Goal: Task Accomplishment & Management: Complete application form

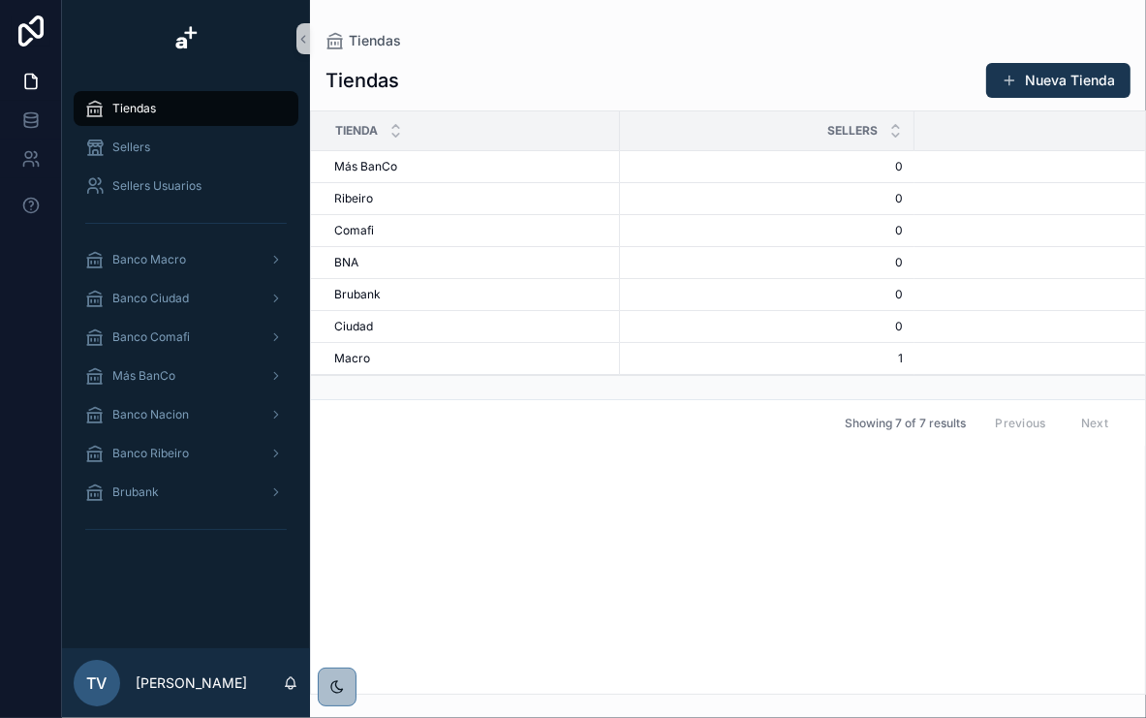
drag, startPoint x: 492, startPoint y: 37, endPoint x: 481, endPoint y: 47, distance: 15.8
click at [492, 36] on div "Tiendas" at bounding box center [728, 40] width 805 height 19
click at [148, 99] on div "Tiendas" at bounding box center [186, 108] width 202 height 31
click at [371, 352] on div "[PERSON_NAME]" at bounding box center [471, 359] width 274 height 16
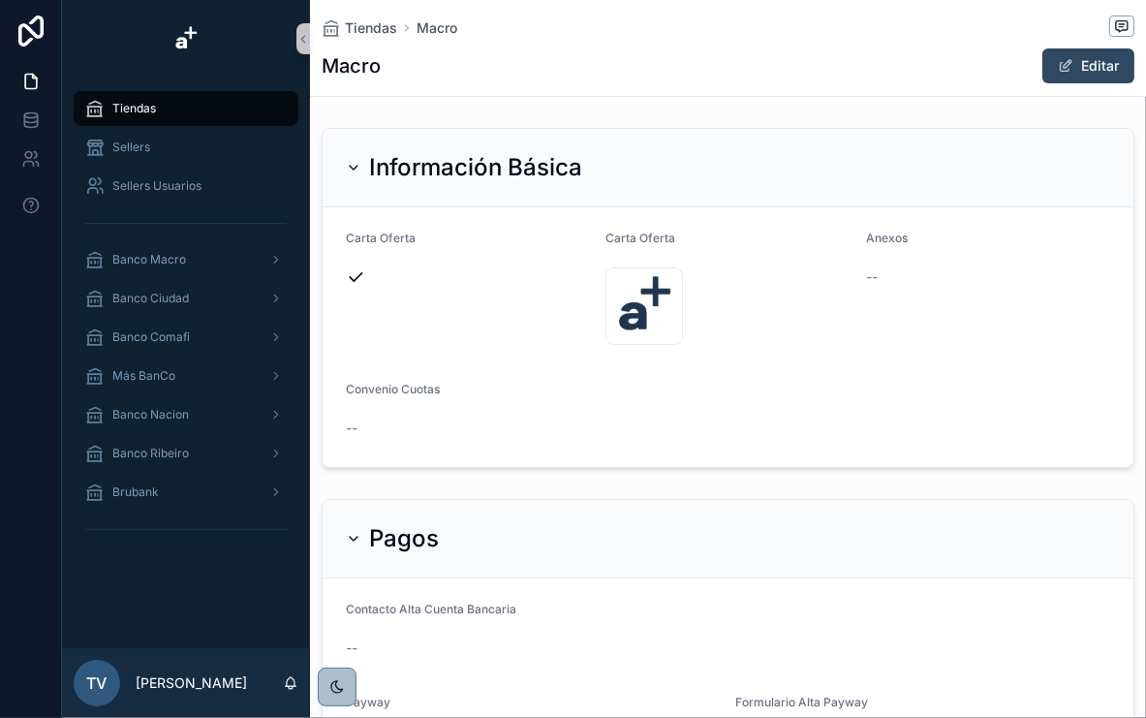
click at [1062, 67] on button "Editar" at bounding box center [1089, 65] width 92 height 35
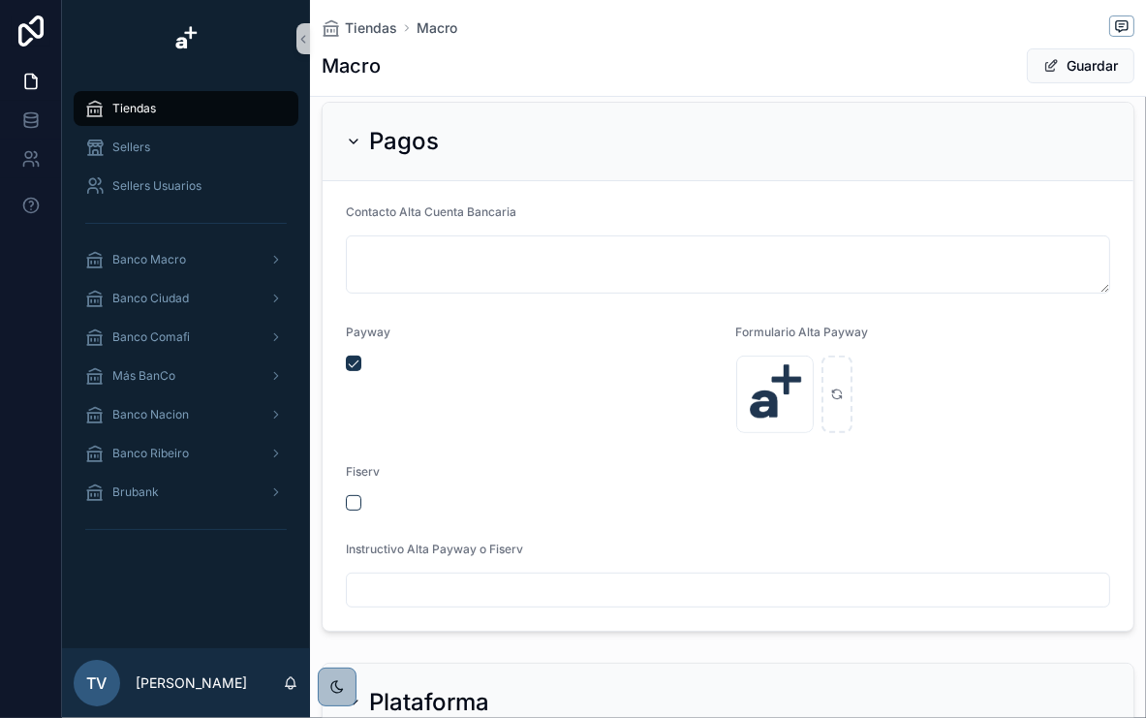
scroll to position [388, 0]
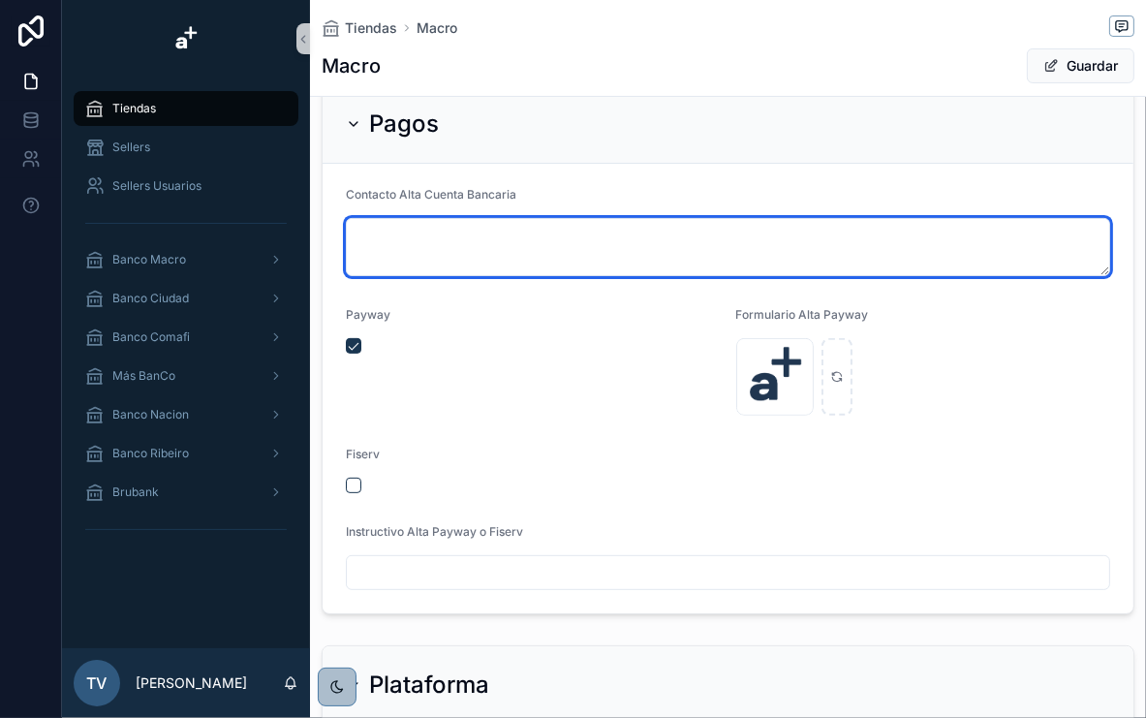
click at [513, 234] on textarea "scrollable content" at bounding box center [728, 247] width 764 height 58
click at [466, 251] on textarea "scrollable content" at bounding box center [728, 247] width 764 height 58
paste textarea "**********"
type textarea "**********"
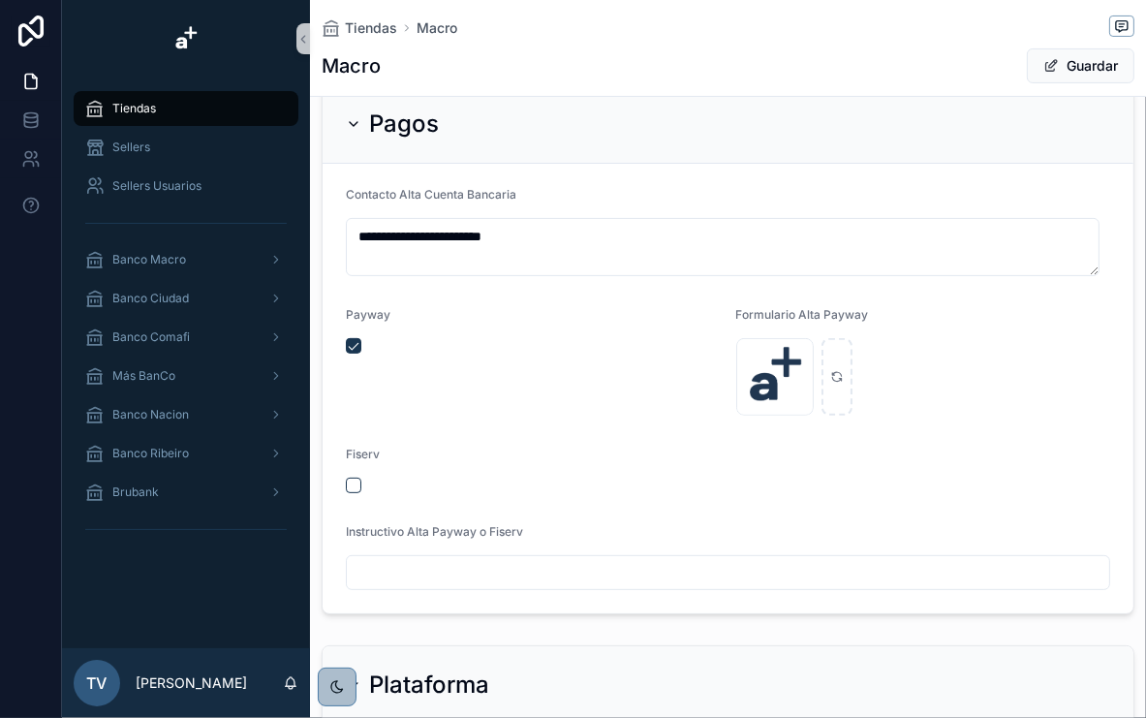
click at [628, 198] on div "Contacto Alta Cuenta Bancaria" at bounding box center [728, 198] width 764 height 23
click at [576, 184] on form "**********" at bounding box center [728, 389] width 811 height 450
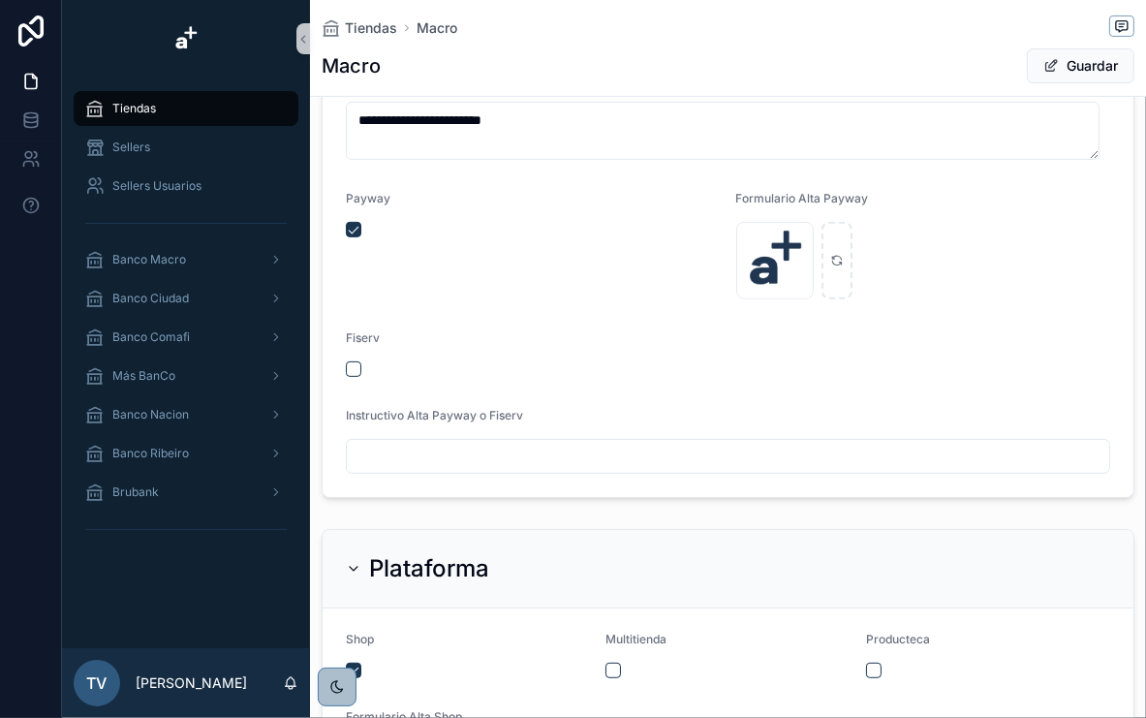
scroll to position [543, 0]
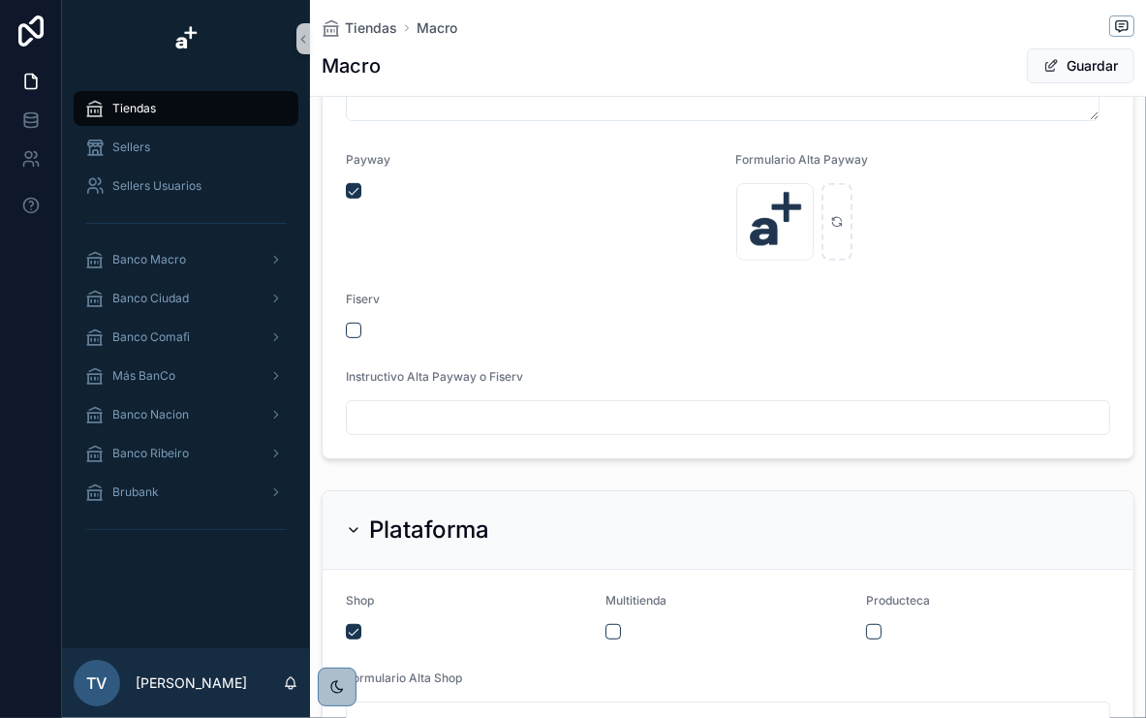
click at [463, 415] on input "scrollable content" at bounding box center [728, 417] width 763 height 27
click at [530, 355] on form "**********" at bounding box center [728, 234] width 811 height 450
click at [442, 405] on input "scrollable content" at bounding box center [728, 417] width 763 height 27
click at [567, 430] on div "scrollable content" at bounding box center [728, 417] width 764 height 35
click at [563, 417] on input "scrollable content" at bounding box center [728, 417] width 763 height 27
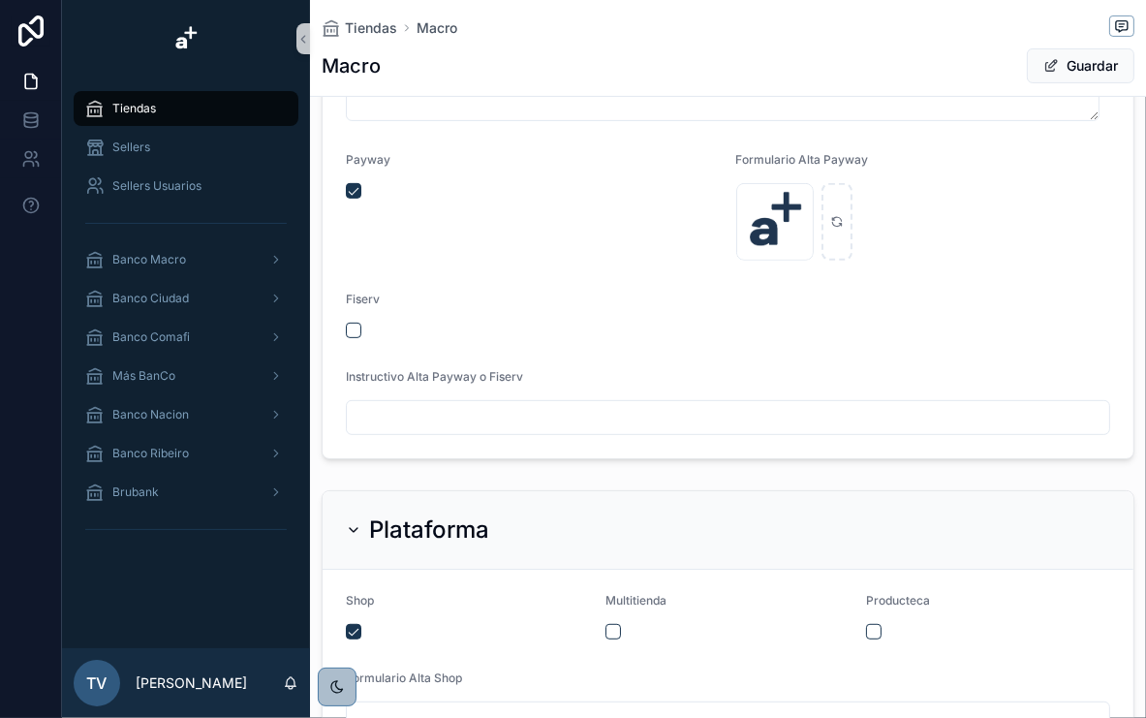
click at [428, 420] on input "scrollable content" at bounding box center [728, 417] width 763 height 27
paste input "**********"
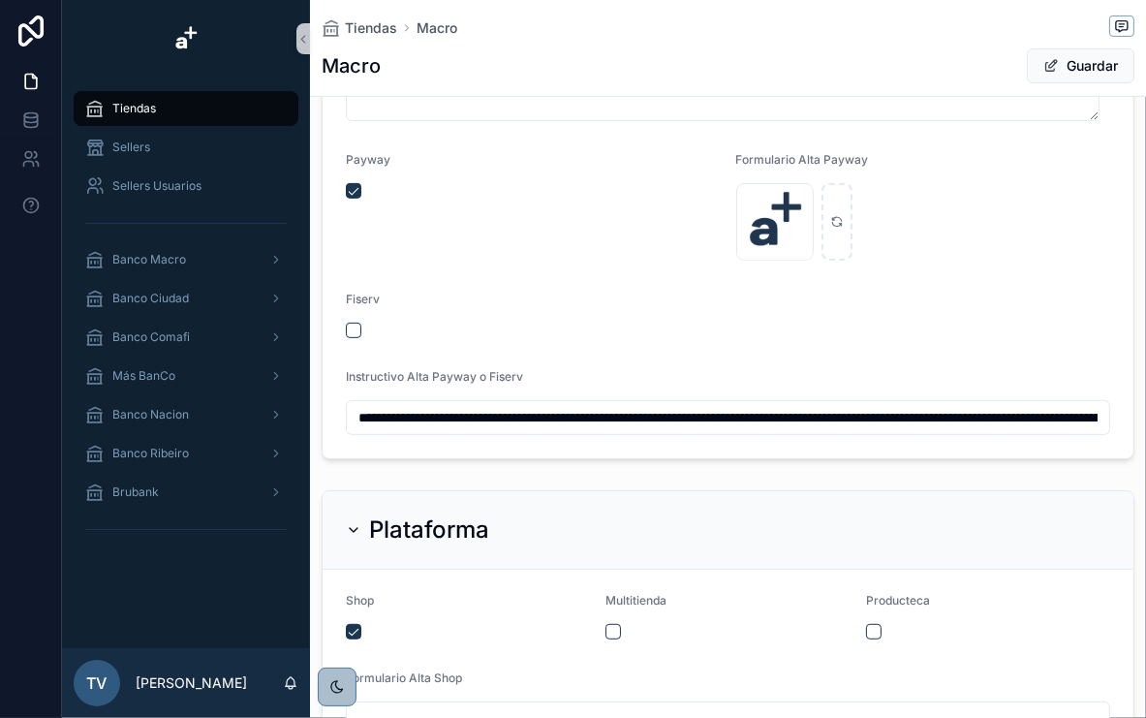
scroll to position [0, 450]
type input "**********"
click at [531, 319] on div "Fiserv" at bounding box center [533, 315] width 375 height 47
drag, startPoint x: 621, startPoint y: 420, endPoint x: 496, endPoint y: 442, distance: 127.0
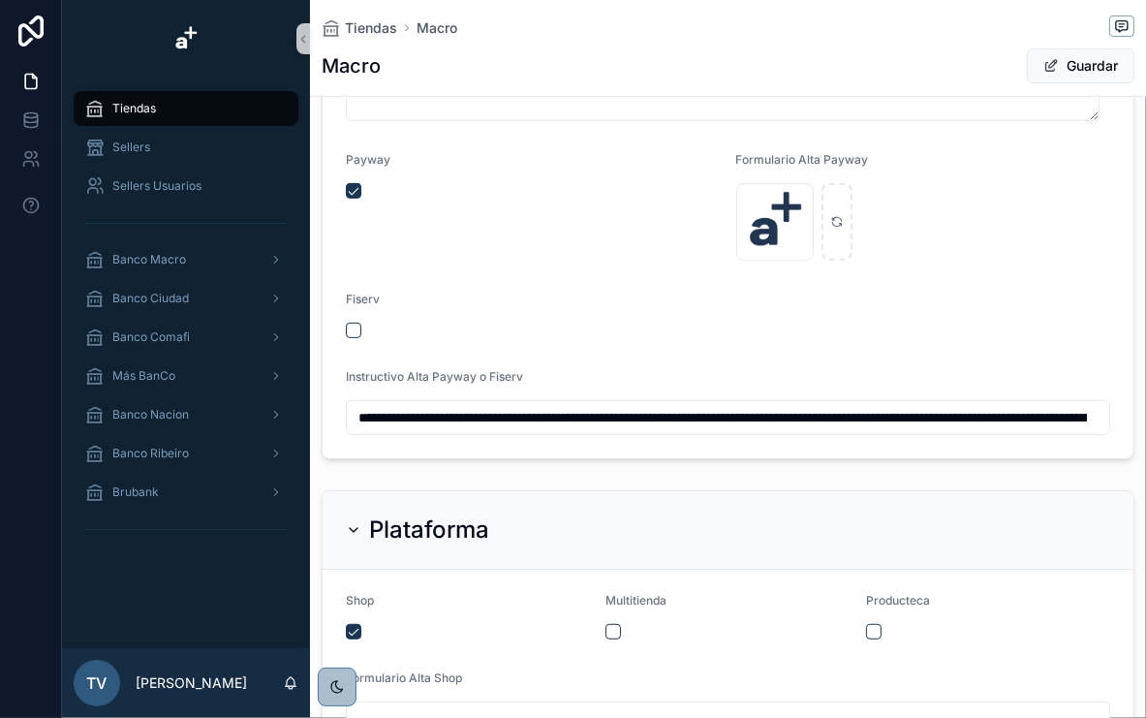
click at [147, 425] on div "**********" at bounding box center [604, 359] width 1084 height 718
click at [543, 452] on form "**********" at bounding box center [728, 234] width 811 height 450
click at [488, 426] on input "**********" at bounding box center [723, 417] width 752 height 27
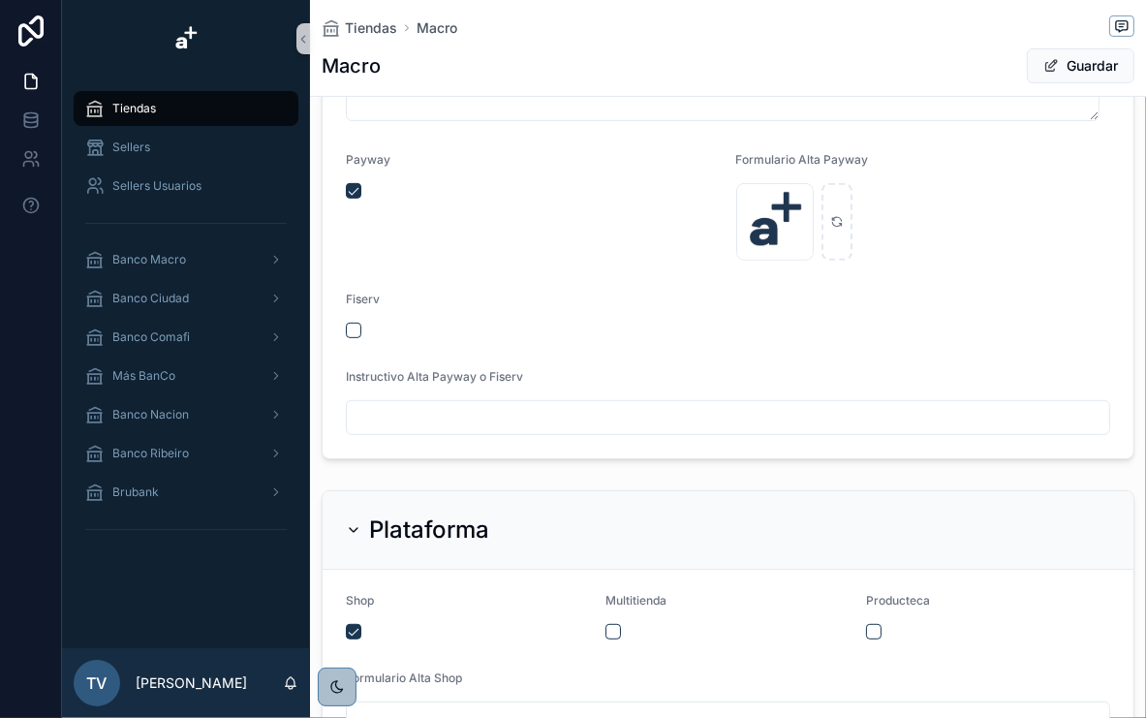
click at [492, 344] on form "**********" at bounding box center [728, 234] width 811 height 450
click at [498, 420] on input "scrollable content" at bounding box center [723, 417] width 752 height 27
paste input "**********"
type input "**********"
click at [531, 358] on form "**********" at bounding box center [728, 234] width 811 height 450
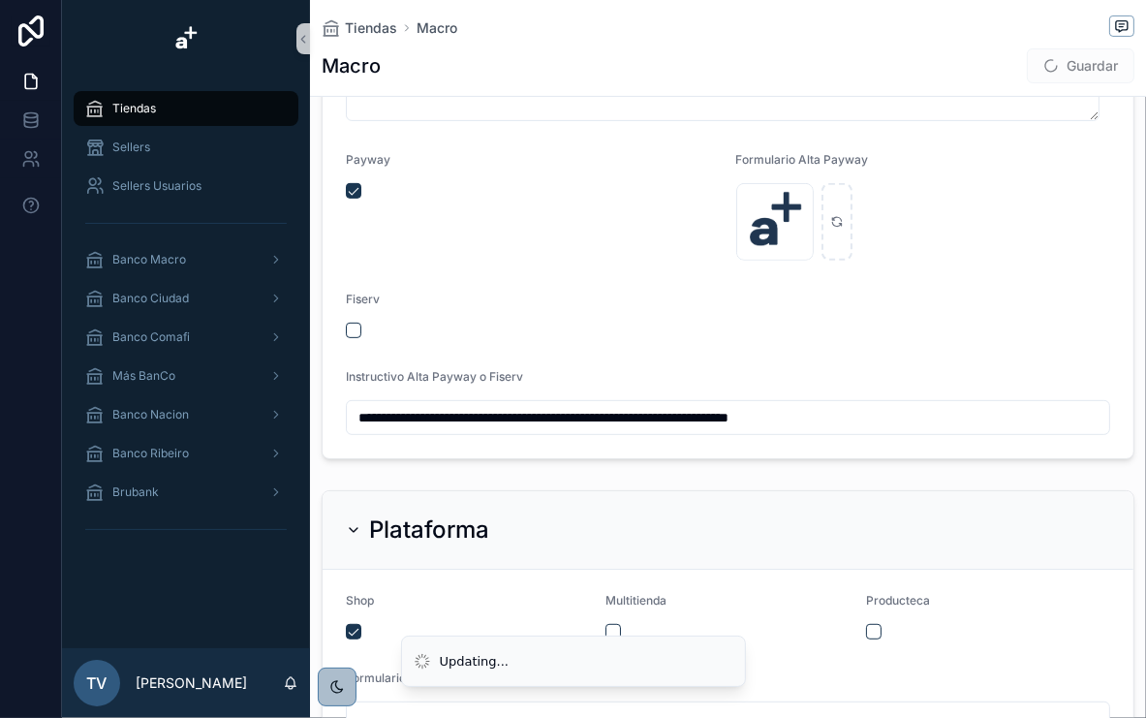
click at [1068, 58] on span "Guardar" at bounding box center [1081, 65] width 108 height 35
click at [1063, 66] on button "Guardar" at bounding box center [1081, 65] width 108 height 35
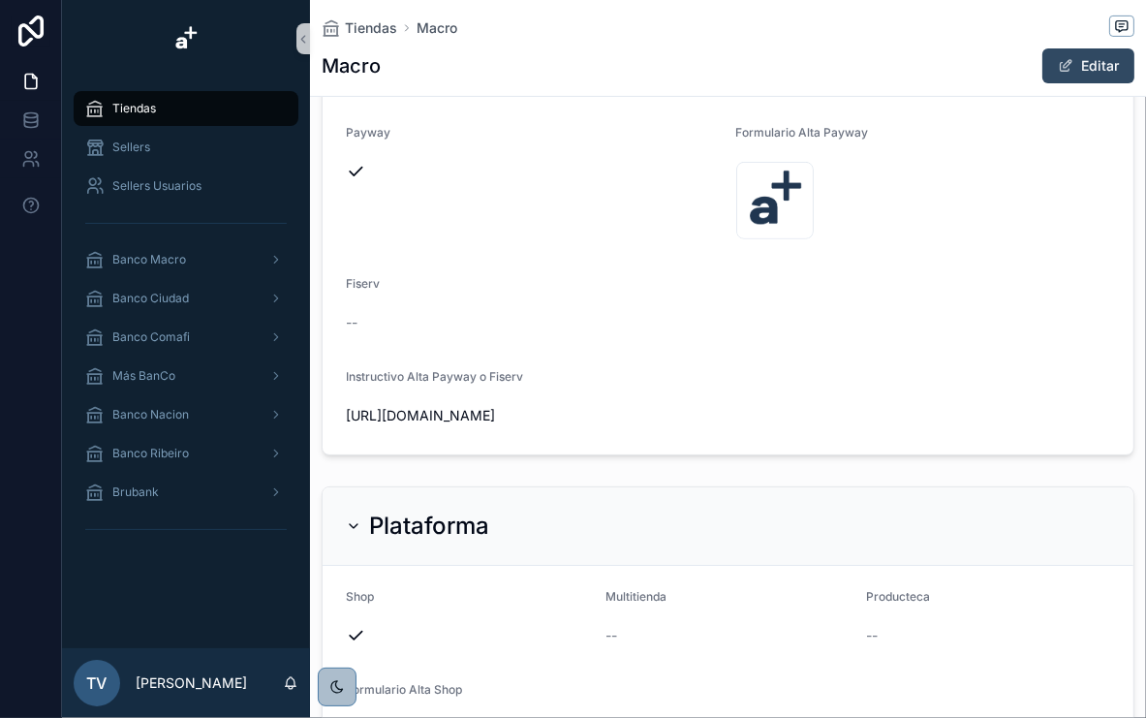
click at [1068, 62] on button "Editar" at bounding box center [1089, 65] width 92 height 35
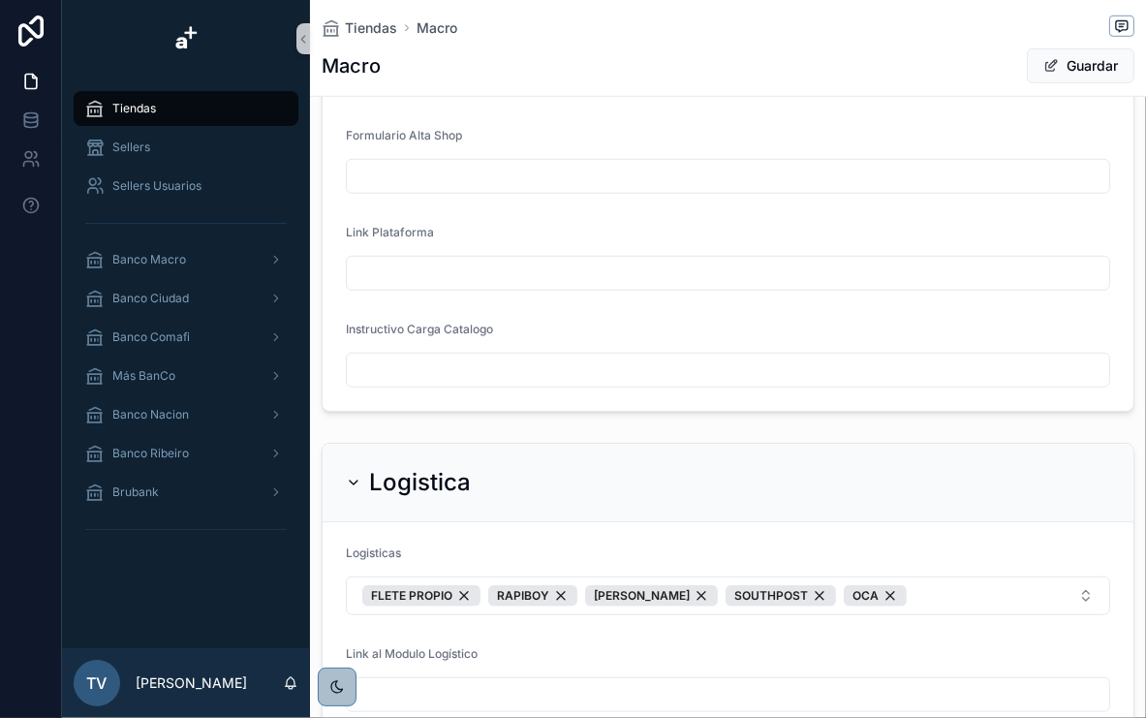
scroll to position [1008, 0]
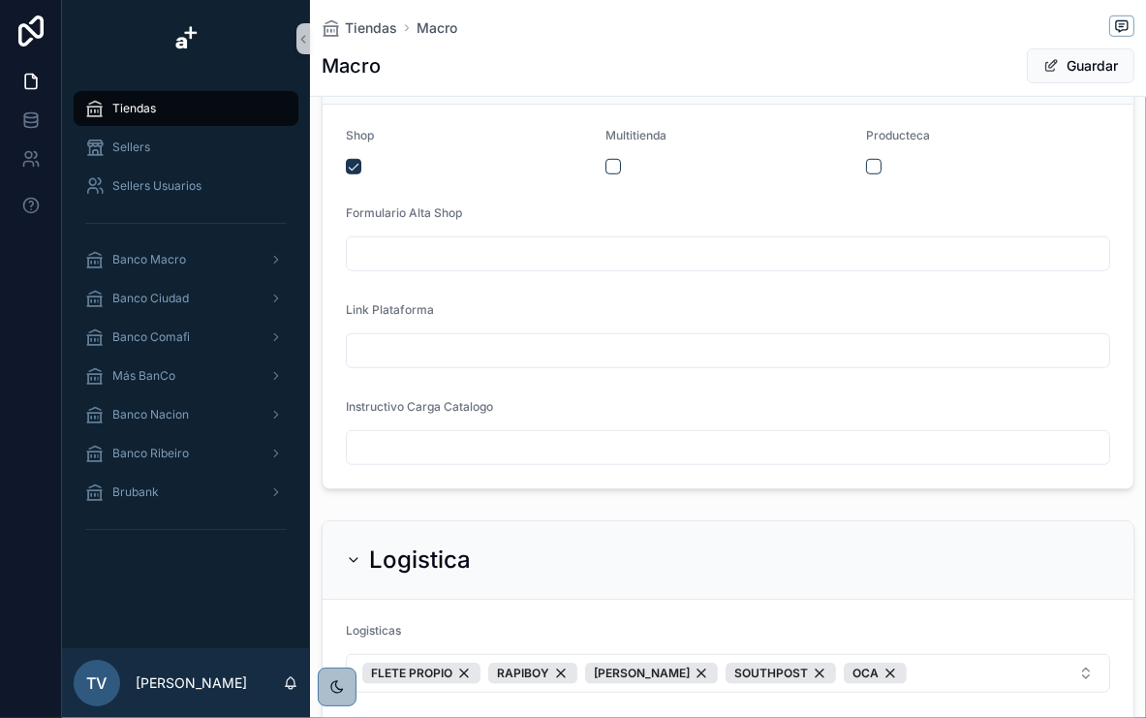
click at [446, 240] on input "scrollable content" at bounding box center [728, 253] width 763 height 27
paste input "**********"
type input "**********"
click at [442, 340] on input "scrollable content" at bounding box center [728, 350] width 763 height 27
click at [500, 302] on div "Link Plataforma" at bounding box center [728, 313] width 764 height 23
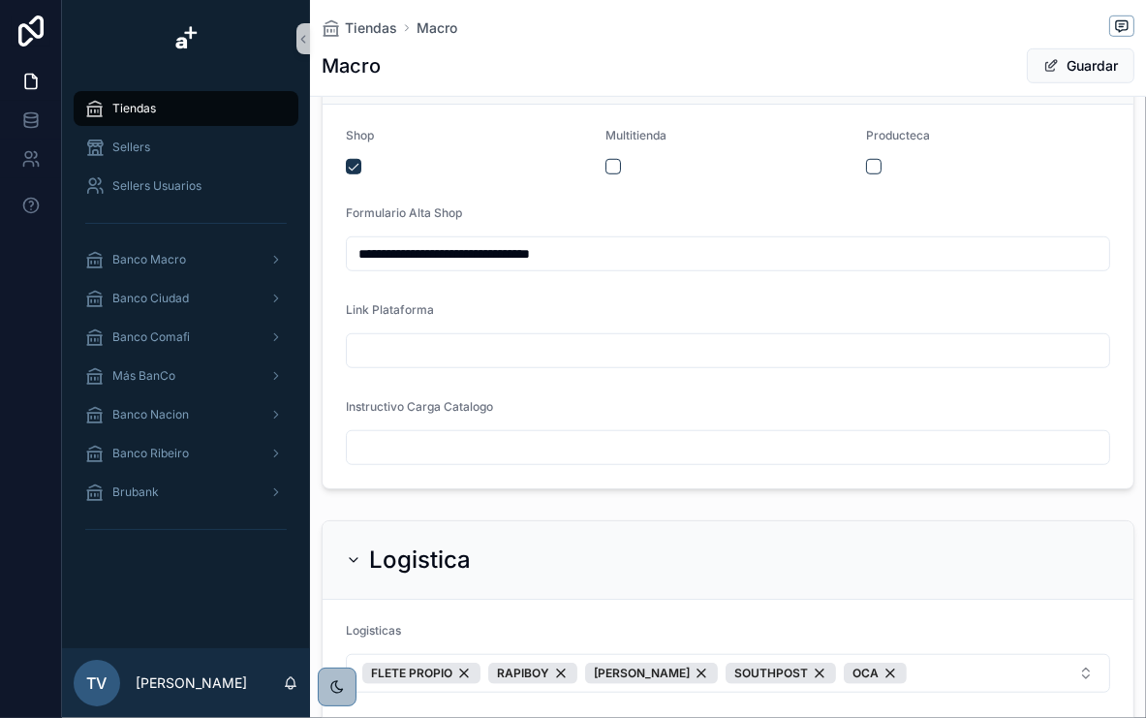
click at [477, 351] on input "scrollable content" at bounding box center [728, 350] width 763 height 27
drag, startPoint x: 471, startPoint y: 454, endPoint x: 78, endPoint y: 622, distance: 427.6
click at [442, 466] on form "**********" at bounding box center [728, 297] width 811 height 384
paste input "**********"
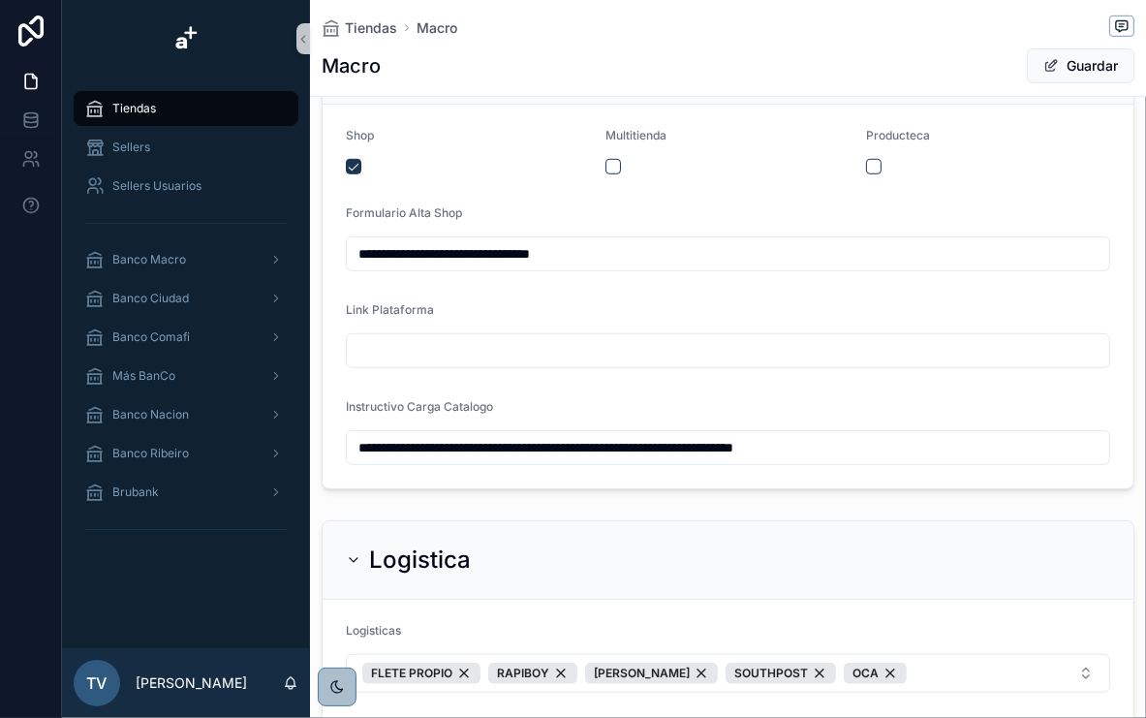
type input "**********"
click at [477, 391] on form "**********" at bounding box center [728, 297] width 811 height 384
drag, startPoint x: 450, startPoint y: 434, endPoint x: 409, endPoint y: 395, distance: 56.2
click at [409, 395] on form "**********" at bounding box center [728, 297] width 811 height 384
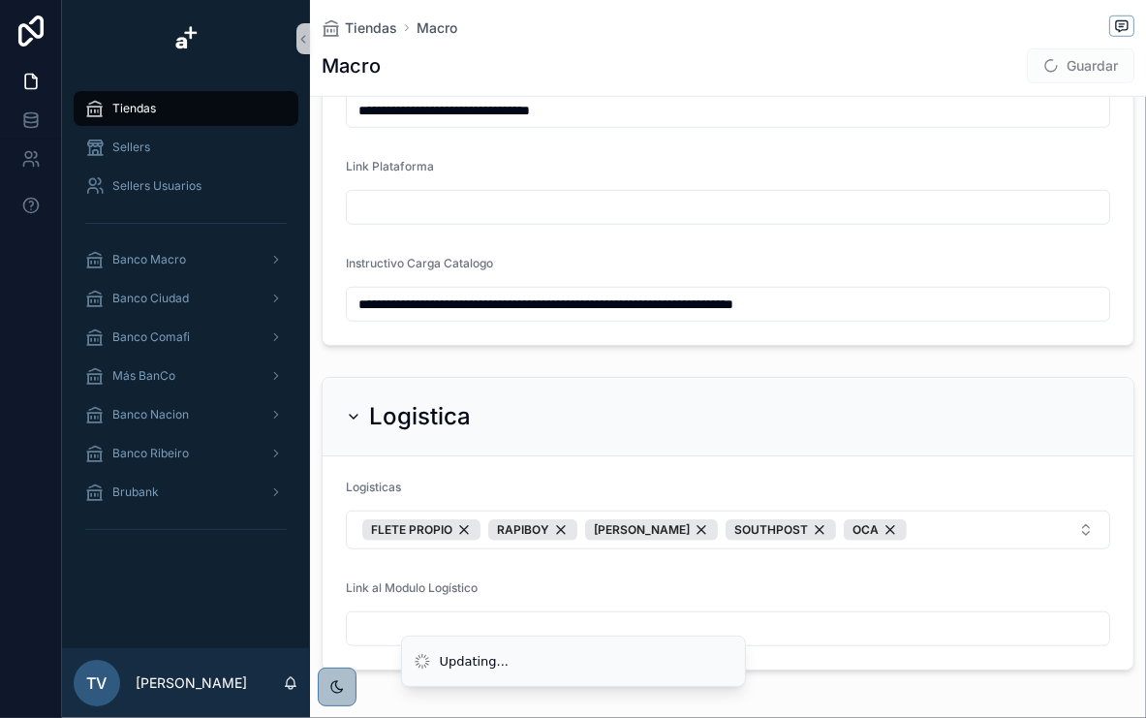
scroll to position [1163, 0]
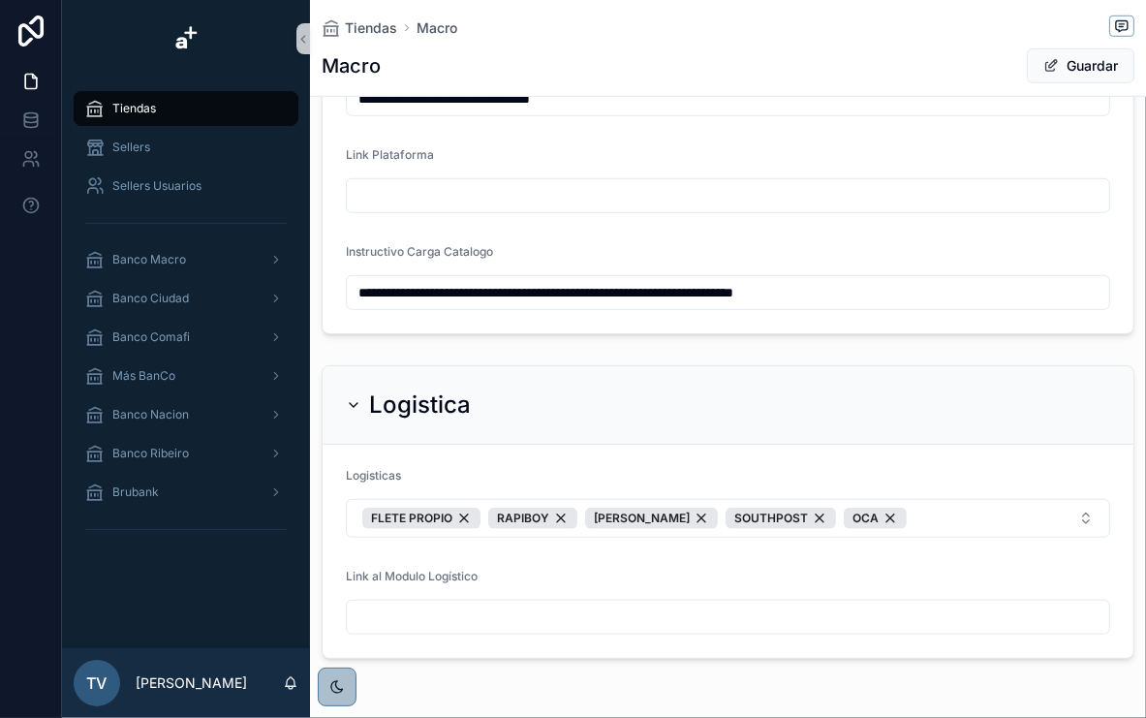
click at [454, 615] on input "scrollable content" at bounding box center [728, 617] width 763 height 27
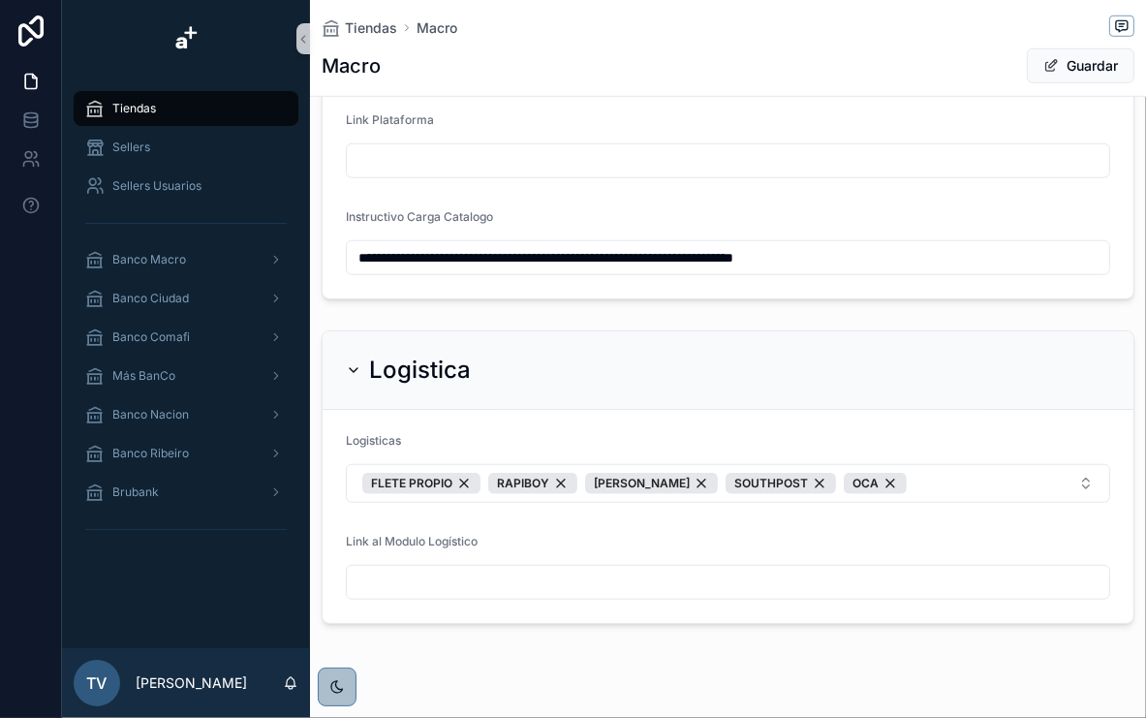
scroll to position [1232, 0]
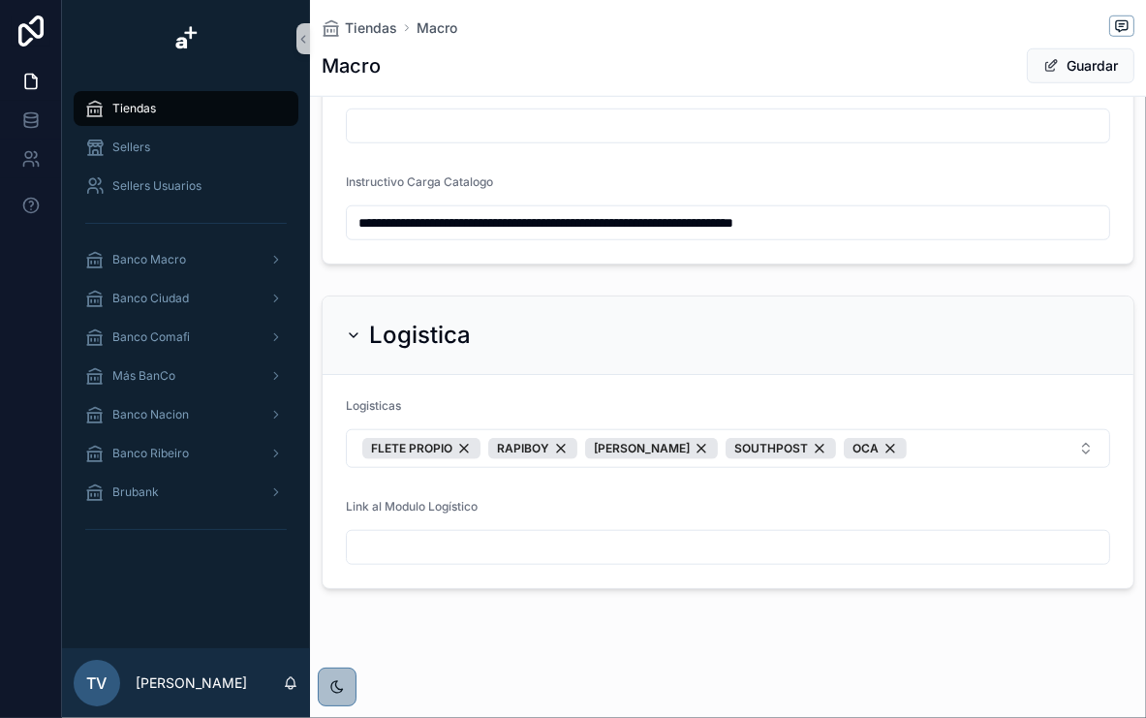
click at [488, 552] on input "scrollable content" at bounding box center [728, 547] width 763 height 27
paste input "**********"
type input "**********"
click at [474, 585] on div "**********" at bounding box center [728, 443] width 813 height 294
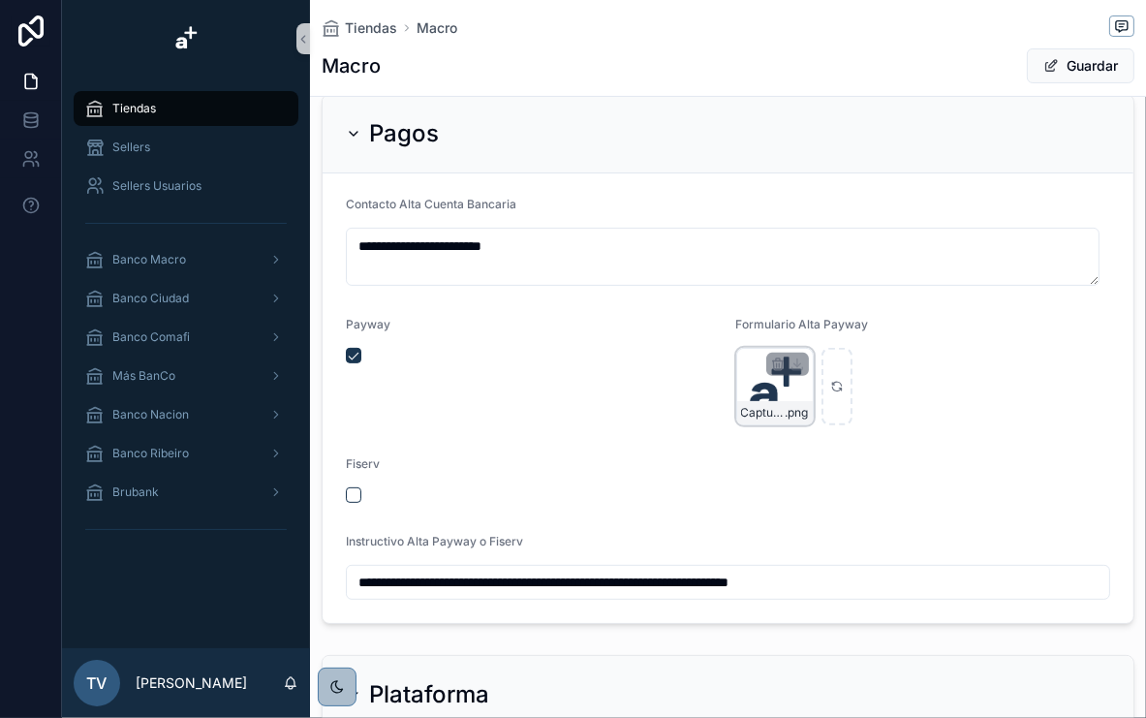
scroll to position [380, 0]
click at [776, 361] on icon "scrollable content" at bounding box center [776, 363] width 0 height 4
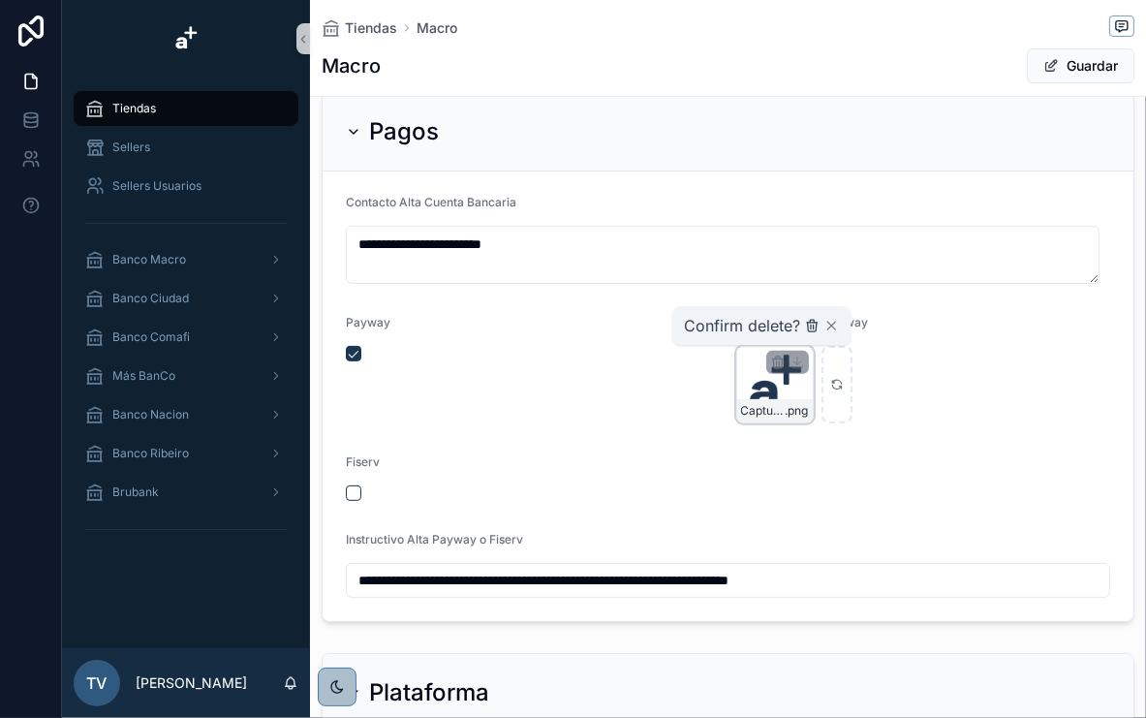
click at [811, 326] on icon "scrollable content" at bounding box center [811, 328] width 0 height 4
click at [814, 322] on icon "scrollable content" at bounding box center [812, 321] width 4 height 3
click at [830, 327] on icon "scrollable content" at bounding box center [832, 326] width 16 height 16
click at [756, 385] on div "Captura-de-pantalla-2025-07-31-151933 .png" at bounding box center [775, 385] width 78 height 78
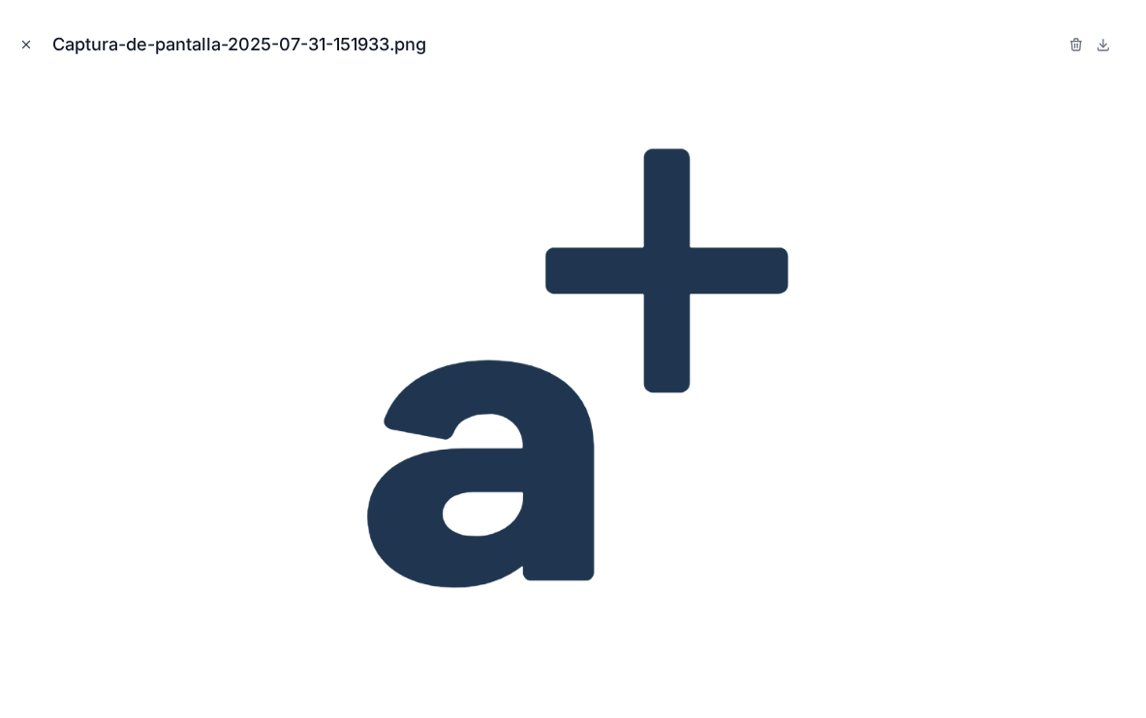
click at [29, 49] on icon "Close modal" at bounding box center [26, 45] width 14 height 14
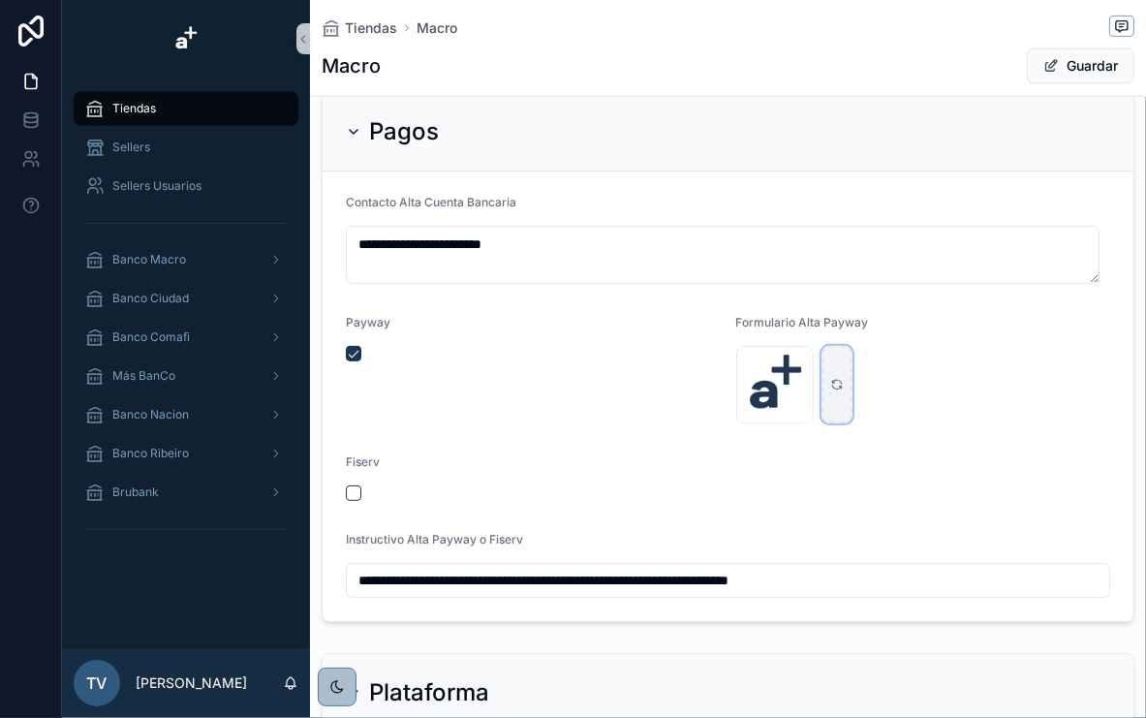
click at [827, 375] on div "scrollable content" at bounding box center [837, 385] width 31 height 78
type input "**********"
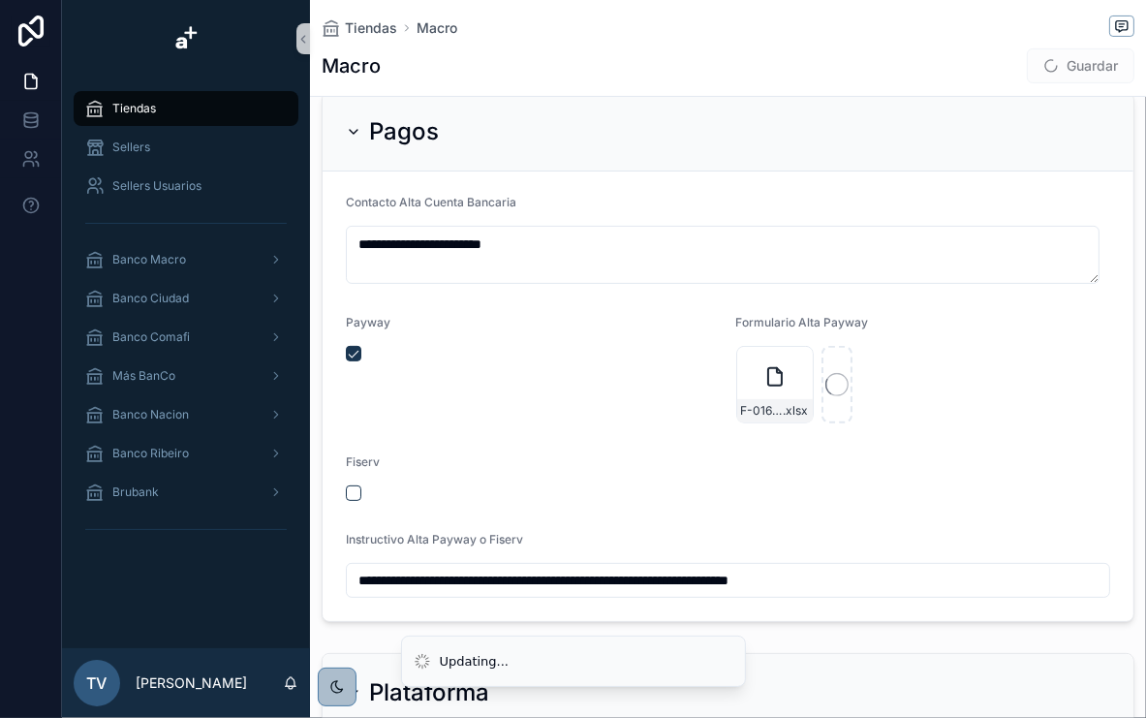
click at [670, 326] on div "Payway" at bounding box center [533, 326] width 375 height 23
click at [1074, 57] on button "Guardar" at bounding box center [1081, 65] width 108 height 35
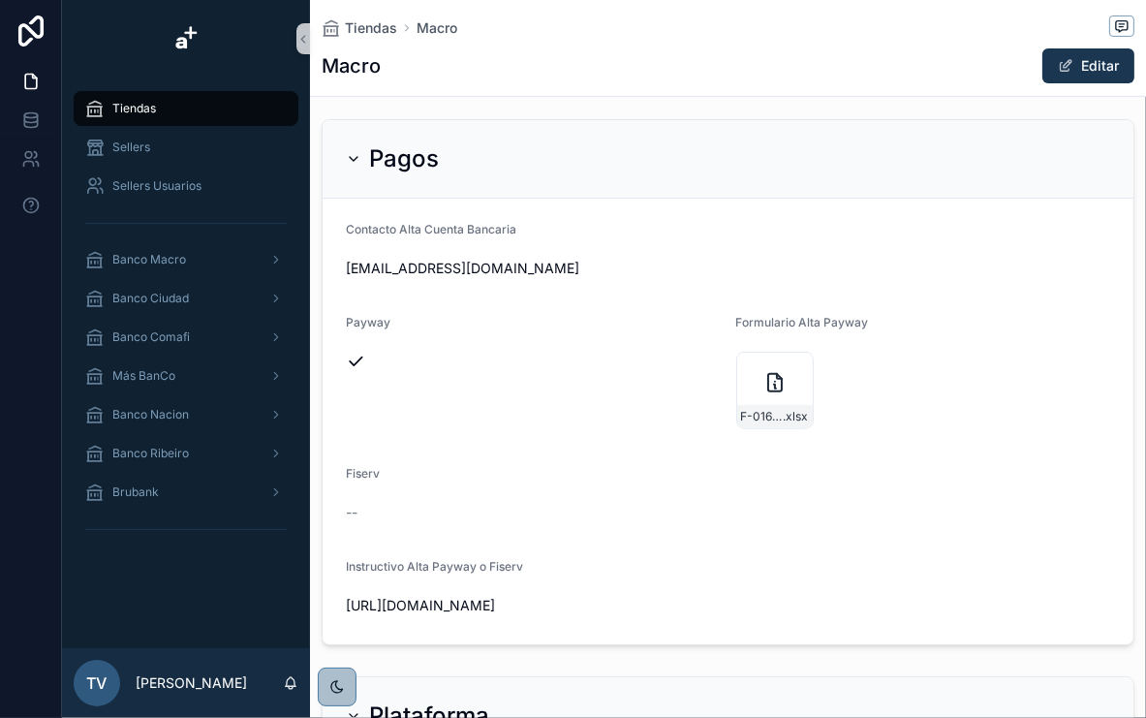
scroll to position [391, 0]
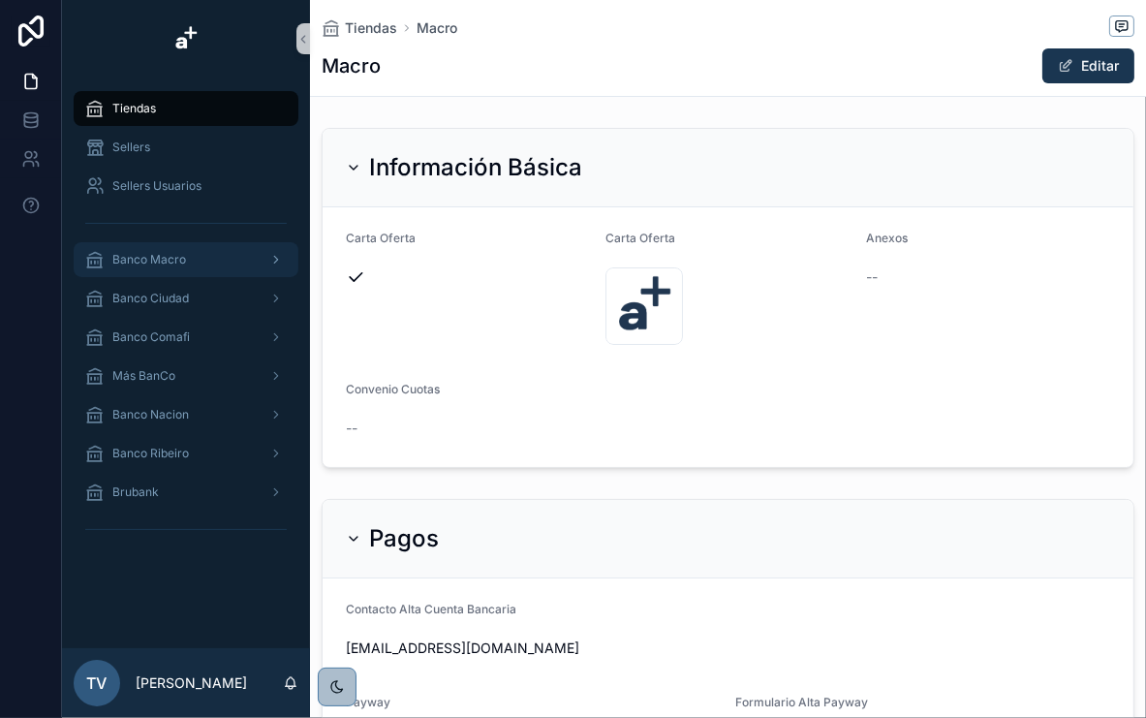
click at [162, 265] on span "Banco Macro" at bounding box center [149, 260] width 74 height 16
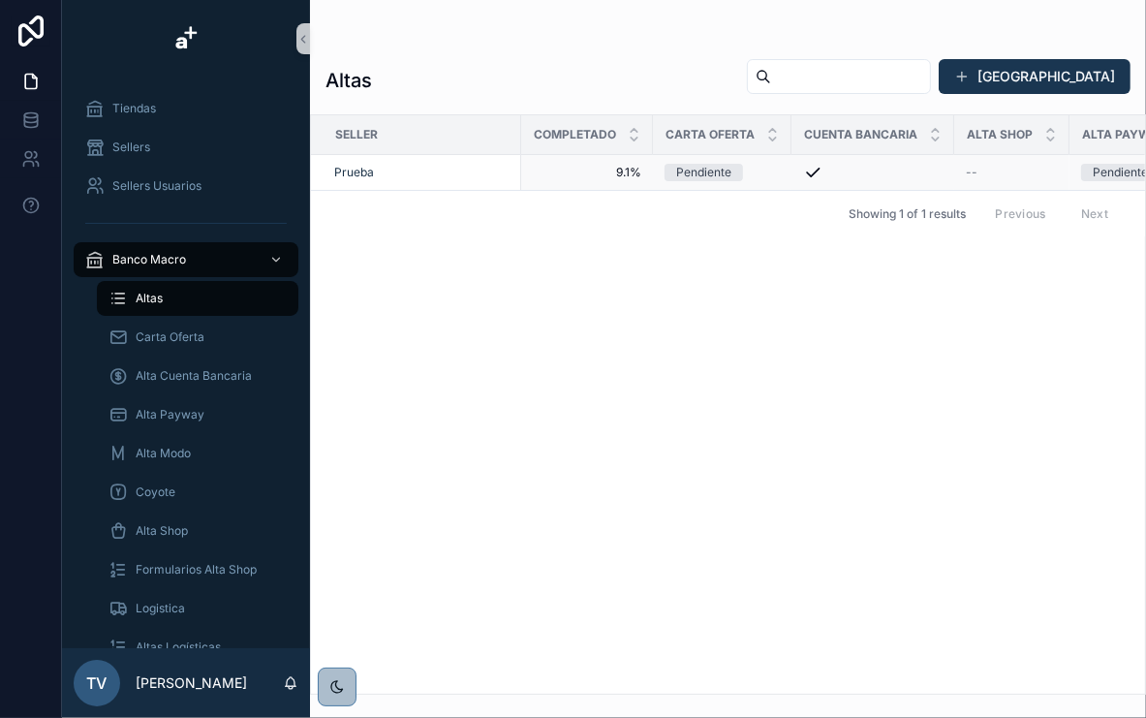
click at [442, 167] on div "Prueba" at bounding box center [421, 173] width 175 height 16
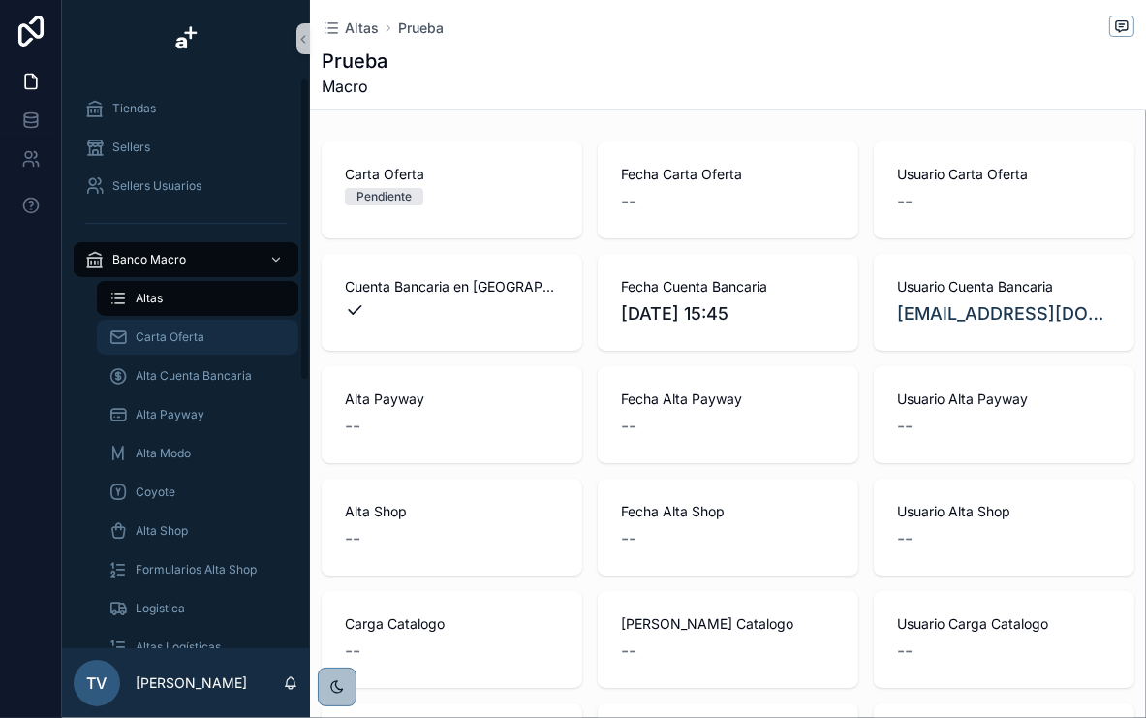
click at [234, 330] on div "Carta Oferta" at bounding box center [198, 337] width 178 height 31
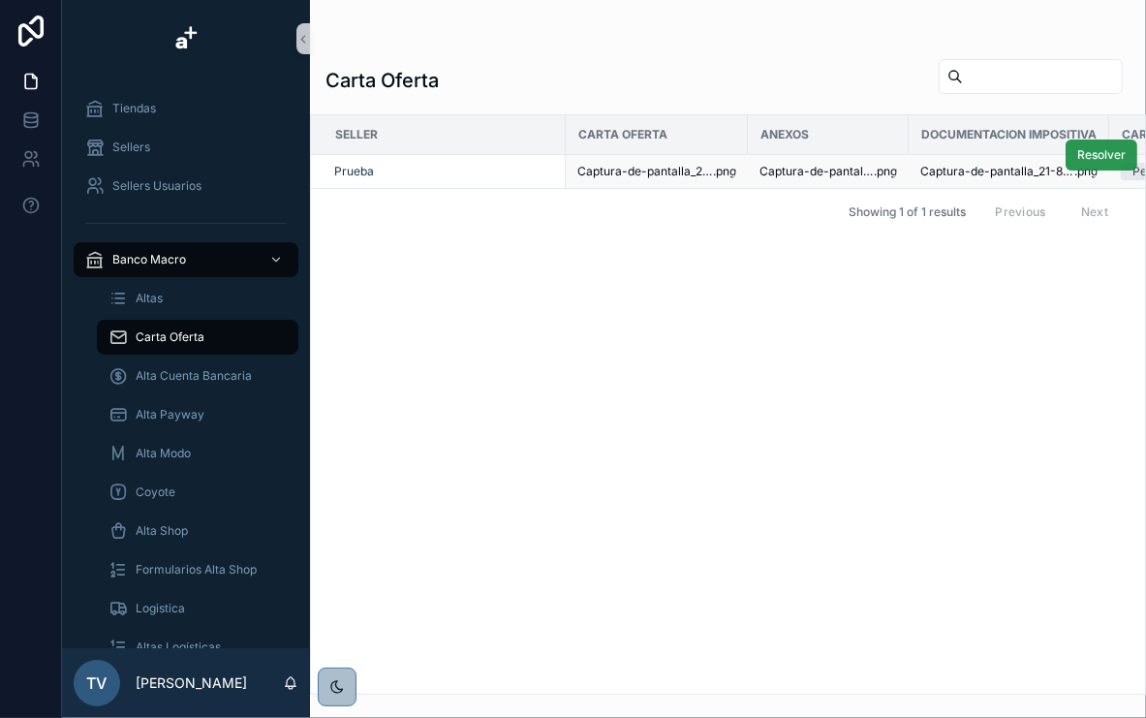
click at [1092, 154] on span "Resolver" at bounding box center [1101, 155] width 48 height 16
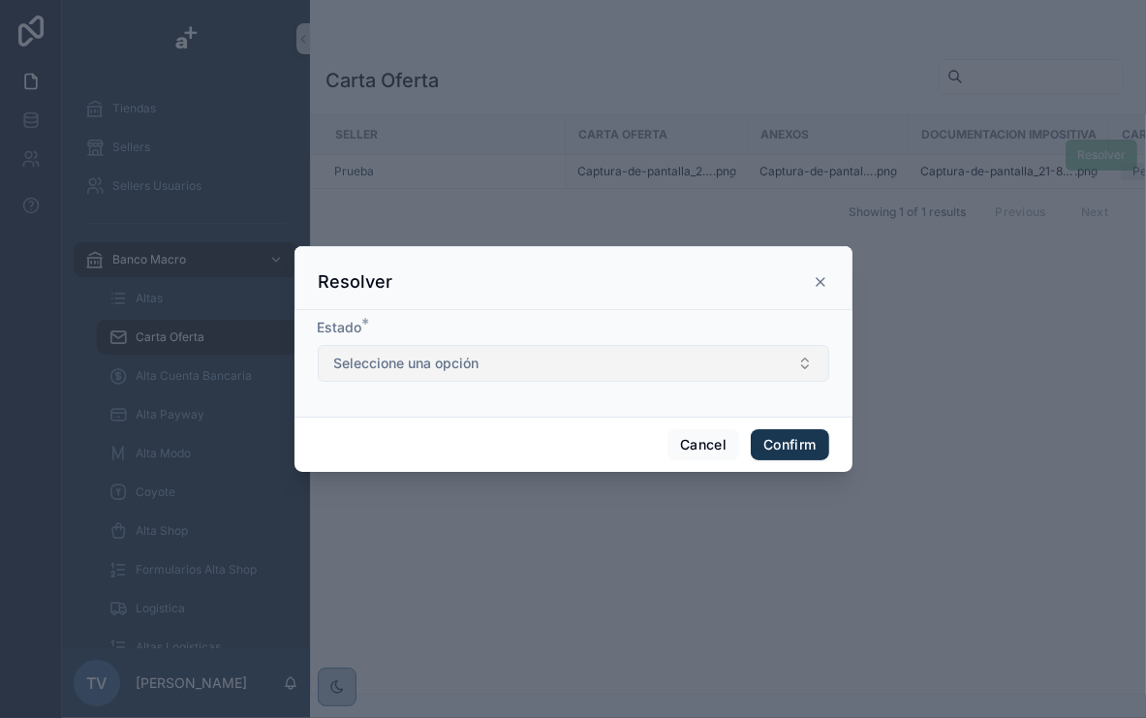
click at [463, 369] on span "Seleccione una opción" at bounding box center [406, 363] width 145 height 19
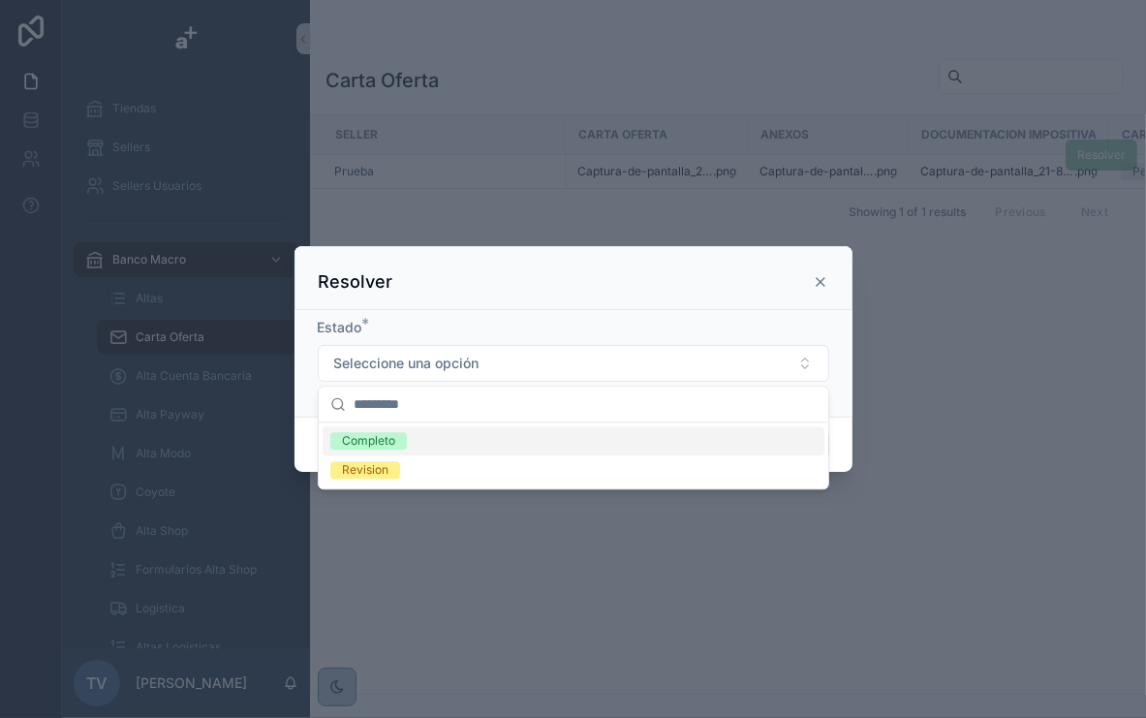
click at [388, 442] on div "Completo" at bounding box center [368, 440] width 53 height 17
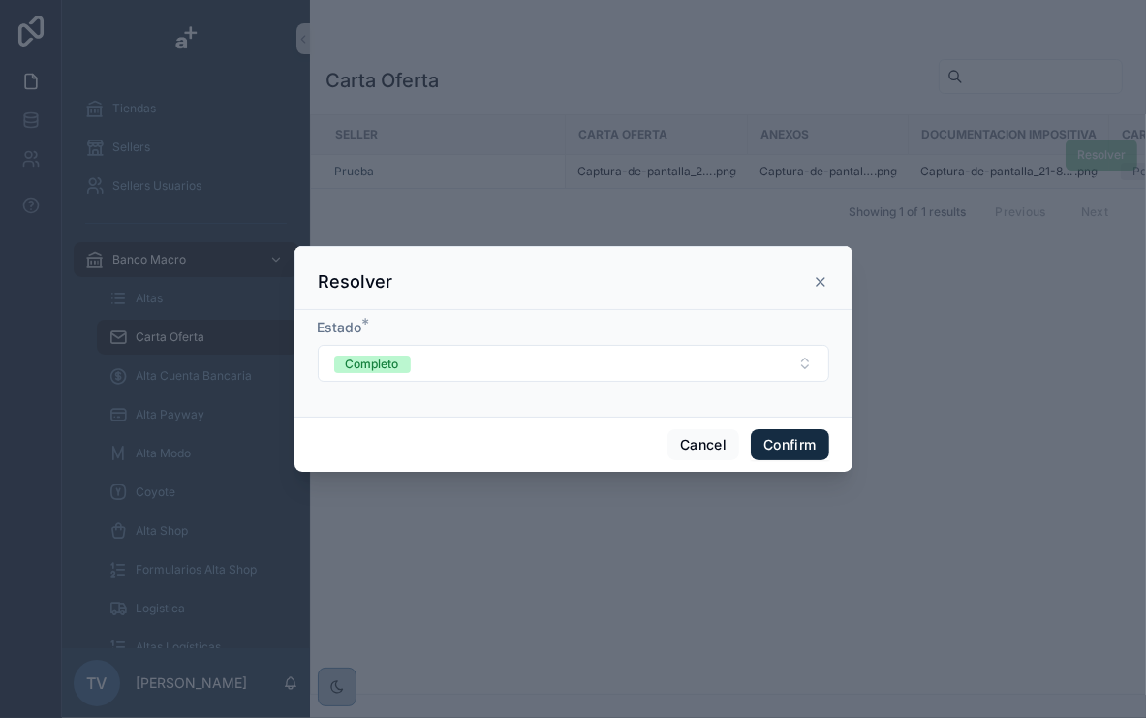
click at [793, 449] on button "Confirm" at bounding box center [790, 444] width 78 height 31
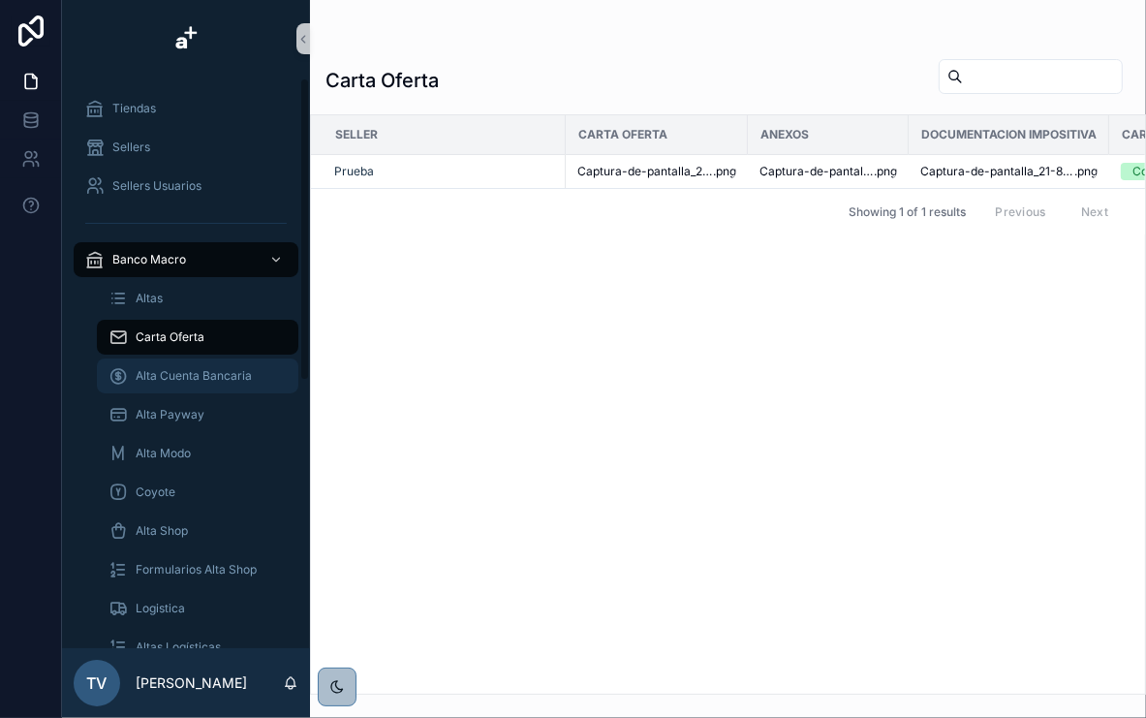
click at [165, 380] on span "Alta Cuenta Bancaria" at bounding box center [194, 376] width 116 height 16
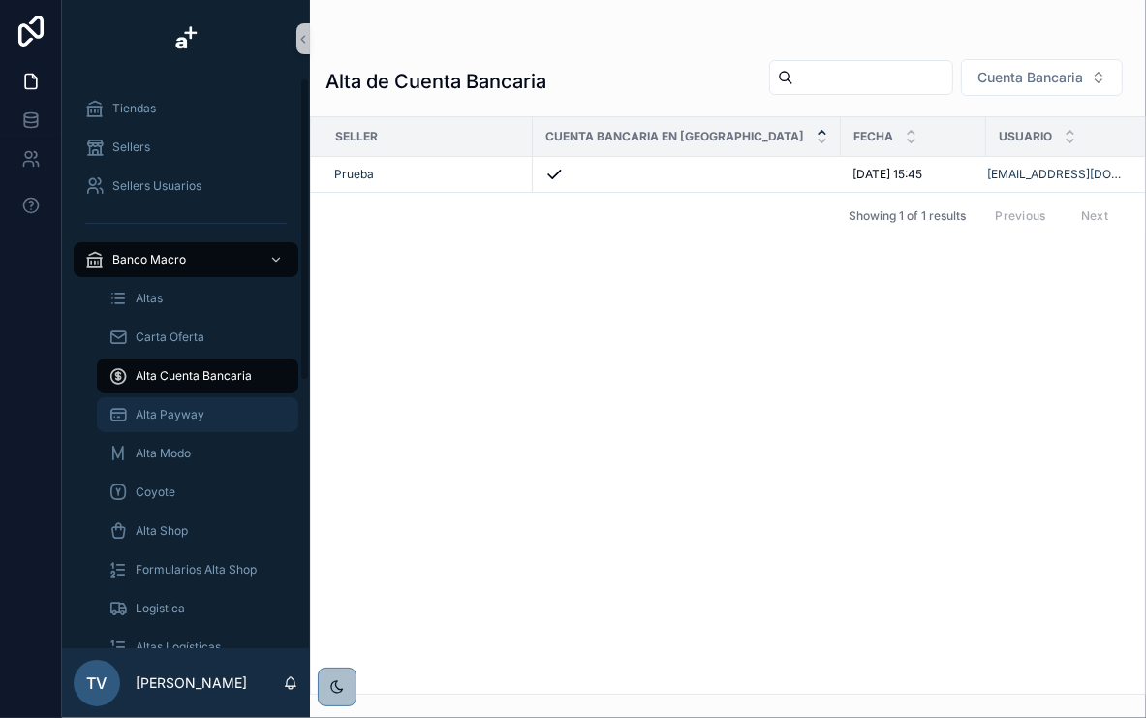
click at [171, 425] on div "Alta Payway" at bounding box center [198, 414] width 178 height 31
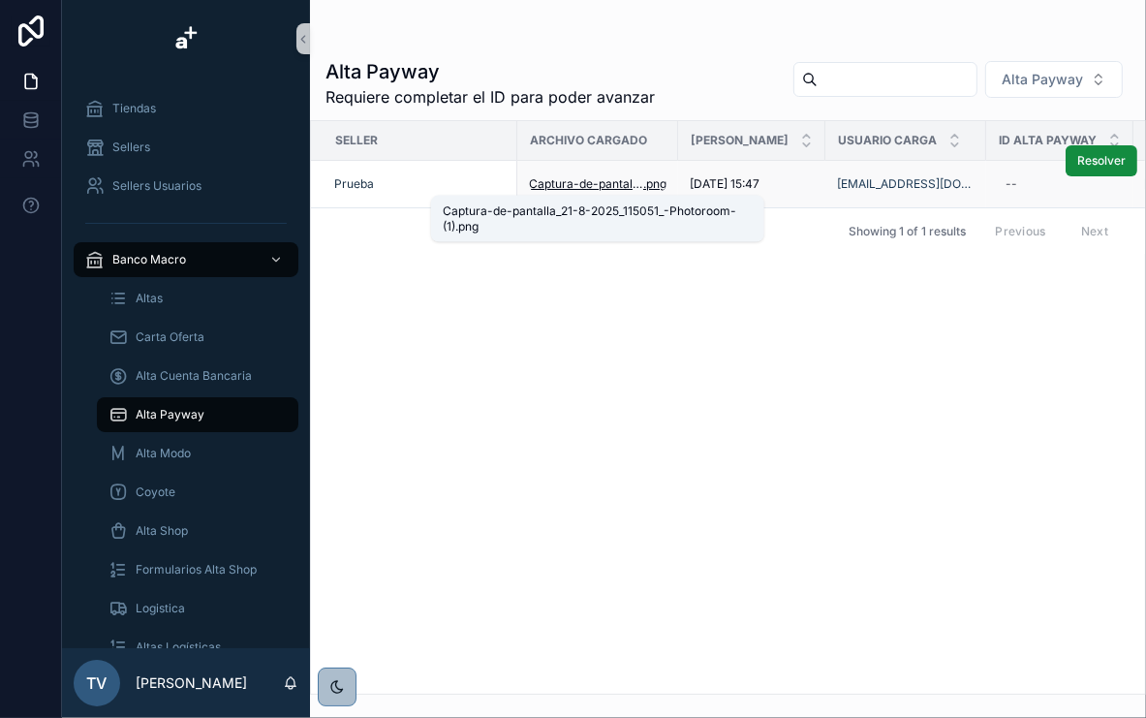
click at [615, 178] on span "Captura-de-pantalla_21-8-2025_115051_-Photoroom-(1)" at bounding box center [586, 184] width 114 height 16
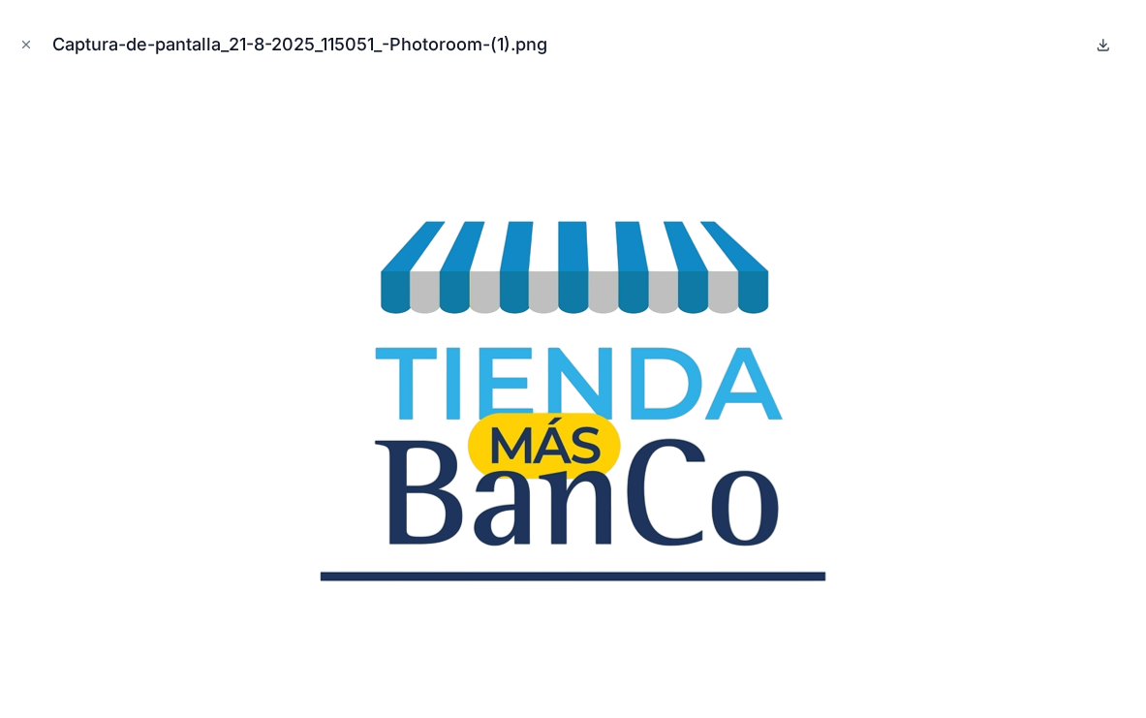
click at [1106, 39] on icon at bounding box center [1104, 45] width 16 height 16
click at [27, 43] on icon "Close modal" at bounding box center [26, 45] width 7 height 7
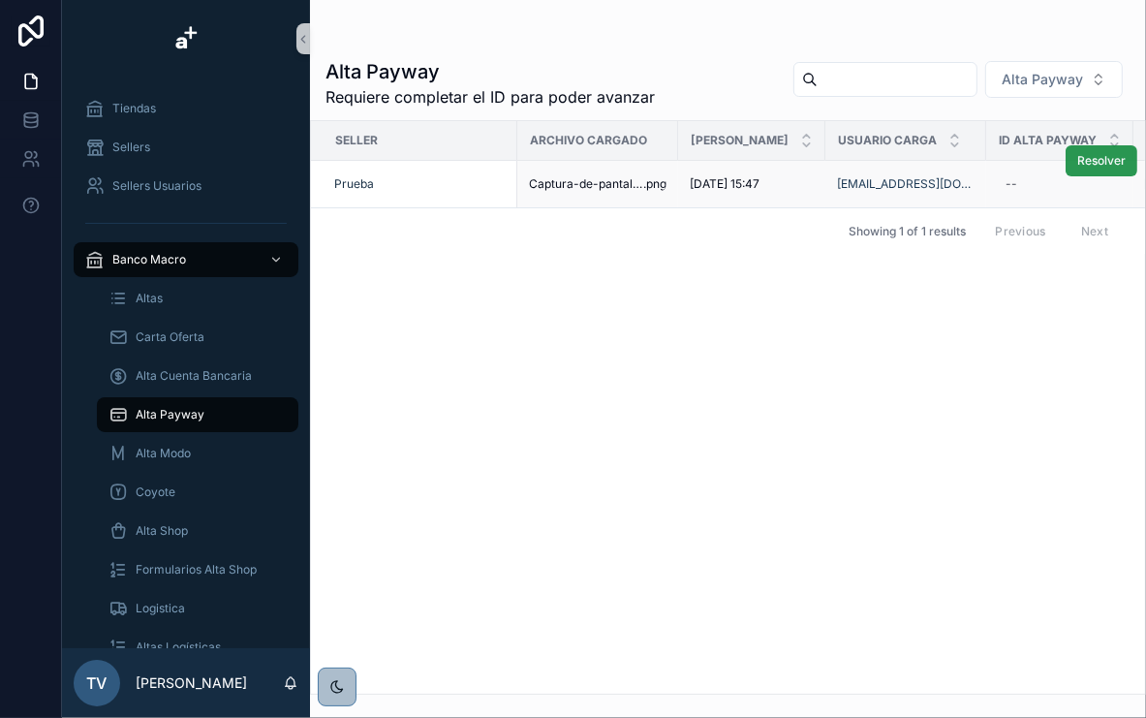
click at [1089, 165] on span "Resolver" at bounding box center [1101, 161] width 48 height 16
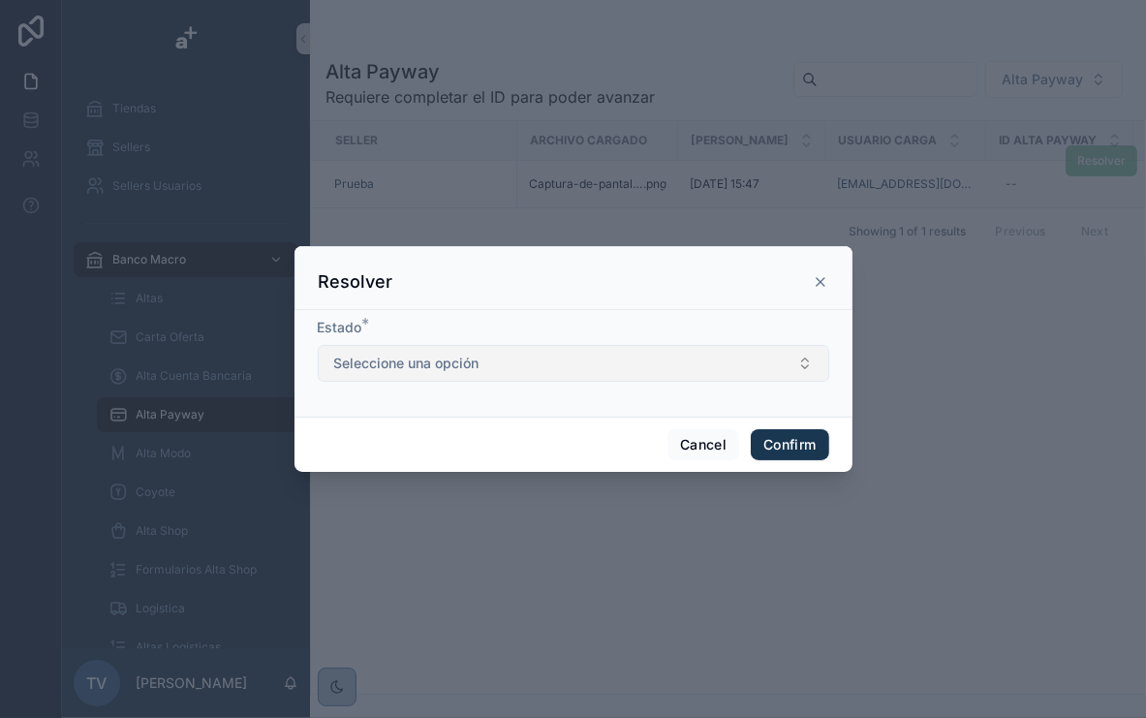
click at [477, 373] on button "Seleccione una opción" at bounding box center [574, 363] width 512 height 37
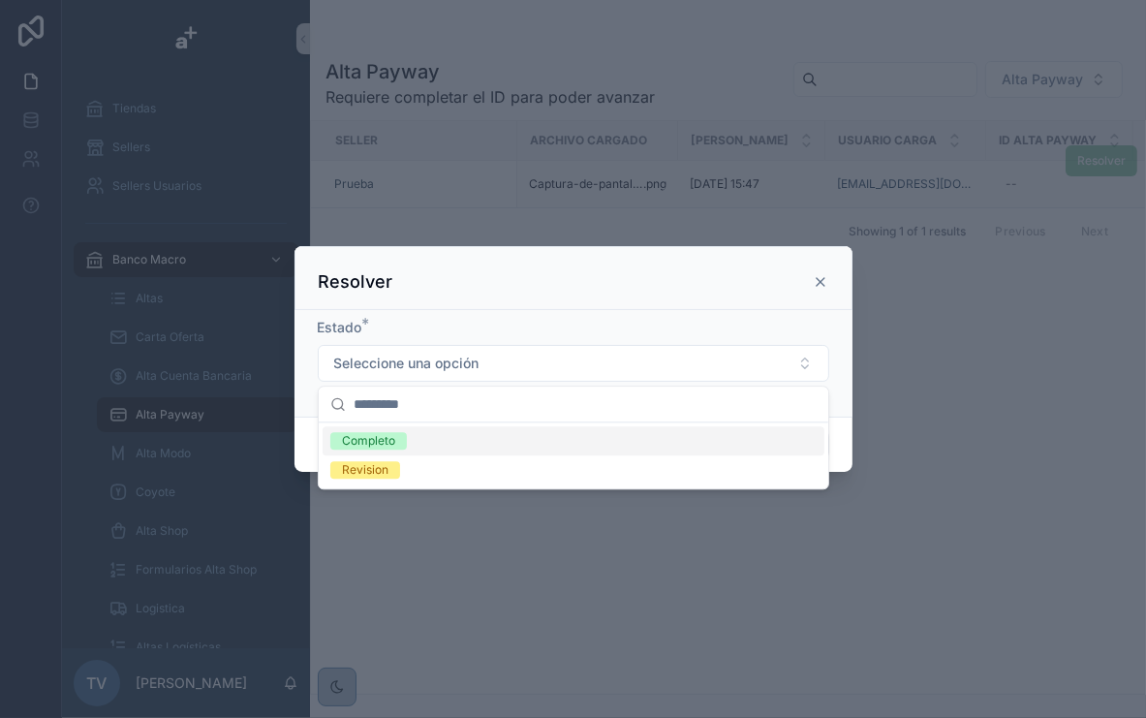
click at [394, 450] on div "Completo" at bounding box center [574, 440] width 502 height 29
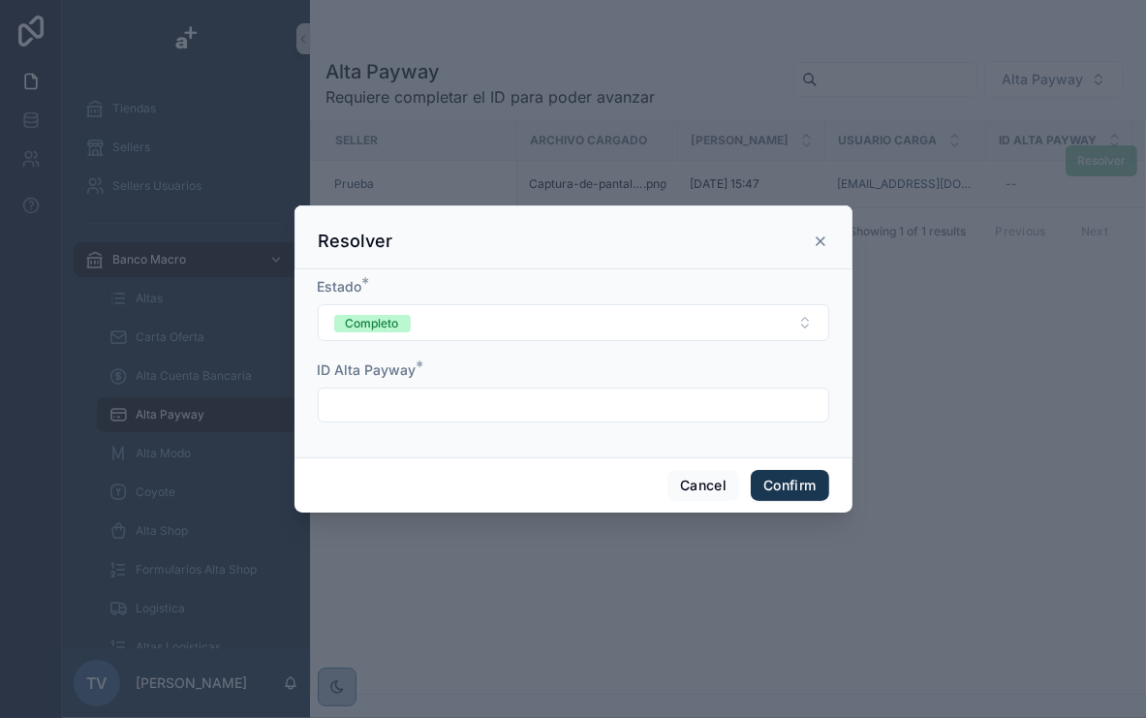
click at [489, 411] on input "text" at bounding box center [574, 404] width 510 height 27
click at [792, 483] on button "Confirm" at bounding box center [790, 485] width 78 height 31
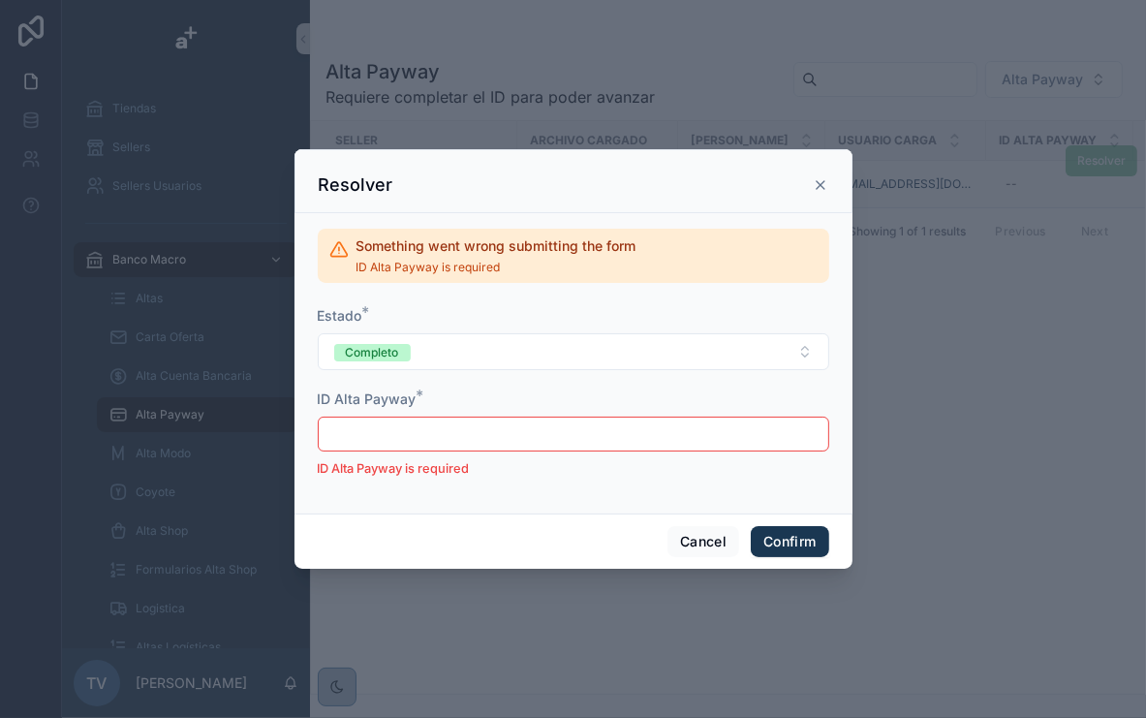
click at [417, 419] on div at bounding box center [574, 434] width 512 height 35
click at [420, 427] on input "text" at bounding box center [574, 433] width 510 height 27
type input "******"
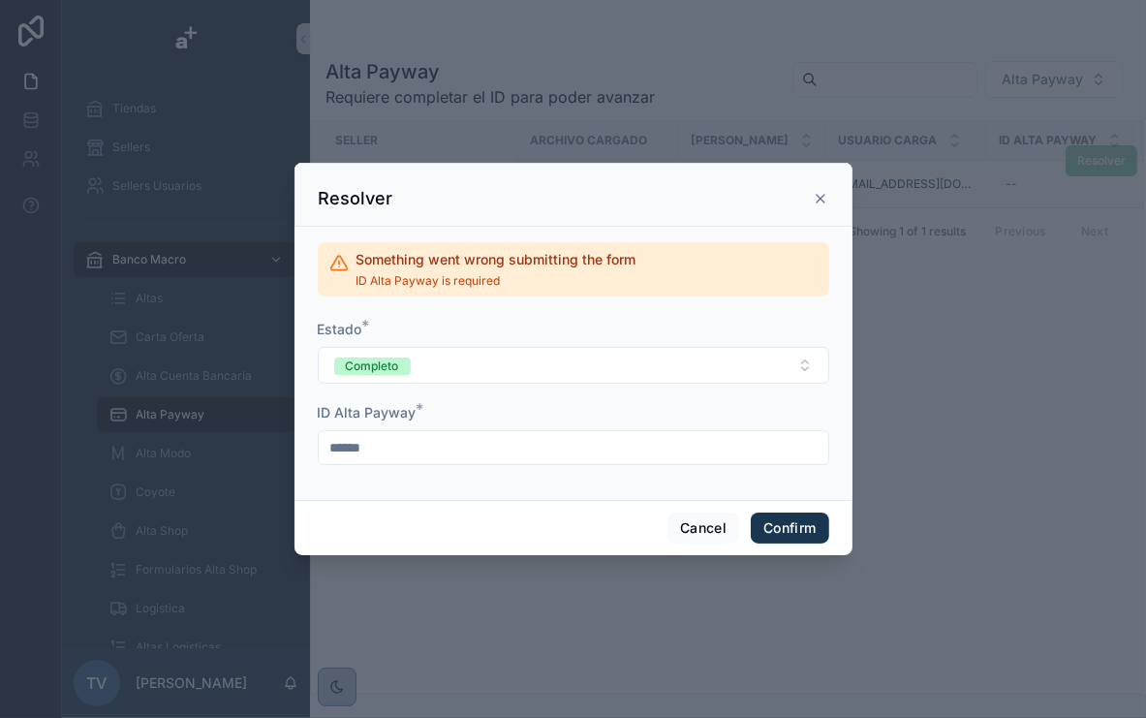
click at [780, 477] on form "Estado * Completo ID Alta Payway * ******" at bounding box center [574, 402] width 512 height 165
click at [791, 531] on button "Confirm" at bounding box center [790, 528] width 78 height 31
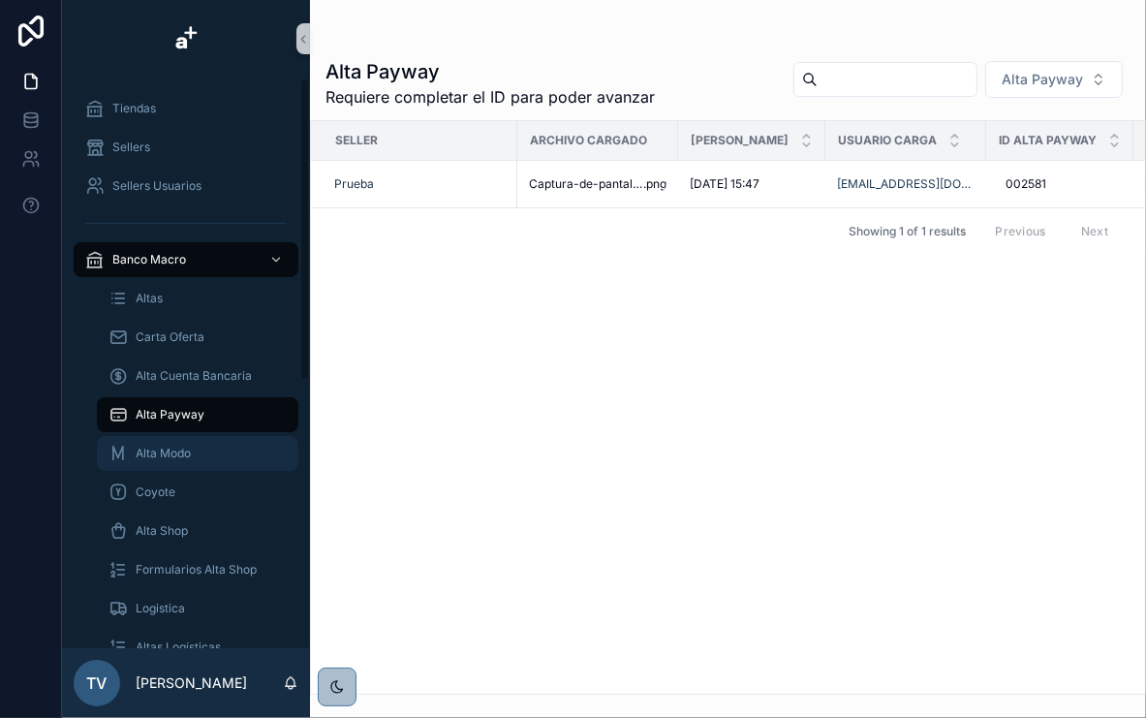
click at [202, 447] on div "Alta Modo" at bounding box center [198, 453] width 178 height 31
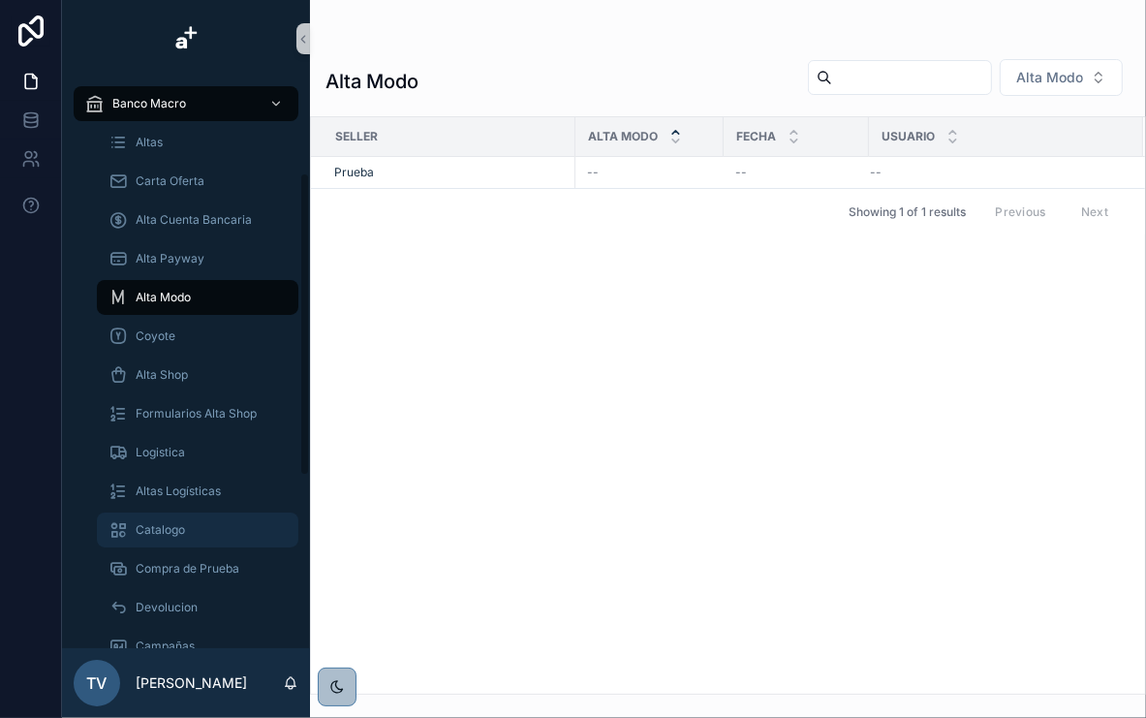
scroll to position [233, 0]
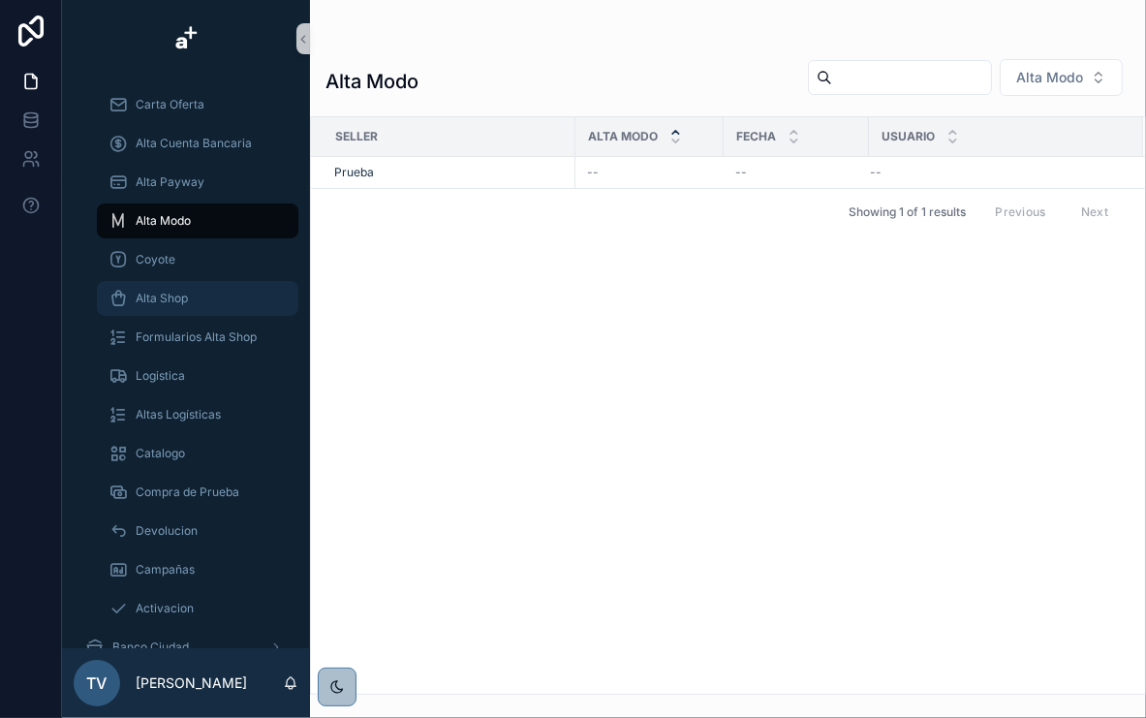
click at [202, 302] on div "Alta Shop" at bounding box center [198, 298] width 178 height 31
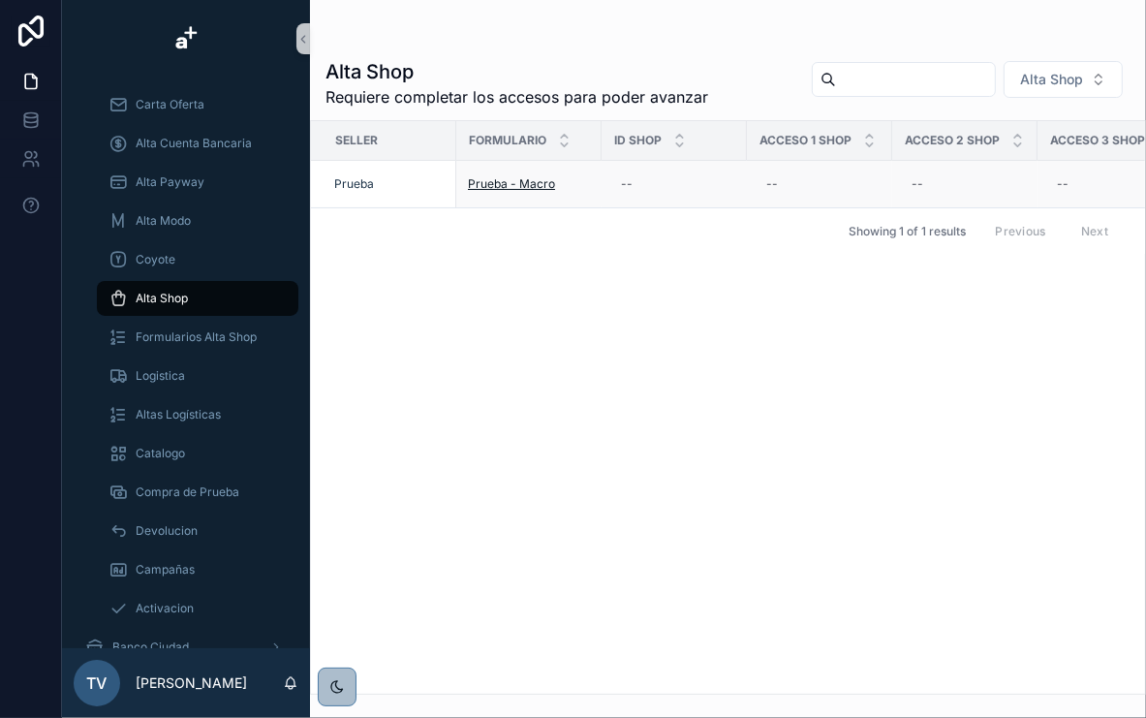
click at [517, 180] on span "Prueba - Macro" at bounding box center [511, 184] width 87 height 16
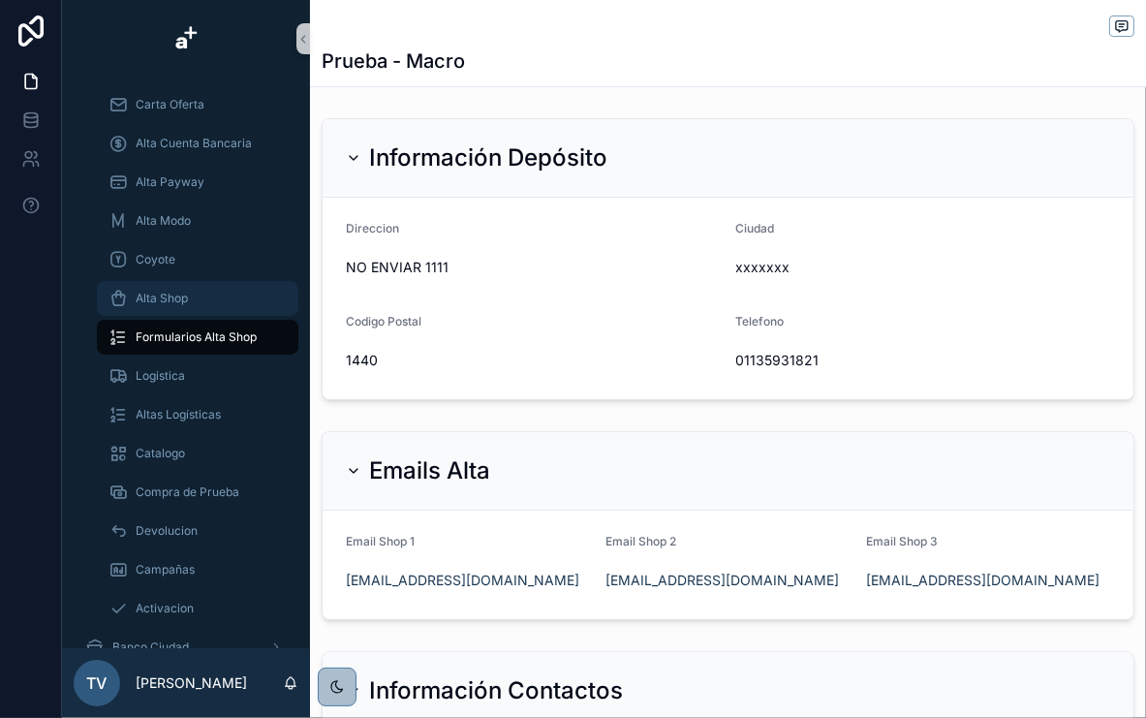
click at [196, 295] on div "Alta Shop" at bounding box center [198, 298] width 178 height 31
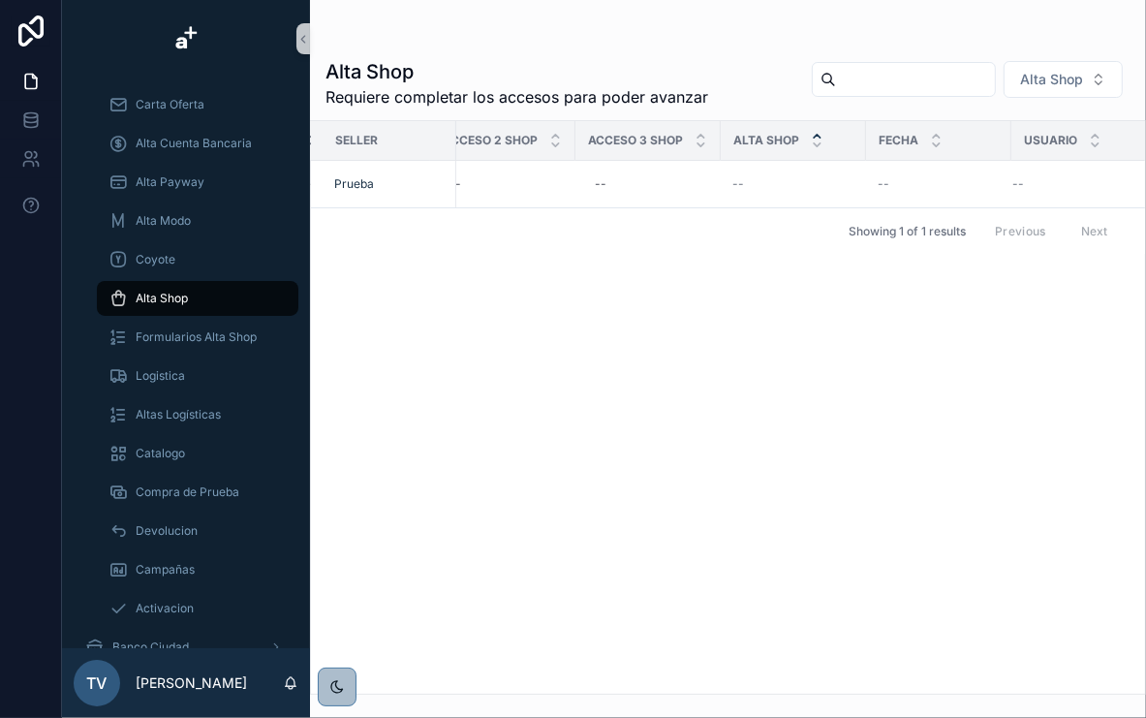
scroll to position [0, 475]
click at [624, 169] on div "--" at bounding box center [636, 184] width 122 height 31
click at [699, 252] on textarea "scrollable content" at bounding box center [677, 224] width 184 height 58
click at [684, 241] on textarea "scrollable content" at bounding box center [677, 224] width 184 height 58
click at [689, 399] on div "Seller Formulario ID Shop Acceso 1 Shop Acceso 2 Shop Acceso 3 Shop Alta Shop F…" at bounding box center [728, 407] width 834 height 573
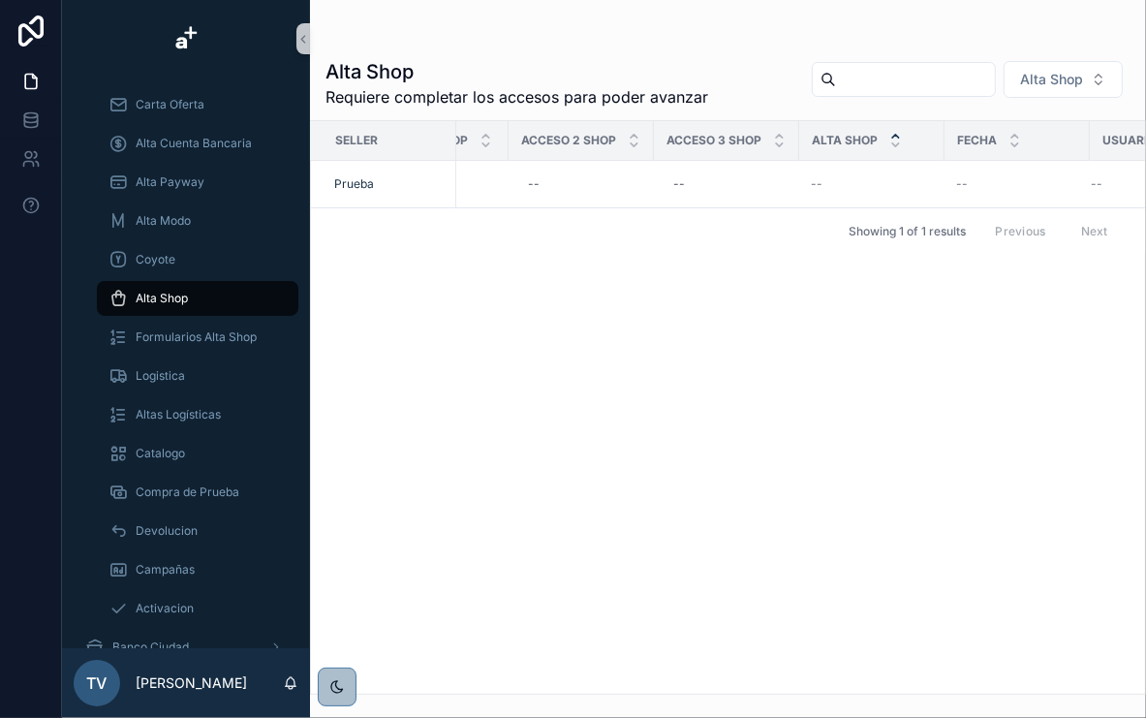
scroll to position [0, 0]
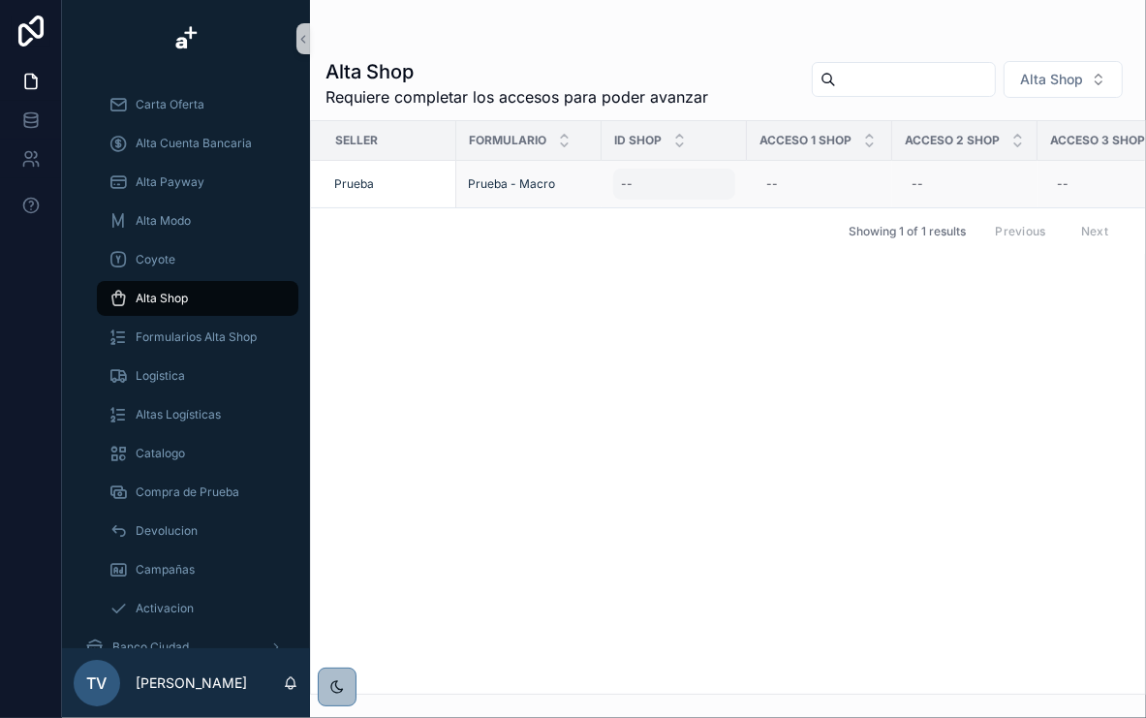
click at [655, 183] on div "--" at bounding box center [674, 184] width 122 height 31
click at [594, 387] on div "Seller Formulario ID Shop Acceso 1 Shop Acceso 2 Shop Acceso 3 Shop Alta Shop F…" at bounding box center [728, 407] width 834 height 573
click at [674, 184] on div "--" at bounding box center [674, 184] width 122 height 31
click at [706, 248] on textarea "scrollable content" at bounding box center [716, 224] width 184 height 58
click at [694, 349] on div "Seller Formulario ID Shop Acceso 1 Shop Acceso 2 Shop Acceso 3 Shop Alta Shop F…" at bounding box center [728, 407] width 834 height 573
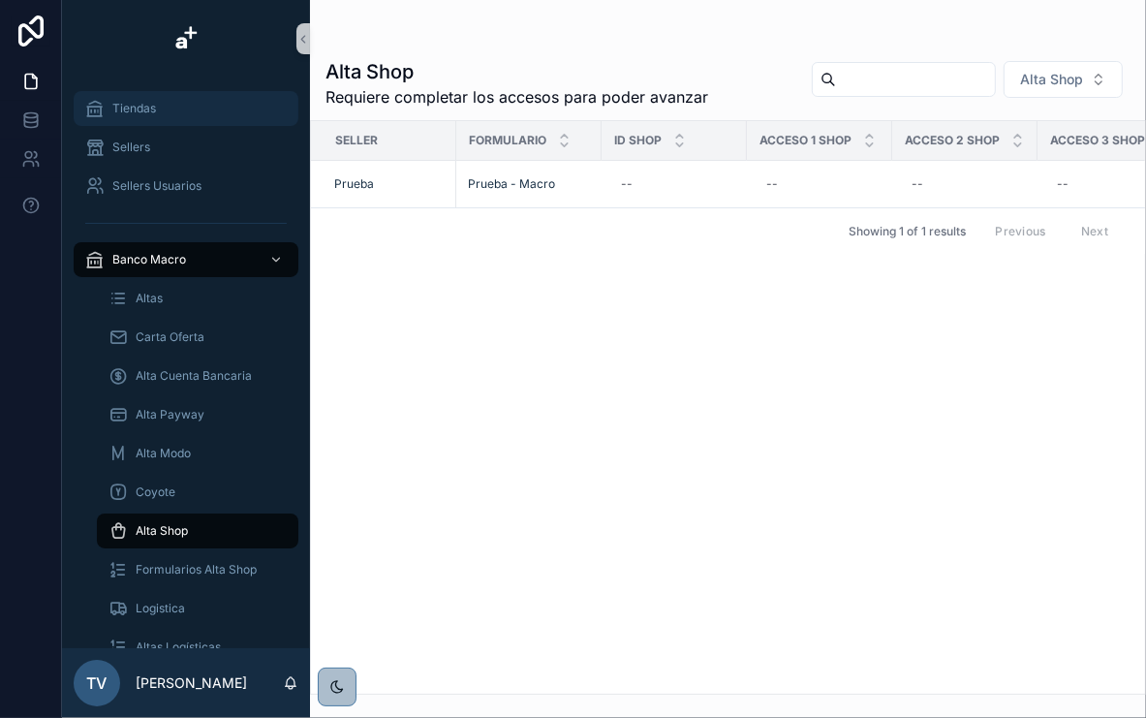
click at [167, 115] on div "Tiendas" at bounding box center [186, 108] width 202 height 31
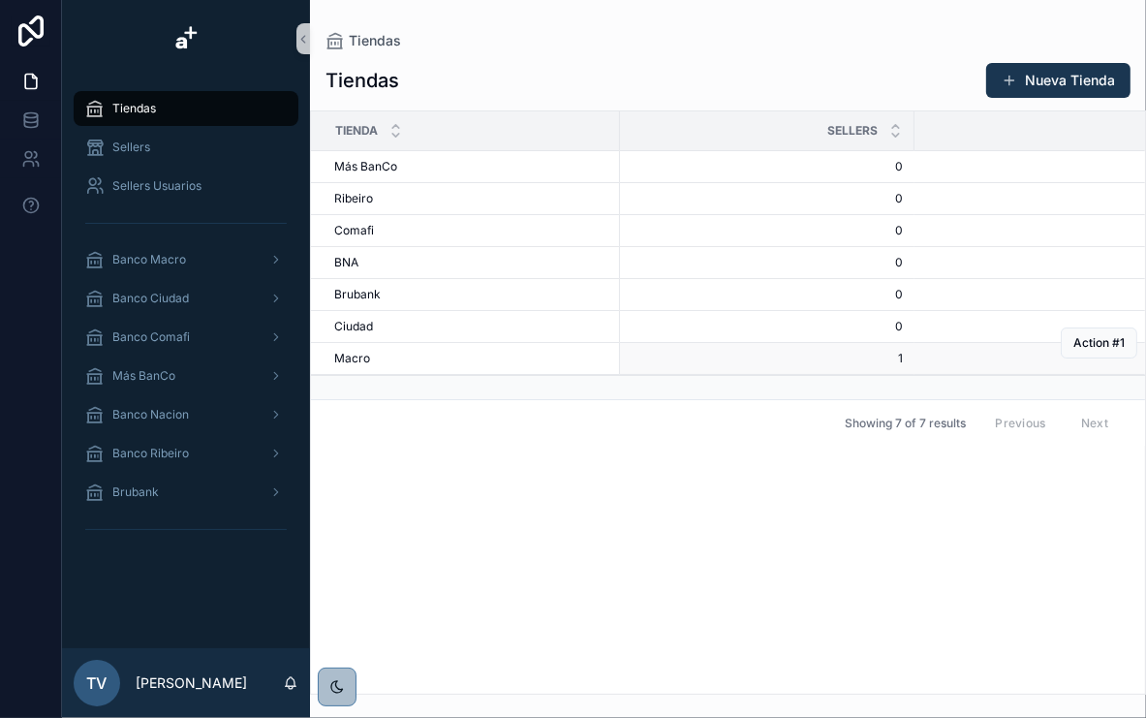
click at [388, 361] on div "[PERSON_NAME]" at bounding box center [471, 359] width 274 height 16
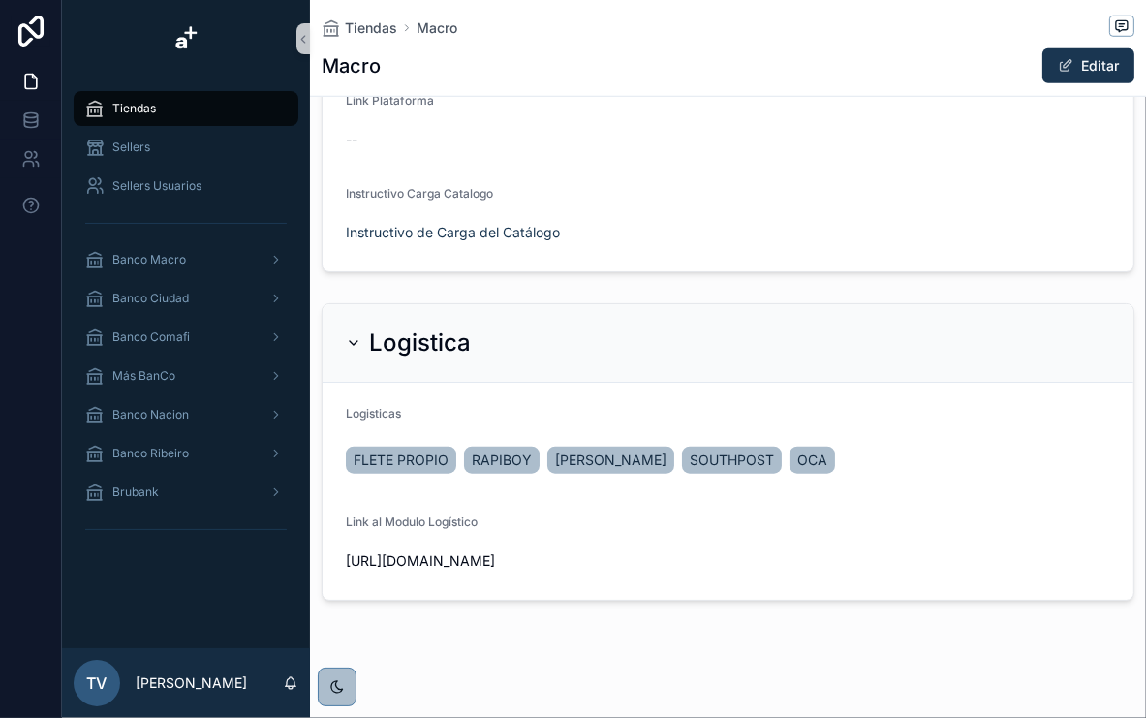
scroll to position [1263, 0]
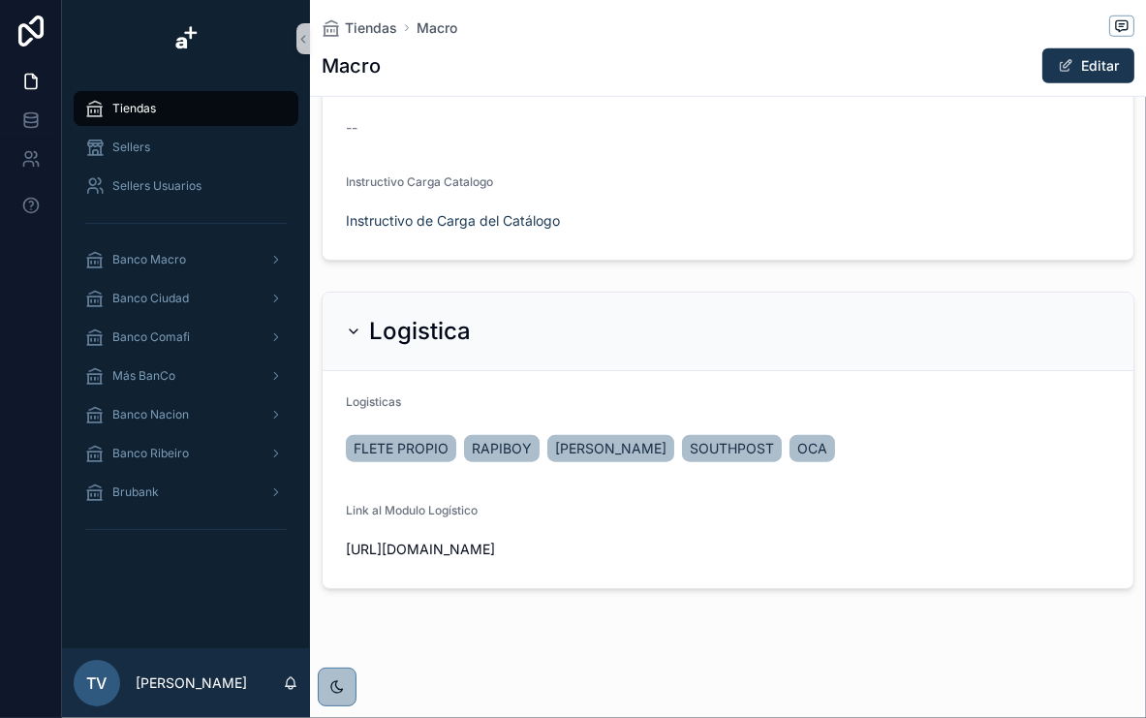
drag, startPoint x: 391, startPoint y: 543, endPoint x: 517, endPoint y: 547, distance: 126.0
click at [517, 547] on span "[URL][DOMAIN_NAME]" at bounding box center [728, 549] width 764 height 19
drag, startPoint x: 517, startPoint y: 547, endPoint x: 461, endPoint y: 579, distance: 64.7
click at [465, 579] on form "Logisticas FLETE PROPIO RAPIBOY [PERSON_NAME] OCA Link al Modulo Logístico [URL…" at bounding box center [728, 479] width 811 height 217
click at [455, 562] on form "Logisticas FLETE PROPIO RAPIBOY [PERSON_NAME] OCA Link al Modulo Logístico [URL…" at bounding box center [728, 479] width 811 height 217
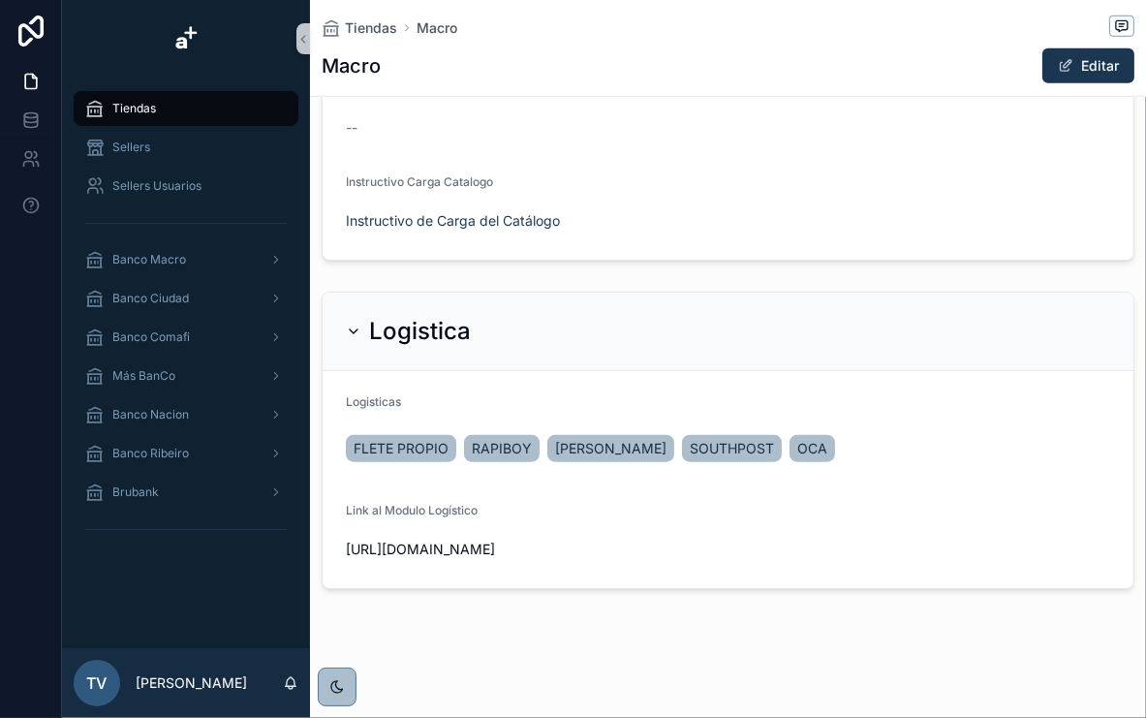
drag, startPoint x: 664, startPoint y: 326, endPoint x: 653, endPoint y: 324, distance: 10.8
click at [656, 326] on div "Logistica" at bounding box center [728, 331] width 764 height 31
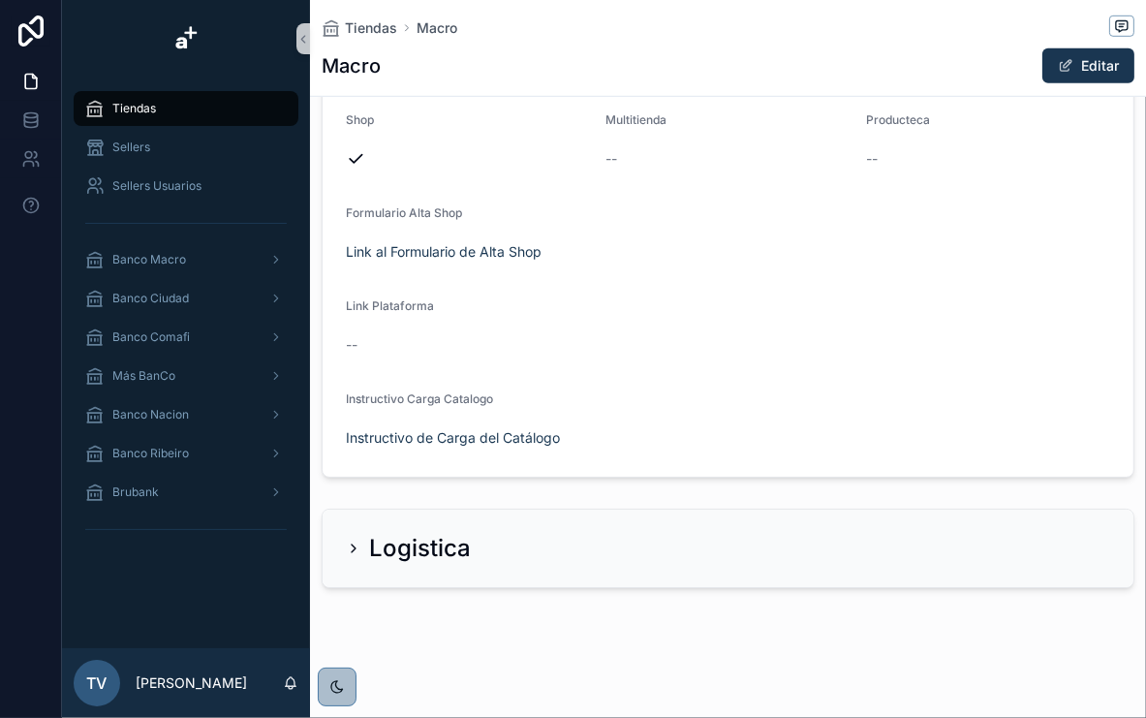
click at [465, 549] on h2 "Logistica" at bounding box center [420, 548] width 102 height 31
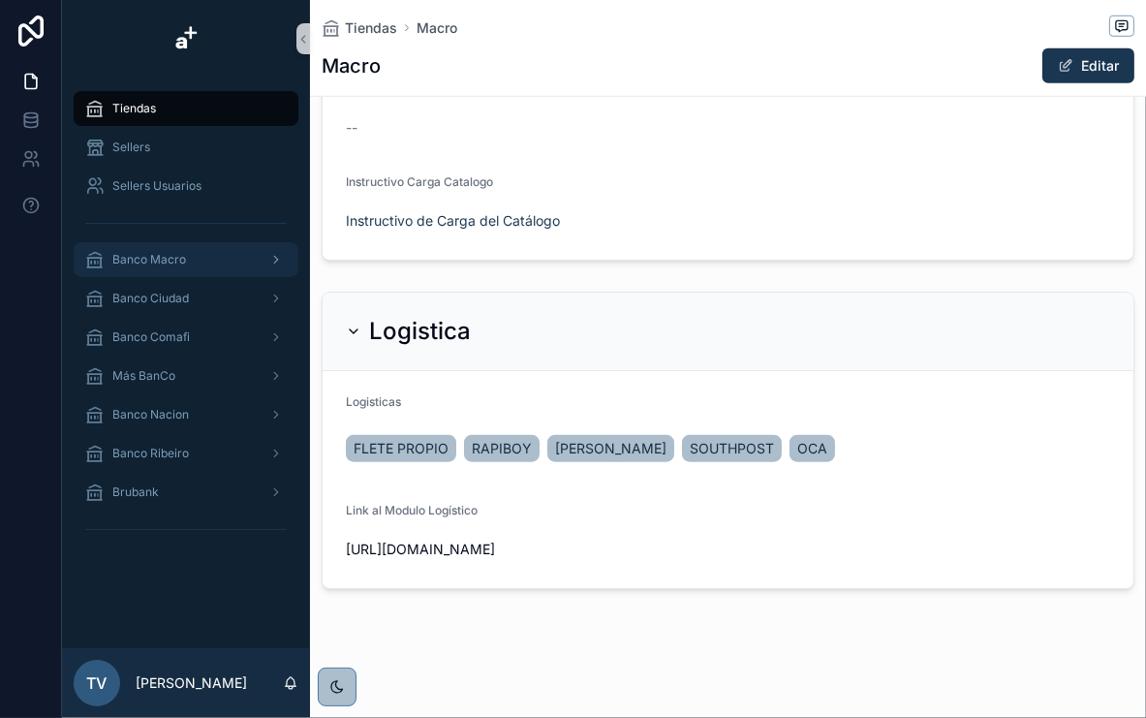
click at [226, 265] on div "Banco Macro" at bounding box center [186, 259] width 202 height 31
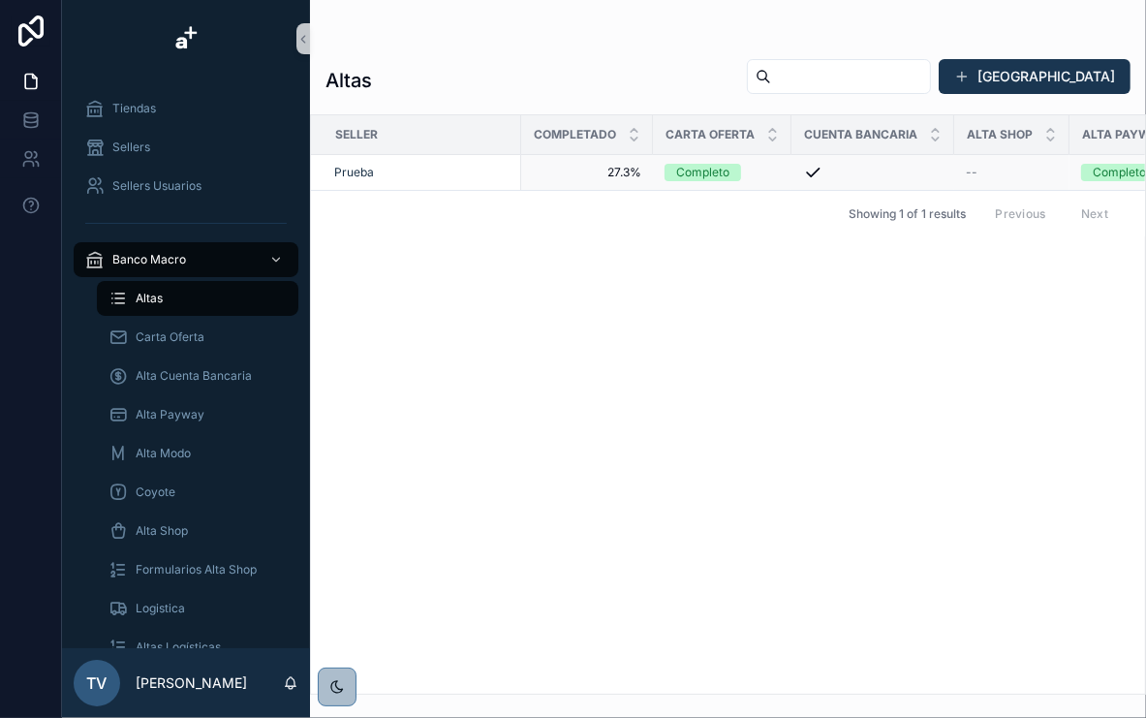
click at [420, 171] on div "Prueba" at bounding box center [421, 173] width 175 height 16
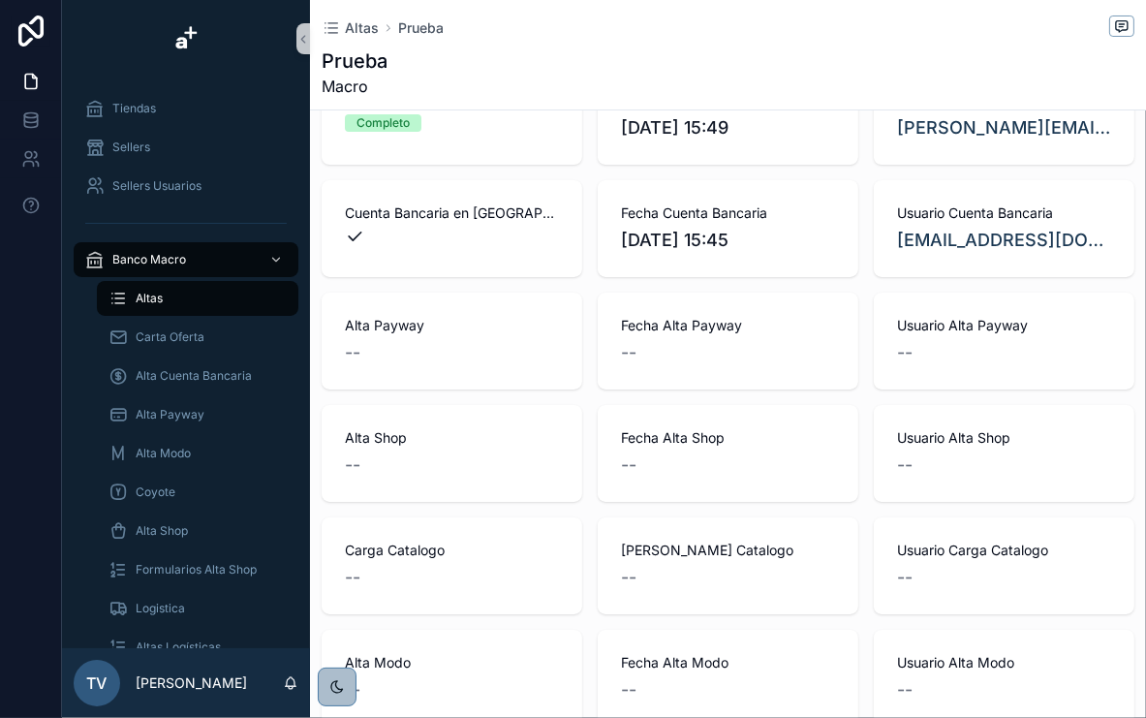
scroll to position [78, 0]
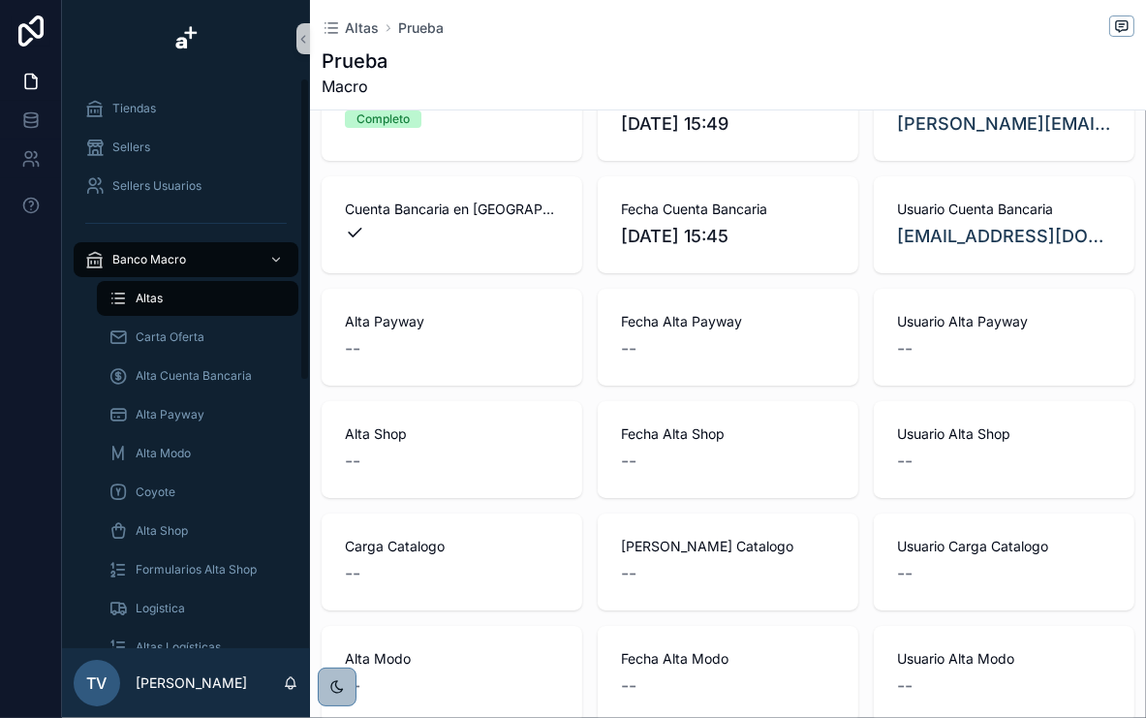
click at [195, 433] on div "Alta Payway" at bounding box center [197, 414] width 225 height 39
click at [192, 422] on div "Alta Payway" at bounding box center [198, 414] width 178 height 31
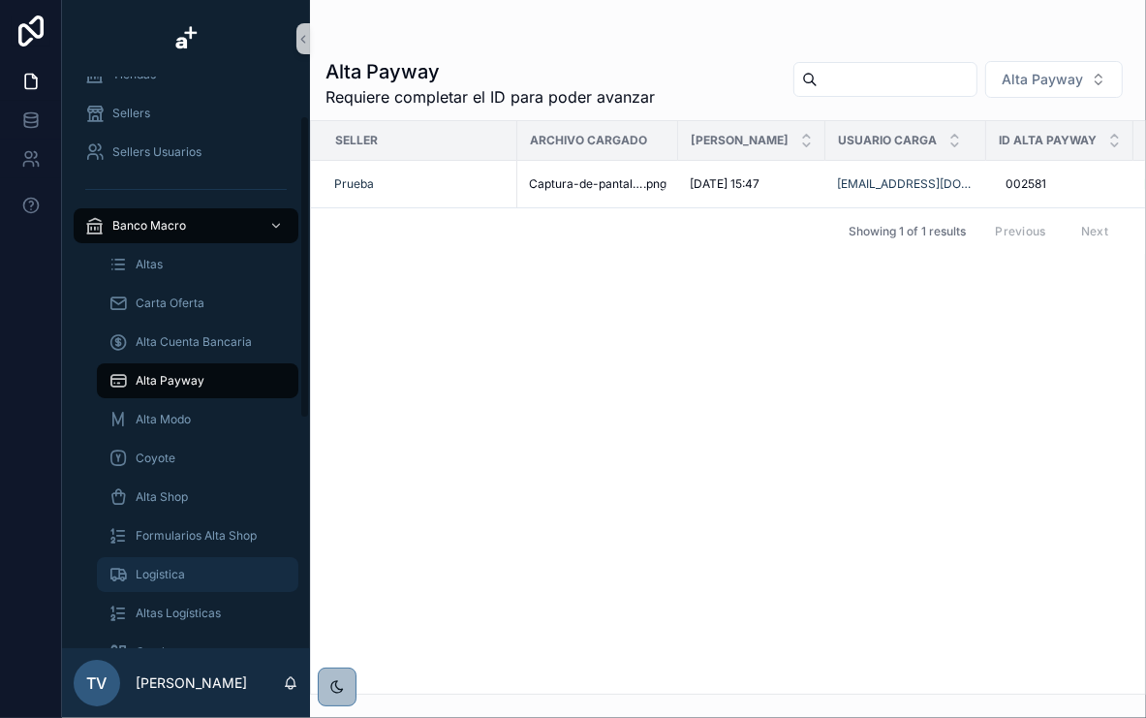
scroll to position [78, 0]
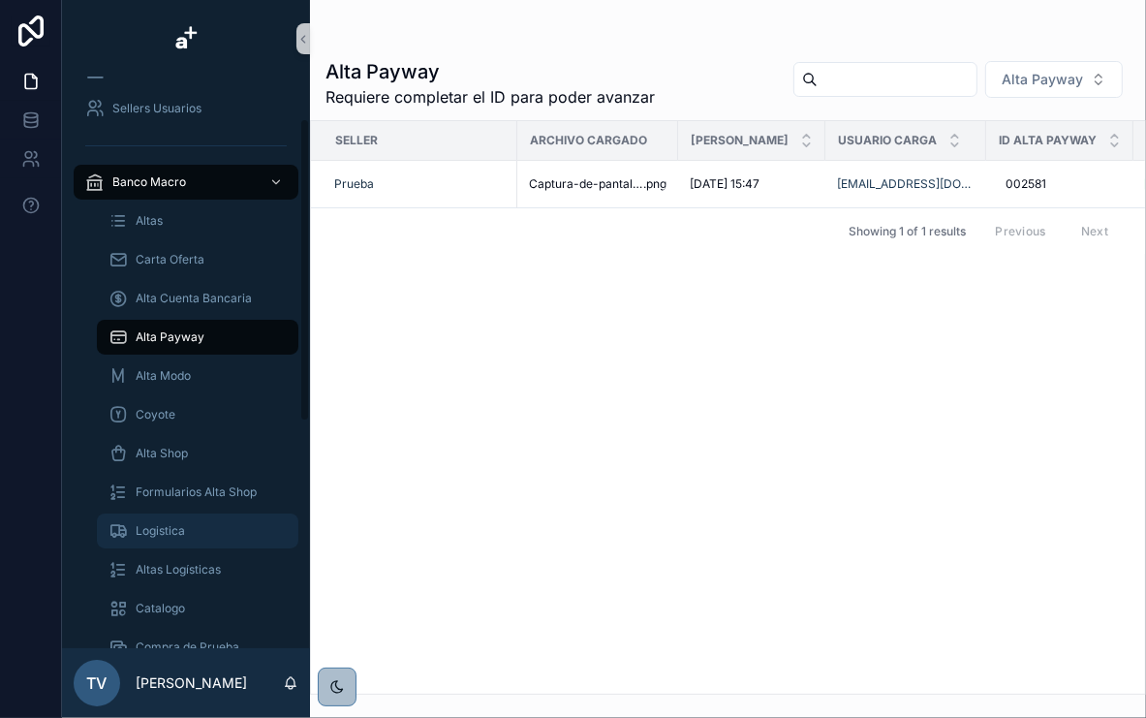
click at [171, 522] on div "Logistica" at bounding box center [198, 530] width 178 height 31
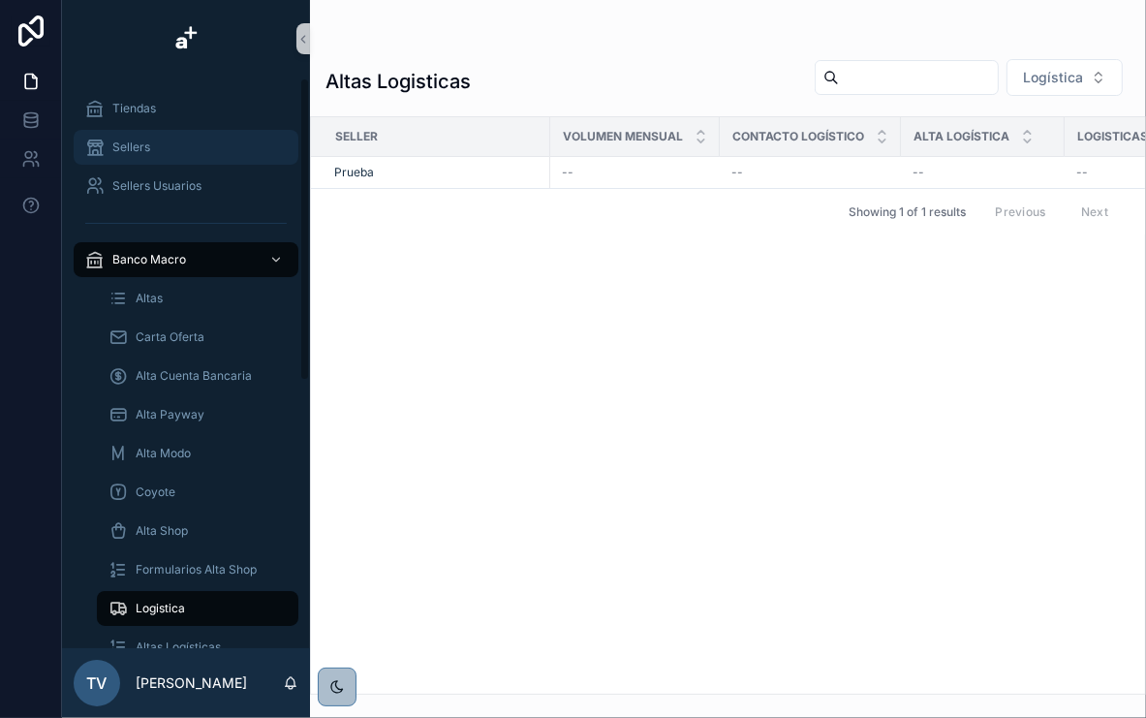
click at [168, 148] on div "Sellers" at bounding box center [186, 147] width 202 height 31
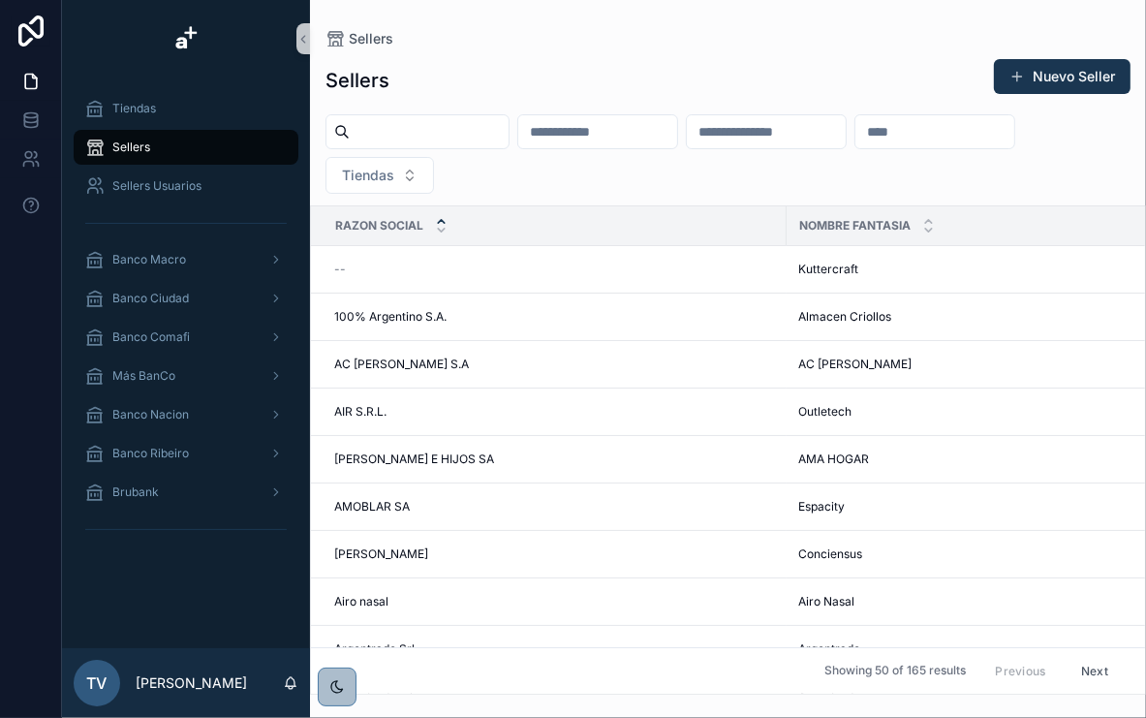
click at [856, 145] on input "scrollable content" at bounding box center [935, 131] width 159 height 27
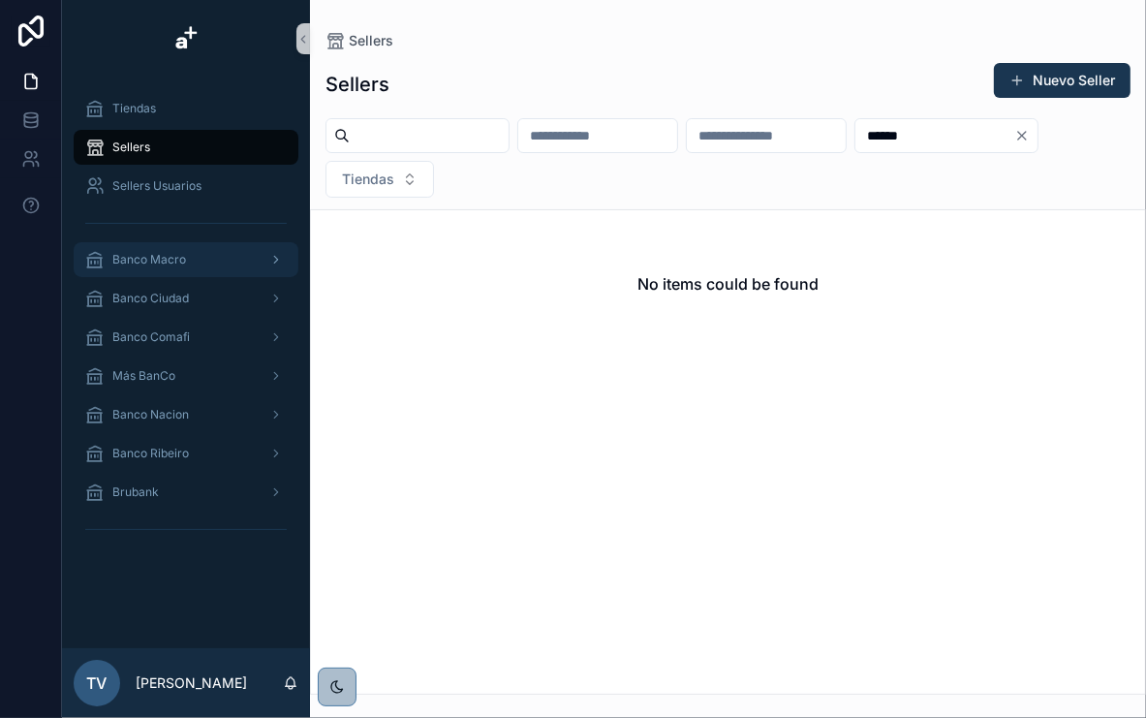
type input "******"
click at [219, 254] on div "Banco Macro" at bounding box center [186, 259] width 202 height 31
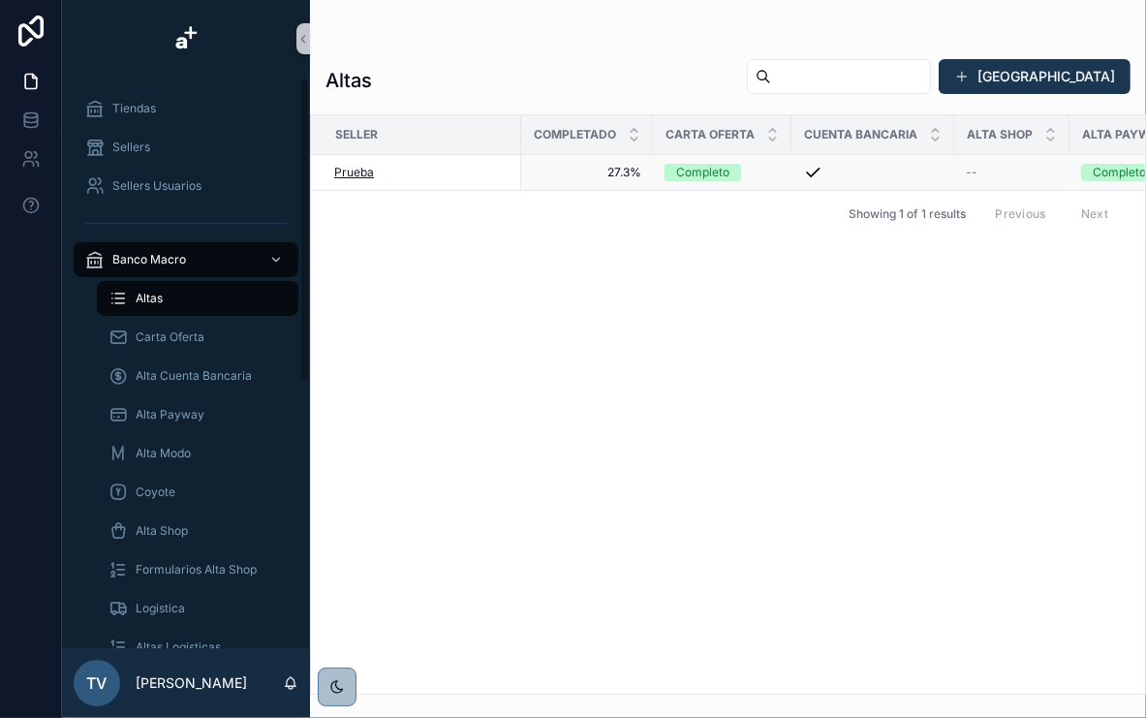
click at [356, 174] on span "Prueba" at bounding box center [354, 173] width 40 height 16
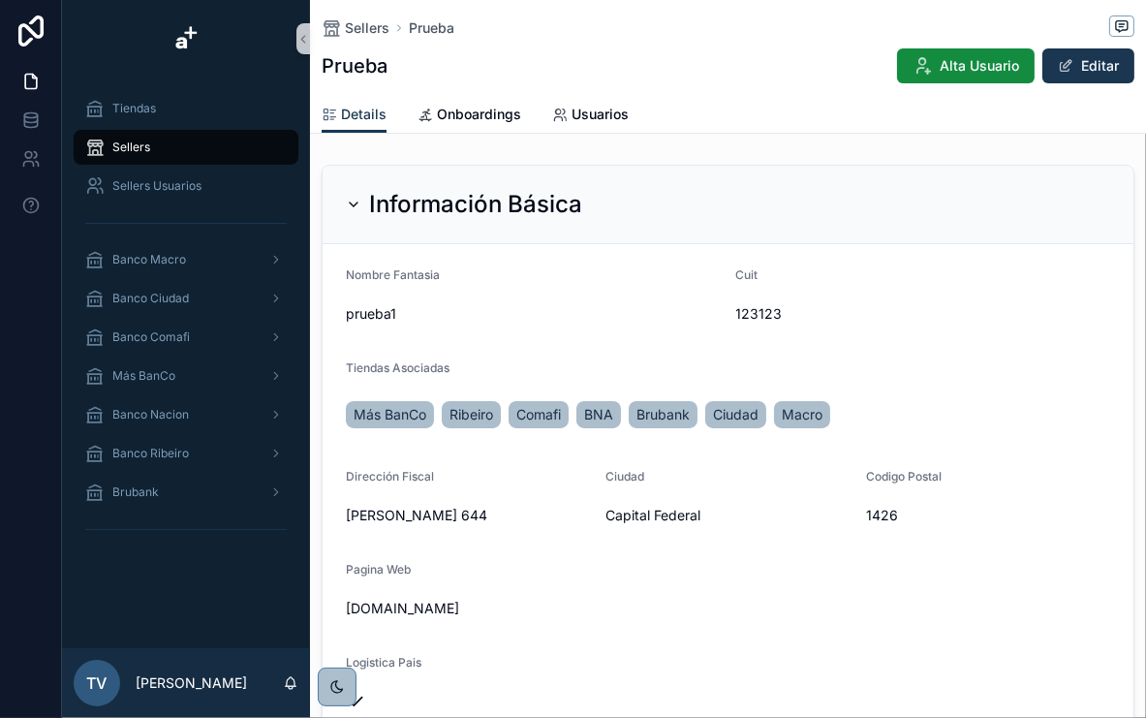
click at [756, 318] on span "123123" at bounding box center [923, 313] width 375 height 19
drag, startPoint x: 756, startPoint y: 318, endPoint x: 662, endPoint y: 333, distance: 95.3
click at [662, 333] on form "Nombre Fantasia prueba1 Cuit 123123 Tiendas Asociadas Más BanCo [PERSON_NAME] C…" at bounding box center [728, 492] width 811 height 496
click at [593, 109] on span "Usuarios" at bounding box center [600, 114] width 57 height 19
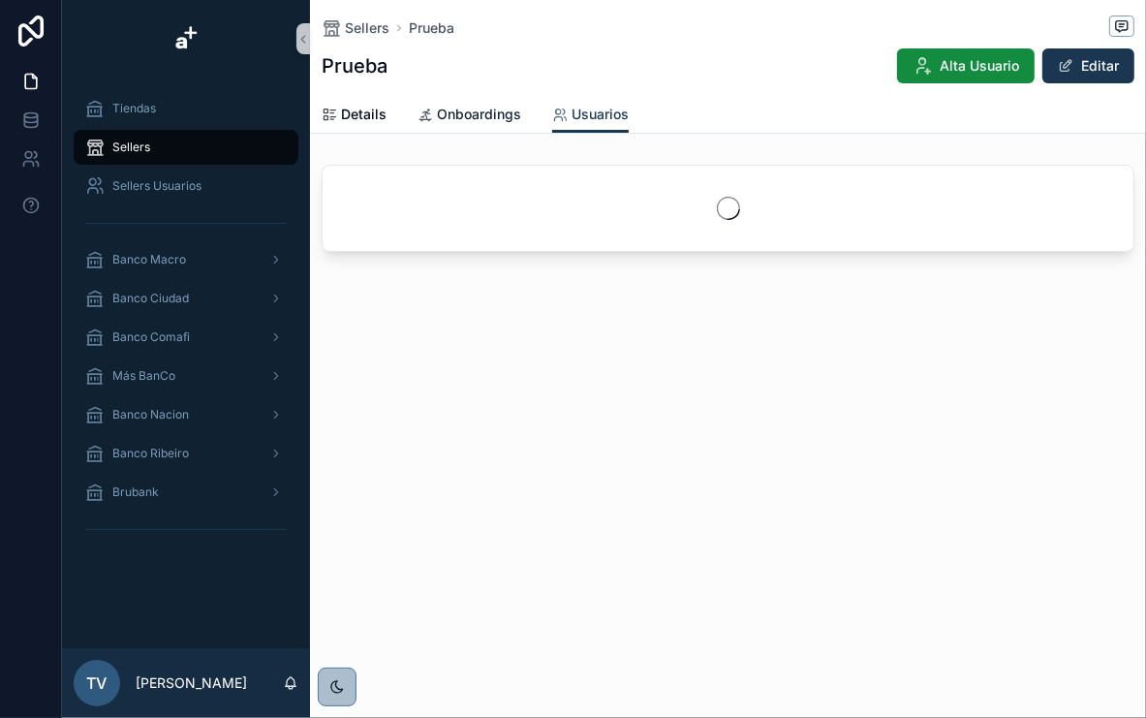
click at [468, 105] on span "Onboardings" at bounding box center [479, 114] width 84 height 19
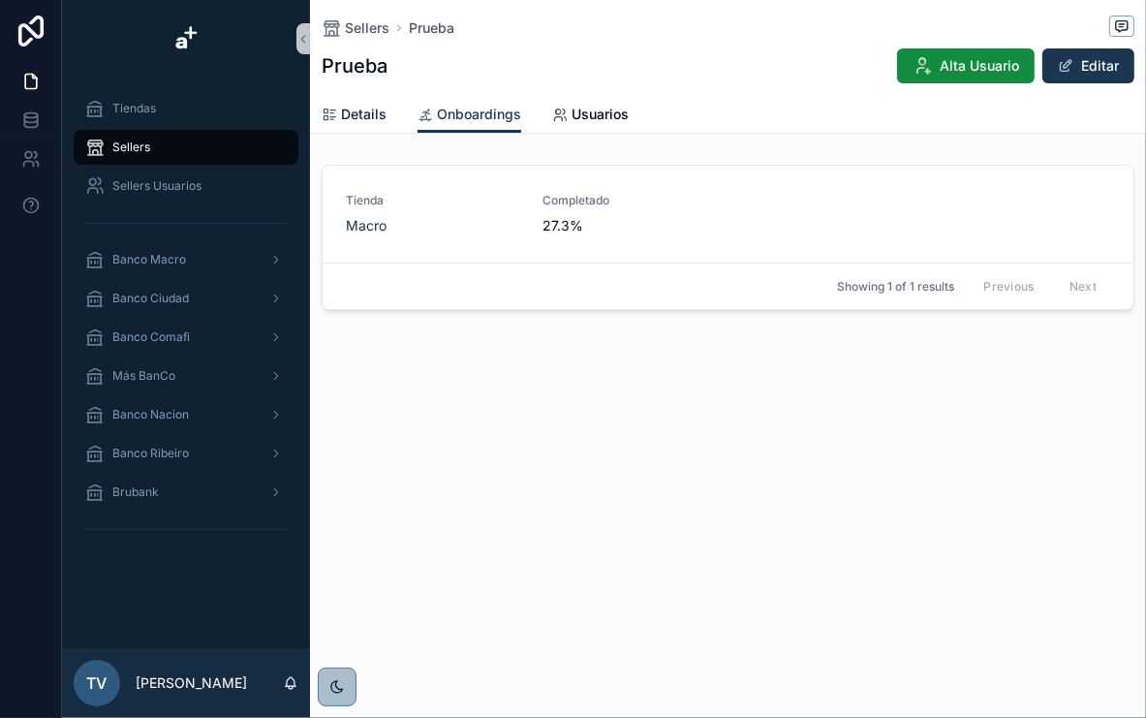
click at [360, 112] on span "Details" at bounding box center [364, 114] width 46 height 19
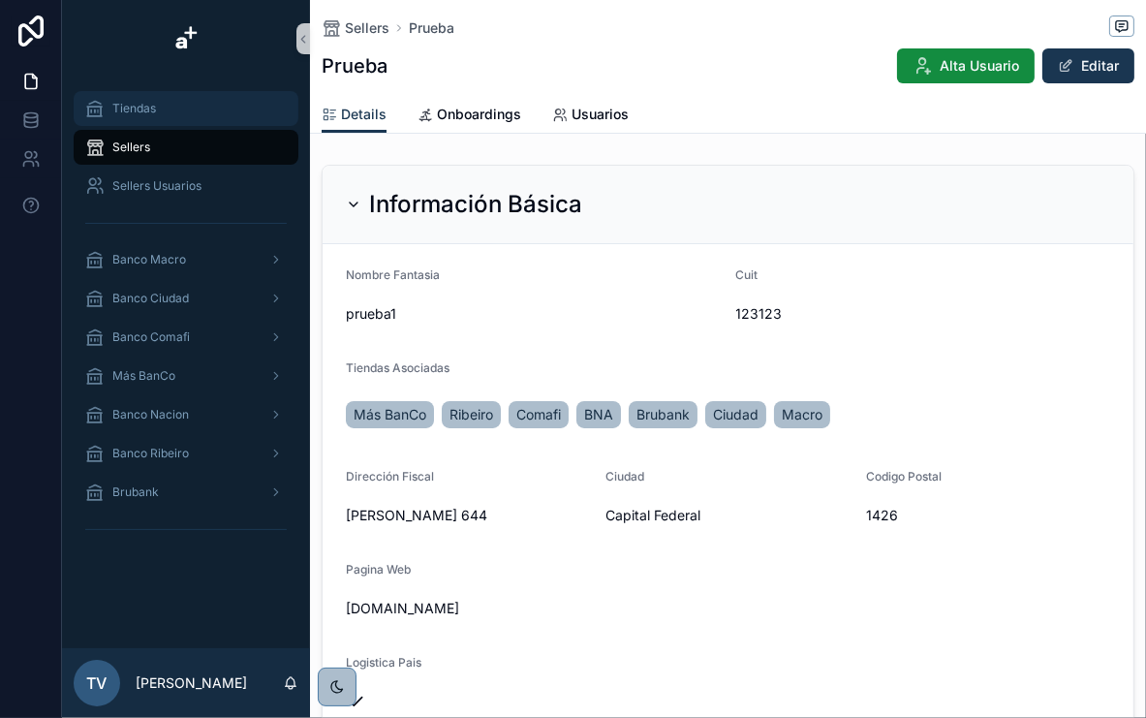
click at [165, 105] on div "Tiendas" at bounding box center [186, 108] width 202 height 31
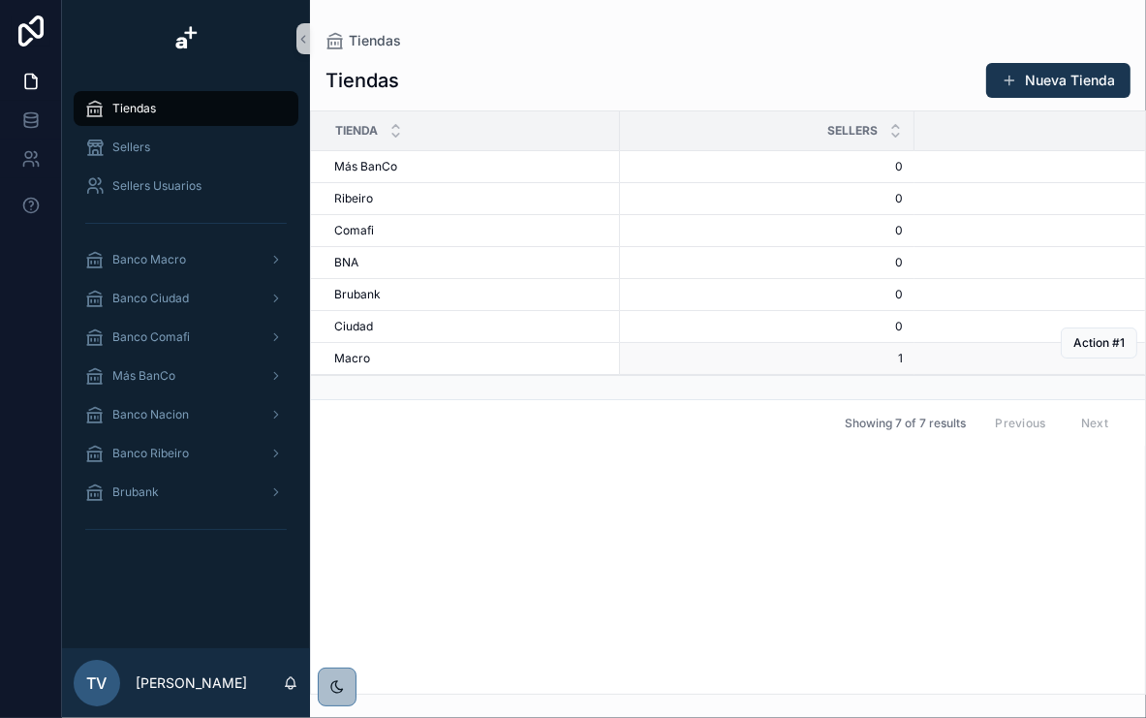
click at [366, 357] on span "Macro" at bounding box center [352, 359] width 36 height 16
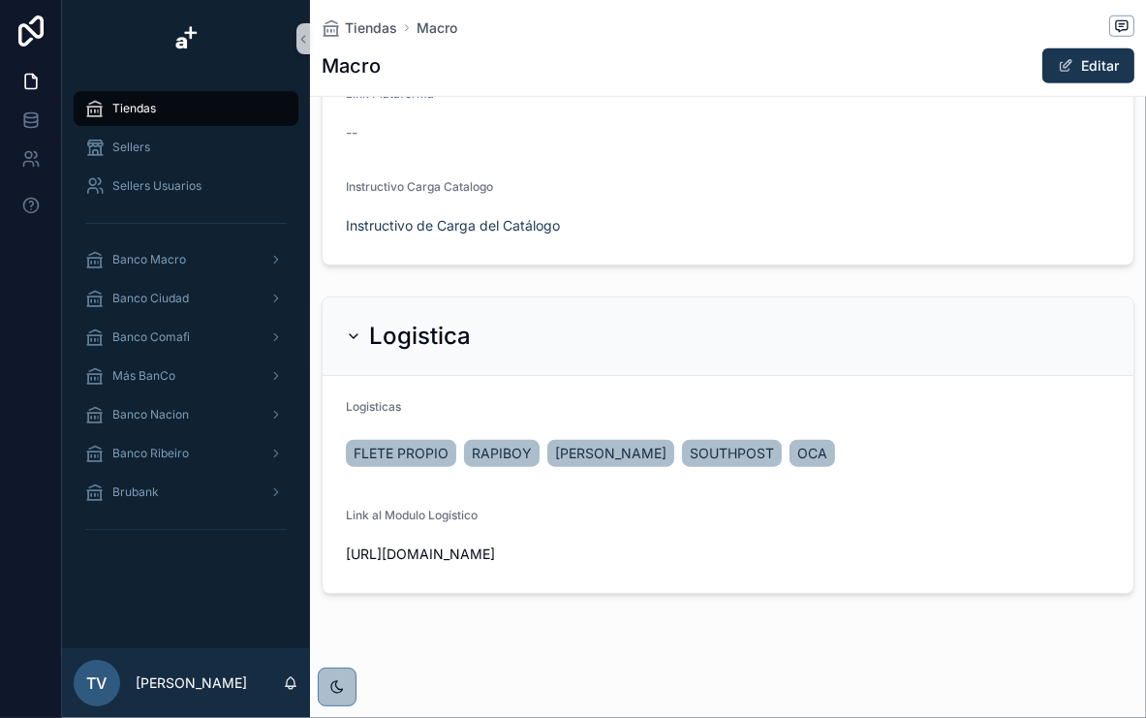
scroll to position [1263, 0]
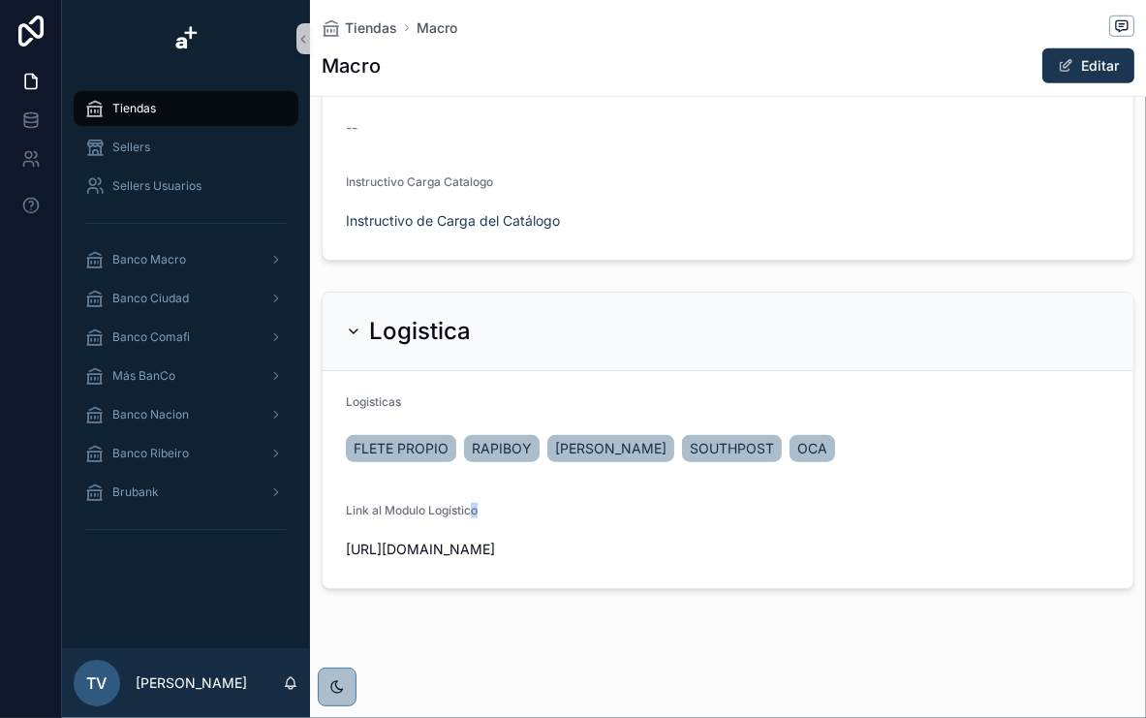
click at [478, 504] on span "Link al Modulo Logístico" at bounding box center [412, 510] width 132 height 15
click at [1073, 71] on button "Editar" at bounding box center [1089, 65] width 92 height 35
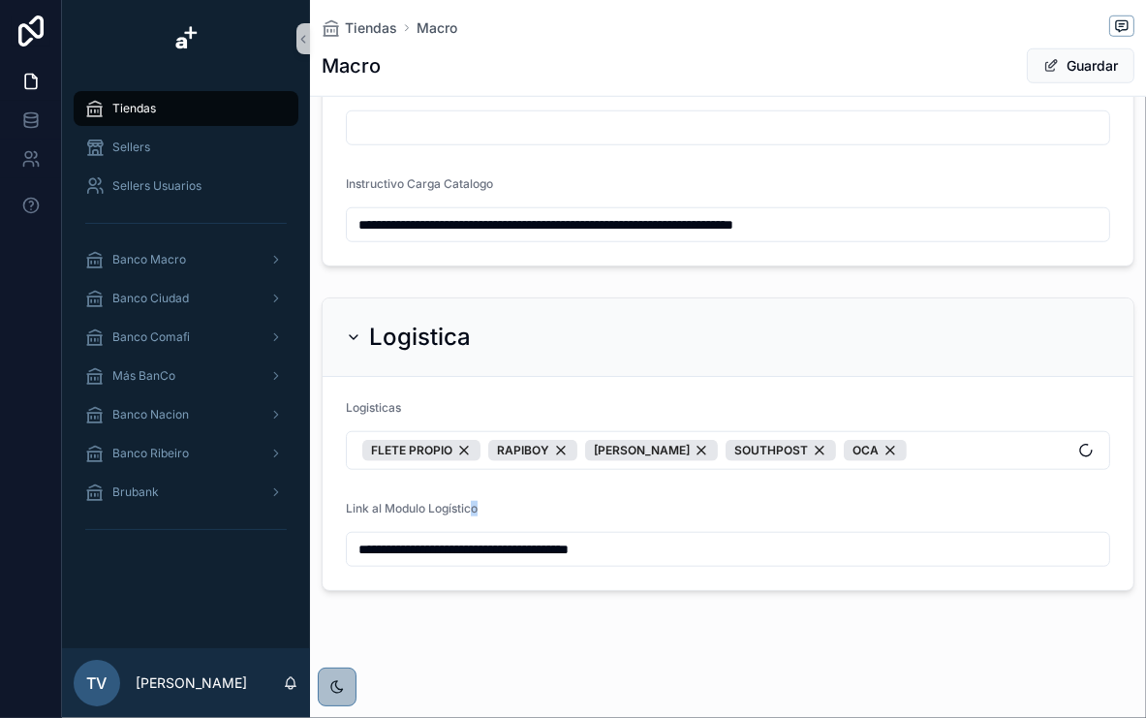
scroll to position [1232, 0]
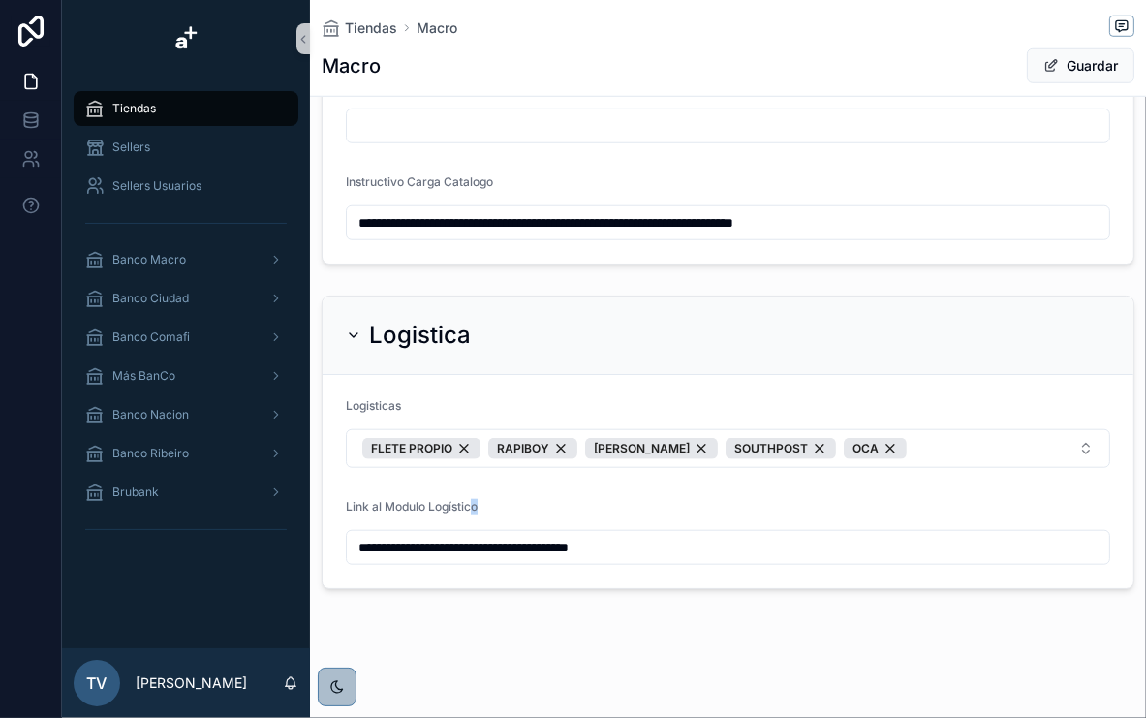
click at [630, 501] on div "Link al Modulo Logístico" at bounding box center [728, 510] width 764 height 23
drag, startPoint x: 438, startPoint y: 505, endPoint x: 511, endPoint y: 505, distance: 72.7
click at [511, 505] on div "Link al Modulo Logístico" at bounding box center [728, 510] width 764 height 23
click at [508, 505] on div "Link al Modulo Logístico" at bounding box center [728, 510] width 764 height 23
click at [167, 266] on span "Banco Macro" at bounding box center [149, 260] width 74 height 16
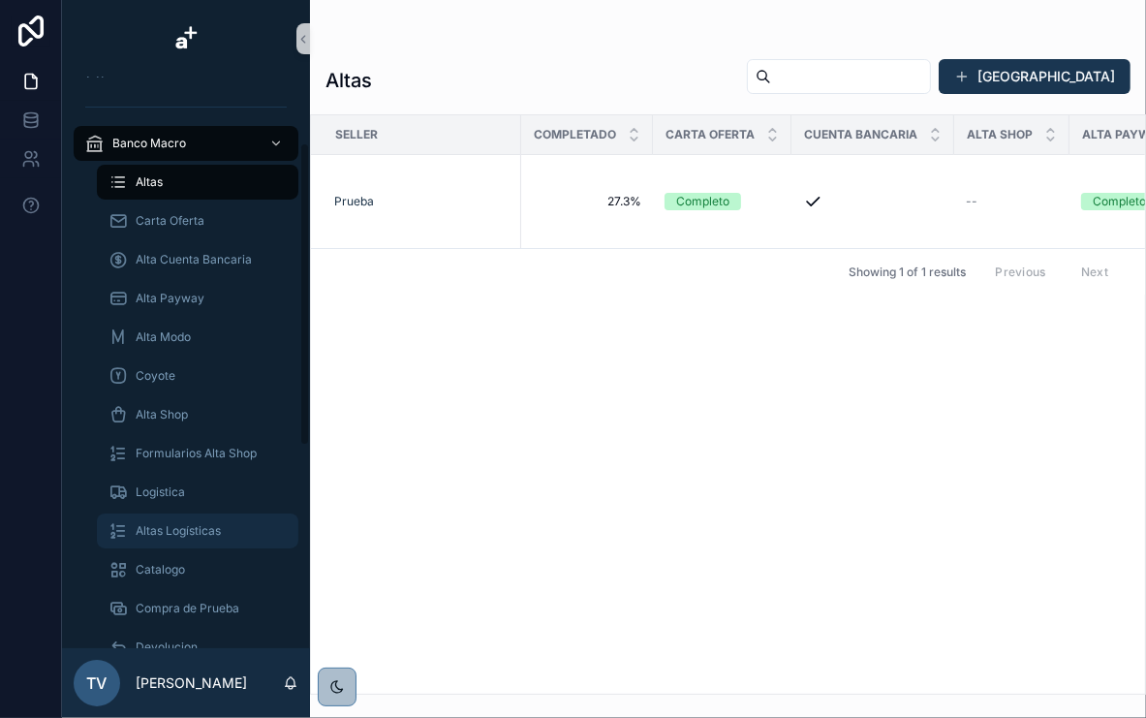
scroll to position [155, 0]
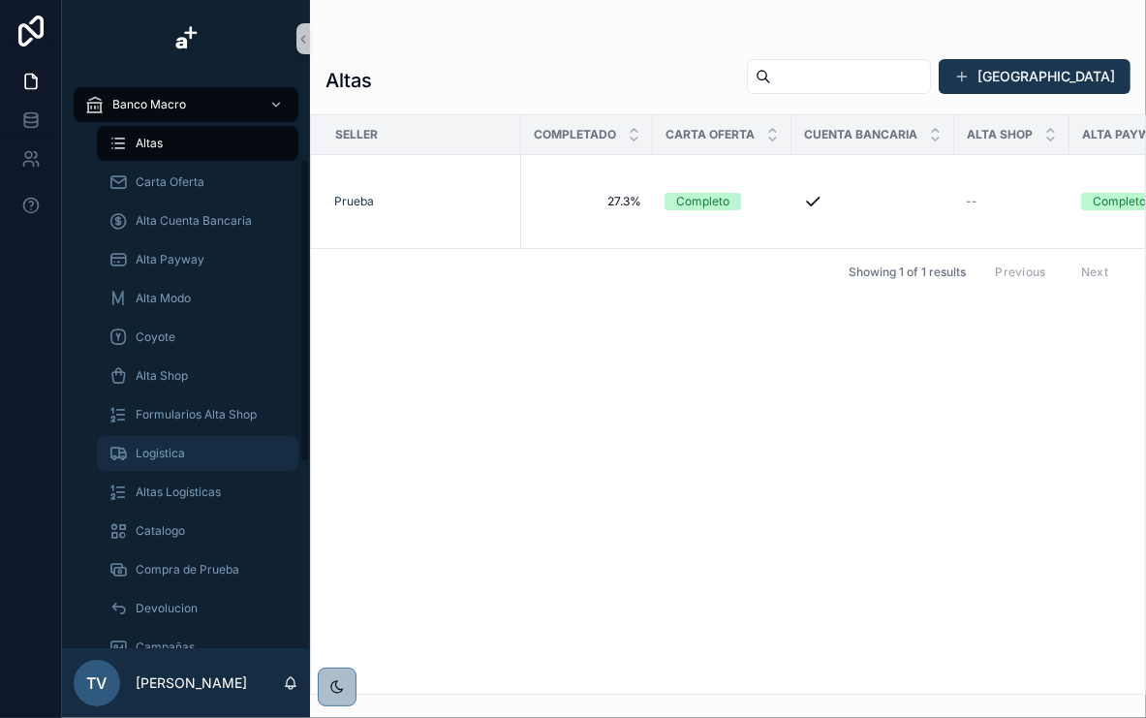
click at [184, 451] on span "Logistica" at bounding box center [160, 454] width 49 height 16
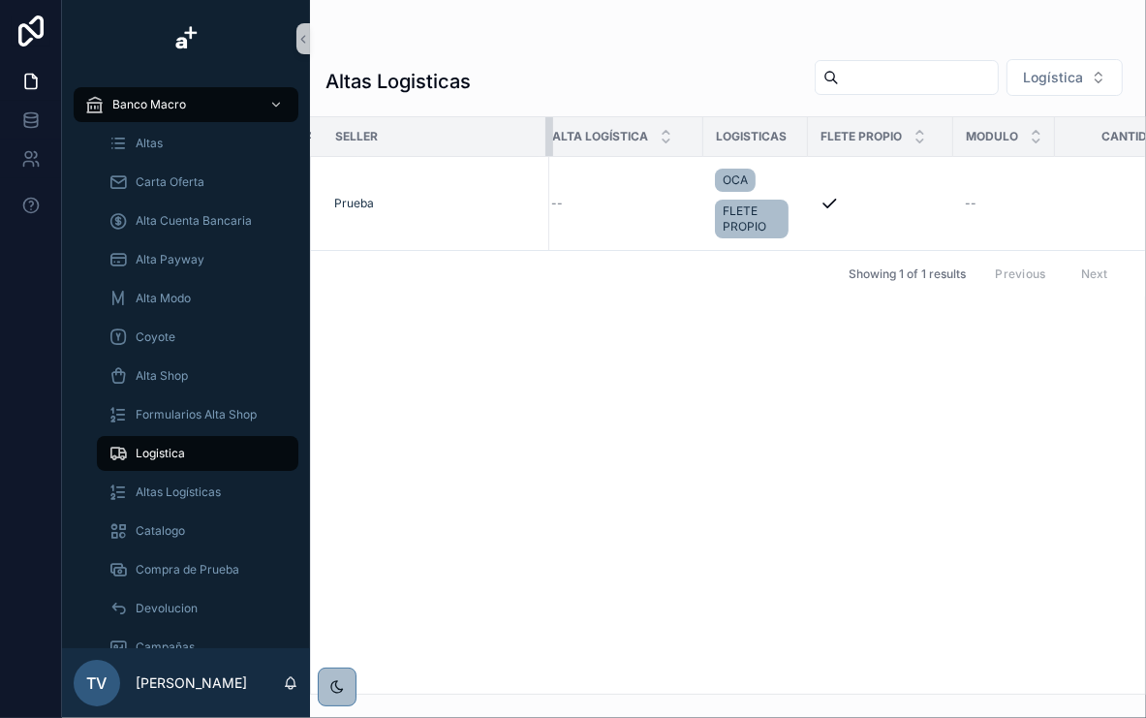
scroll to position [0, 258]
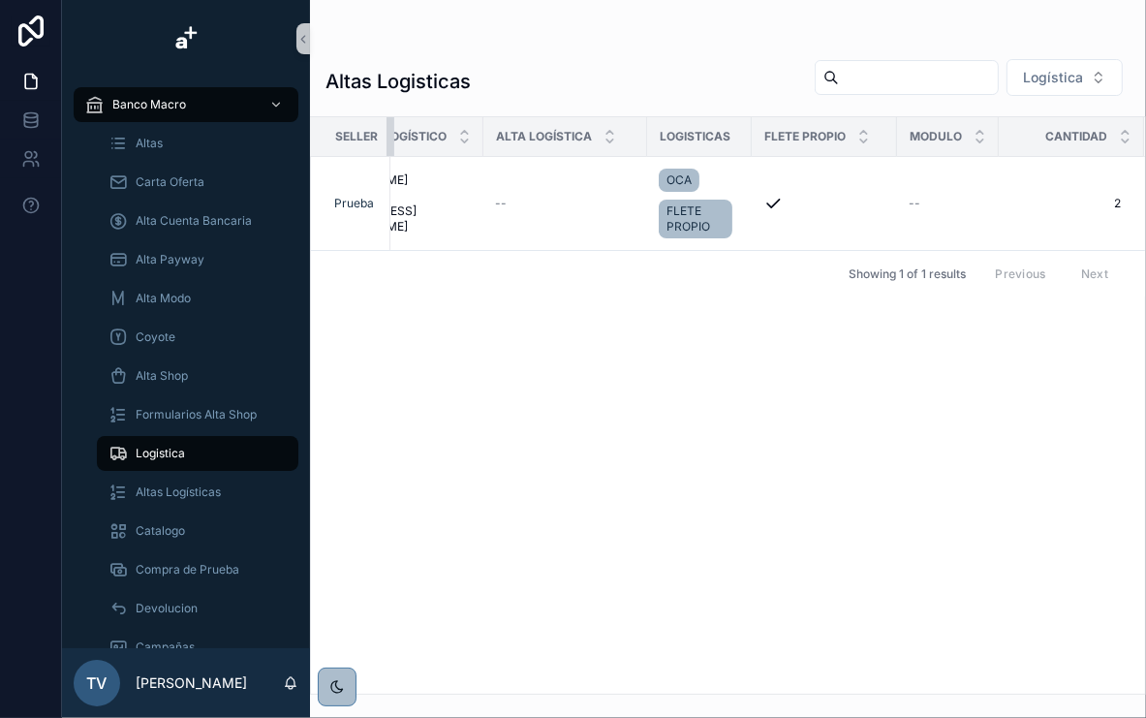
drag, startPoint x: 549, startPoint y: 128, endPoint x: 362, endPoint y: 139, distance: 187.3
click at [362, 139] on th "Seller" at bounding box center [350, 137] width 79 height 40
click at [642, 694] on div "Seller Volumen Mensual Contacto Logístico Alta Logística Logisticas Flete [PERS…" at bounding box center [728, 405] width 836 height 578
drag, startPoint x: 653, startPoint y: 679, endPoint x: 376, endPoint y: 631, distance: 281.3
click at [374, 631] on div "Seller Volumen Mensual Contacto Logístico Alta Logística Logisticas Flete [PERS…" at bounding box center [728, 405] width 834 height 576
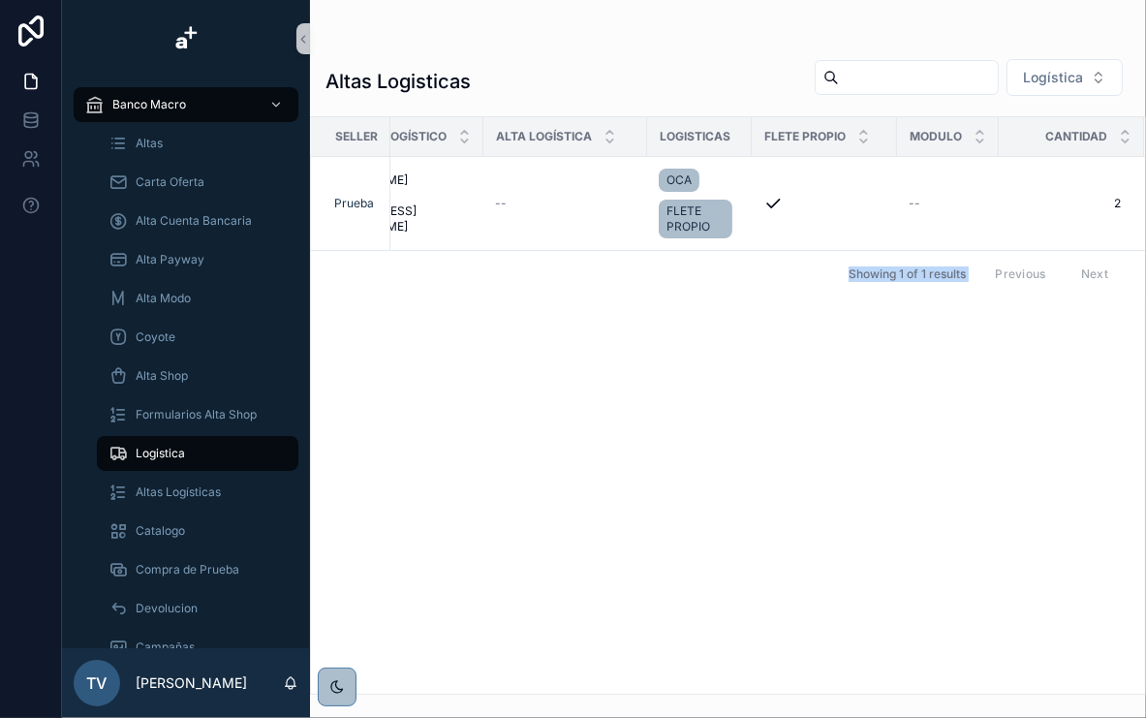
drag, startPoint x: 376, startPoint y: 631, endPoint x: 704, endPoint y: 361, distance: 424.8
click at [698, 351] on div "Seller Volumen Mensual Contacto Logístico Alta Logística Logisticas Flete [PERS…" at bounding box center [728, 405] width 834 height 576
click at [788, 416] on div "Seller Volumen Mensual Contacto Logístico Alta Logística Logisticas Flete [PERS…" at bounding box center [728, 405] width 834 height 576
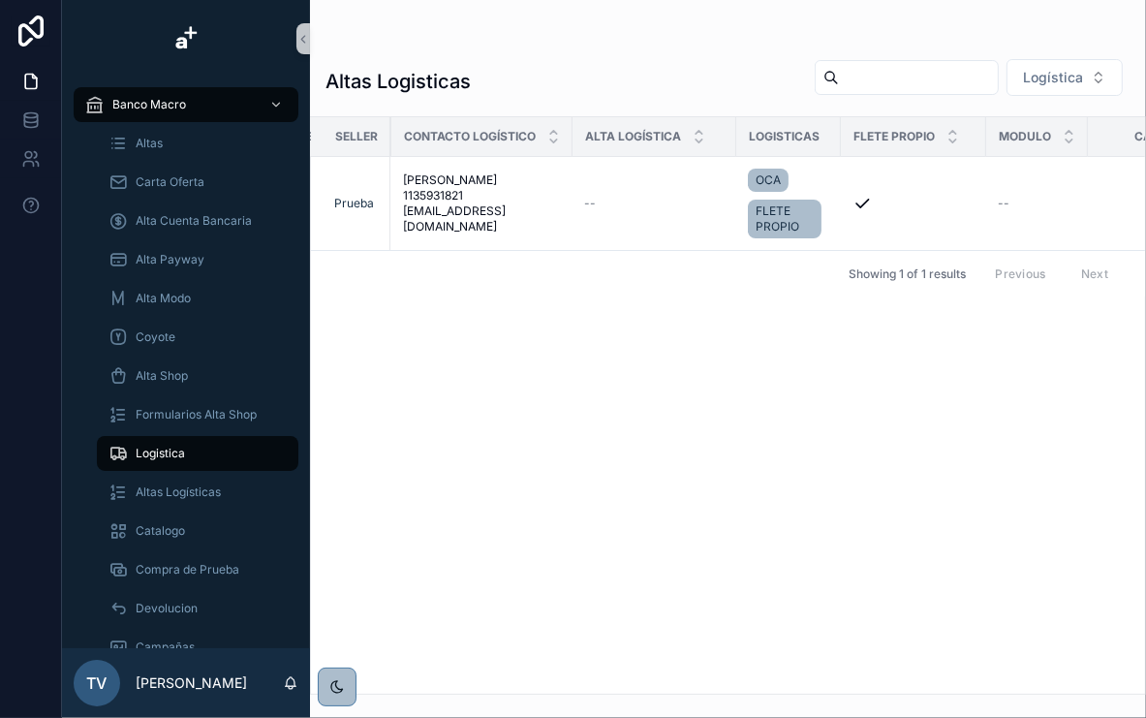
scroll to position [0, 0]
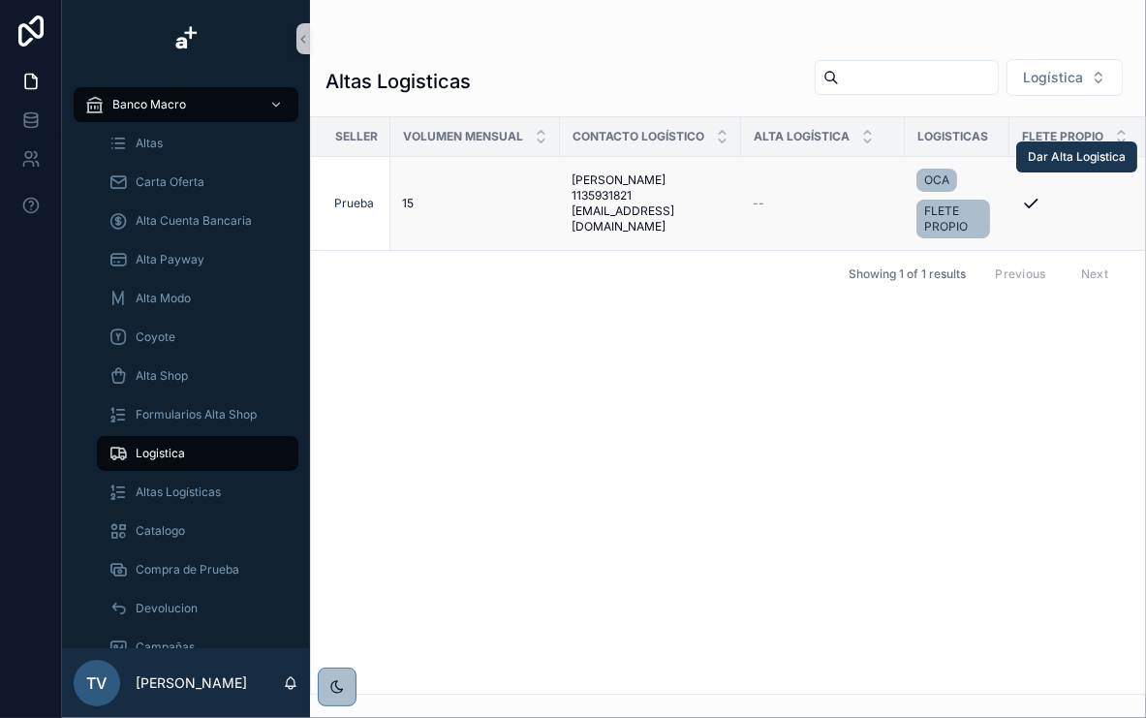
click at [614, 214] on span "[PERSON_NAME] 1135931821 [EMAIL_ADDRESS][DOMAIN_NAME]" at bounding box center [651, 203] width 158 height 62
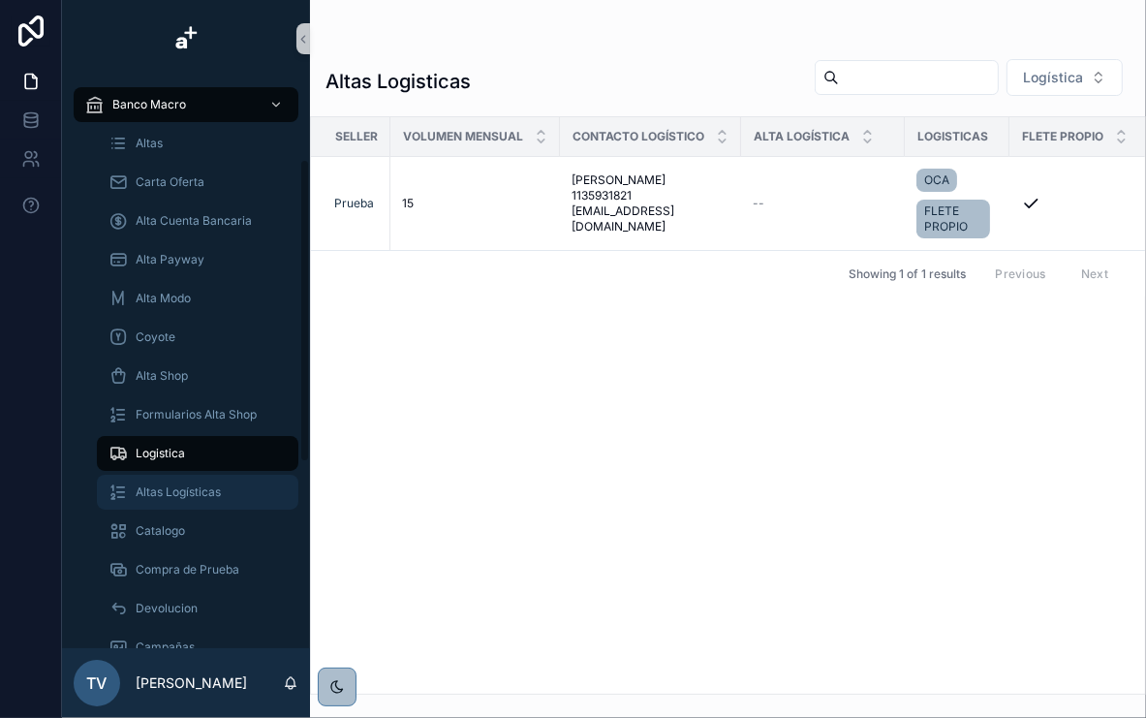
click at [210, 494] on span "Altas Logísticas" at bounding box center [178, 492] width 85 height 16
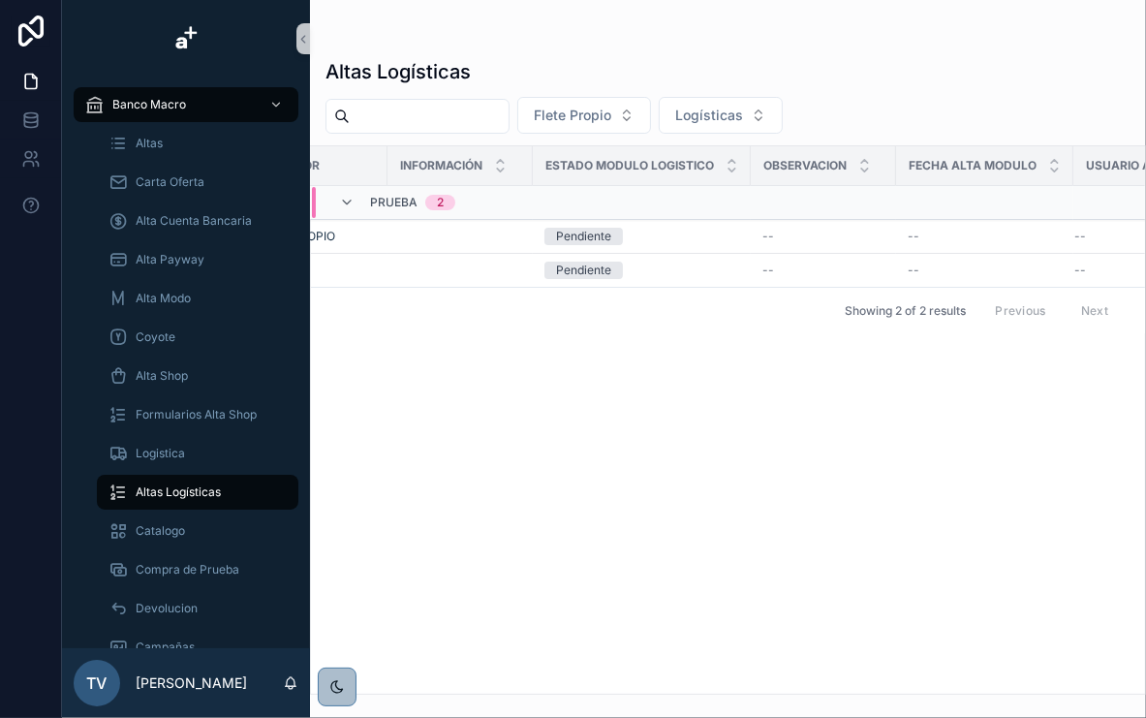
scroll to position [0, 287]
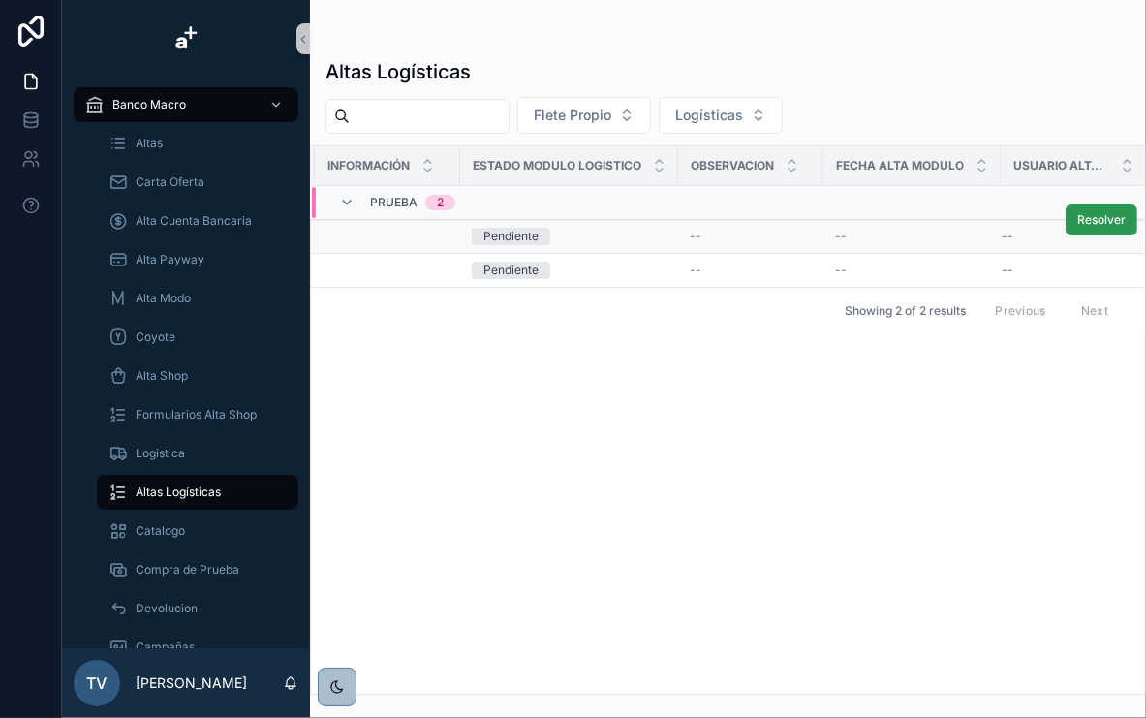
click at [1112, 221] on span "Resolver" at bounding box center [1101, 220] width 48 height 16
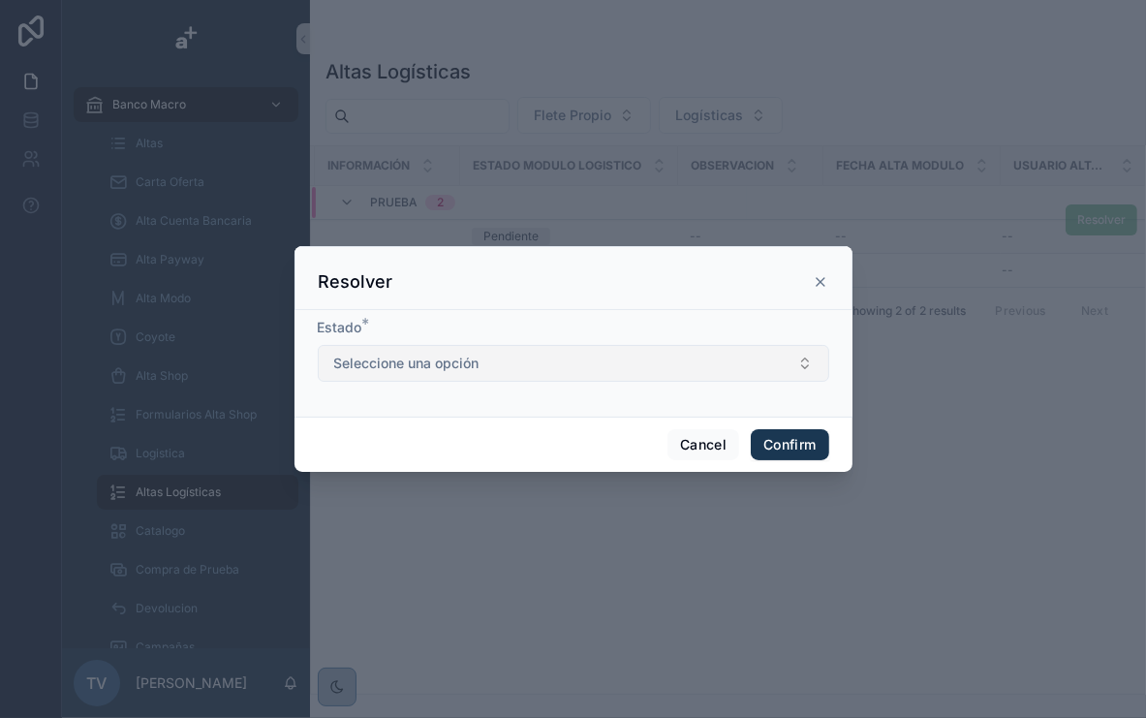
click at [567, 363] on button "Seleccione una opción" at bounding box center [574, 363] width 512 height 37
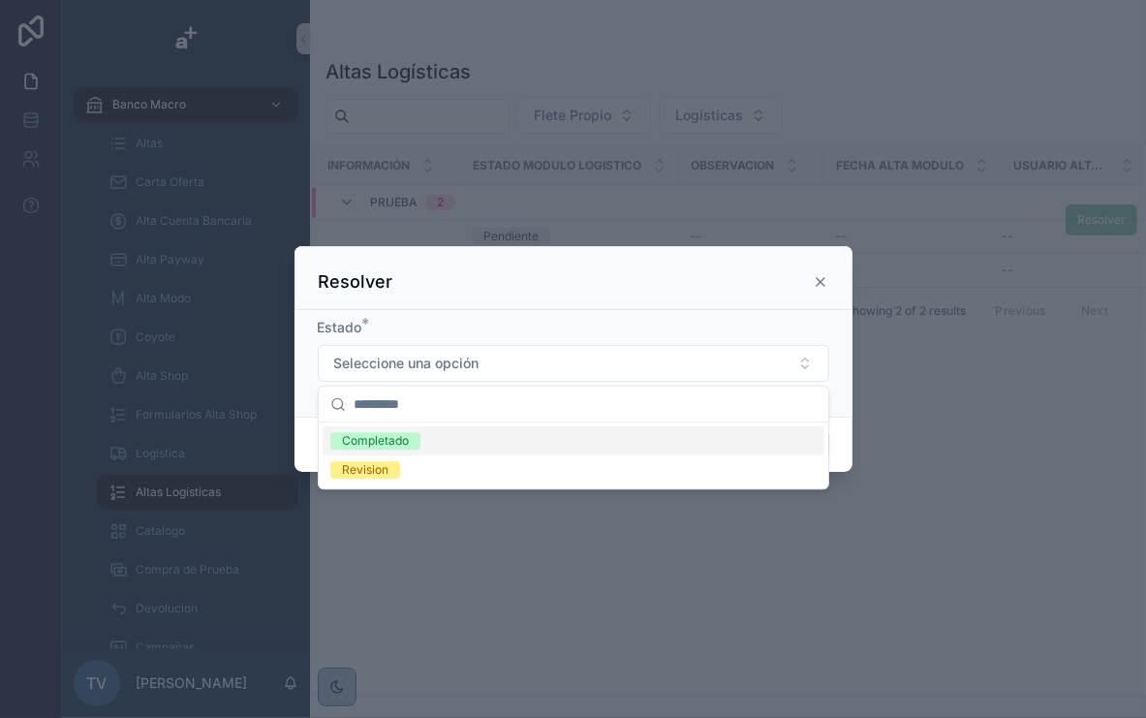
click at [824, 282] on icon at bounding box center [821, 282] width 16 height 16
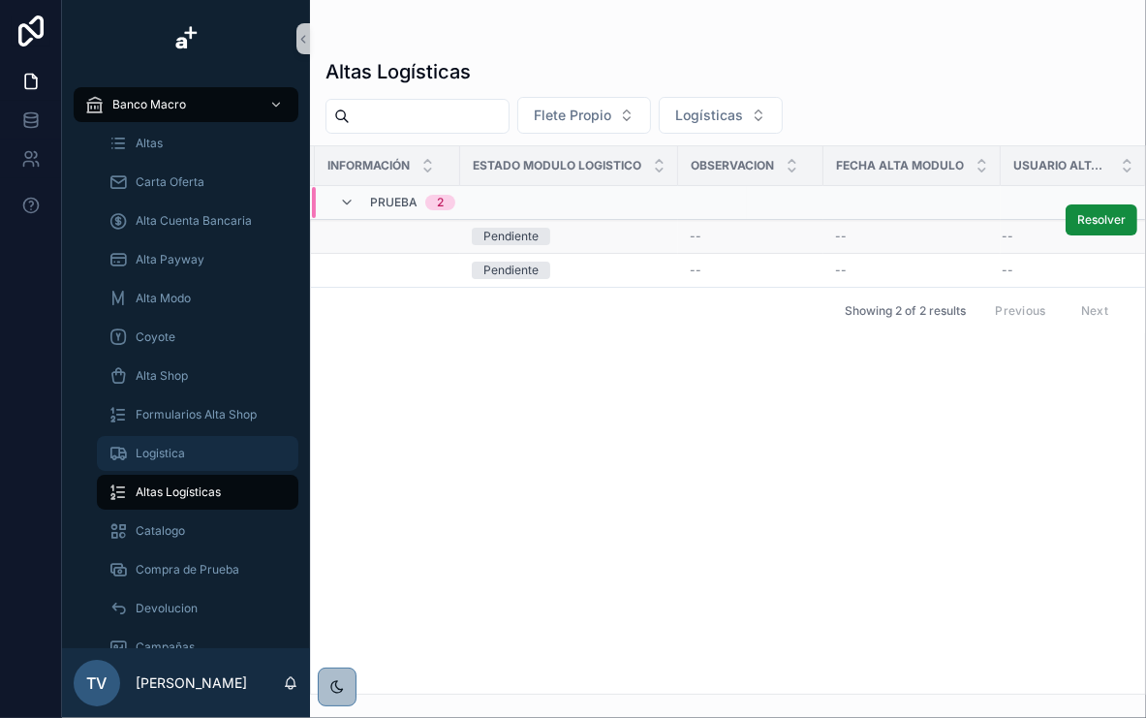
click at [221, 450] on div "Logistica" at bounding box center [198, 453] width 178 height 31
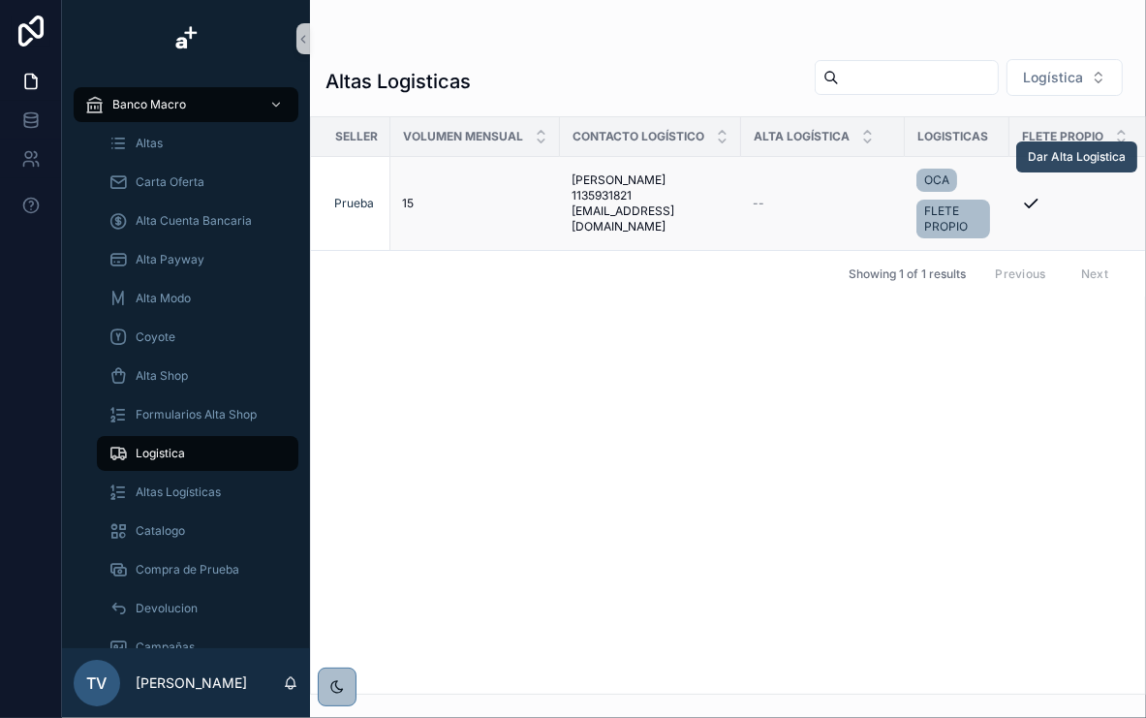
click at [1071, 153] on span "Dar Alta Logistica" at bounding box center [1077, 157] width 98 height 16
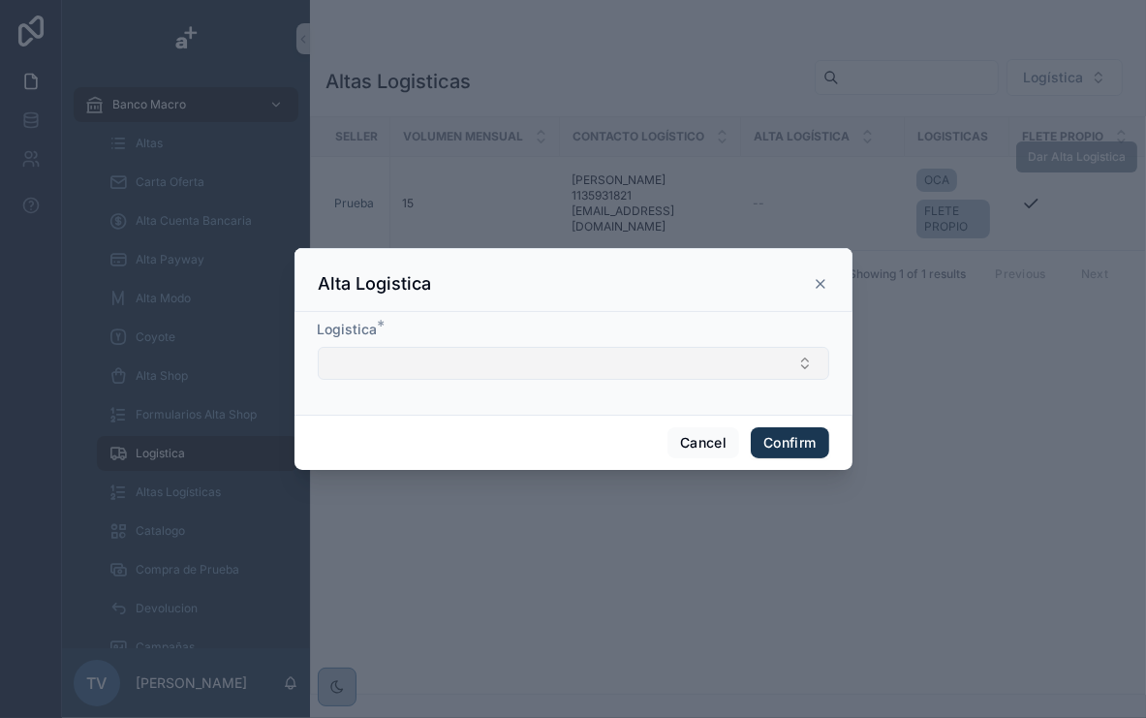
click at [722, 371] on button "Select Button" at bounding box center [574, 363] width 512 height 33
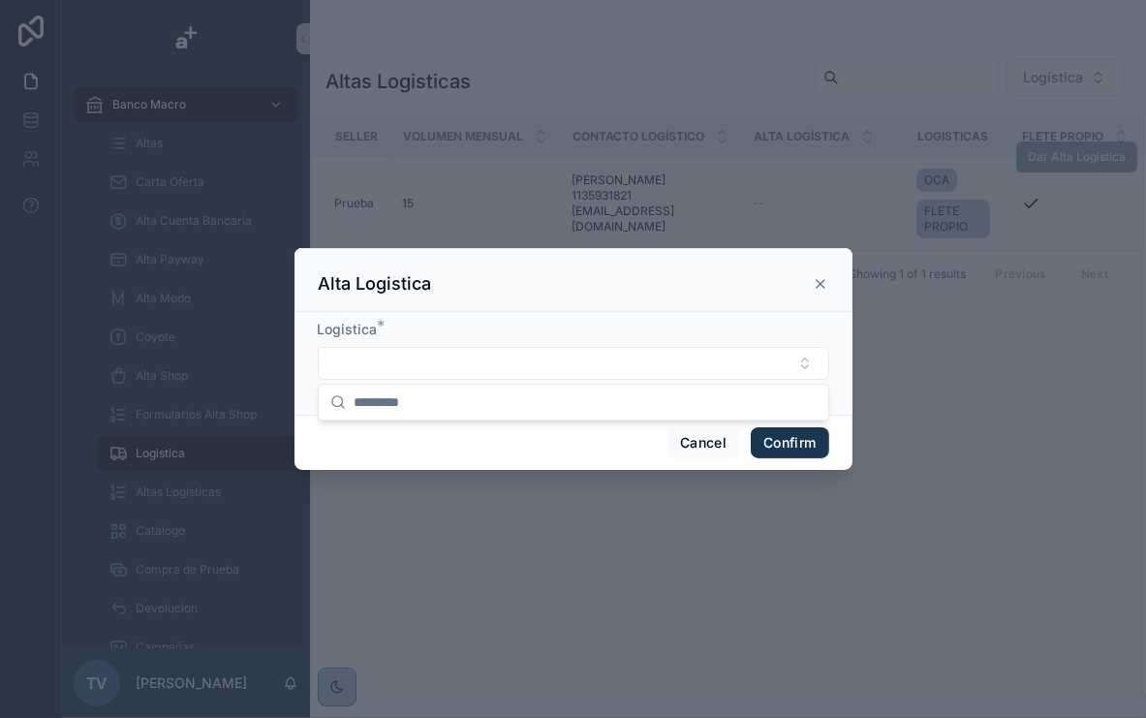
click at [637, 319] on div "Logistica *" at bounding box center [574, 363] width 558 height 103
click at [696, 441] on button "Cancel" at bounding box center [704, 442] width 72 height 31
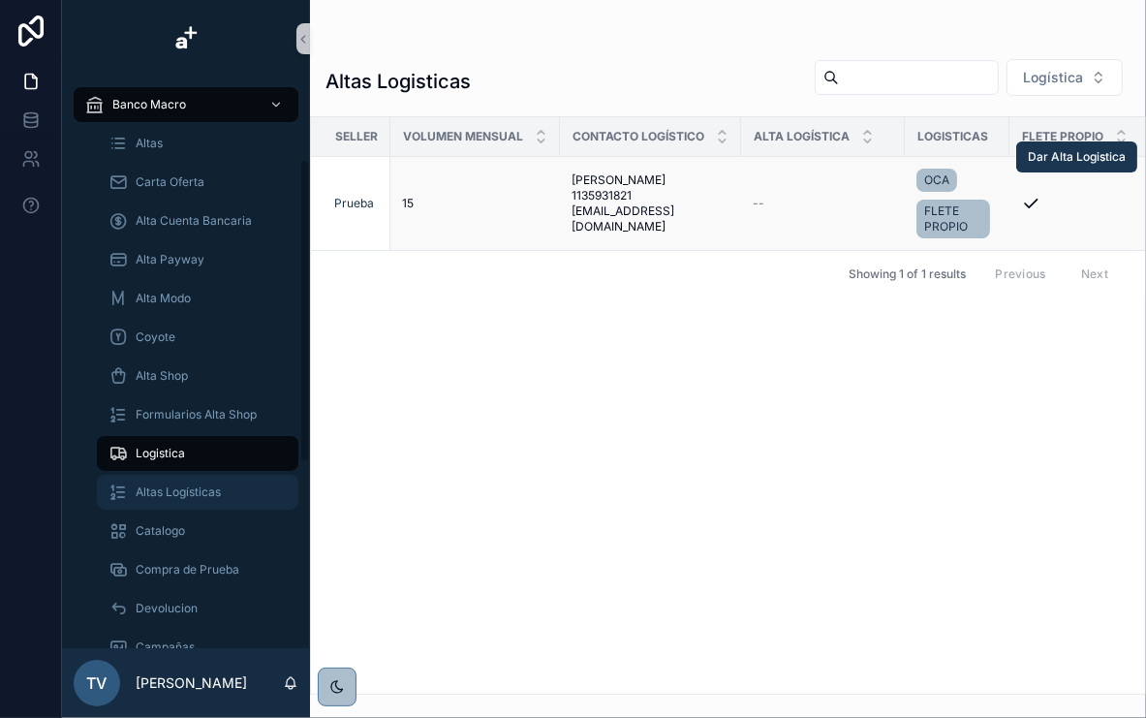
click at [170, 490] on span "Altas Logísticas" at bounding box center [178, 492] width 85 height 16
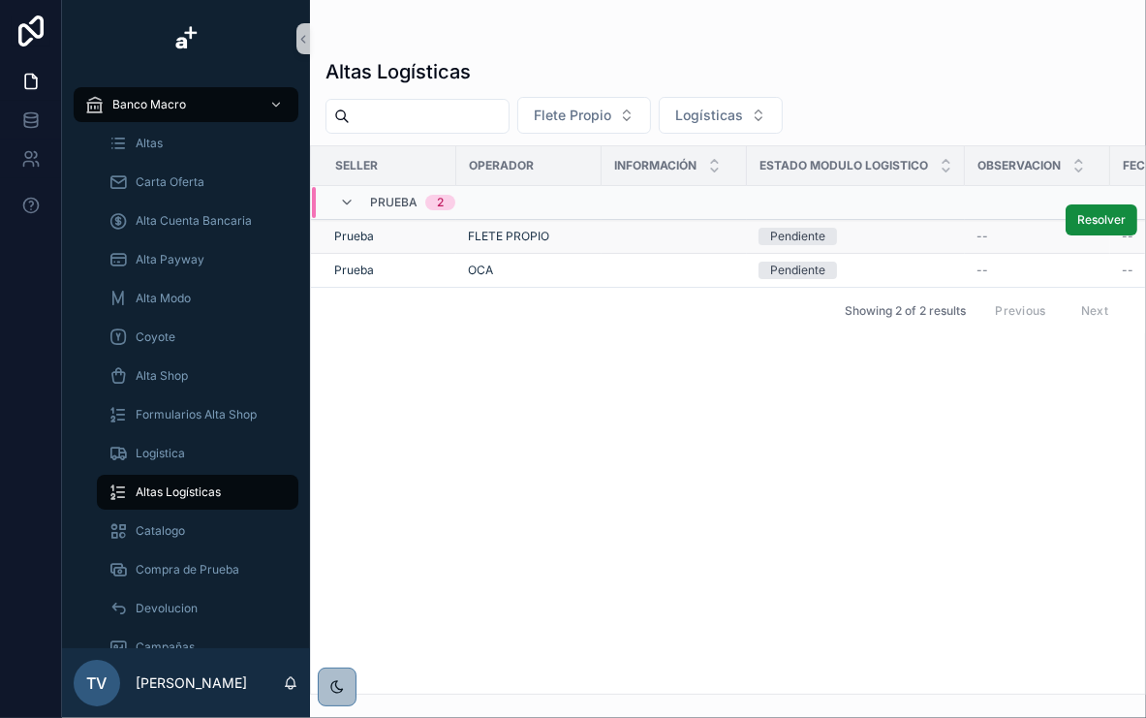
click at [894, 235] on div "Pendiente" at bounding box center [856, 236] width 195 height 17
click at [1095, 214] on span "Resolver" at bounding box center [1101, 220] width 48 height 16
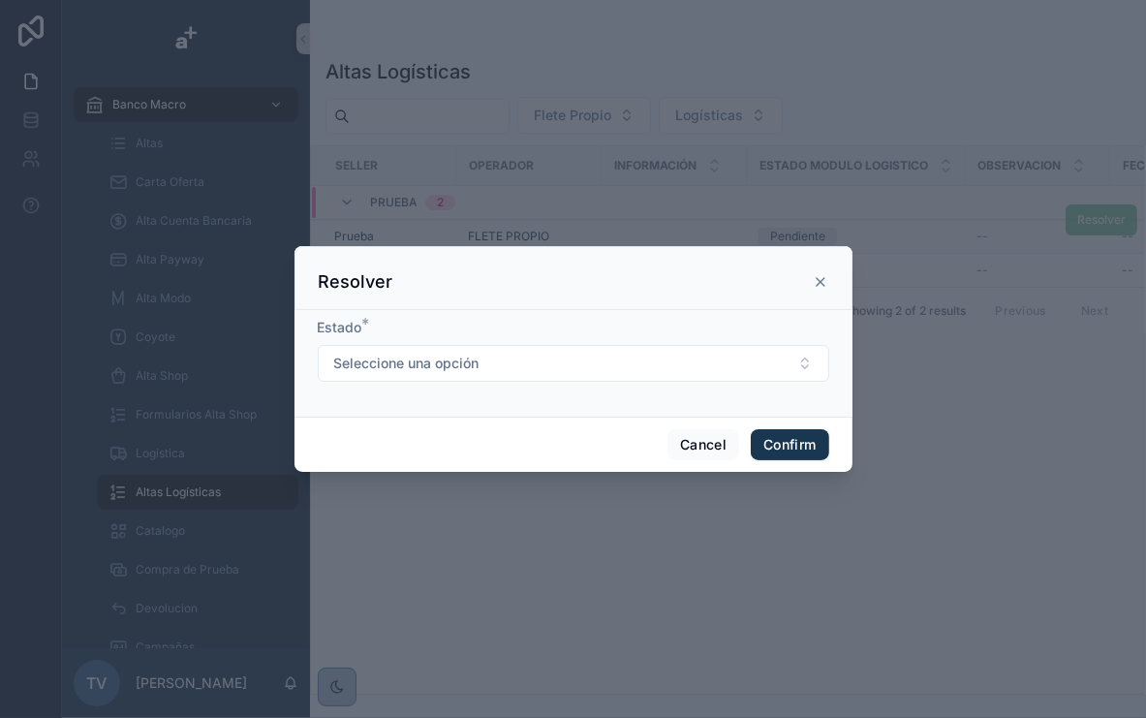
click at [628, 335] on div "Estado *" at bounding box center [574, 327] width 512 height 19
click at [628, 349] on button "Seleccione una opción" at bounding box center [574, 363] width 512 height 37
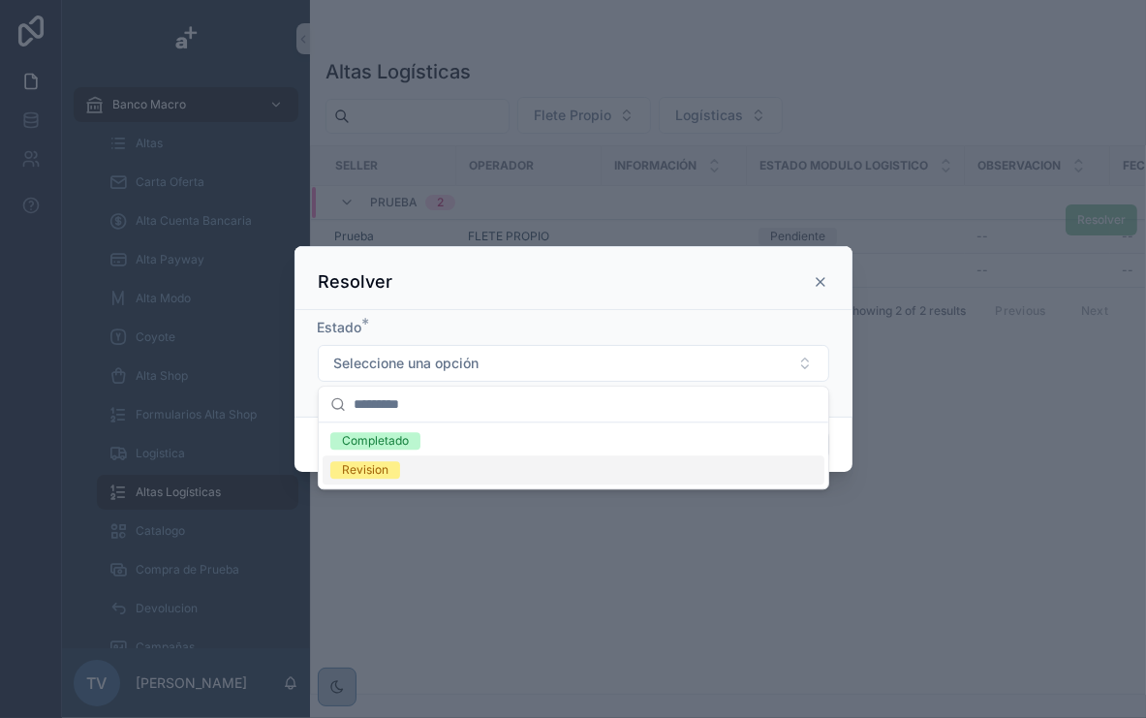
click at [412, 471] on div "Revision" at bounding box center [574, 469] width 502 height 29
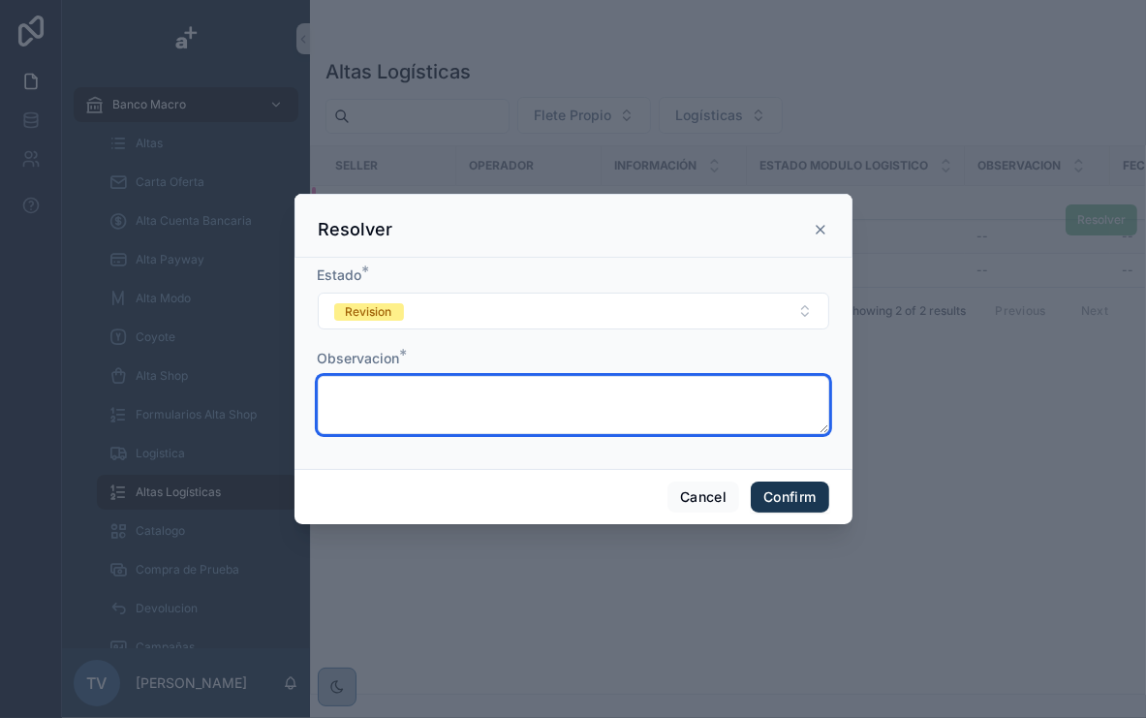
click at [428, 389] on textarea at bounding box center [574, 405] width 512 height 58
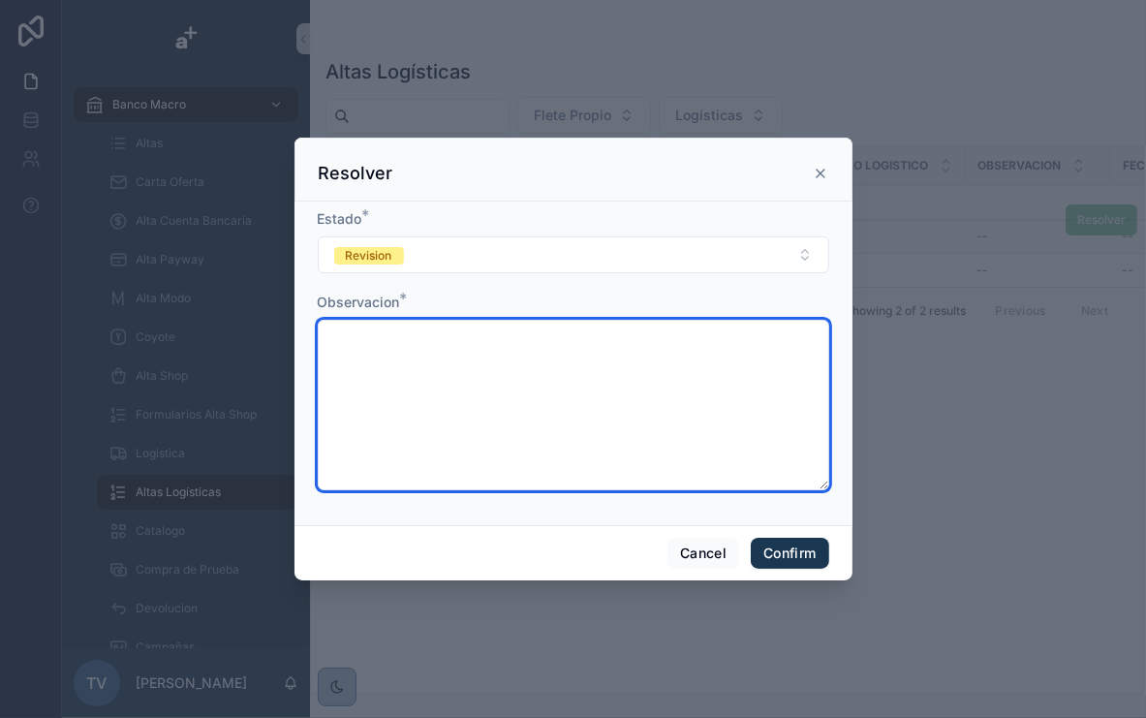
drag, startPoint x: 825, startPoint y: 430, endPoint x: 701, endPoint y: 504, distance: 144.2
click at [771, 543] on div "Resolver Estado * Revision Observacion * Cancel Confirm" at bounding box center [574, 359] width 558 height 443
click at [518, 390] on textarea at bounding box center [574, 405] width 512 height 171
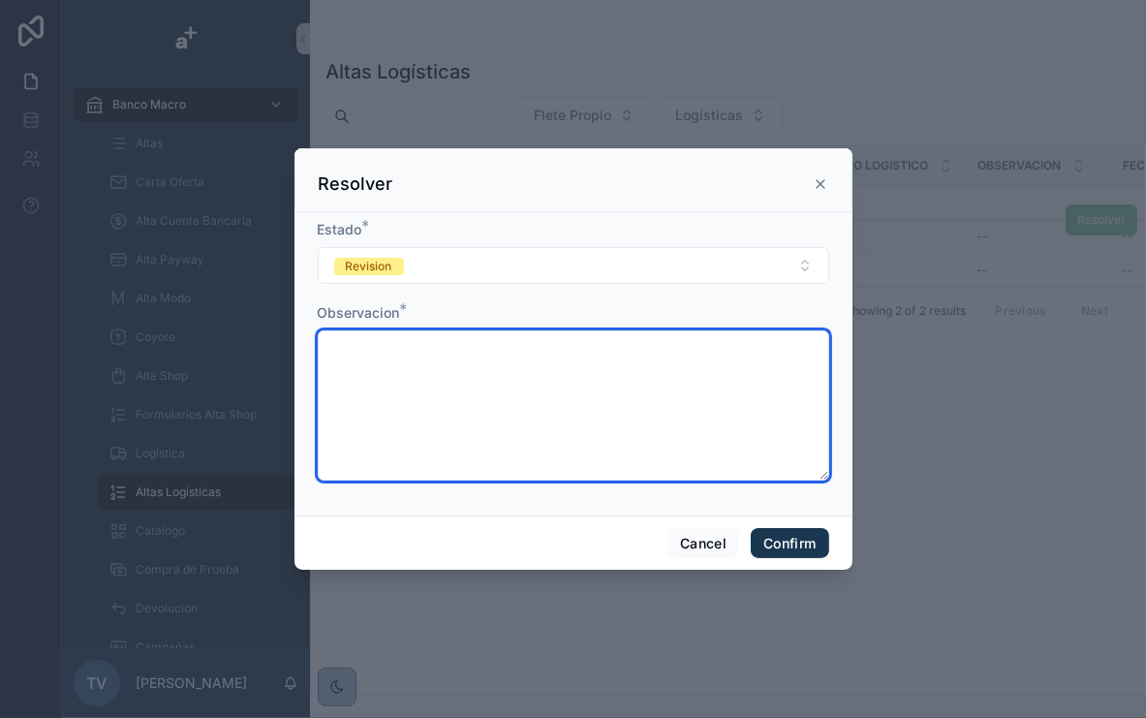
drag, startPoint x: 826, startPoint y: 487, endPoint x: 823, endPoint y: 456, distance: 31.2
click at [825, 457] on textarea at bounding box center [574, 405] width 512 height 150
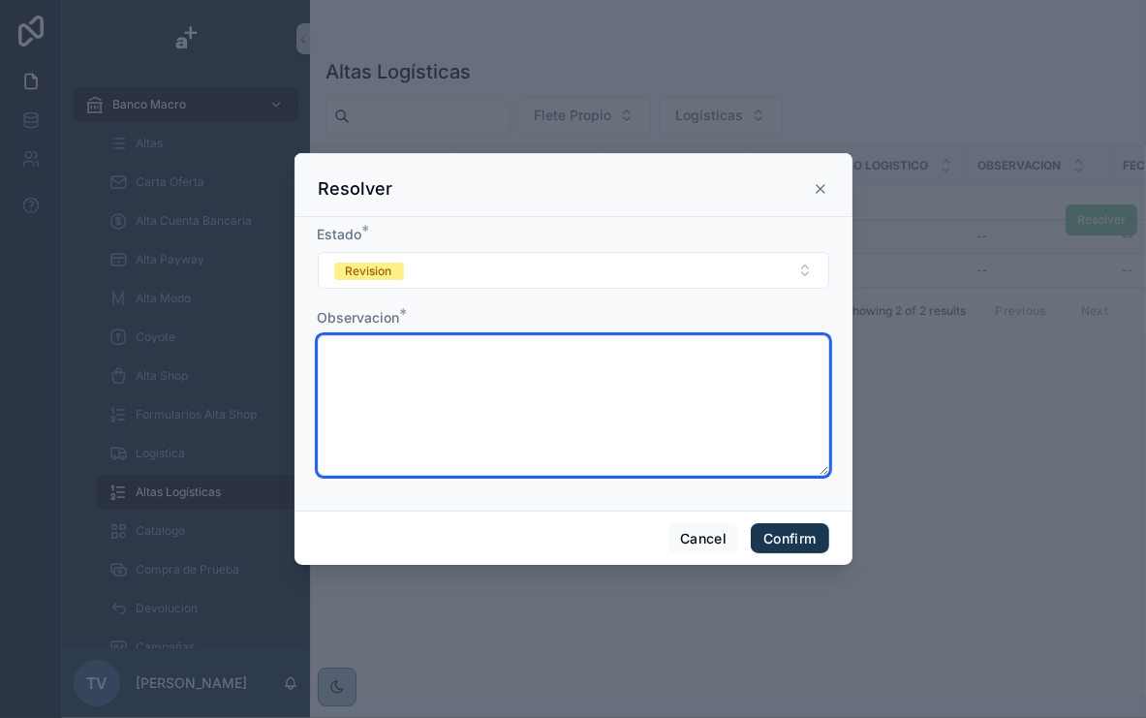
click at [653, 426] on textarea at bounding box center [574, 405] width 512 height 140
drag, startPoint x: 506, startPoint y: 378, endPoint x: 511, endPoint y: 392, distance: 15.3
click at [509, 390] on textarea at bounding box center [574, 405] width 512 height 140
click at [628, 431] on textarea at bounding box center [574, 405] width 512 height 140
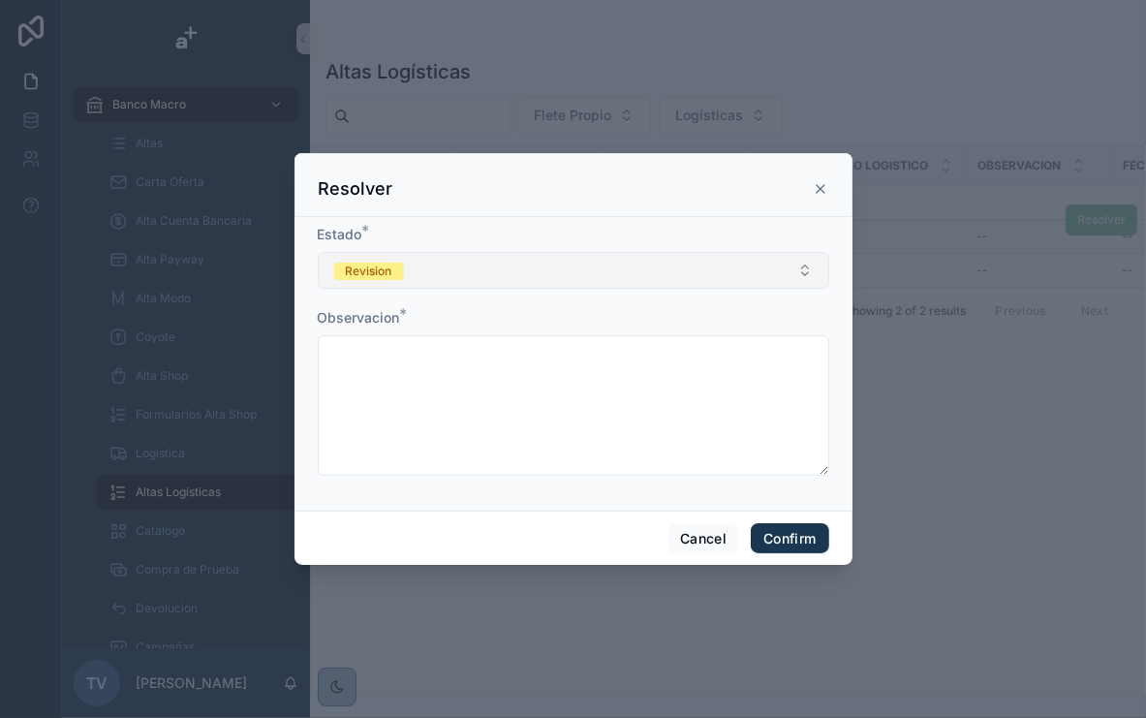
drag, startPoint x: 794, startPoint y: 269, endPoint x: 720, endPoint y: 291, distance: 77.6
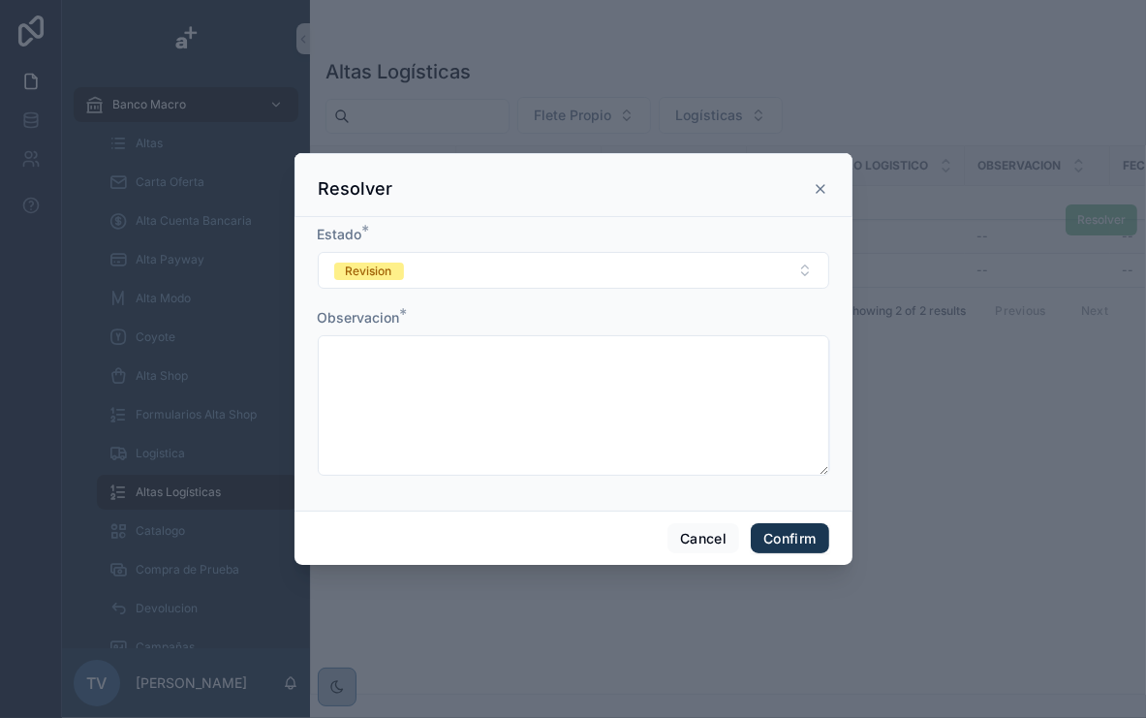
click at [794, 269] on button "Revision" at bounding box center [574, 270] width 512 height 37
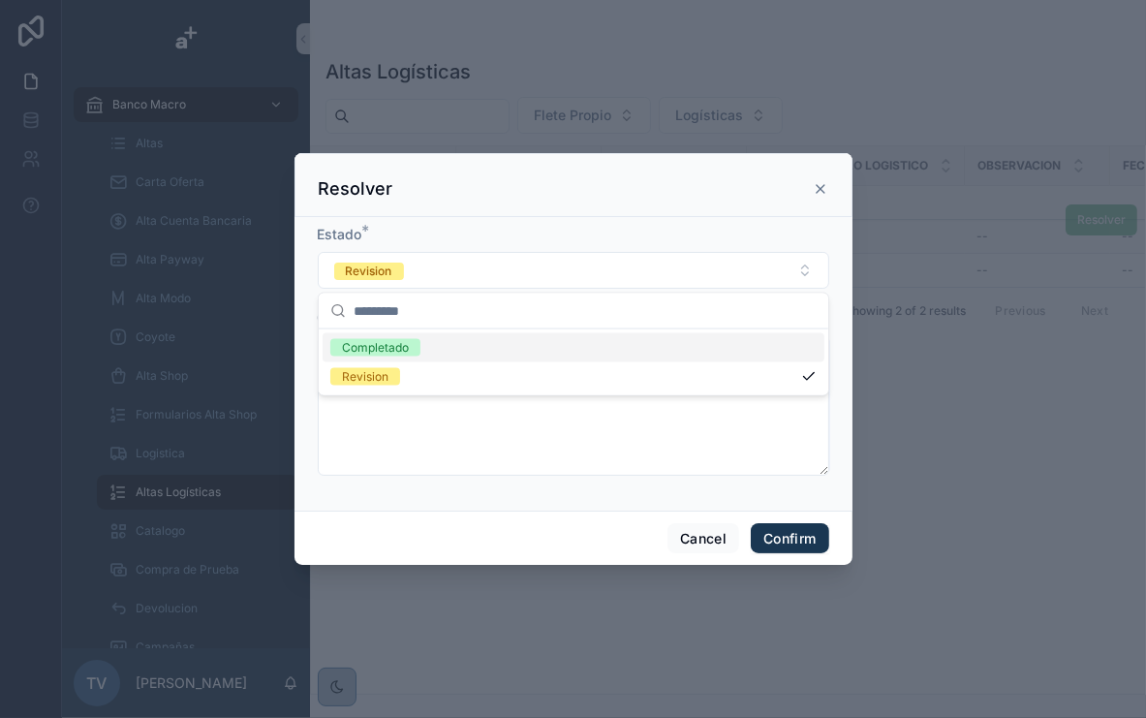
click at [419, 351] on span "Completado" at bounding box center [375, 347] width 90 height 17
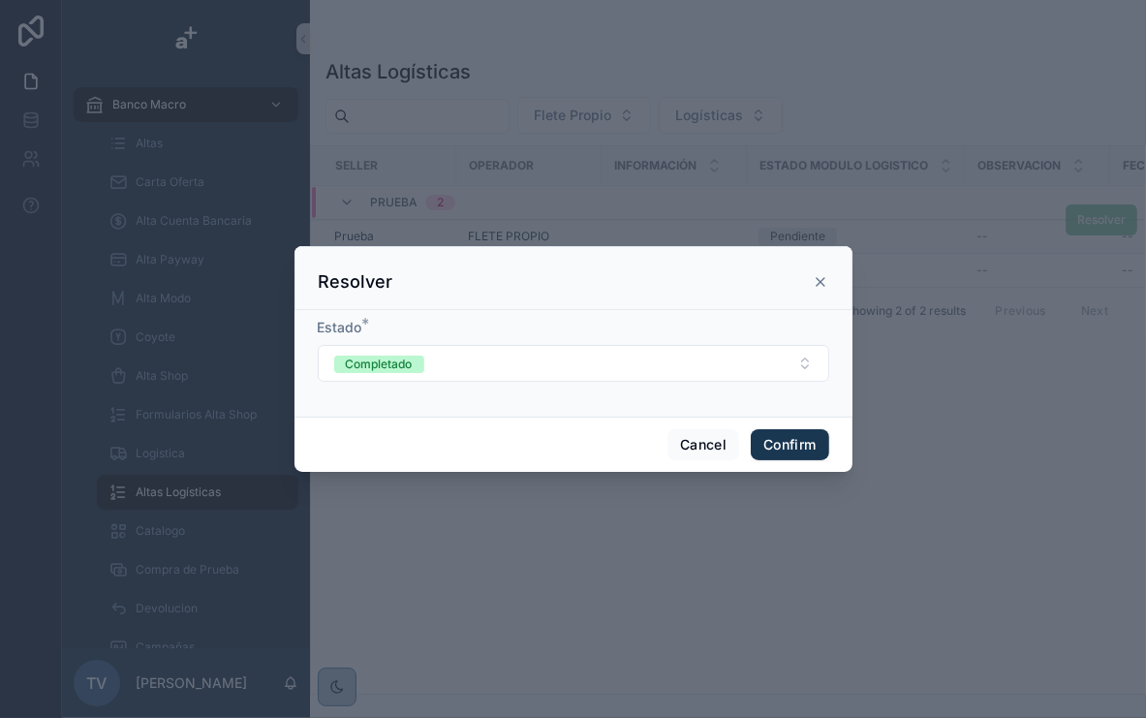
click at [817, 286] on icon at bounding box center [821, 282] width 8 height 8
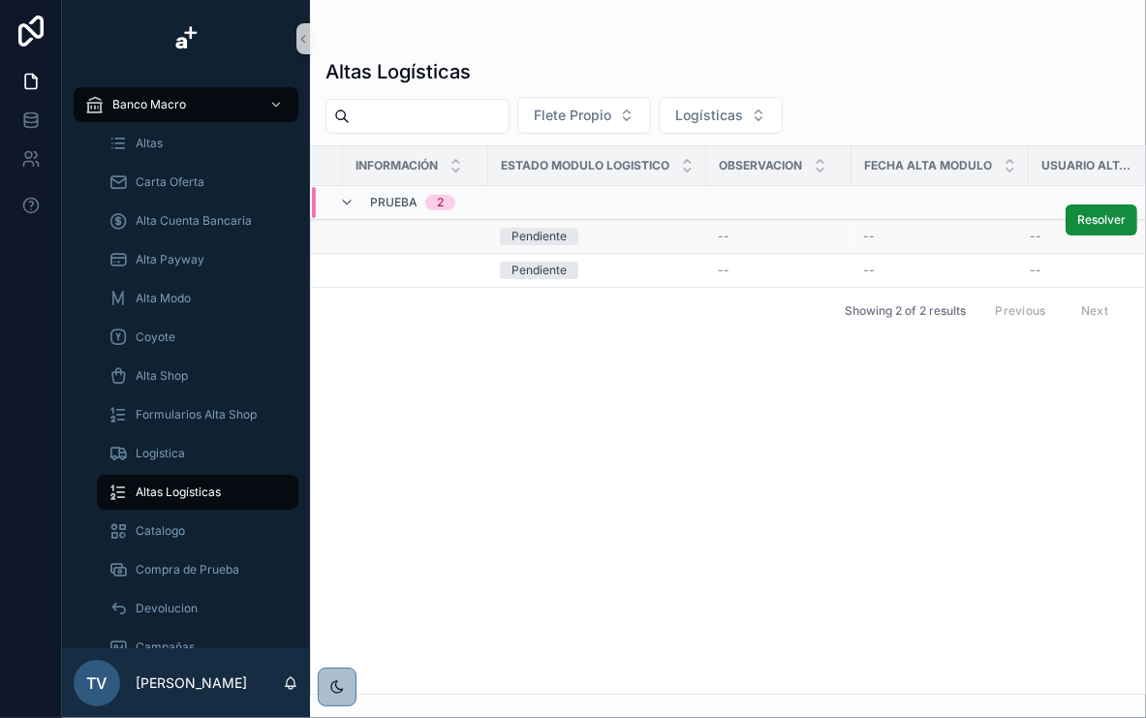
scroll to position [0, 287]
click at [1035, 161] on span "Usuario Alta Modulo" at bounding box center [1061, 166] width 96 height 16
drag, startPoint x: 1055, startPoint y: 163, endPoint x: 1112, endPoint y: 167, distance: 57.3
click at [1112, 167] on div "Usuario Alta Modulo" at bounding box center [1073, 165] width 143 height 37
drag, startPoint x: 1112, startPoint y: 167, endPoint x: 1084, endPoint y: 166, distance: 28.1
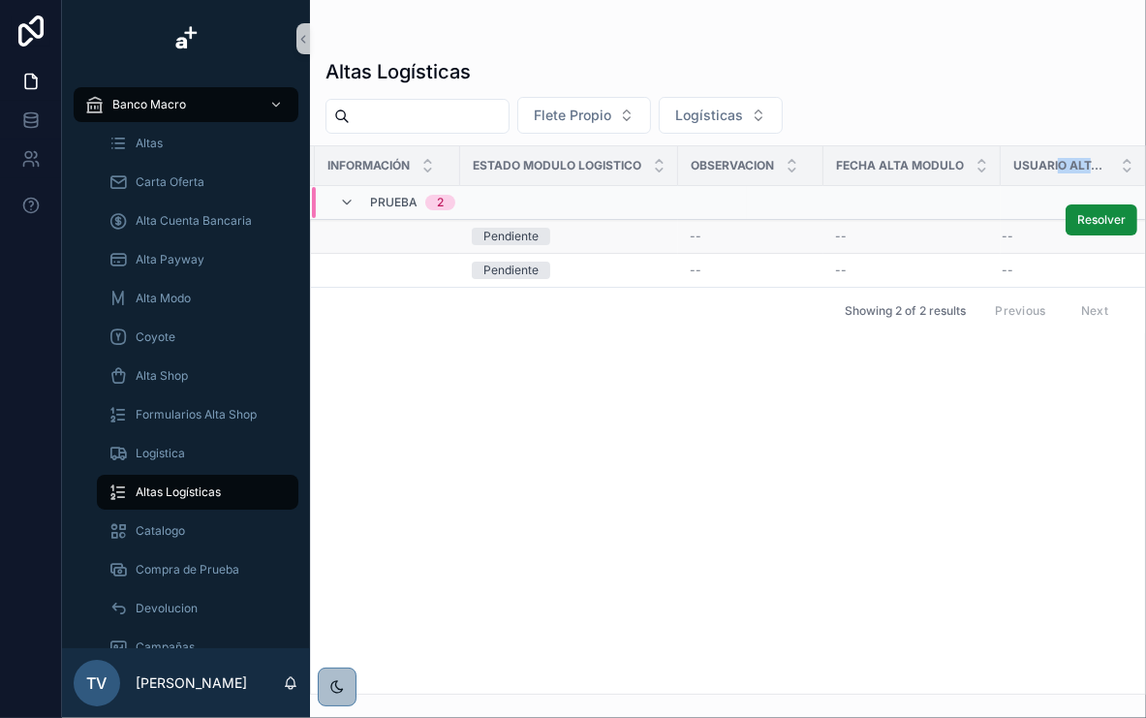
click at [1084, 166] on span "Usuario Alta Modulo" at bounding box center [1061, 166] width 96 height 16
click at [1093, 163] on span "Usuario Alta Modulo" at bounding box center [1061, 166] width 96 height 16
click at [1039, 233] on div "--" at bounding box center [1062, 237] width 121 height 16
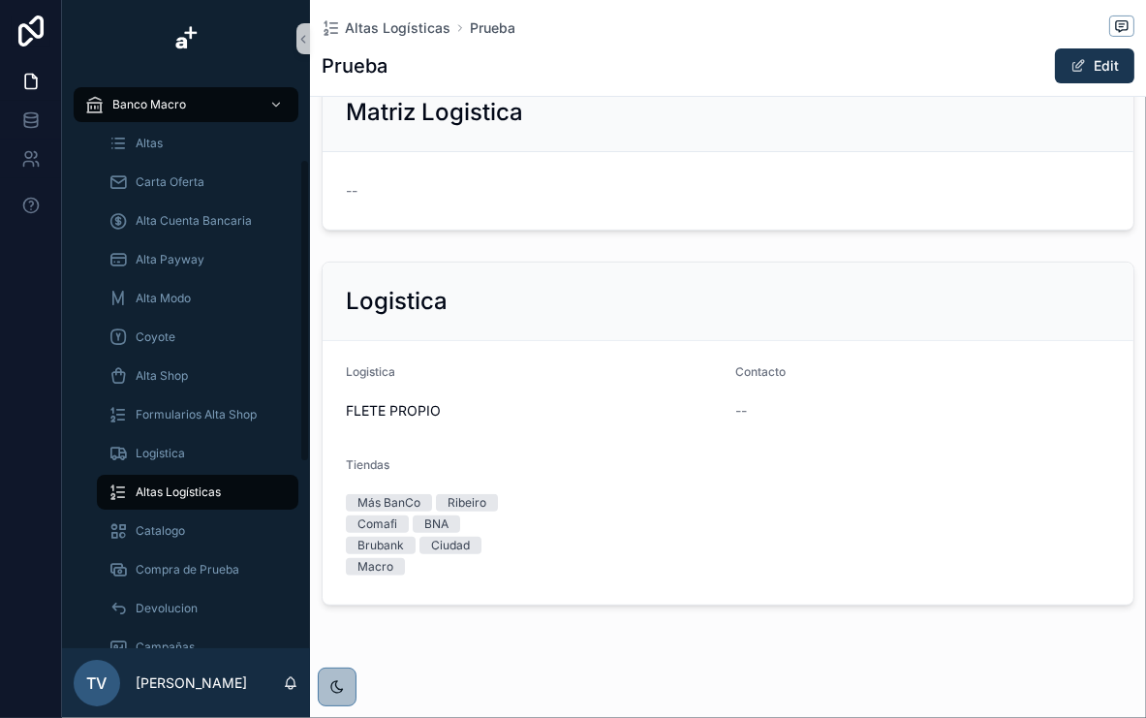
scroll to position [435, 0]
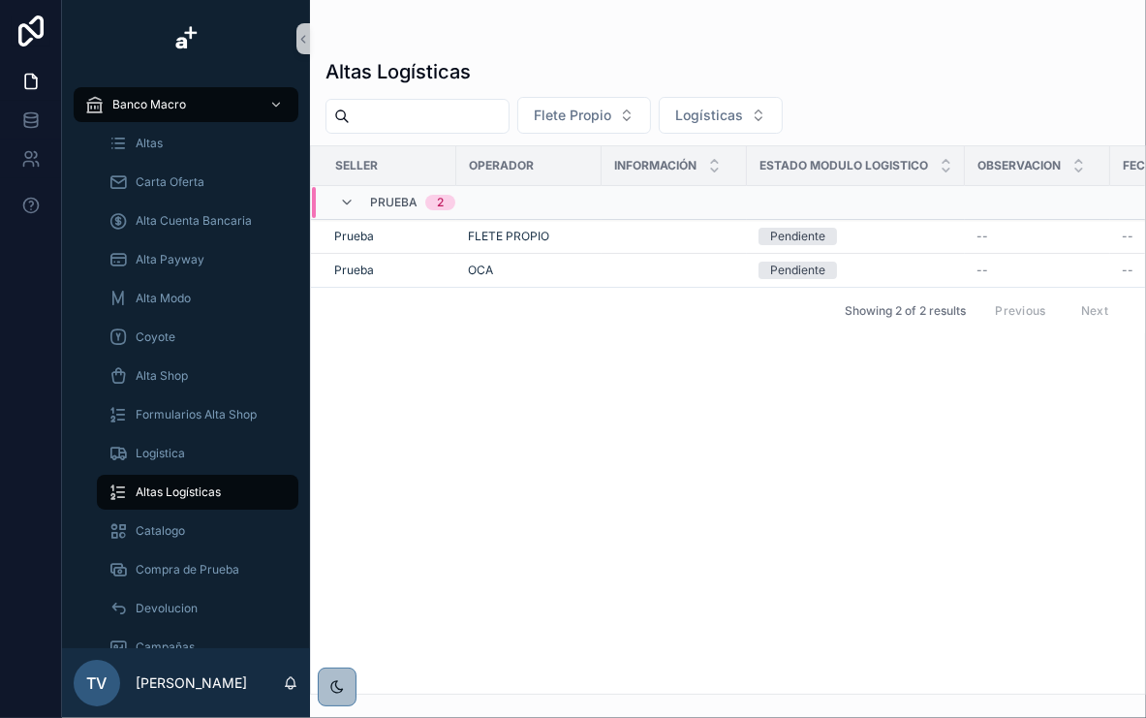
scroll to position [0, 287]
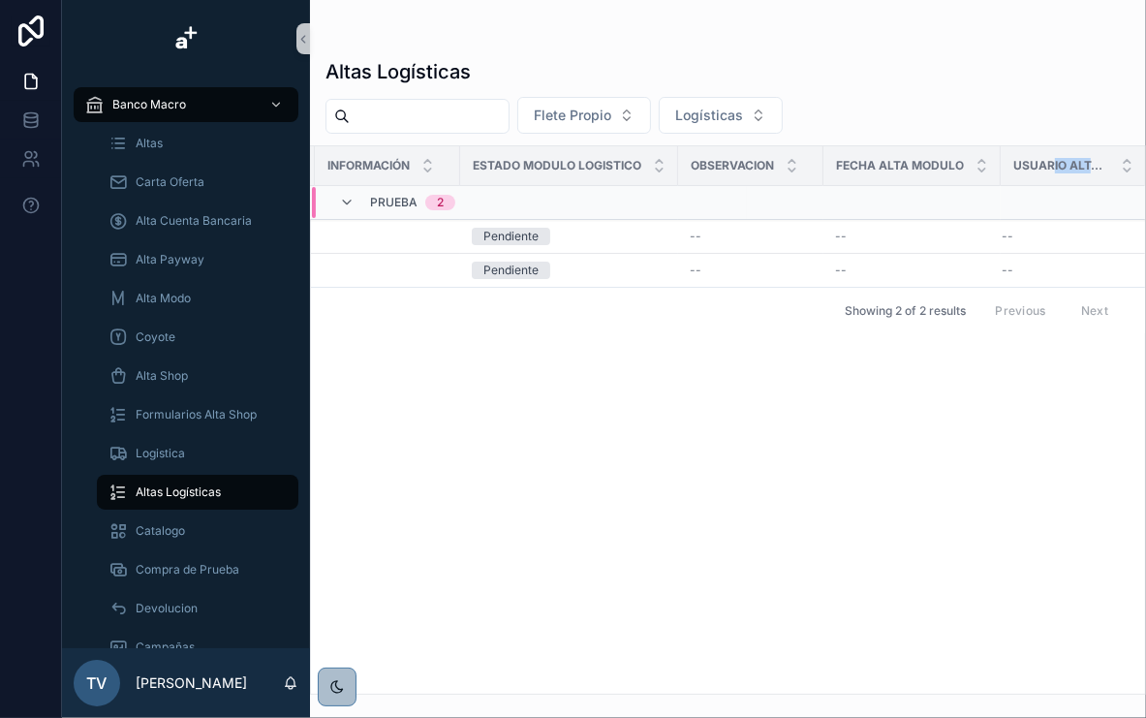
drag, startPoint x: 1052, startPoint y: 159, endPoint x: 1114, endPoint y: 160, distance: 62.0
click at [1114, 160] on div "Usuario Alta Modulo" at bounding box center [1073, 165] width 143 height 37
drag, startPoint x: 1114, startPoint y: 160, endPoint x: 985, endPoint y: 165, distance: 129.0
click at [1043, 162] on span "Usuario Alta Modulo" at bounding box center [1061, 166] width 96 height 16
click at [824, 160] on th "Fecha Alta Modulo" at bounding box center [912, 166] width 177 height 40
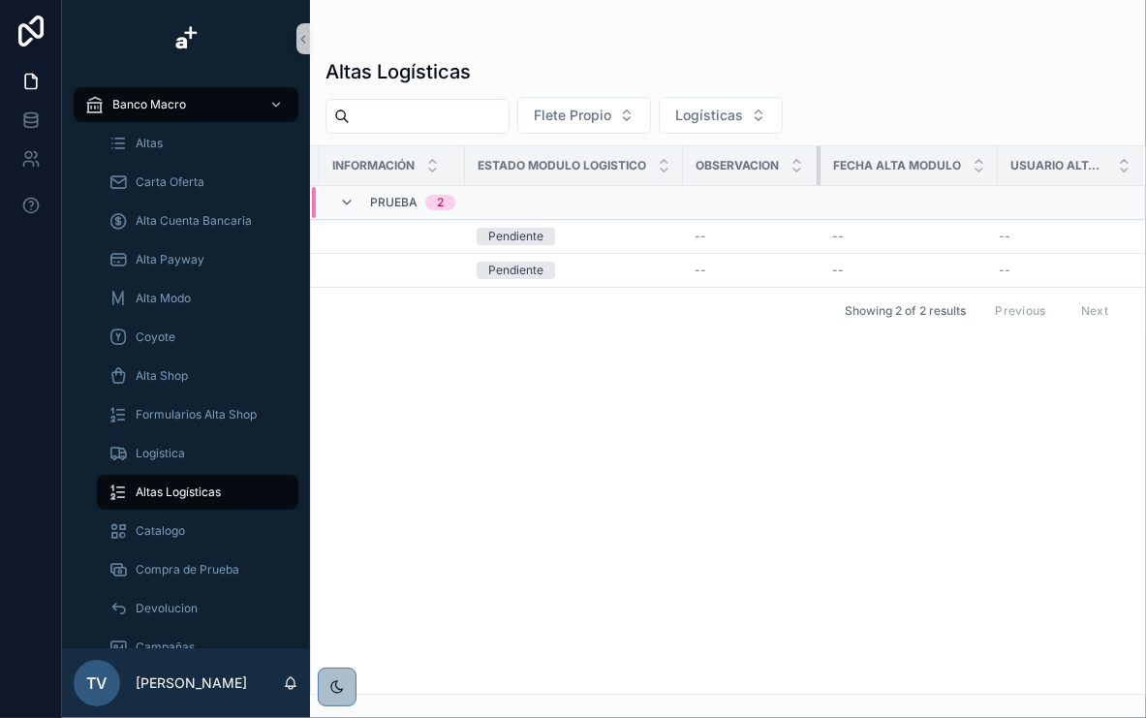
scroll to position [0, 275]
drag, startPoint x: 820, startPoint y: 165, endPoint x: 717, endPoint y: 165, distance: 102.7
click at [700, 167] on th "Observacion" at bounding box center [759, 166] width 138 height 40
drag, startPoint x: 997, startPoint y: 163, endPoint x: 875, endPoint y: 171, distance: 122.4
click at [875, 171] on th "Fecha Alta Modulo" at bounding box center [911, 166] width 177 height 40
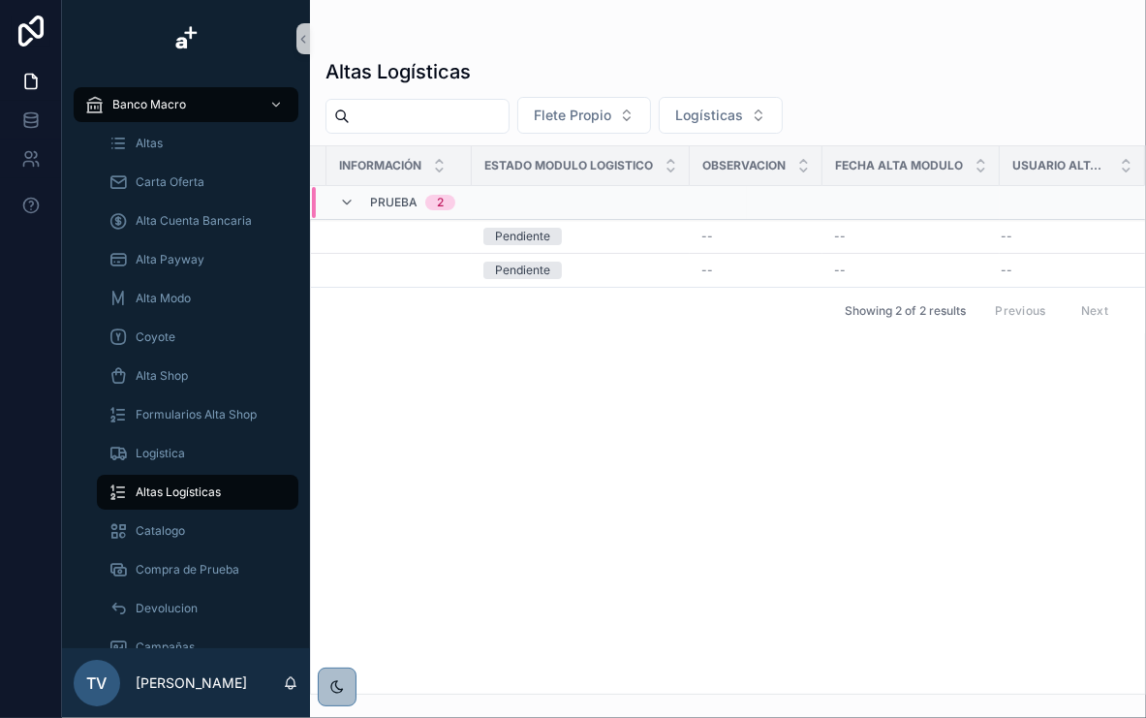
click at [1072, 165] on span "Usuario Alta Modulo" at bounding box center [1060, 166] width 96 height 16
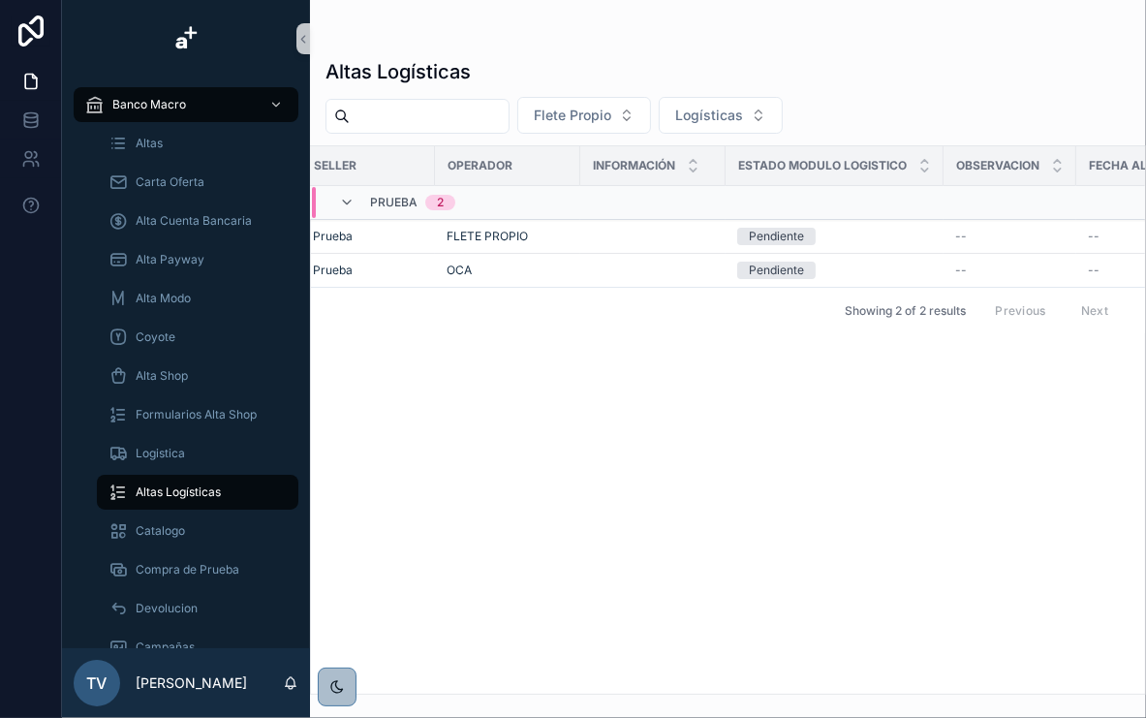
scroll to position [0, 0]
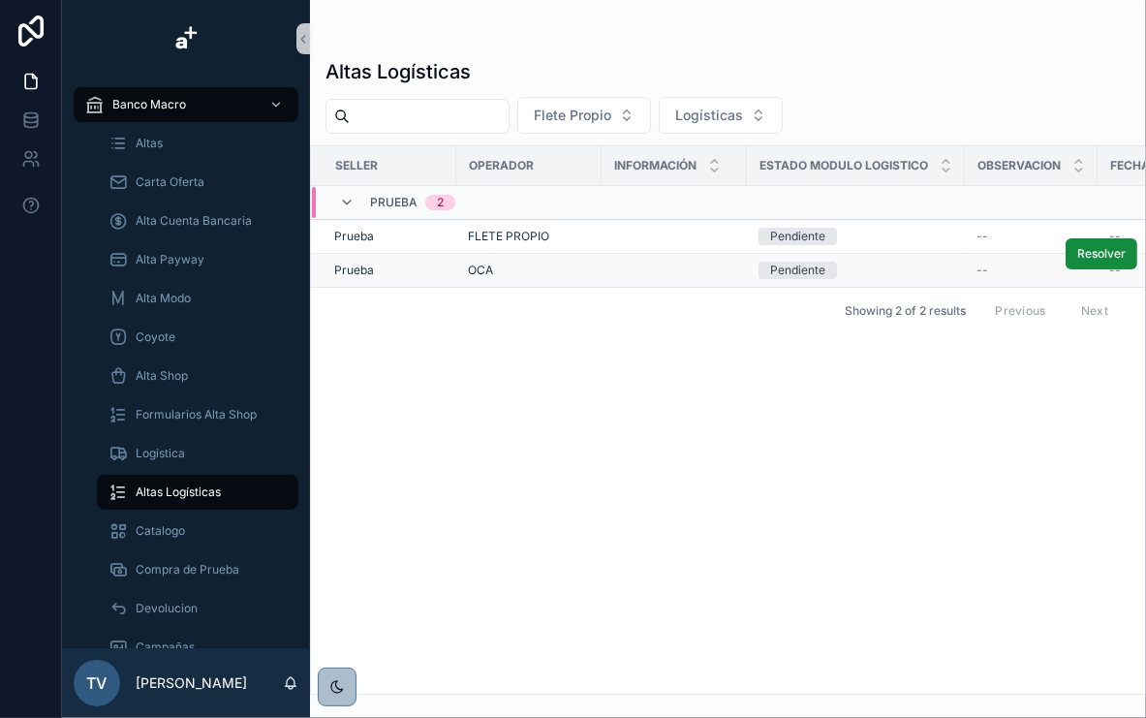
click at [926, 270] on div "Pendiente" at bounding box center [856, 270] width 195 height 17
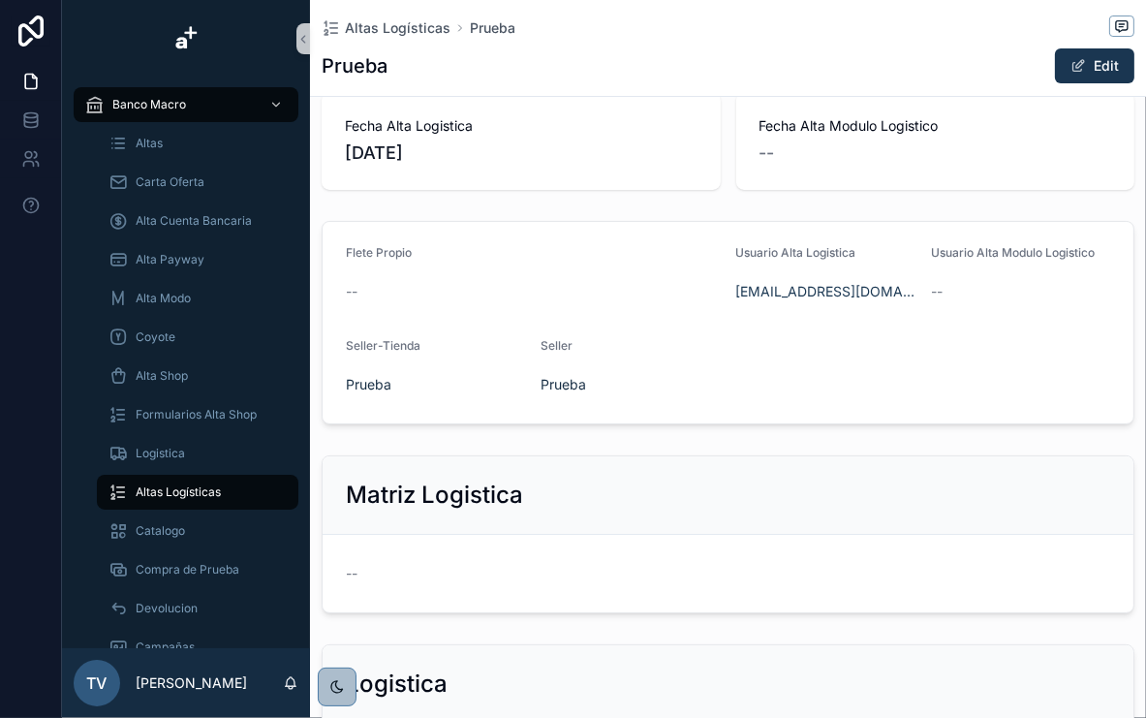
scroll to position [315, 0]
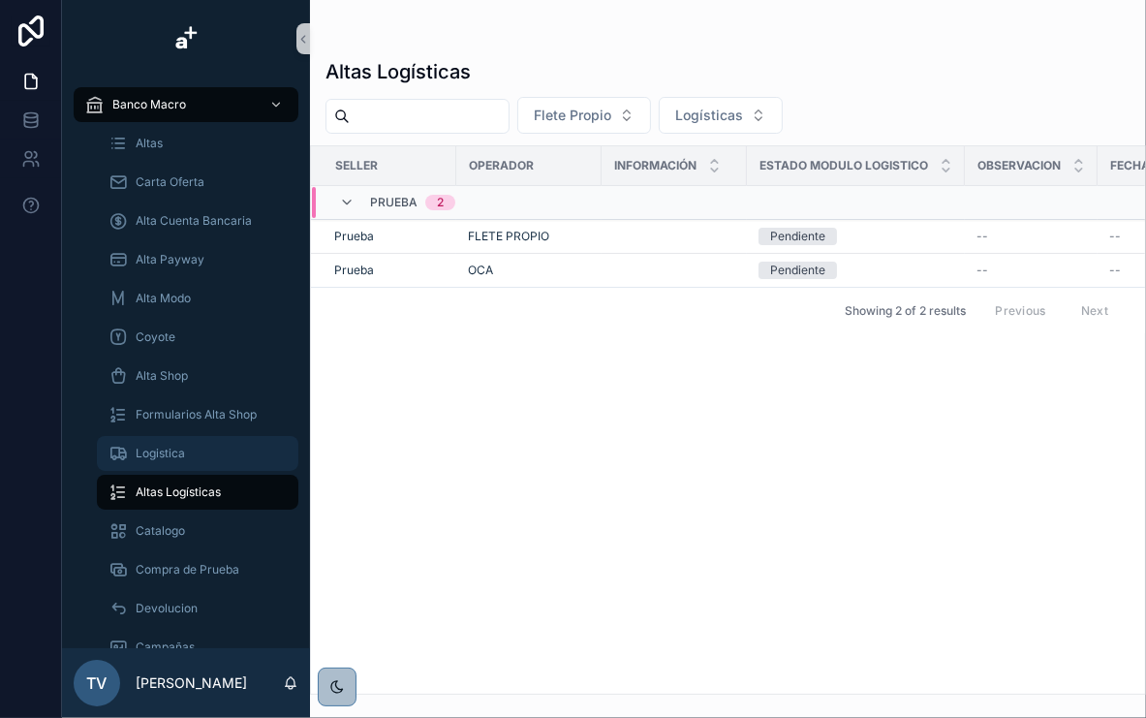
click at [184, 463] on div "Logistica" at bounding box center [198, 453] width 178 height 31
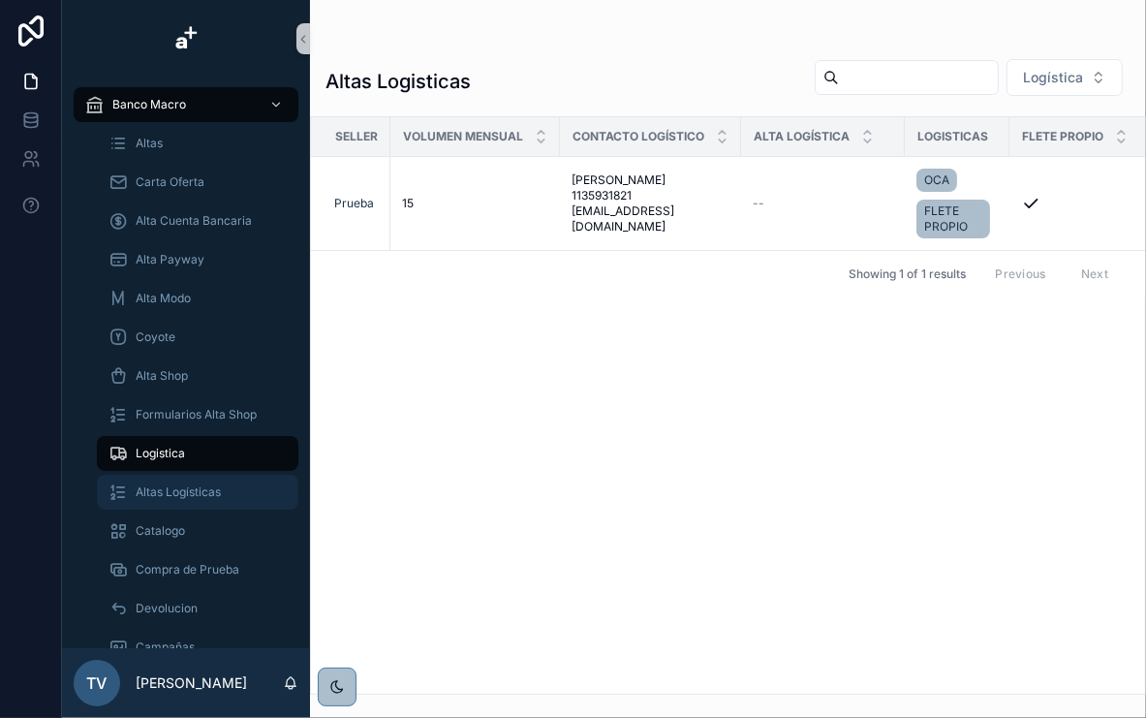
click at [182, 484] on span "Altas Logísticas" at bounding box center [178, 492] width 85 height 16
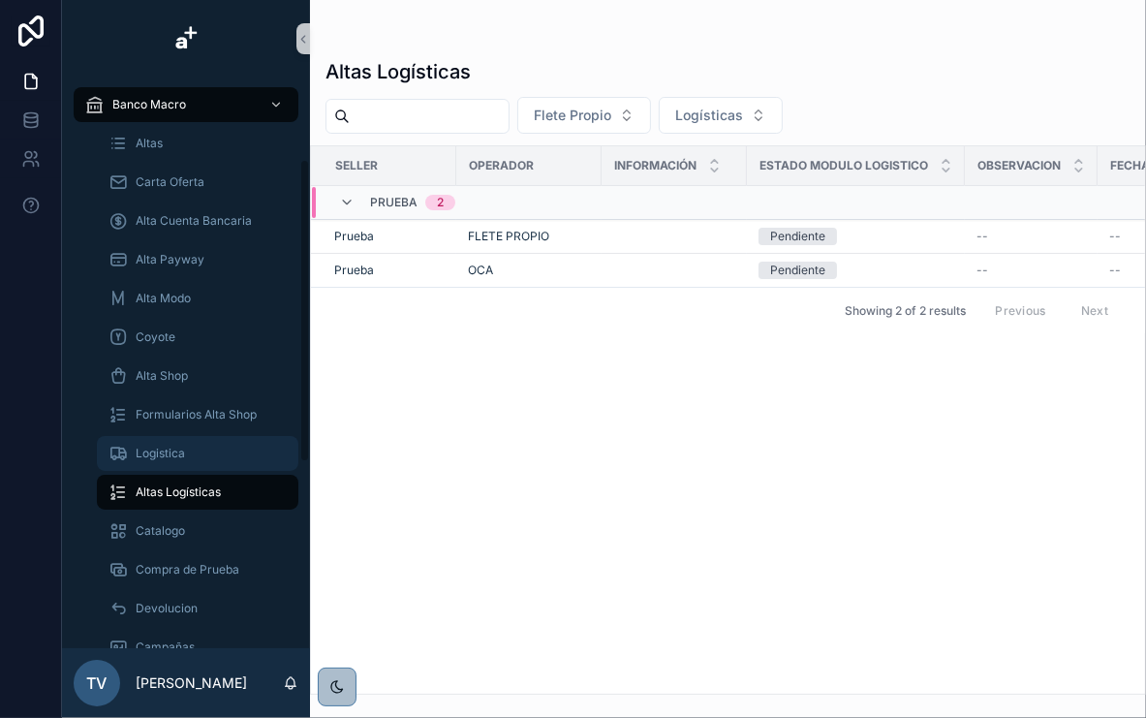
click at [223, 461] on div "Logistica" at bounding box center [198, 453] width 178 height 31
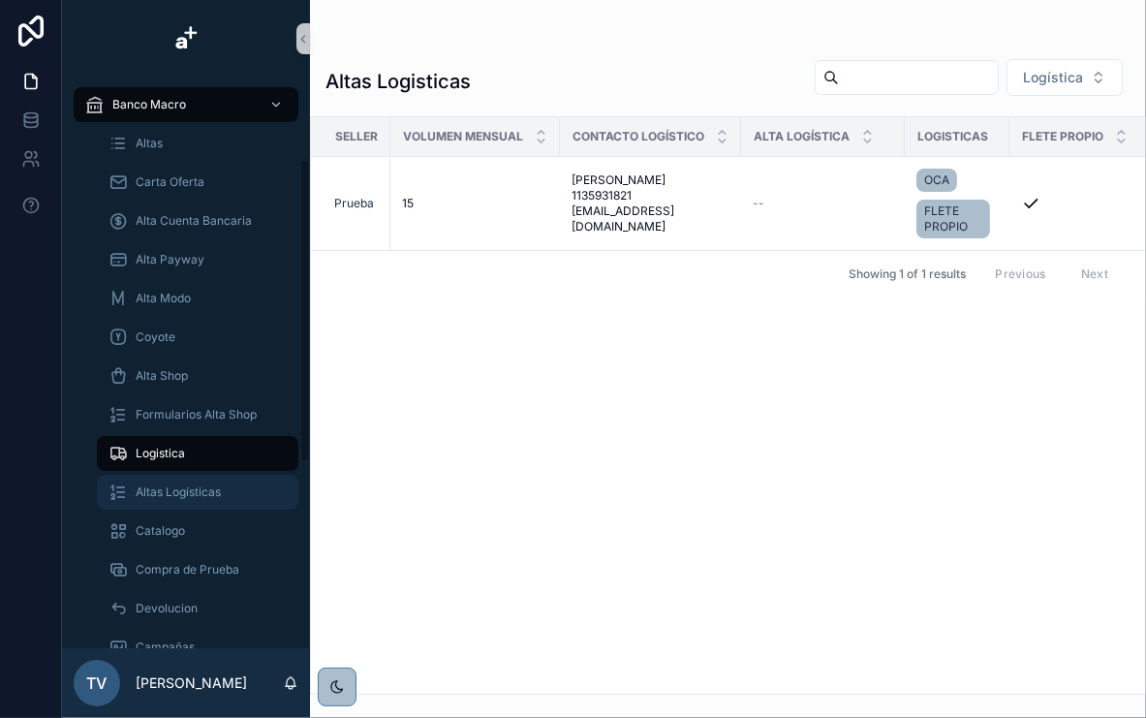
click at [203, 488] on span "Altas Logísticas" at bounding box center [178, 492] width 85 height 16
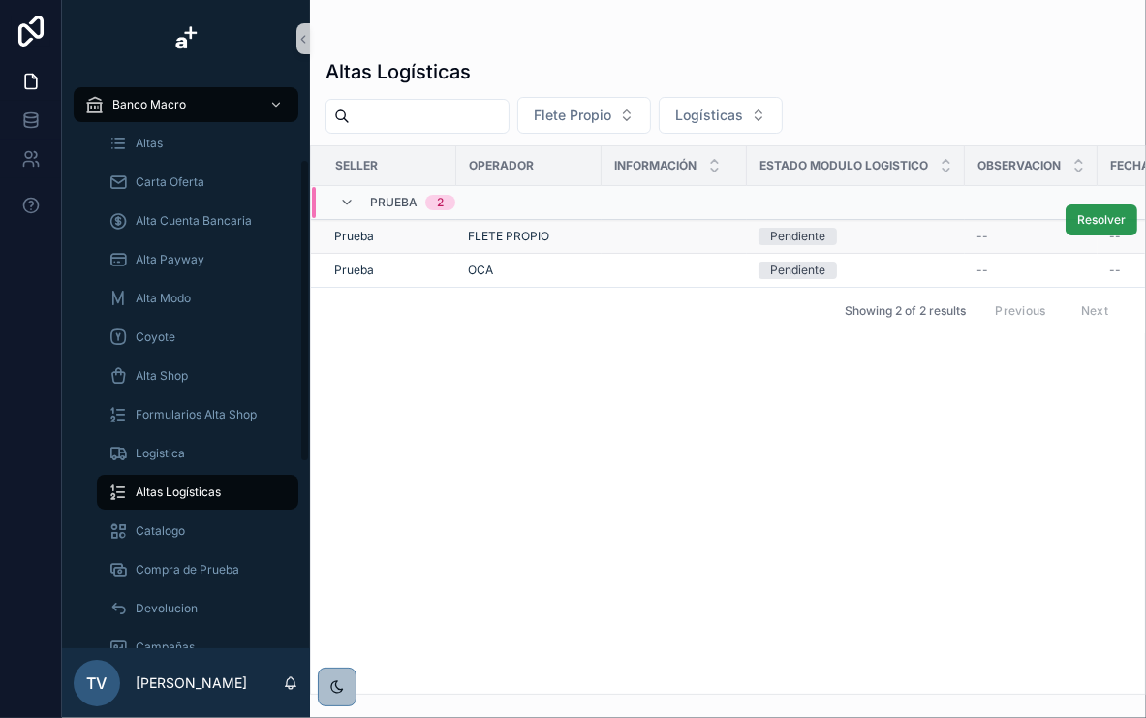
click at [1108, 221] on span "Resolver" at bounding box center [1101, 220] width 48 height 16
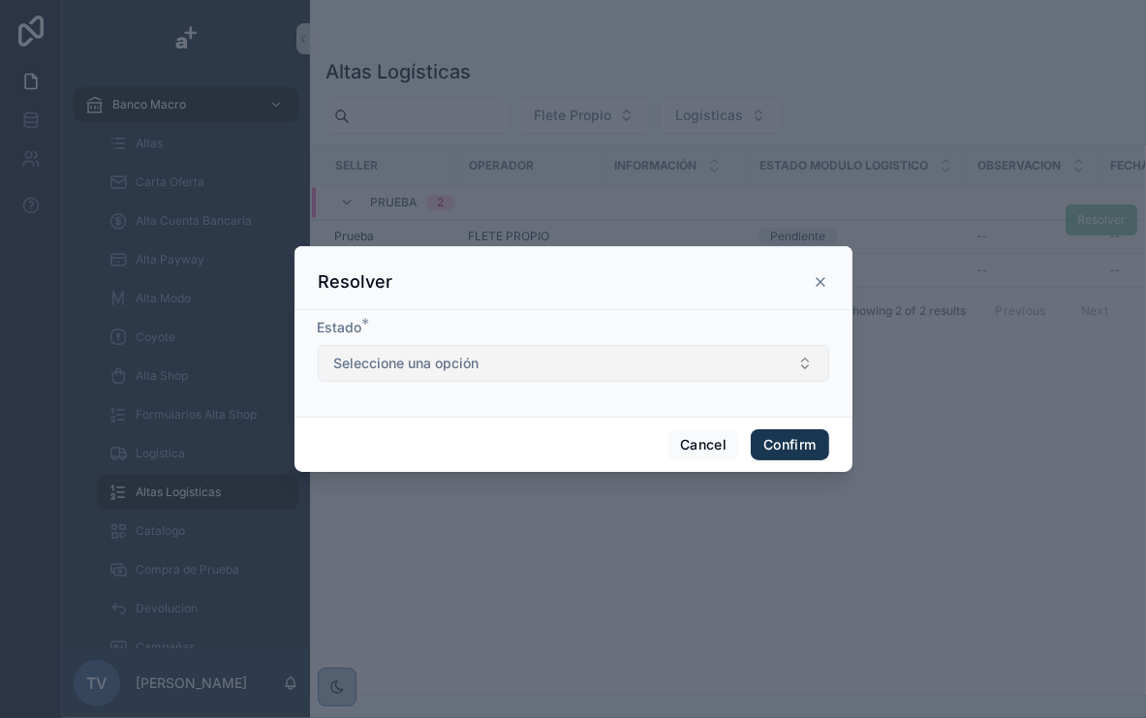
click at [539, 369] on button "Seleccione una opción" at bounding box center [574, 363] width 512 height 37
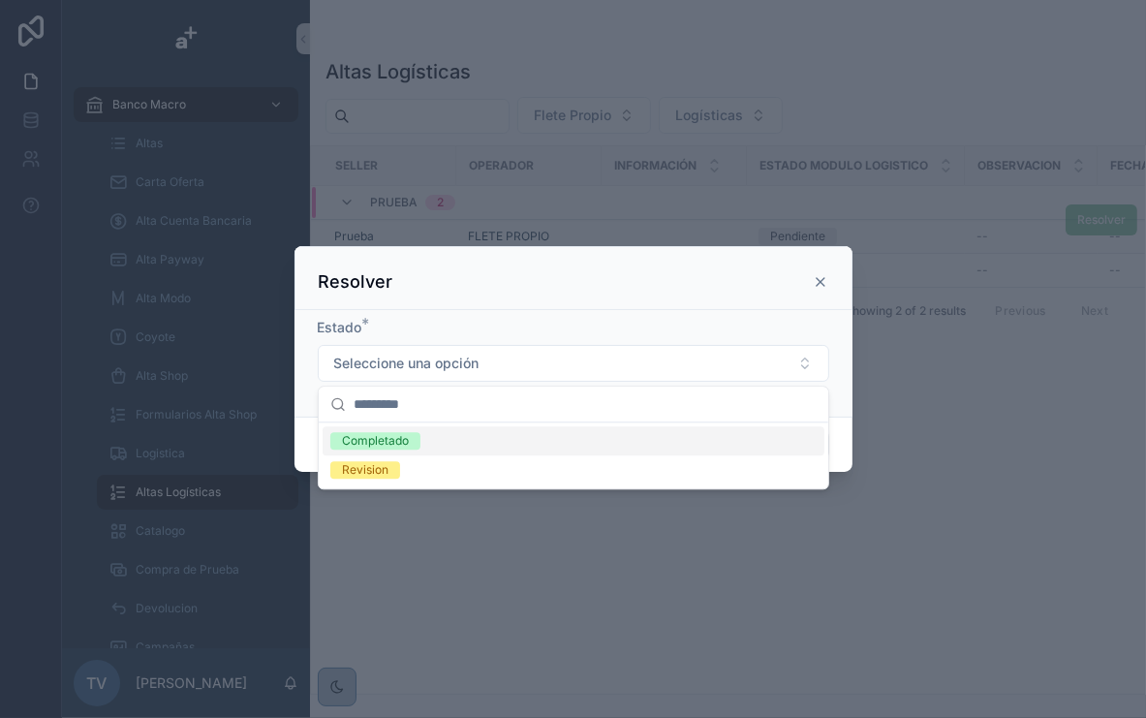
drag, startPoint x: 411, startPoint y: 441, endPoint x: 444, endPoint y: 443, distance: 33.0
click at [411, 441] on span "Completado" at bounding box center [375, 440] width 90 height 17
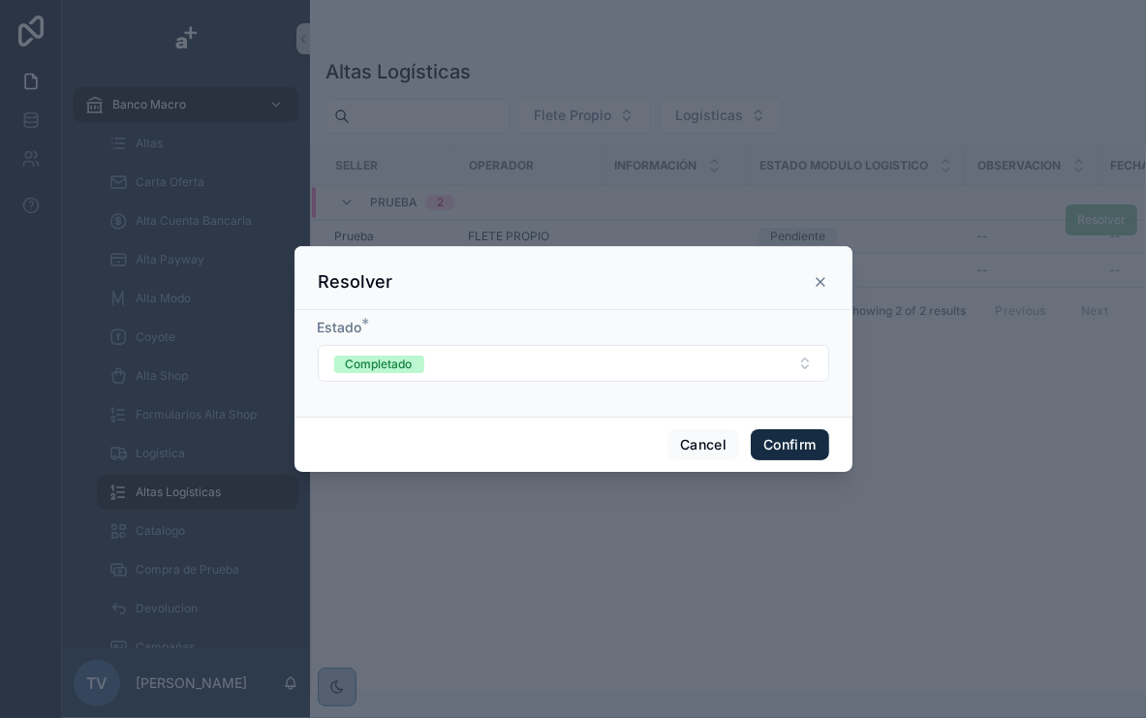
click at [811, 443] on button "Confirm" at bounding box center [790, 444] width 78 height 31
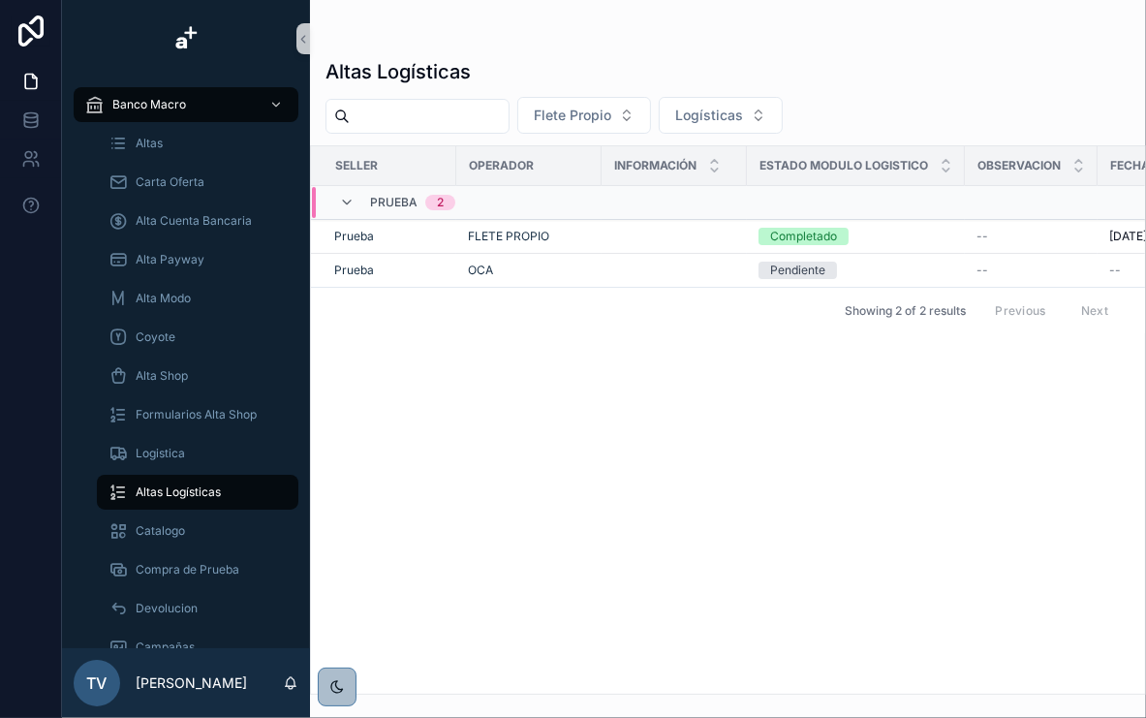
scroll to position [0, 291]
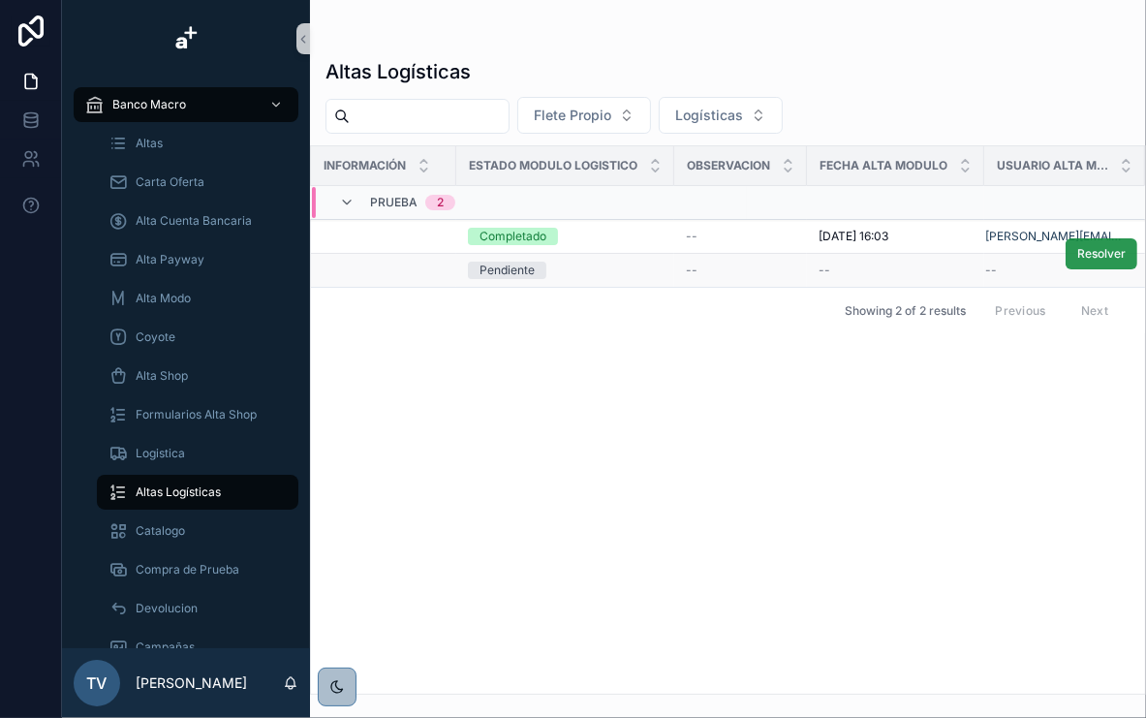
click at [1075, 258] on button "Resolver" at bounding box center [1102, 253] width 72 height 31
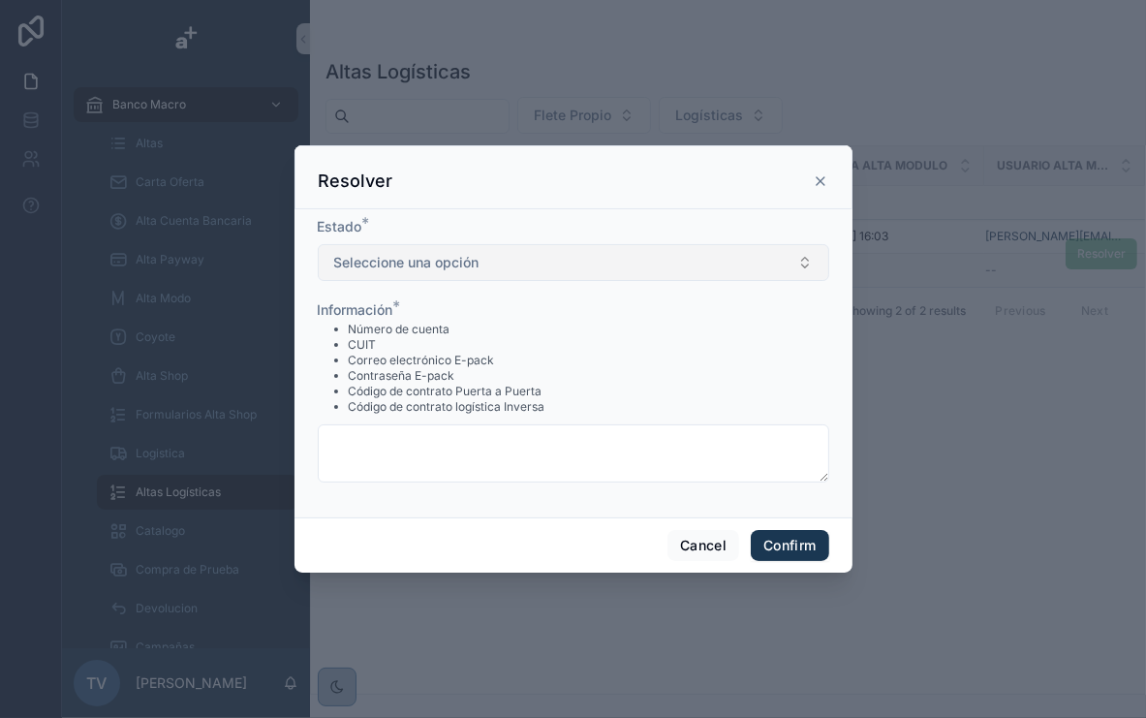
click at [454, 256] on span "Seleccione una opción" at bounding box center [406, 262] width 145 height 19
click at [504, 270] on button "Seleccione una opción" at bounding box center [574, 262] width 512 height 37
drag, startPoint x: 703, startPoint y: 167, endPoint x: 771, endPoint y: 190, distance: 71.7
click at [724, 175] on div "Resolver" at bounding box center [574, 177] width 558 height 64
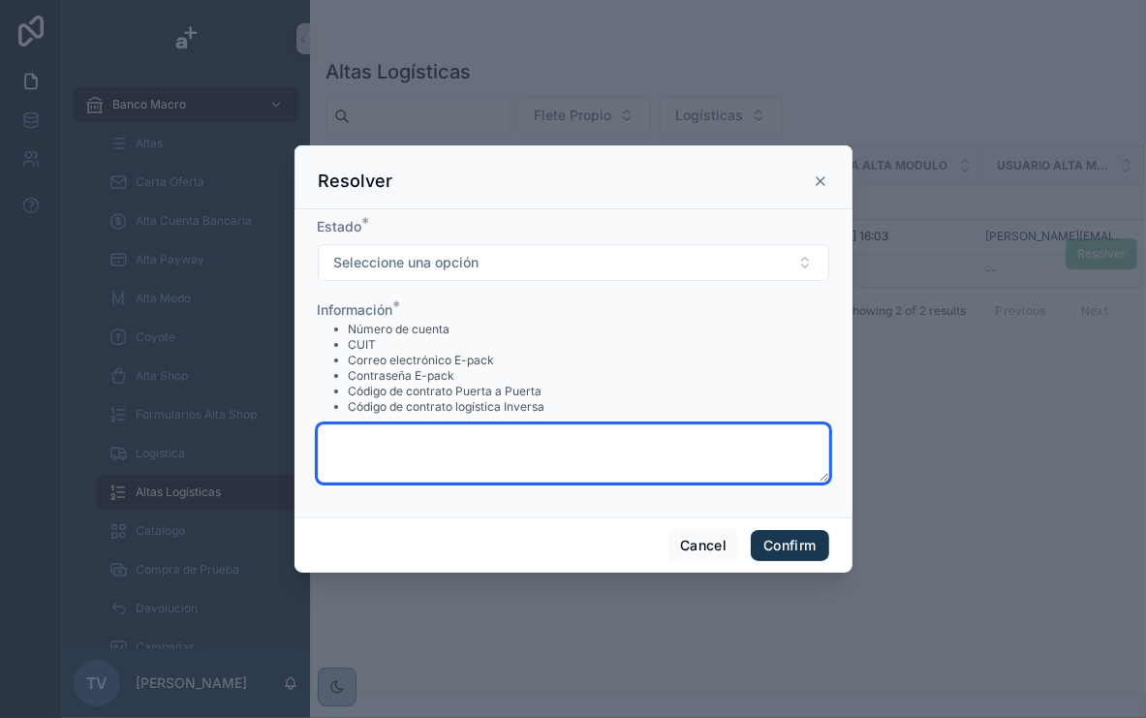
click at [526, 472] on textarea at bounding box center [574, 453] width 512 height 58
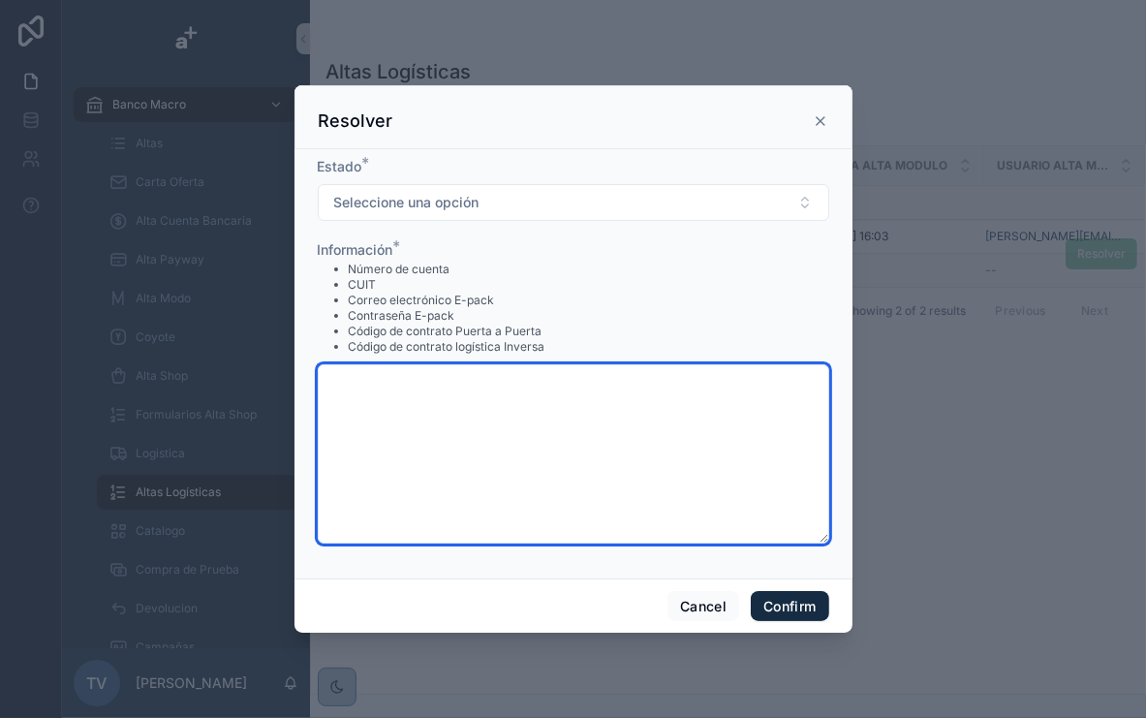
drag, startPoint x: 826, startPoint y: 492, endPoint x: 818, endPoint y: 606, distance: 113.7
click at [819, 608] on div "Resolver Estado * Seleccione una opción Información * Número de cuenta CUIT Cor…" at bounding box center [574, 359] width 558 height 548
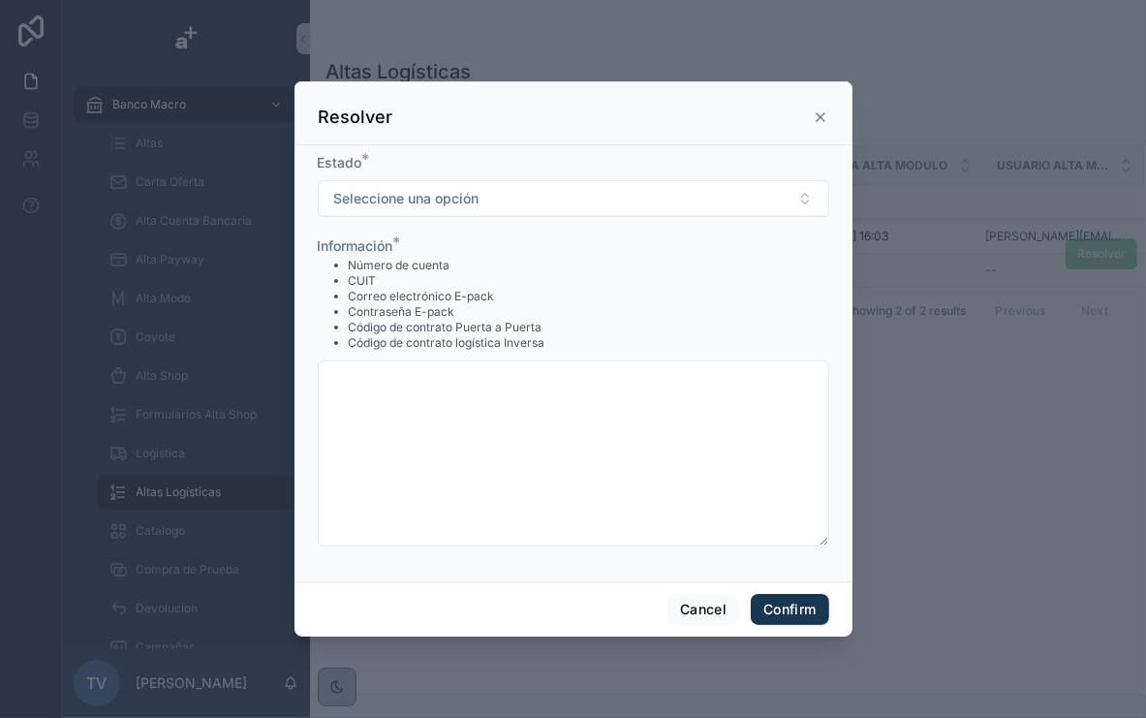
click at [686, 271] on div "Número de cuenta CUIT Correo electrónico E-pack Contraseña E-pack Código de con…" at bounding box center [574, 304] width 512 height 97
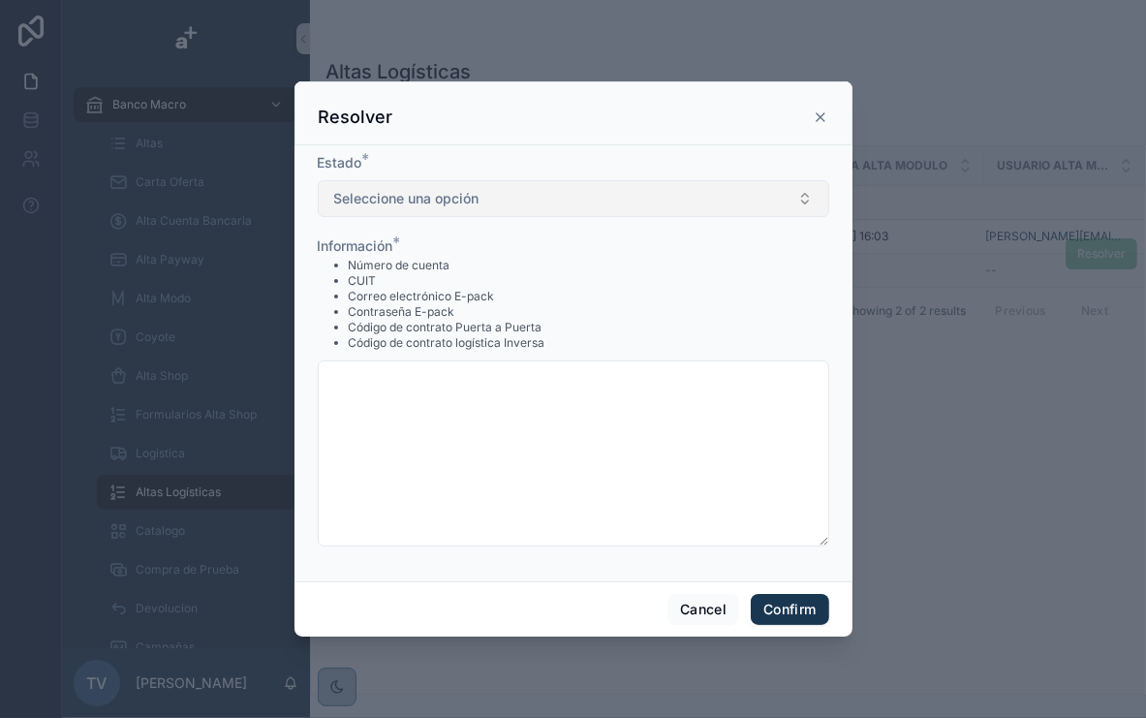
drag, startPoint x: 729, startPoint y: 191, endPoint x: 557, endPoint y: 190, distance: 171.5
click at [557, 190] on button "Seleccione una opción" at bounding box center [574, 198] width 512 height 37
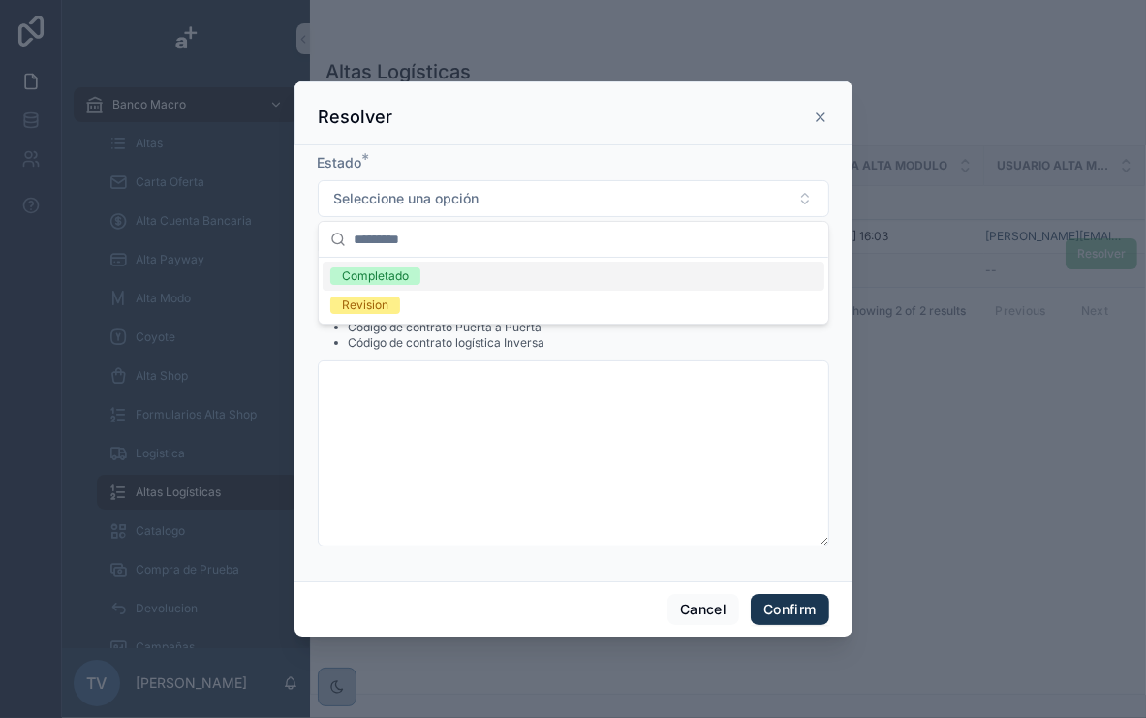
click at [416, 278] on span "Completado" at bounding box center [375, 275] width 90 height 17
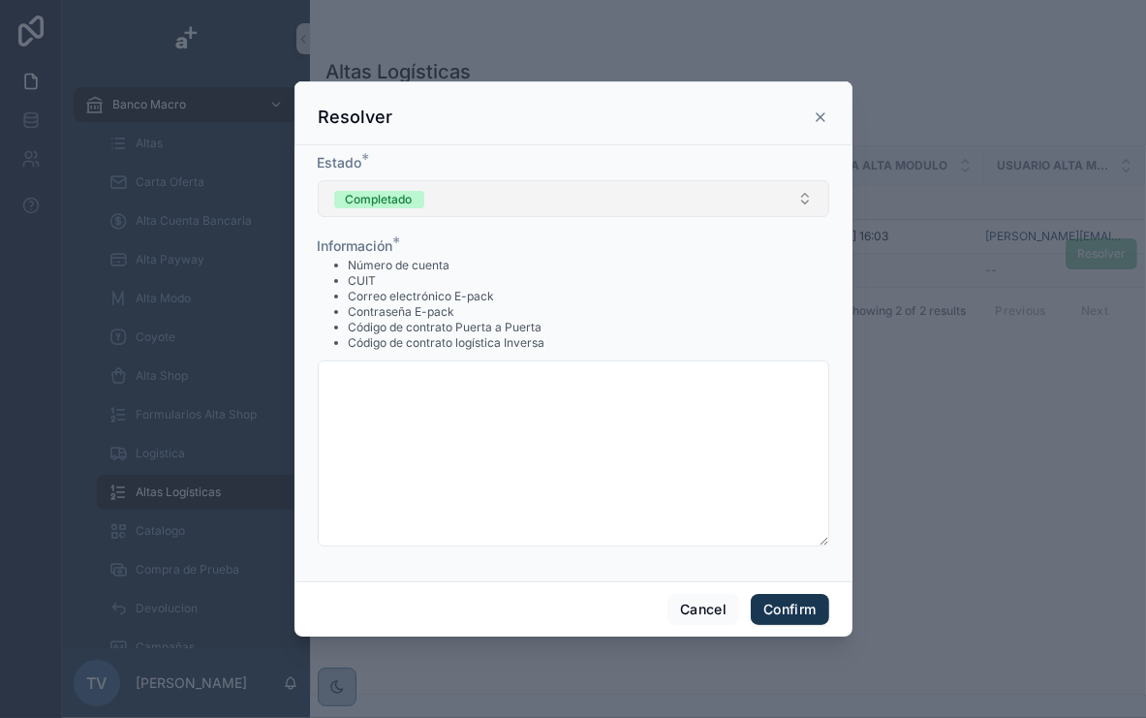
click at [482, 204] on button "Completado" at bounding box center [574, 198] width 512 height 37
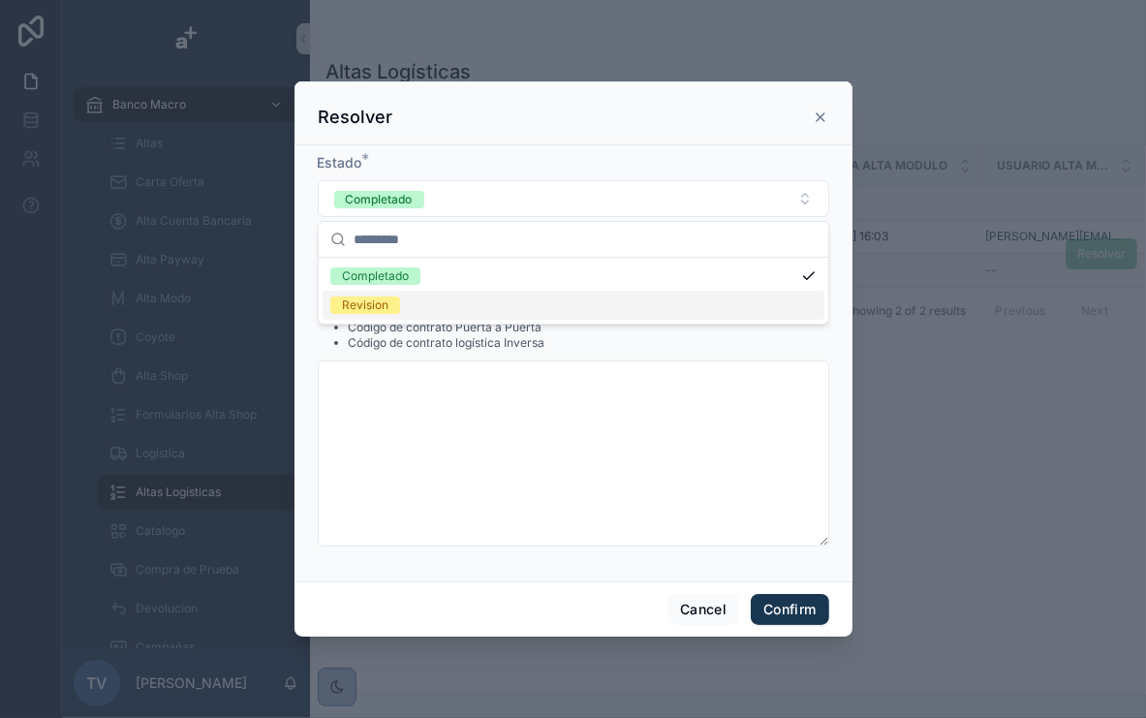
click at [402, 297] on div "Revision" at bounding box center [574, 305] width 502 height 29
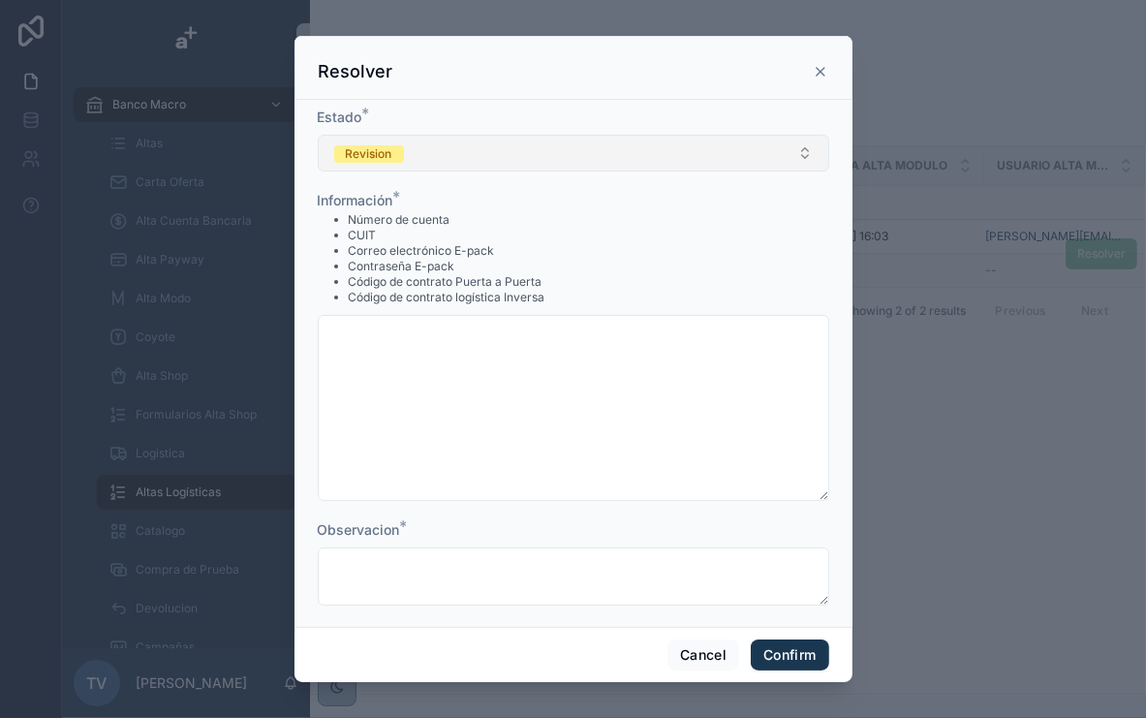
click at [503, 146] on button "Revision" at bounding box center [574, 153] width 512 height 37
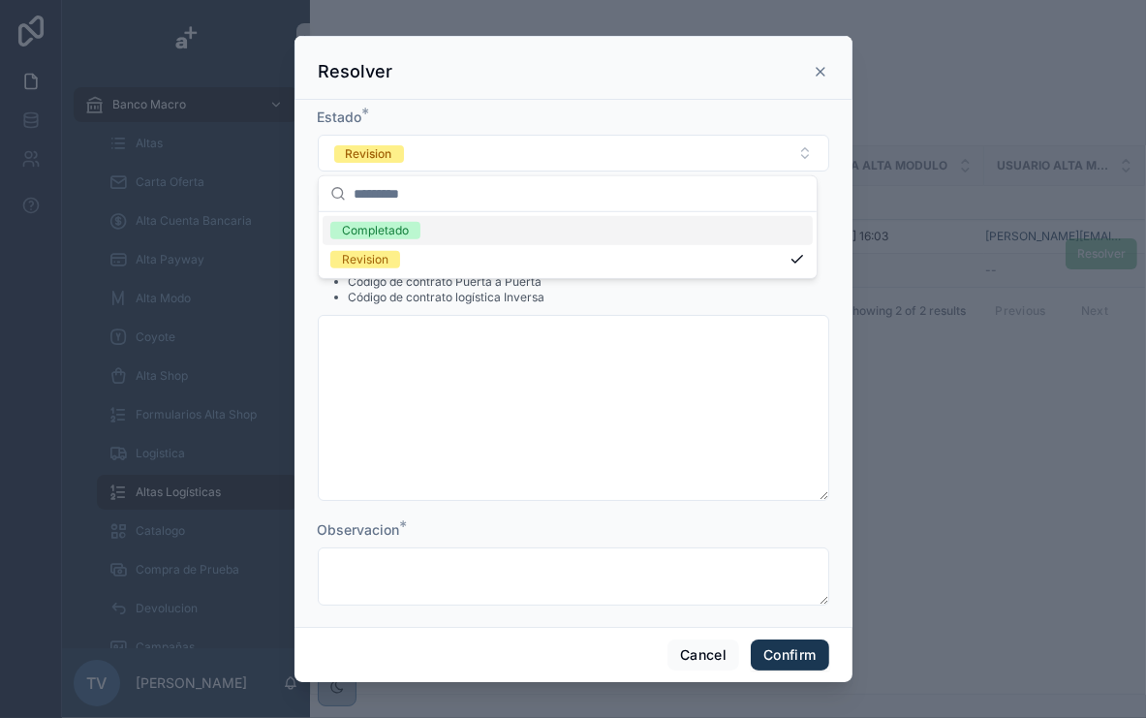
click at [416, 229] on span "Completado" at bounding box center [375, 230] width 90 height 17
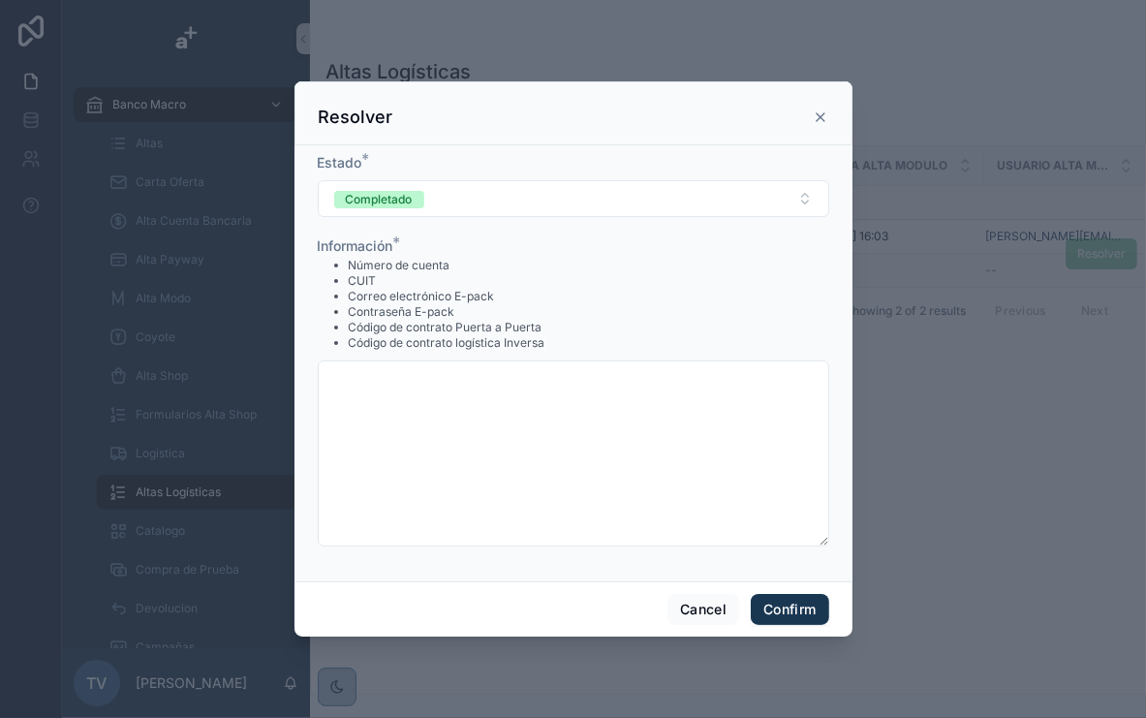
click at [528, 247] on div "Información *" at bounding box center [574, 245] width 512 height 19
click at [821, 127] on div "Resolver" at bounding box center [574, 117] width 510 height 23
click at [822, 116] on icon at bounding box center [821, 117] width 16 height 16
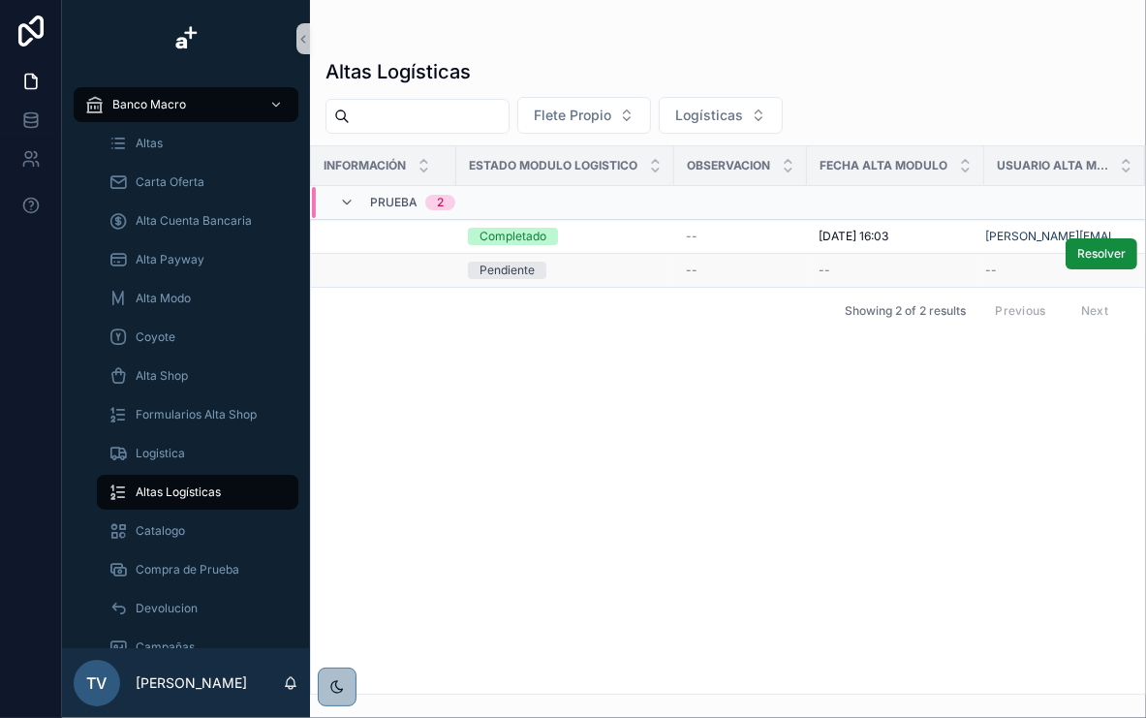
scroll to position [0, 0]
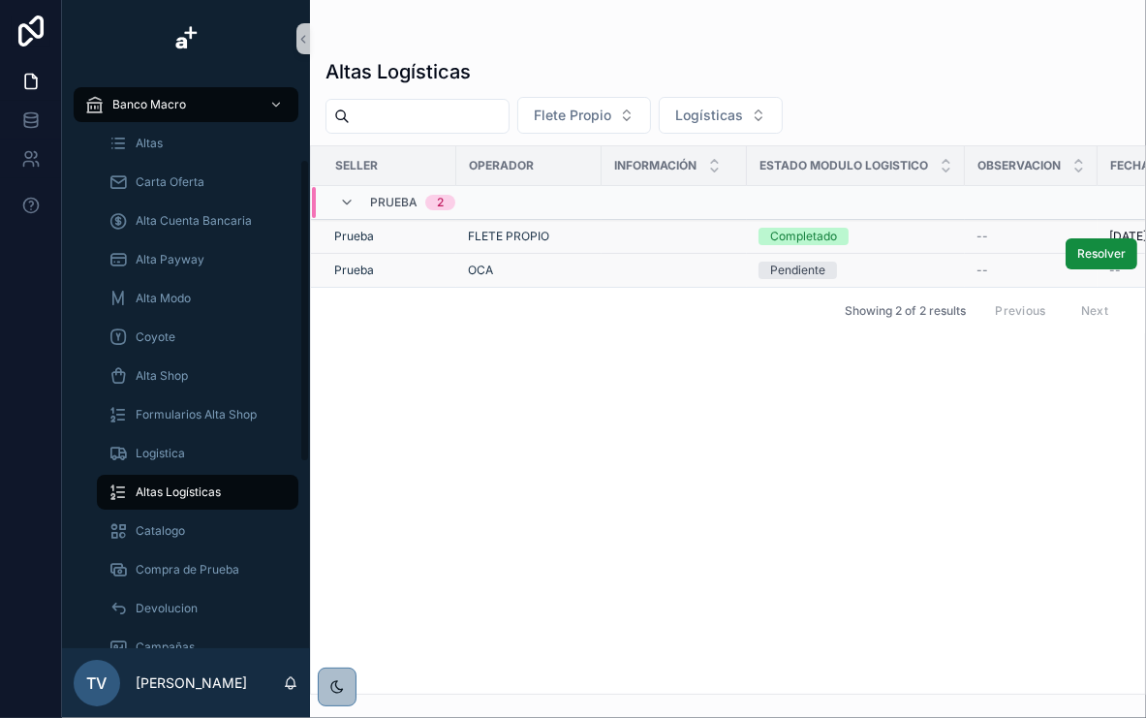
click at [656, 230] on td "scrollable content" at bounding box center [674, 237] width 145 height 34
click at [275, 58] on div "scrollable content" at bounding box center [186, 39] width 248 height 78
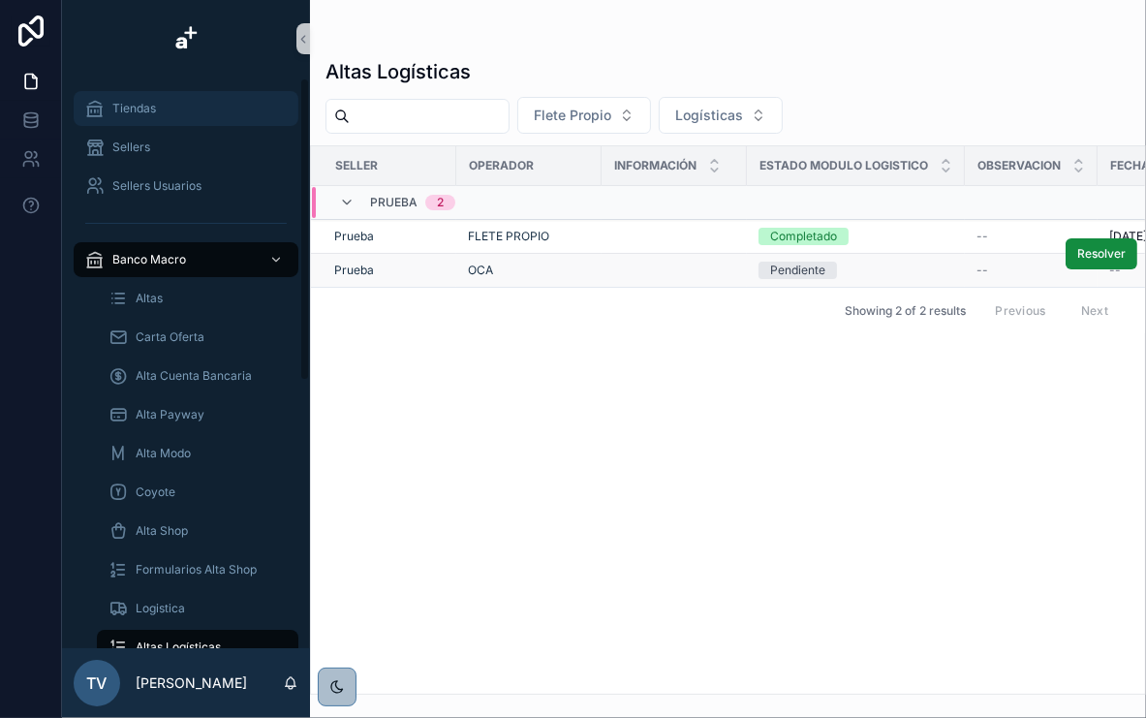
click at [171, 119] on div "Tiendas" at bounding box center [186, 108] width 202 height 31
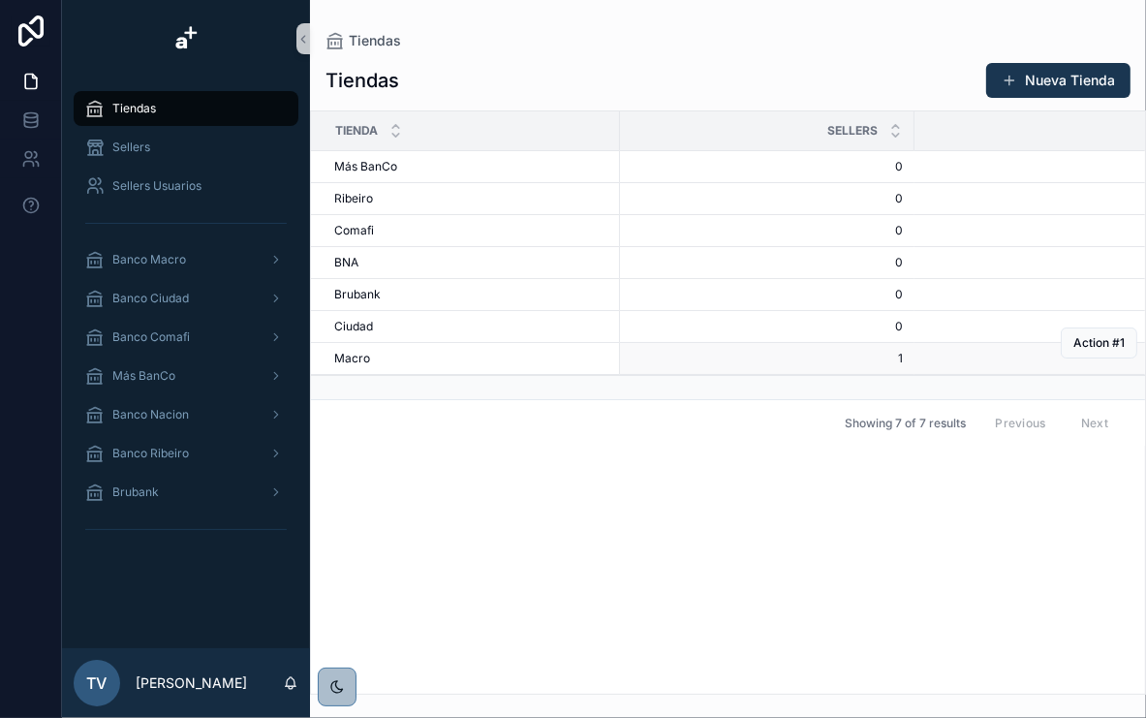
click at [399, 351] on div "[PERSON_NAME]" at bounding box center [471, 359] width 274 height 16
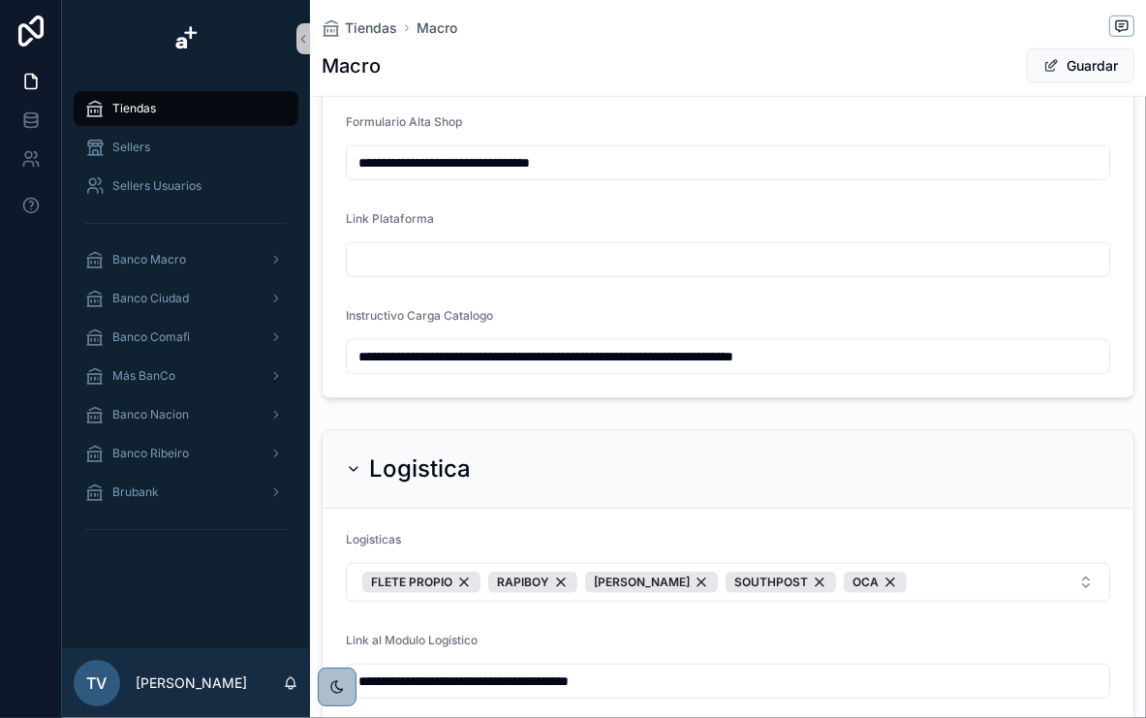
scroll to position [1232, 0]
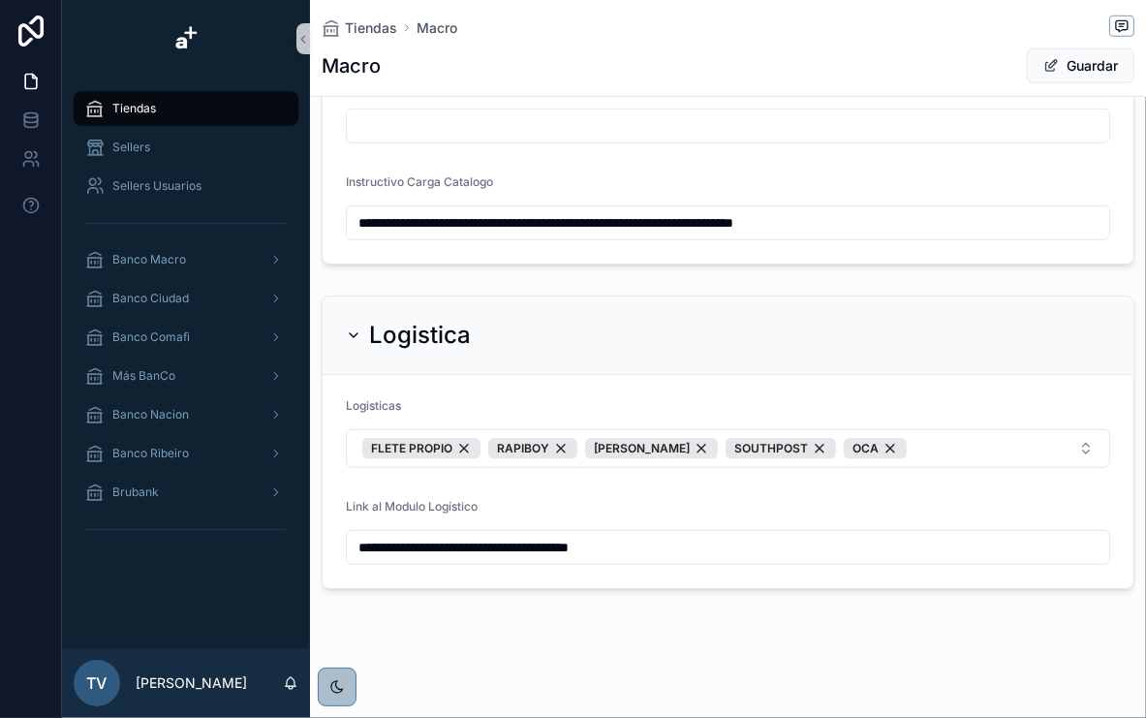
drag, startPoint x: 703, startPoint y: 550, endPoint x: 223, endPoint y: 565, distance: 480.8
click at [223, 565] on div "**********" at bounding box center [604, 359] width 1084 height 718
click at [695, 501] on div "Link al Modulo Logístico" at bounding box center [728, 510] width 764 height 23
click at [171, 271] on div "Banco Macro" at bounding box center [186, 259] width 202 height 31
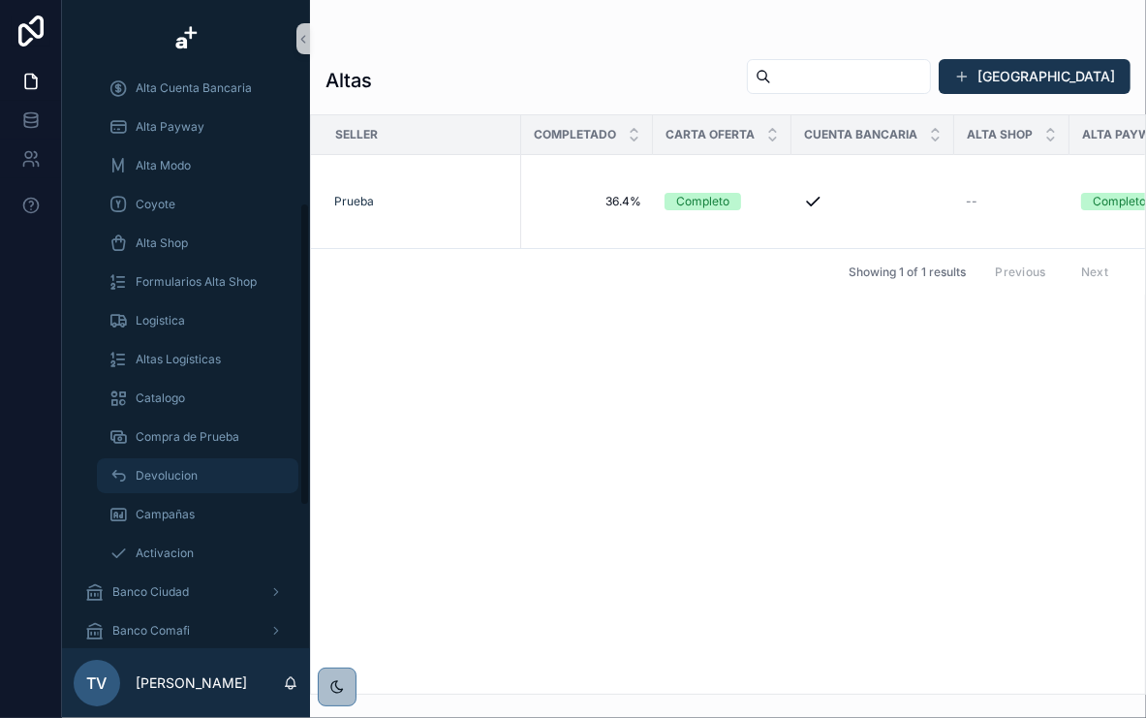
scroll to position [310, 0]
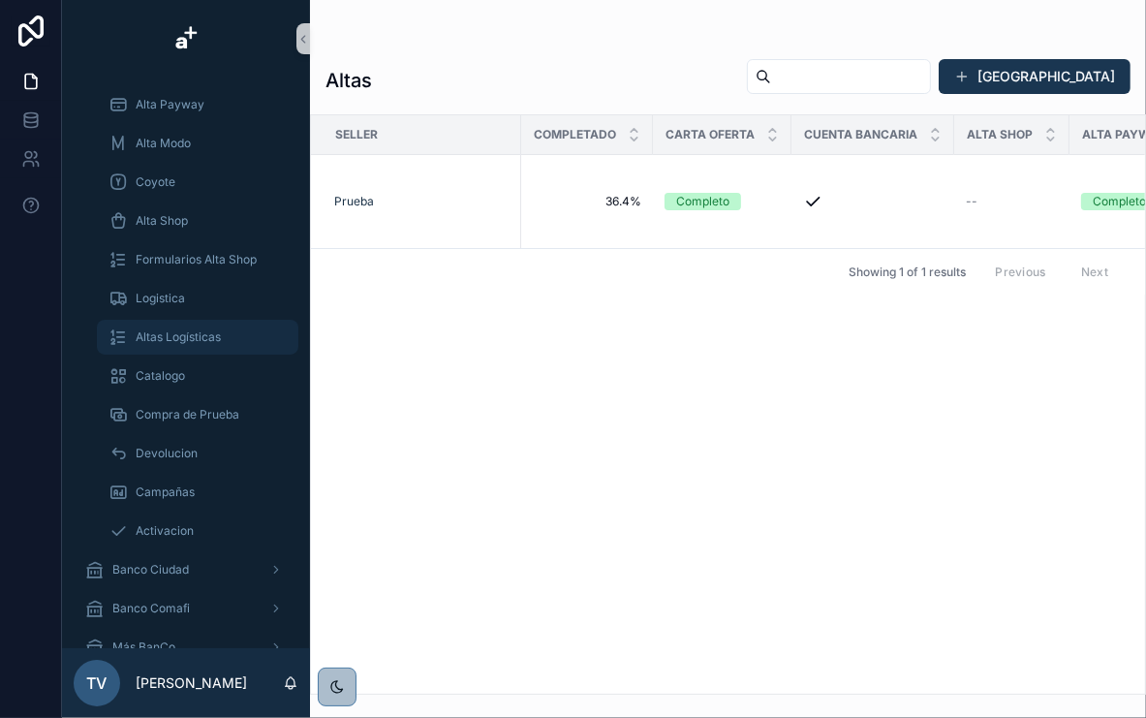
click at [212, 333] on span "Altas Logísticas" at bounding box center [178, 337] width 85 height 16
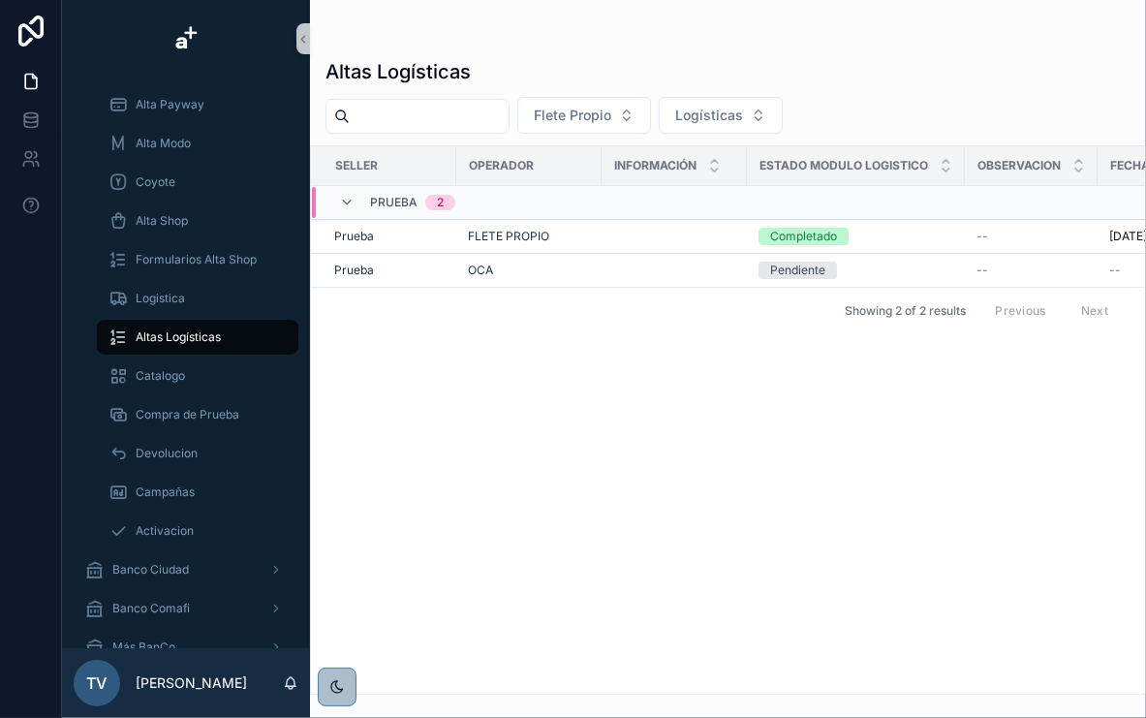
scroll to position [0, 291]
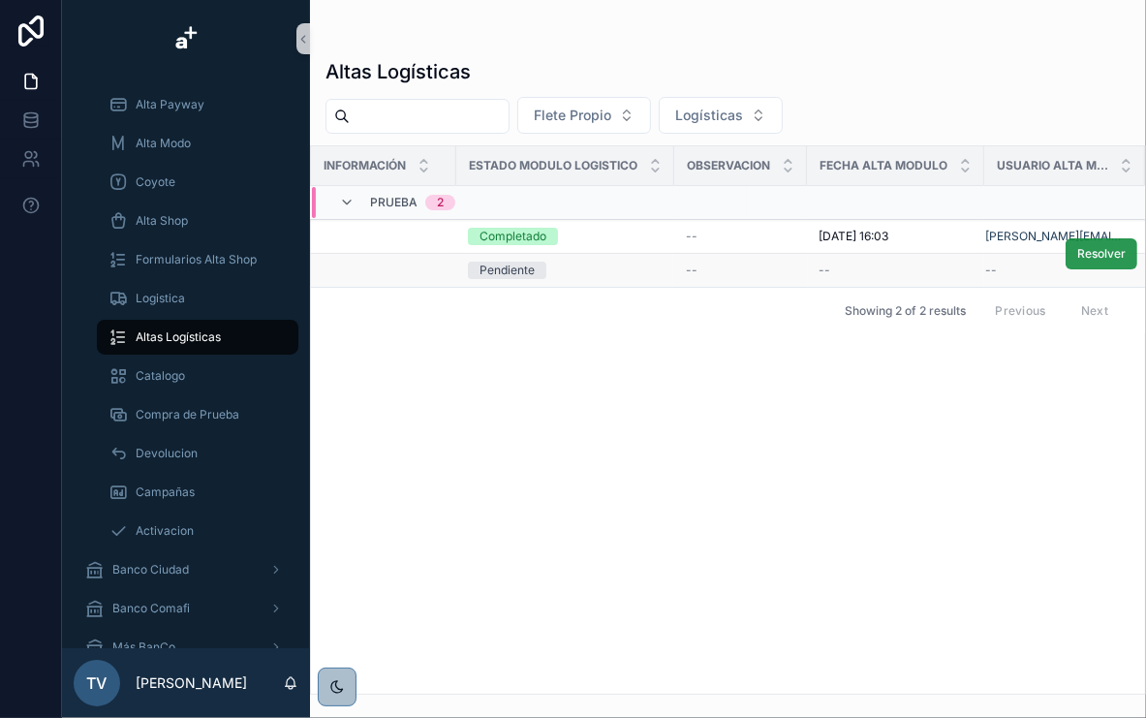
click at [1100, 256] on span "Resolver" at bounding box center [1101, 254] width 48 height 16
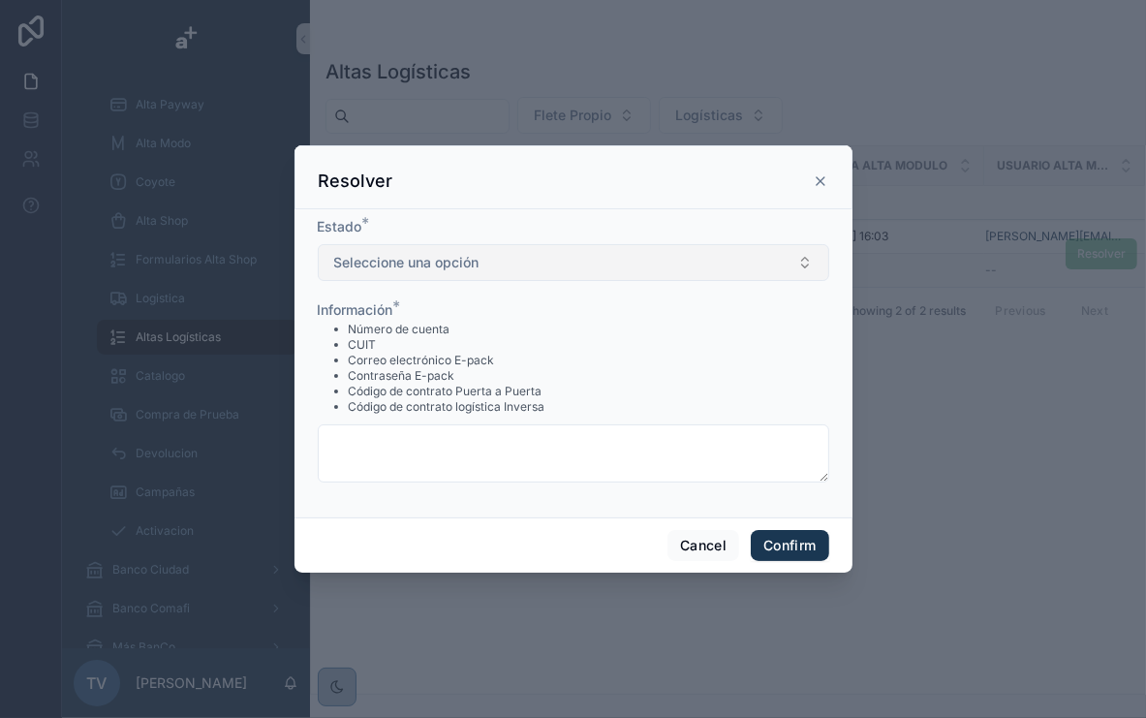
click at [649, 264] on button "Seleccione una opción" at bounding box center [574, 262] width 512 height 37
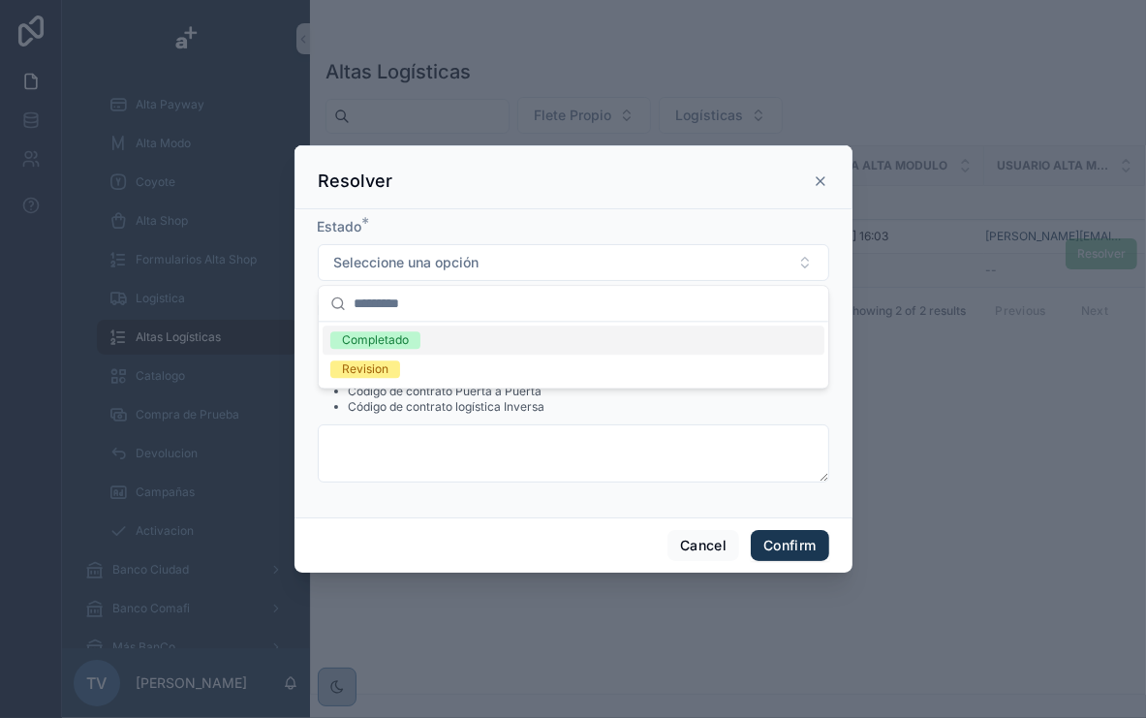
click at [817, 185] on icon at bounding box center [821, 181] width 8 height 8
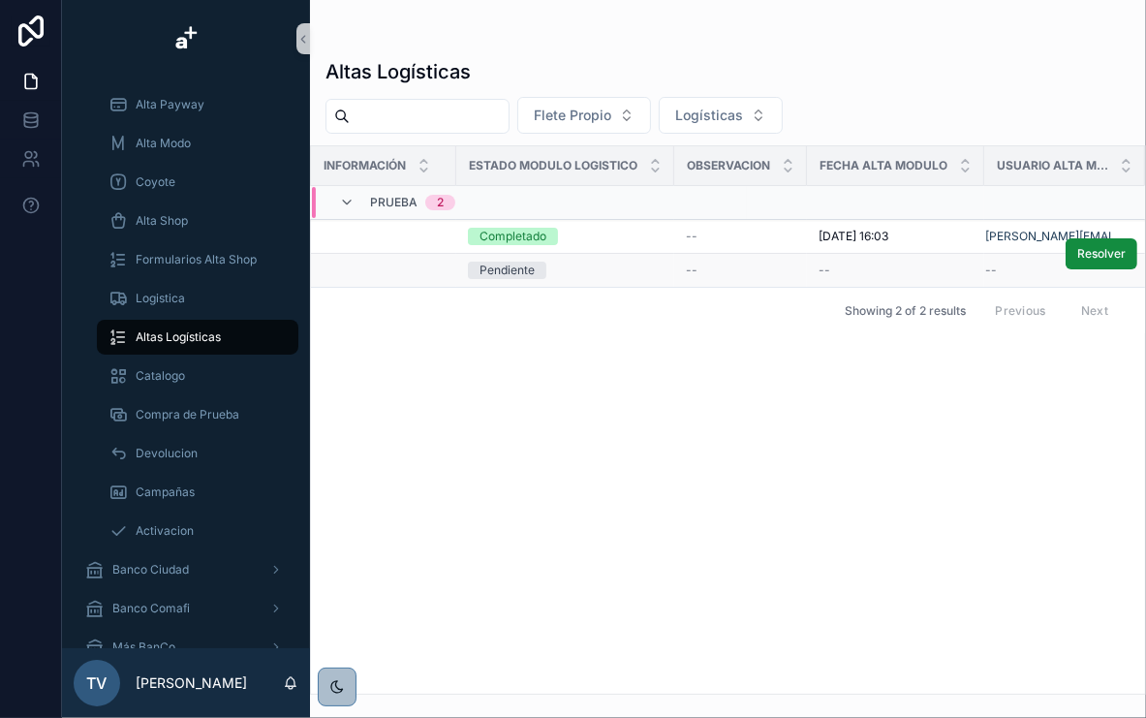
click at [729, 539] on div "Seller Operador Información Estado Modulo Logistico Observacion Fecha Alta Modu…" at bounding box center [728, 419] width 834 height 547
click at [723, 263] on div "--" at bounding box center [740, 271] width 109 height 16
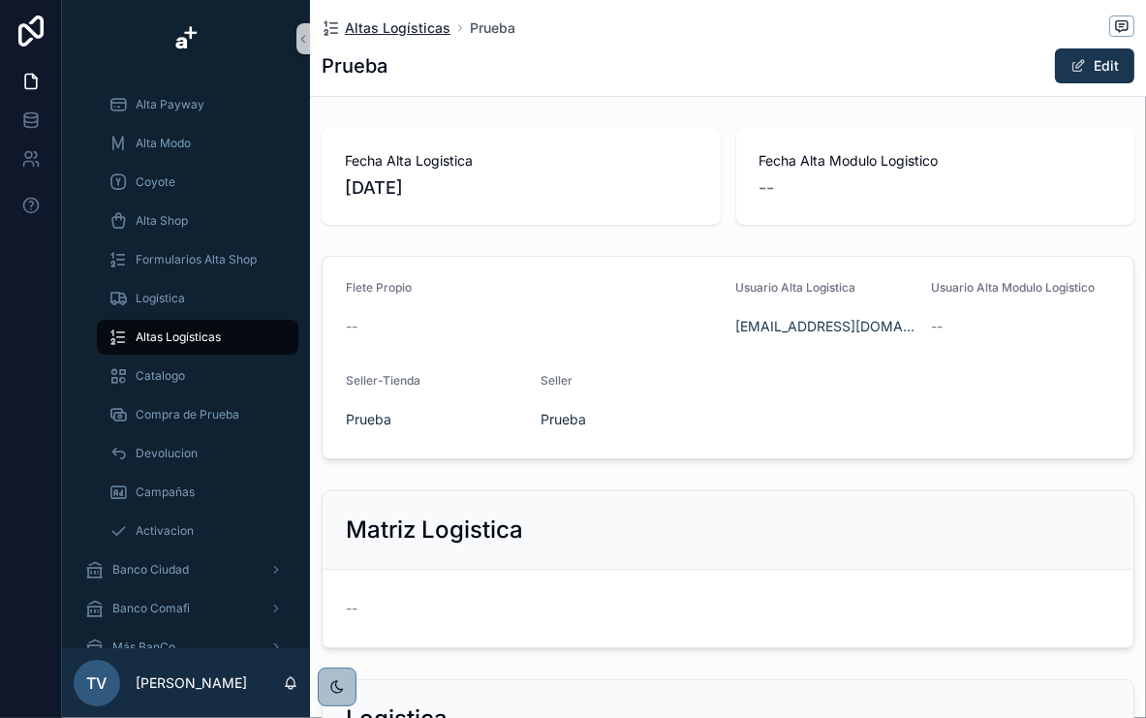
click at [383, 22] on span "Altas Logísticas" at bounding box center [398, 27] width 106 height 19
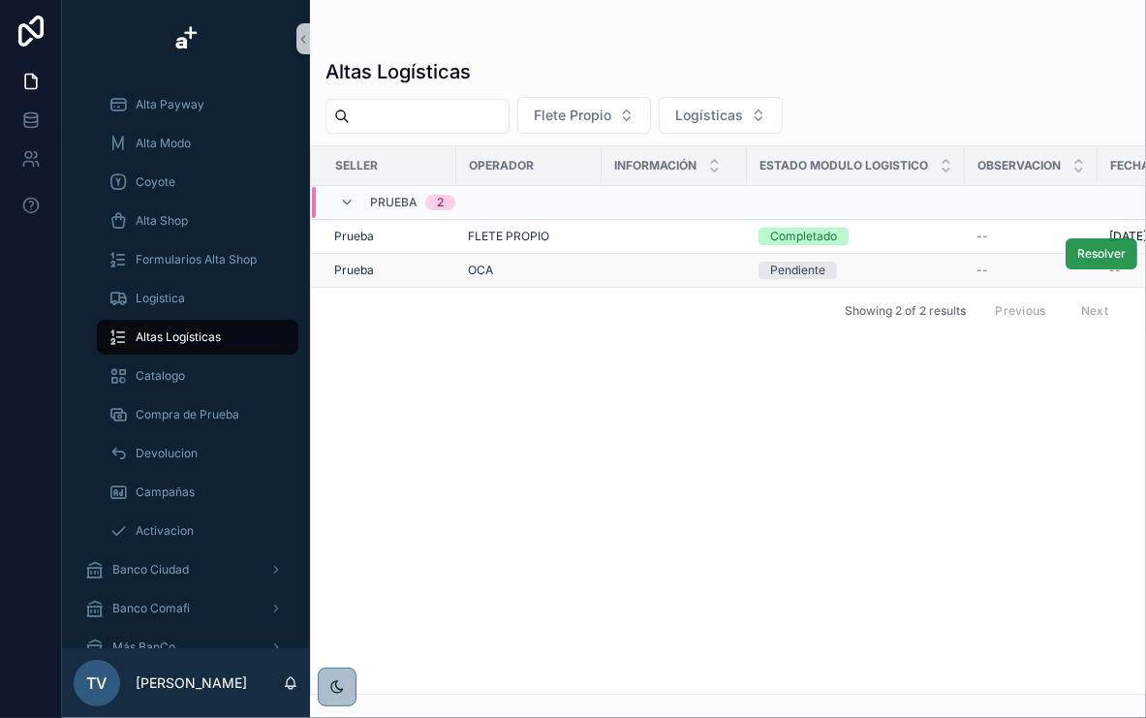
click at [1101, 260] on button "Resolver" at bounding box center [1102, 253] width 72 height 31
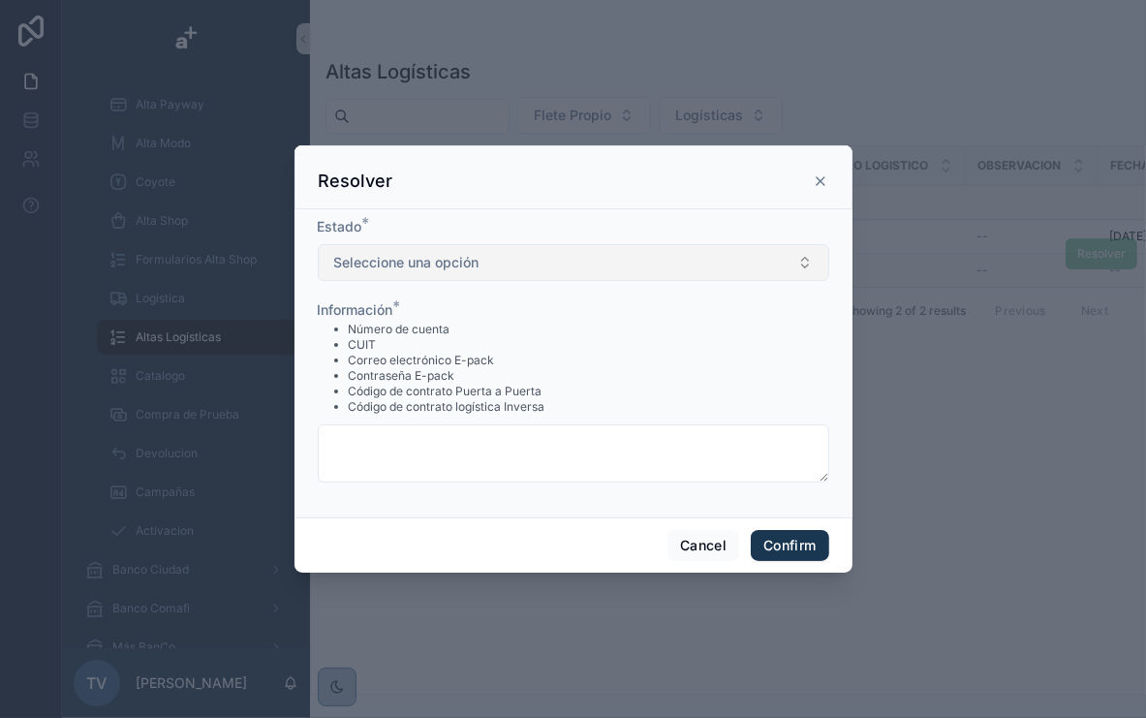
click at [588, 266] on button "Seleccione una opción" at bounding box center [574, 262] width 512 height 37
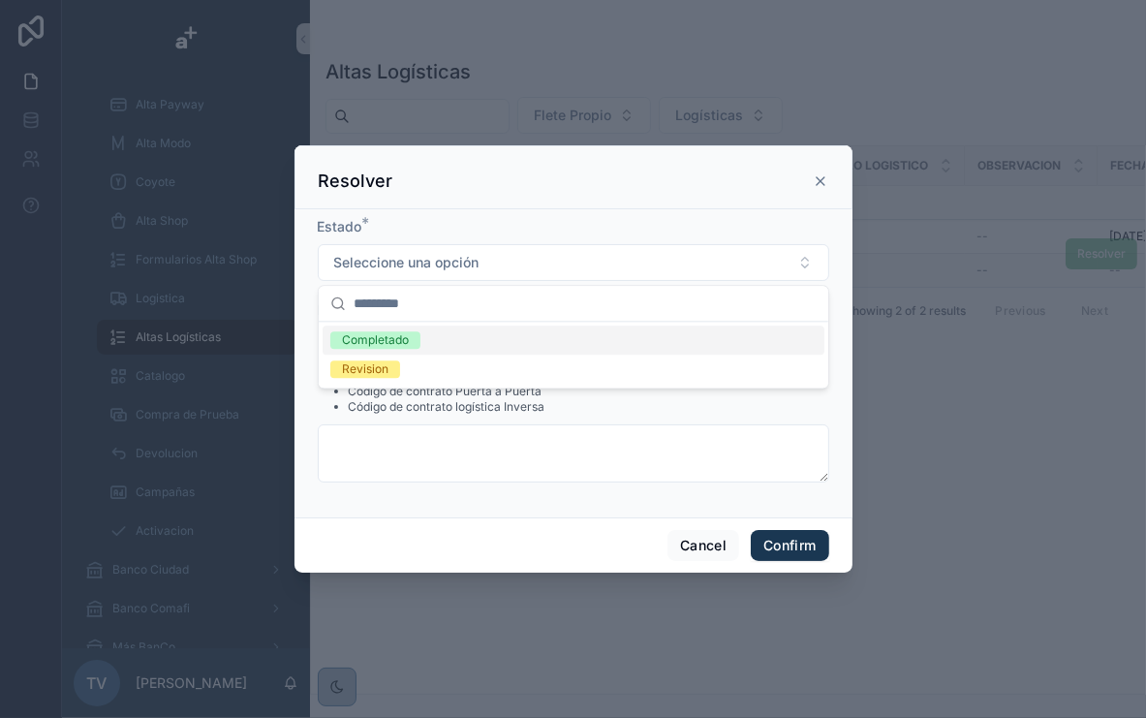
drag, startPoint x: 504, startPoint y: 346, endPoint x: 575, endPoint y: 363, distance: 72.8
click at [504, 346] on div "Completado" at bounding box center [574, 340] width 502 height 29
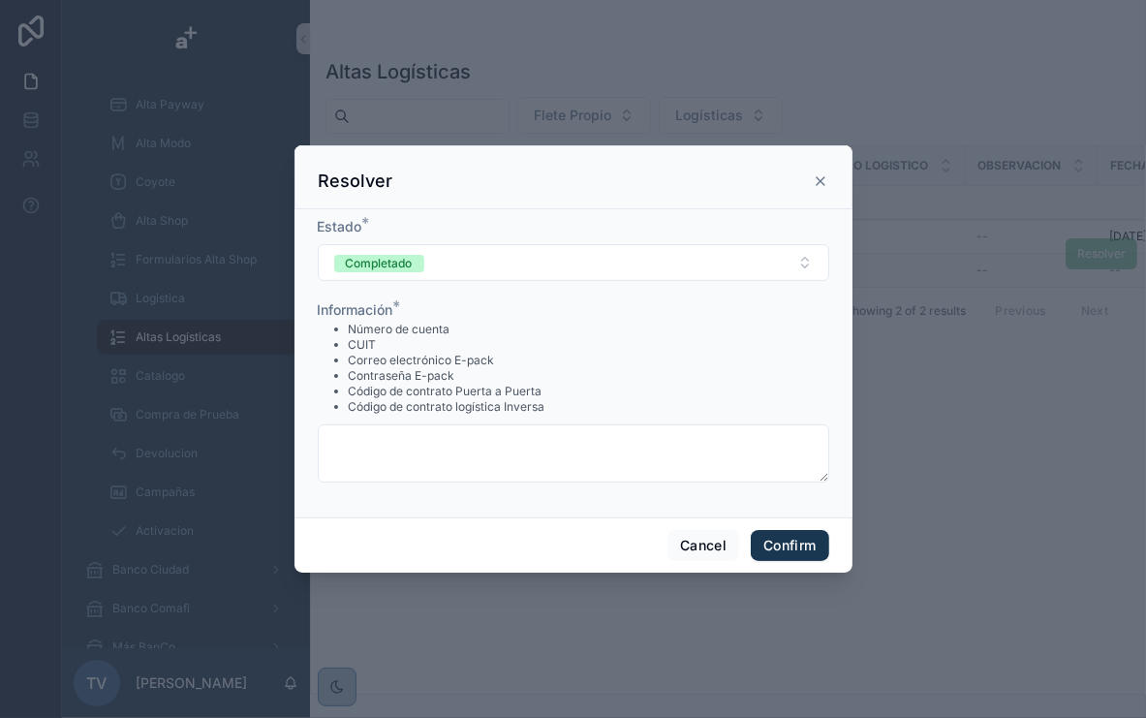
click at [578, 485] on form "Estado * Completado Información * Número de cuenta CUIT Correo electrónico E-pa…" at bounding box center [574, 359] width 512 height 285
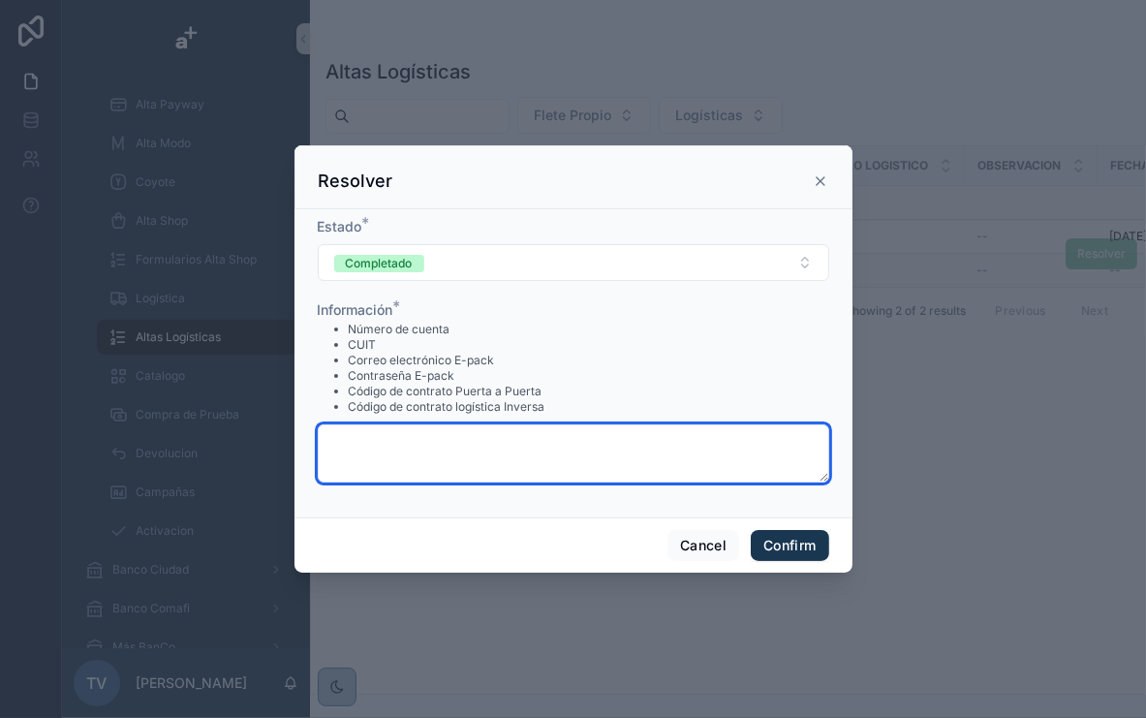
click at [576, 455] on textarea at bounding box center [574, 453] width 512 height 58
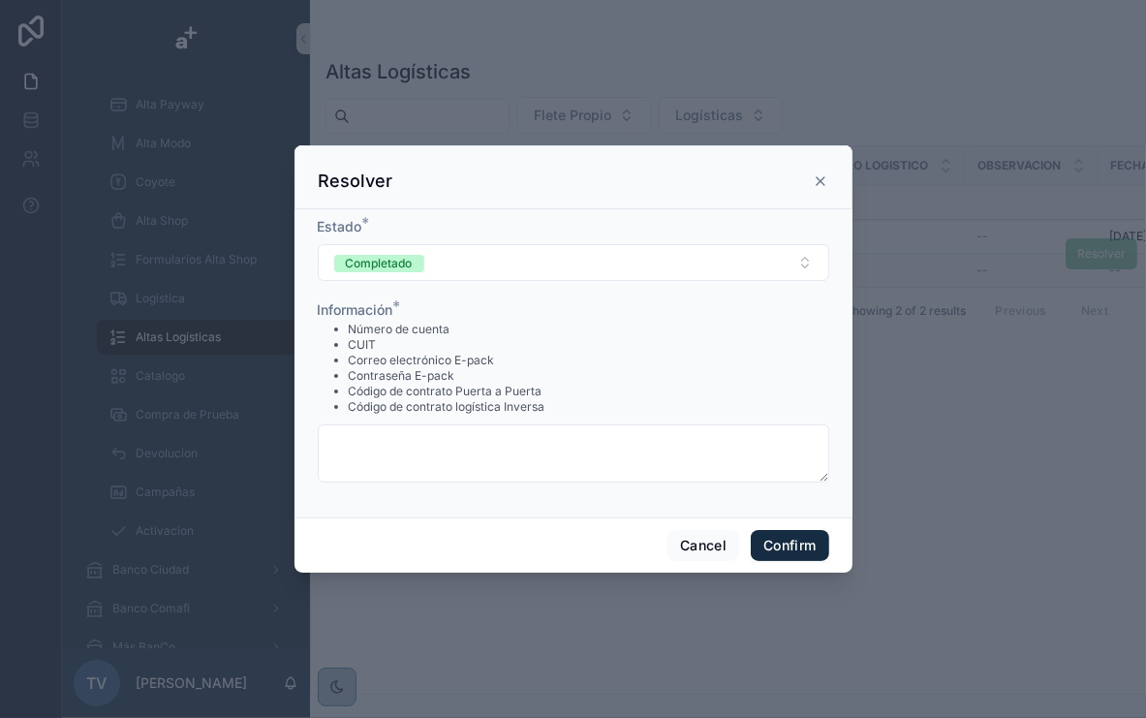
click at [767, 535] on button "Confirm" at bounding box center [790, 545] width 78 height 31
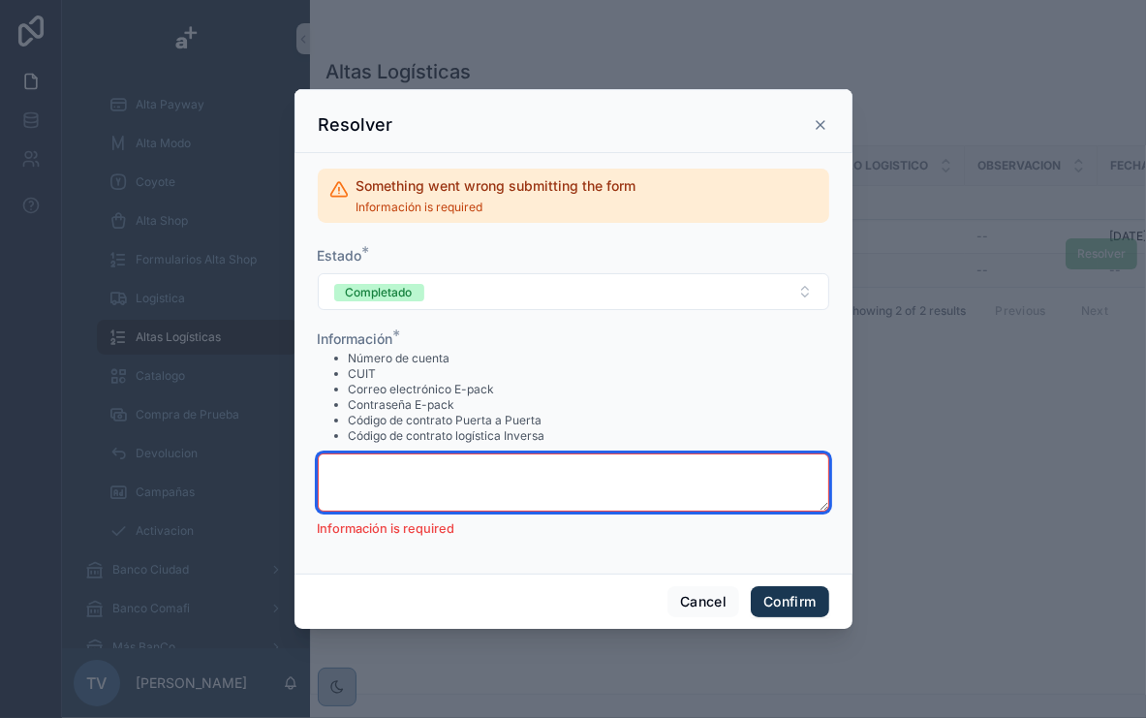
click at [598, 471] on textarea at bounding box center [574, 482] width 512 height 58
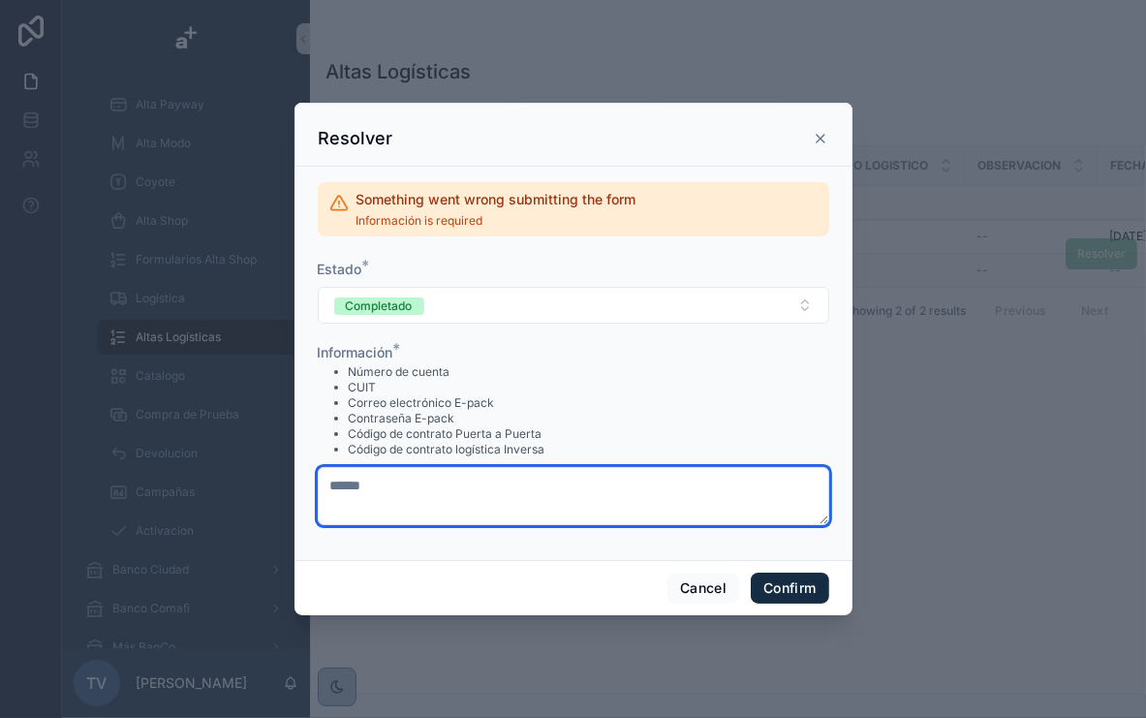
type textarea "******"
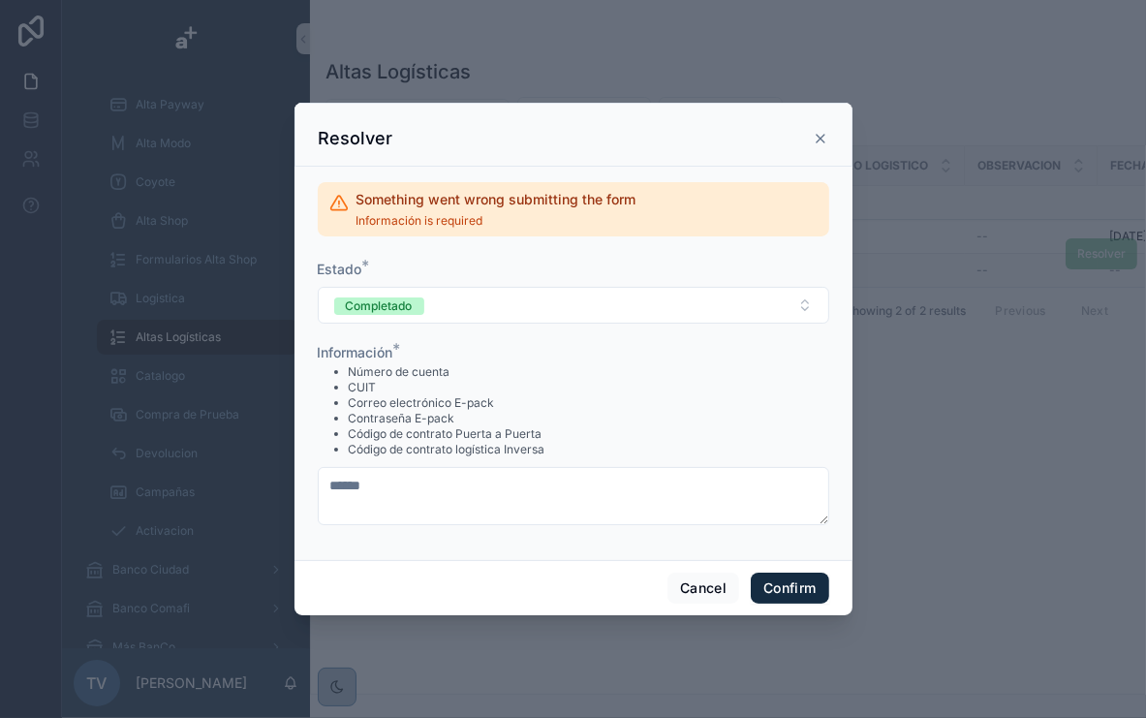
drag, startPoint x: 785, startPoint y: 587, endPoint x: 769, endPoint y: 578, distance: 17.8
click at [786, 587] on button "Confirm" at bounding box center [790, 588] width 78 height 31
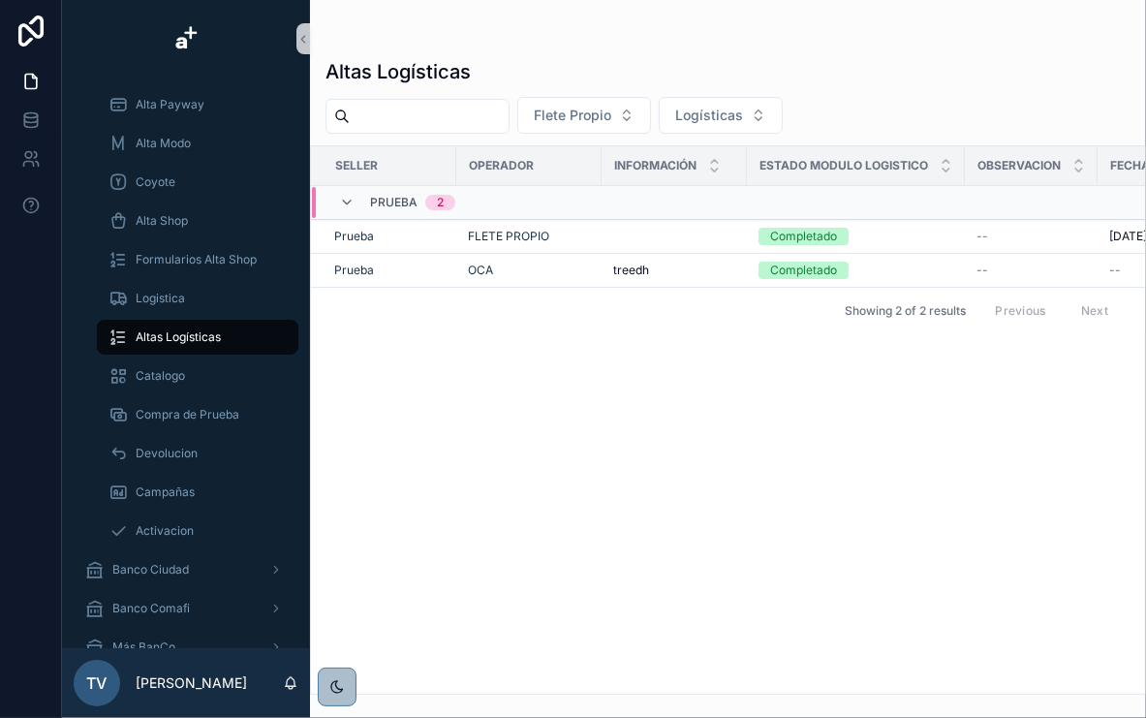
click at [191, 337] on span "Altas Logísticas" at bounding box center [178, 337] width 85 height 16
click at [186, 307] on div "Logistica" at bounding box center [198, 298] width 178 height 31
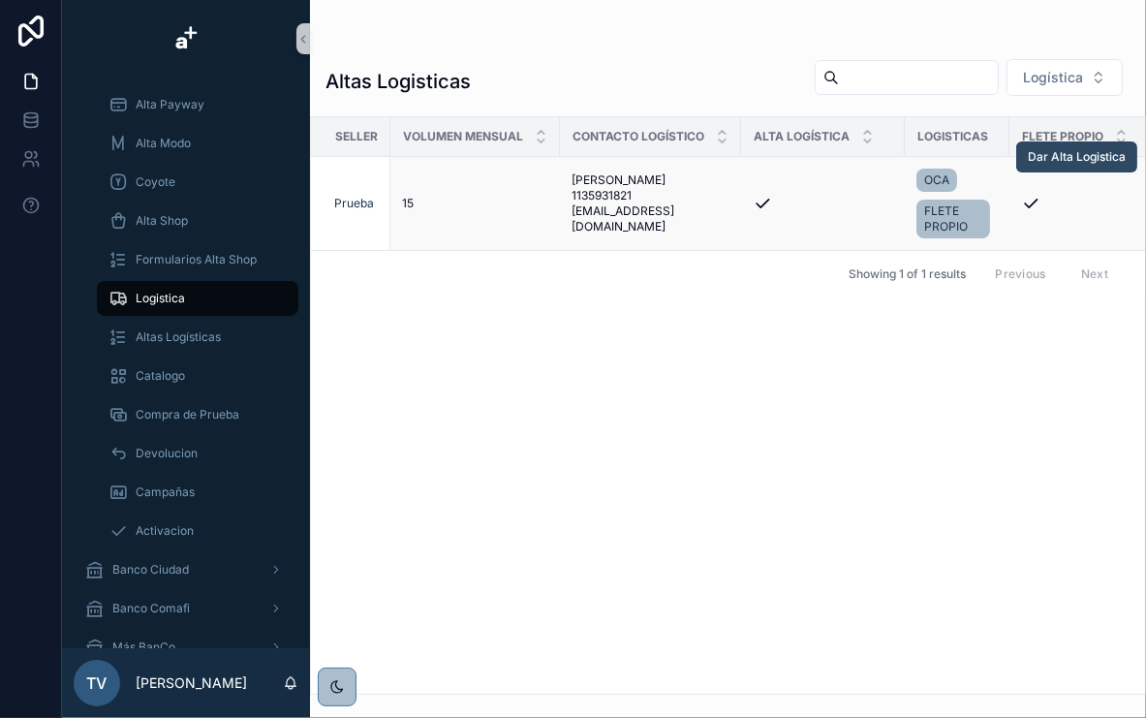
click at [1082, 151] on span "Dar Alta Logistica" at bounding box center [1077, 157] width 98 height 16
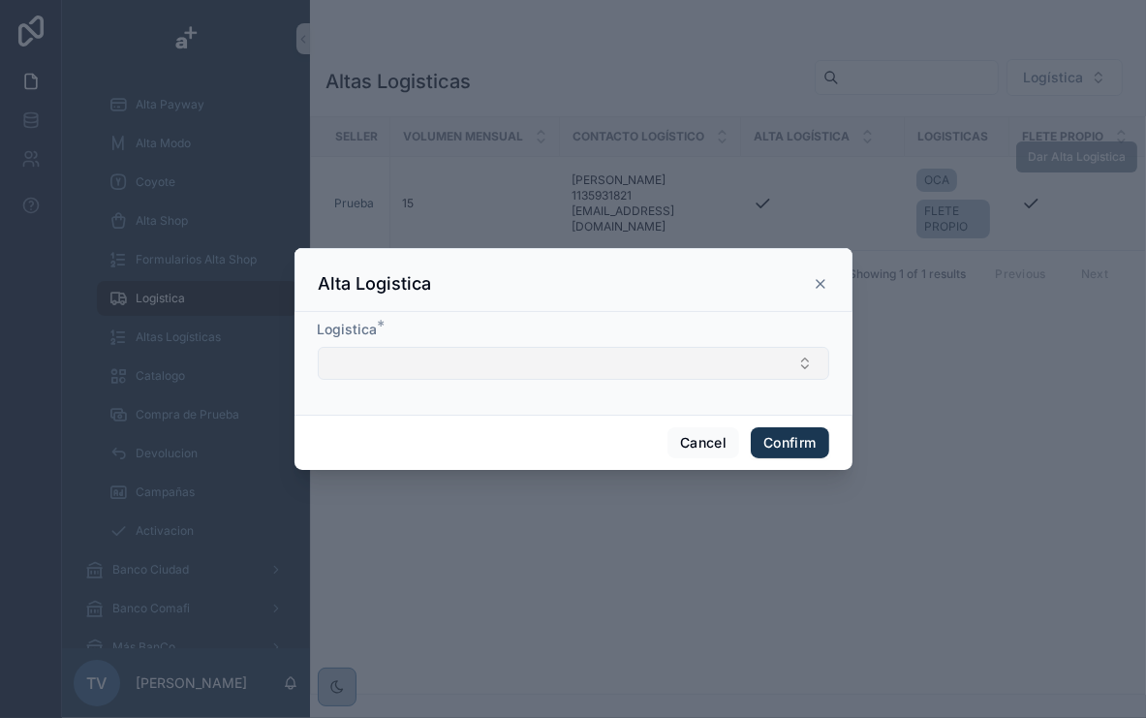
click at [705, 375] on button "Select Button" at bounding box center [574, 363] width 512 height 33
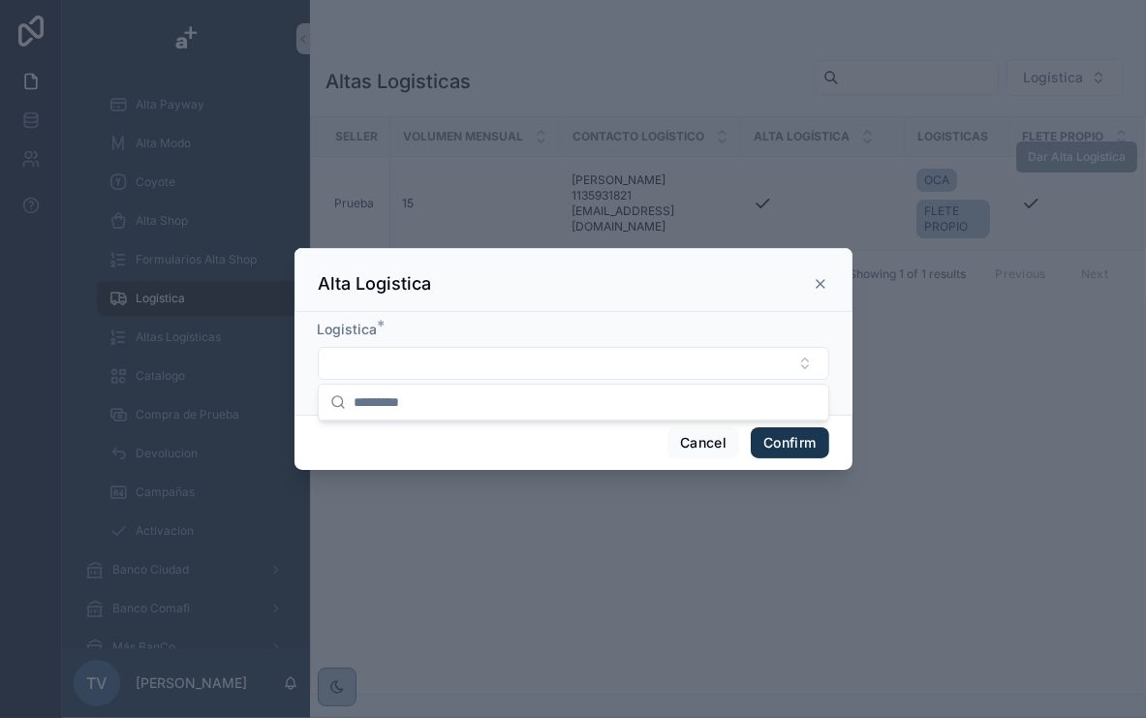
click at [822, 281] on icon at bounding box center [821, 284] width 16 height 16
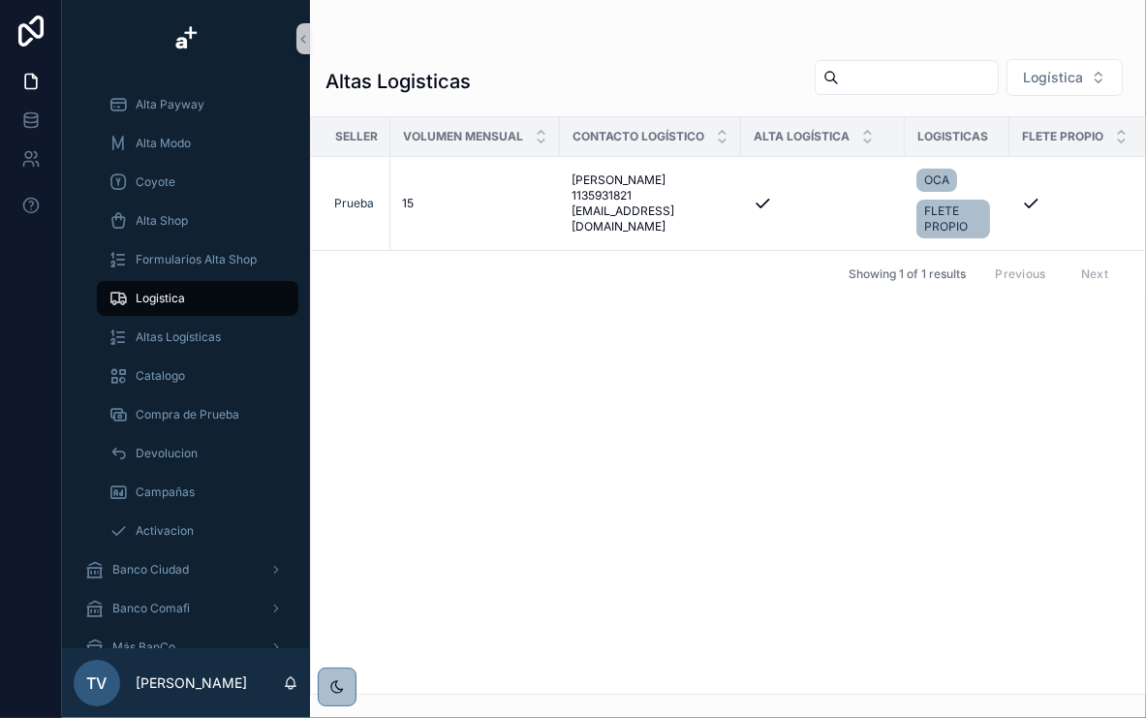
drag, startPoint x: 925, startPoint y: 215, endPoint x: 849, endPoint y: 325, distance: 133.6
click at [798, 426] on div "Seller Volumen Mensual Contacto Logístico Alta Logística Logisticas Flete [PERS…" at bounding box center [728, 405] width 834 height 576
click at [741, 402] on div "Seller Volumen Mensual Contacto Logístico Alta Logística Logisticas Flete [PERS…" at bounding box center [728, 405] width 834 height 576
click at [165, 343] on span "Altas Logísticas" at bounding box center [178, 337] width 85 height 16
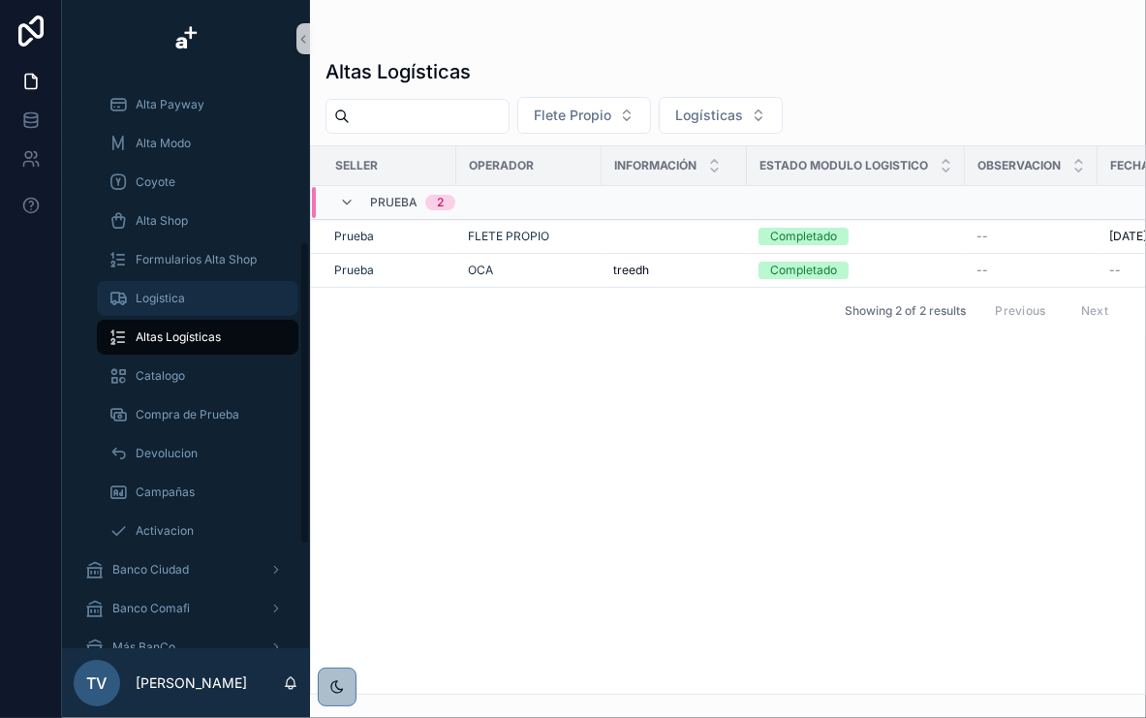
click at [181, 295] on span "Logistica" at bounding box center [160, 299] width 49 height 16
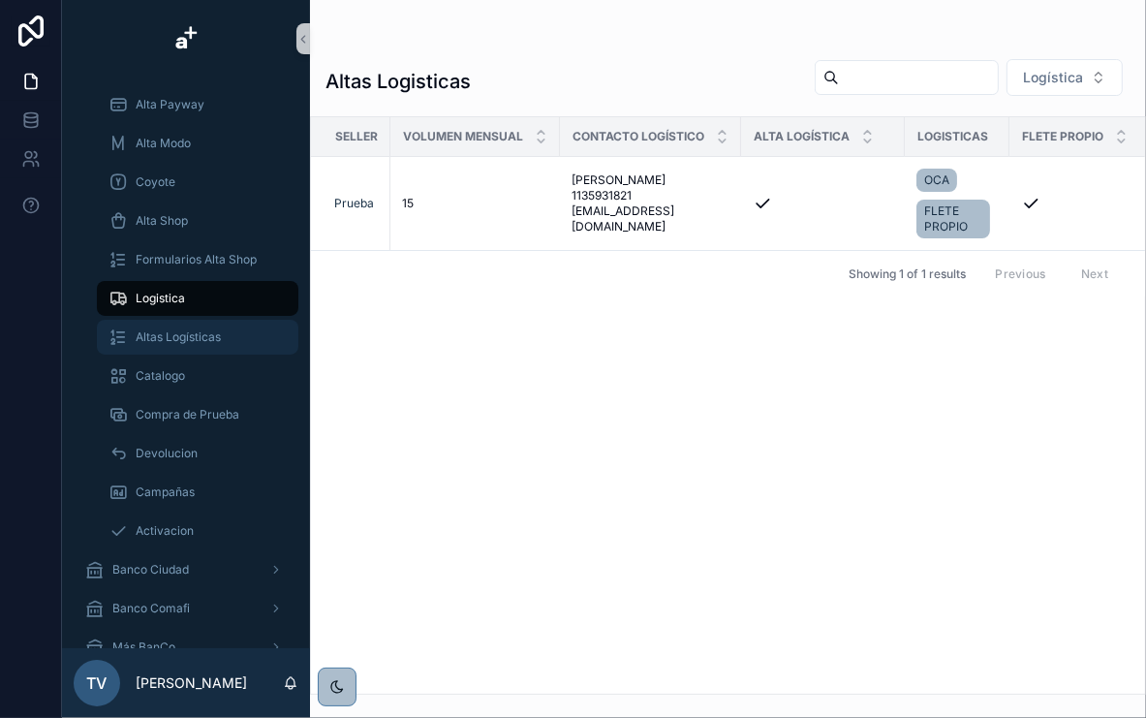
click at [209, 341] on span "Altas Logísticas" at bounding box center [178, 337] width 85 height 16
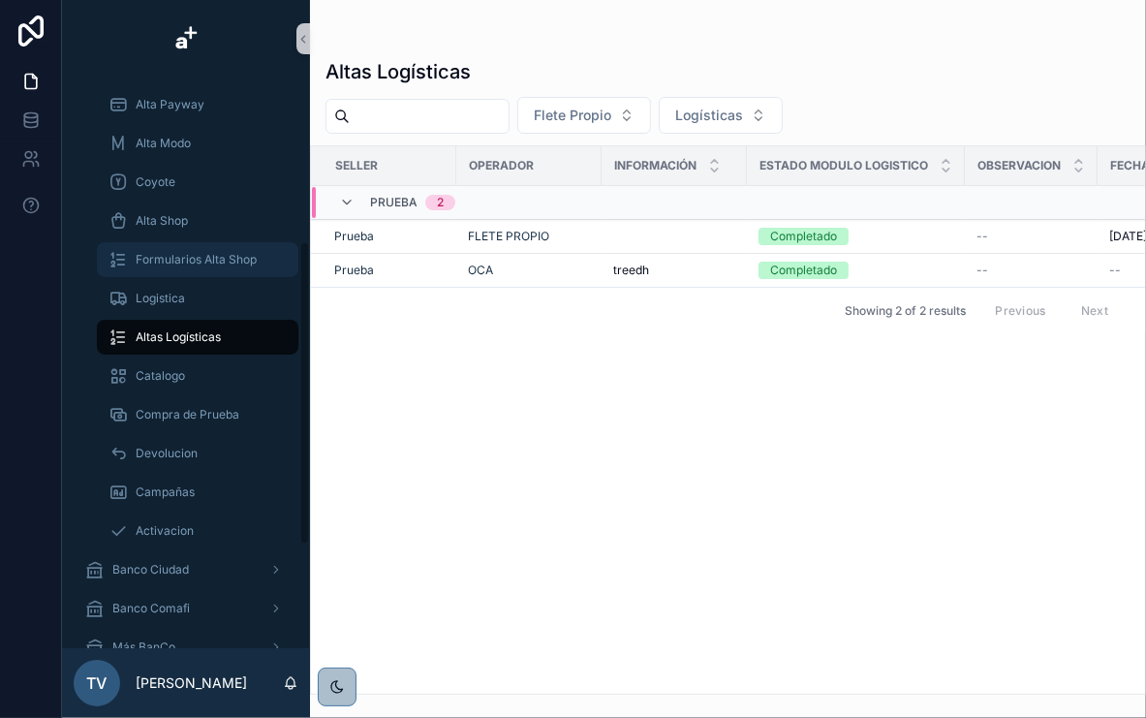
click at [201, 258] on span "Formularios Alta Shop" at bounding box center [196, 260] width 121 height 16
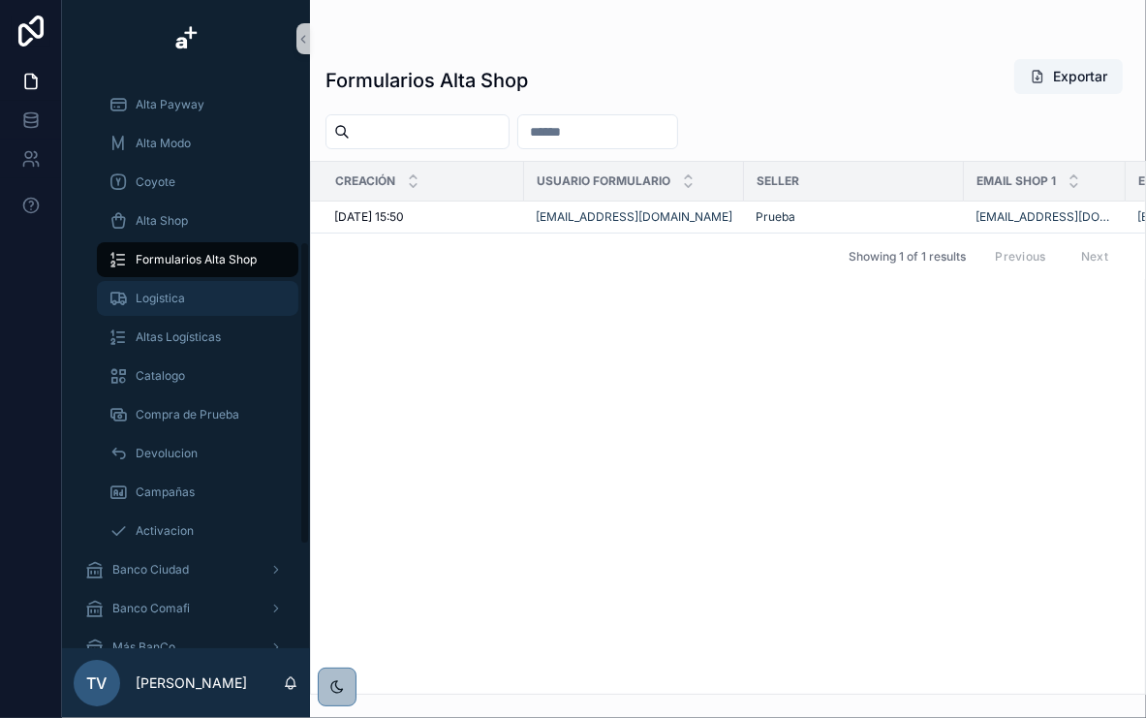
click at [199, 292] on div "Logistica" at bounding box center [198, 298] width 178 height 31
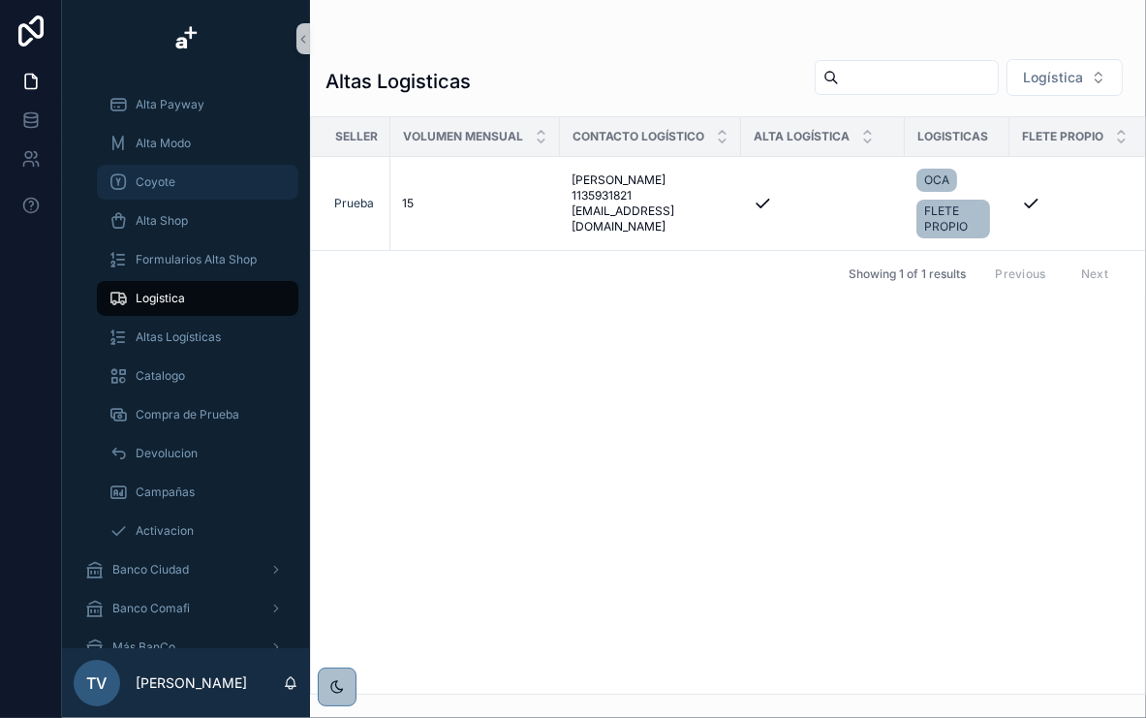
click at [201, 176] on div "Coyote" at bounding box center [198, 182] width 178 height 31
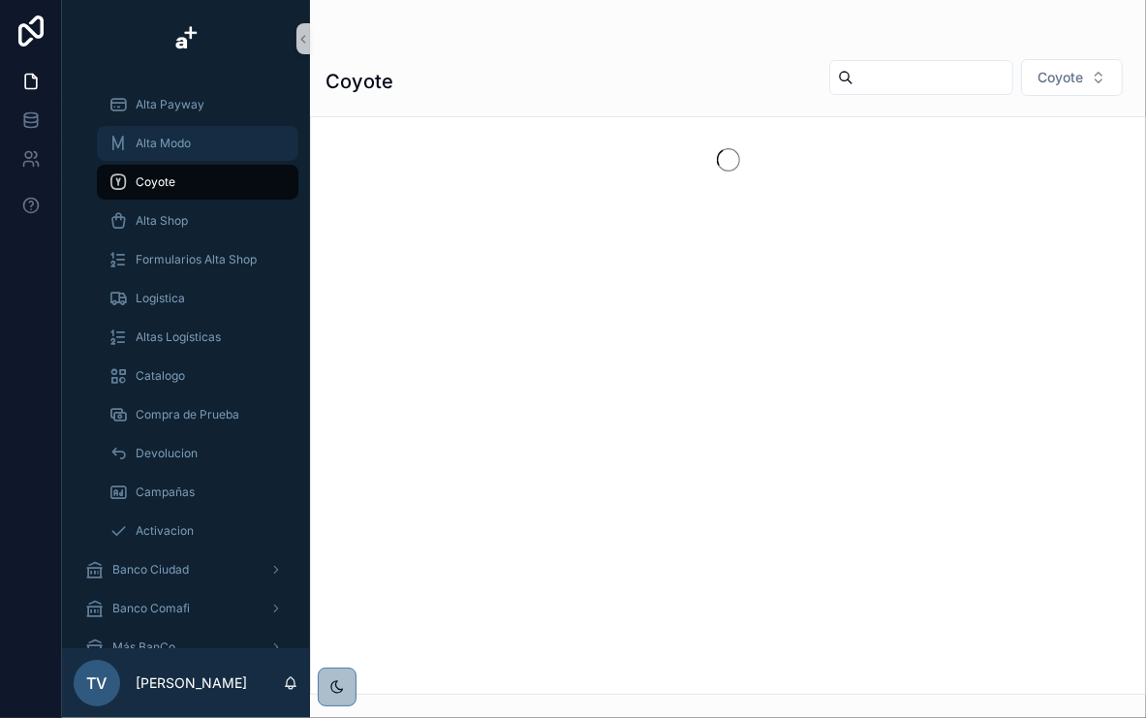
click at [202, 150] on div "Alta Modo" at bounding box center [198, 143] width 178 height 31
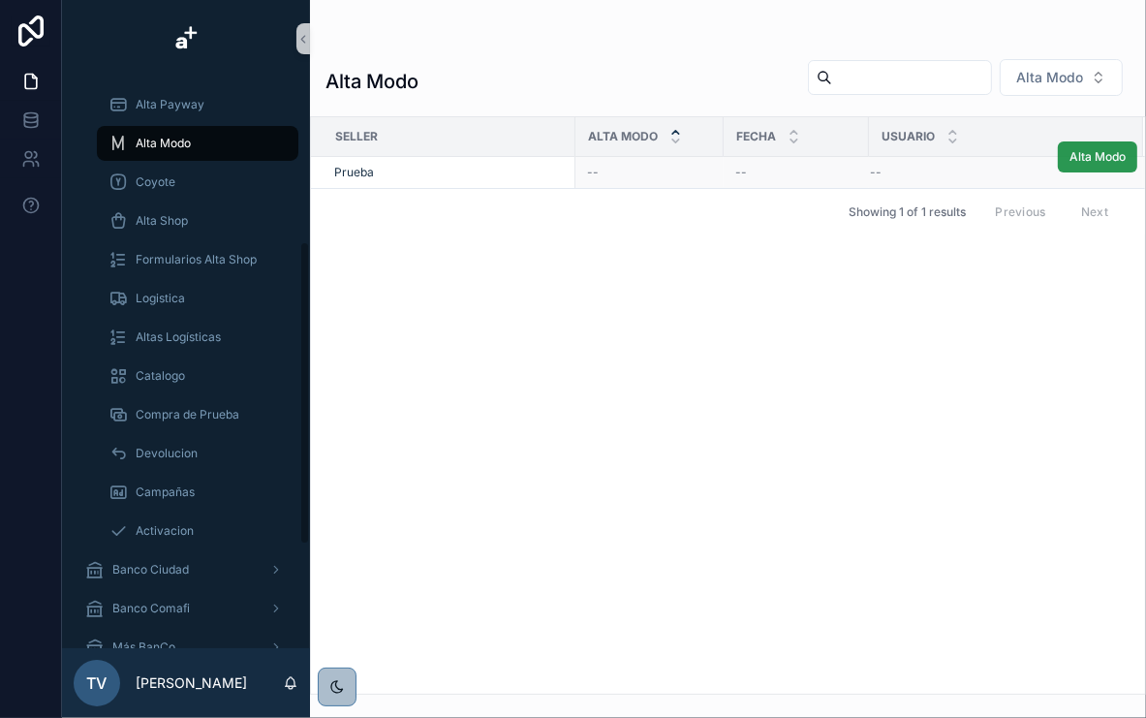
click at [1108, 161] on span "Alta Modo" at bounding box center [1098, 157] width 56 height 16
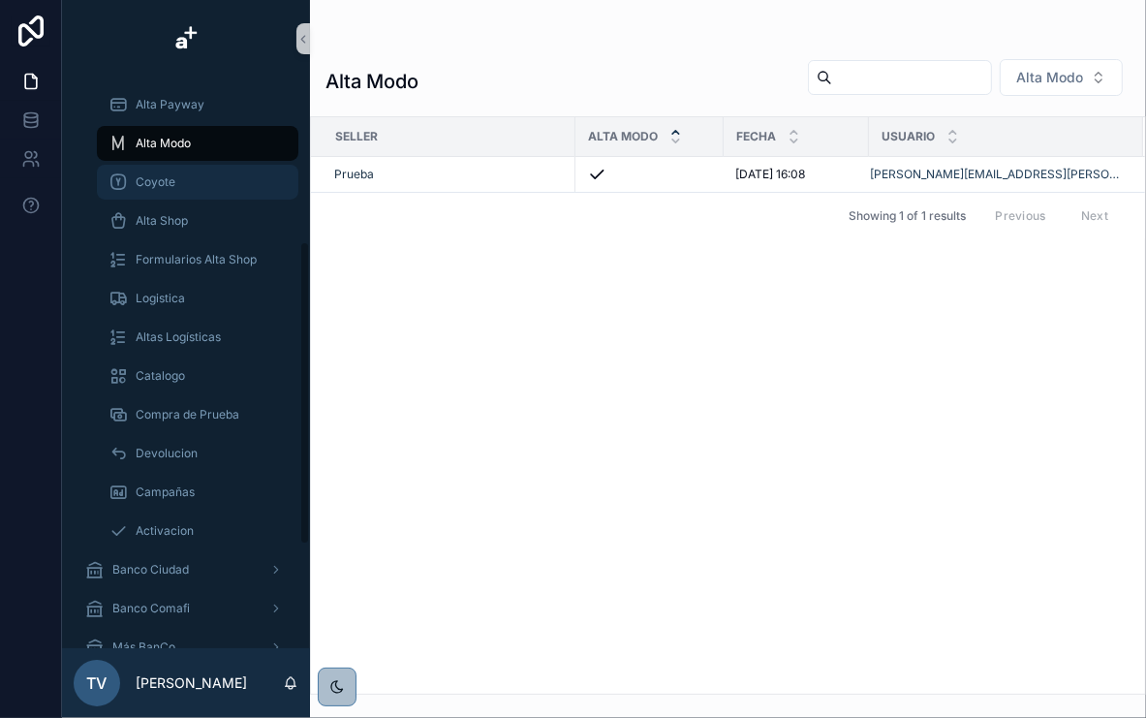
click at [175, 180] on div "Coyote" at bounding box center [198, 182] width 178 height 31
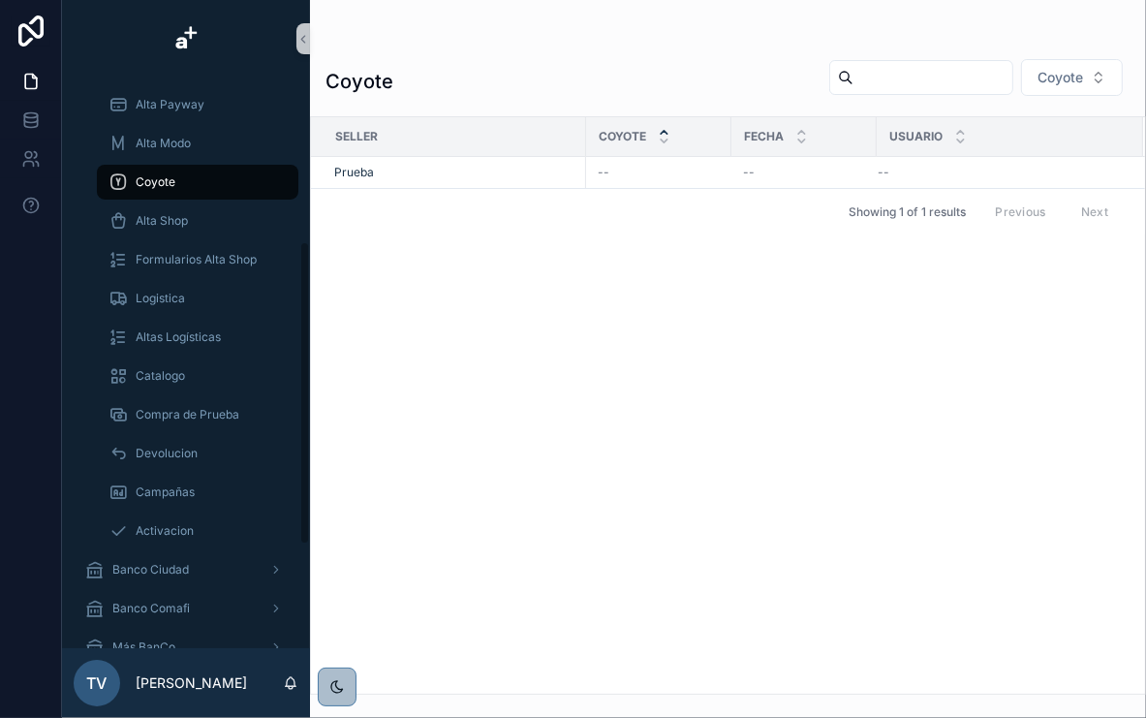
click at [0, 0] on span "Coyote Listo" at bounding box center [0, 0] width 0 height 0
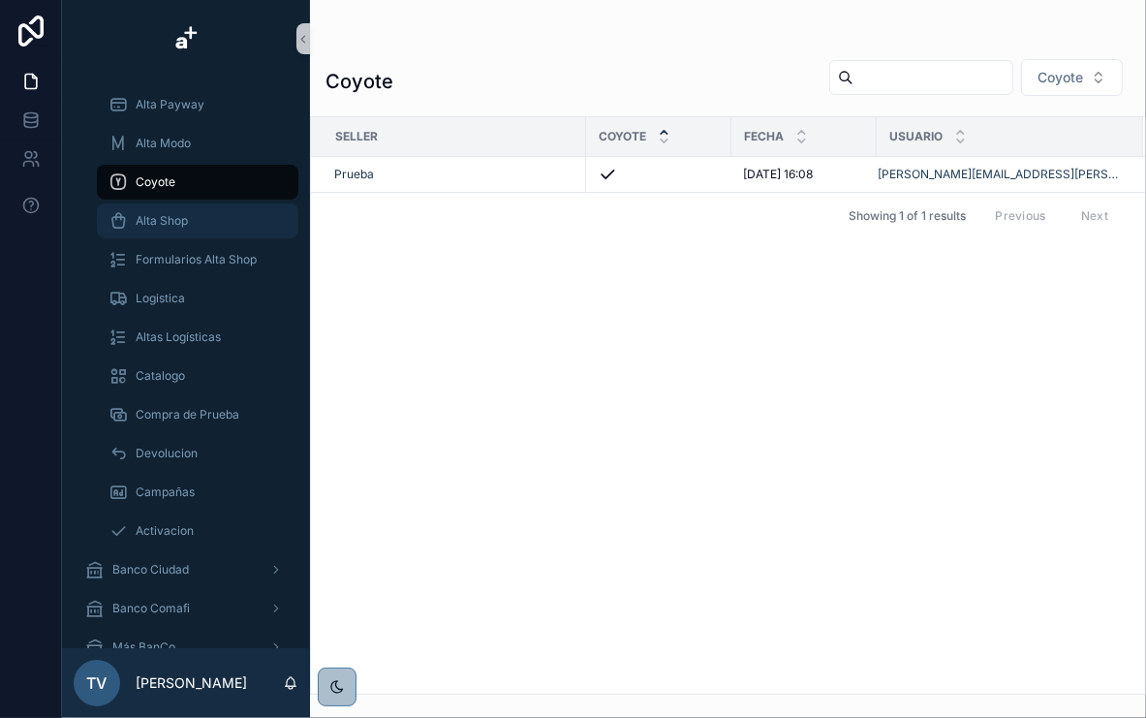
click at [204, 221] on div "Alta Shop" at bounding box center [198, 220] width 178 height 31
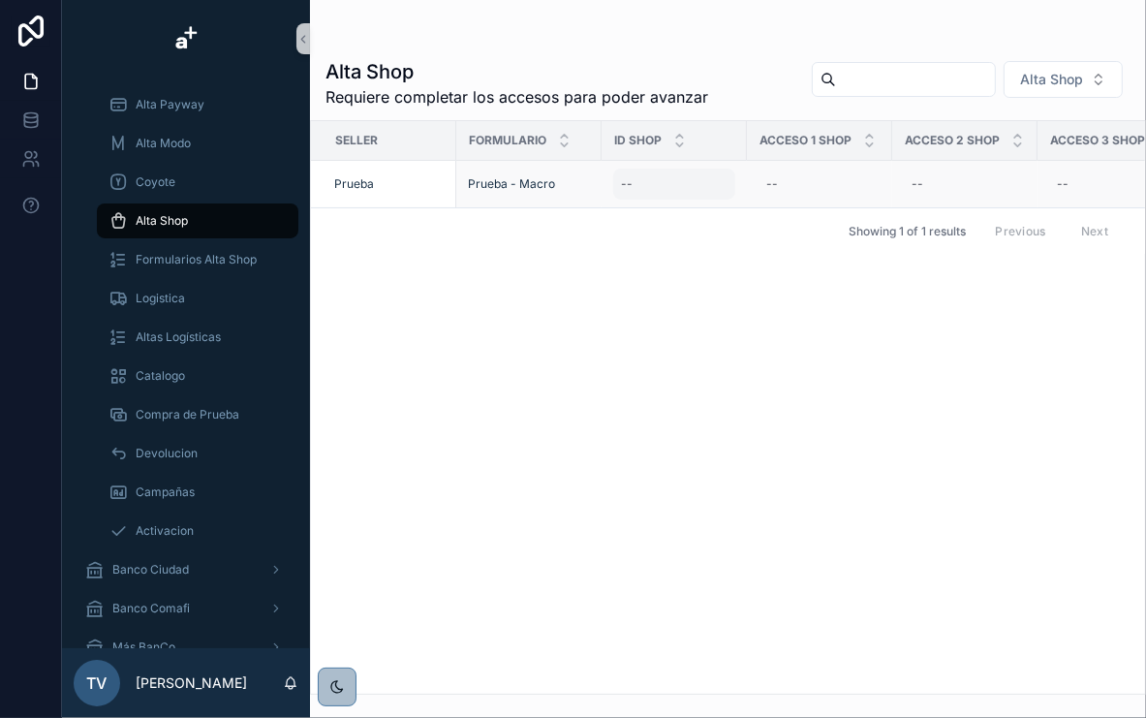
click at [663, 182] on div "--" at bounding box center [674, 184] width 122 height 31
type textarea "****"
click at [760, 381] on div "Seller Formulario ID Shop Acceso 1 Shop Acceso 2 Shop Acceso 3 Shop Alta Shop F…" at bounding box center [728, 407] width 834 height 573
click at [669, 185] on div "--" at bounding box center [674, 184] width 122 height 31
click at [864, 211] on icon "scrollable content" at bounding box center [859, 210] width 16 height 16
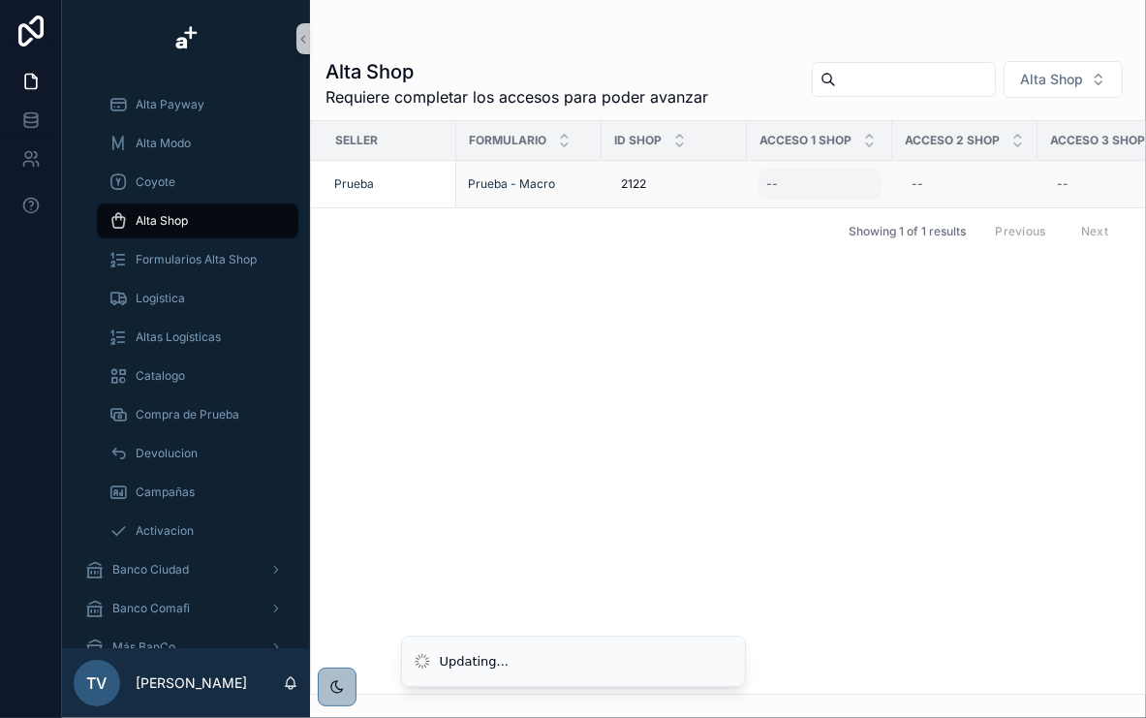
click at [822, 174] on div "--" at bounding box center [820, 184] width 122 height 31
click at [818, 180] on div "--" at bounding box center [820, 184] width 122 height 31
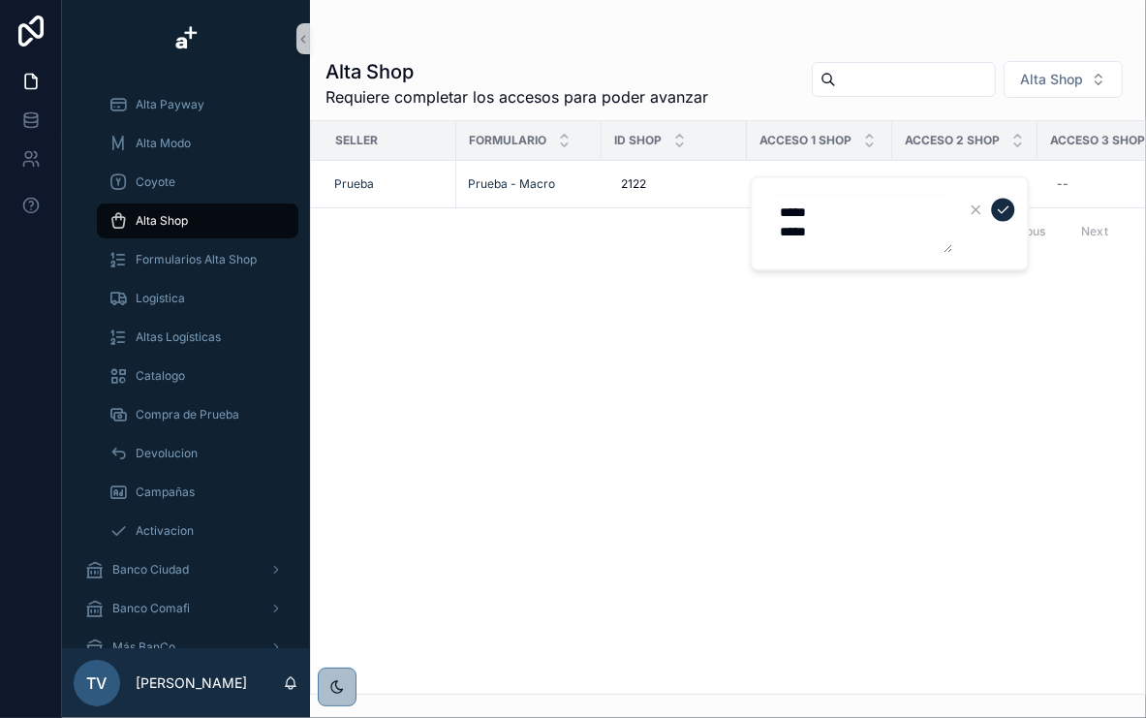
type textarea "***** *****"
click at [1007, 213] on icon "scrollable content" at bounding box center [1003, 210] width 16 height 16
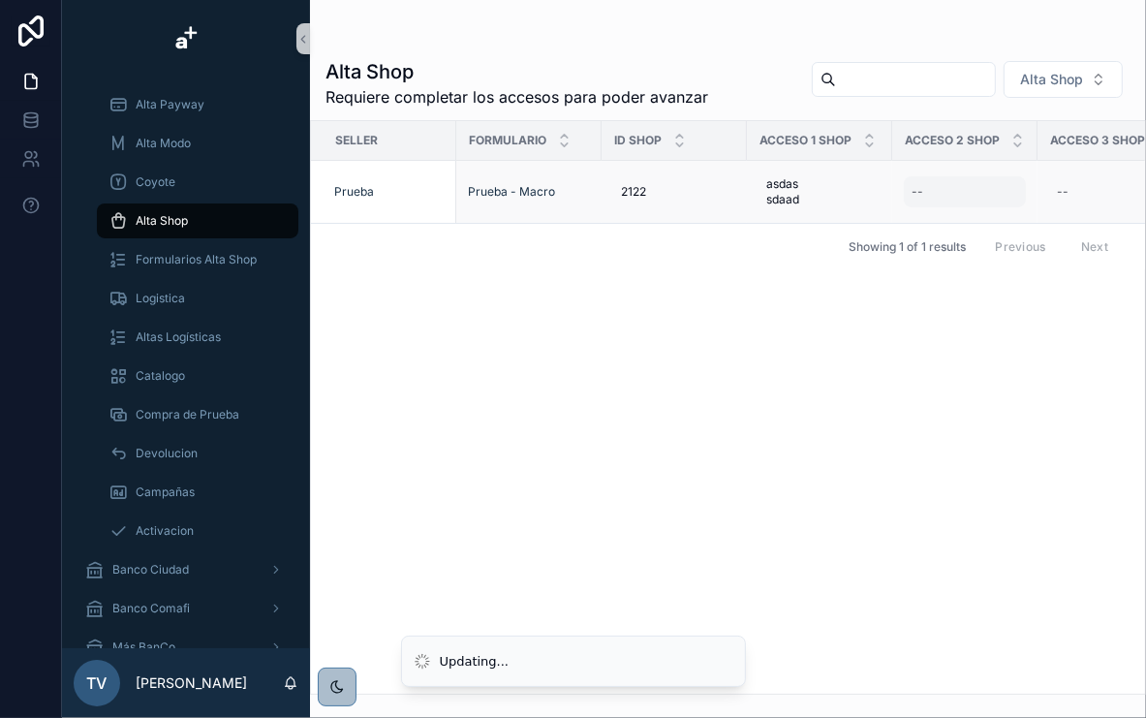
click at [924, 186] on div "--" at bounding box center [965, 191] width 122 height 31
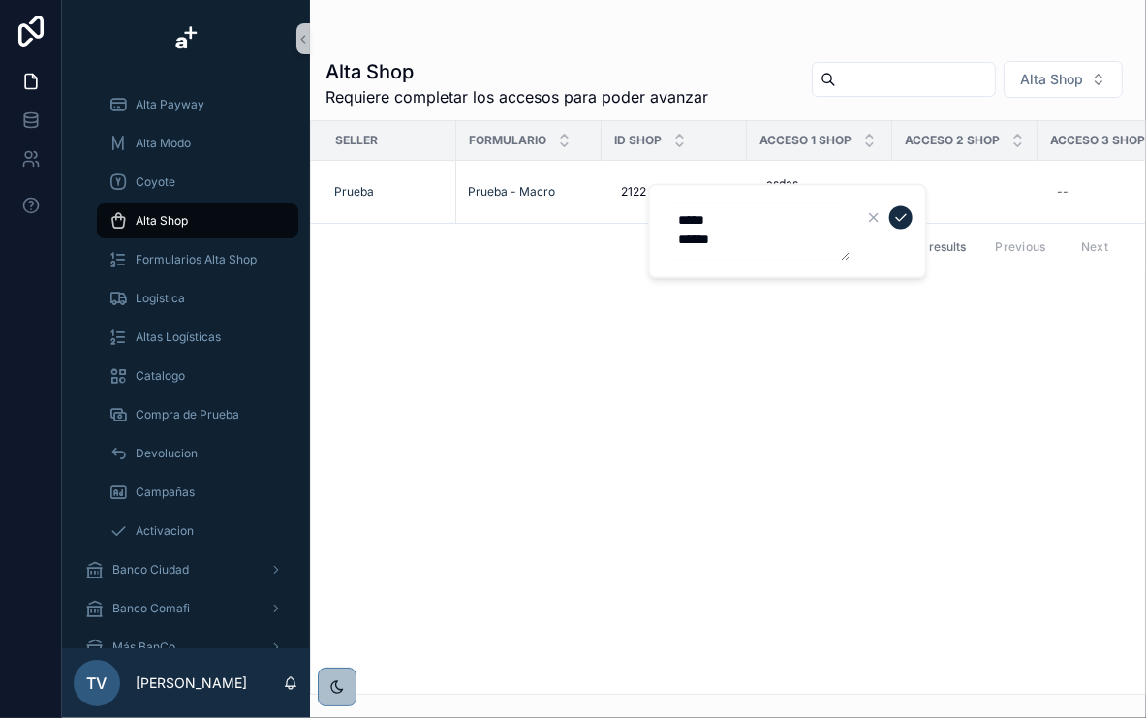
type textarea "***** ******"
click at [901, 222] on icon "scrollable content" at bounding box center [901, 218] width 16 height 16
click at [1074, 191] on div "--" at bounding box center [1110, 191] width 122 height 31
click at [1088, 188] on div "--" at bounding box center [1110, 191] width 122 height 31
type textarea "***** ******"
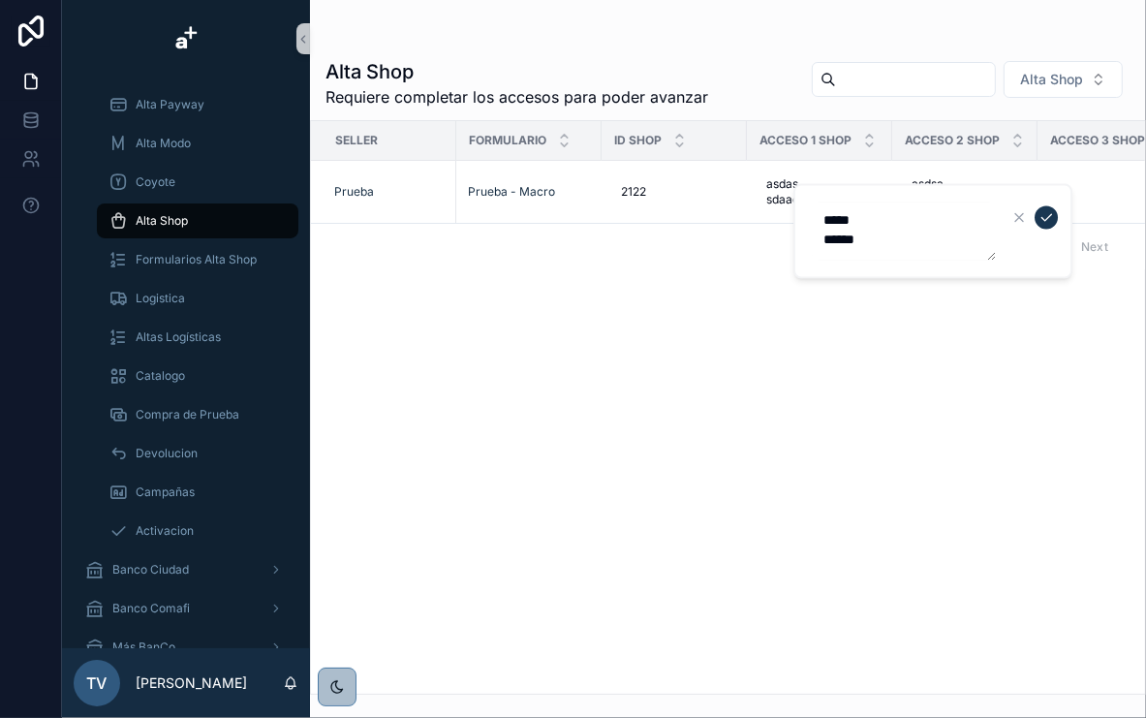
drag, startPoint x: 1046, startPoint y: 221, endPoint x: 1036, endPoint y: 254, distance: 34.6
click at [1043, 222] on icon "scrollable content" at bounding box center [1047, 218] width 16 height 16
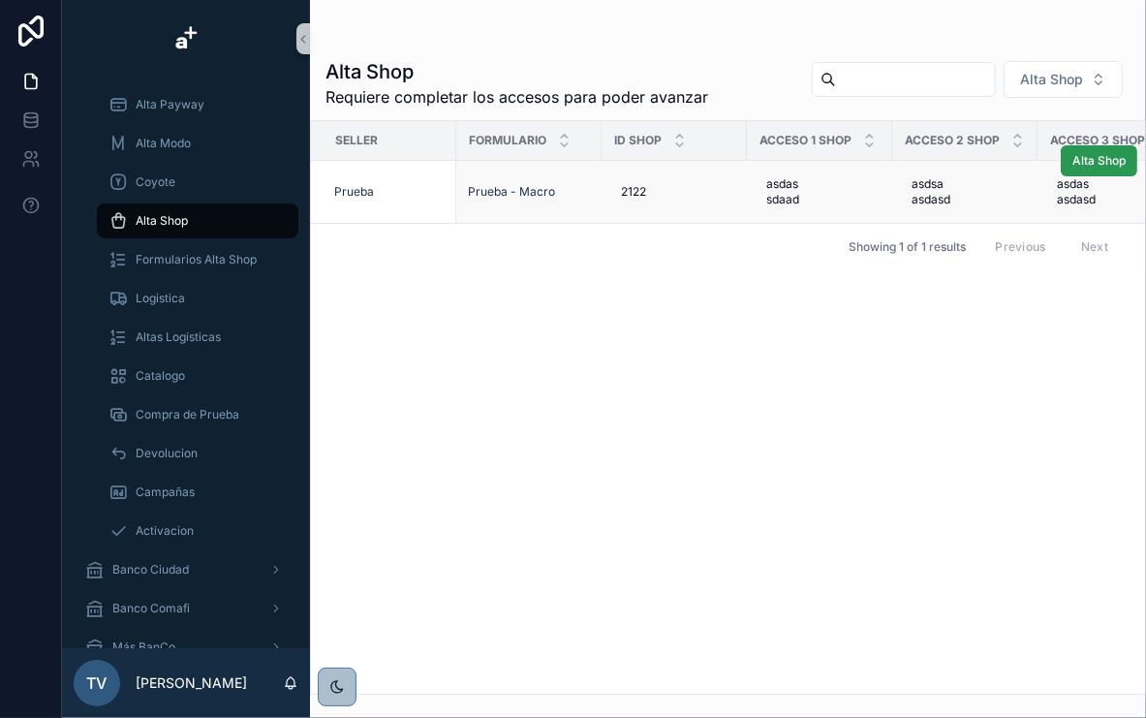
click at [1086, 153] on span "Alta Shop" at bounding box center [1099, 161] width 53 height 16
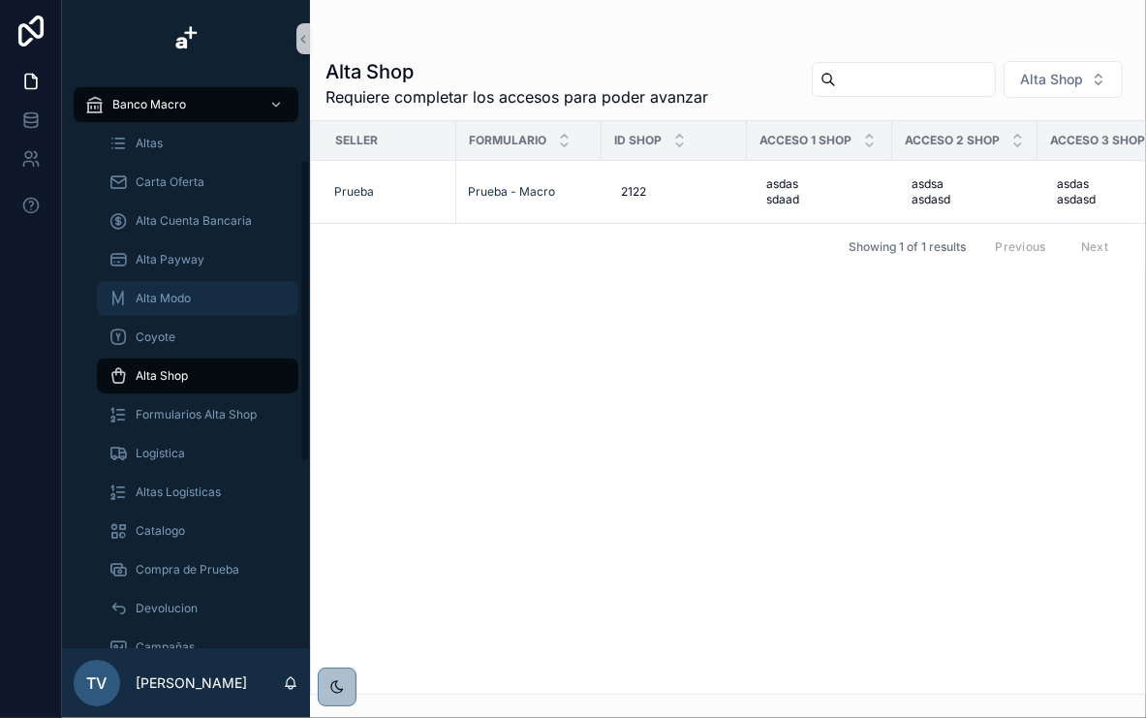
scroll to position [78, 0]
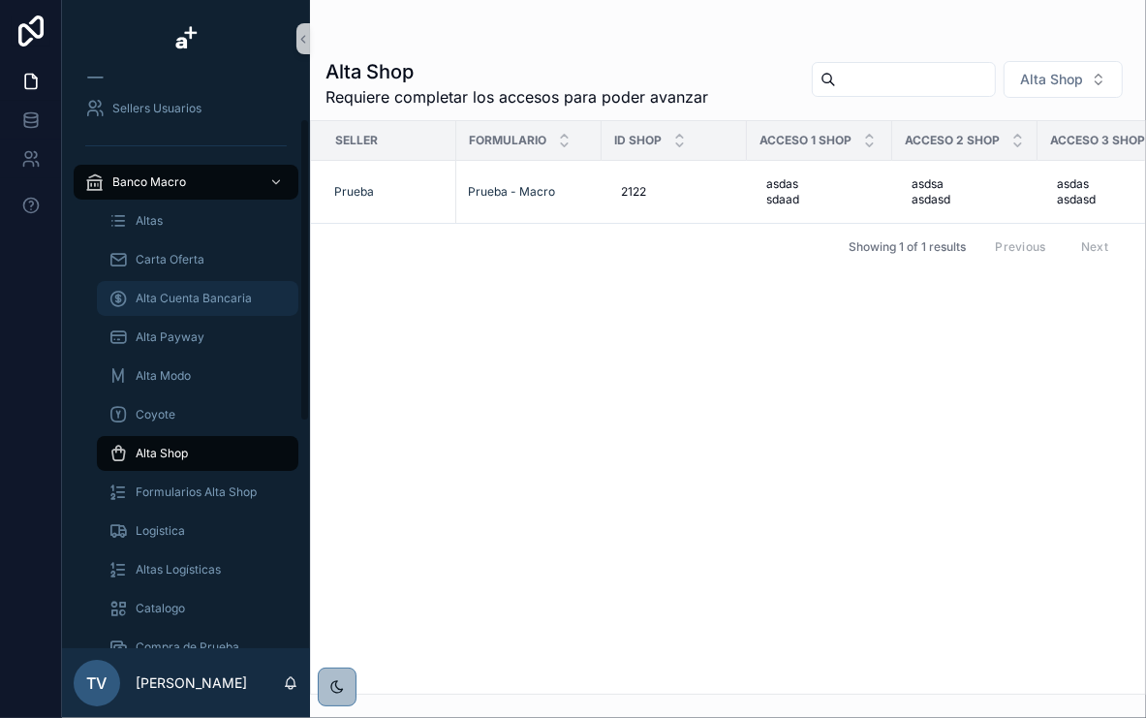
click at [205, 296] on span "Alta Cuenta Bancaria" at bounding box center [194, 299] width 116 height 16
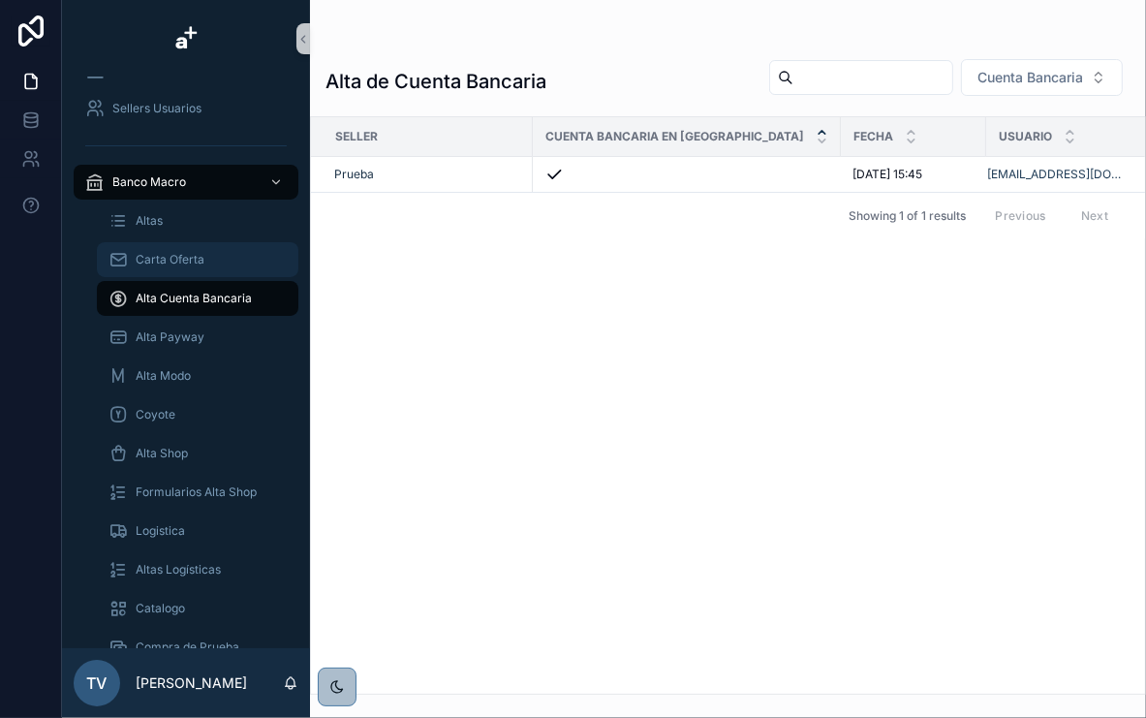
click at [181, 267] on div "Carta Oferta" at bounding box center [198, 259] width 178 height 31
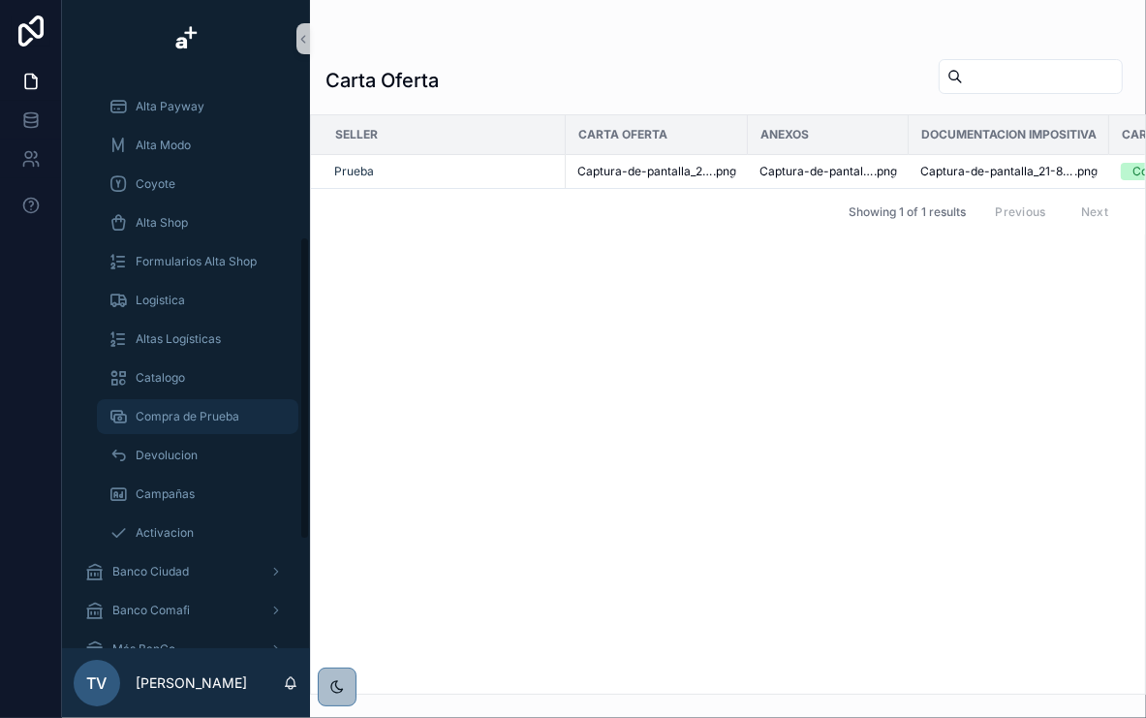
scroll to position [310, 0]
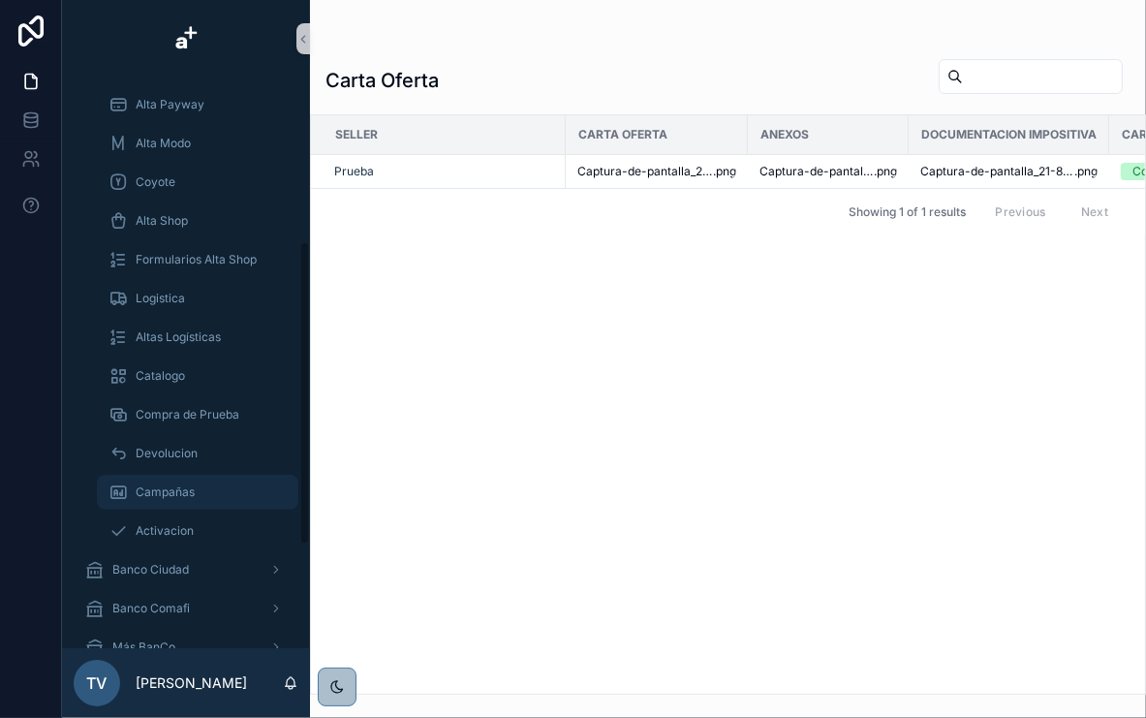
click at [183, 487] on span "Campañas" at bounding box center [165, 492] width 59 height 16
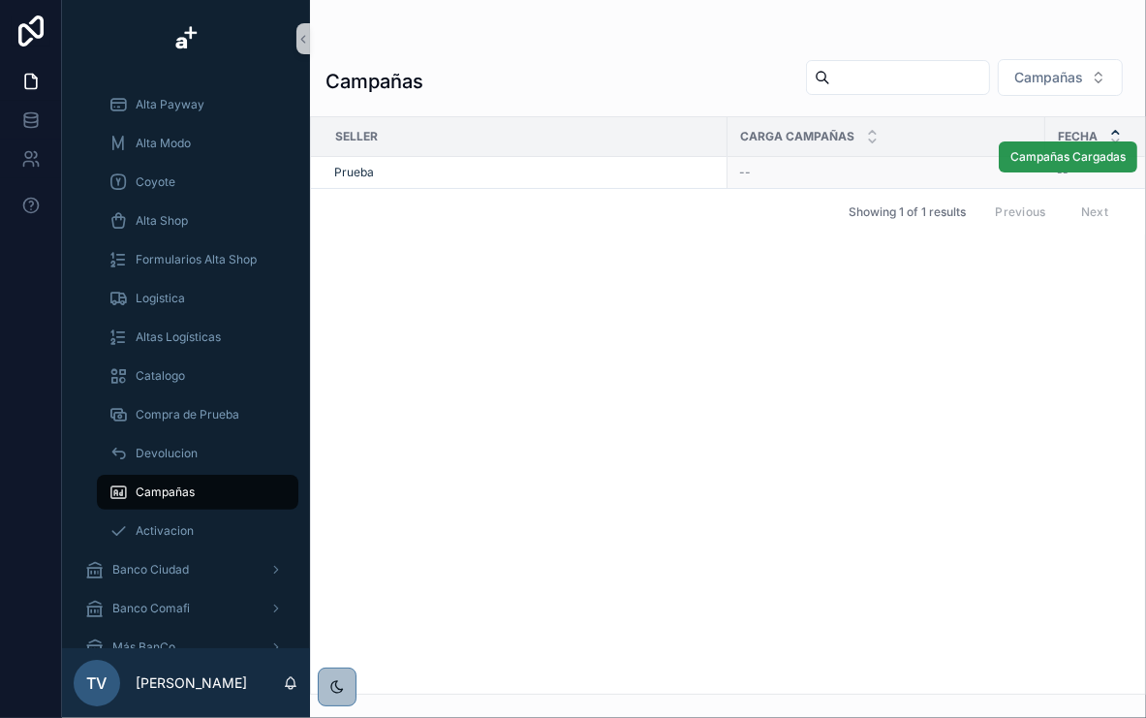
click at [1062, 163] on span "Campañas Cargadas" at bounding box center [1068, 157] width 115 height 16
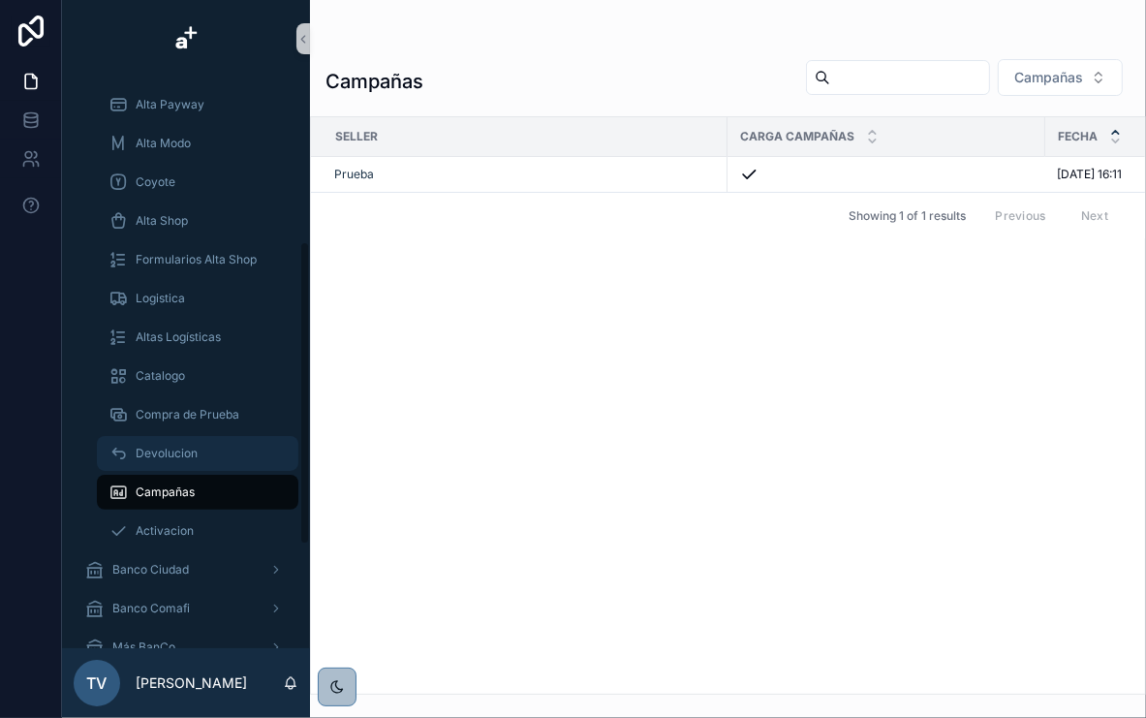
click at [194, 447] on span "Devolucion" at bounding box center [167, 454] width 62 height 16
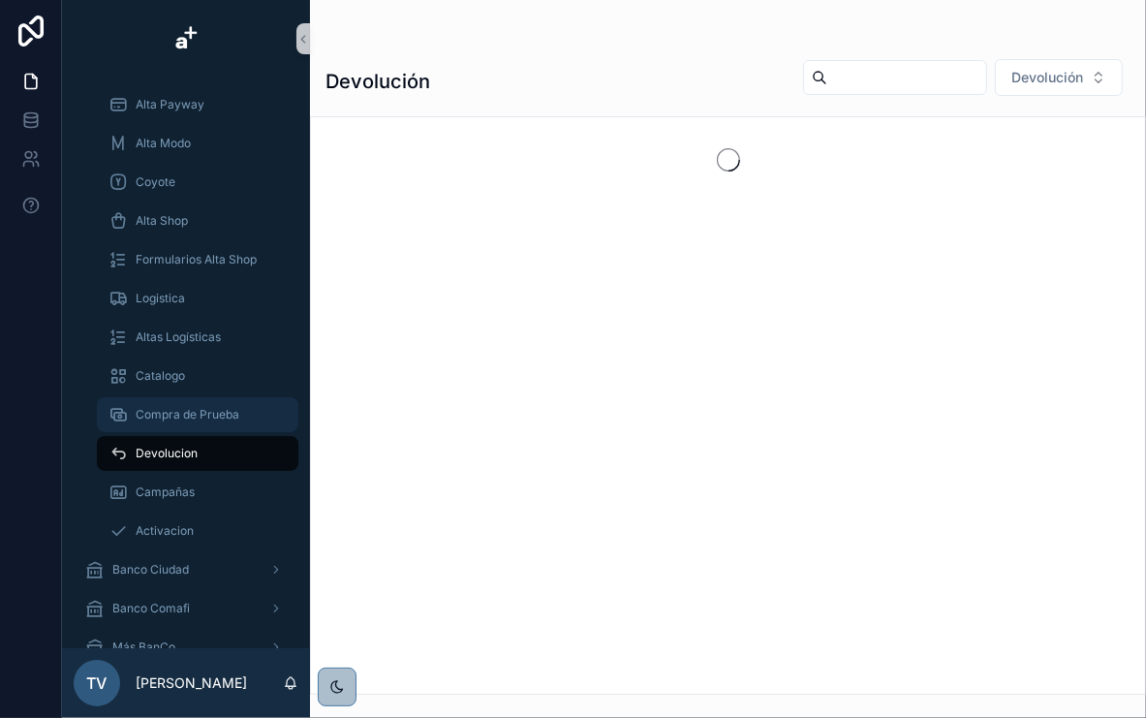
click at [196, 417] on span "Compra de Prueba" at bounding box center [188, 415] width 104 height 16
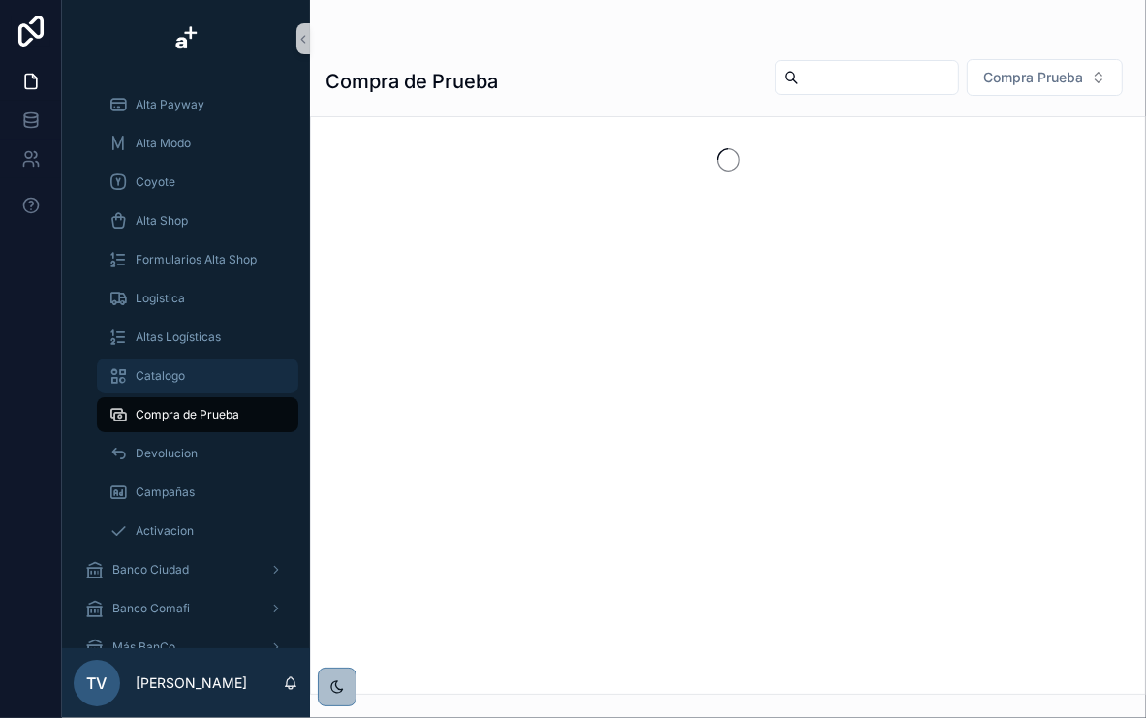
click at [176, 372] on span "Catalogo" at bounding box center [160, 376] width 49 height 16
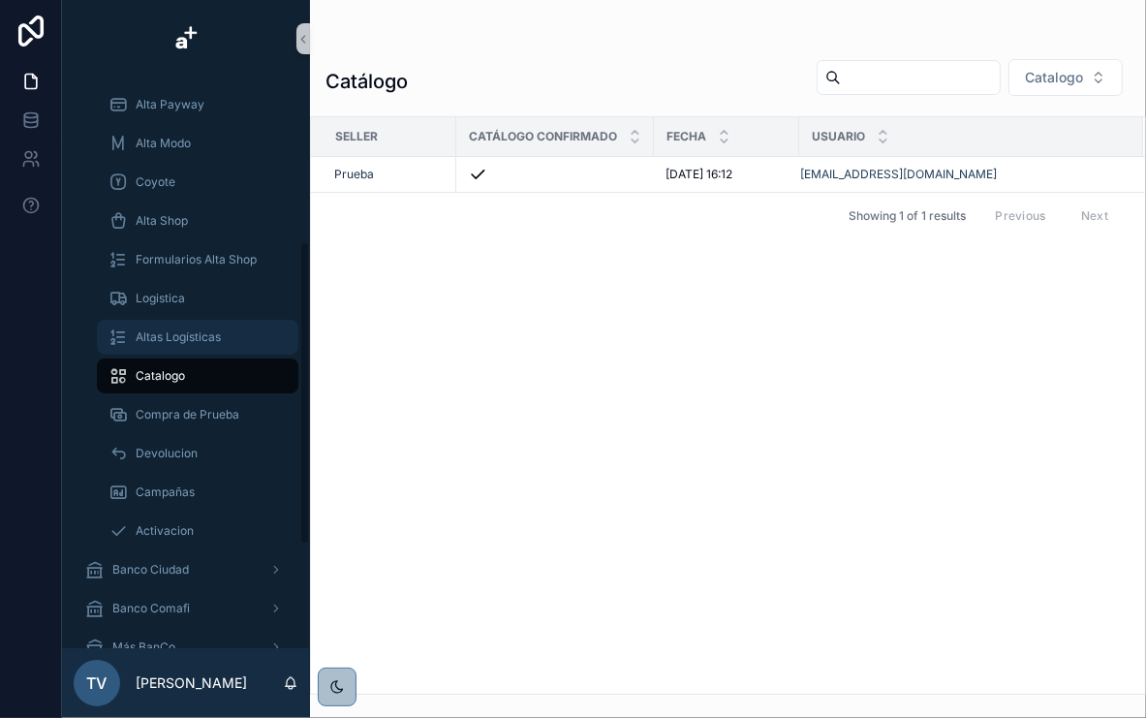
click at [232, 329] on div "Altas Logísticas" at bounding box center [198, 337] width 178 height 31
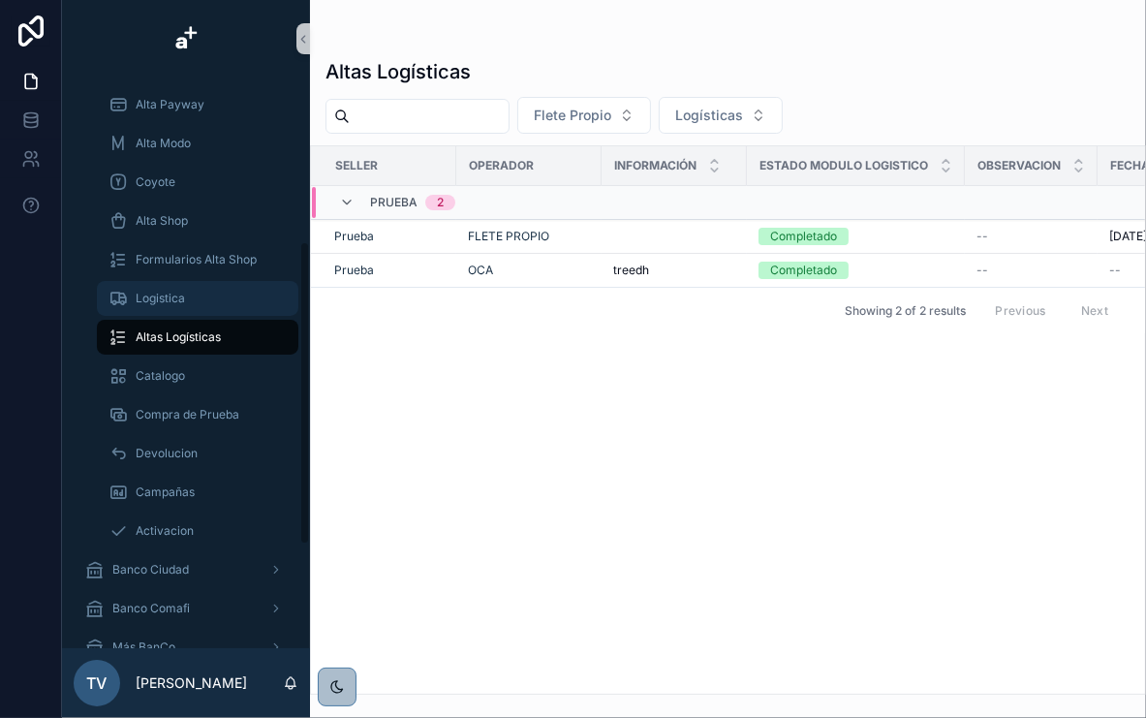
click at [182, 296] on span "Logistica" at bounding box center [160, 299] width 49 height 16
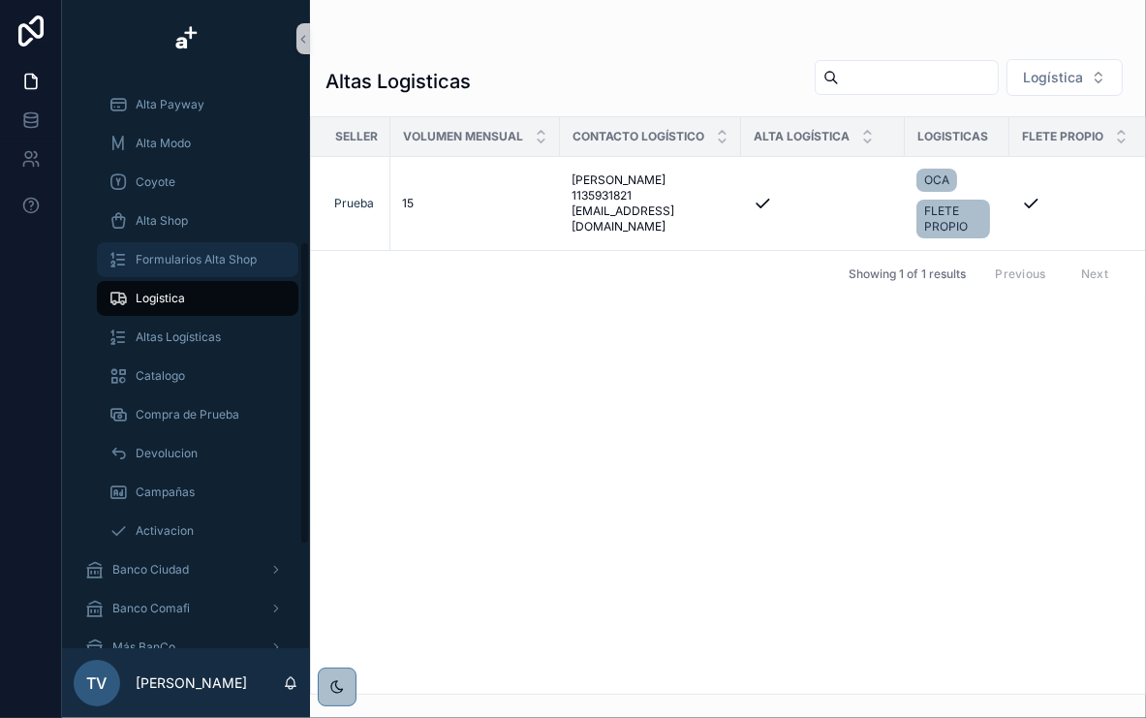
click at [192, 257] on span "Formularios Alta Shop" at bounding box center [196, 260] width 121 height 16
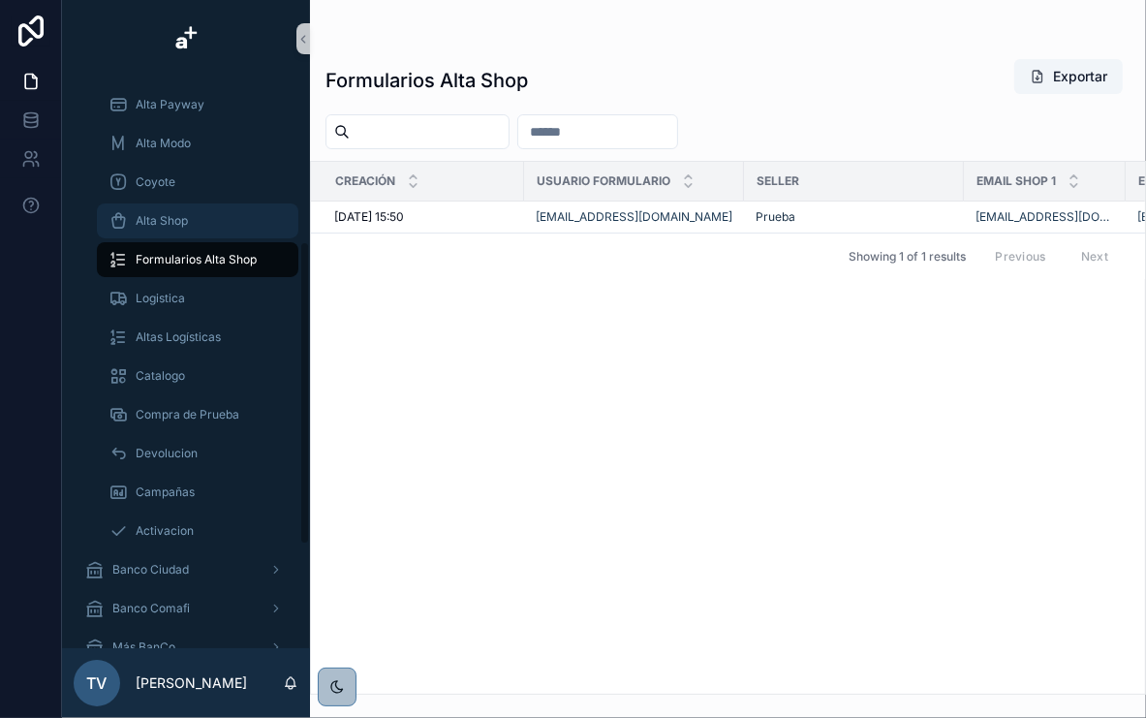
click at [200, 230] on div "Alta Shop" at bounding box center [198, 220] width 178 height 31
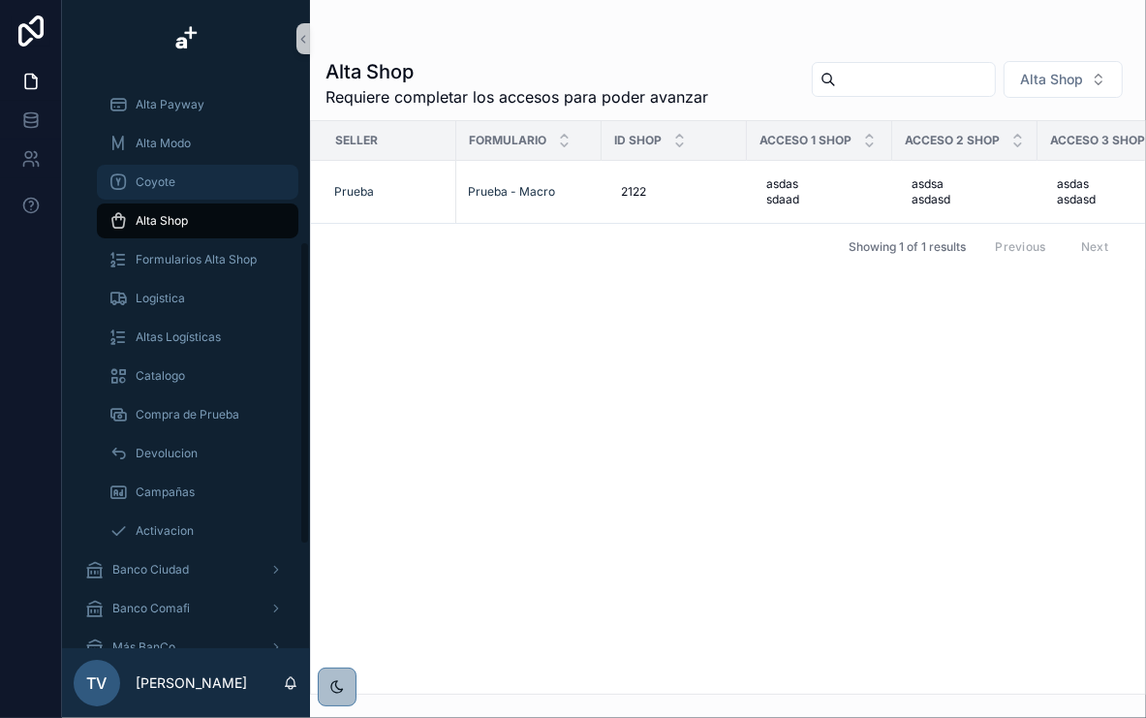
click at [203, 175] on div "Coyote" at bounding box center [198, 182] width 178 height 31
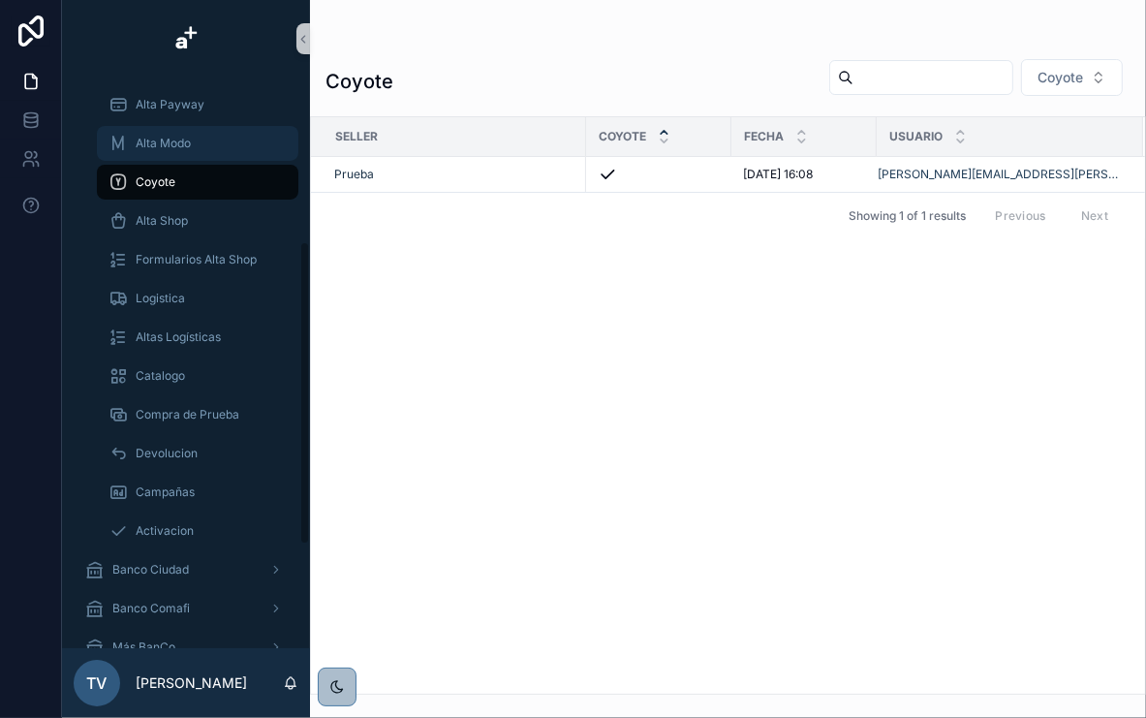
click at [174, 143] on span "Alta Modo" at bounding box center [163, 144] width 55 height 16
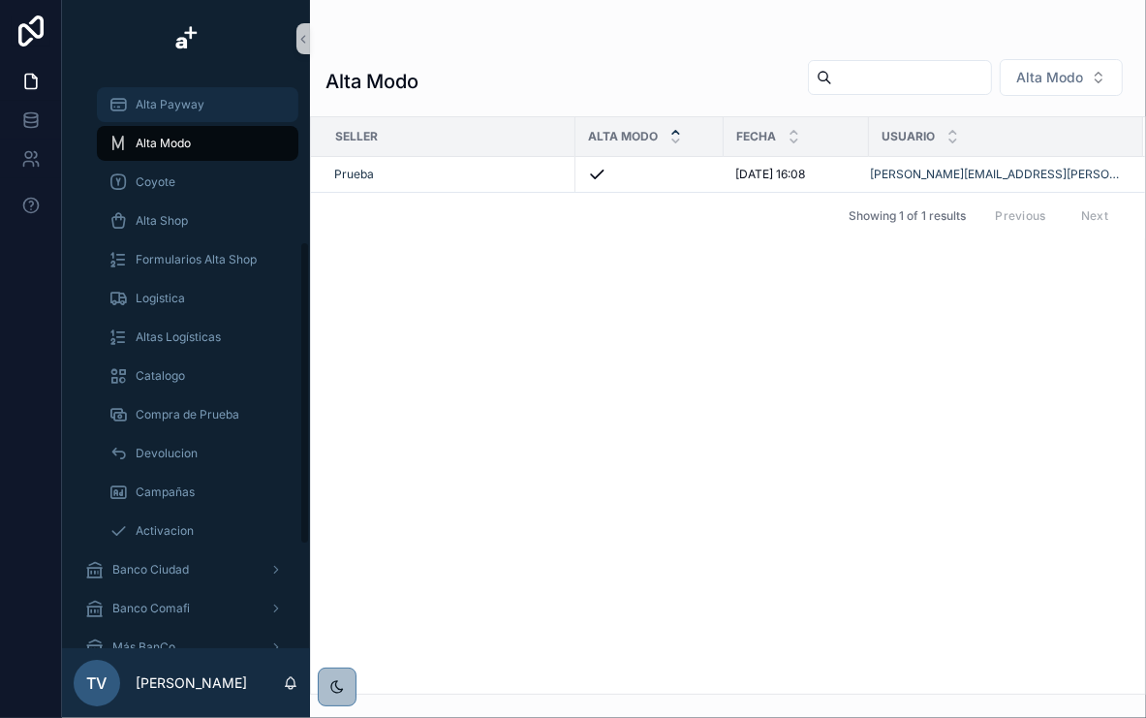
click at [156, 104] on span "Alta Payway" at bounding box center [170, 105] width 69 height 16
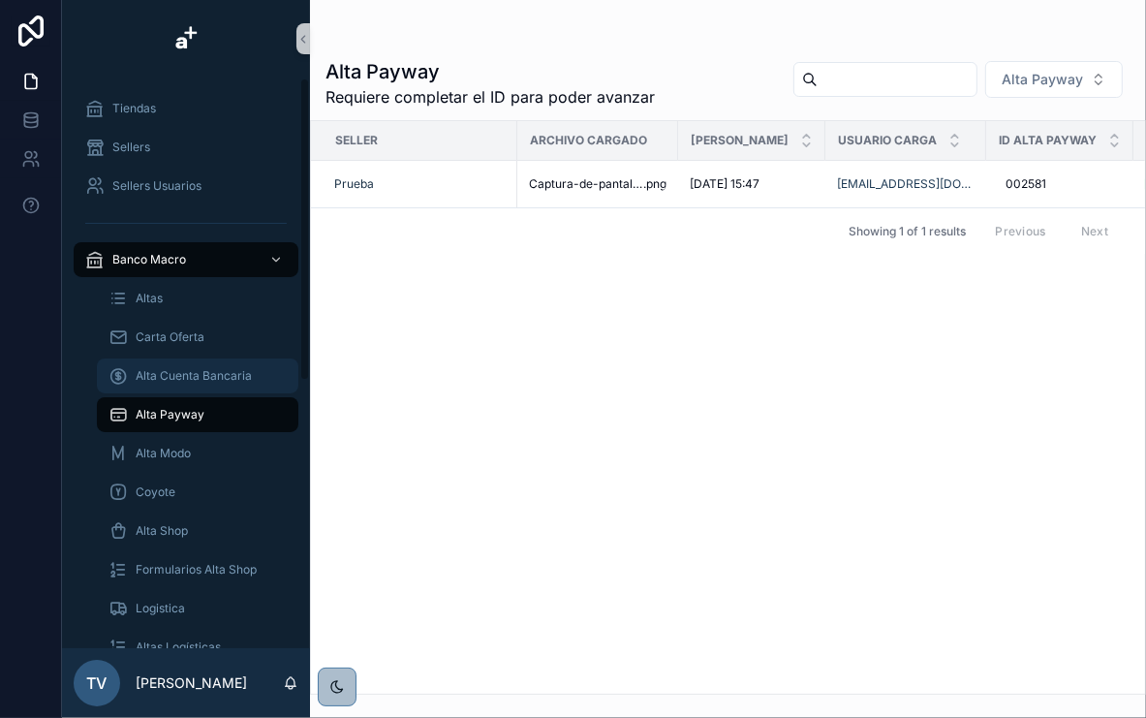
click at [207, 367] on div "Alta Cuenta Bancaria" at bounding box center [198, 375] width 178 height 31
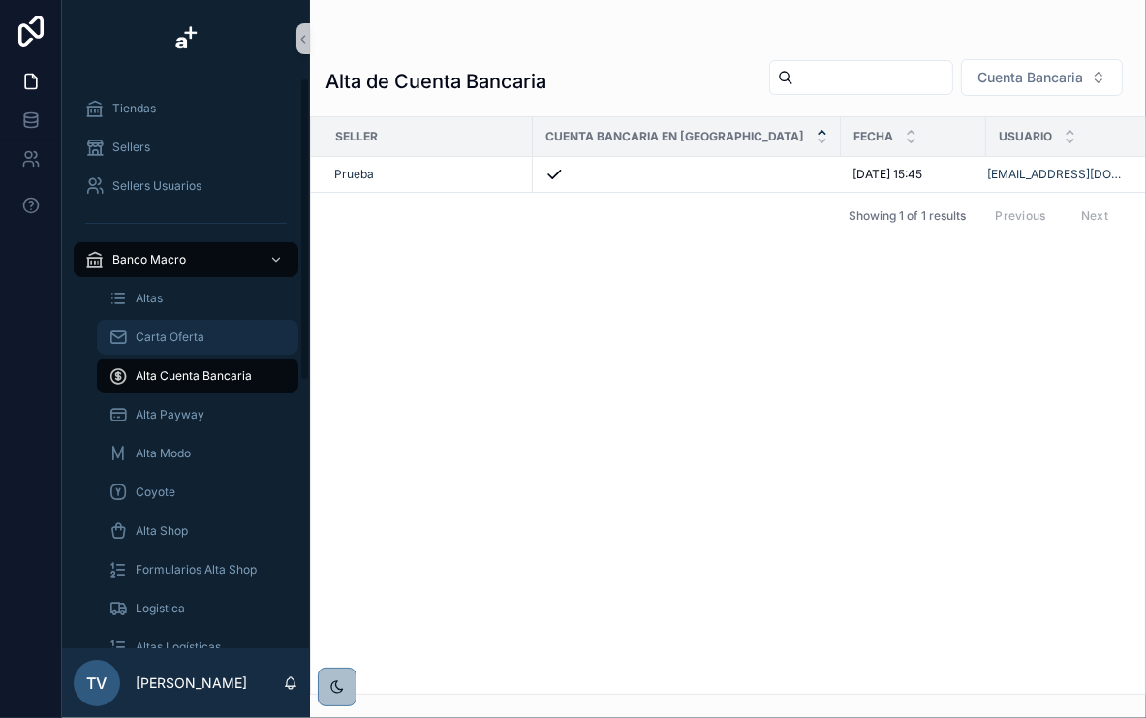
click at [226, 324] on div "Carta Oferta" at bounding box center [198, 337] width 178 height 31
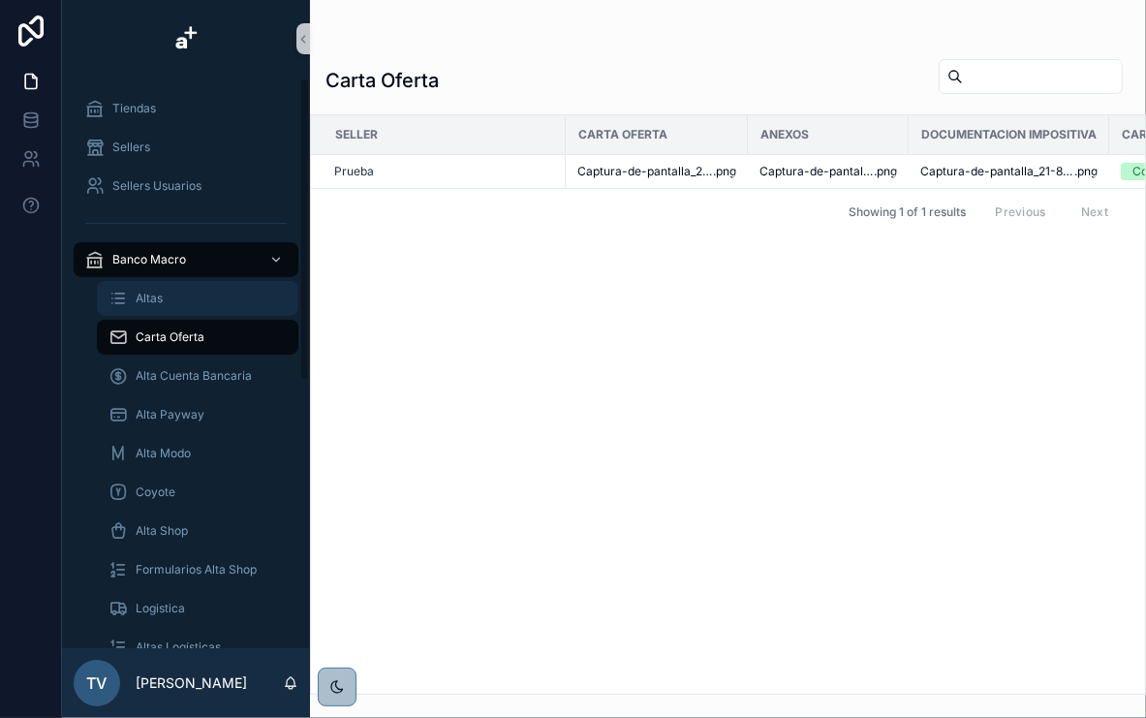
click at [186, 291] on div "Altas" at bounding box center [198, 298] width 178 height 31
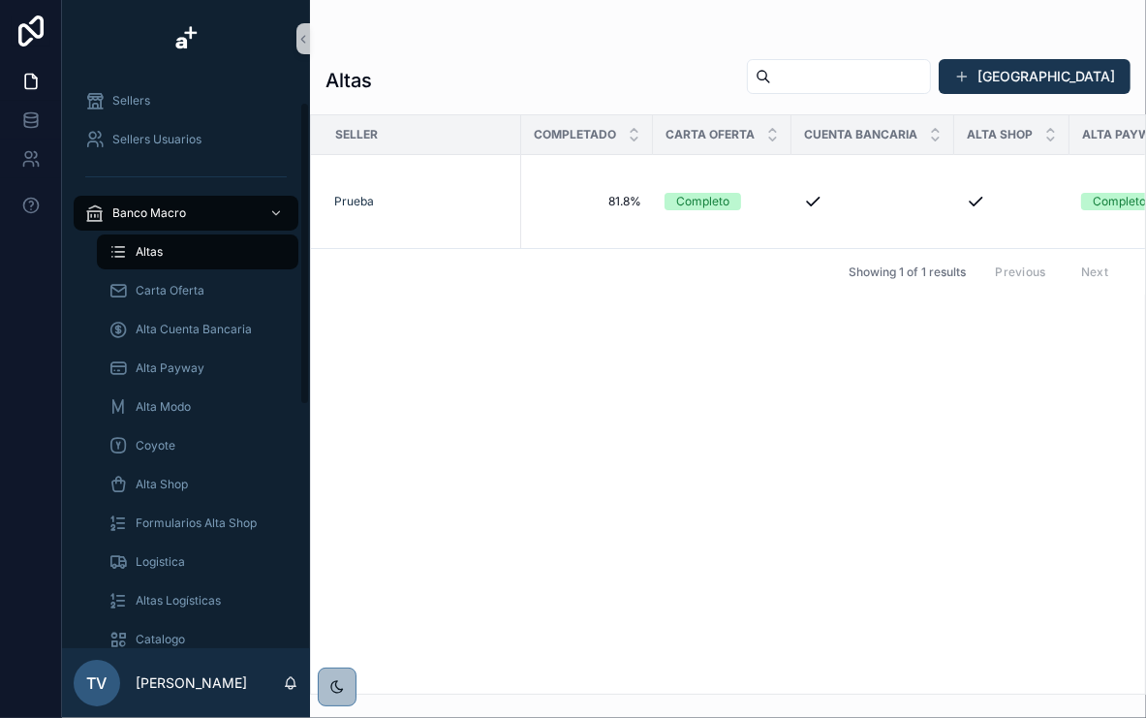
scroll to position [310, 0]
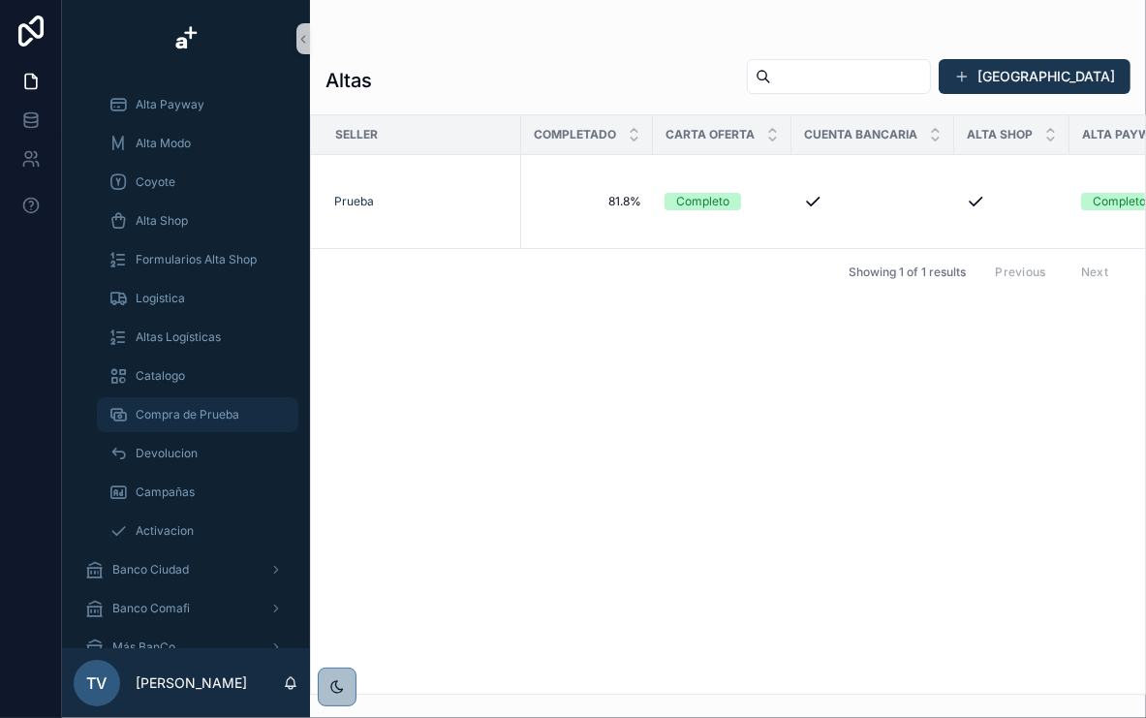
click at [213, 427] on div "Compra de Prueba" at bounding box center [198, 414] width 178 height 31
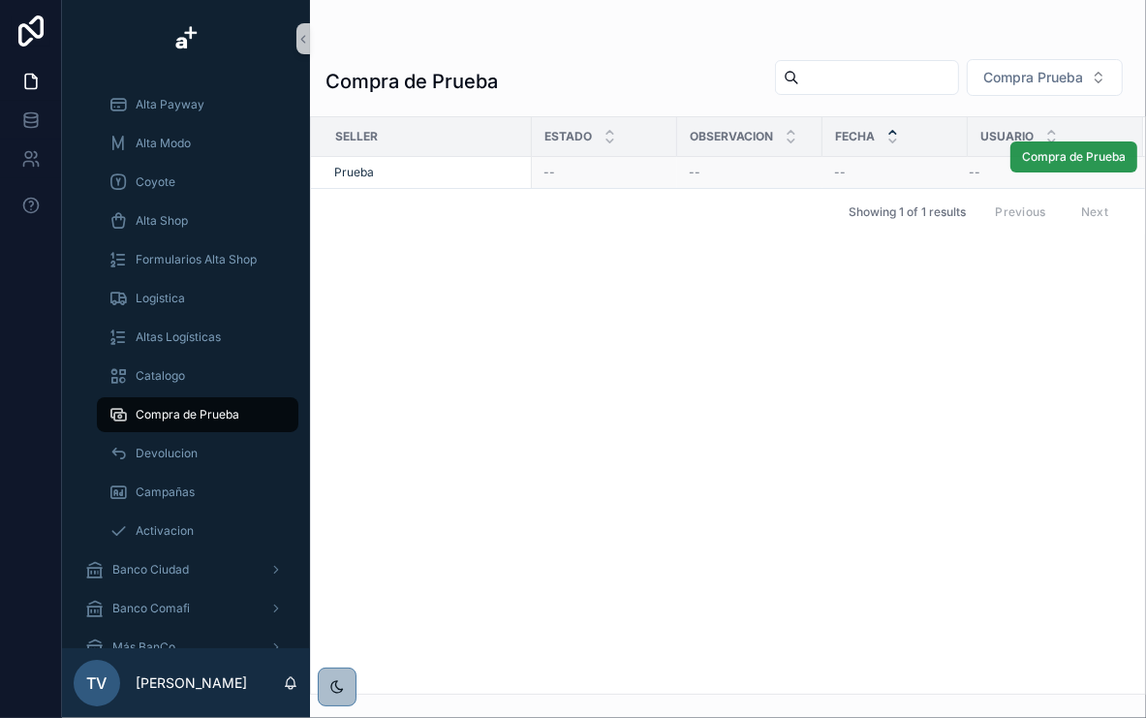
click at [1044, 159] on span "Compra de Prueba" at bounding box center [1074, 157] width 104 height 16
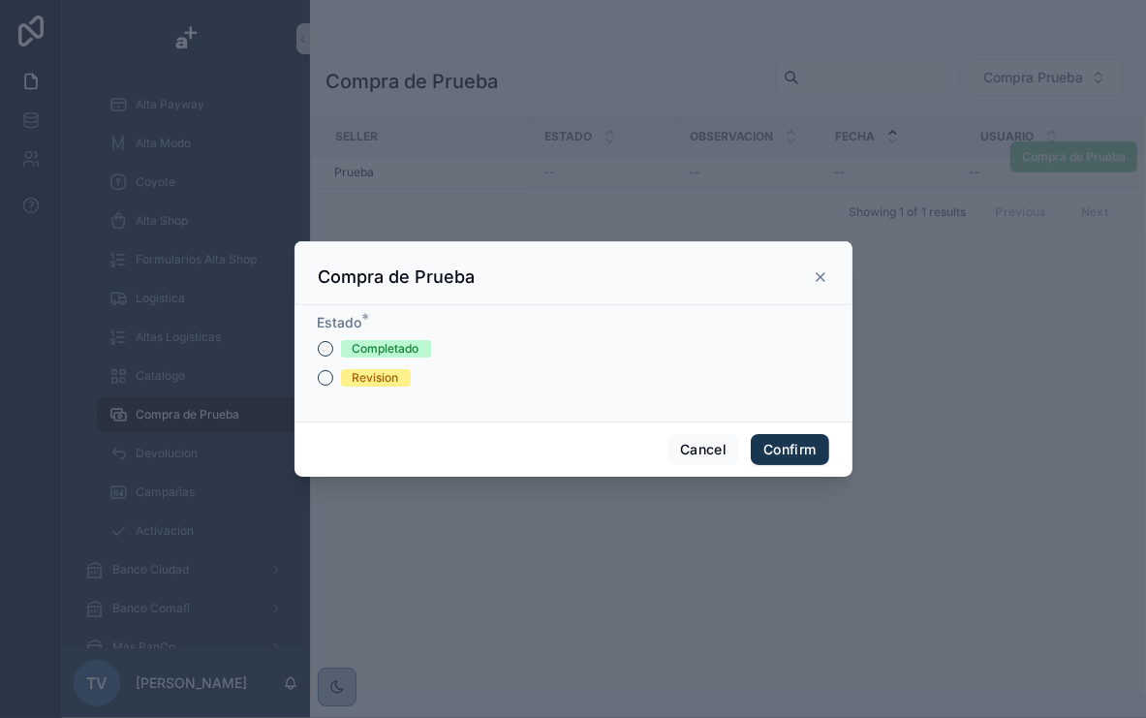
click at [333, 352] on div "Completado" at bounding box center [574, 348] width 512 height 17
click at [330, 345] on button "Completado" at bounding box center [326, 349] width 16 height 16
click at [790, 450] on button "Confirm" at bounding box center [790, 449] width 78 height 31
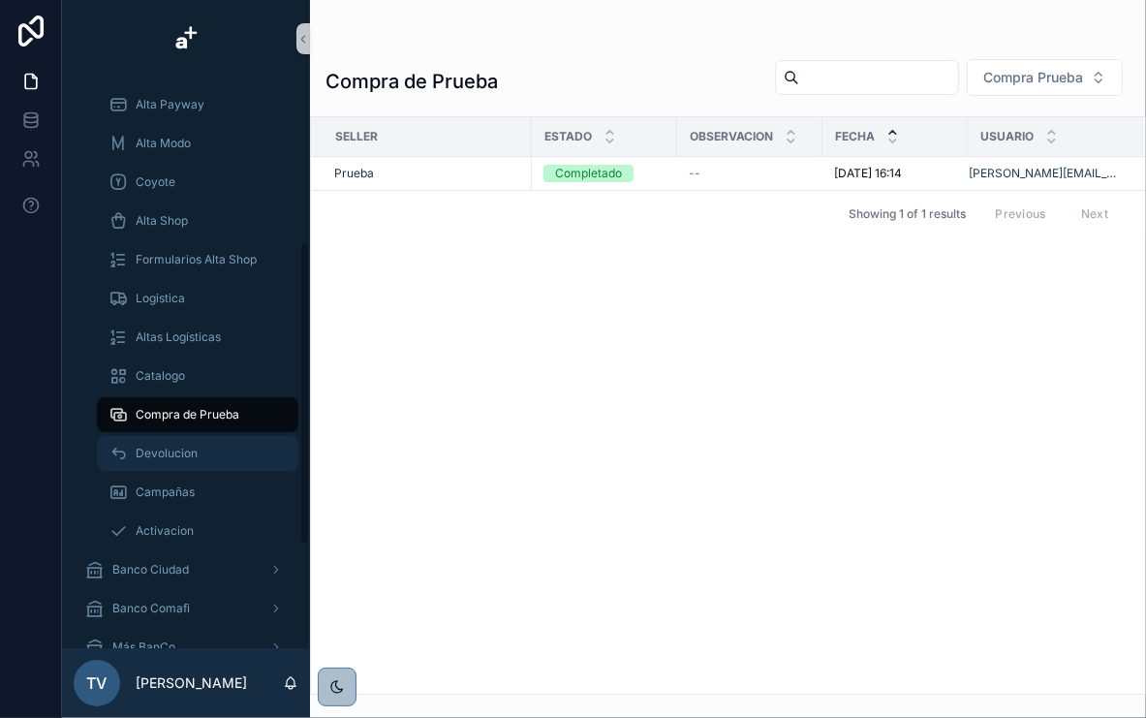
click at [233, 449] on div "Devolucion" at bounding box center [198, 453] width 178 height 31
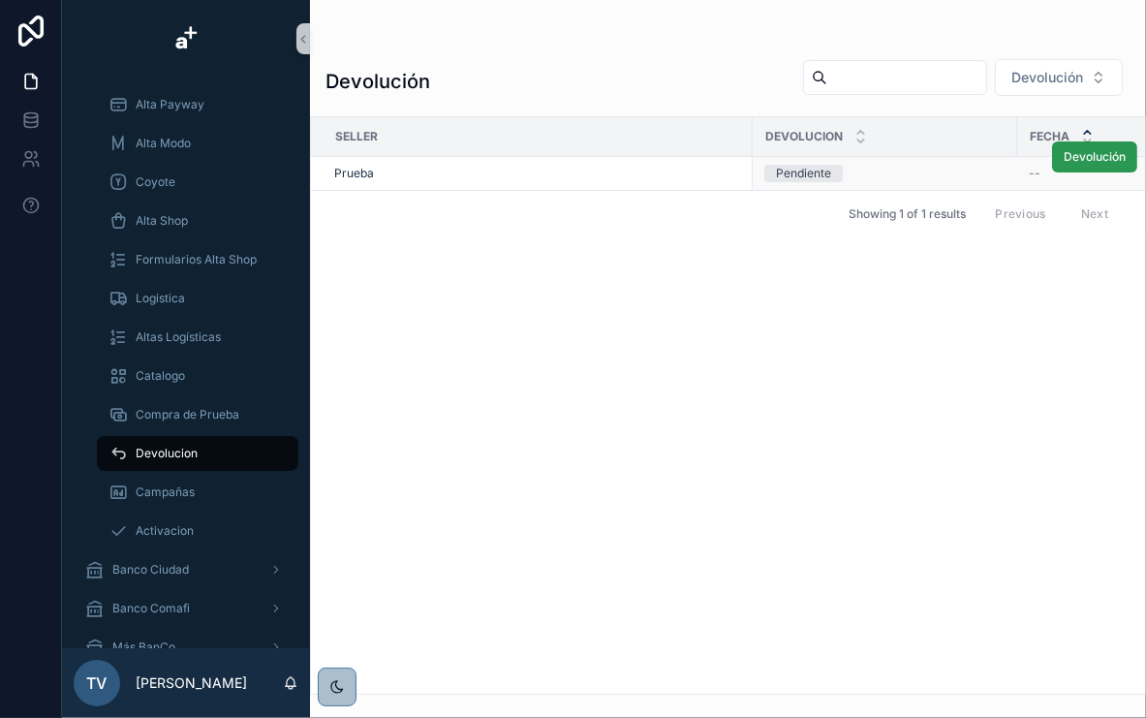
click at [1089, 156] on span "Devolución" at bounding box center [1095, 157] width 62 height 16
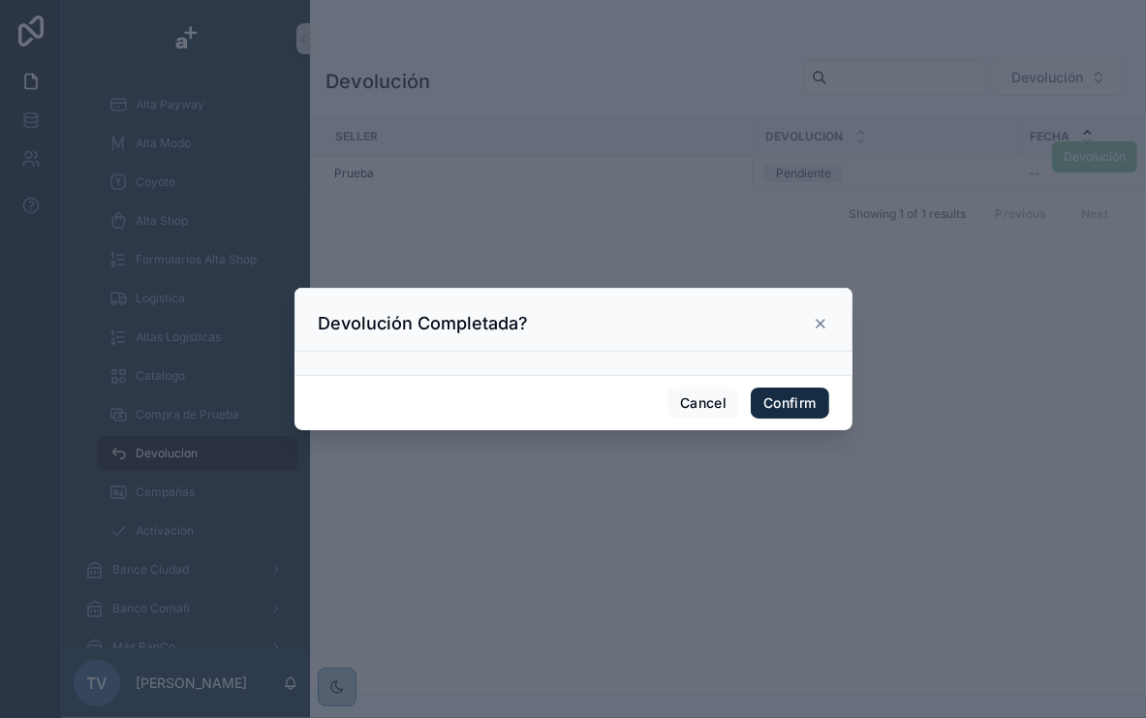
click at [813, 390] on button "Confirm" at bounding box center [790, 403] width 78 height 31
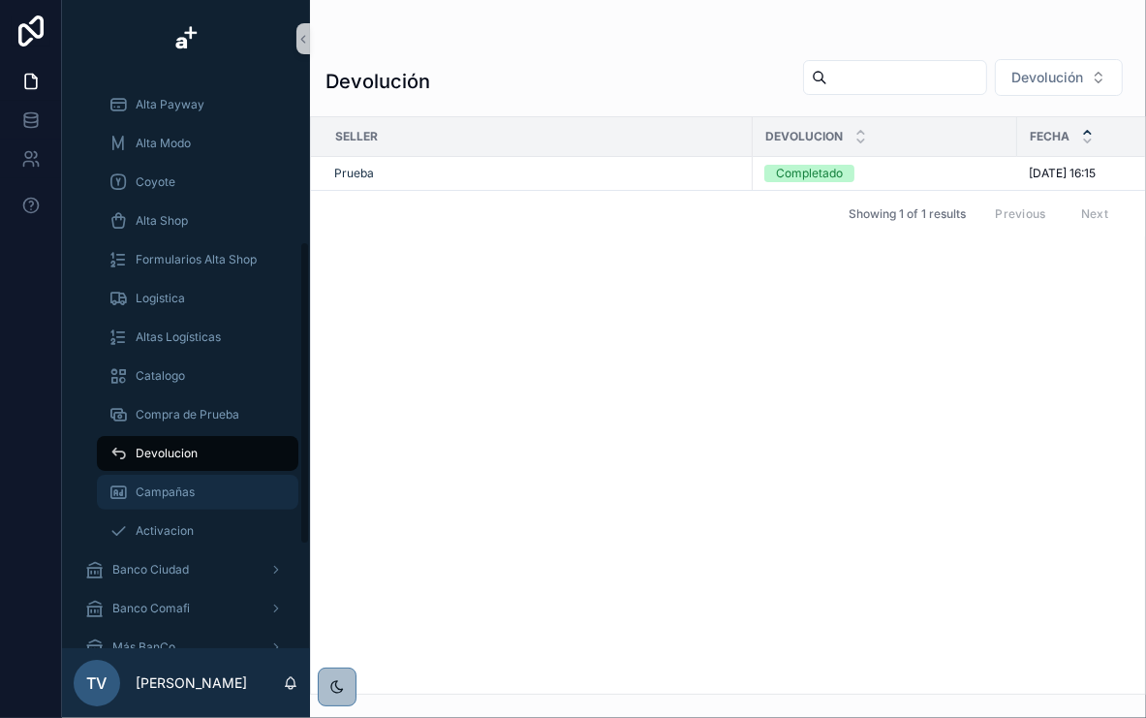
click at [218, 498] on div "Campañas" at bounding box center [198, 492] width 178 height 31
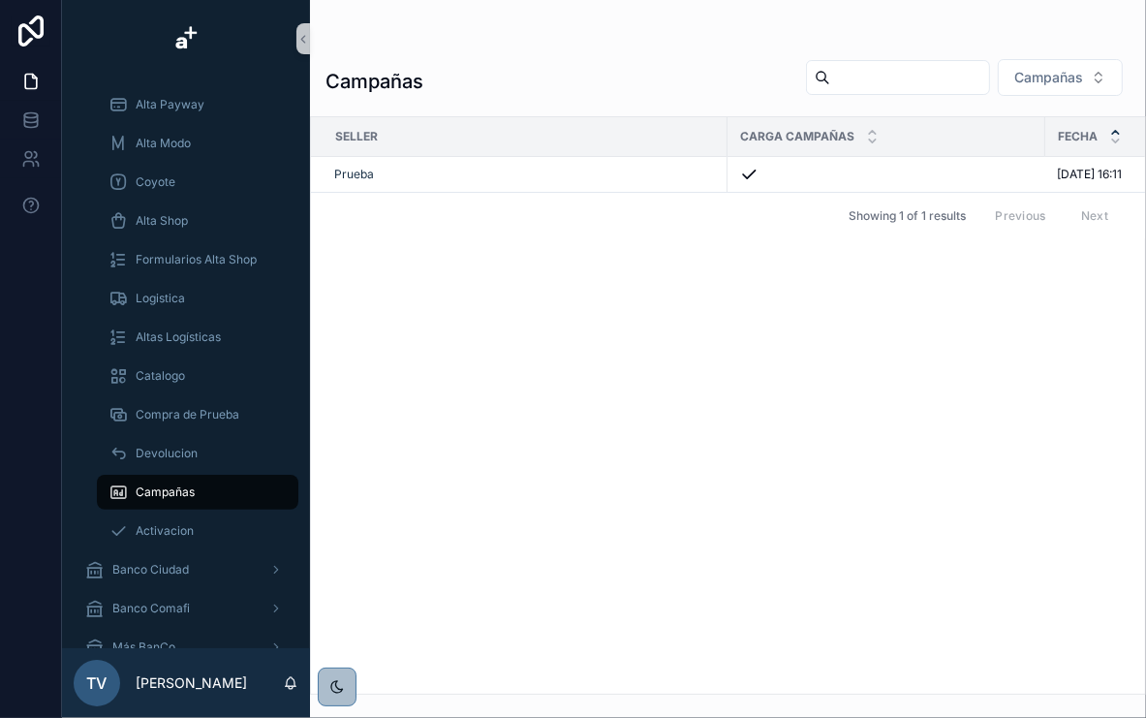
drag, startPoint x: 213, startPoint y: 504, endPoint x: 799, endPoint y: 225, distance: 649.2
click at [801, 237] on div "Seller Carga Campañas Fecha Usuario Prueba [DATE] 16:11 [DATE] 16:11 [PERSON_NA…" at bounding box center [728, 405] width 834 height 576
click at [178, 530] on span "Activacion" at bounding box center [165, 531] width 58 height 16
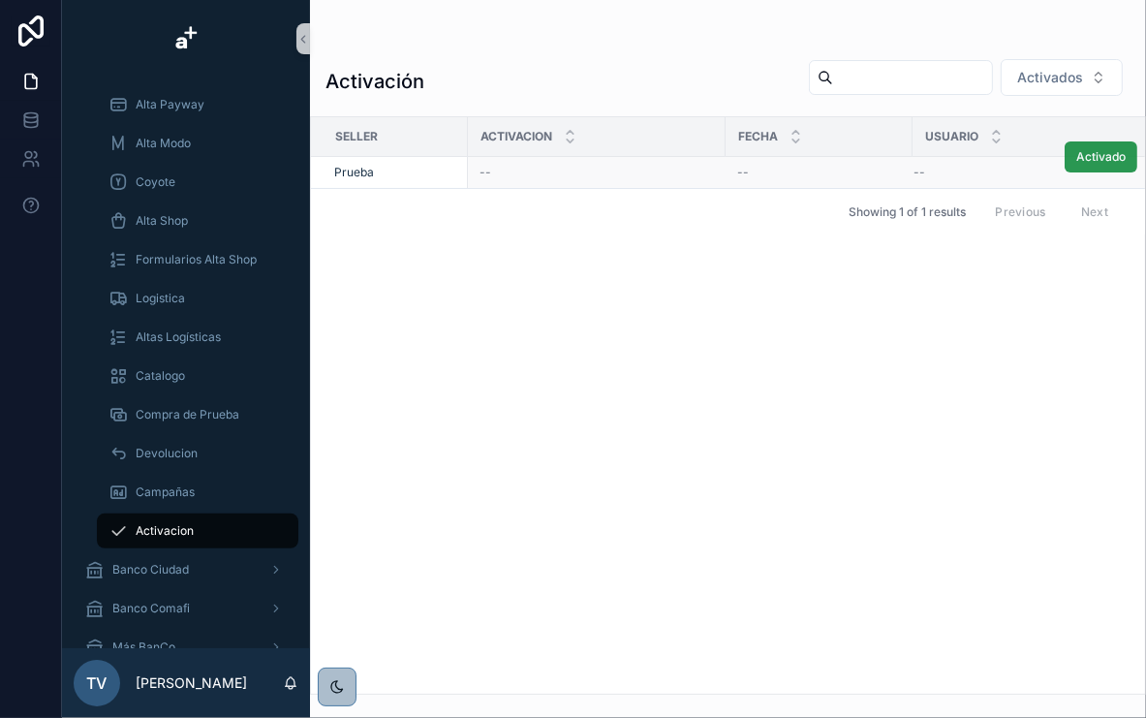
click at [1081, 159] on span "Activado" at bounding box center [1100, 157] width 49 height 16
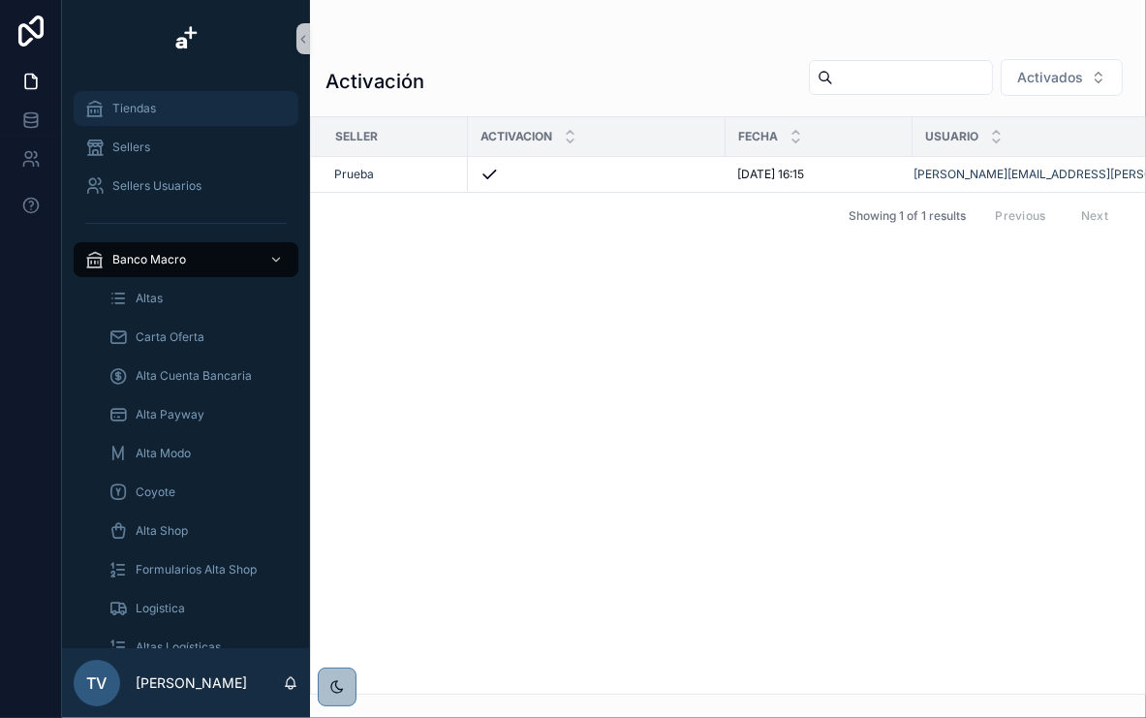
click at [209, 109] on div "Tiendas" at bounding box center [186, 108] width 202 height 31
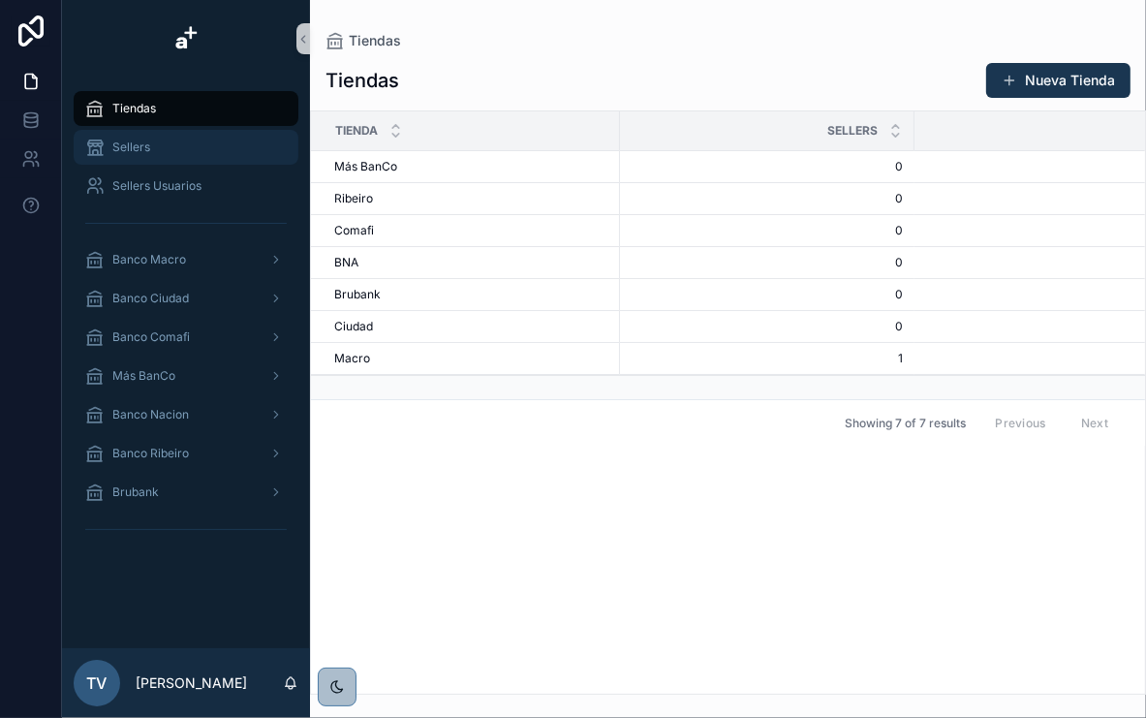
click at [178, 151] on div "Sellers" at bounding box center [186, 147] width 202 height 31
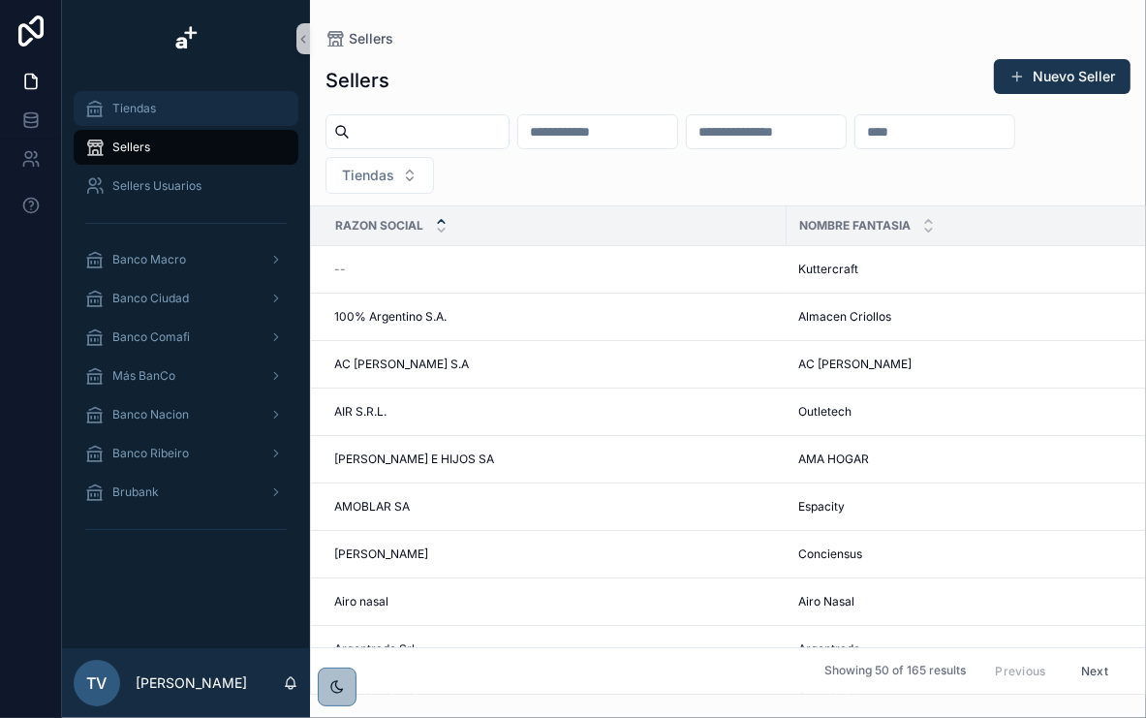
click at [155, 107] on span "Tiendas" at bounding box center [134, 109] width 44 height 16
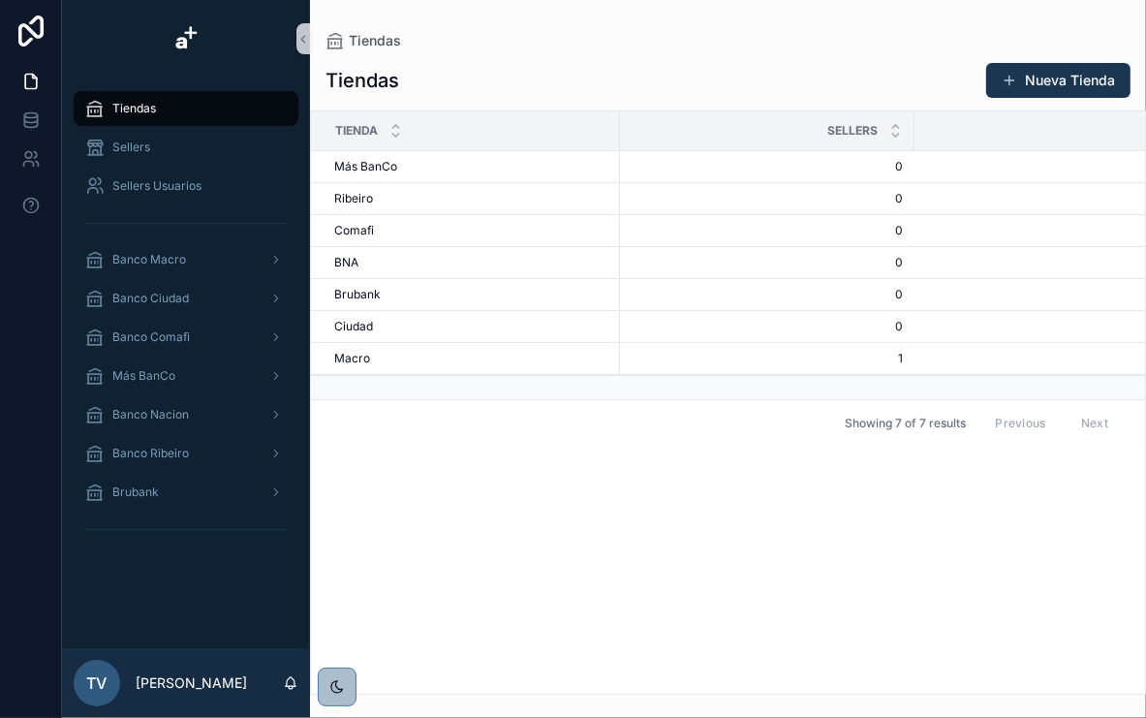
click at [161, 128] on div "Sellers" at bounding box center [186, 147] width 248 height 39
click at [164, 147] on div "Sellers" at bounding box center [186, 147] width 202 height 31
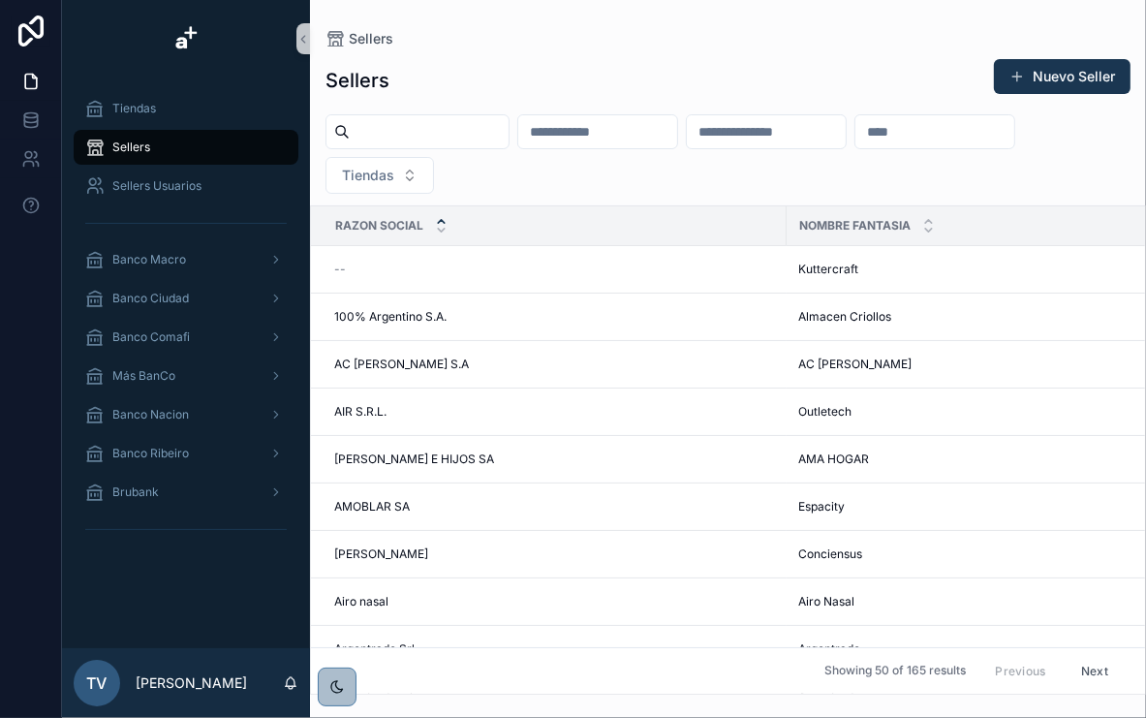
click at [473, 55] on div "Sellers Nuevo Seller Tiendas Razon Social Nombre Fantasia Cuit Tiendas -- Kutte…" at bounding box center [728, 371] width 836 height 648
click at [179, 177] on div "Sellers Usuarios" at bounding box center [186, 186] width 202 height 31
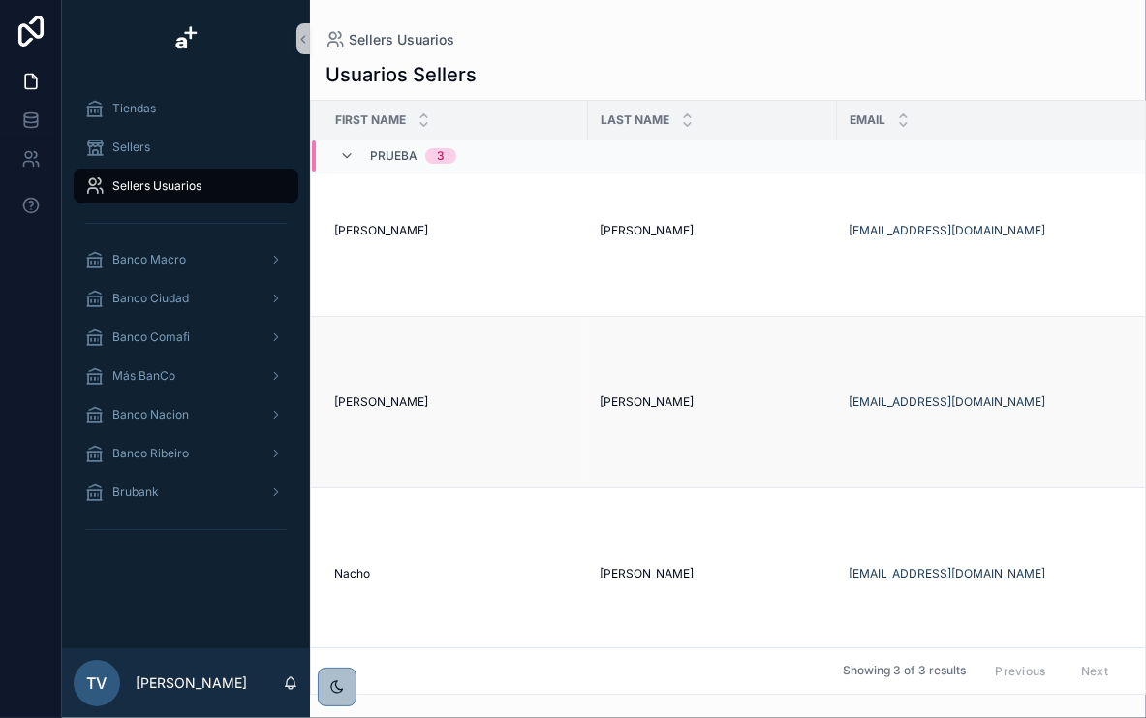
scroll to position [49, 0]
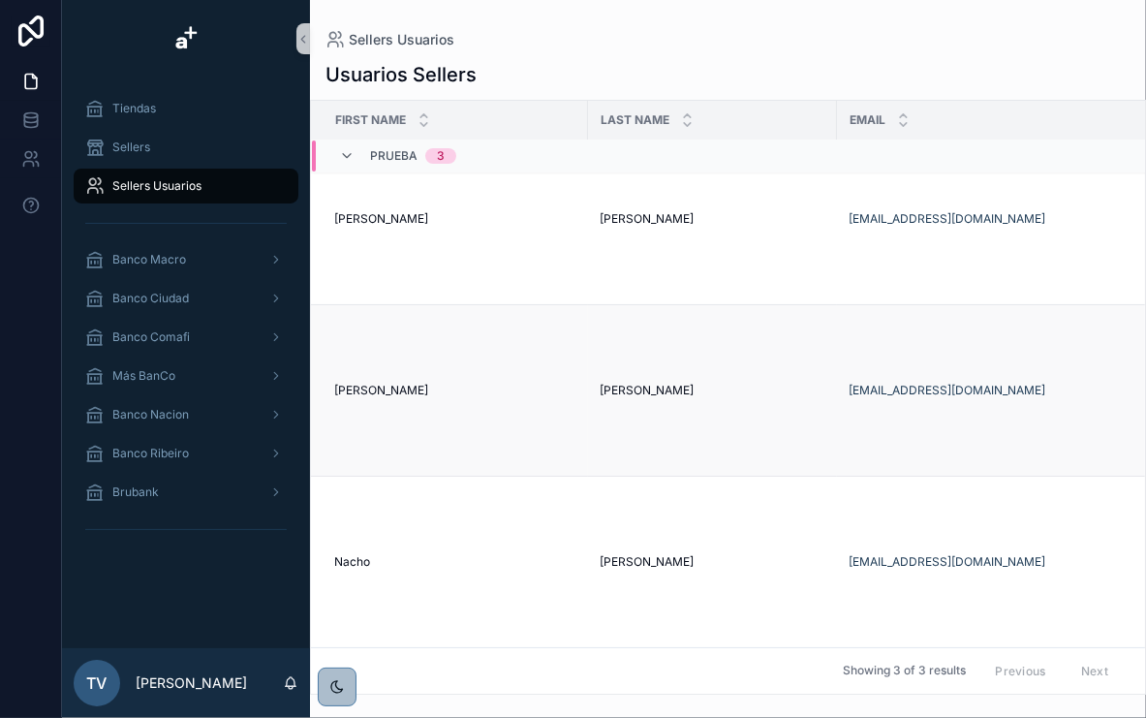
click at [525, 393] on td "[PERSON_NAME]" at bounding box center [449, 389] width 277 height 171
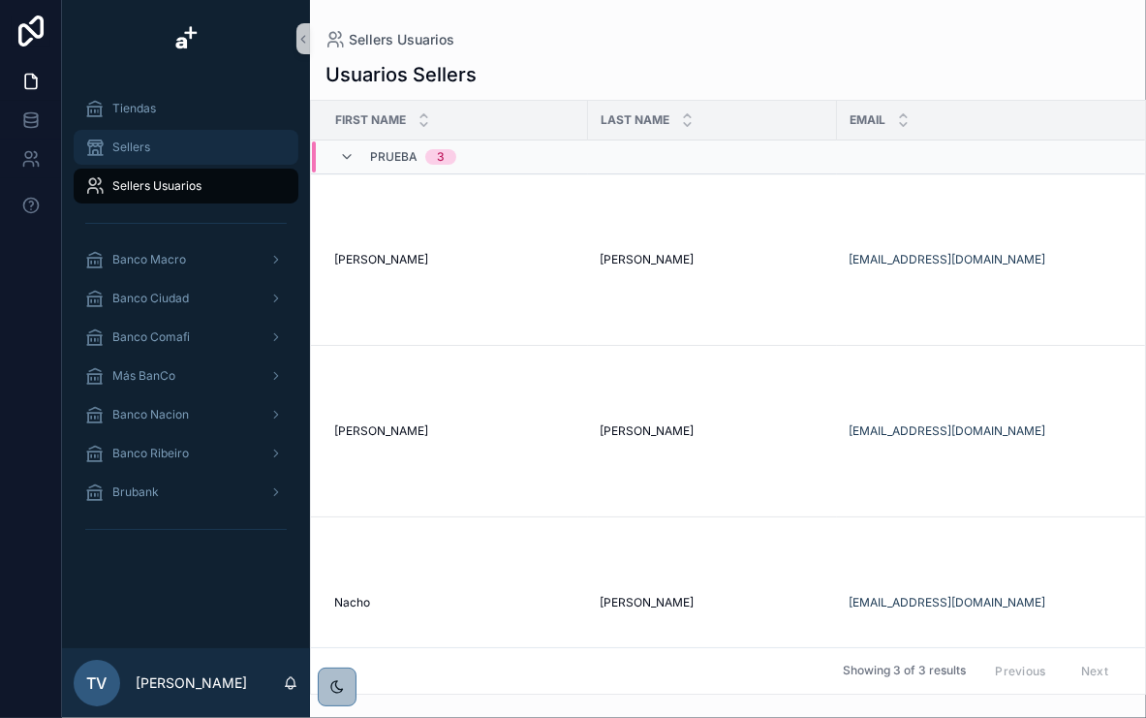
click at [134, 148] on span "Sellers" at bounding box center [131, 148] width 38 height 16
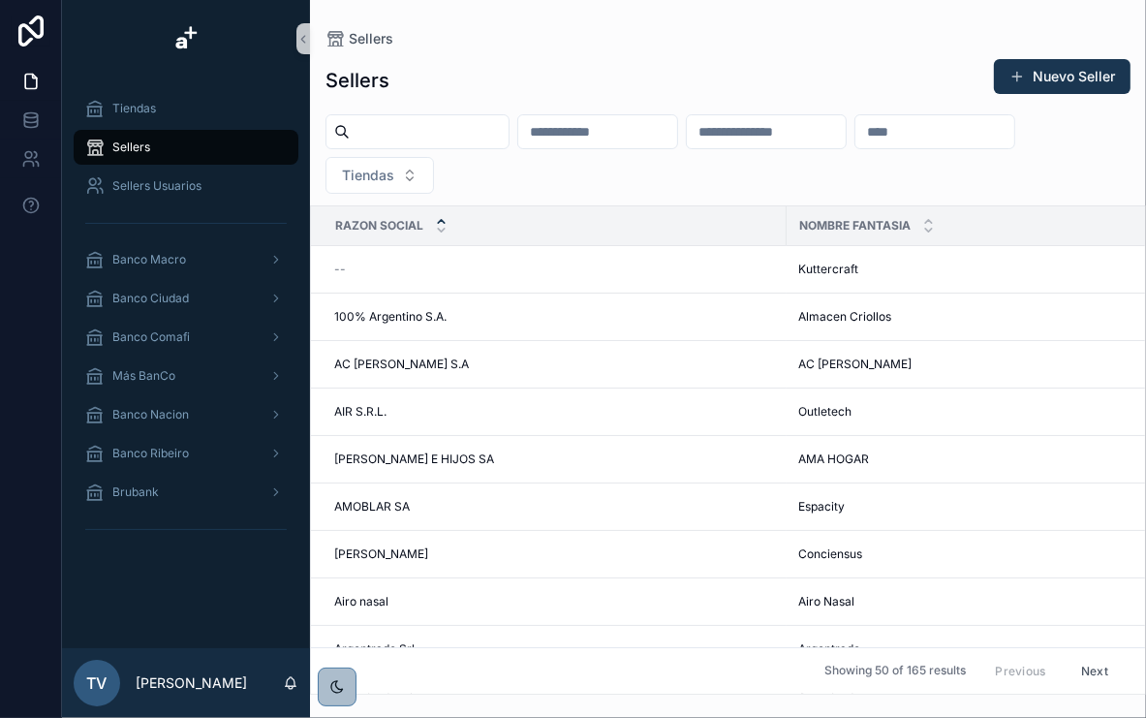
click at [1037, 82] on button "Nuevo Seller" at bounding box center [1062, 76] width 137 height 35
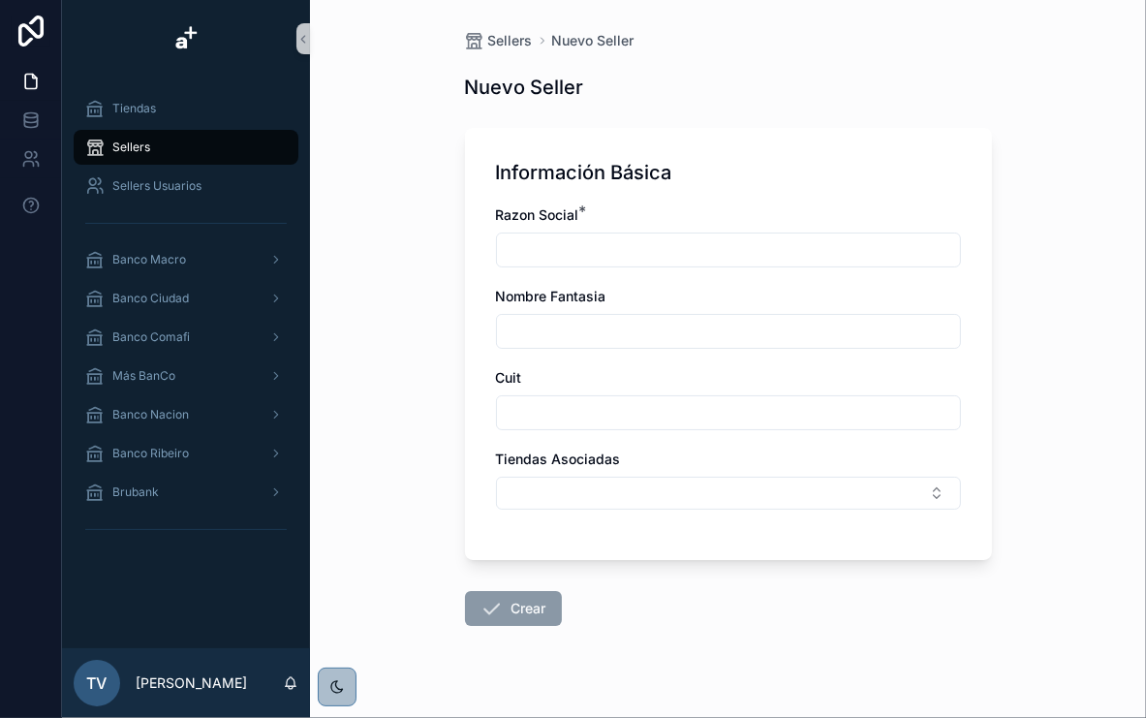
click at [636, 258] on input "scrollable content" at bounding box center [728, 249] width 463 height 27
click at [507, 337] on input "scrollable content" at bounding box center [728, 331] width 463 height 27
drag, startPoint x: 508, startPoint y: 422, endPoint x: 477, endPoint y: 416, distance: 31.7
click at [507, 422] on input "scrollable content" at bounding box center [728, 412] width 463 height 27
click at [450, 366] on div "Sellers Nuevo Seller Nuevo Seller Información Básica Razon Social * Nombre Fant…" at bounding box center [729, 375] width 558 height 750
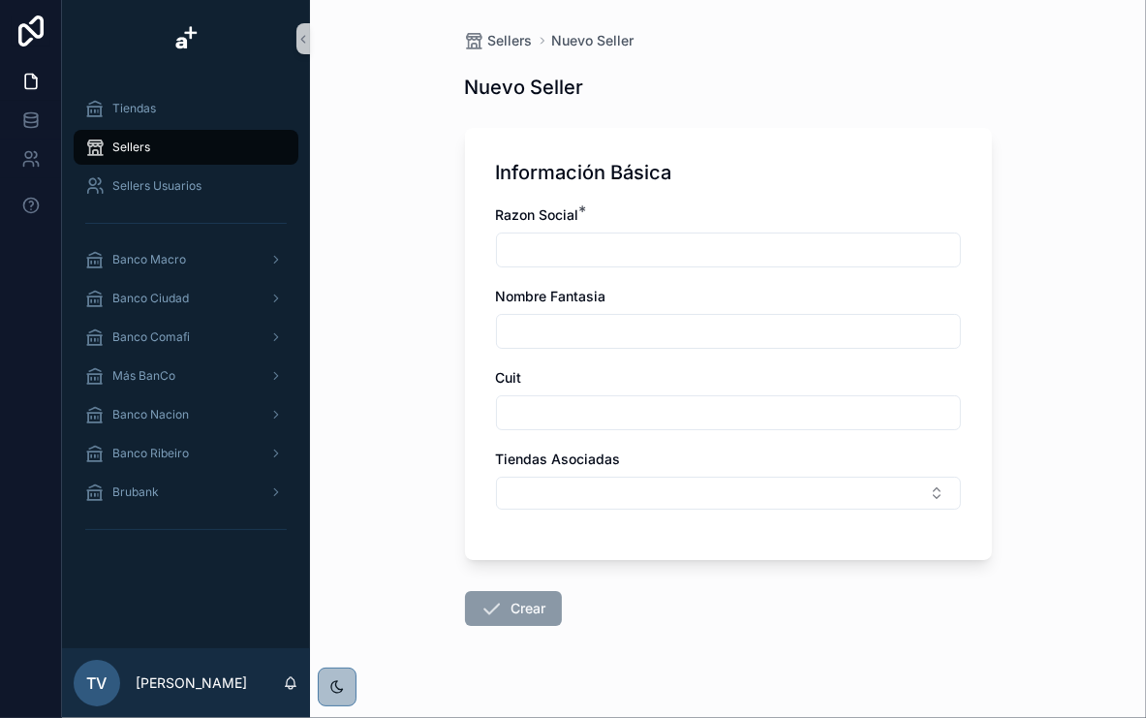
click at [426, 349] on div "Sellers Nuevo Seller Nuevo Seller Información Básica Razon Social * Nombre Fant…" at bounding box center [728, 359] width 836 height 718
click at [481, 286] on div "Información Básica Razon Social * Nombre Fantasia Cuit Tiendas Asociadas" at bounding box center [728, 344] width 527 height 432
click at [505, 294] on span "Nombre Fantasia" at bounding box center [551, 296] width 110 height 16
click at [507, 295] on span "Nombre Fantasia" at bounding box center [551, 296] width 110 height 16
click at [615, 253] on input "scrollable content" at bounding box center [728, 249] width 463 height 27
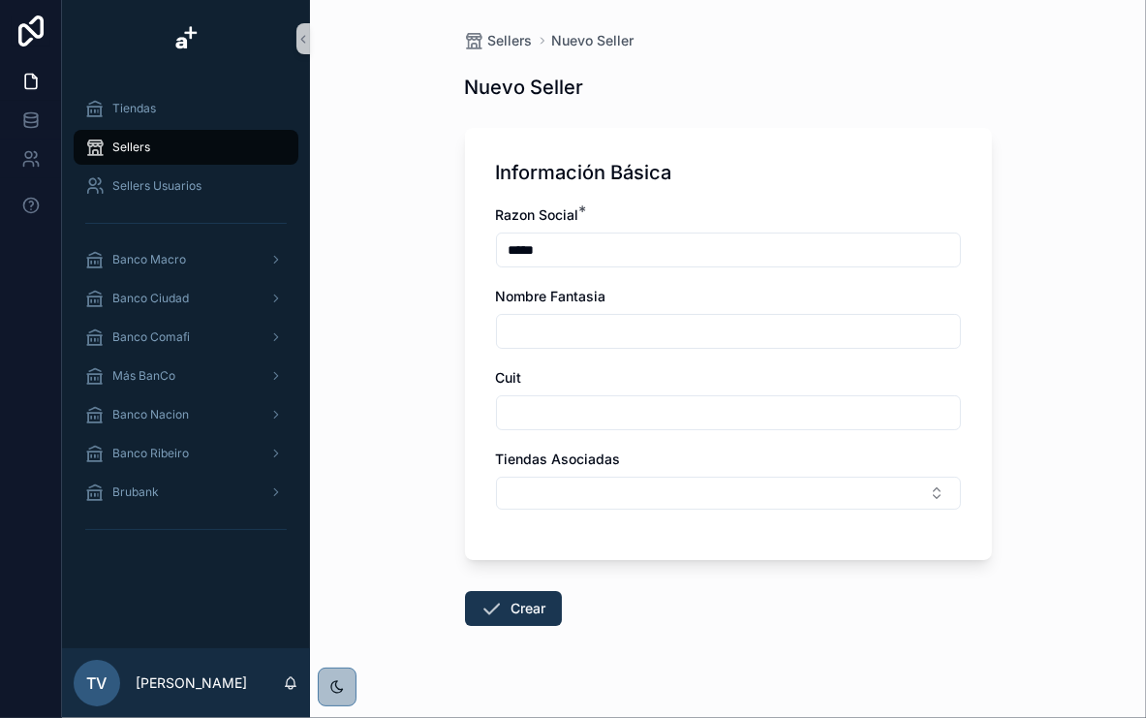
type input "*****"
type input "****"
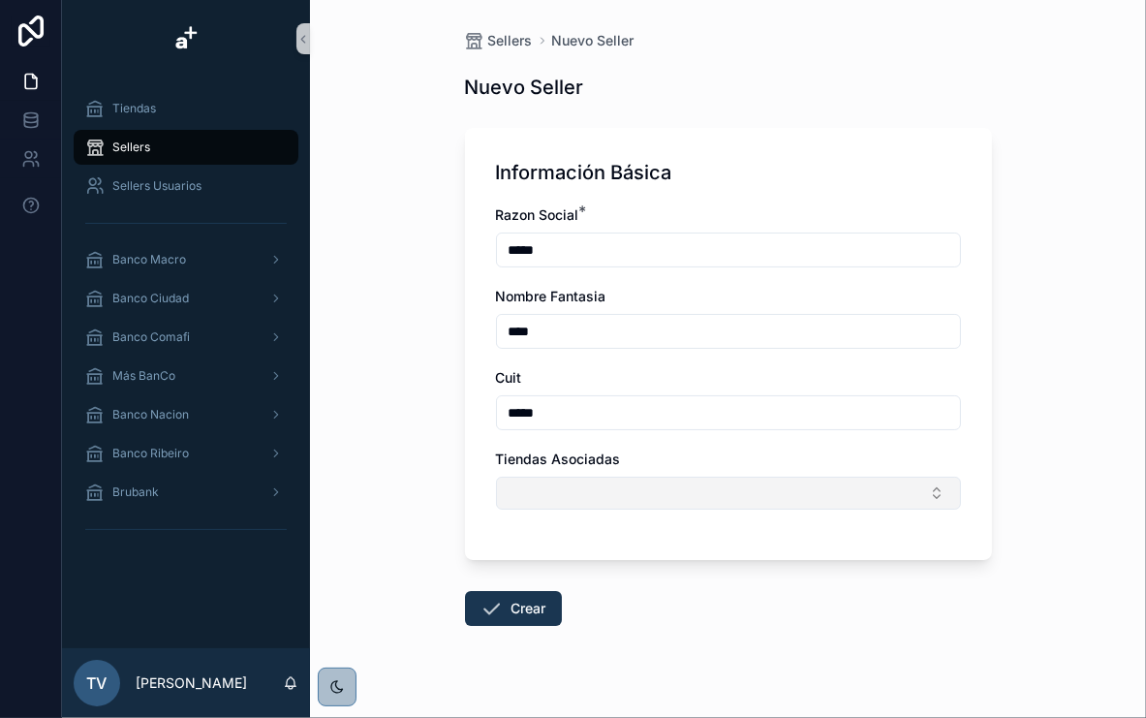
type input "*****"
click at [651, 502] on button "Select Button" at bounding box center [728, 493] width 465 height 33
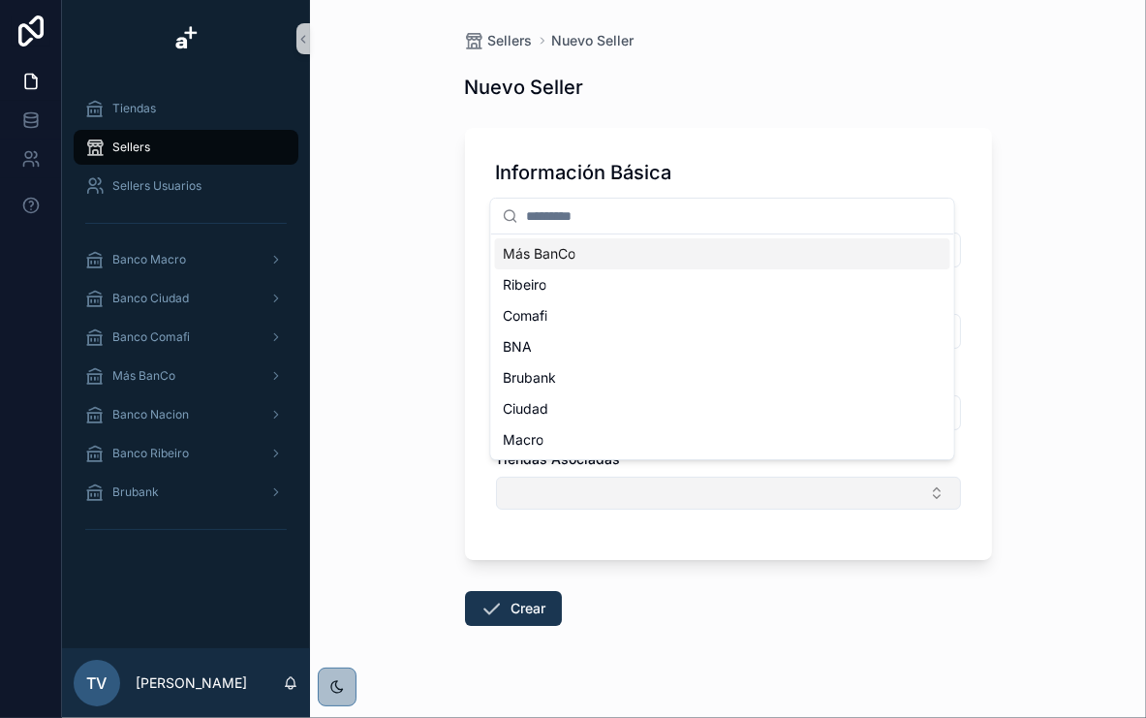
scroll to position [31, 0]
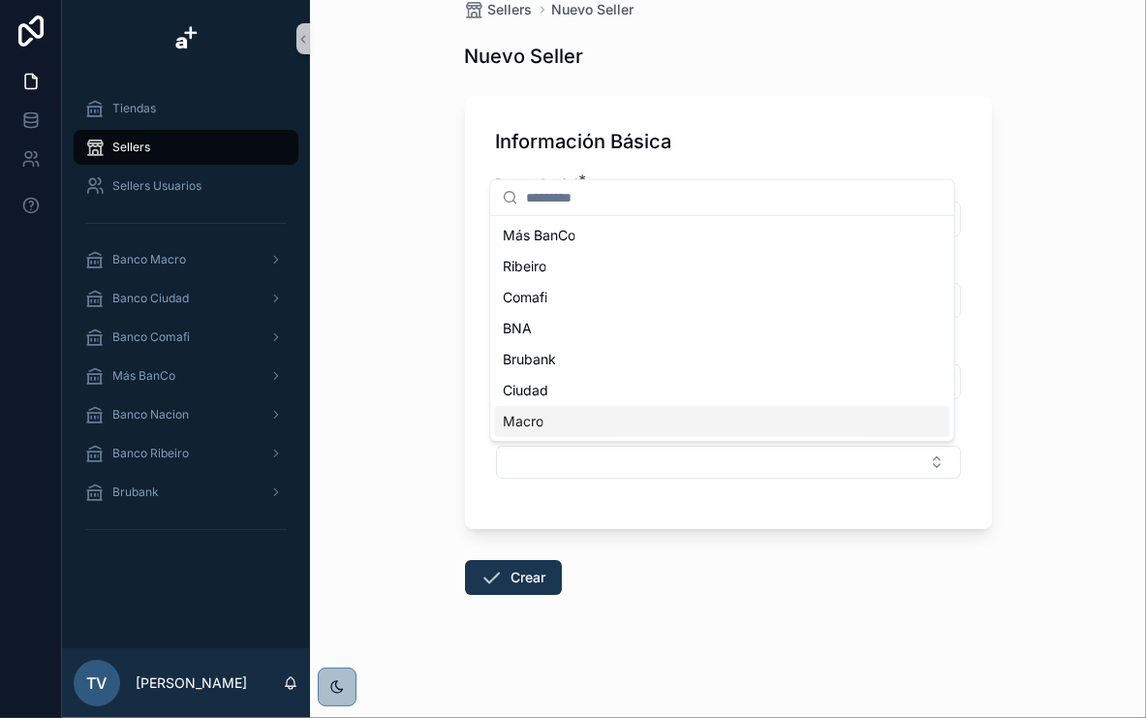
click at [601, 419] on div "Macro" at bounding box center [722, 421] width 455 height 31
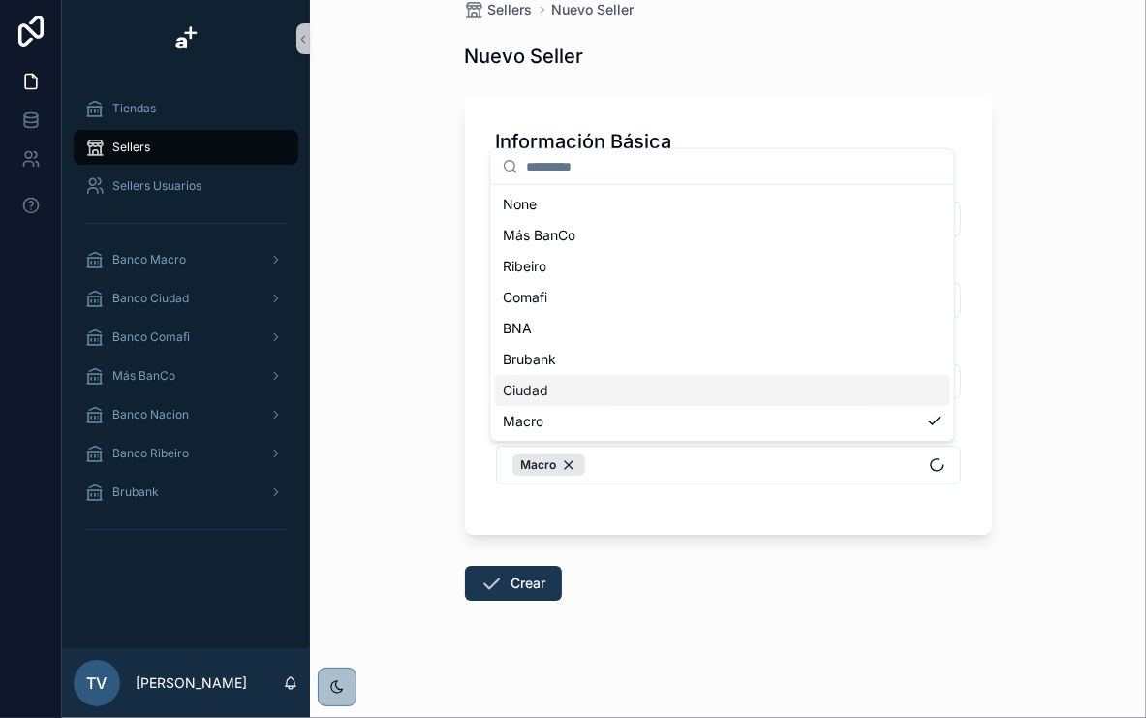
click at [602, 395] on div "Ciudad" at bounding box center [722, 390] width 455 height 31
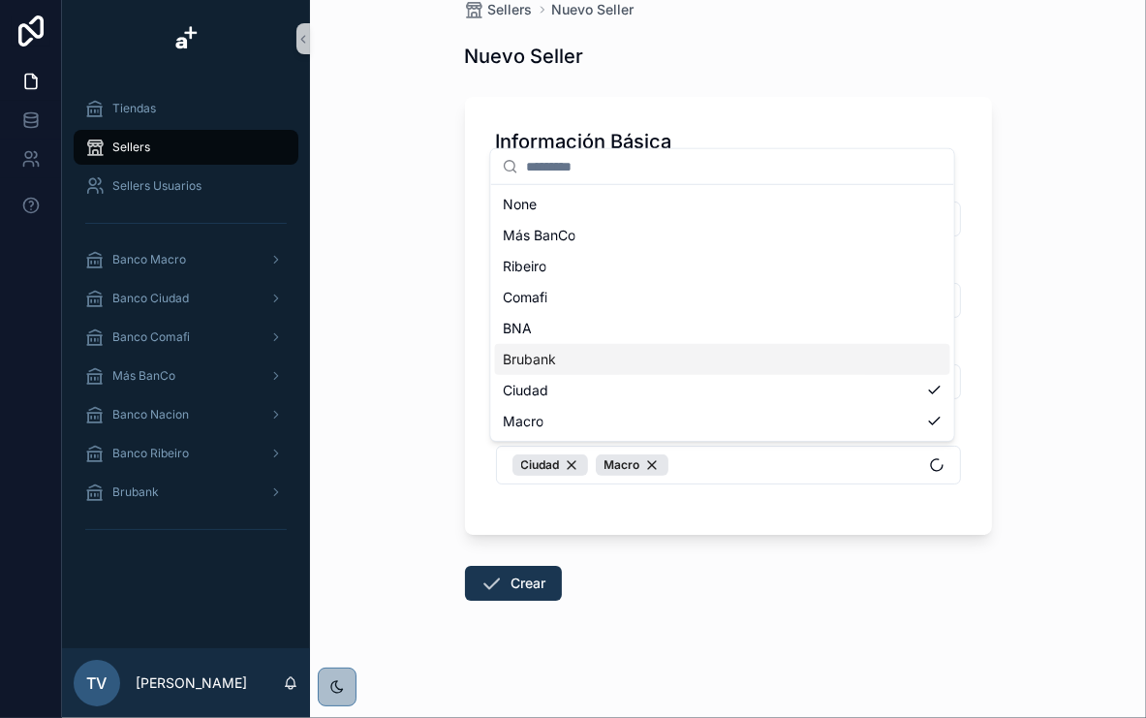
click at [625, 364] on div "Brubank" at bounding box center [722, 359] width 455 height 31
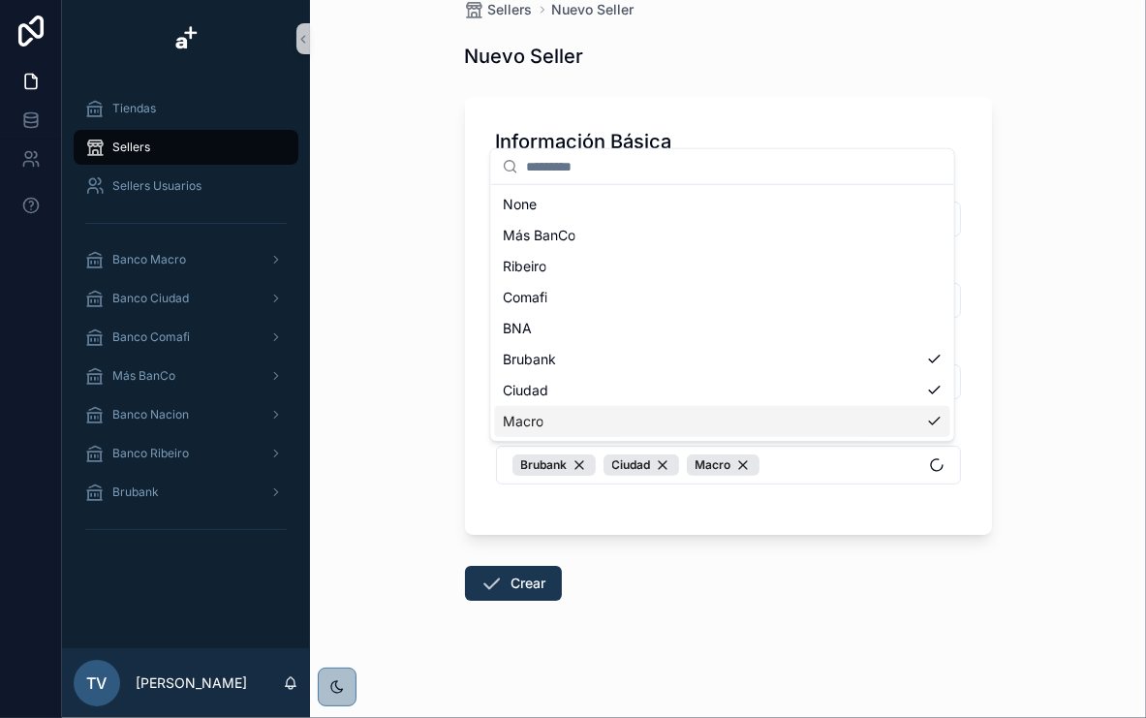
click at [728, 525] on div "Tiendas Sellers Sellers Usuarios Banco Macro Banco Ciudad Banco Comafi Más BanC…" at bounding box center [604, 359] width 1084 height 718
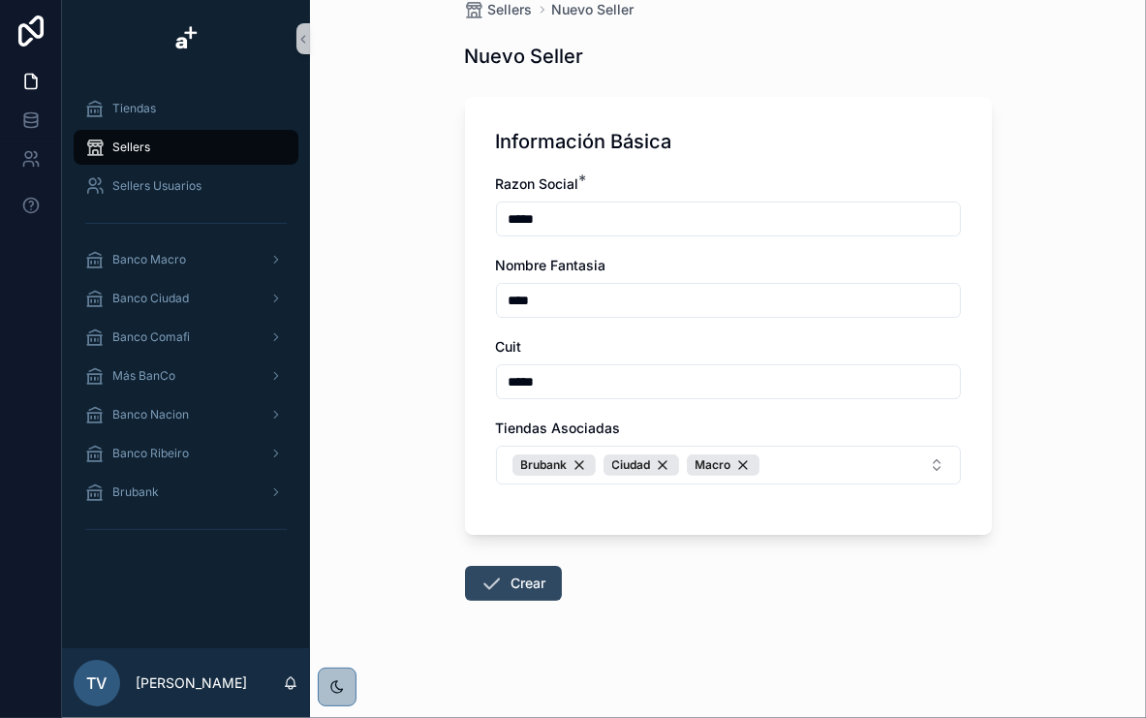
click at [534, 587] on button "Crear" at bounding box center [513, 583] width 97 height 35
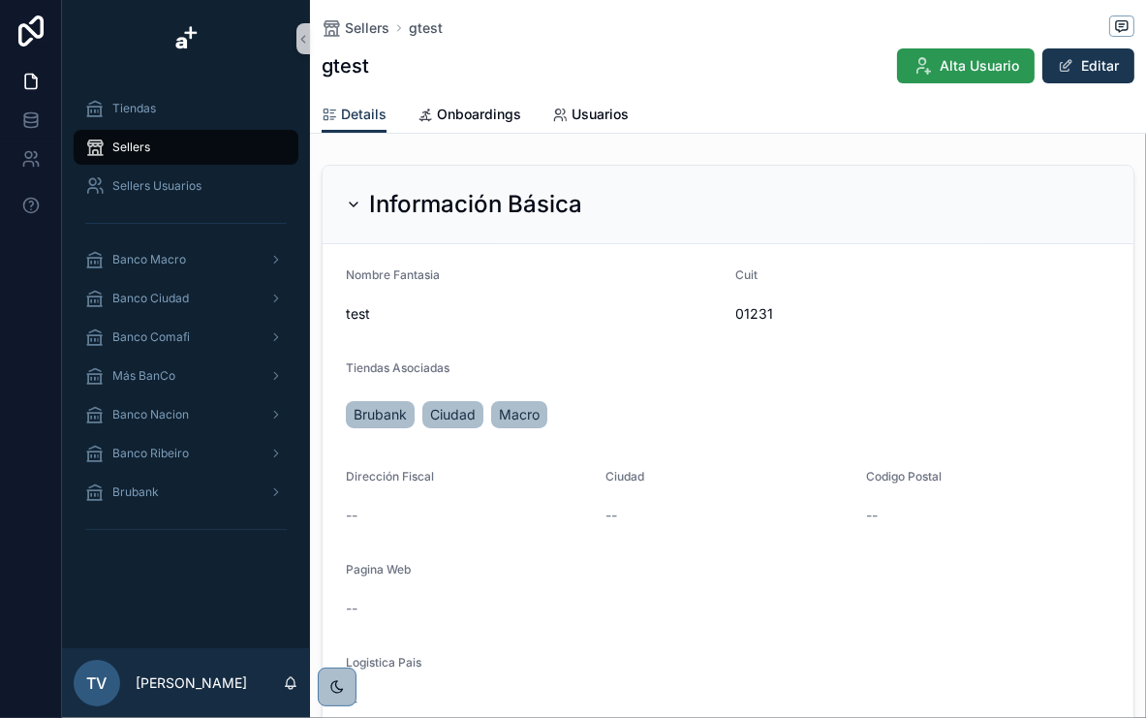
click at [967, 68] on span "Alta Usuario" at bounding box center [979, 65] width 79 height 19
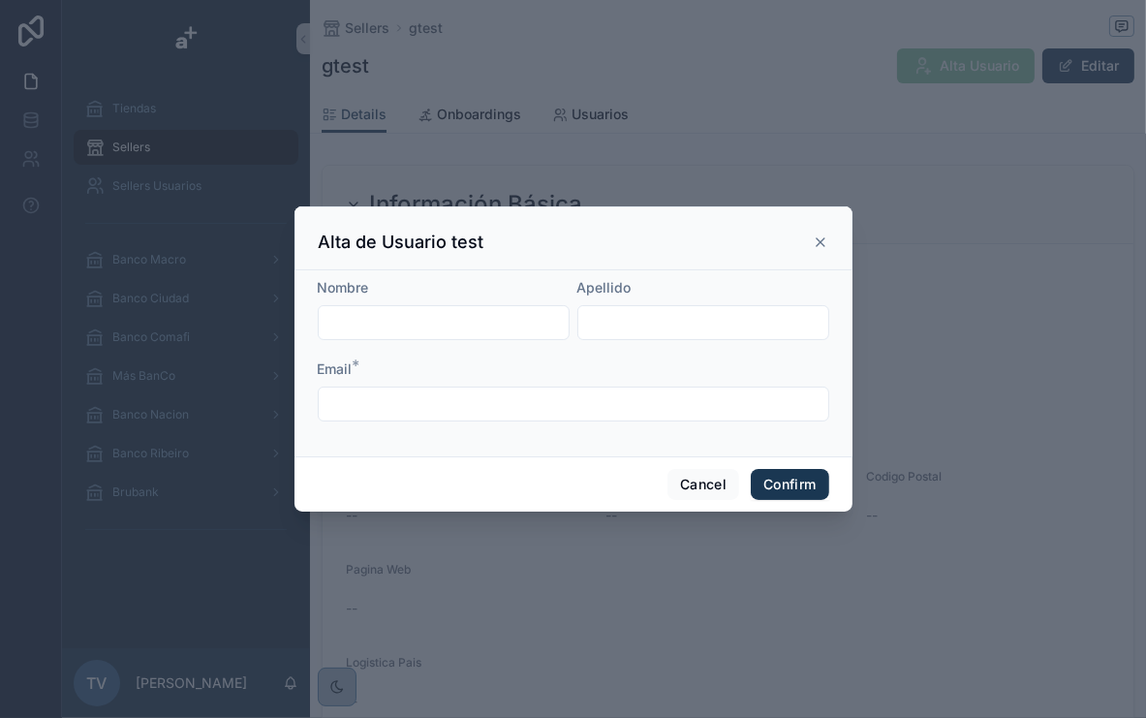
click at [496, 316] on input "text" at bounding box center [444, 322] width 250 height 27
type input "****"
type input "*"
click at [434, 399] on input "text" at bounding box center [574, 403] width 510 height 27
drag, startPoint x: 454, startPoint y: 322, endPoint x: 209, endPoint y: 306, distance: 245.6
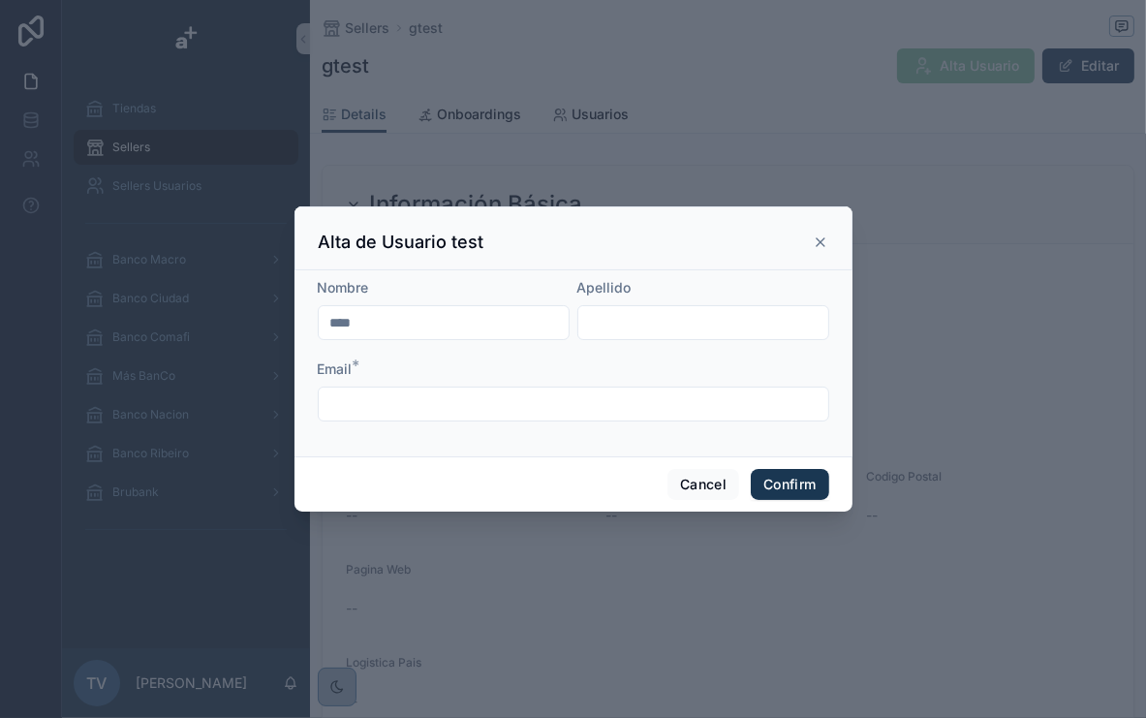
click at [216, 306] on div "Alta de Usuario test Nombre **** Apellido Email * Cancel Confirm" at bounding box center [573, 359] width 1146 height 718
type input "****"
type input "**********"
click at [648, 388] on div "**********" at bounding box center [574, 404] width 512 height 35
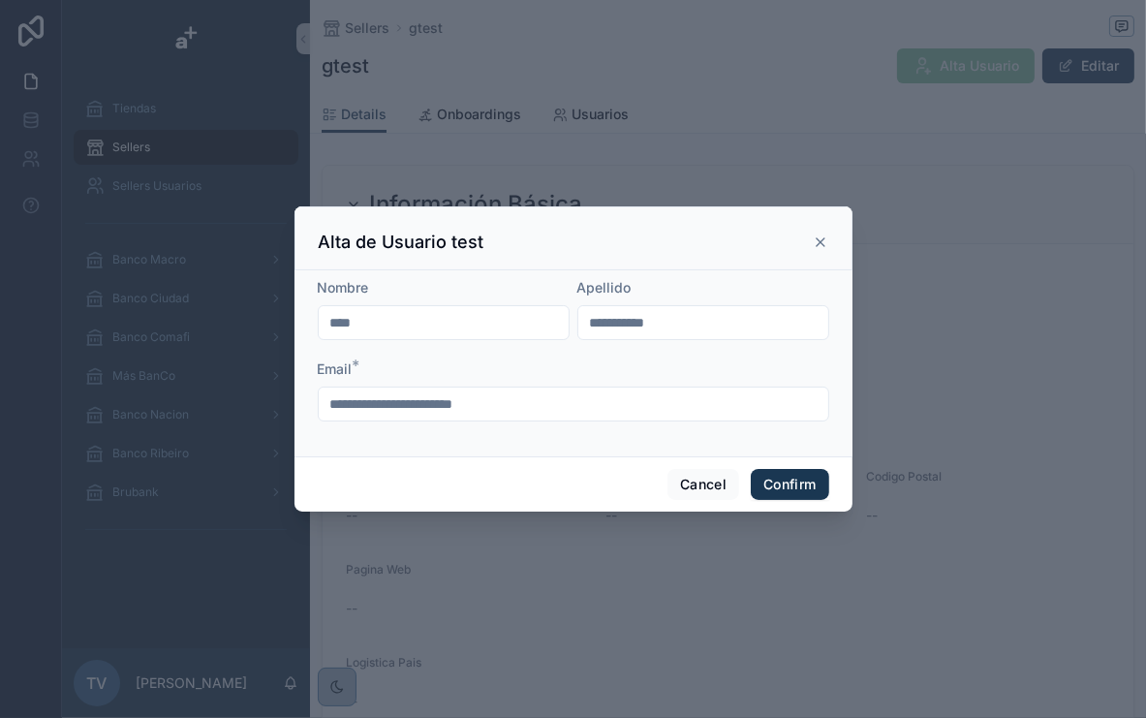
click at [391, 403] on input "**********" at bounding box center [574, 403] width 510 height 27
click at [660, 407] on input "**********" at bounding box center [574, 403] width 510 height 27
click at [794, 486] on button "Confirm" at bounding box center [790, 484] width 78 height 31
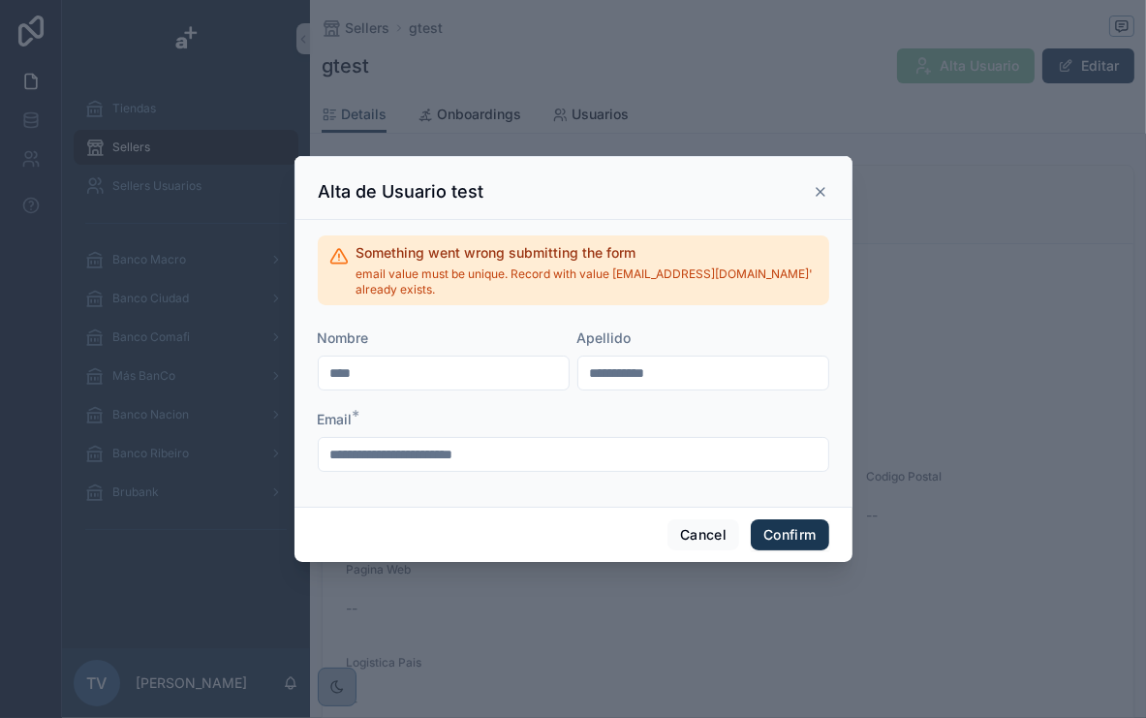
click at [818, 197] on icon at bounding box center [821, 192] width 16 height 16
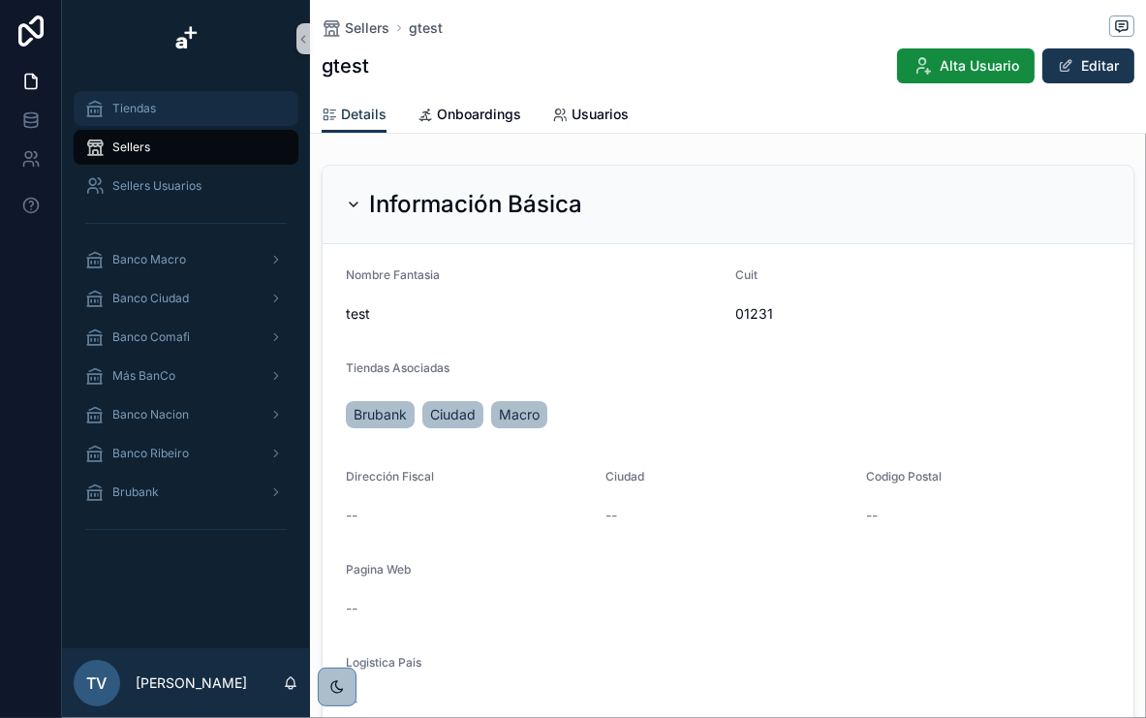
click at [168, 112] on div "Tiendas" at bounding box center [186, 108] width 202 height 31
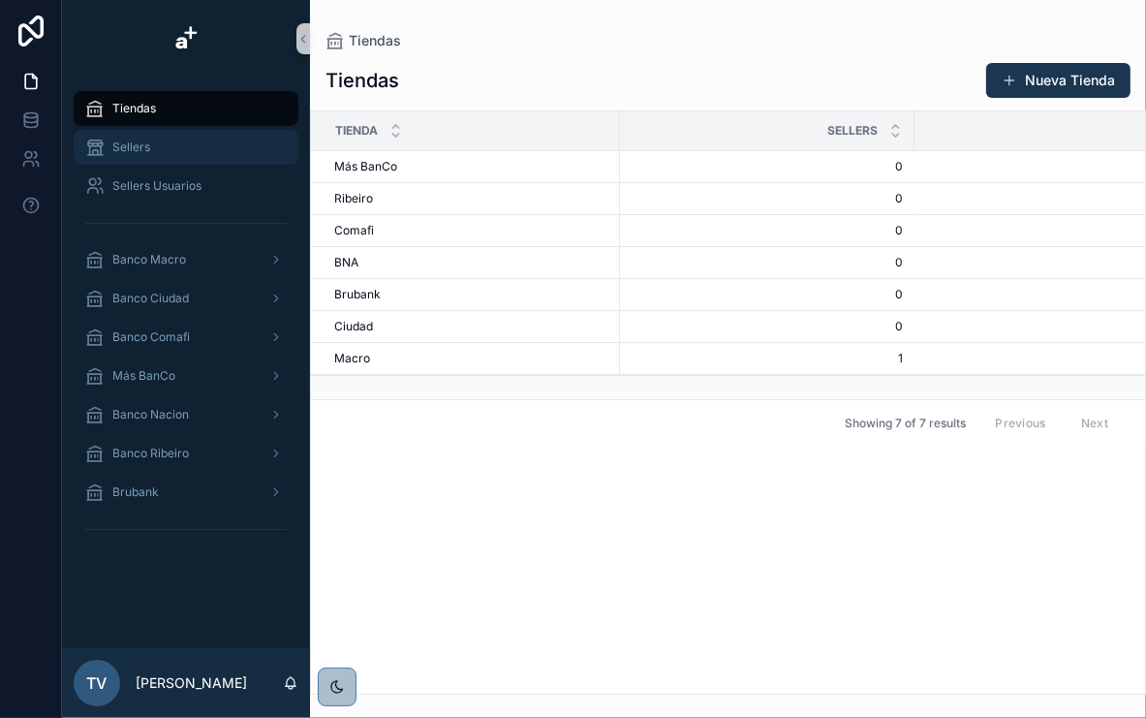
click at [202, 147] on div "Sellers" at bounding box center [186, 147] width 202 height 31
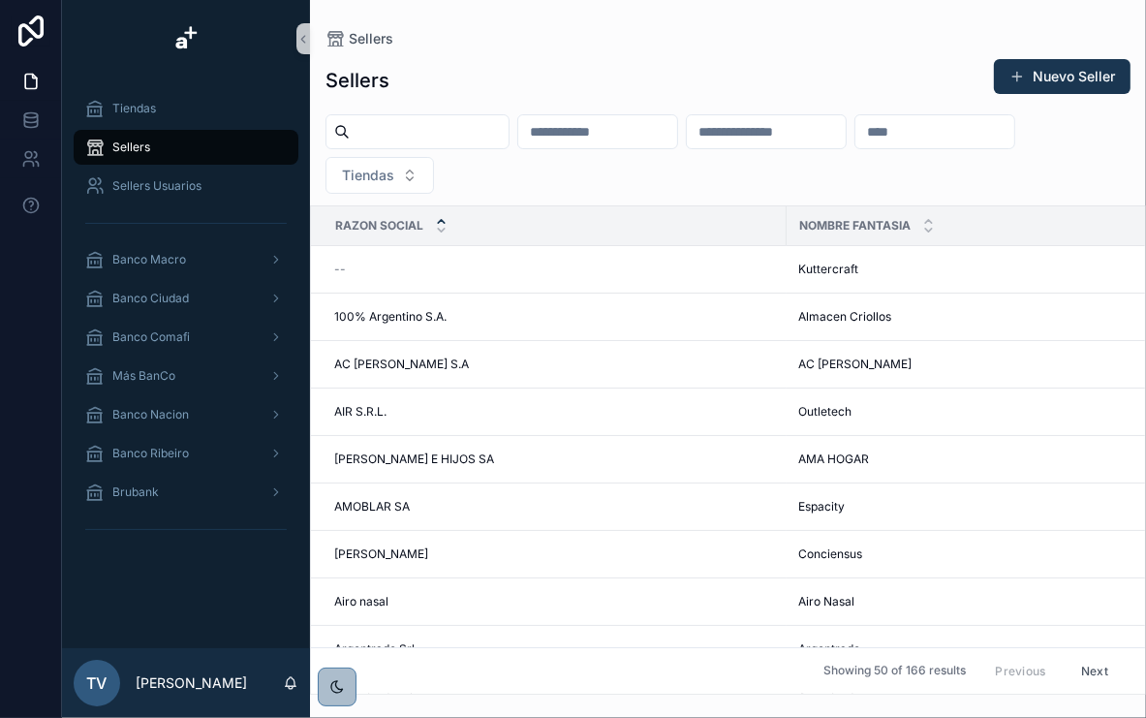
click at [438, 125] on input "scrollable content" at bounding box center [429, 131] width 159 height 27
type input "***"
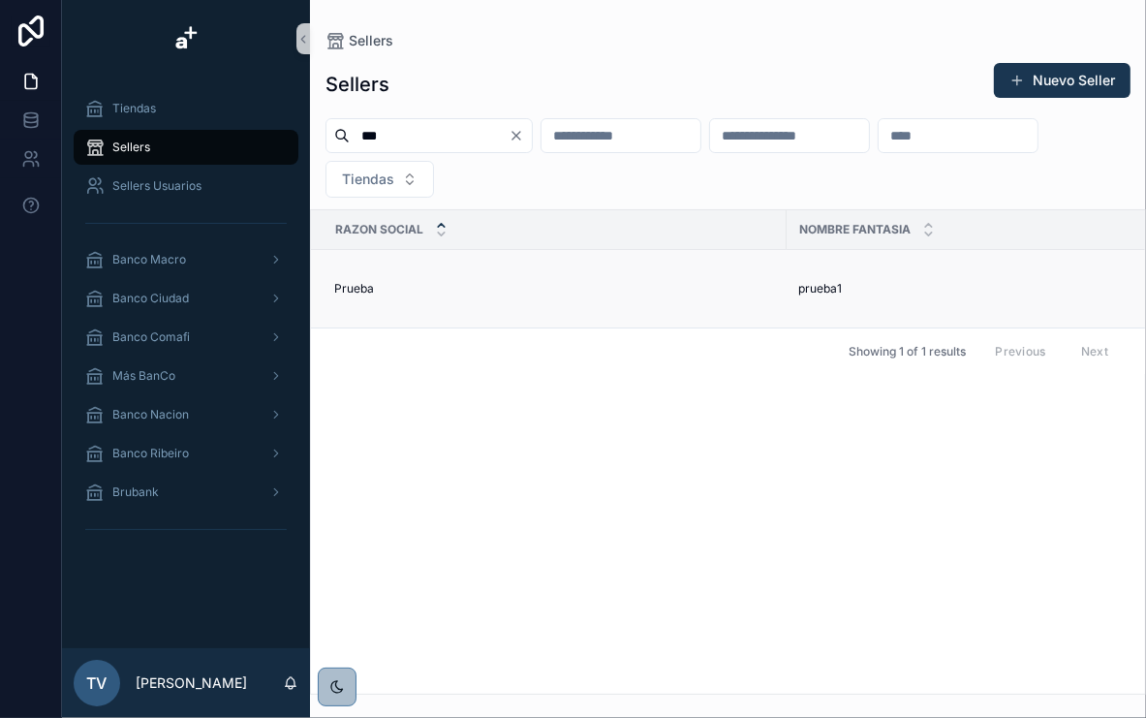
click at [732, 296] on td "Prueba Prueba" at bounding box center [549, 289] width 476 height 78
click at [844, 286] on div "prueba1 prueba1" at bounding box center [994, 289] width 392 height 16
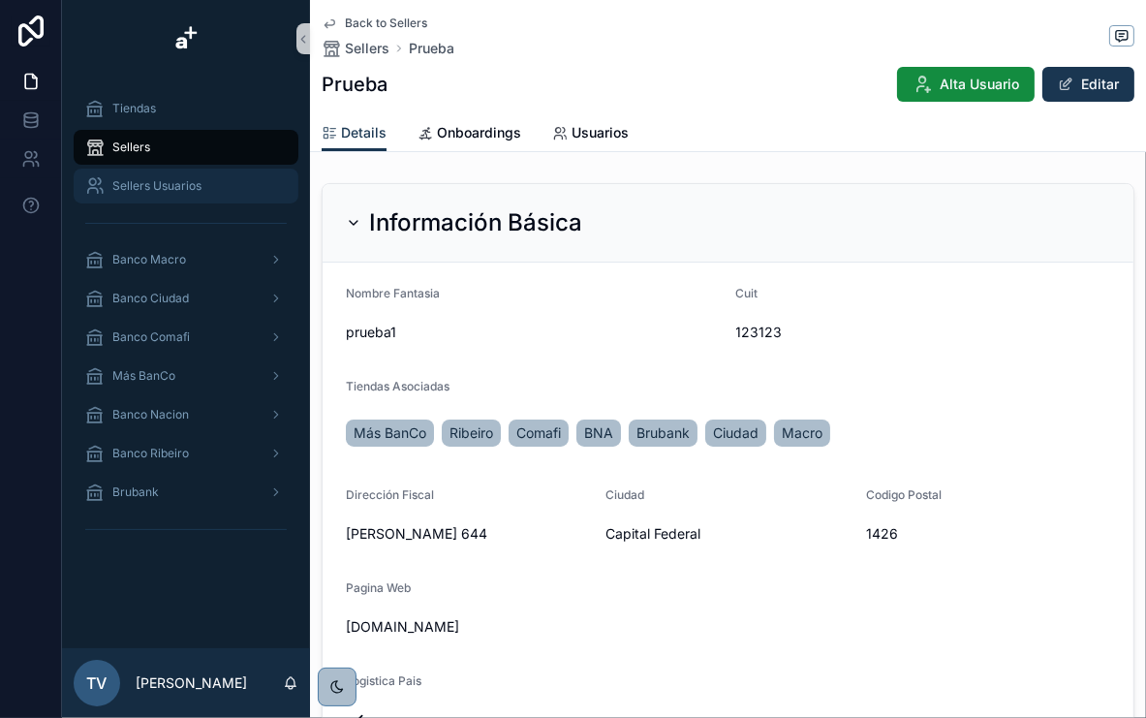
click at [162, 187] on span "Sellers Usuarios" at bounding box center [156, 186] width 89 height 16
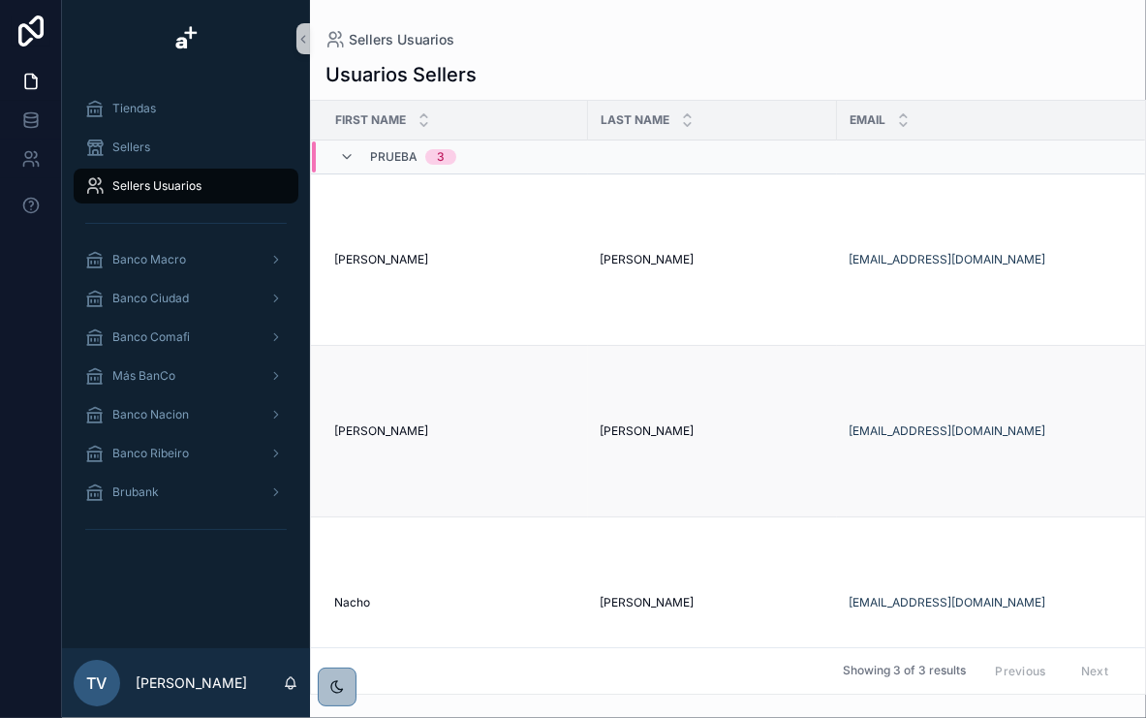
click at [434, 397] on td "[PERSON_NAME]" at bounding box center [449, 430] width 277 height 171
drag, startPoint x: 376, startPoint y: 436, endPoint x: 913, endPoint y: 442, distance: 536.8
click at [919, 442] on td "[EMAIL_ADDRESS][DOMAIN_NAME]" at bounding box center [1017, 430] width 361 height 171
click at [930, 434] on link "[EMAIL_ADDRESS][DOMAIN_NAME]" at bounding box center [947, 431] width 197 height 16
click at [985, 372] on td "[EMAIL_ADDRESS][DOMAIN_NAME]" at bounding box center [1017, 430] width 361 height 171
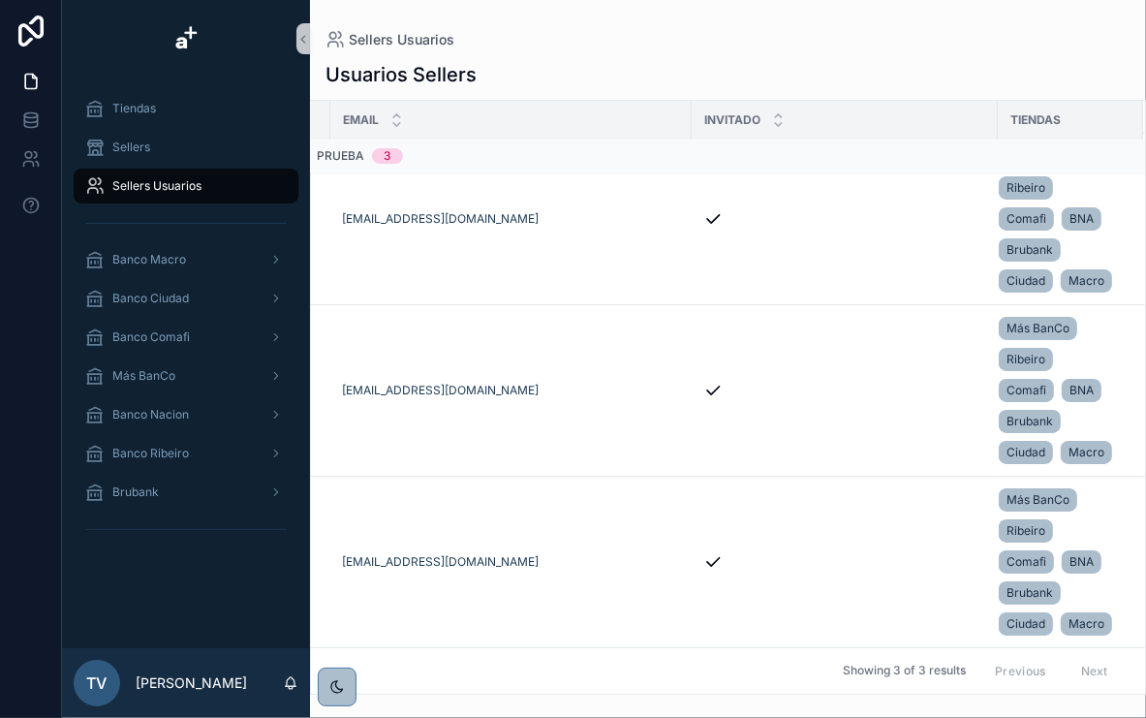
scroll to position [49, 0]
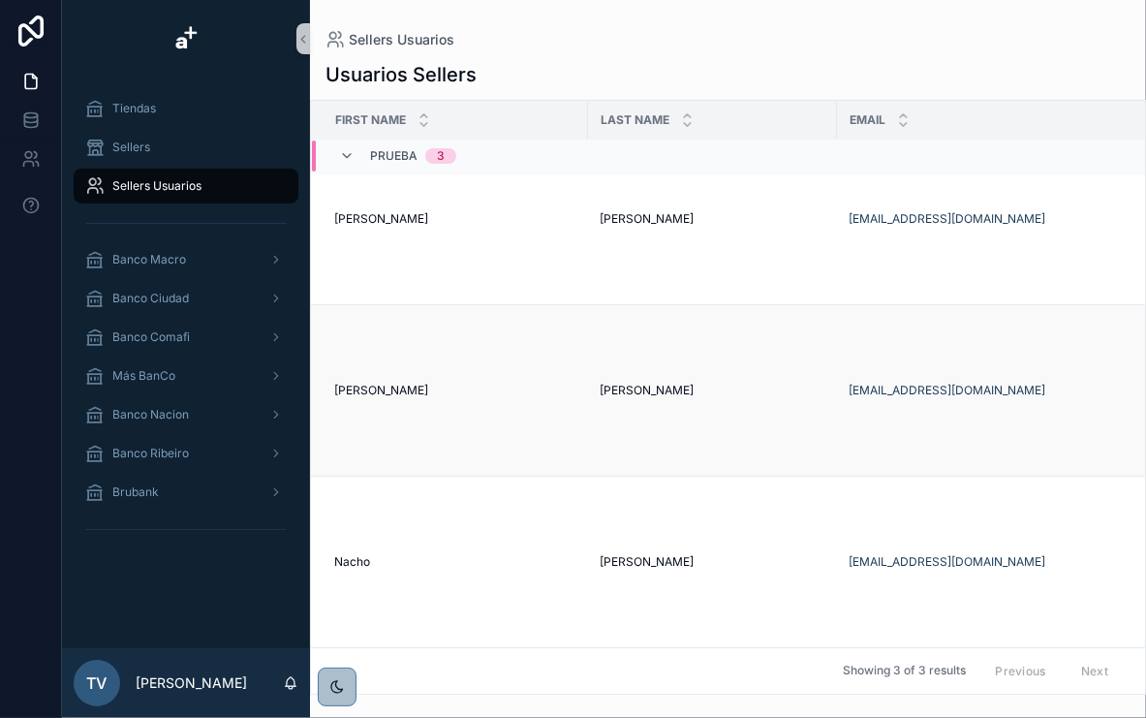
click at [351, 385] on span "[PERSON_NAME]" at bounding box center [381, 391] width 94 height 16
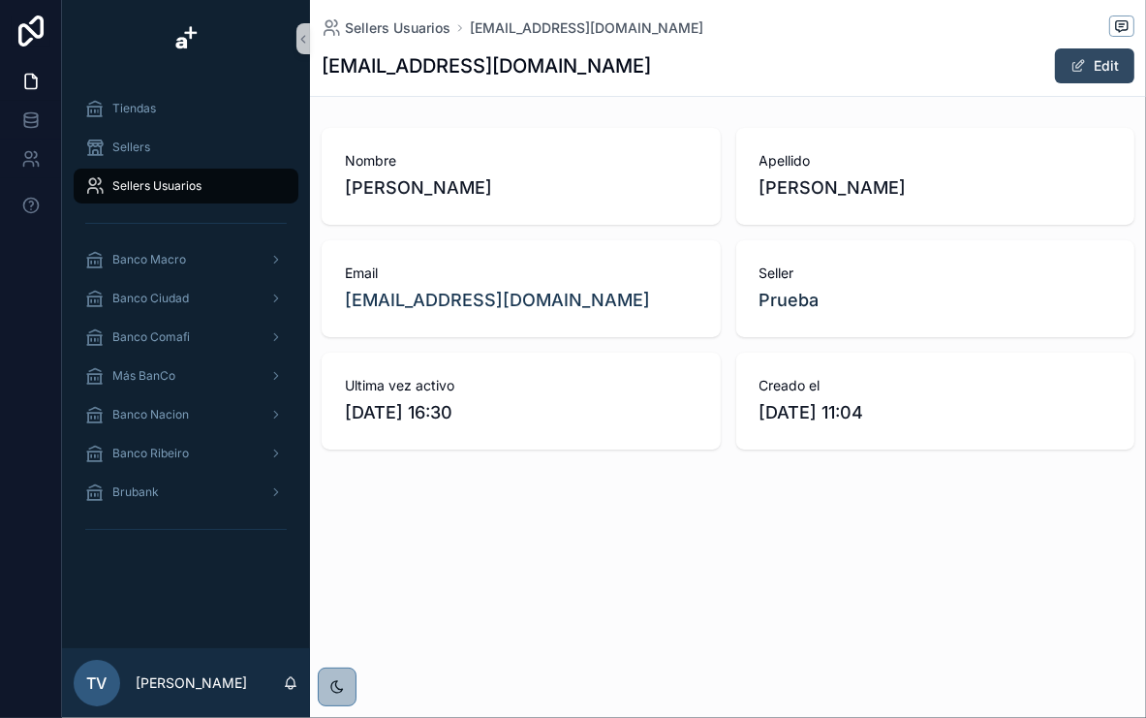
click at [1081, 63] on span "scrollable content" at bounding box center [1079, 66] width 16 height 16
click at [1076, 55] on button "Done" at bounding box center [1089, 65] width 89 height 35
click at [1076, 55] on button "Edit" at bounding box center [1094, 65] width 79 height 35
drag, startPoint x: 581, startPoint y: 306, endPoint x: 511, endPoint y: 302, distance: 70.8
click at [511, 302] on div "[EMAIL_ADDRESS][DOMAIN_NAME]" at bounding box center [521, 300] width 353 height 27
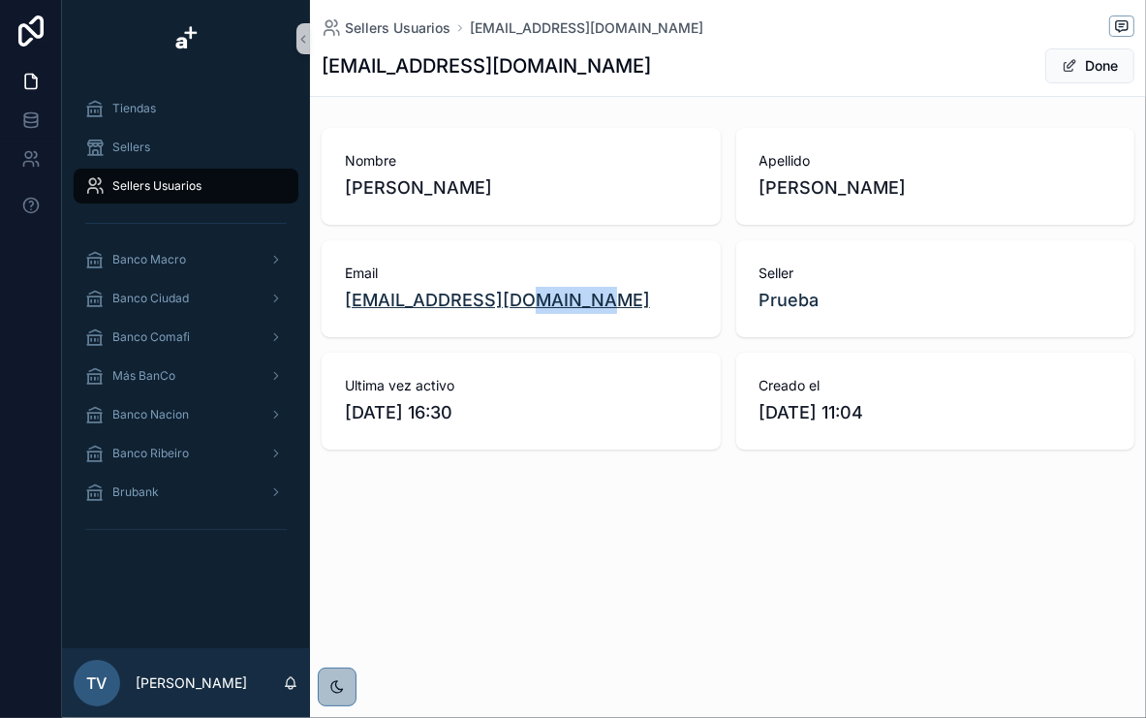
drag, startPoint x: 511, startPoint y: 302, endPoint x: 462, endPoint y: 298, distance: 48.6
click at [462, 298] on link "[EMAIL_ADDRESS][DOMAIN_NAME]" at bounding box center [497, 300] width 305 height 27
click at [480, 216] on div "Nombre [PERSON_NAME]" at bounding box center [521, 176] width 399 height 97
drag, startPoint x: 623, startPoint y: 301, endPoint x: 585, endPoint y: 273, distance: 47.1
click at [578, 275] on div "Email [EMAIL_ADDRESS][DOMAIN_NAME]" at bounding box center [521, 289] width 353 height 50
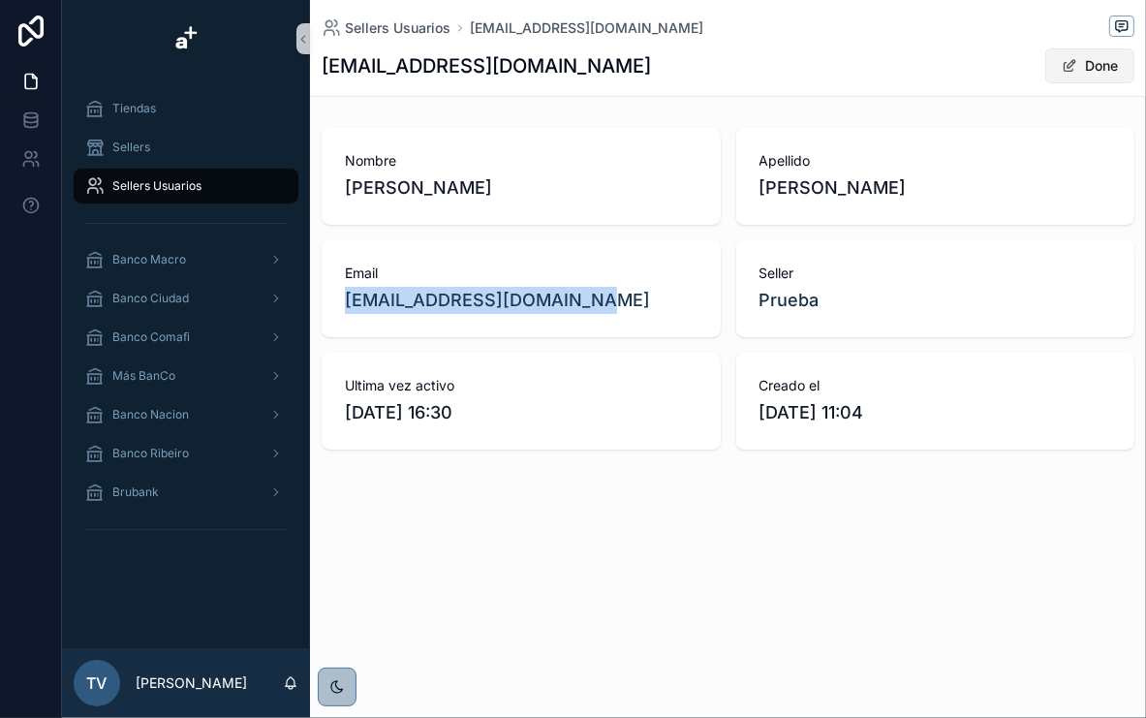
click at [1066, 67] on span "scrollable content" at bounding box center [1070, 66] width 16 height 16
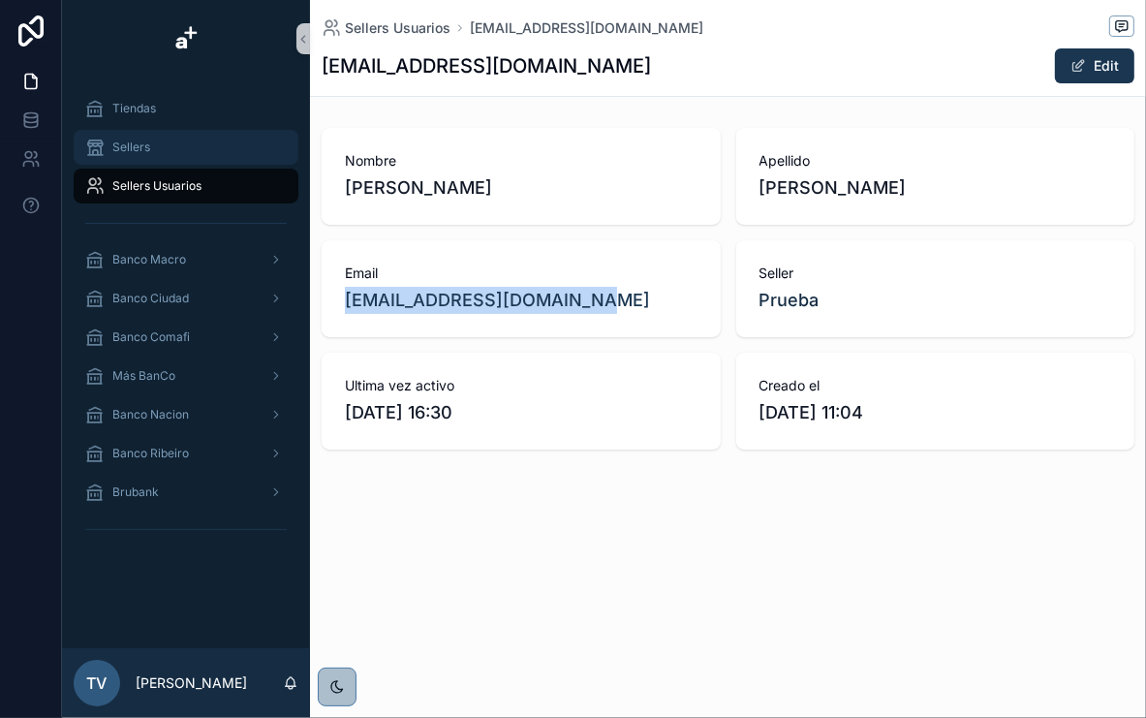
click at [182, 146] on div "Sellers" at bounding box center [186, 147] width 202 height 31
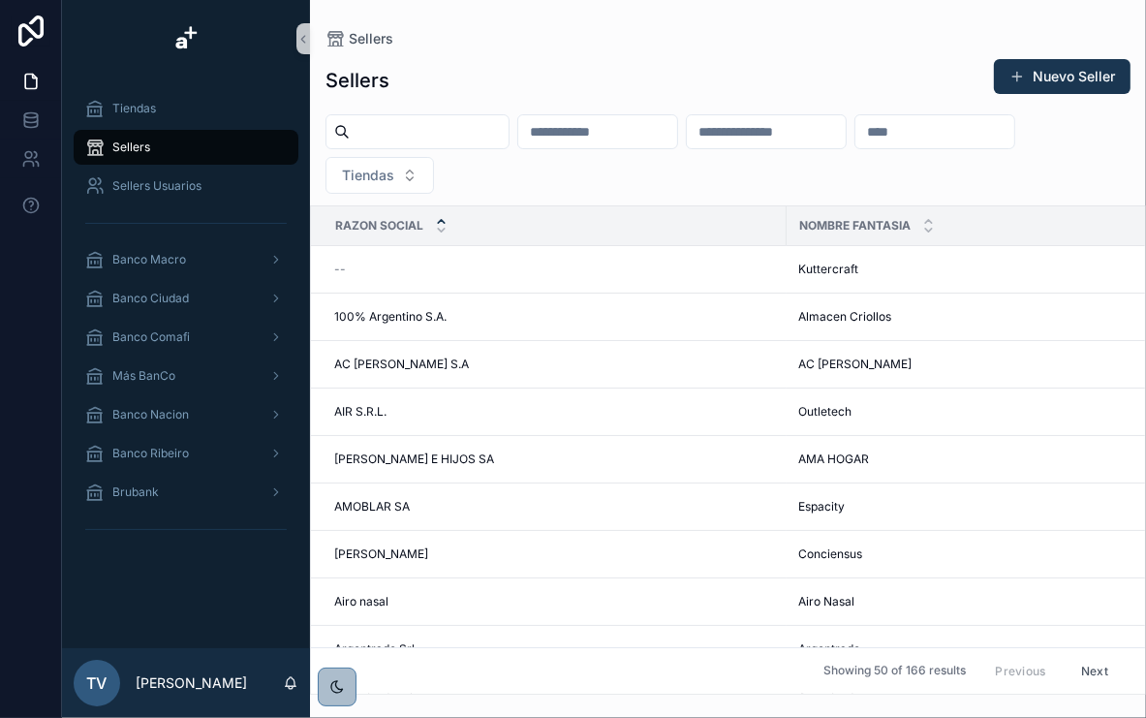
click at [389, 126] on input "scrollable content" at bounding box center [429, 131] width 159 height 27
type input "***"
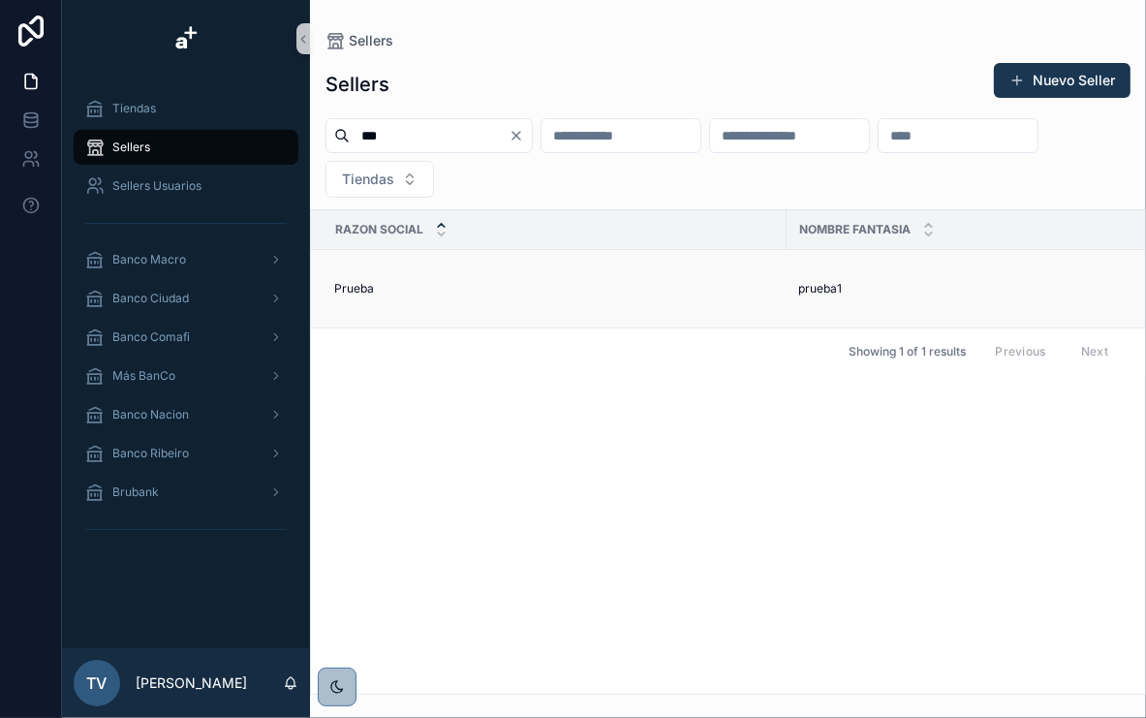
click at [688, 294] on div "Prueba Prueba" at bounding box center [554, 289] width 441 height 16
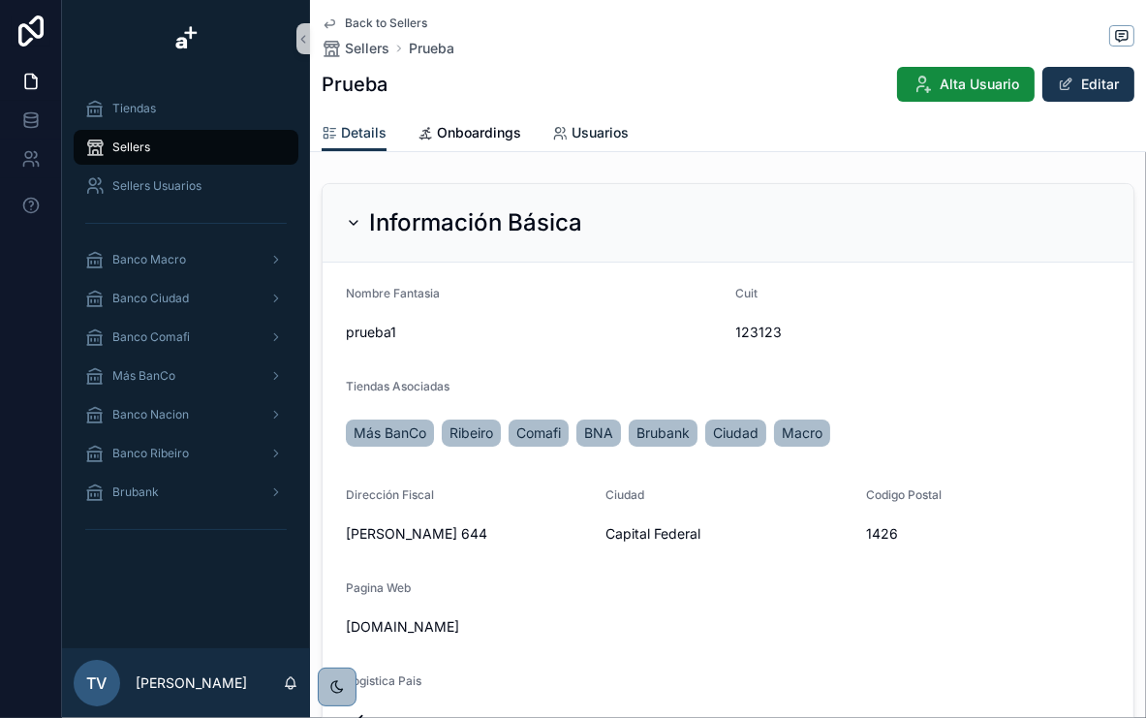
click at [566, 128] on icon "scrollable content" at bounding box center [560, 134] width 16 height 16
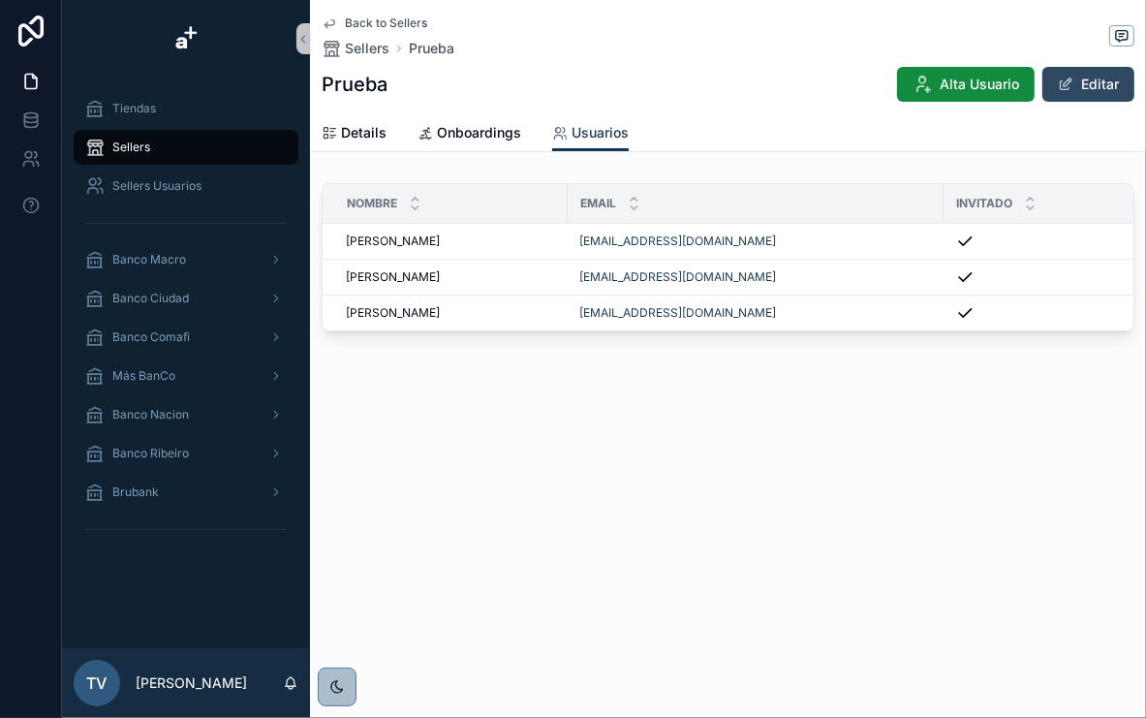
click at [1104, 88] on button "Editar" at bounding box center [1089, 84] width 92 height 35
click at [450, 266] on td "[PERSON_NAME] [PERSON_NAME]" at bounding box center [445, 278] width 245 height 36
click at [450, 272] on div "[PERSON_NAME] [PERSON_NAME]" at bounding box center [451, 277] width 210 height 16
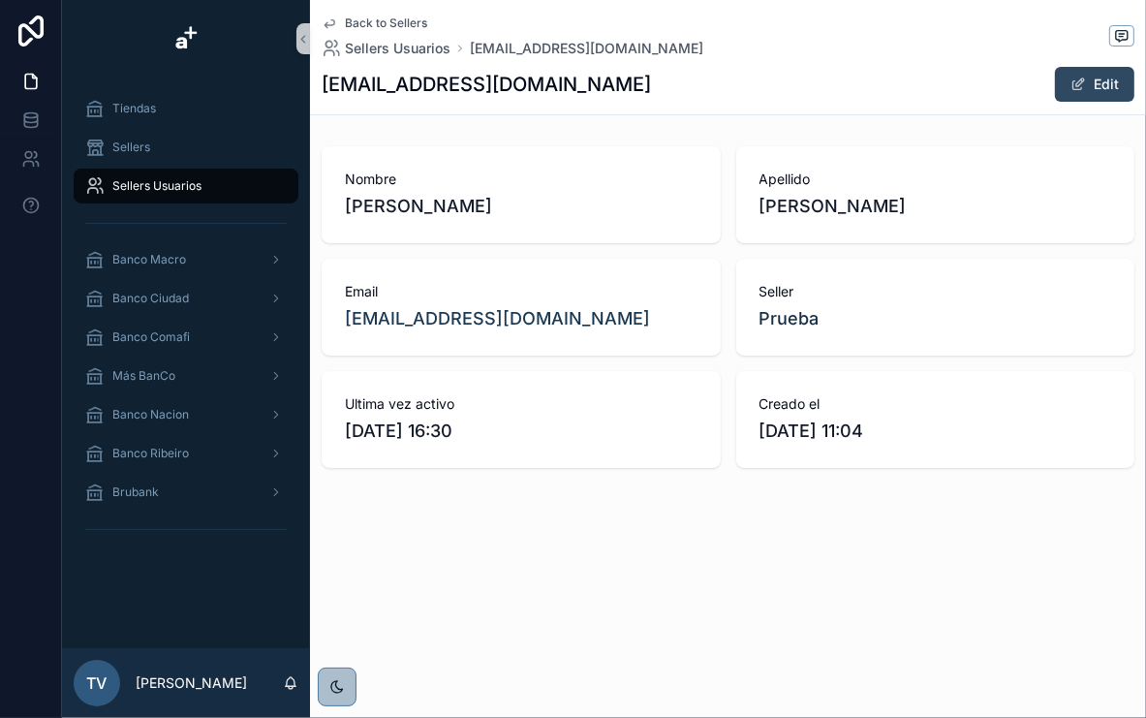
drag, startPoint x: 1105, startPoint y: 75, endPoint x: 1084, endPoint y: 85, distance: 23.0
click at [1105, 76] on button "Edit" at bounding box center [1094, 84] width 79 height 35
drag, startPoint x: 825, startPoint y: 145, endPoint x: 552, endPoint y: 94, distance: 277.1
click at [814, 144] on div "Nombre [PERSON_NAME] Apellido [PERSON_NAME] Email [EMAIL_ADDRESS][DOMAIN_NAME] …" at bounding box center [728, 307] width 836 height 337
click at [417, 47] on span "Sellers Usuarios" at bounding box center [398, 48] width 106 height 19
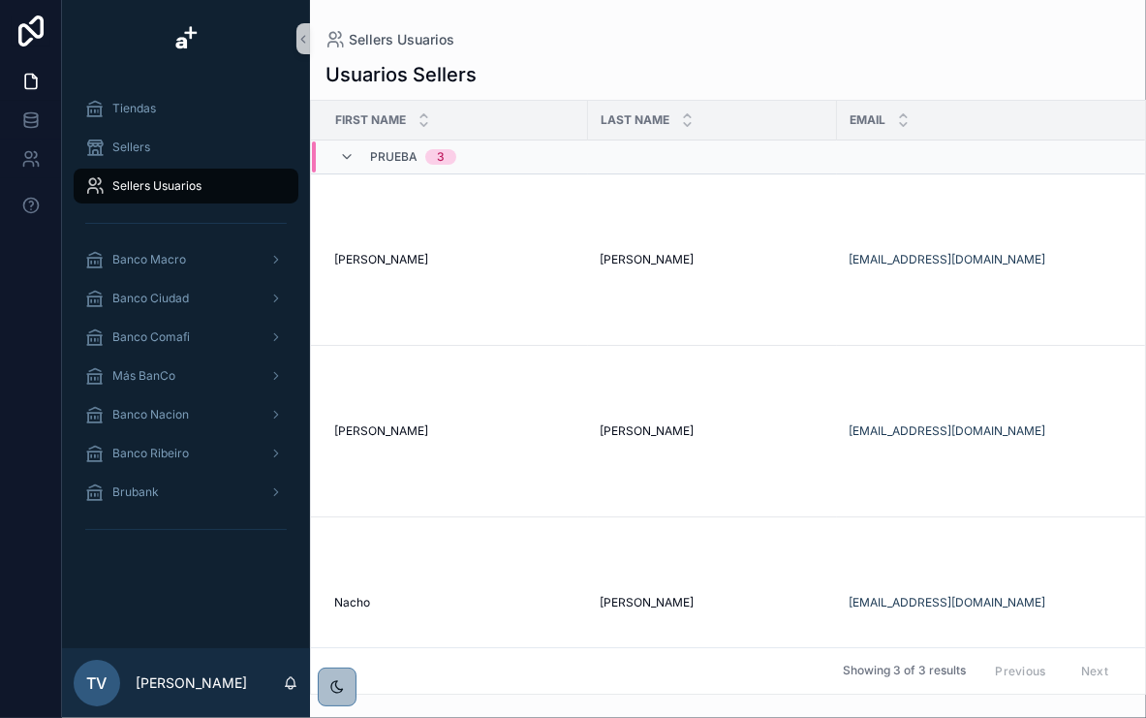
click at [389, 159] on span "Prueba" at bounding box center [393, 157] width 47 height 16
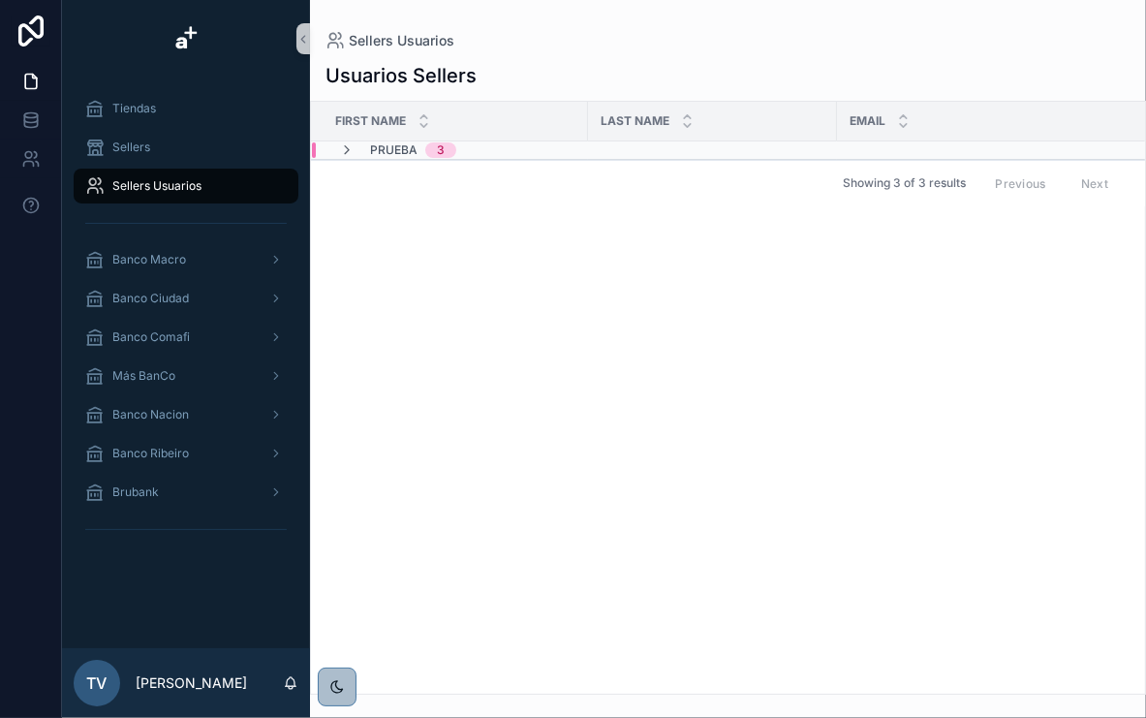
click at [385, 149] on span "Prueba" at bounding box center [393, 150] width 47 height 16
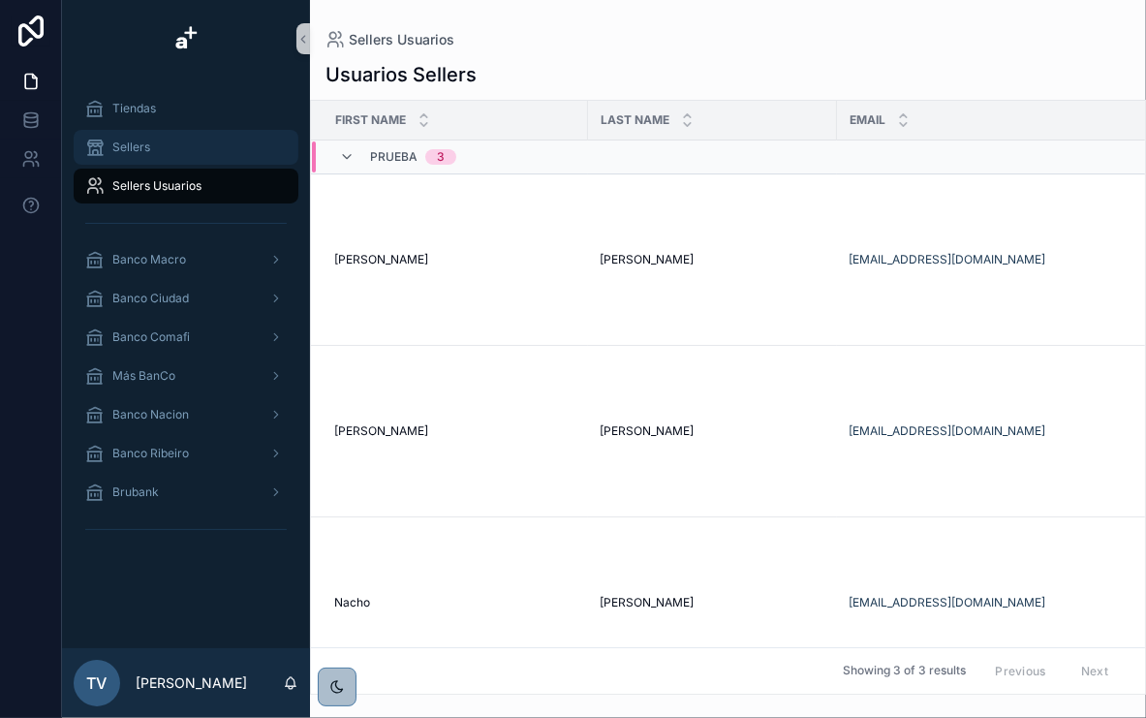
click at [162, 147] on div "Sellers" at bounding box center [186, 147] width 202 height 31
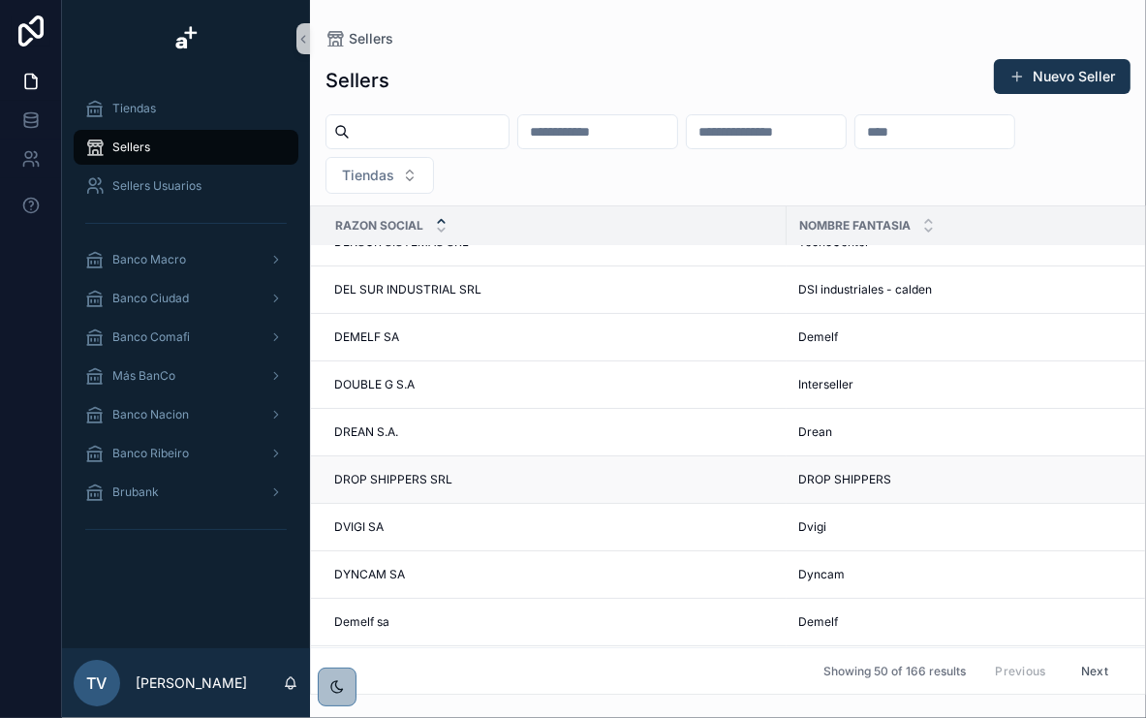
scroll to position [1719, 0]
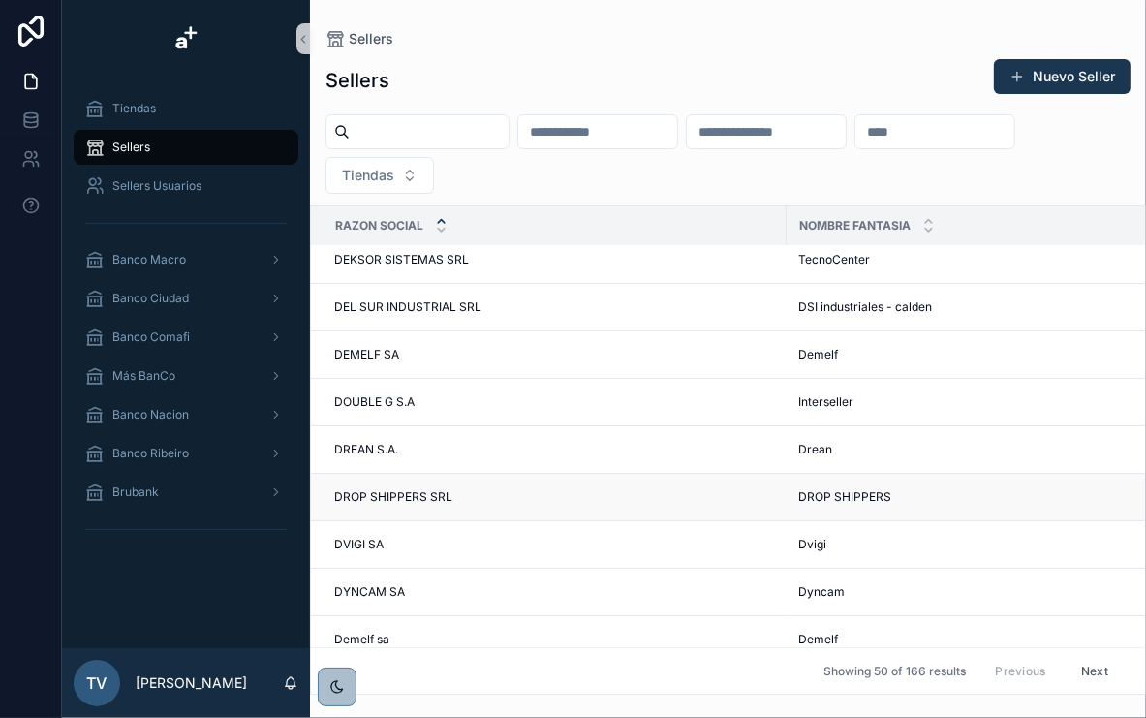
drag, startPoint x: 699, startPoint y: 482, endPoint x: 689, endPoint y: 483, distance: 9.7
click at [698, 482] on td "DROP SHIPPERS SRL DROP SHIPPERS SRL" at bounding box center [549, 497] width 476 height 47
click at [420, 489] on span "DROP SHIPPERS SRL" at bounding box center [393, 497] width 118 height 16
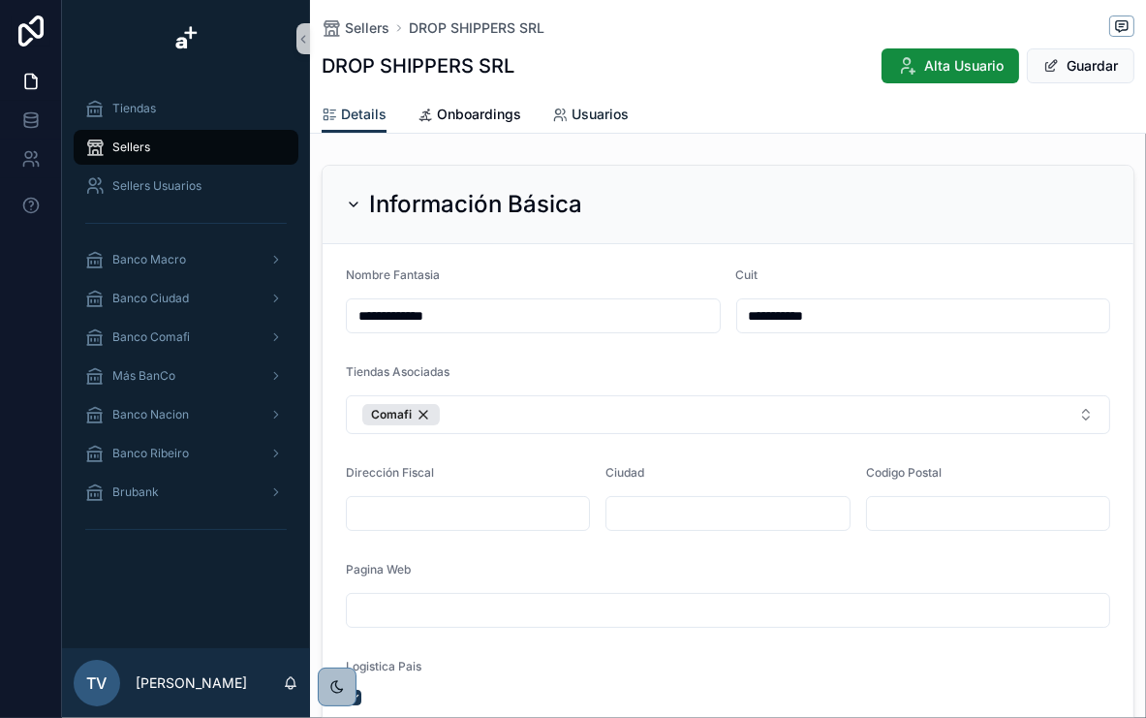
click at [592, 120] on span "Usuarios" at bounding box center [600, 114] width 57 height 19
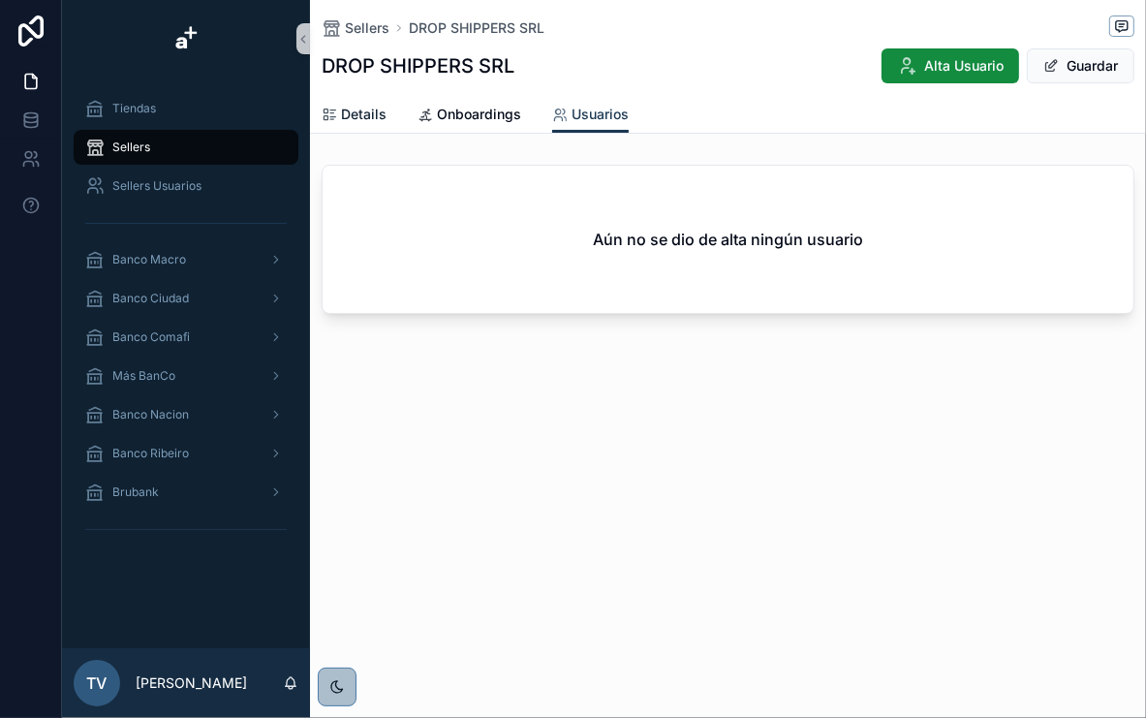
click at [354, 118] on span "Details" at bounding box center [364, 114] width 46 height 19
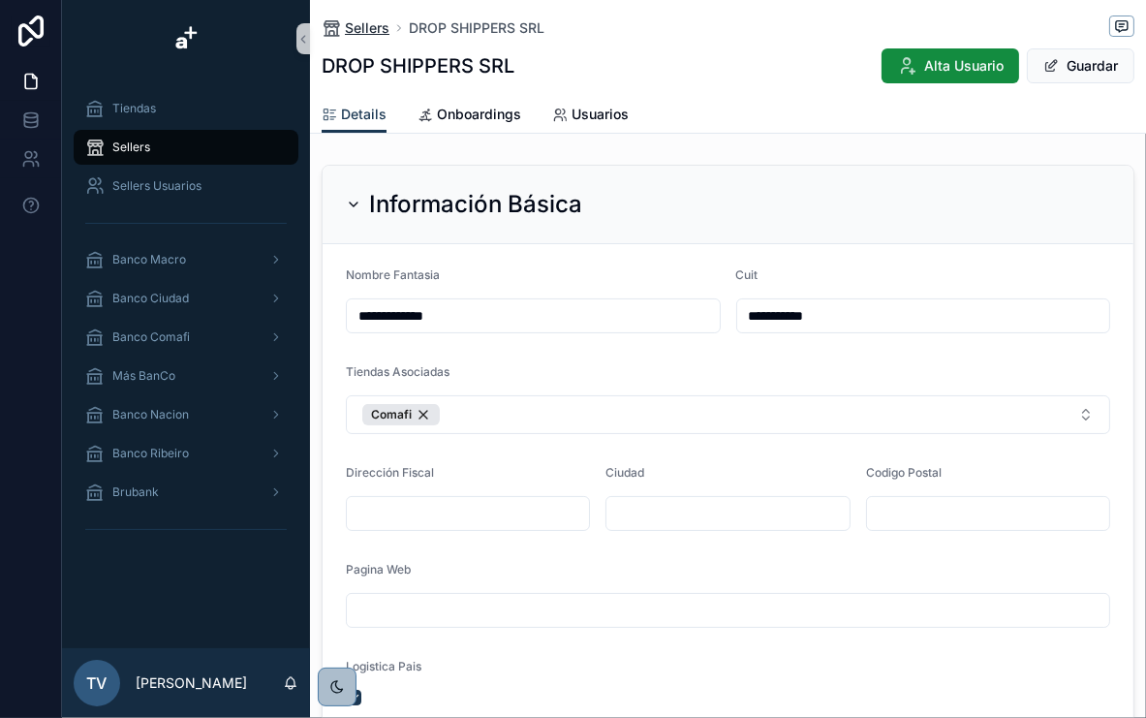
click at [354, 19] on span "Sellers" at bounding box center [367, 27] width 45 height 19
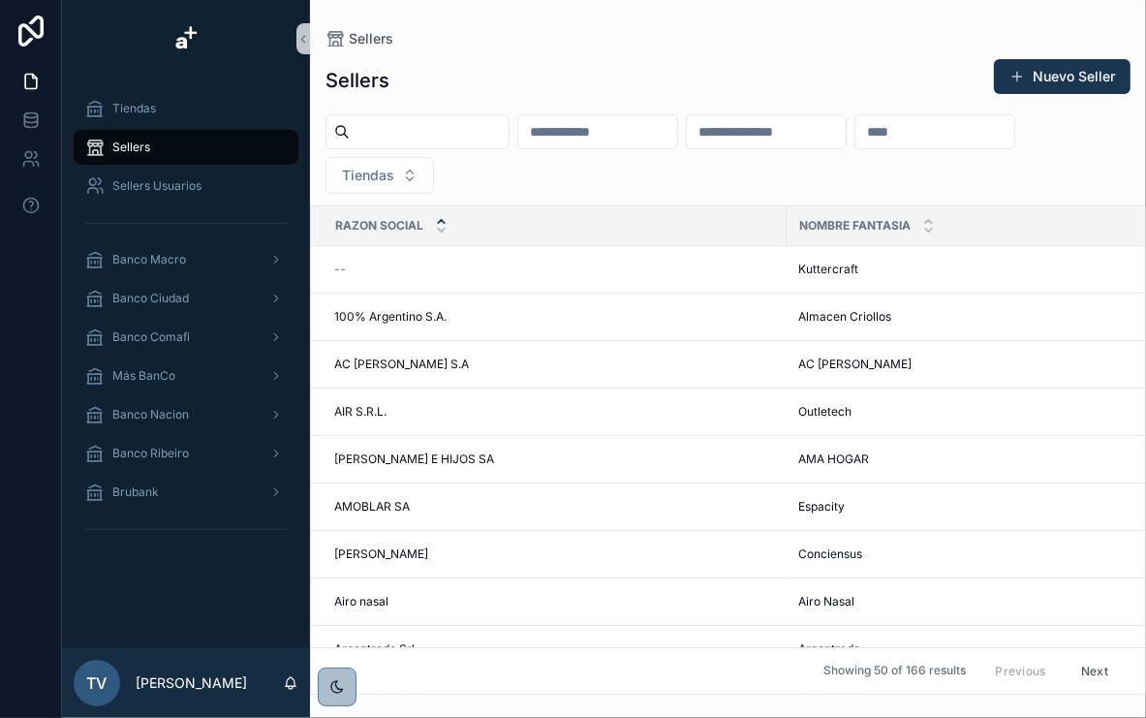
click at [202, 153] on div "Sellers" at bounding box center [186, 147] width 202 height 31
drag, startPoint x: 705, startPoint y: 57, endPoint x: 198, endPoint y: 160, distance: 518.0
click at [690, 57] on div "Sellers Nuevo Seller Tiendas Razon Social Nombre Fantasia Cuit Tiendas -- Kutte…" at bounding box center [728, 371] width 836 height 648
click at [190, 186] on span "Sellers Usuarios" at bounding box center [156, 186] width 89 height 16
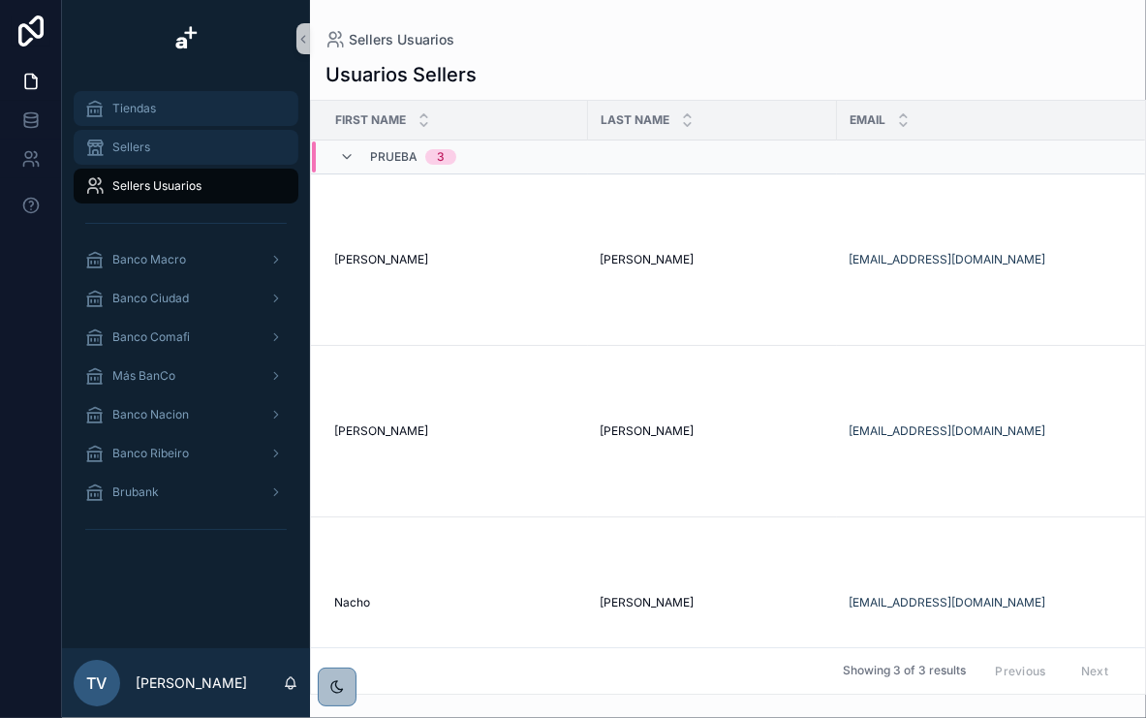
click at [120, 133] on div "Sellers" at bounding box center [186, 147] width 202 height 31
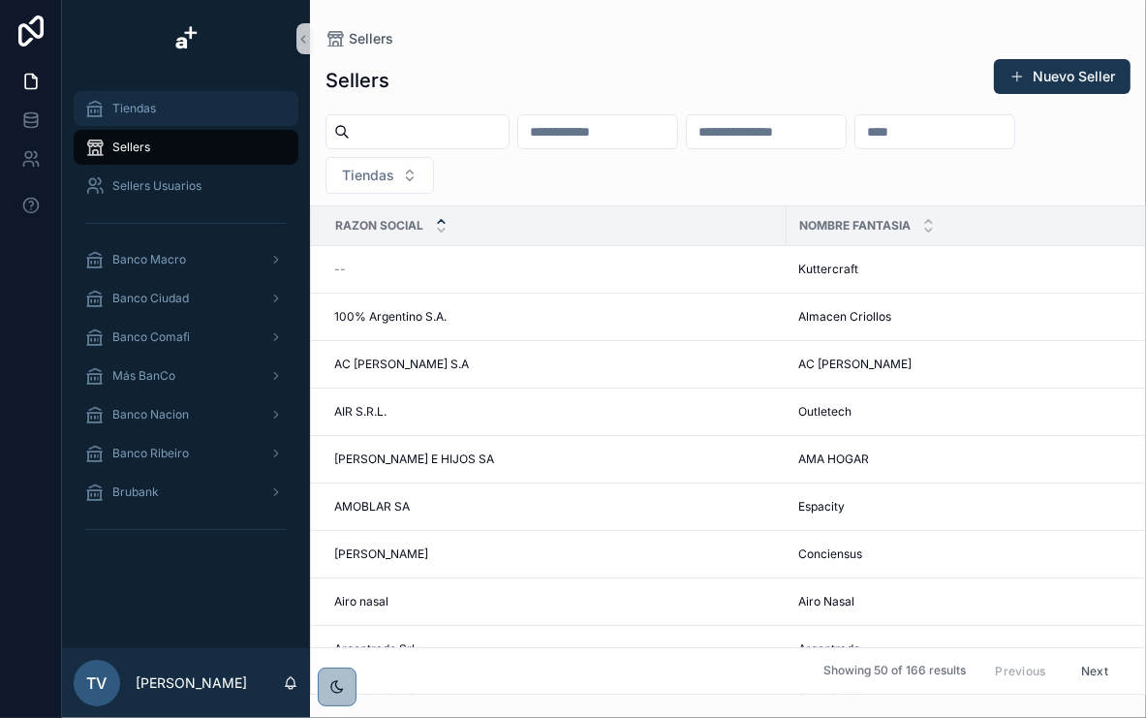
click at [149, 101] on span "Tiendas" at bounding box center [134, 109] width 44 height 16
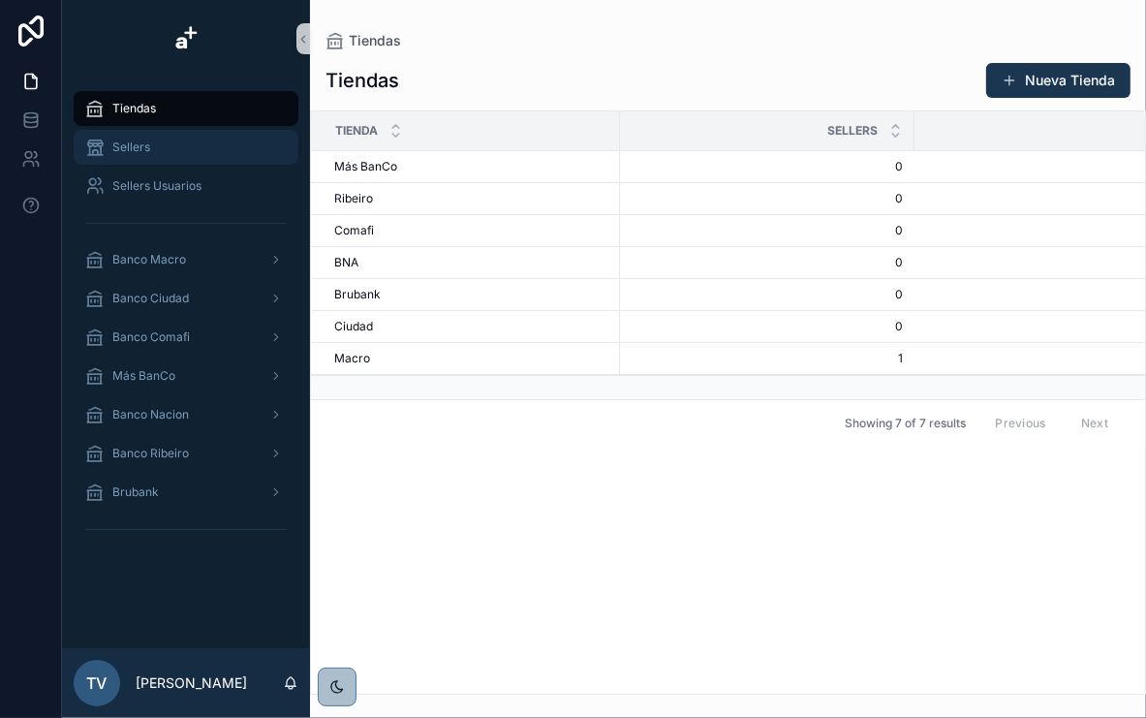
click at [159, 153] on div "Sellers" at bounding box center [186, 147] width 202 height 31
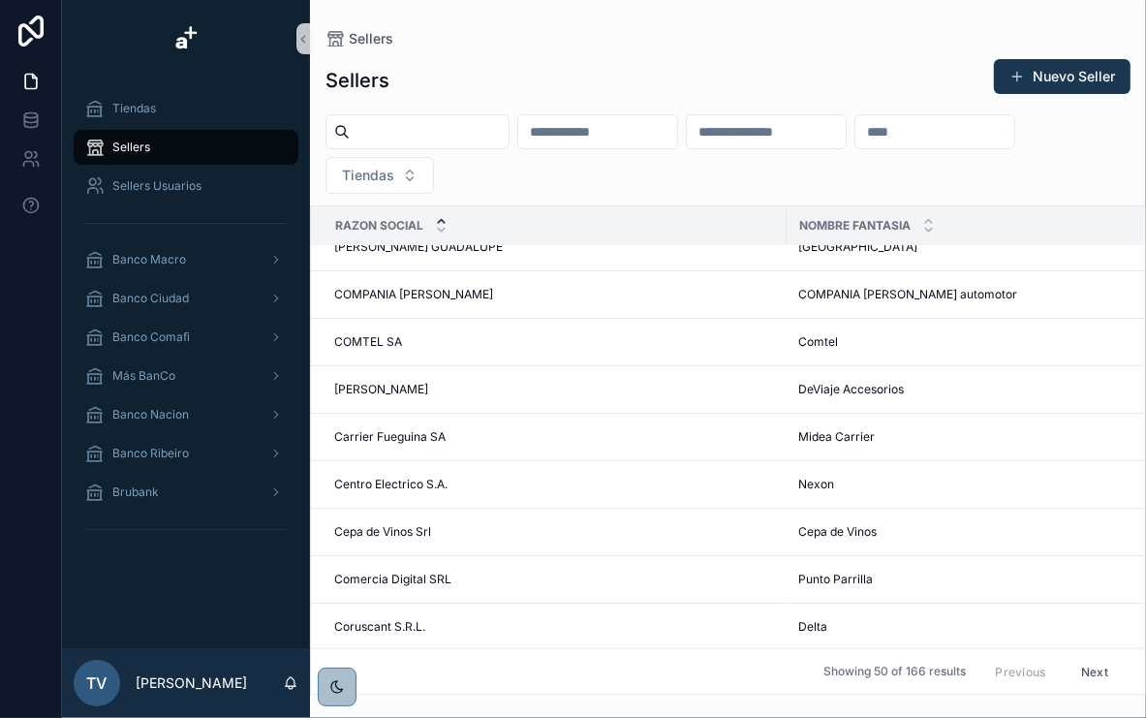
scroll to position [1201, 0]
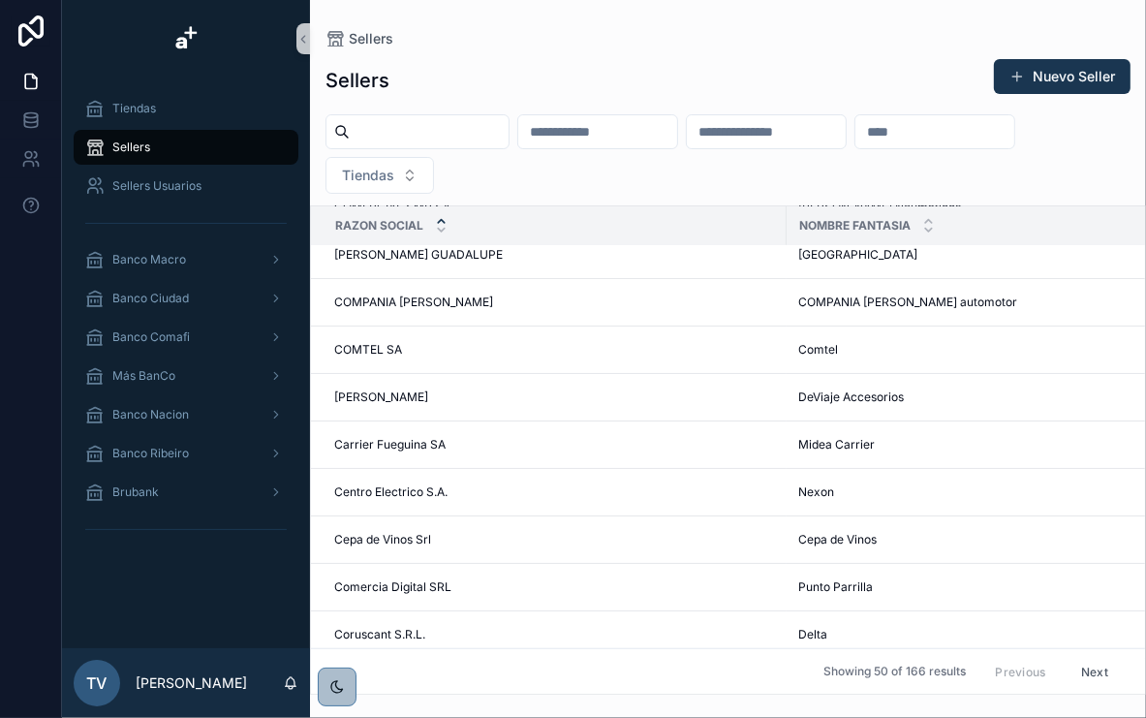
click at [405, 136] on input "scrollable content" at bounding box center [429, 131] width 159 height 27
type input "****"
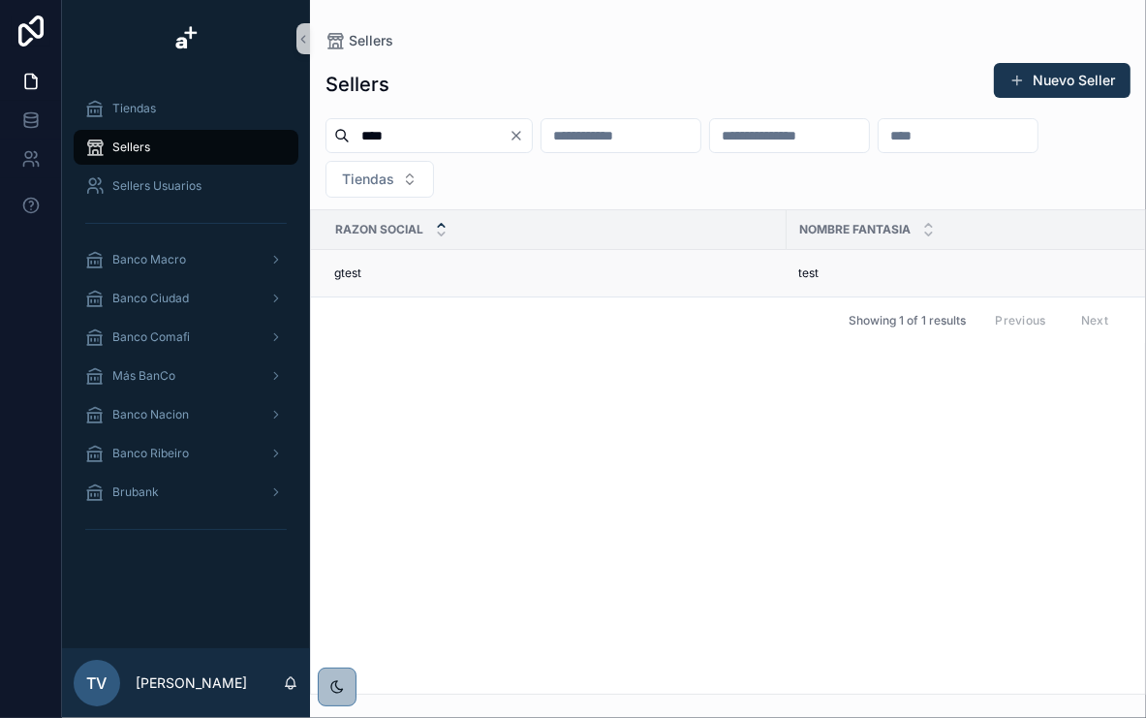
click at [532, 273] on div "gtest gtest" at bounding box center [554, 273] width 441 height 16
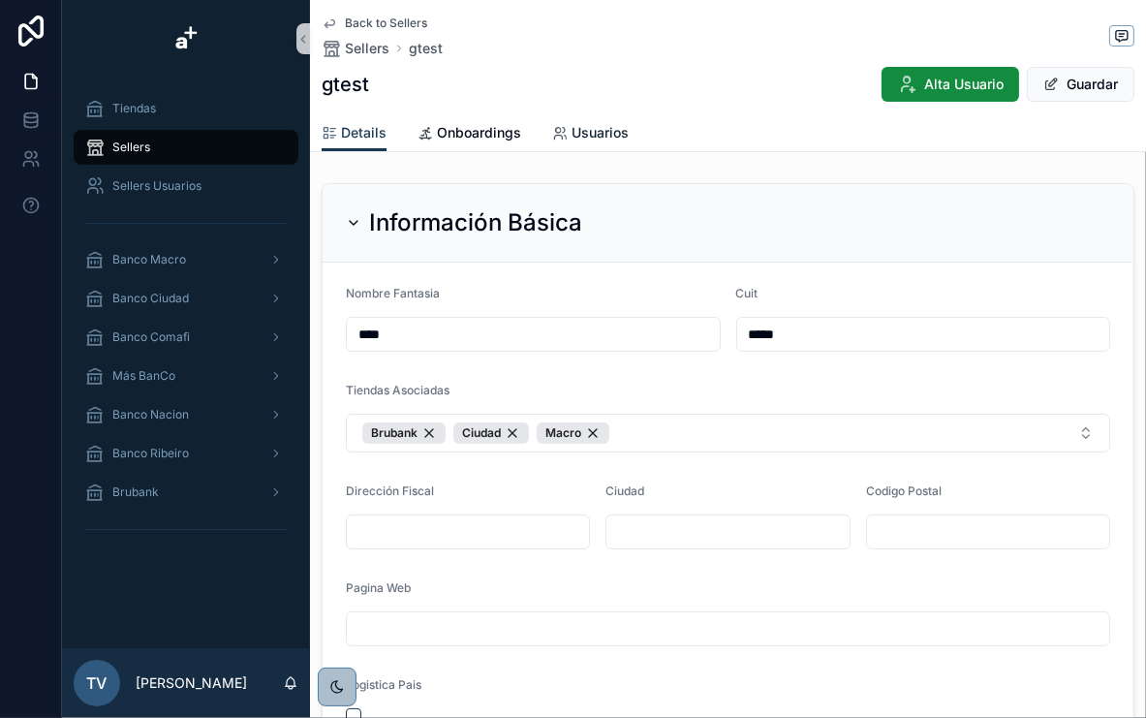
click at [563, 136] on icon "scrollable content" at bounding box center [560, 134] width 16 height 16
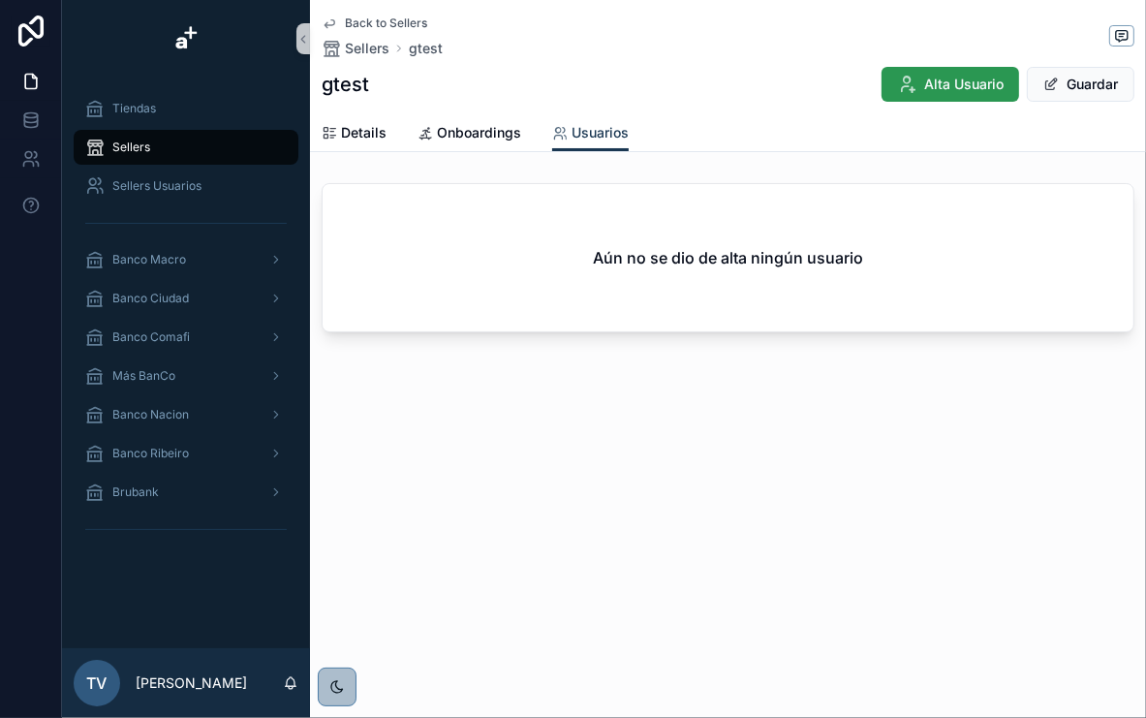
click at [948, 89] on span "Alta Usuario" at bounding box center [963, 84] width 79 height 19
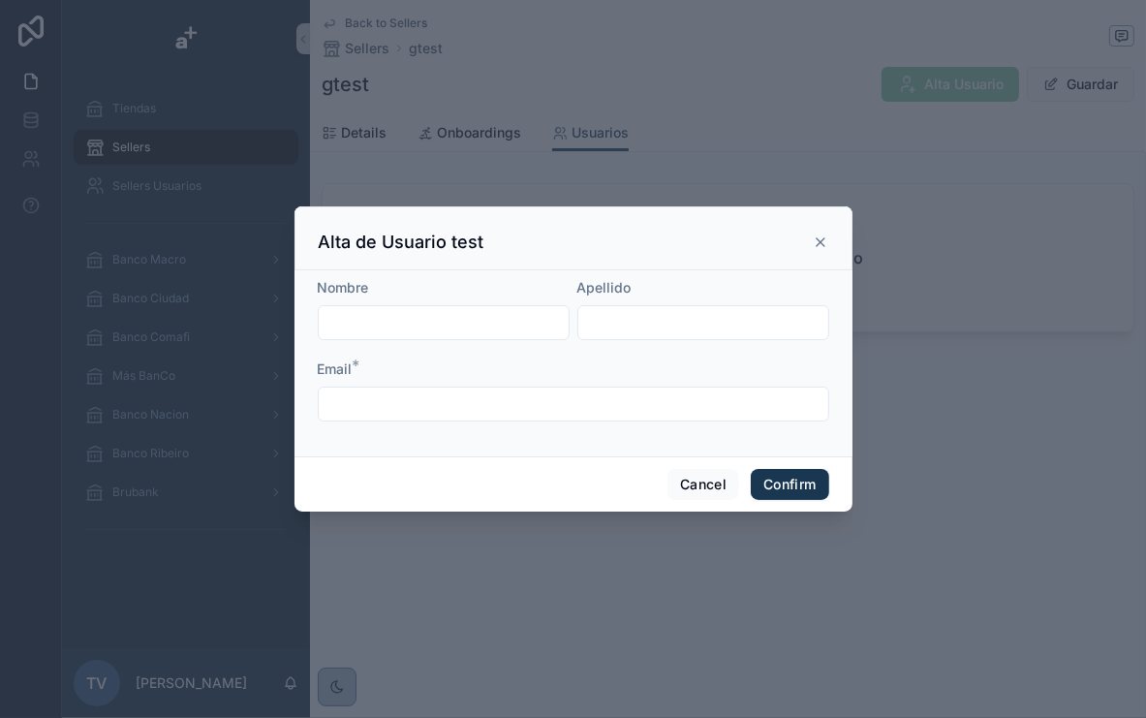
click at [451, 317] on input "text" at bounding box center [444, 322] width 250 height 27
type input "****"
type input "**********"
drag, startPoint x: 158, startPoint y: 422, endPoint x: -40, endPoint y: 419, distance: 197.7
click at [0, 419] on html "**********" at bounding box center [573, 359] width 1146 height 718
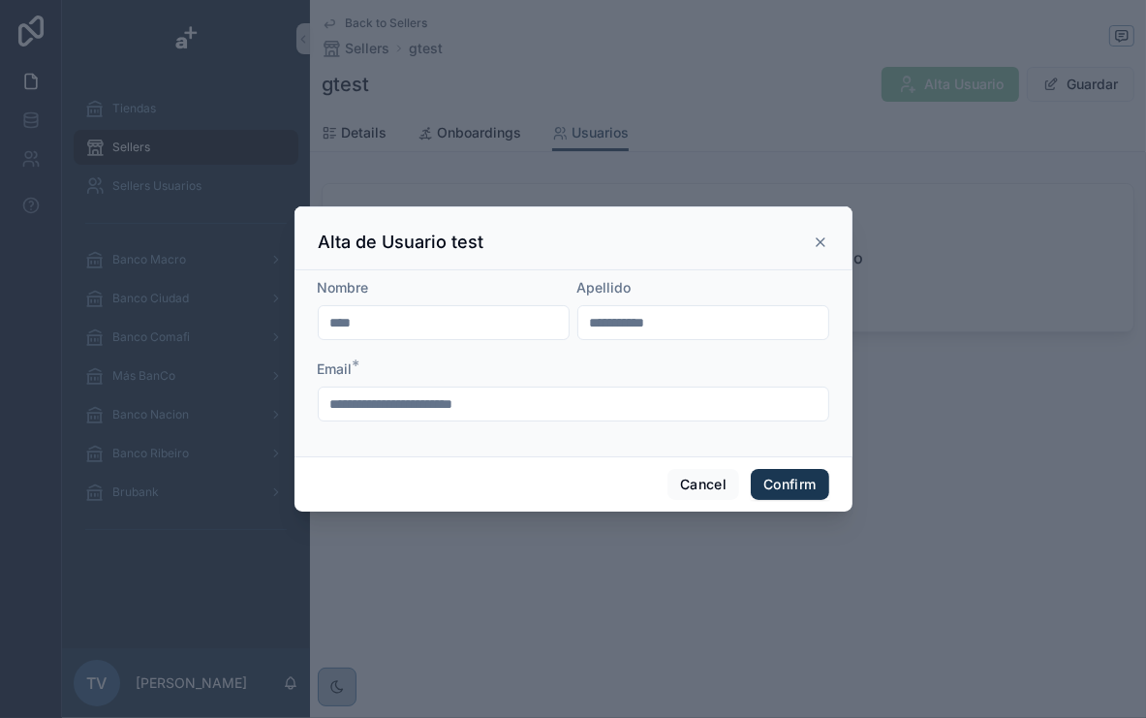
paste input "*"
type input "**********"
click at [782, 478] on button "Confirm" at bounding box center [790, 484] width 78 height 31
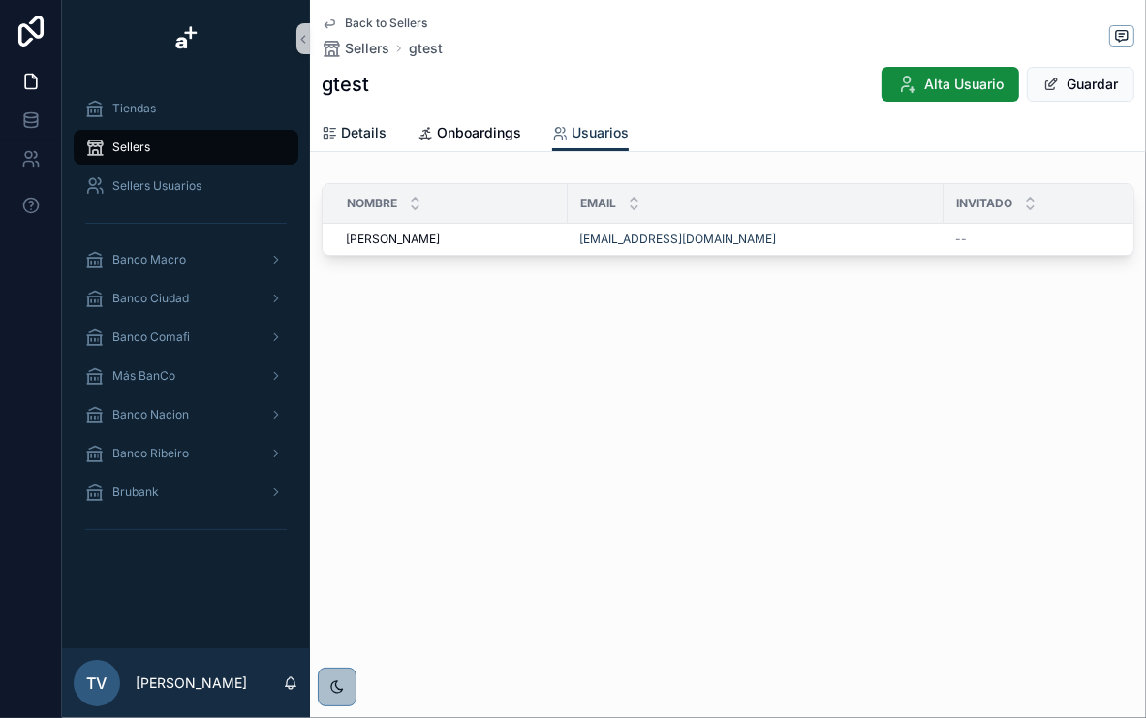
click at [353, 116] on link "Details" at bounding box center [354, 134] width 65 height 39
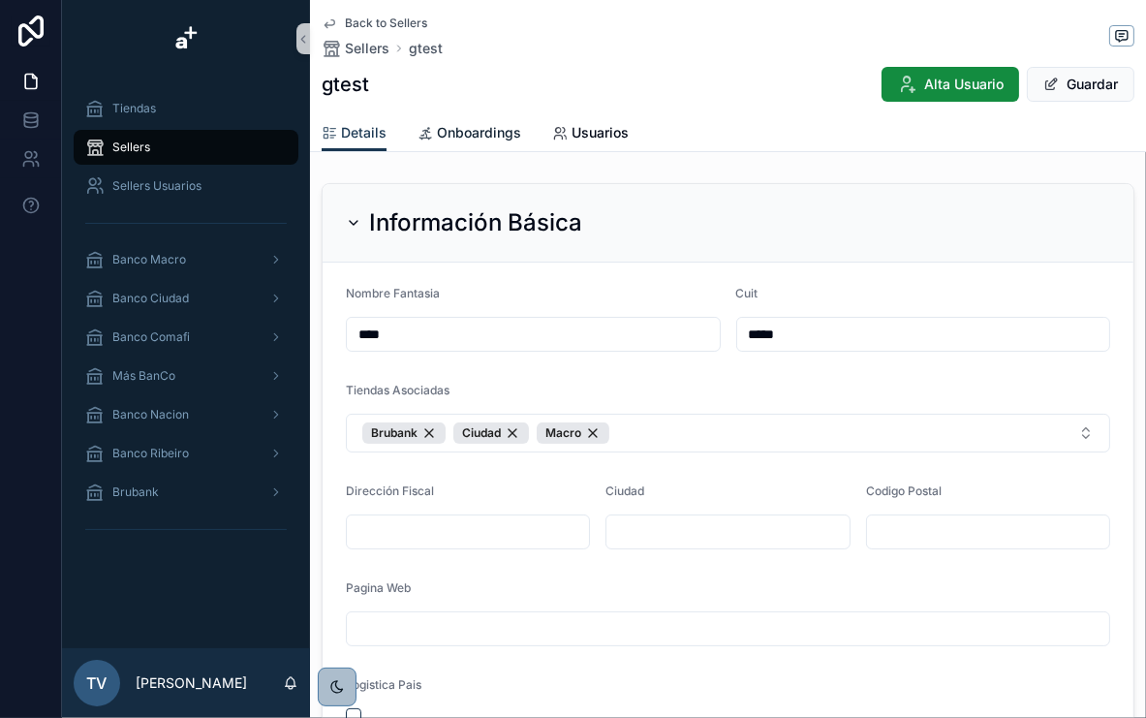
click at [469, 143] on link "Onboardings" at bounding box center [470, 134] width 104 height 39
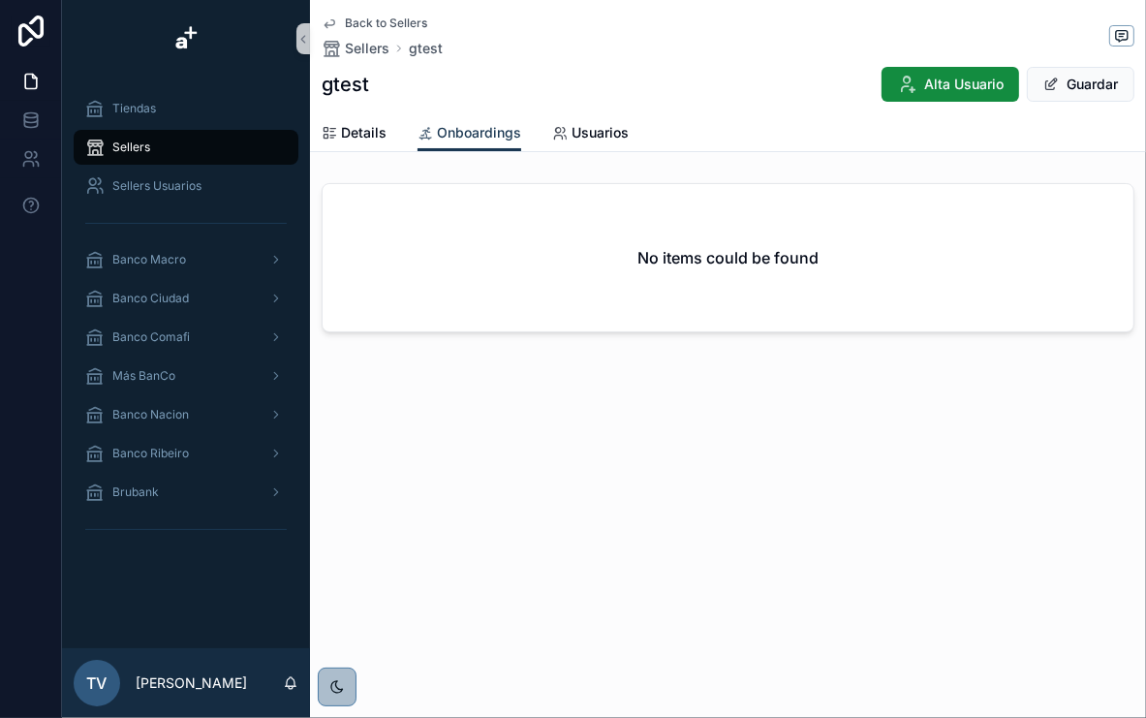
click at [167, 151] on div "Sellers" at bounding box center [186, 147] width 202 height 31
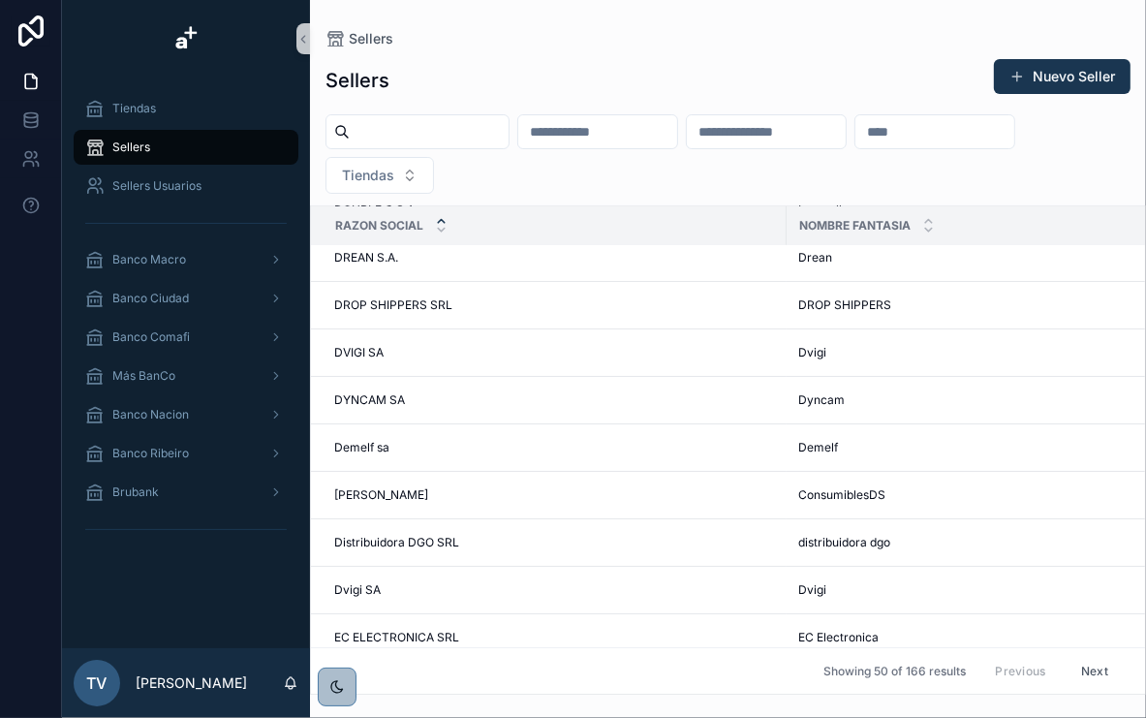
scroll to position [1977, 0]
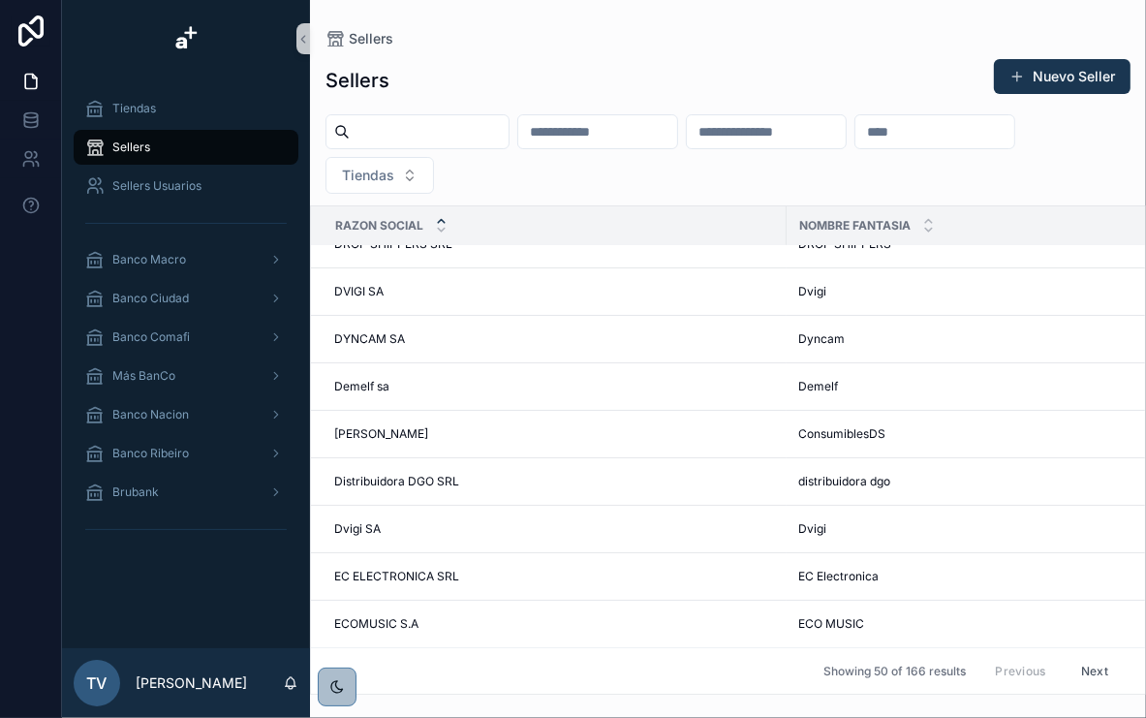
click at [1093, 659] on button "Next" at bounding box center [1095, 671] width 54 height 30
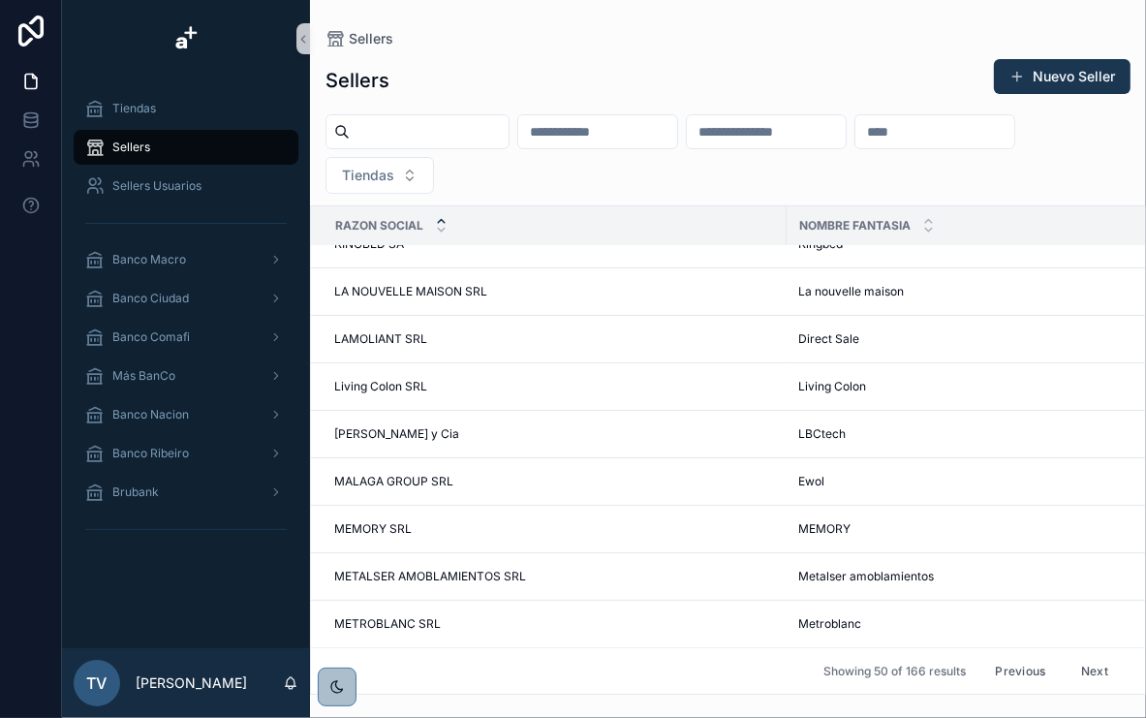
scroll to position [1946, 0]
click at [1068, 657] on button "Next" at bounding box center [1095, 671] width 54 height 30
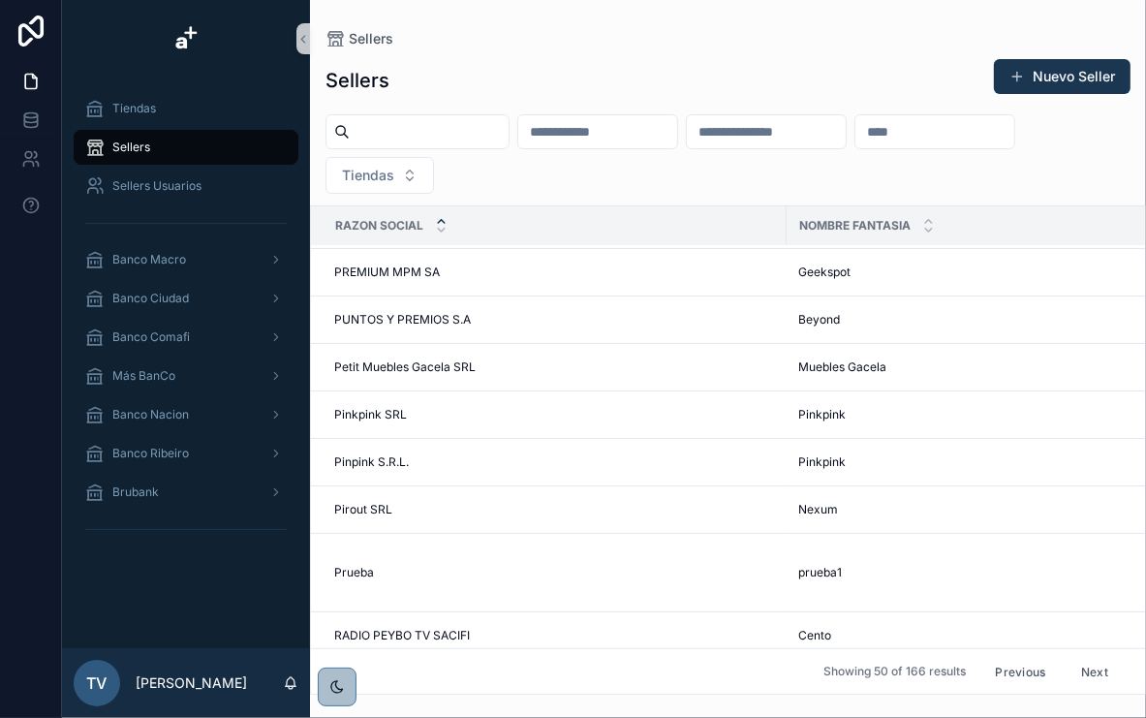
scroll to position [1010, 0]
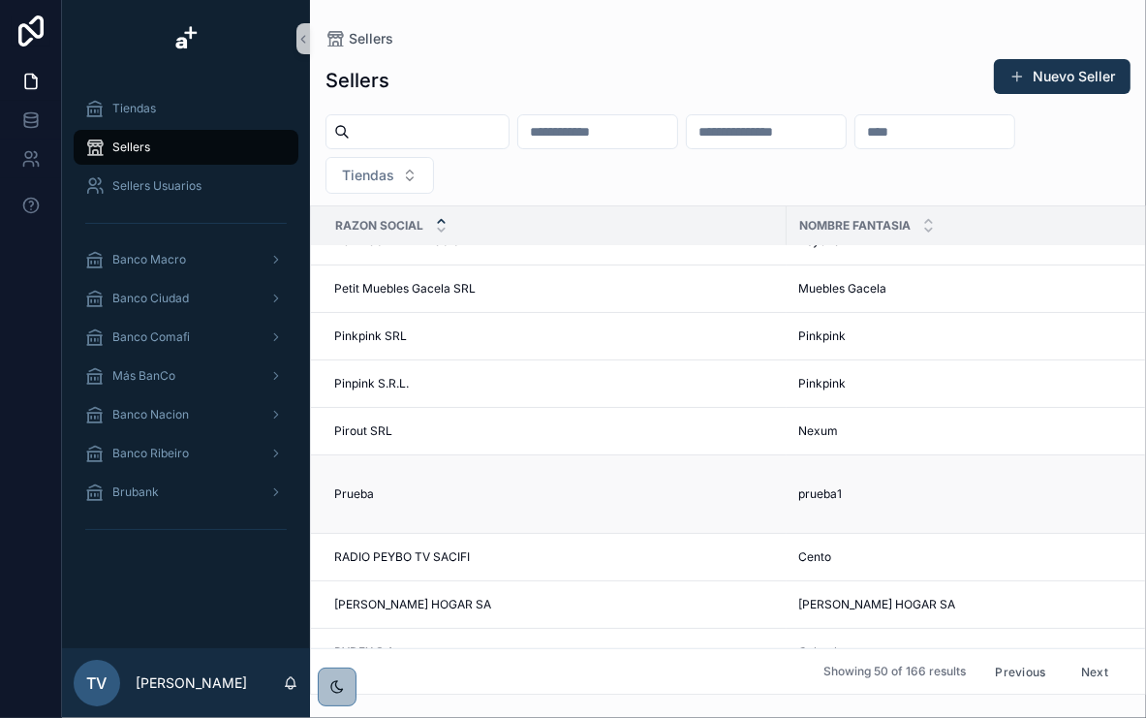
click at [363, 487] on span "Prueba" at bounding box center [354, 494] width 40 height 16
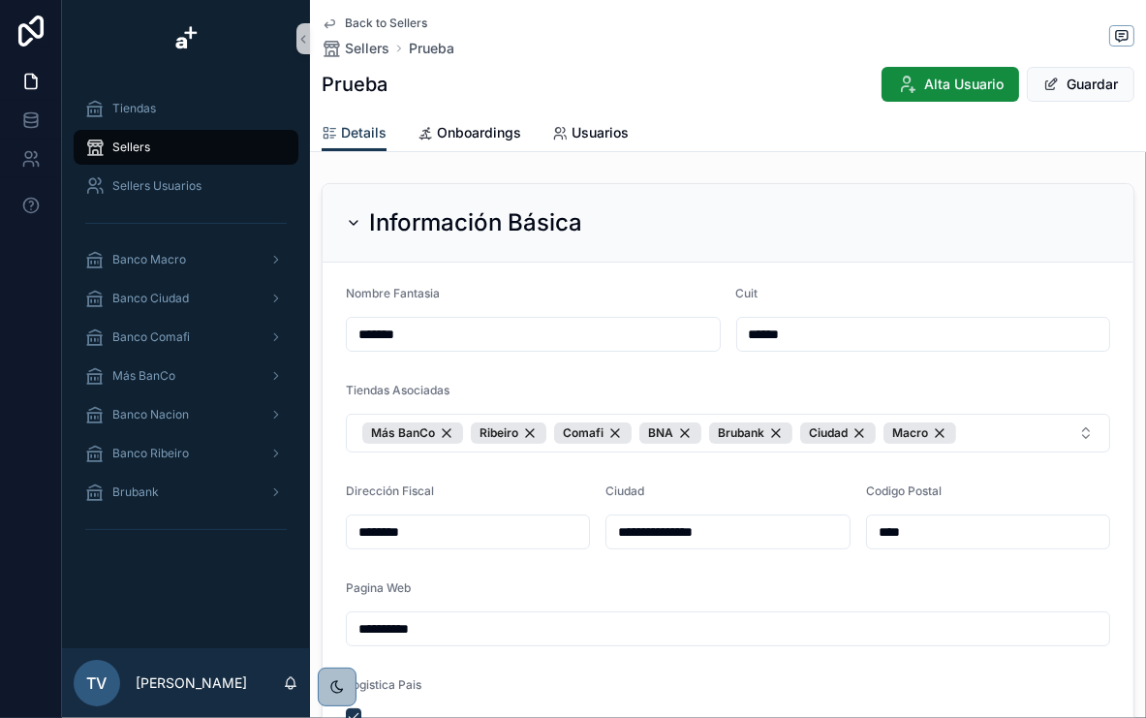
click at [355, 12] on div "Back to Sellers Sellers Prueba Prueba Alta Usuario Guardar" at bounding box center [728, 57] width 813 height 114
click at [356, 16] on span "Back to Sellers" at bounding box center [386, 24] width 82 height 16
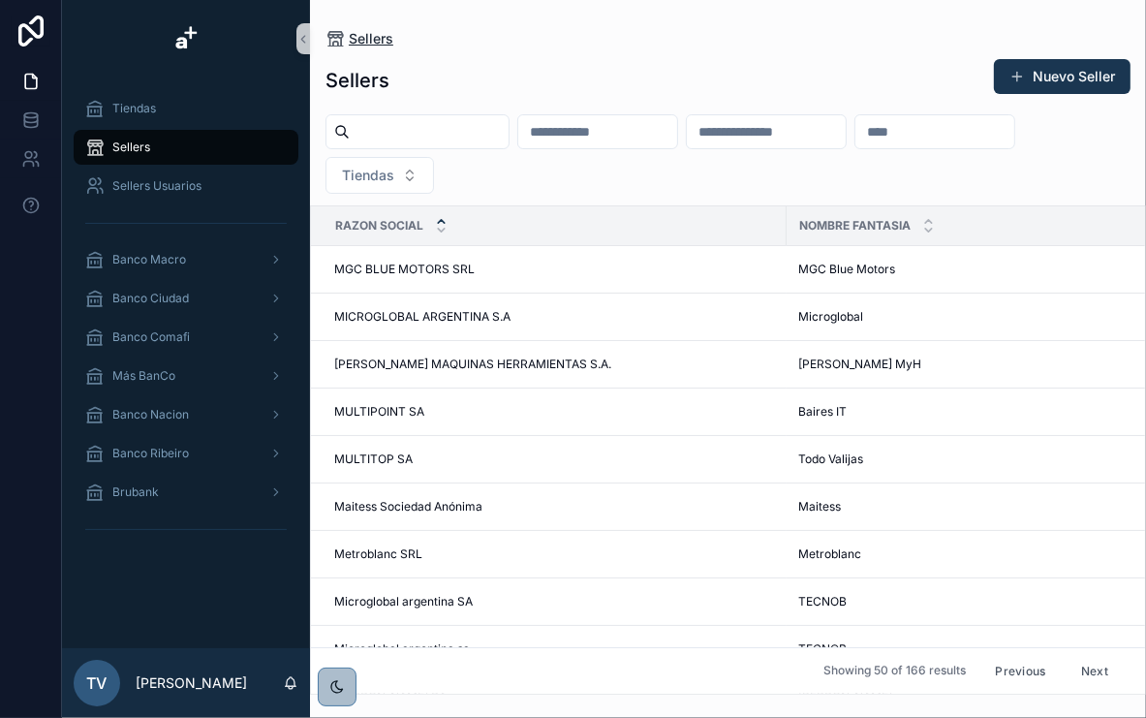
click at [367, 40] on span "Sellers" at bounding box center [371, 38] width 45 height 19
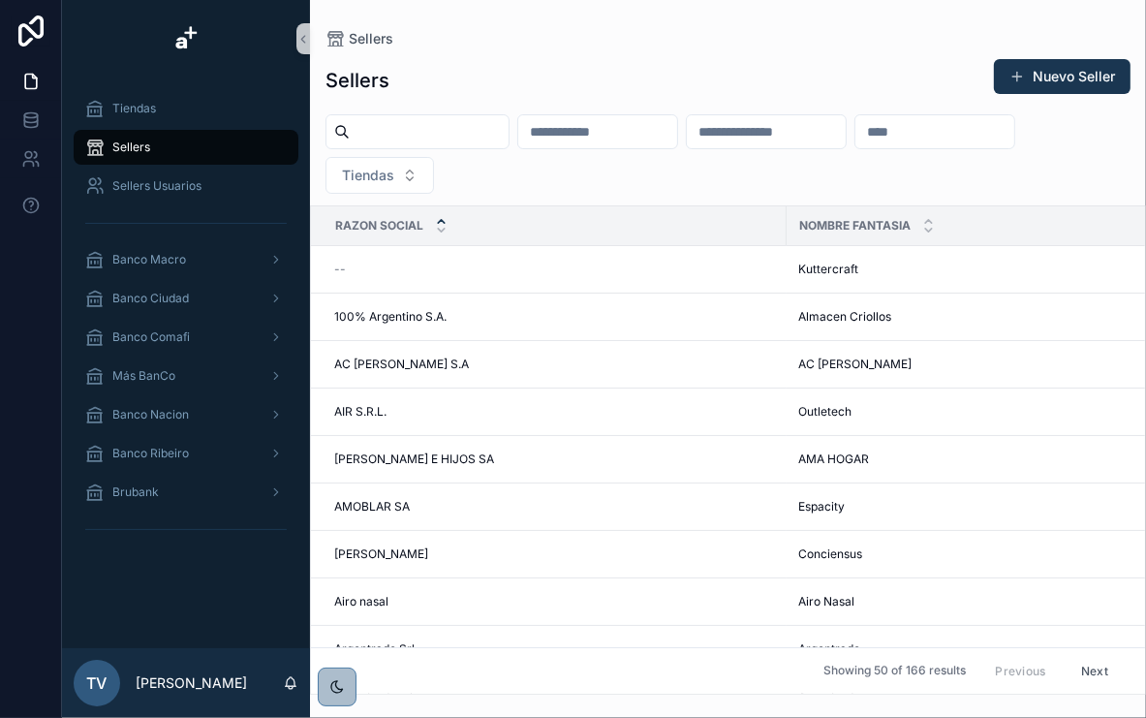
click at [472, 133] on input "scrollable content" at bounding box center [429, 131] width 159 height 27
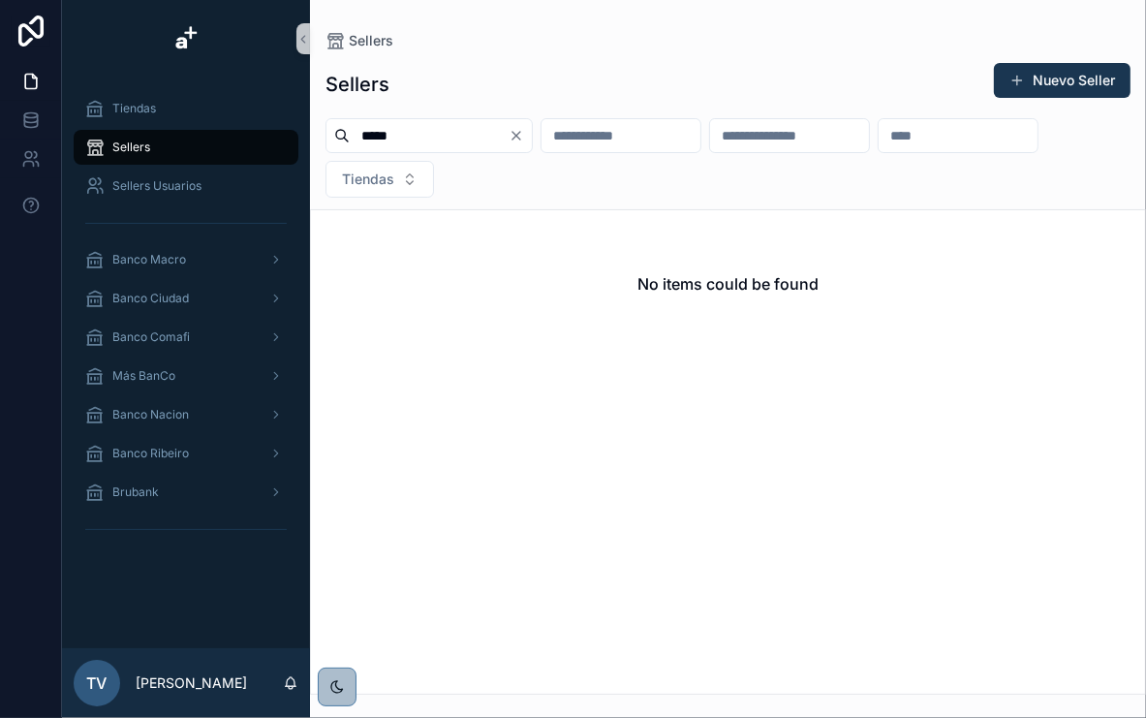
type input "*****"
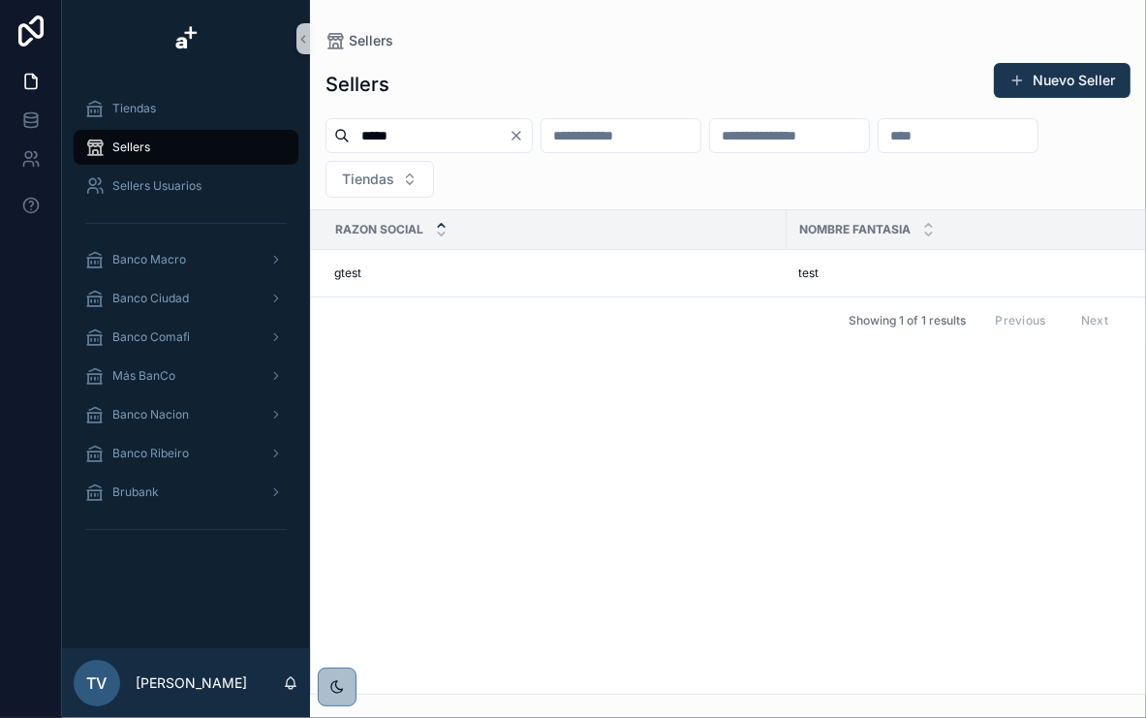
click at [448, 344] on div "Razon Social Nombre Fantasia Cuit Tiendas gtest gtest test test 01231 01231 Bru…" at bounding box center [728, 451] width 834 height 483
click at [445, 278] on div "gtest gtest" at bounding box center [554, 273] width 441 height 16
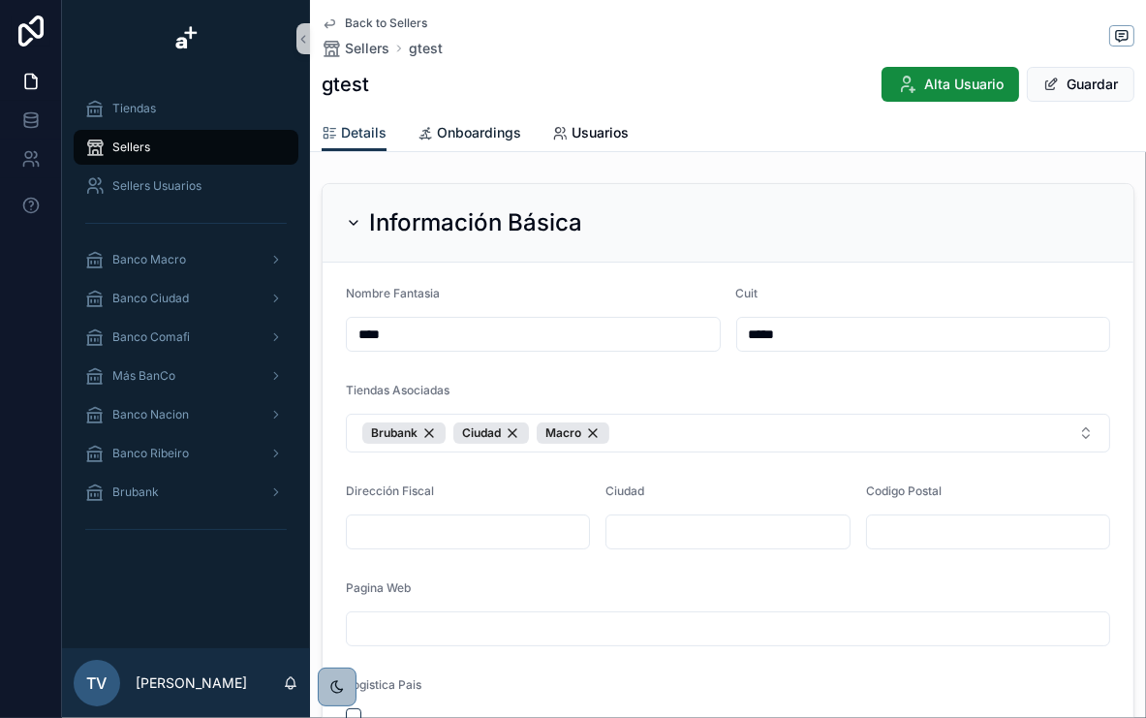
click at [453, 137] on span "Onboardings" at bounding box center [479, 132] width 84 height 19
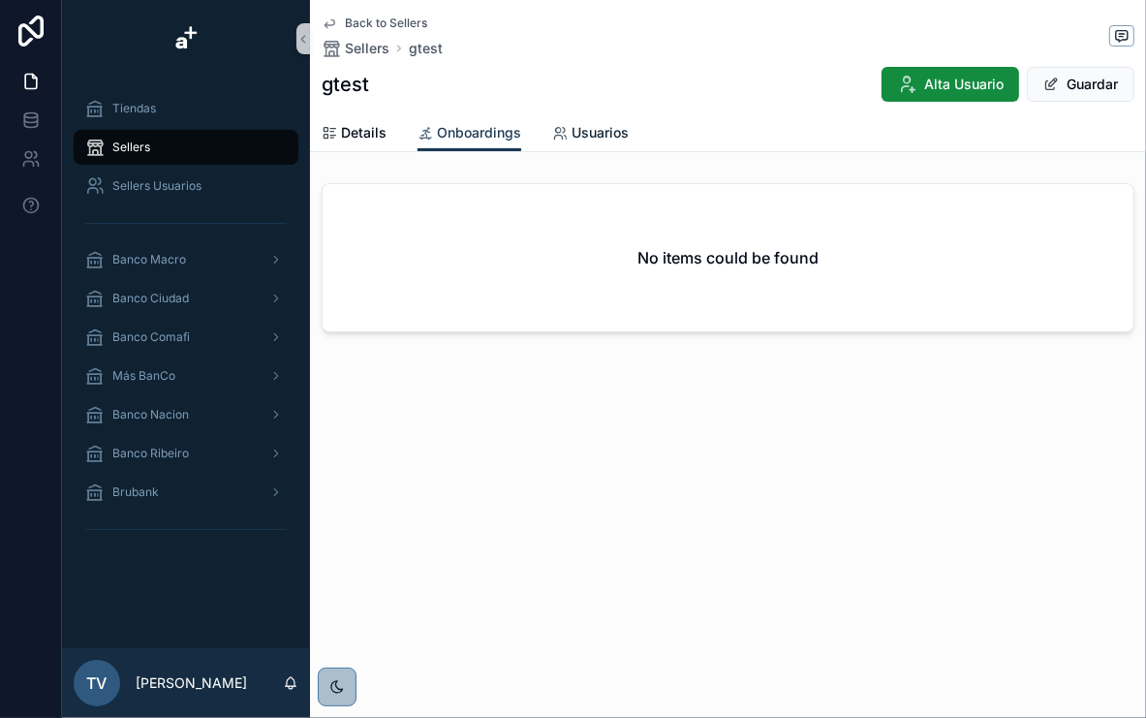
click at [613, 133] on span "Usuarios" at bounding box center [600, 132] width 57 height 19
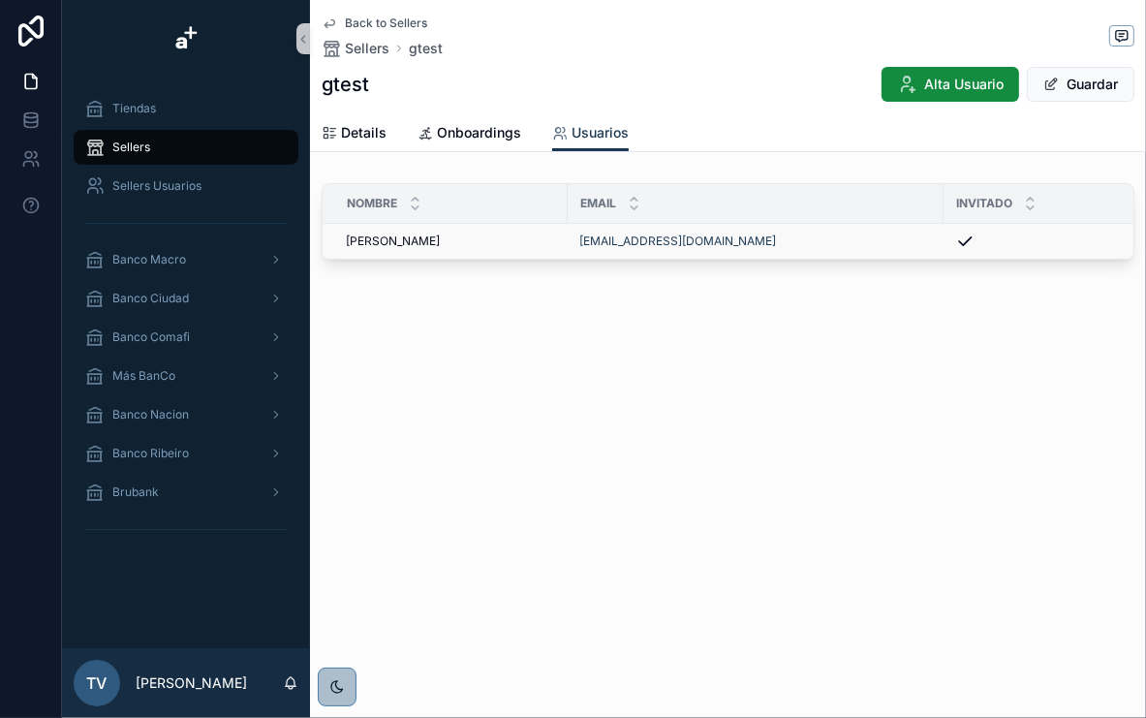
click at [516, 242] on div "[PERSON_NAME] [PERSON_NAME]" at bounding box center [451, 242] width 210 height 16
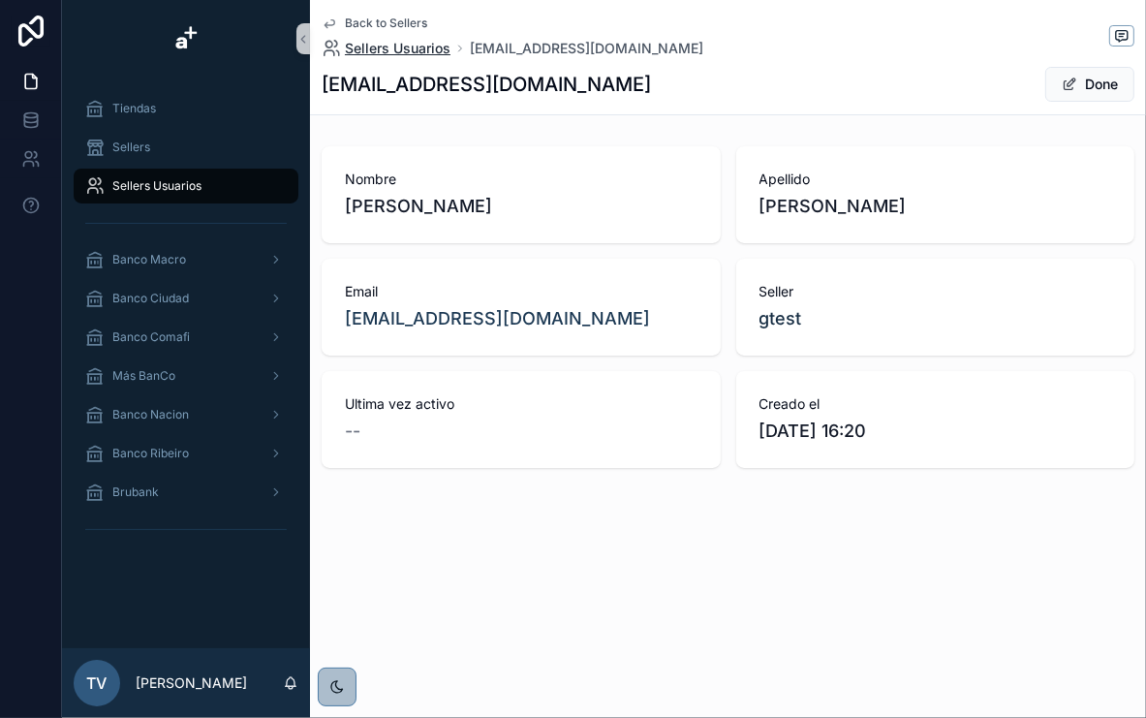
click at [399, 48] on span "Sellers Usuarios" at bounding box center [398, 48] width 106 height 19
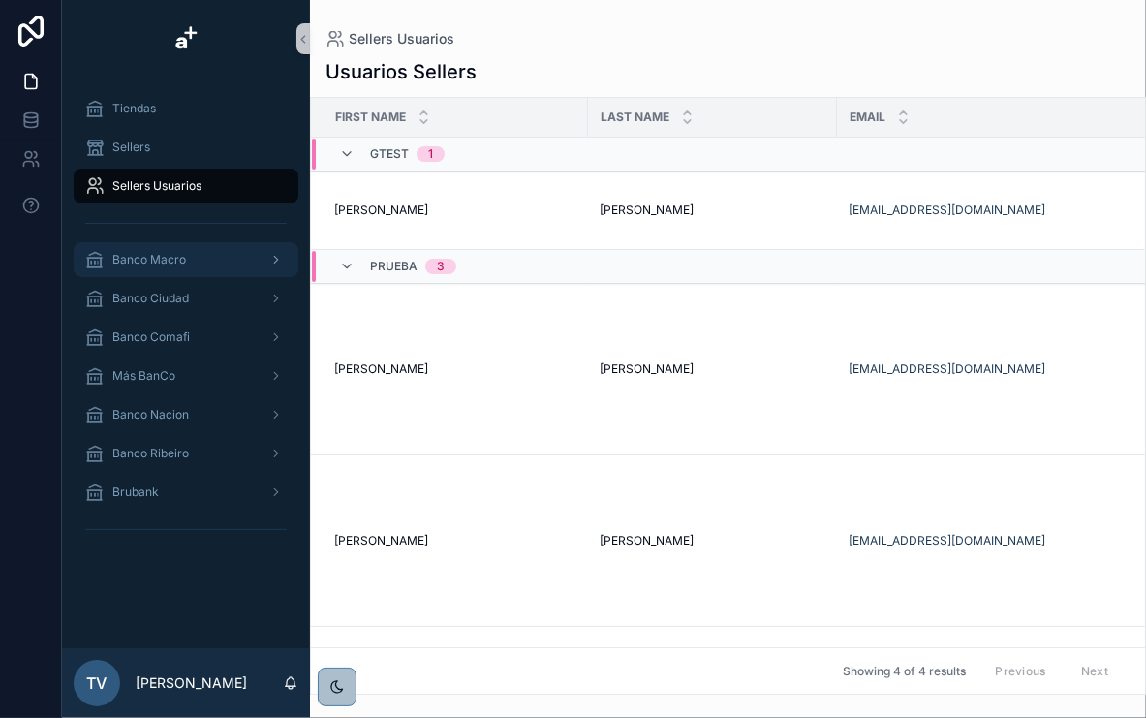
click at [161, 256] on span "Banco Macro" at bounding box center [149, 260] width 74 height 16
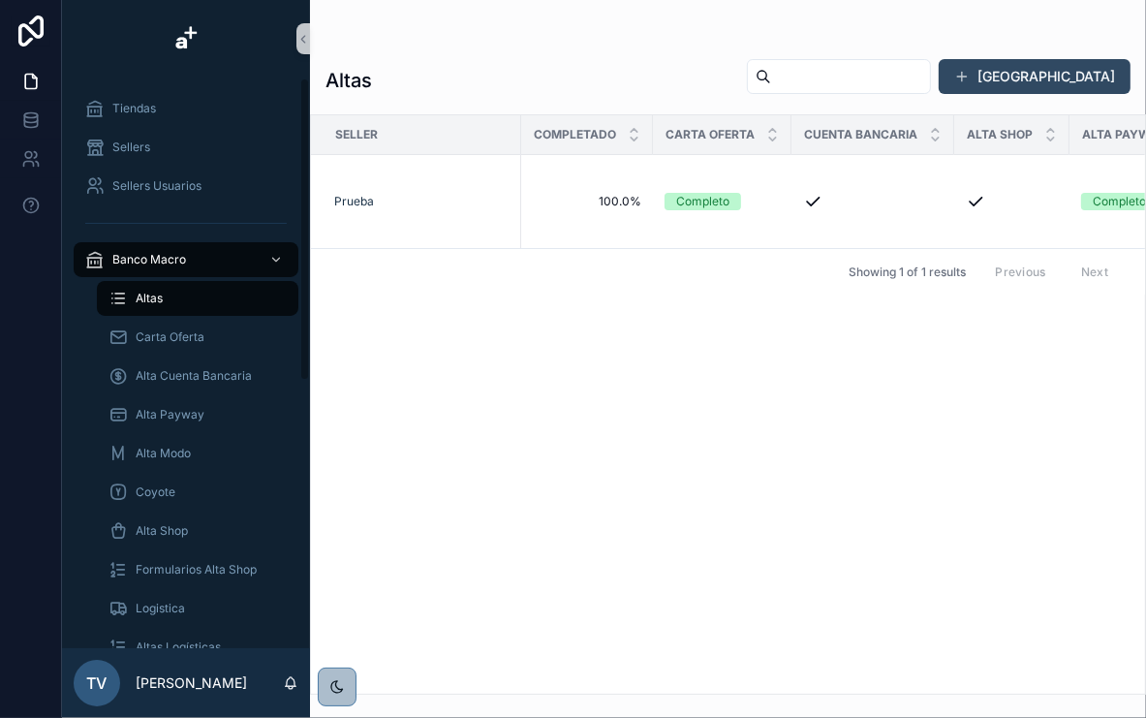
click at [1058, 70] on button "[GEOGRAPHIC_DATA]" at bounding box center [1035, 76] width 192 height 35
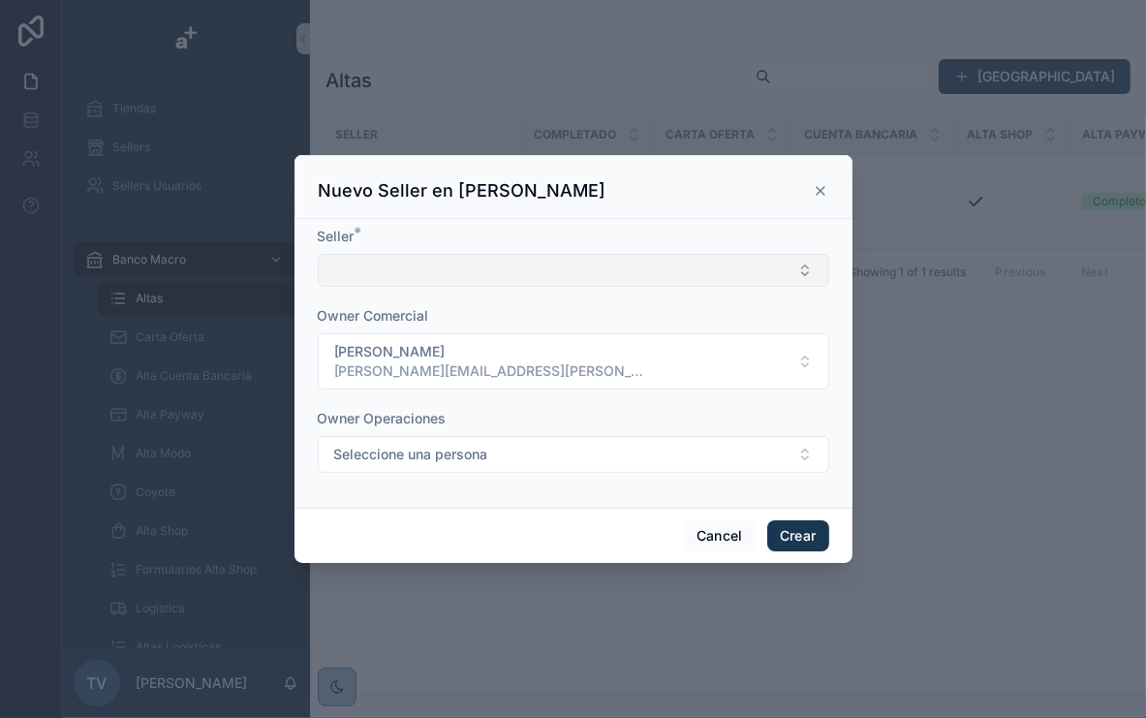
click at [534, 265] on button "Select Button" at bounding box center [574, 270] width 512 height 33
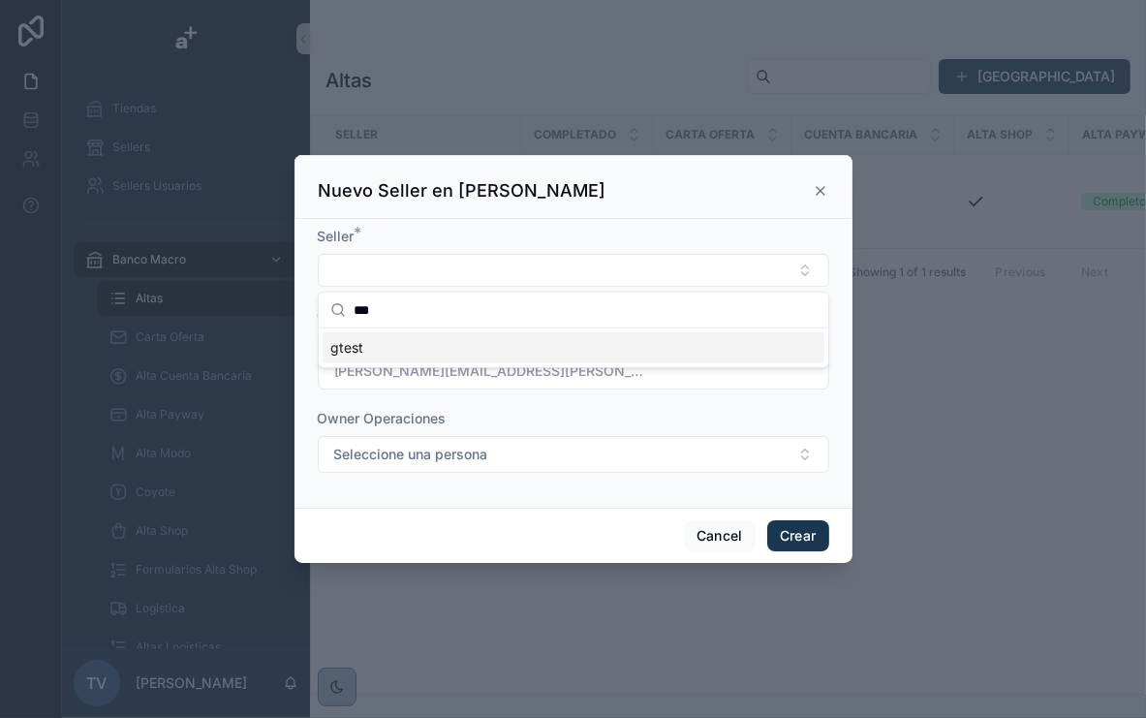
type input "***"
click at [446, 350] on div "gtest" at bounding box center [574, 347] width 502 height 31
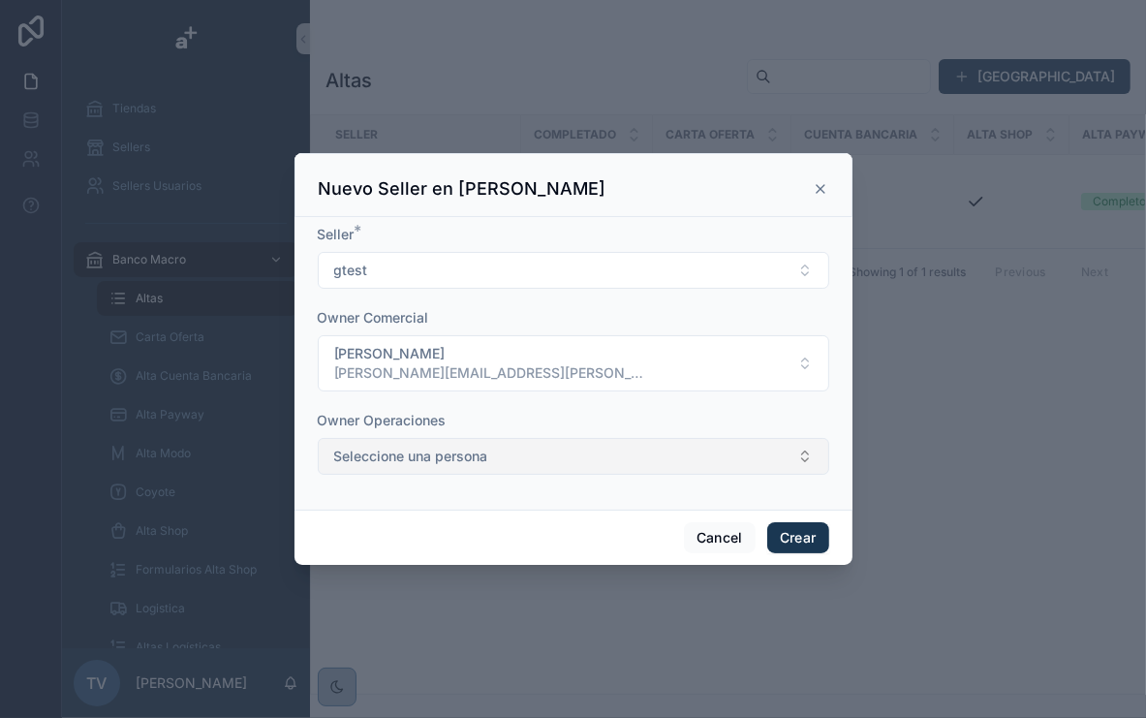
drag, startPoint x: 683, startPoint y: 471, endPoint x: 678, endPoint y: 462, distance: 10.0
click at [682, 471] on button "Seleccione una persona" at bounding box center [574, 456] width 512 height 37
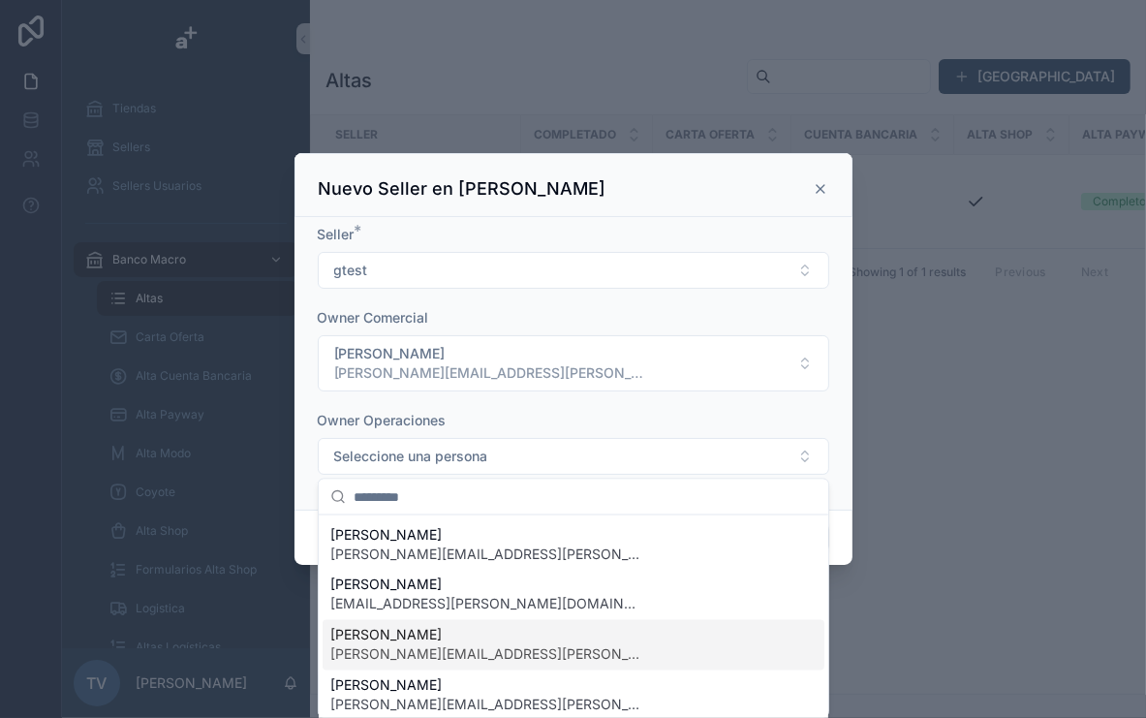
click at [500, 632] on span "[PERSON_NAME]" at bounding box center [485, 635] width 310 height 19
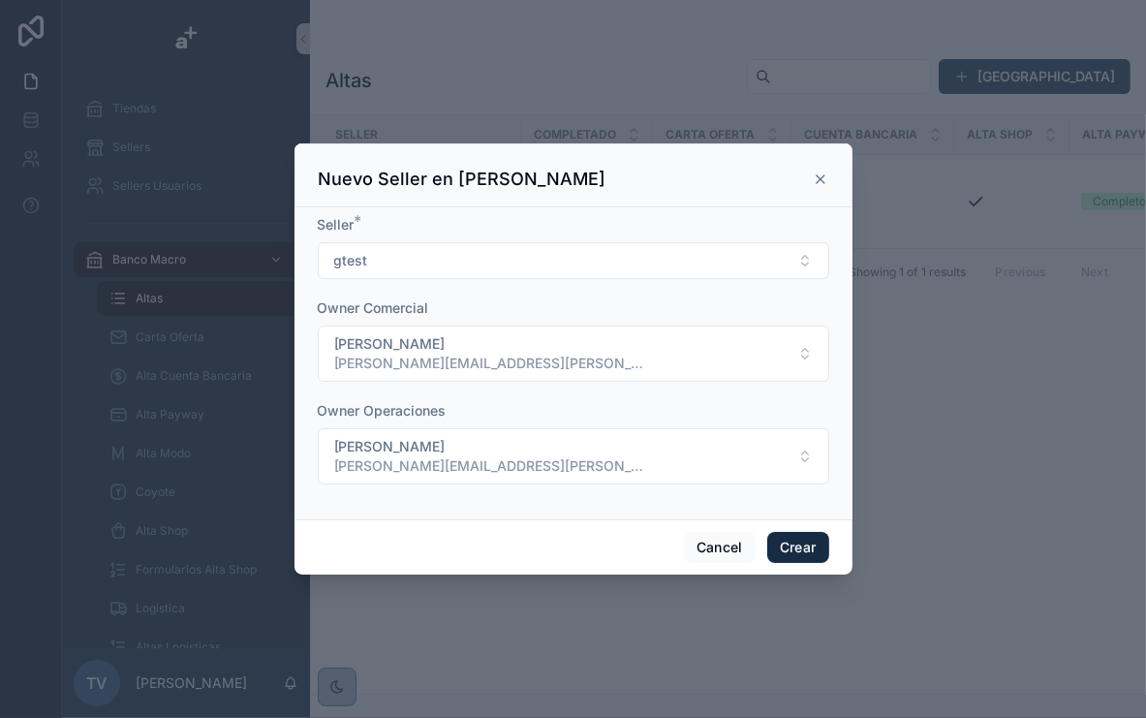
click at [773, 545] on button "Crear" at bounding box center [798, 547] width 62 height 31
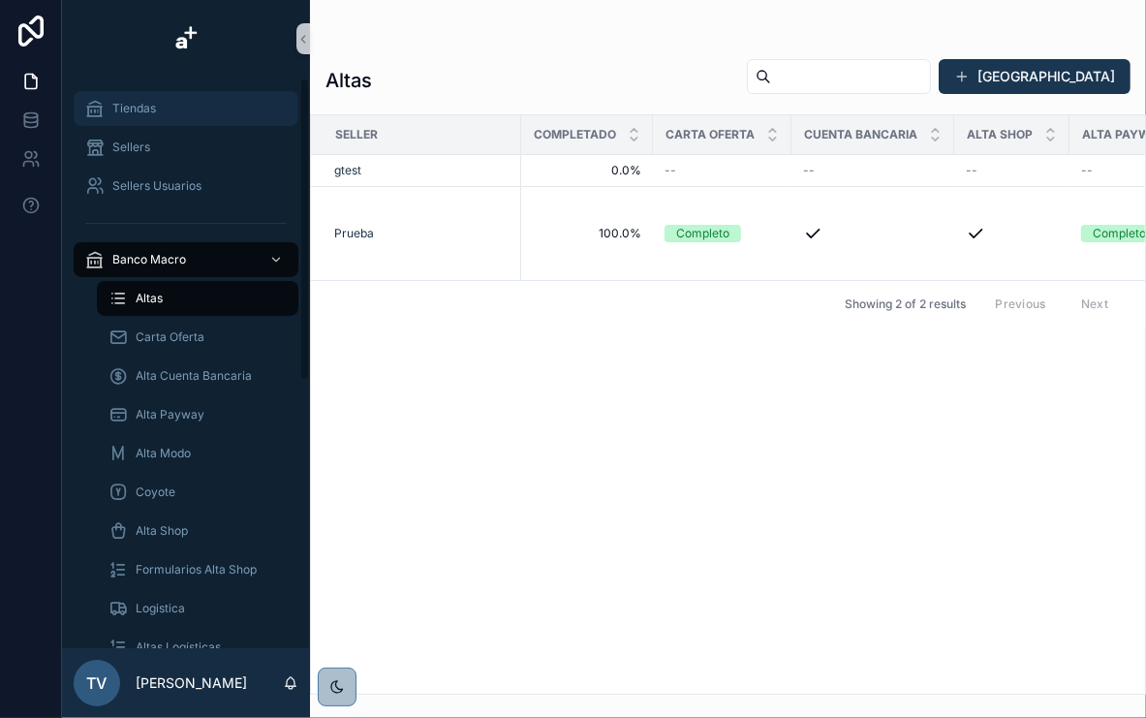
click at [174, 105] on div "Tiendas" at bounding box center [186, 108] width 202 height 31
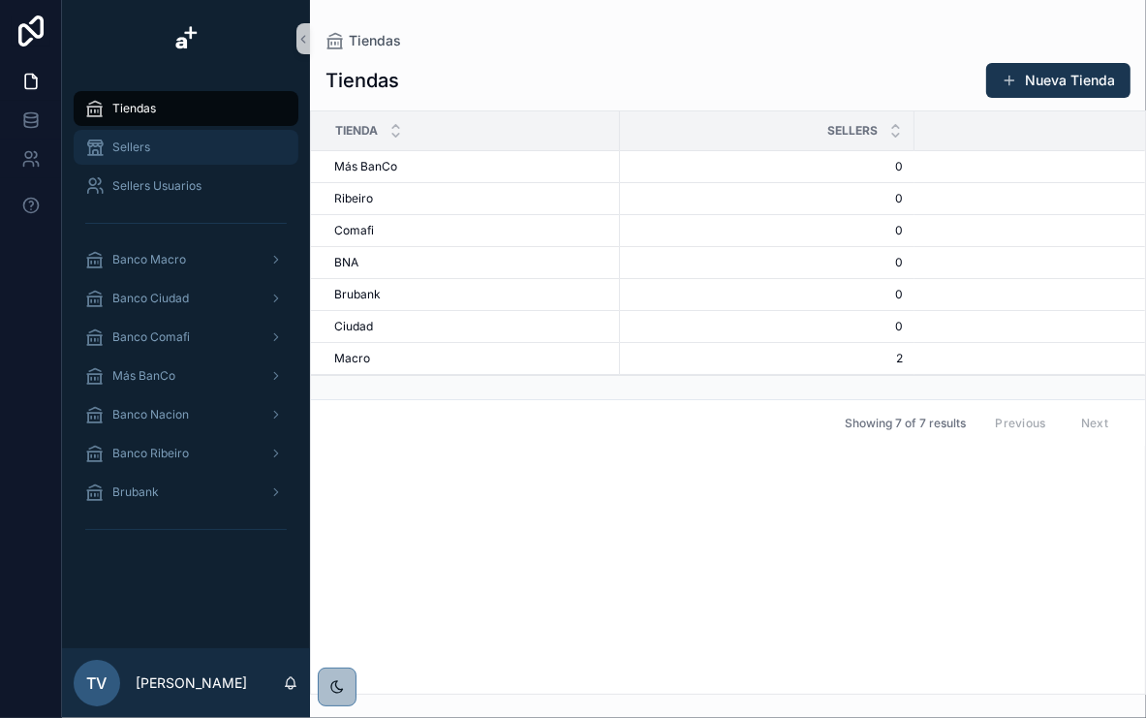
click at [165, 147] on div "Sellers" at bounding box center [186, 147] width 202 height 31
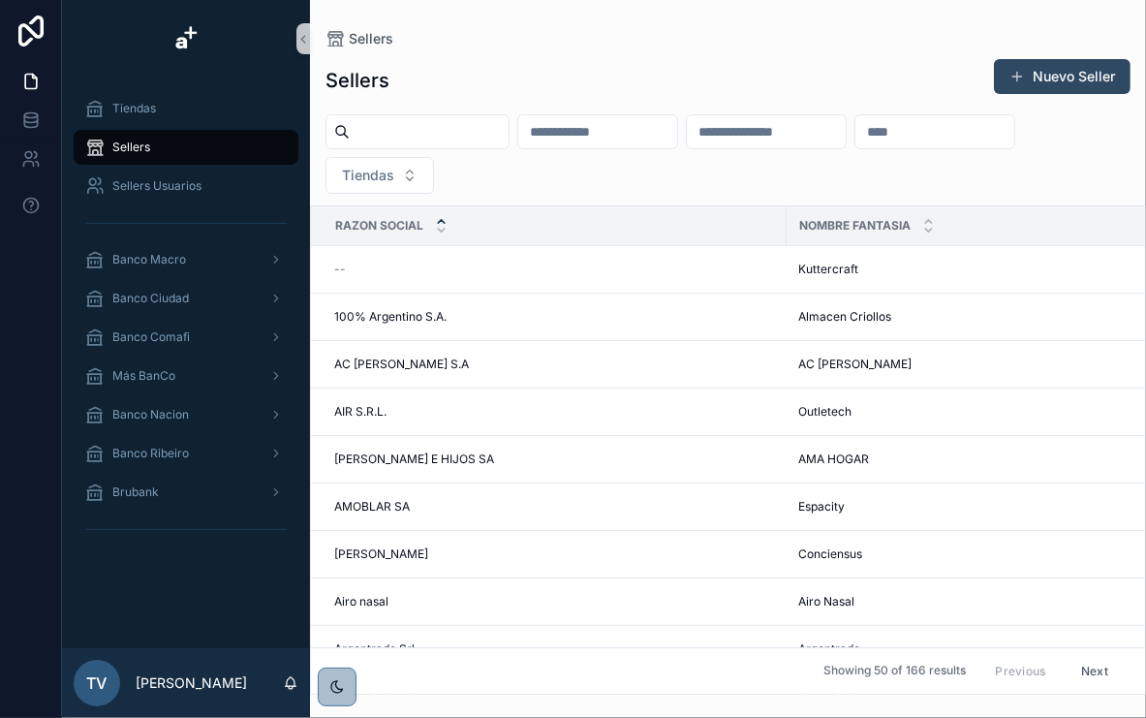
click at [1056, 87] on button "Nuevo Seller" at bounding box center [1062, 76] width 137 height 35
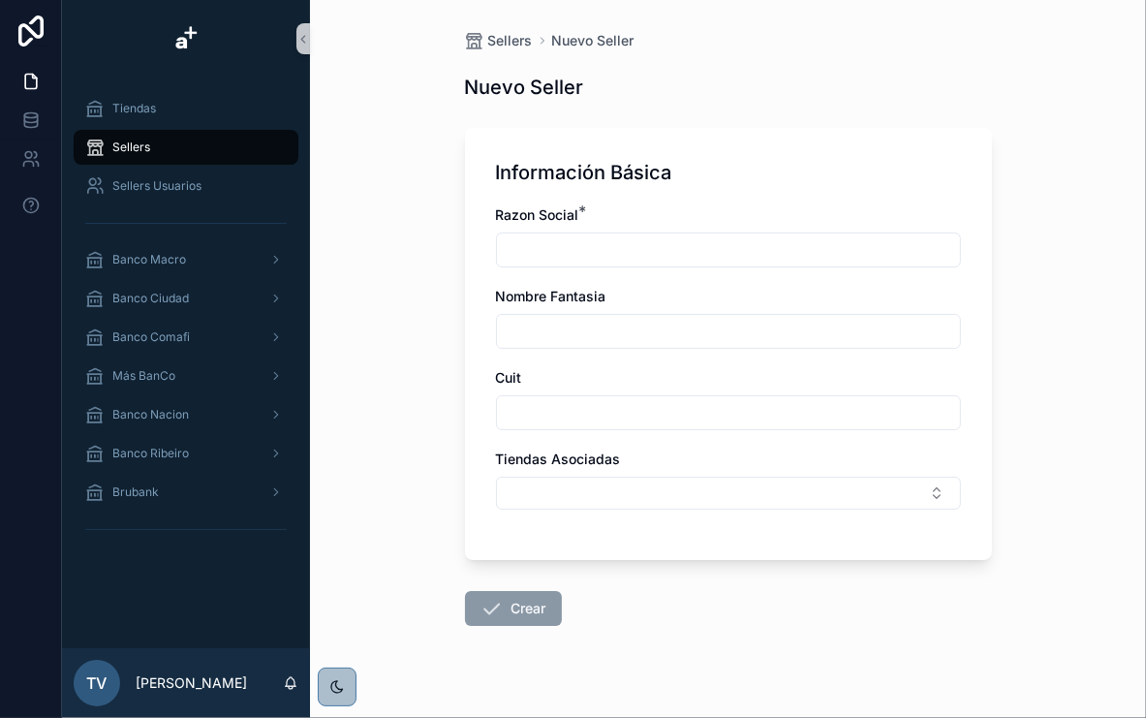
click at [661, 247] on input "scrollable content" at bounding box center [728, 249] width 463 height 27
click at [872, 494] on button "Select Button" at bounding box center [728, 493] width 465 height 33
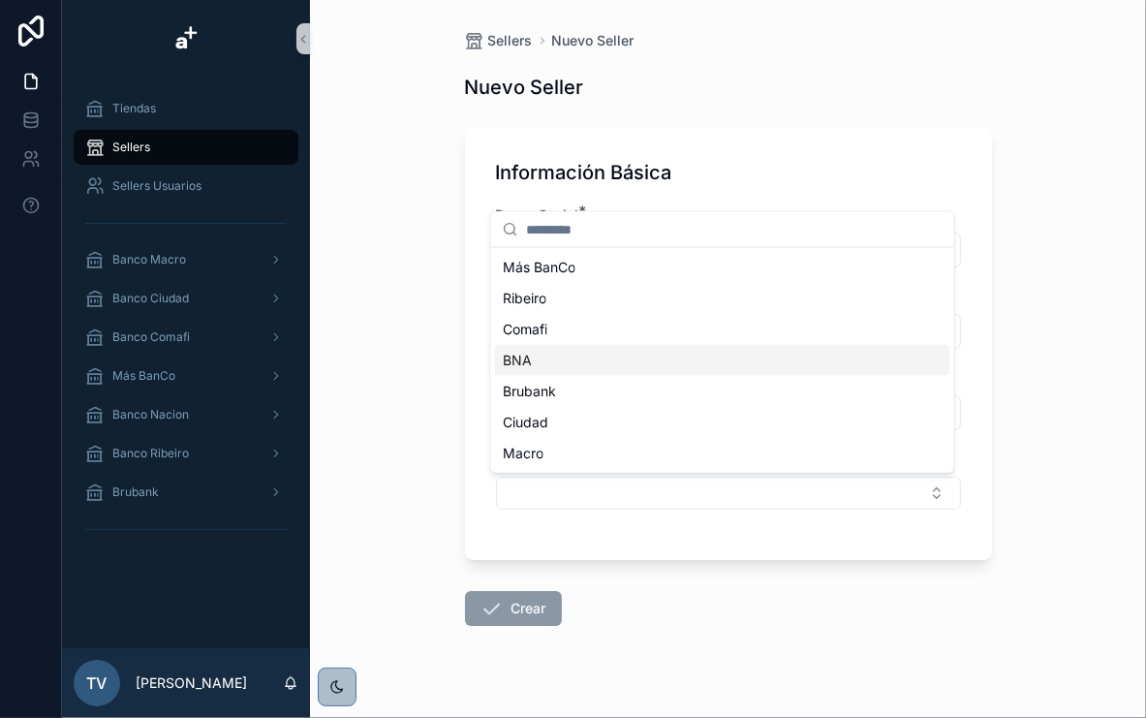
click at [472, 158] on div "Información Básica Razon Social * Nombre Fantasia Cuit Tiendas Asociadas" at bounding box center [728, 344] width 527 height 432
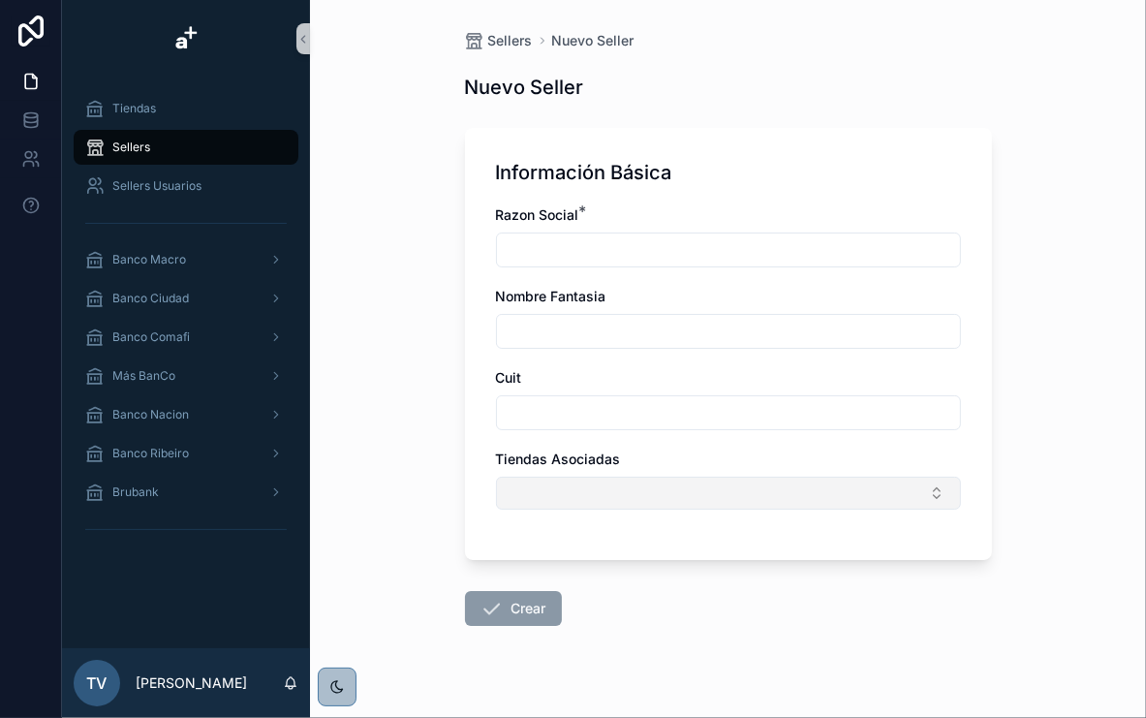
click at [651, 488] on button "Select Button" at bounding box center [728, 493] width 465 height 33
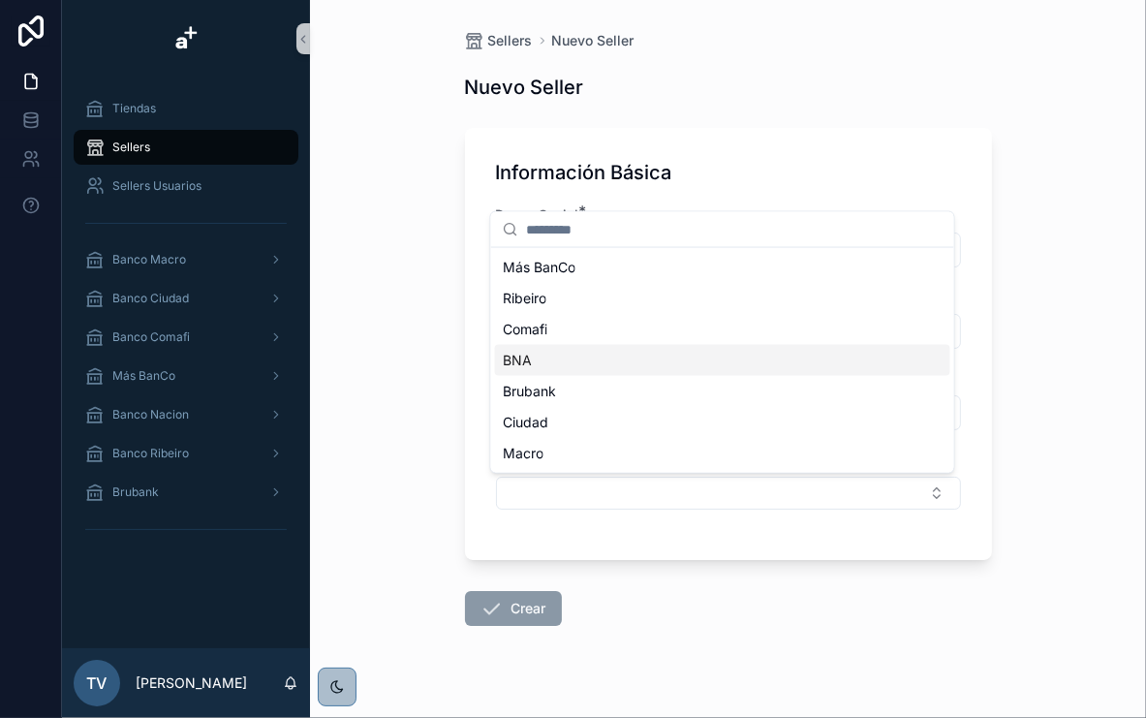
click at [403, 275] on div "Sellers Nuevo Seller Nuevo Seller Información Básica Razon Social * Nombre Fant…" at bounding box center [728, 359] width 836 height 718
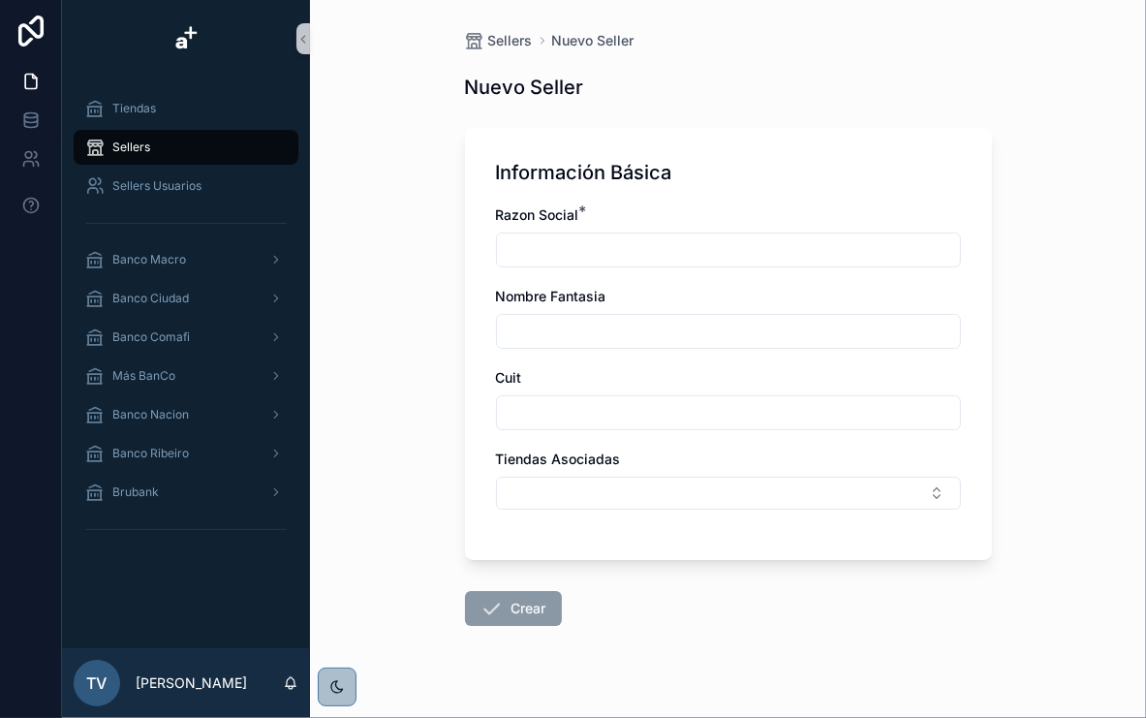
click at [399, 216] on div "Sellers Nuevo Seller Nuevo Seller Información Básica Razon Social * Nombre Fant…" at bounding box center [728, 359] width 836 height 718
click at [520, 37] on span "Sellers" at bounding box center [510, 40] width 45 height 19
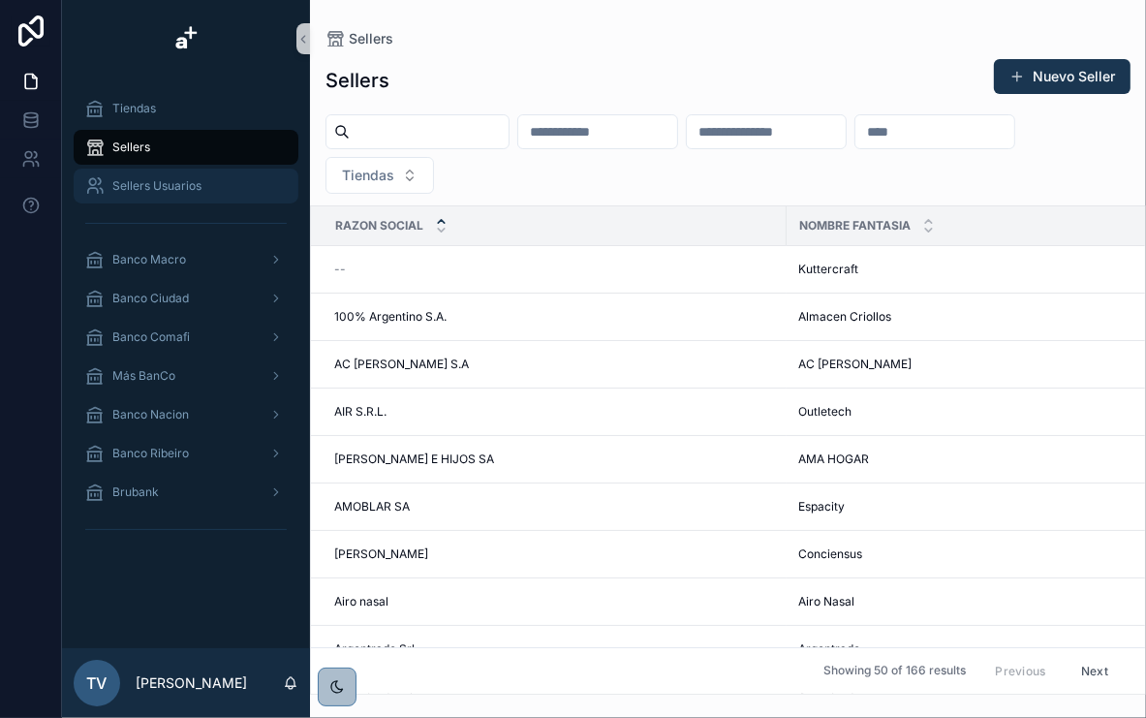
click at [186, 182] on span "Sellers Usuarios" at bounding box center [156, 186] width 89 height 16
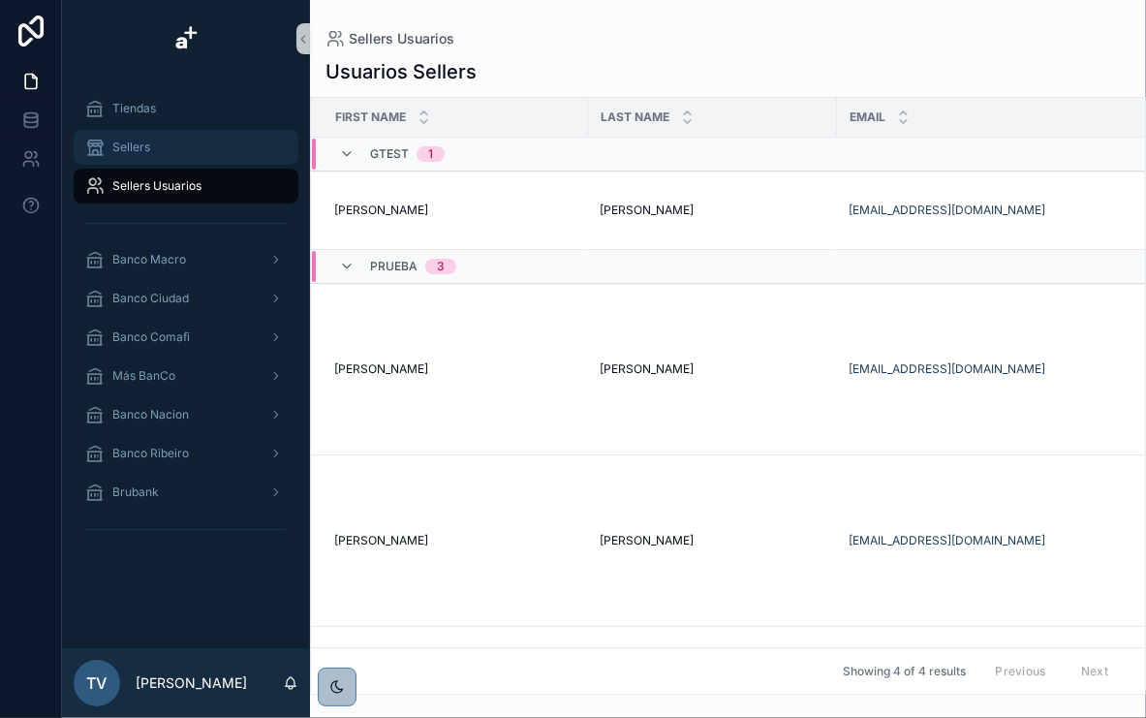
click at [162, 161] on div "Sellers" at bounding box center [186, 147] width 202 height 31
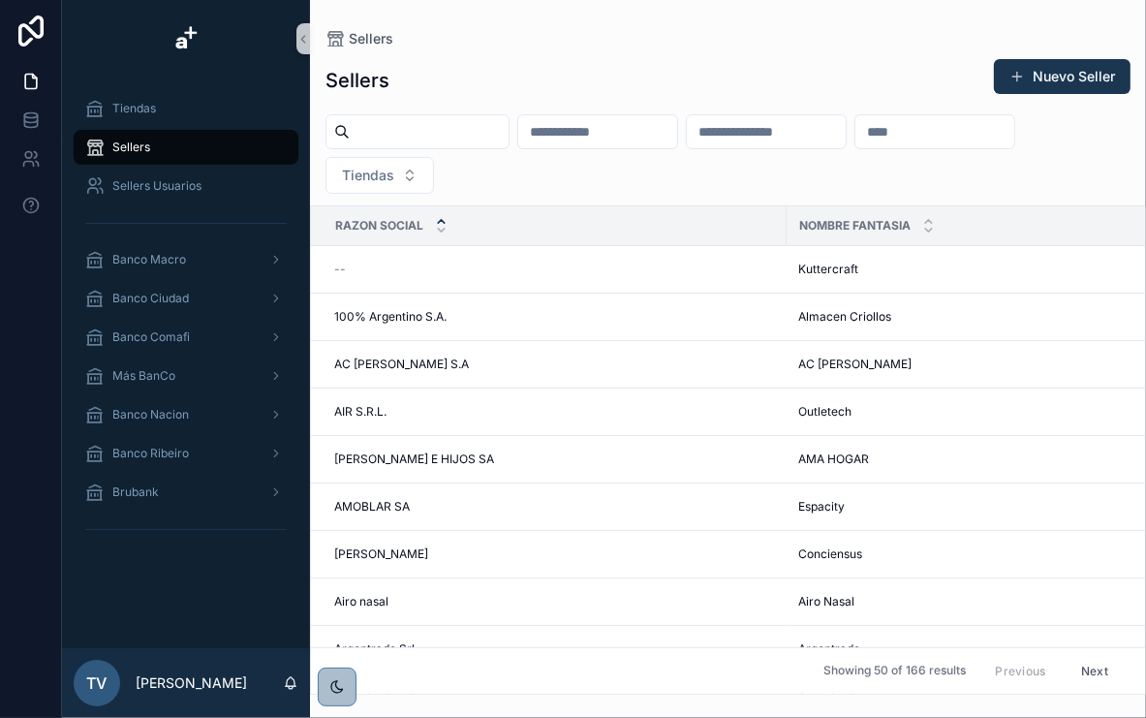
click at [856, 145] on input "scrollable content" at bounding box center [935, 131] width 159 height 27
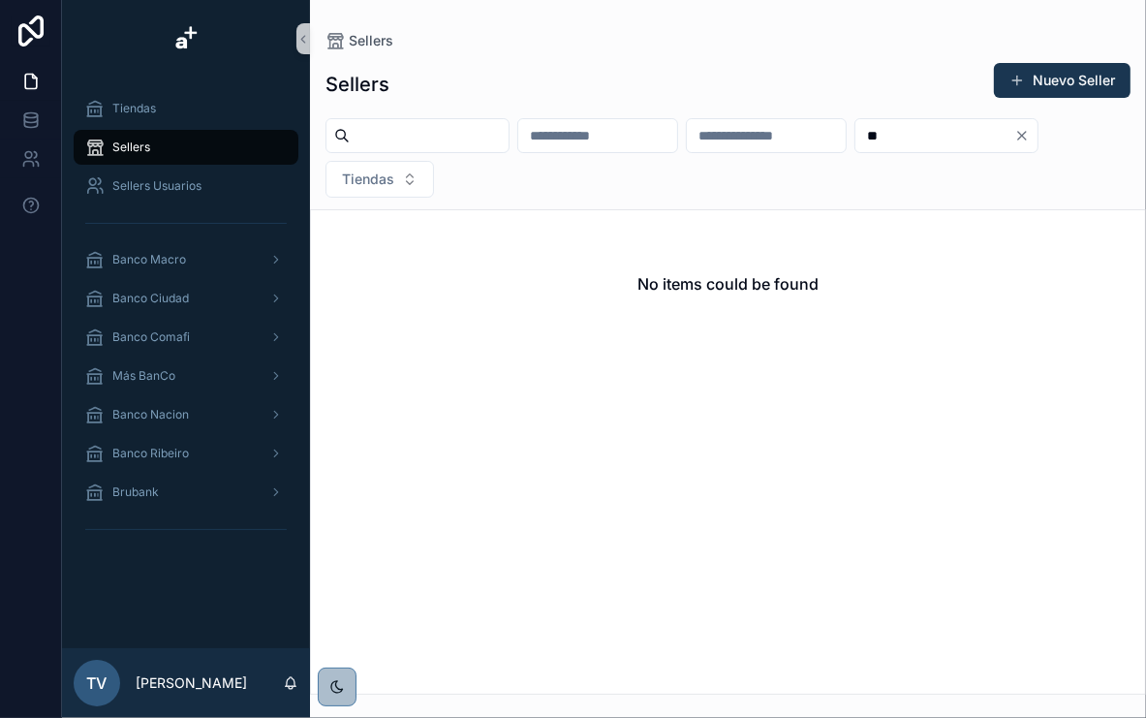
type input "*"
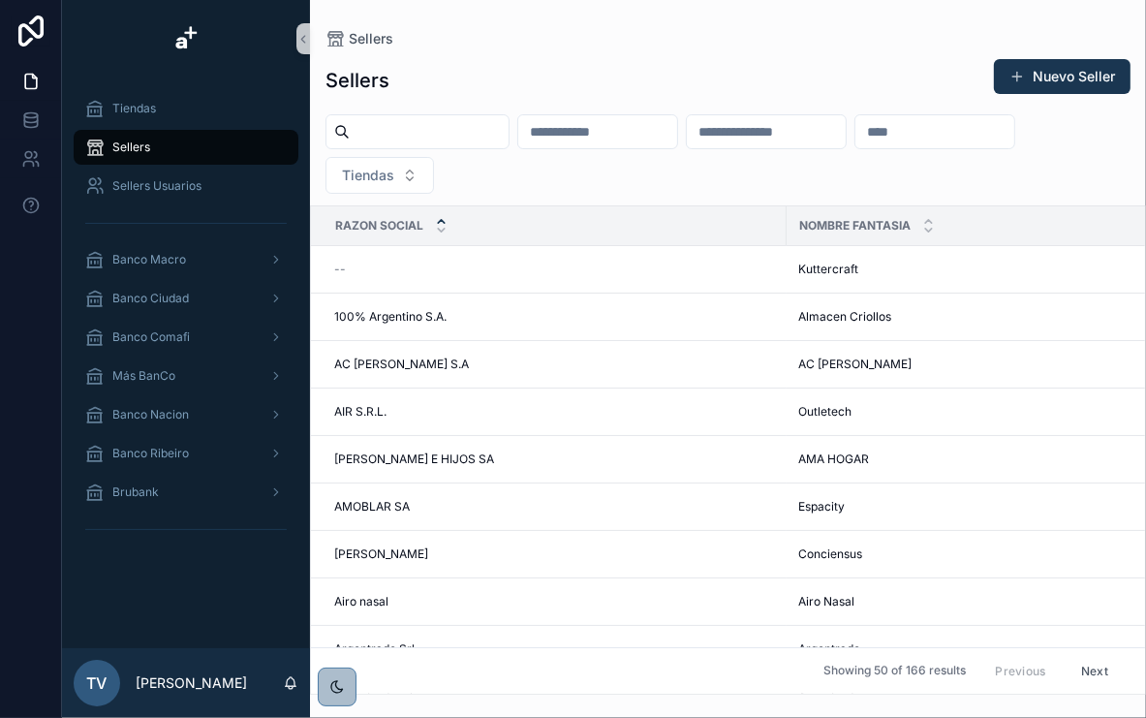
click at [425, 143] on div "scrollable content" at bounding box center [418, 131] width 184 height 35
click at [438, 137] on input "scrollable content" at bounding box center [429, 131] width 159 height 27
type input "*****"
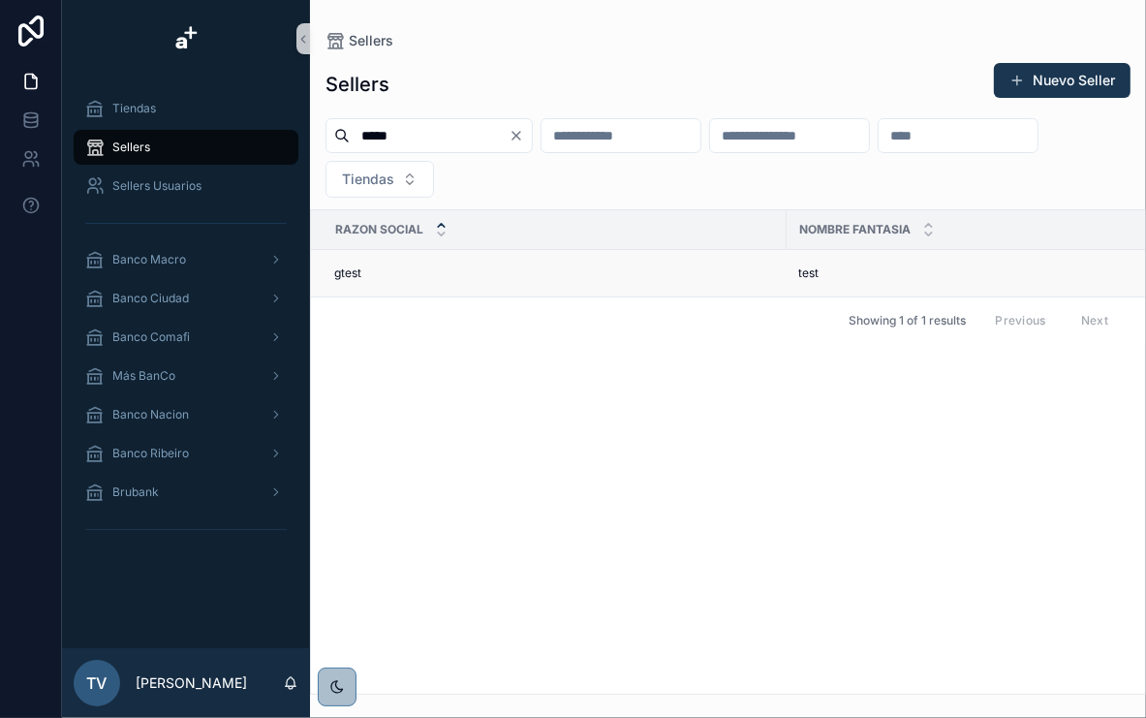
click at [366, 271] on div "gtest gtest" at bounding box center [554, 273] width 441 height 16
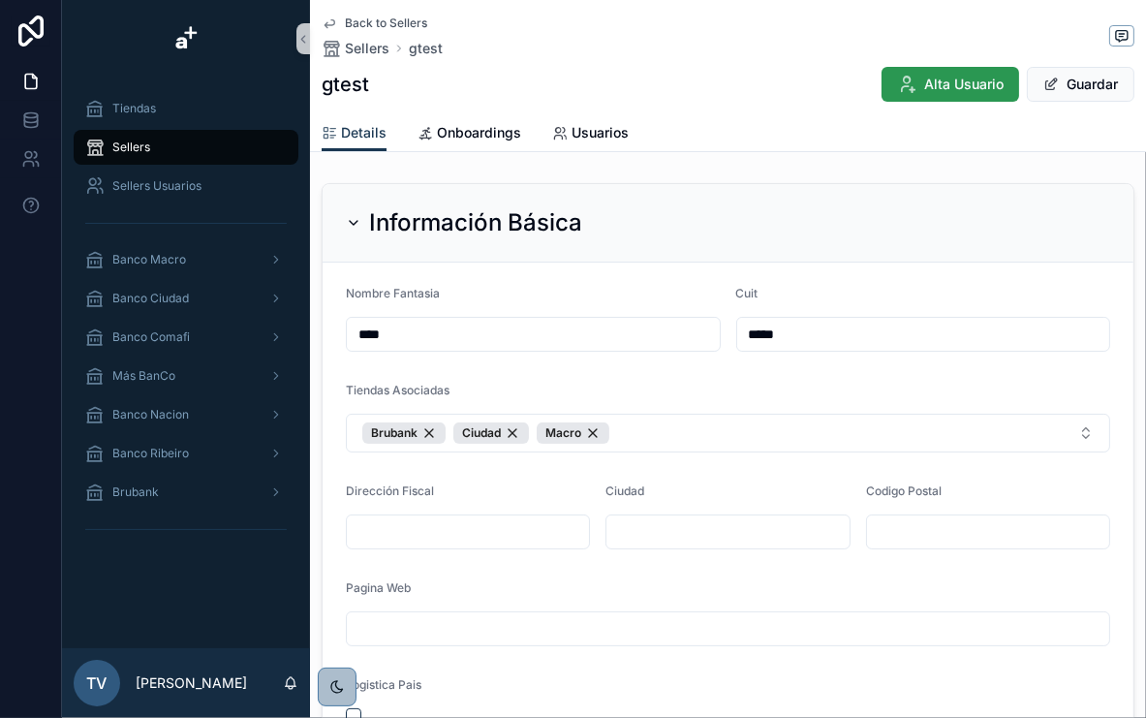
click at [924, 91] on span "Alta Usuario" at bounding box center [963, 84] width 79 height 19
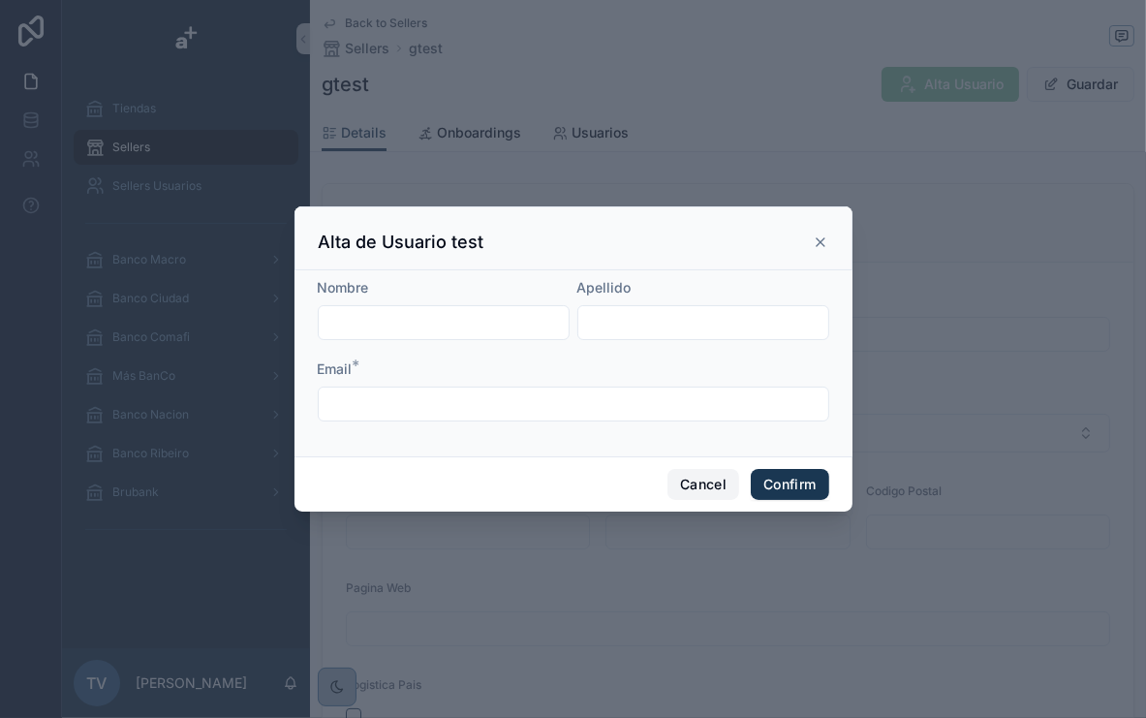
click at [680, 488] on button "Cancel" at bounding box center [704, 484] width 72 height 31
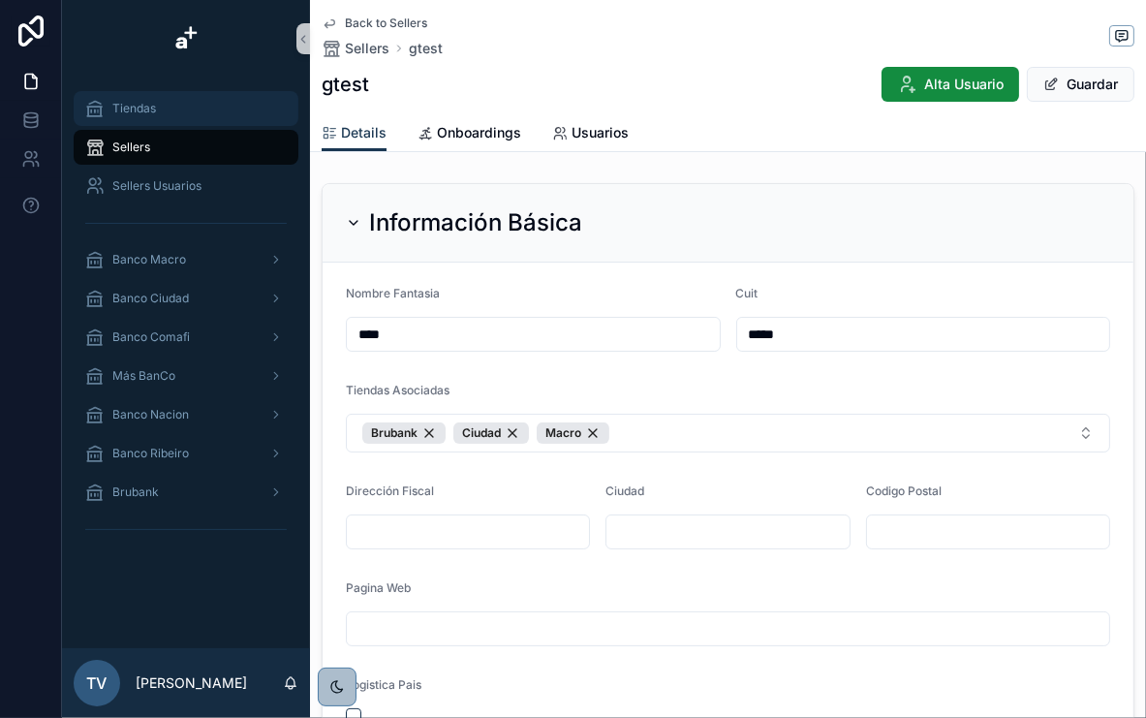
click at [171, 109] on div "Tiendas" at bounding box center [186, 108] width 202 height 31
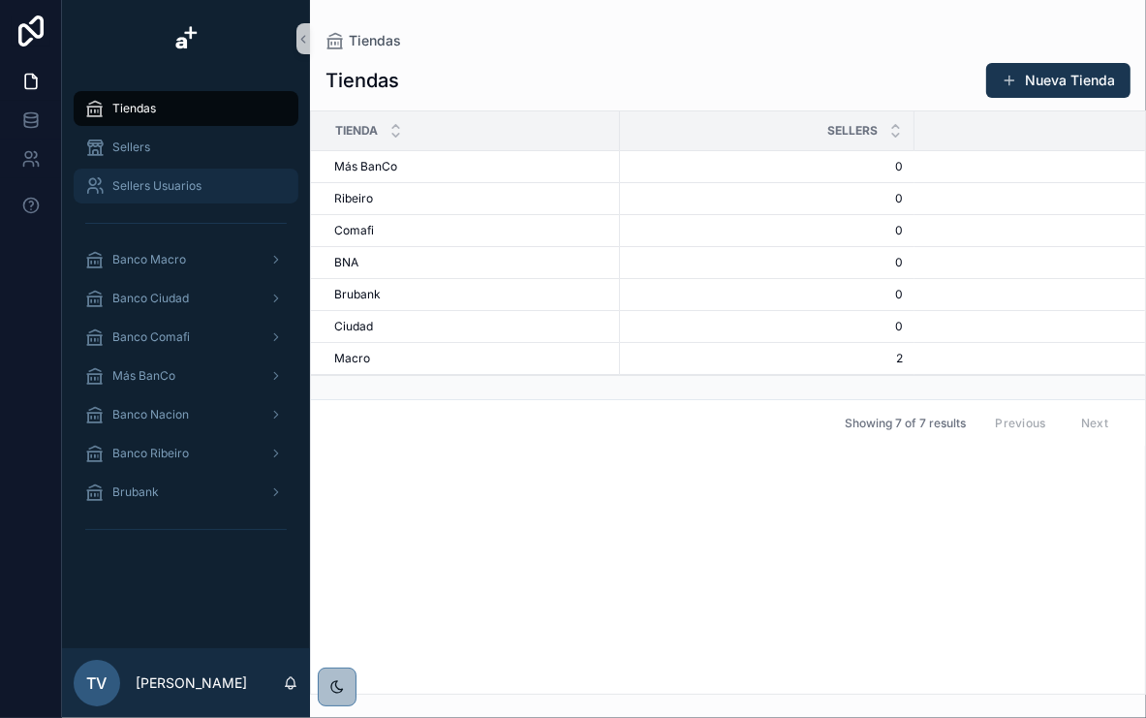
click at [178, 171] on div "Sellers Usuarios" at bounding box center [186, 186] width 202 height 31
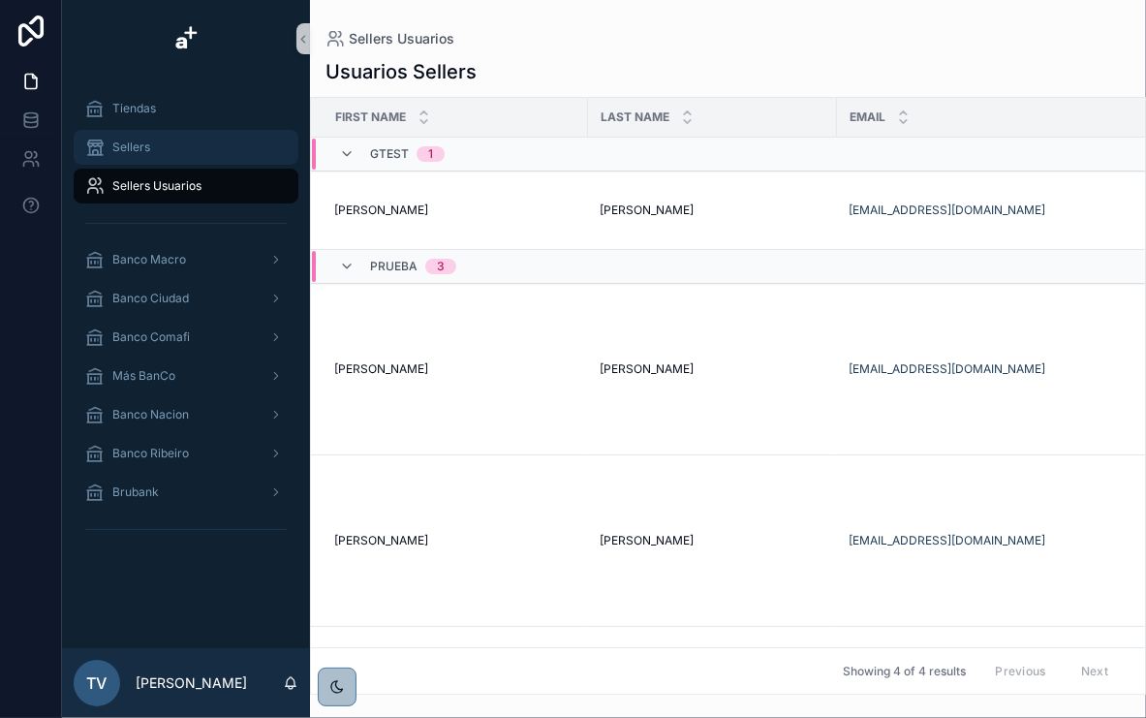
click at [182, 147] on div "Sellers" at bounding box center [186, 147] width 202 height 31
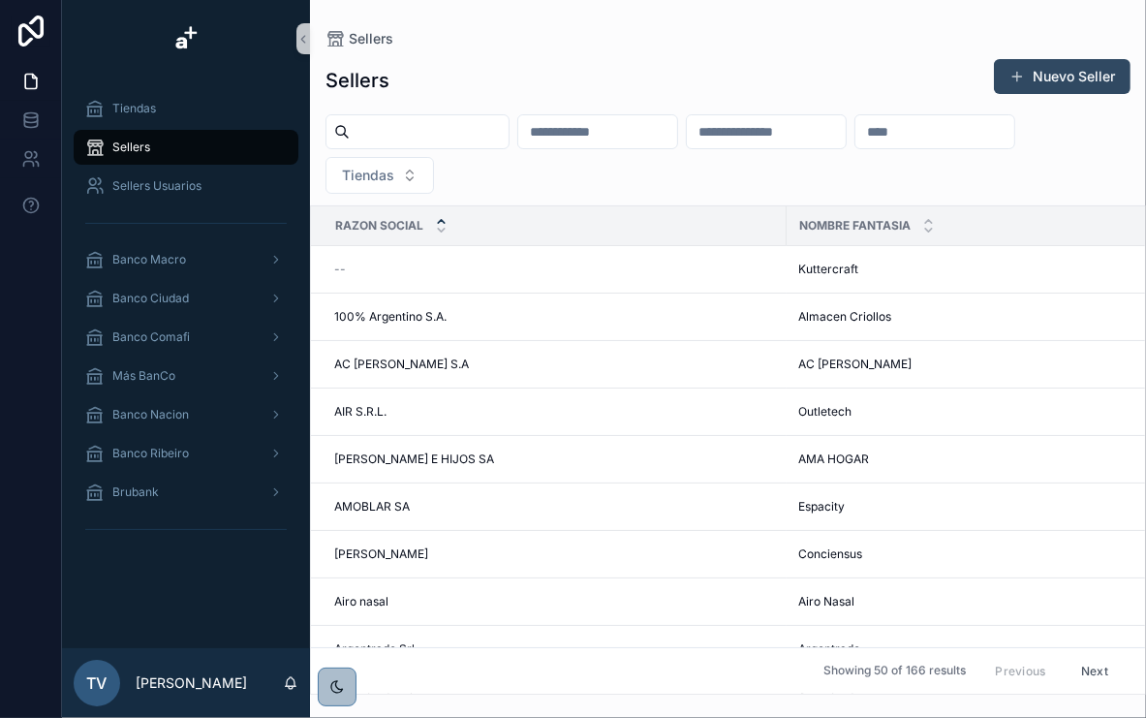
click at [1057, 76] on button "Nuevo Seller" at bounding box center [1062, 76] width 137 height 35
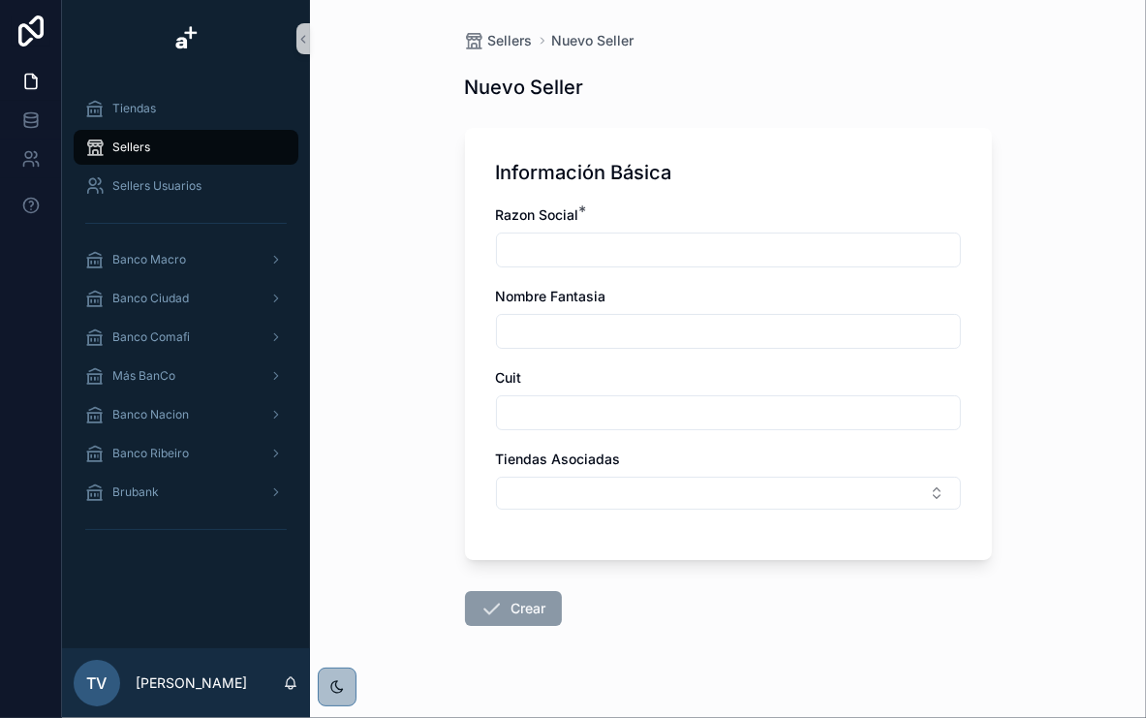
drag, startPoint x: 386, startPoint y: 183, endPoint x: 281, endPoint y: 205, distance: 107.0
click at [380, 183] on div "Sellers Nuevo Seller Nuevo Seller Información Básica Razon Social * Nombre Fant…" at bounding box center [728, 359] width 836 height 718
click at [178, 192] on span "Sellers Usuarios" at bounding box center [156, 186] width 89 height 16
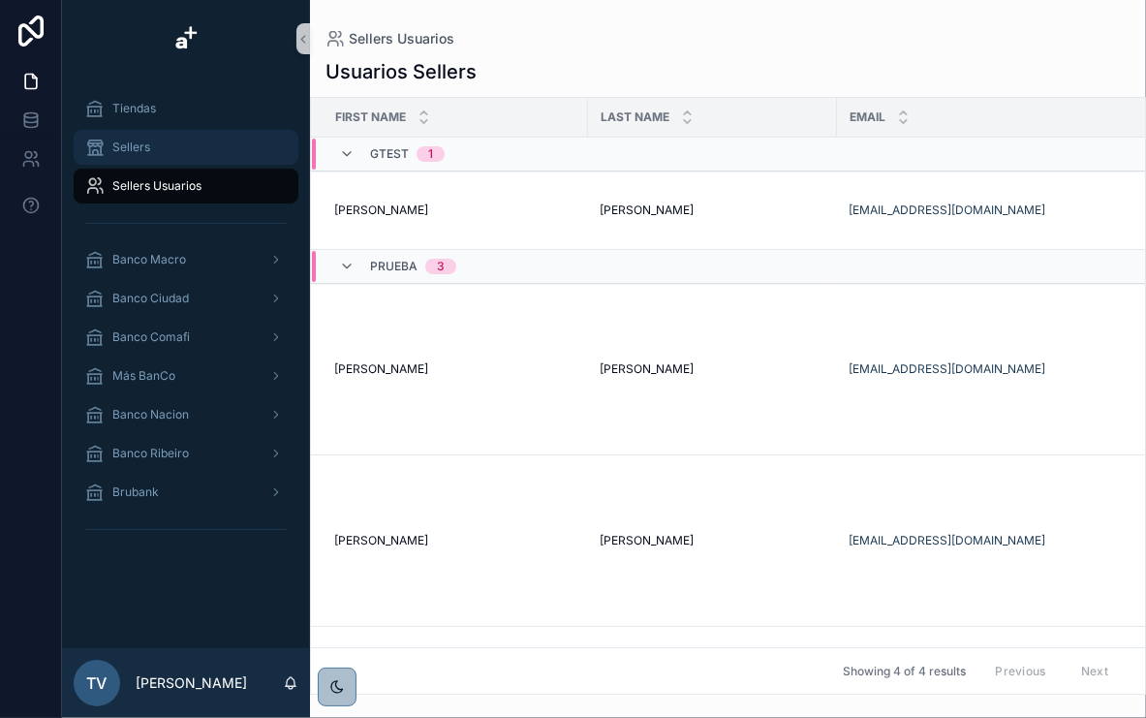
click at [155, 138] on div "Sellers" at bounding box center [186, 147] width 202 height 31
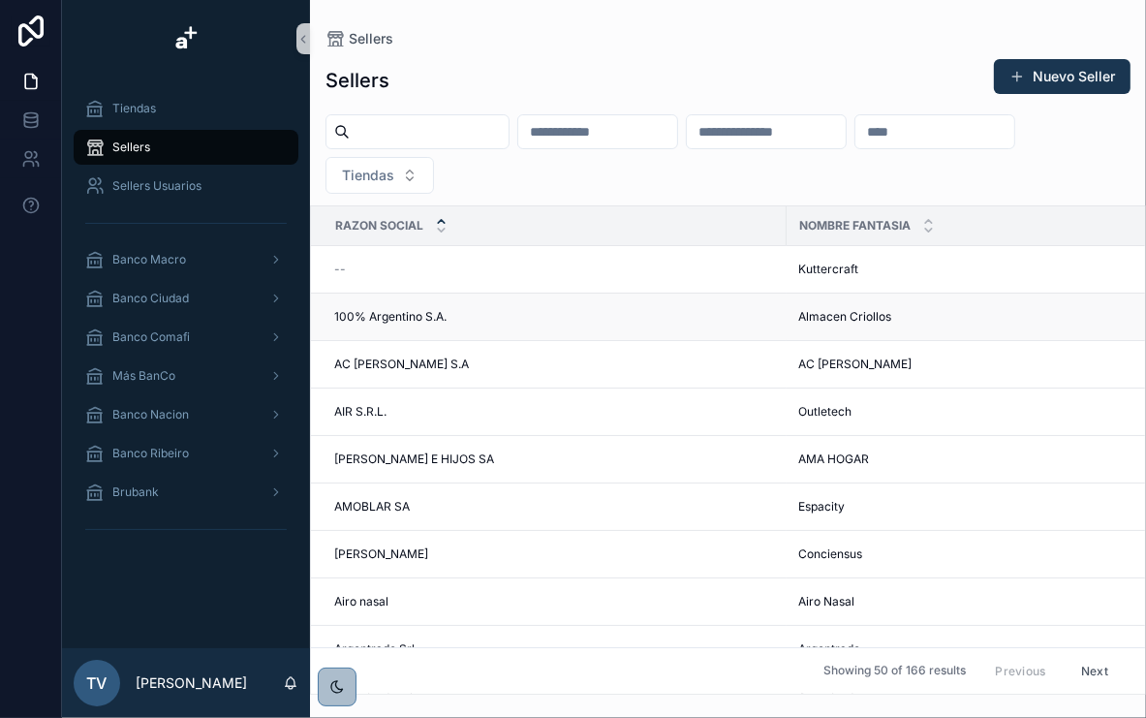
click at [392, 318] on span "100% Argentino S.A." at bounding box center [390, 317] width 112 height 16
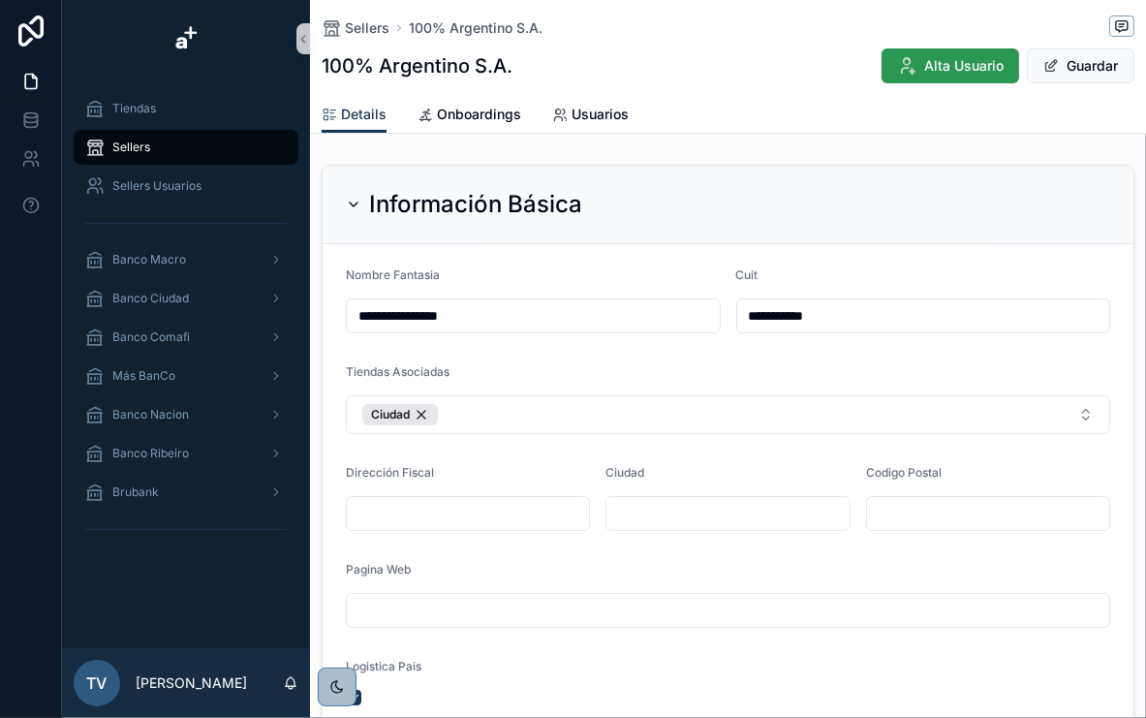
click at [930, 67] on span "Alta Usuario" at bounding box center [963, 65] width 79 height 19
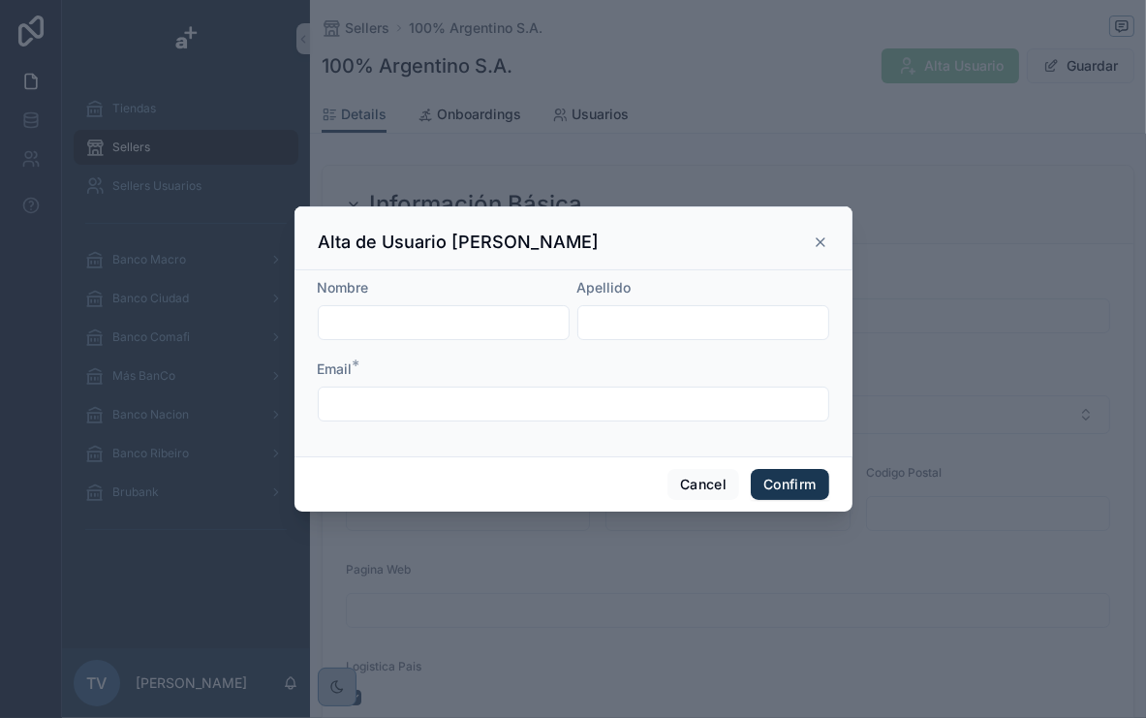
drag, startPoint x: 465, startPoint y: 405, endPoint x: 423, endPoint y: 403, distance: 41.7
click at [459, 405] on input "text" at bounding box center [574, 403] width 510 height 27
drag, startPoint x: 822, startPoint y: 240, endPoint x: 817, endPoint y: 224, distance: 17.2
click at [822, 240] on icon at bounding box center [821, 242] width 8 height 8
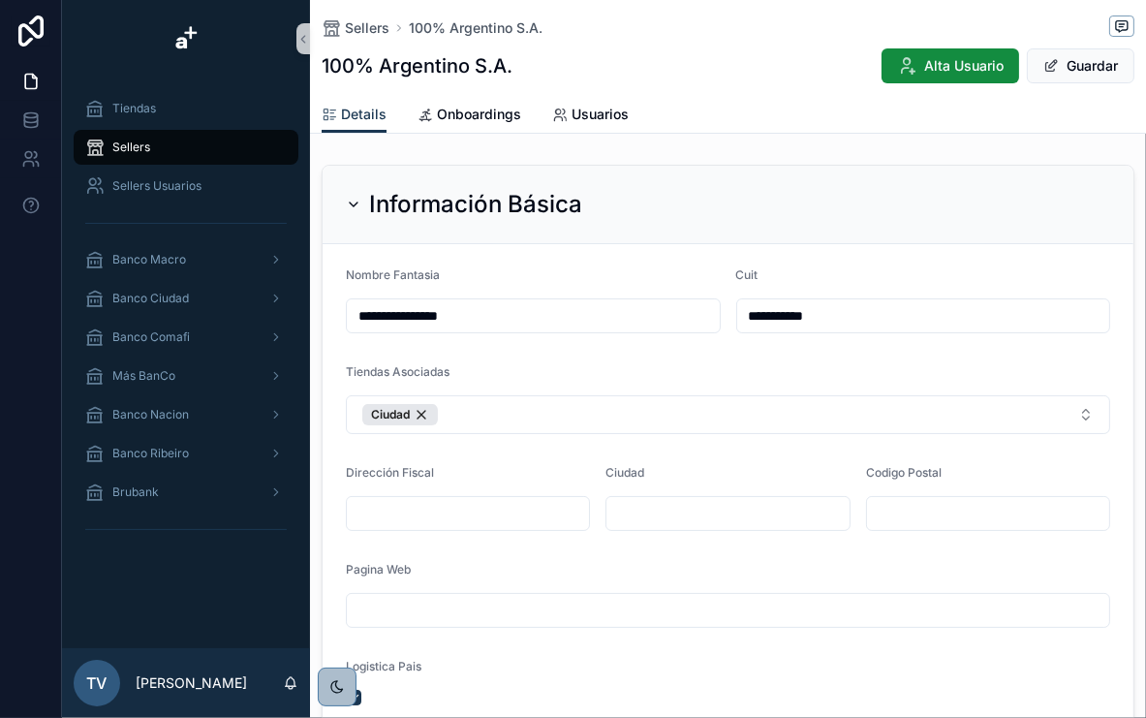
click at [855, 368] on div "Tiendas Asociadas" at bounding box center [728, 375] width 764 height 23
click at [167, 269] on div "Banco Macro" at bounding box center [186, 259] width 202 height 31
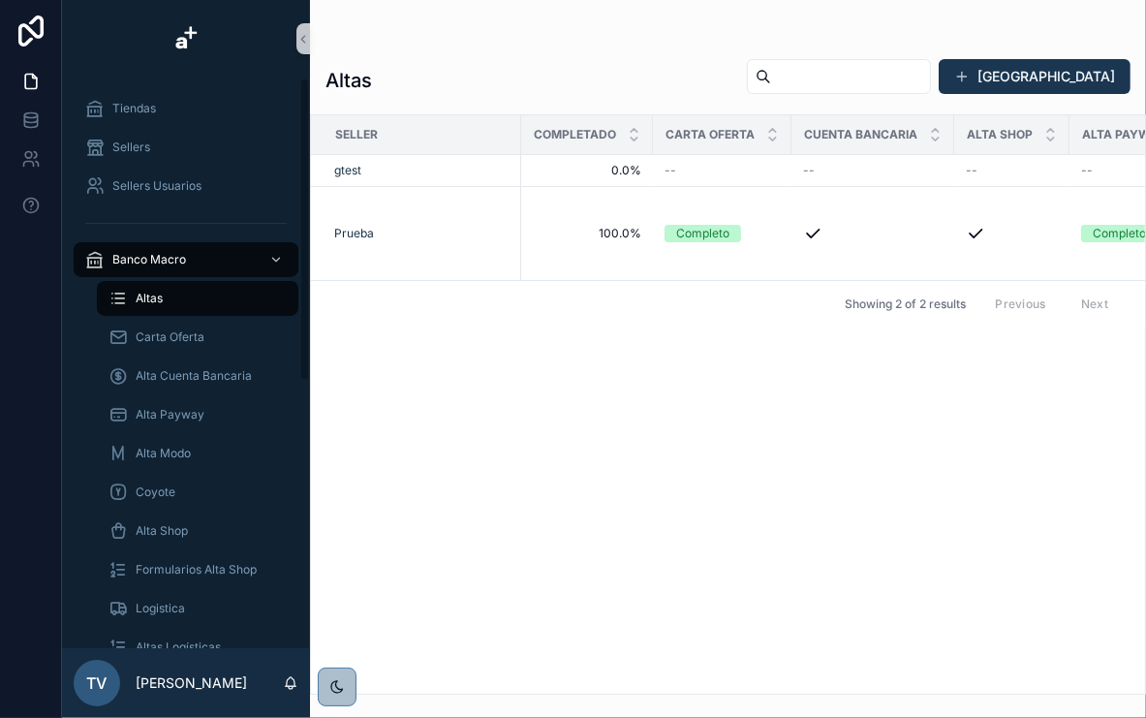
click at [485, 358] on div "Seller Completado Carta Oferta Cuenta Bancaria Alta Shop Alta Payway Alta Modo …" at bounding box center [728, 404] width 834 height 578
click at [1062, 81] on button "[GEOGRAPHIC_DATA]" at bounding box center [1035, 76] width 192 height 35
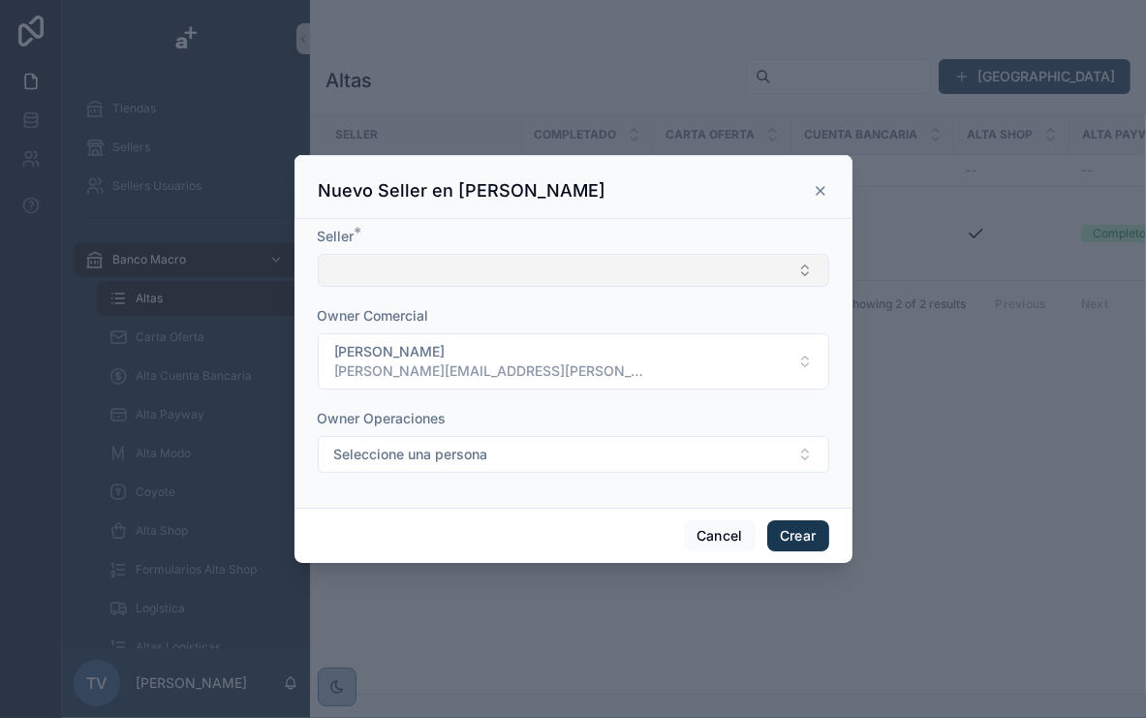
click at [606, 264] on button "Select Button" at bounding box center [574, 270] width 512 height 33
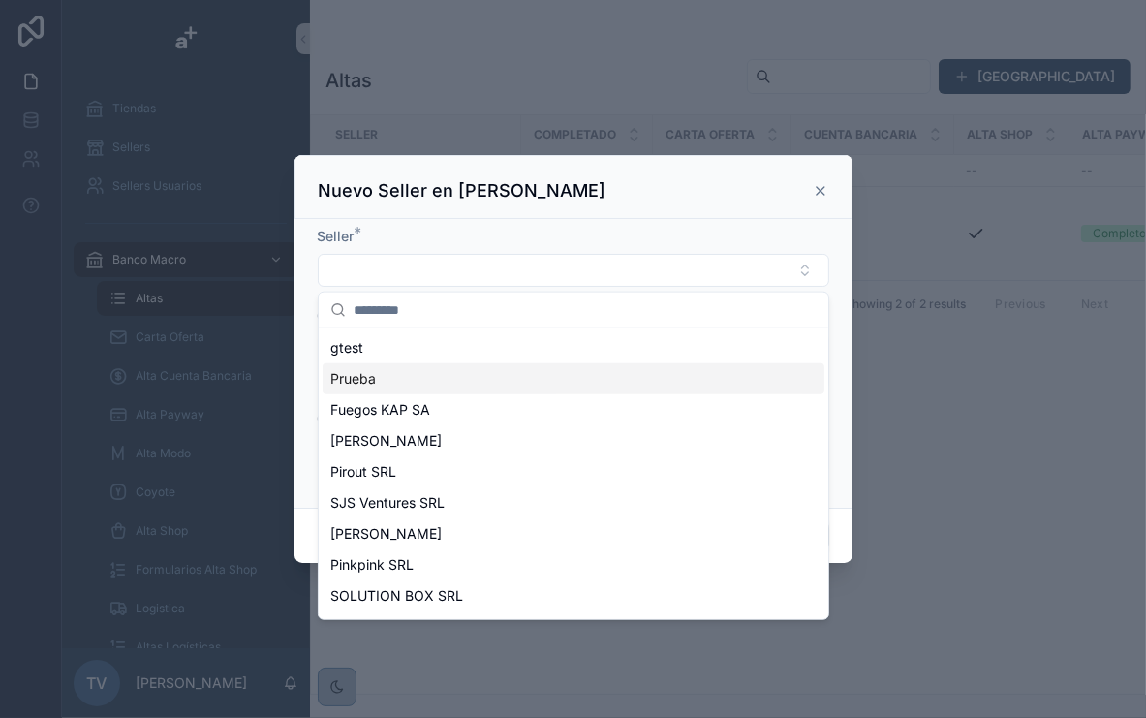
click at [405, 346] on div "gtest" at bounding box center [574, 347] width 502 height 31
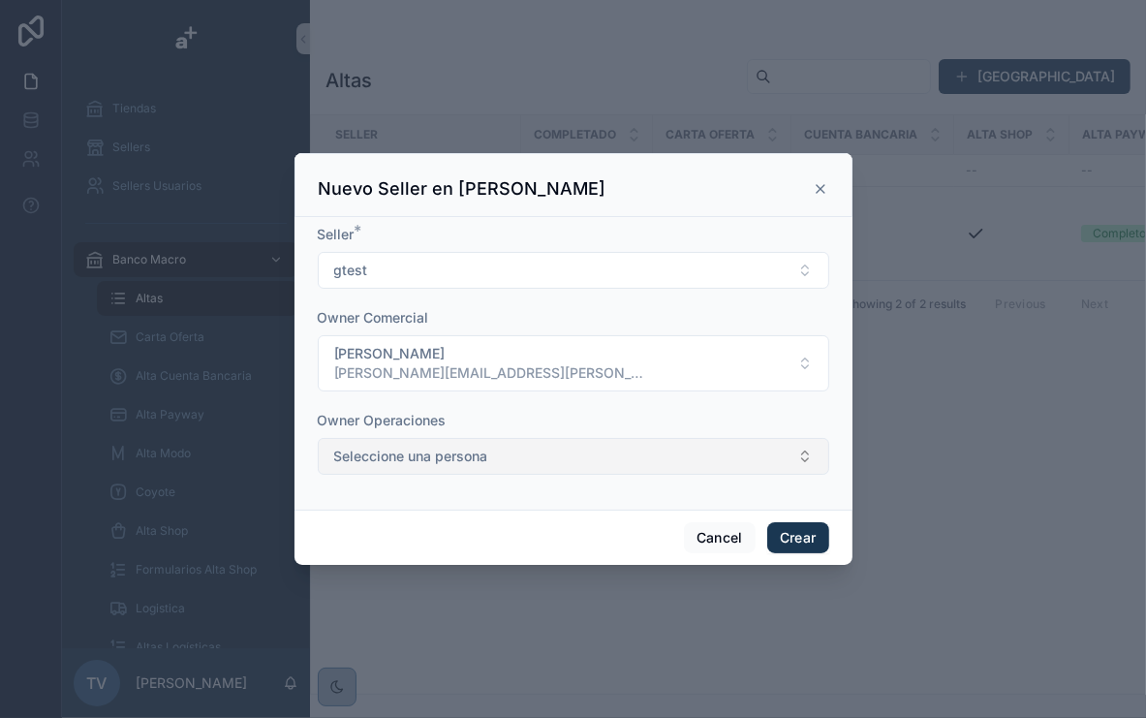
click at [644, 453] on button "Seleccione una persona" at bounding box center [574, 456] width 512 height 37
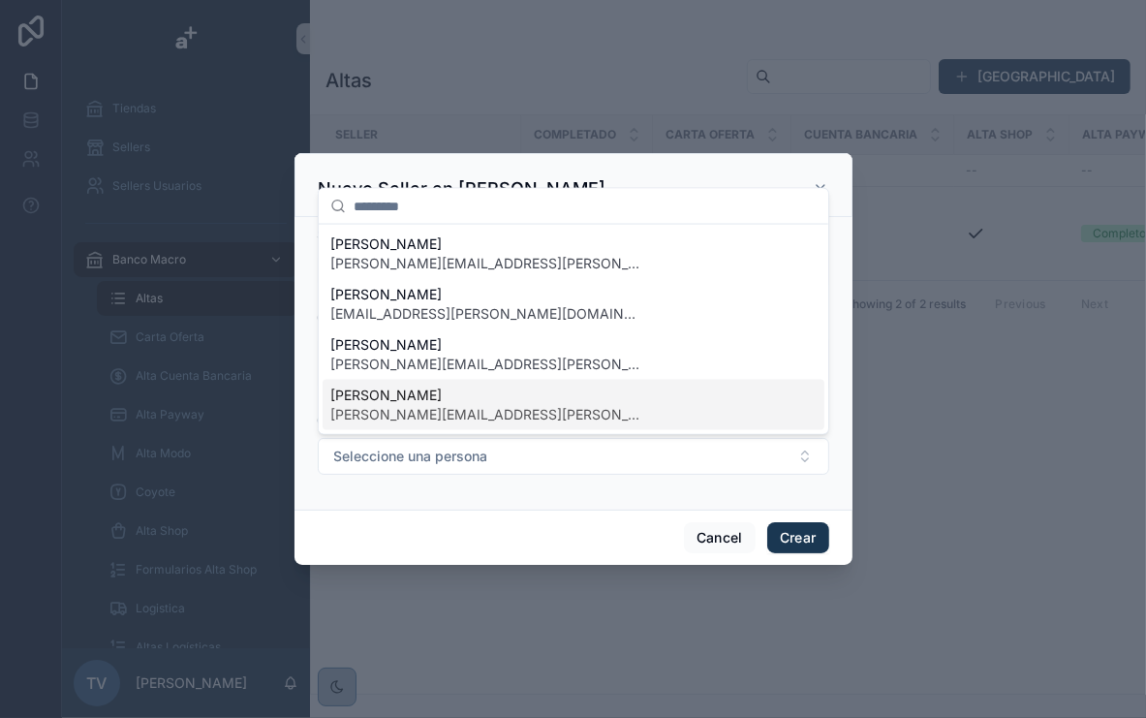
click at [426, 515] on div "Cancel Crear" at bounding box center [574, 537] width 558 height 55
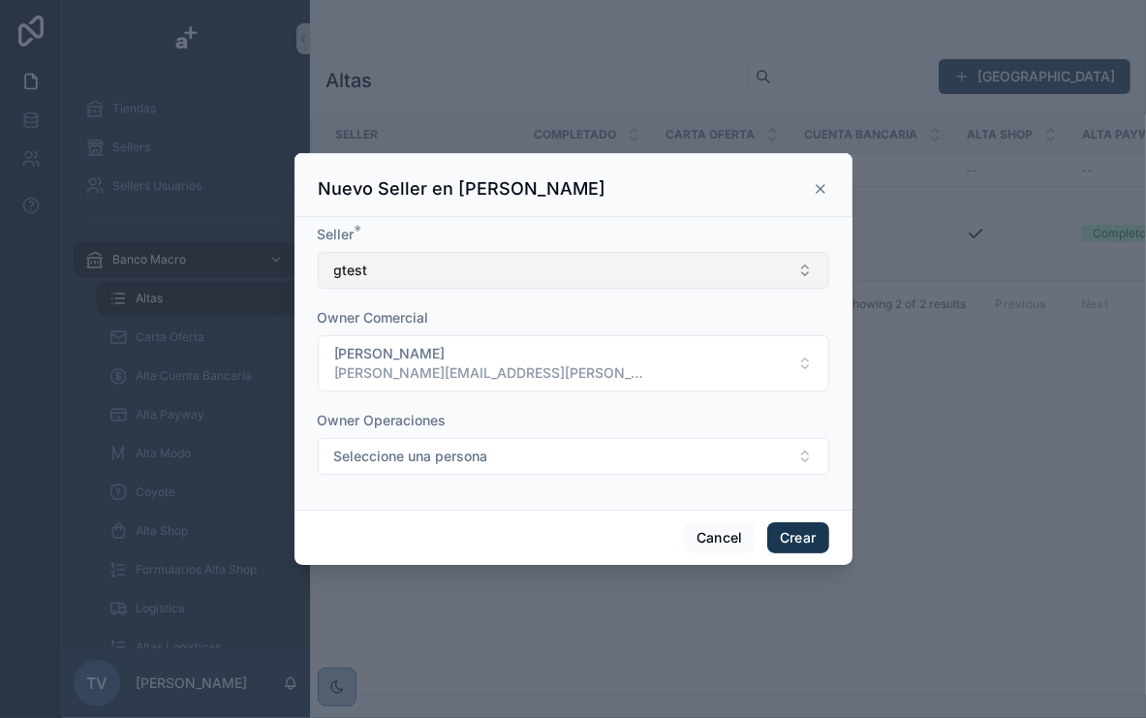
click at [721, 266] on button "gtest" at bounding box center [574, 270] width 512 height 37
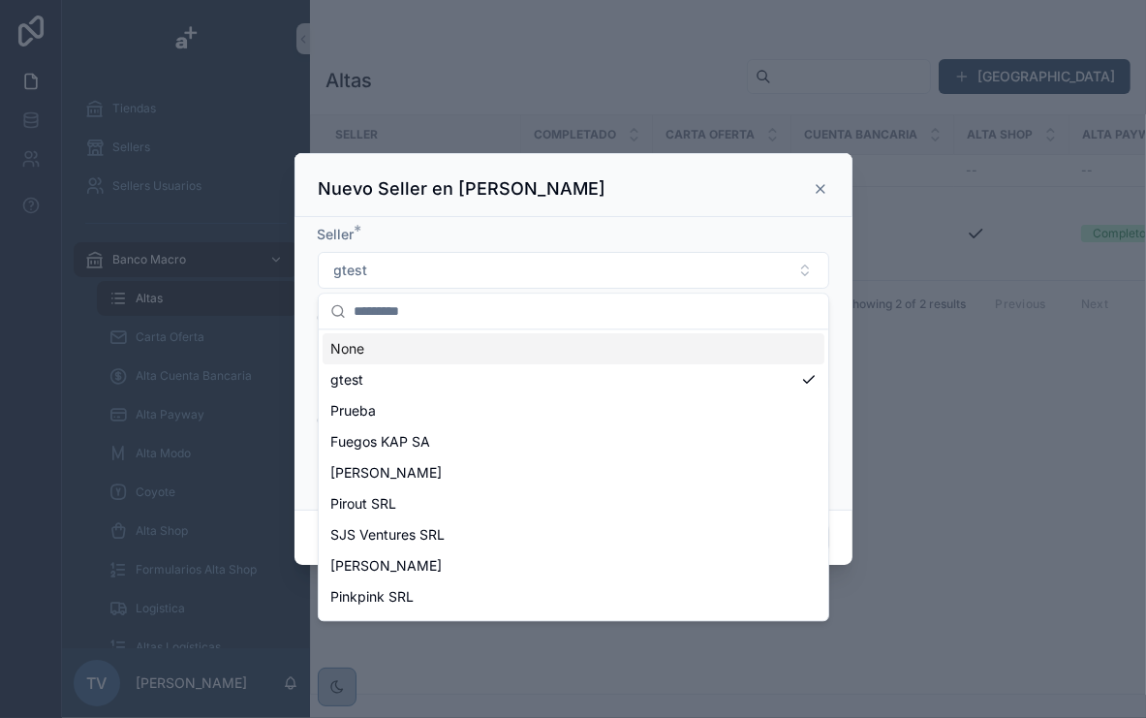
click at [742, 198] on div "Nuevo Seller en [PERSON_NAME]" at bounding box center [574, 188] width 510 height 23
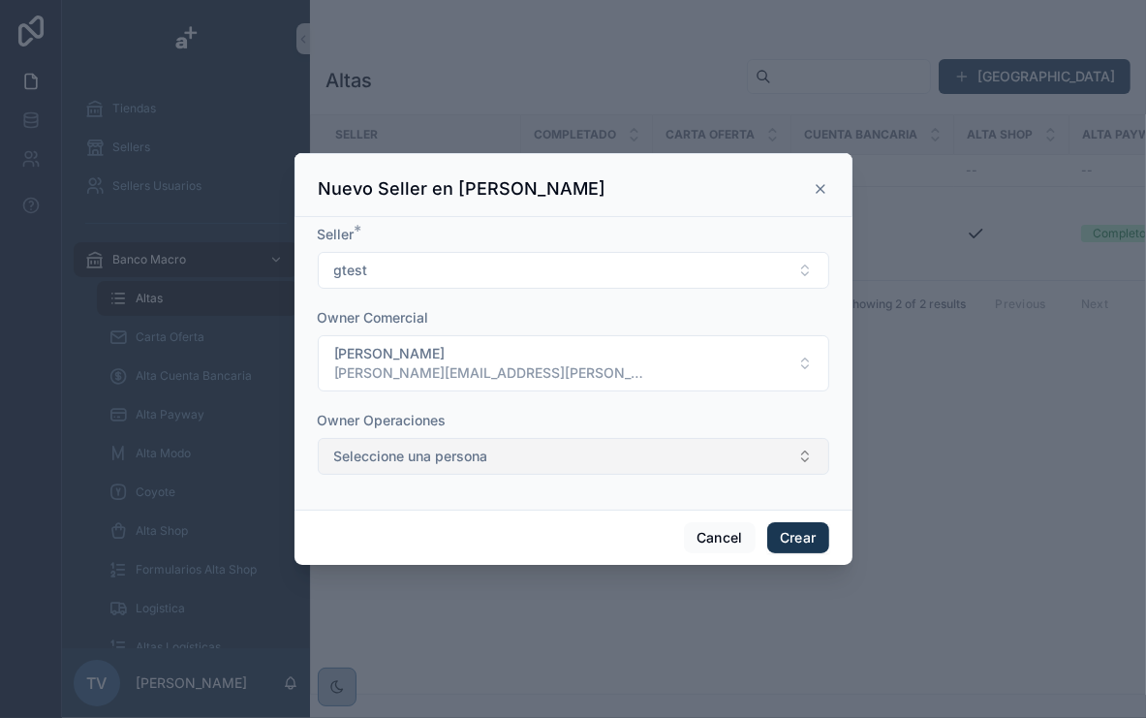
click at [629, 470] on button "Seleccione una persona" at bounding box center [574, 456] width 512 height 37
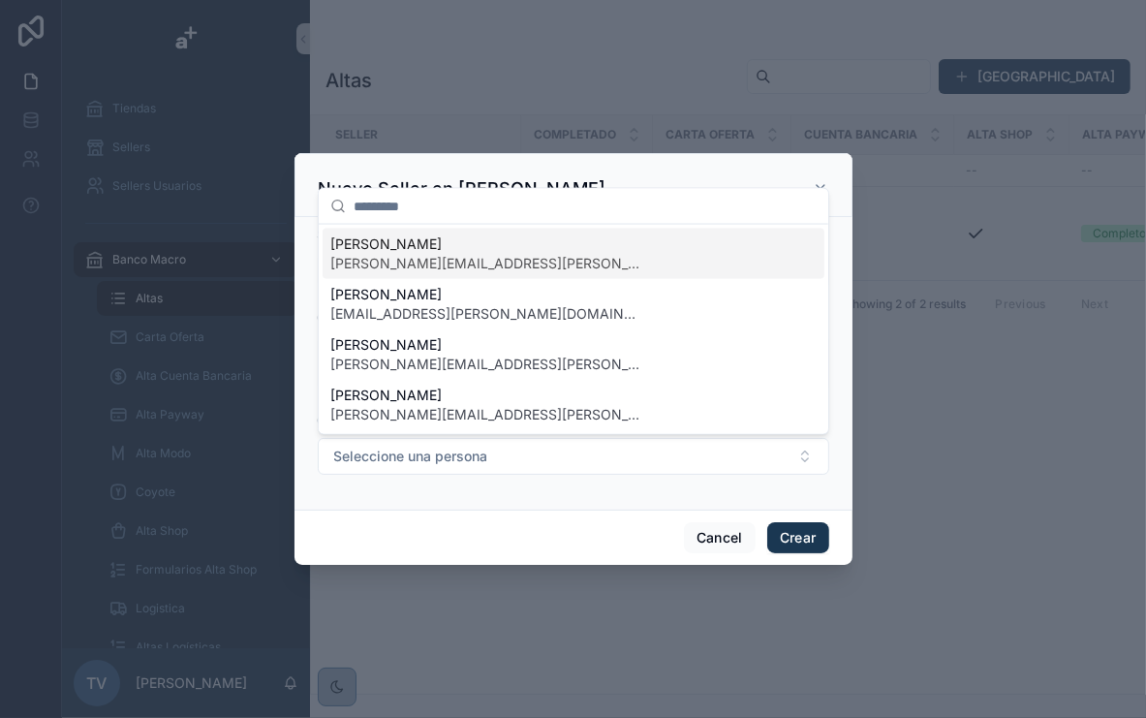
type input "*"
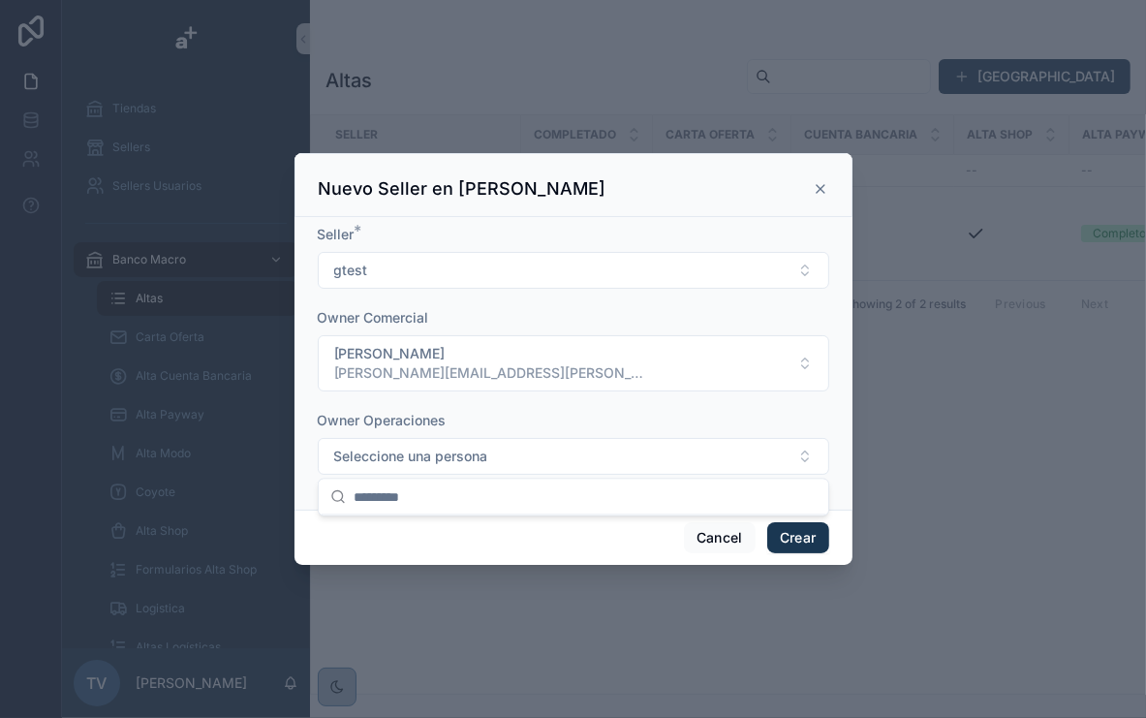
click at [592, 118] on div "scrollable content" at bounding box center [573, 359] width 1146 height 718
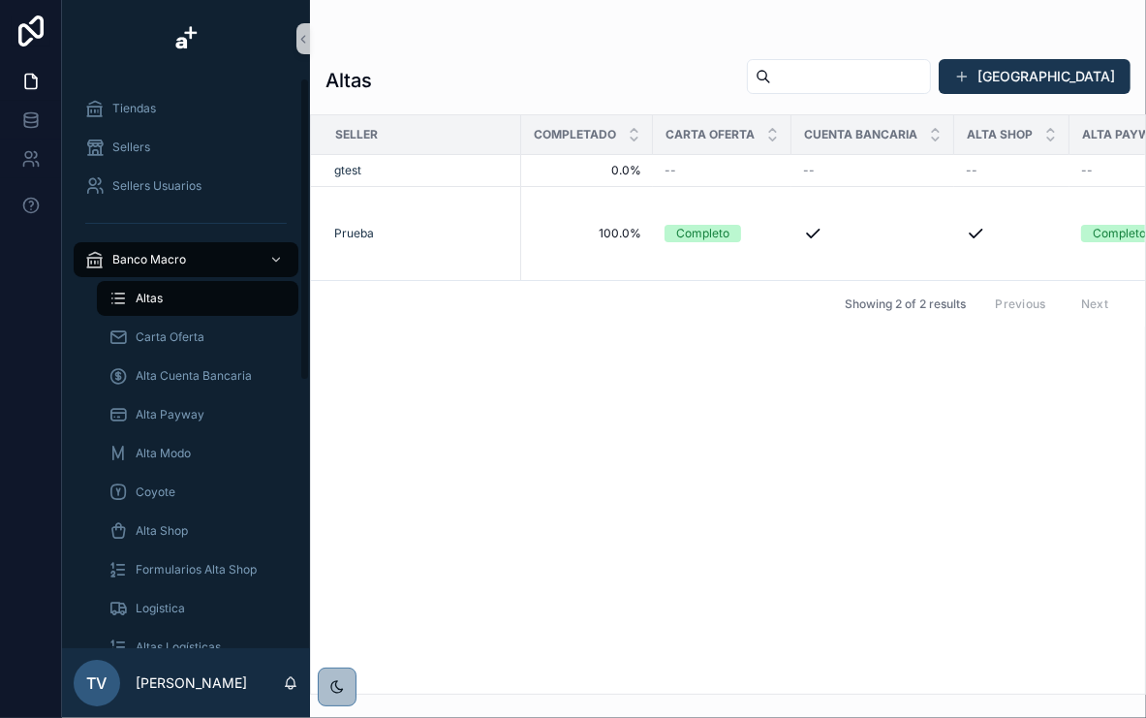
click at [217, 299] on div "Altas" at bounding box center [198, 298] width 178 height 31
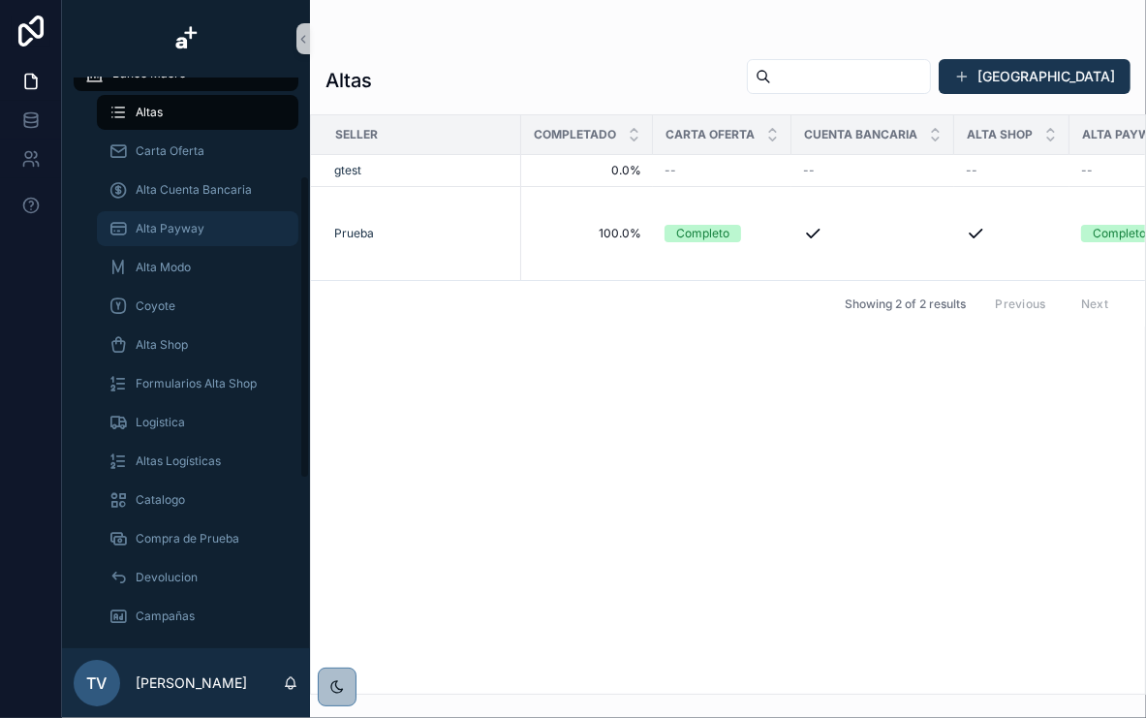
scroll to position [155, 0]
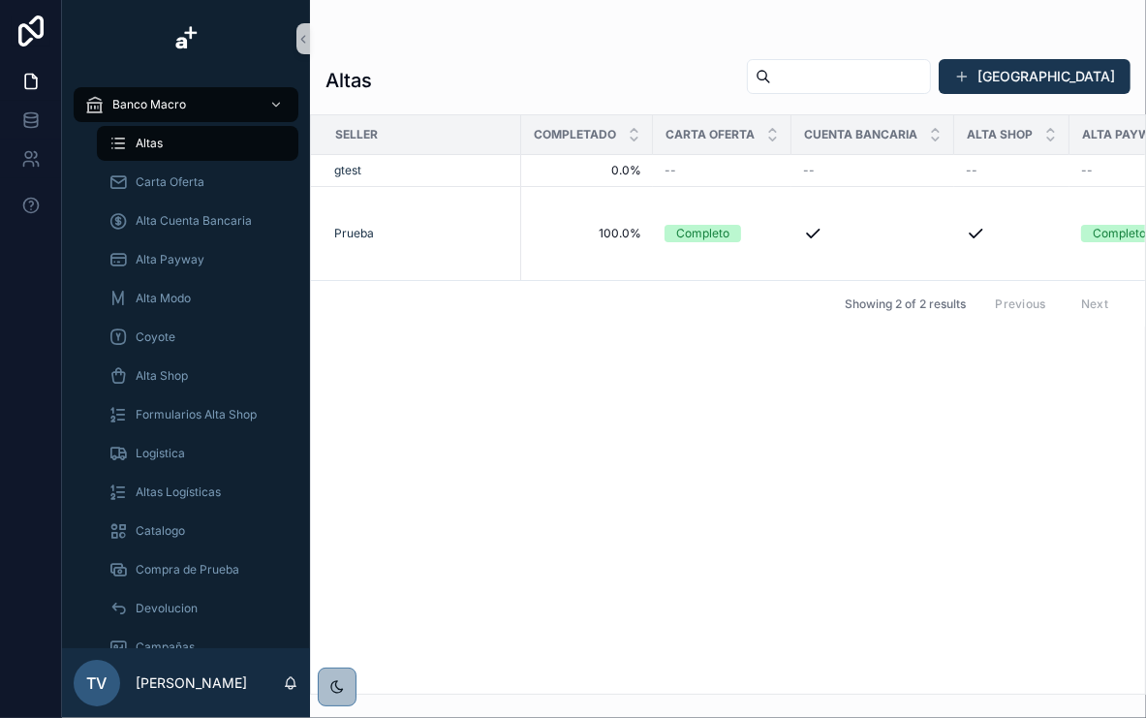
click at [605, 391] on div "Seller Completado Carta Oferta Cuenta Bancaria Alta Shop Alta Payway Alta Modo …" at bounding box center [728, 404] width 834 height 578
click at [199, 147] on div "Altas" at bounding box center [198, 143] width 178 height 31
click at [374, 168] on div "gtest" at bounding box center [421, 171] width 175 height 16
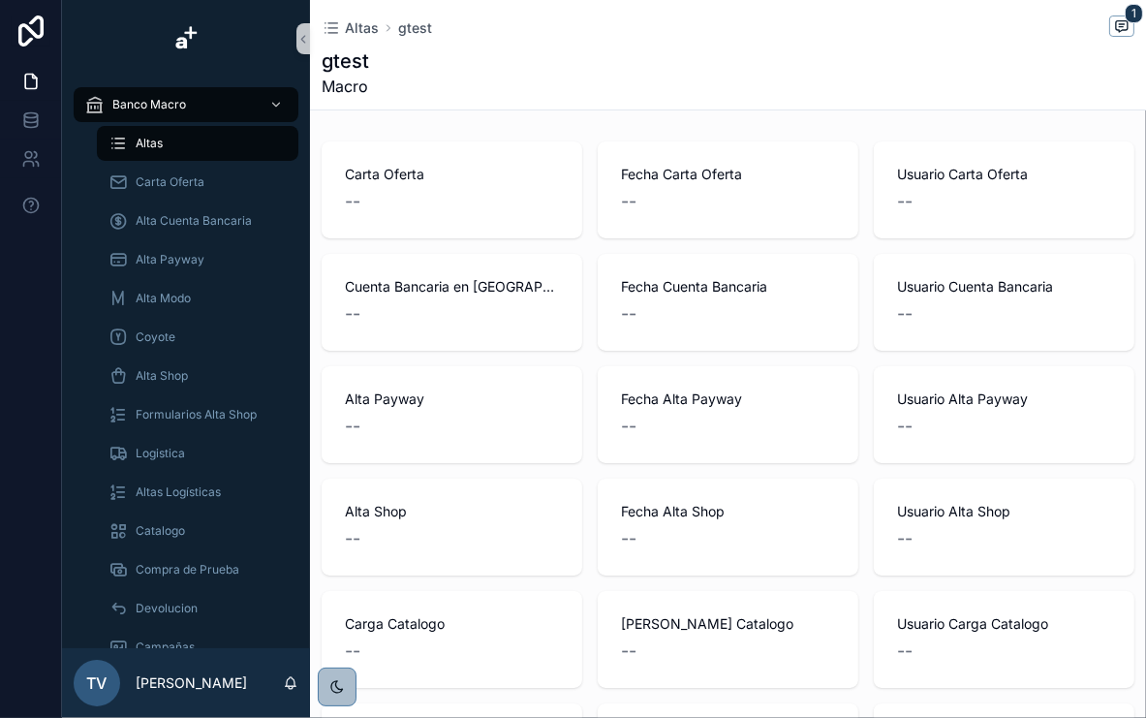
drag, startPoint x: 81, startPoint y: 187, endPoint x: 39, endPoint y: 492, distance: 308.2
click at [39, 493] on div at bounding box center [31, 359] width 62 height 718
